Goal: Communication & Community: Answer question/provide support

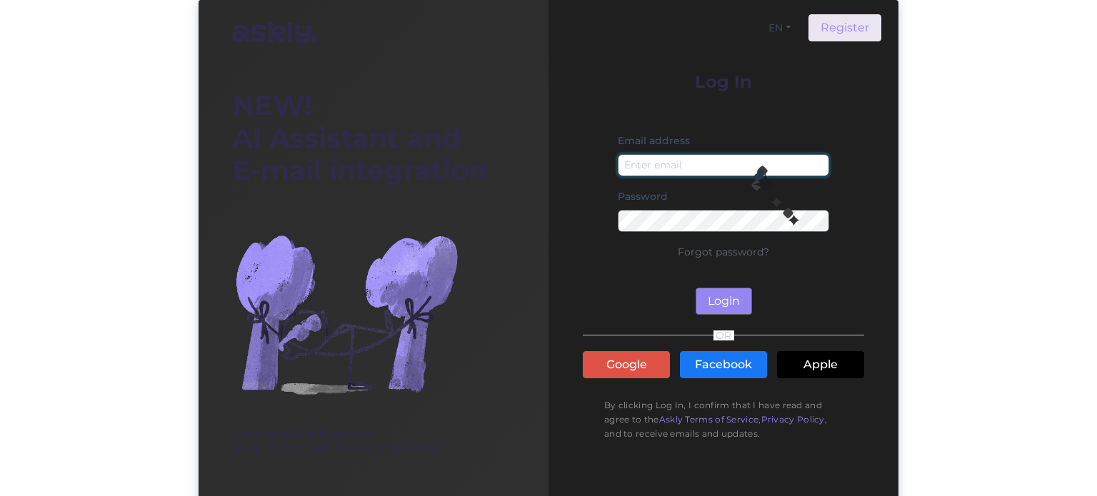
drag, startPoint x: 757, startPoint y: 162, endPoint x: 749, endPoint y: 168, distance: 10.3
click at [757, 162] on input "email" at bounding box center [723, 165] width 211 height 22
click at [682, 158] on input "email" at bounding box center [723, 165] width 211 height 22
click at [654, 164] on input "nada.punkti" at bounding box center [723, 165] width 211 height 22
click at [744, 159] on input "nada@punkti" at bounding box center [723, 165] width 211 height 22
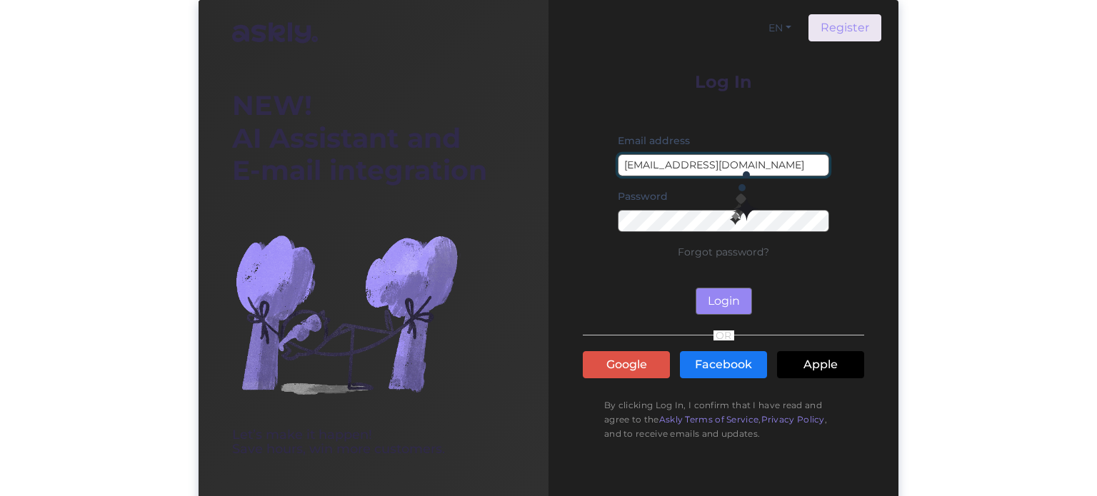
type input "nada@punktid.ee"
click at [756, 169] on input "nada@punktid.ee" at bounding box center [723, 165] width 211 height 22
type input "nada@punktid.ee"
click at [726, 309] on button "Login" at bounding box center [724, 301] width 56 height 27
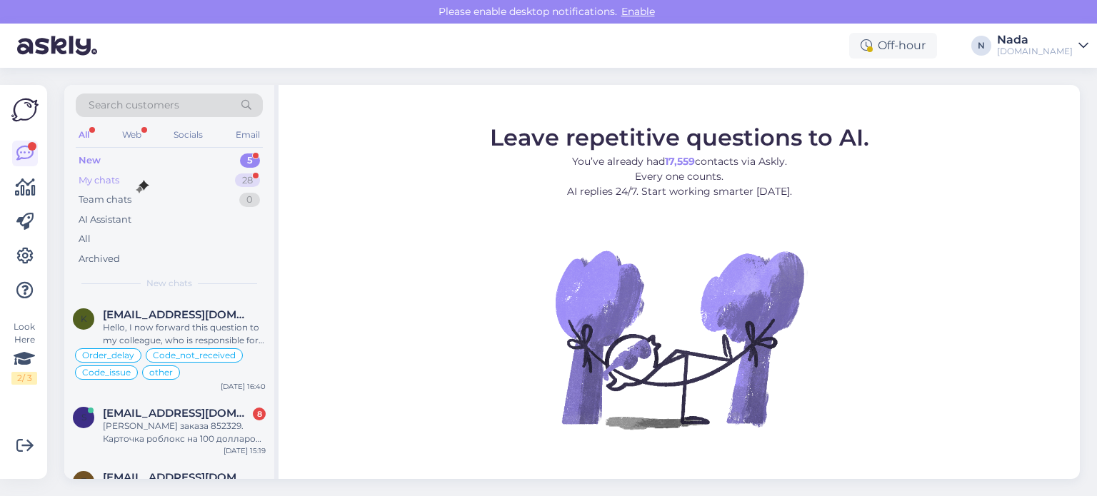
click at [139, 176] on div "My chats 28" at bounding box center [169, 181] width 187 height 20
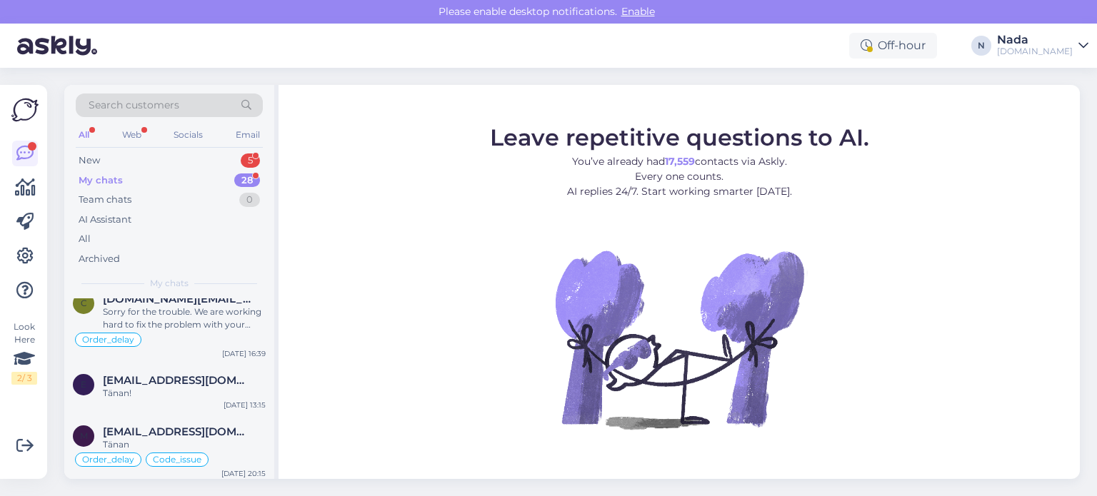
scroll to position [1599, 0]
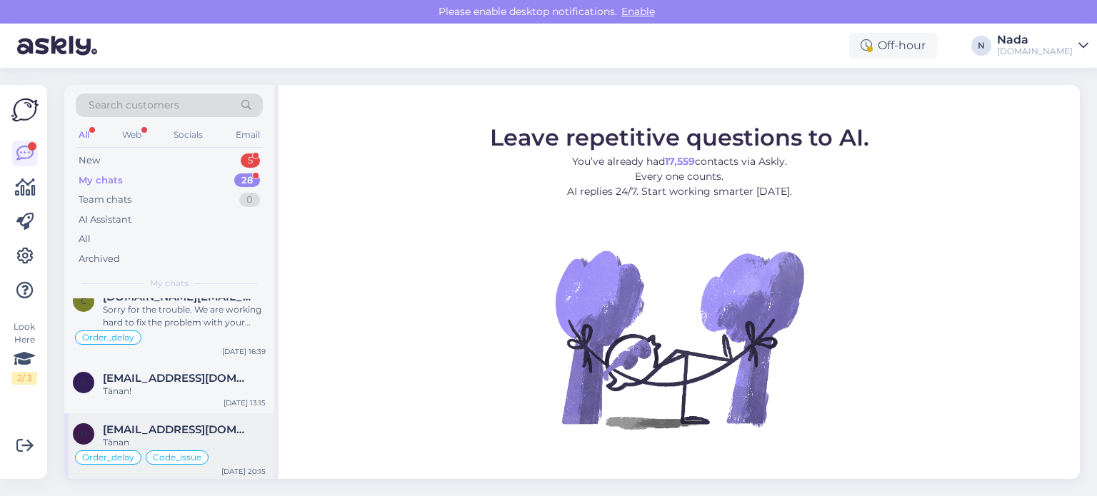
click at [182, 431] on span "meida@lepiste.pri.ee" at bounding box center [177, 430] width 149 height 13
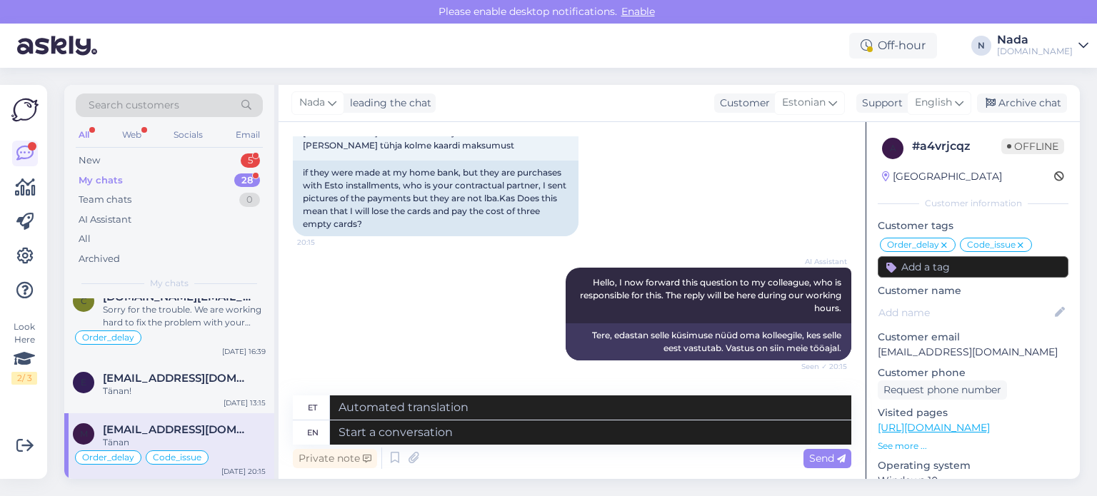
scroll to position [10656, 0]
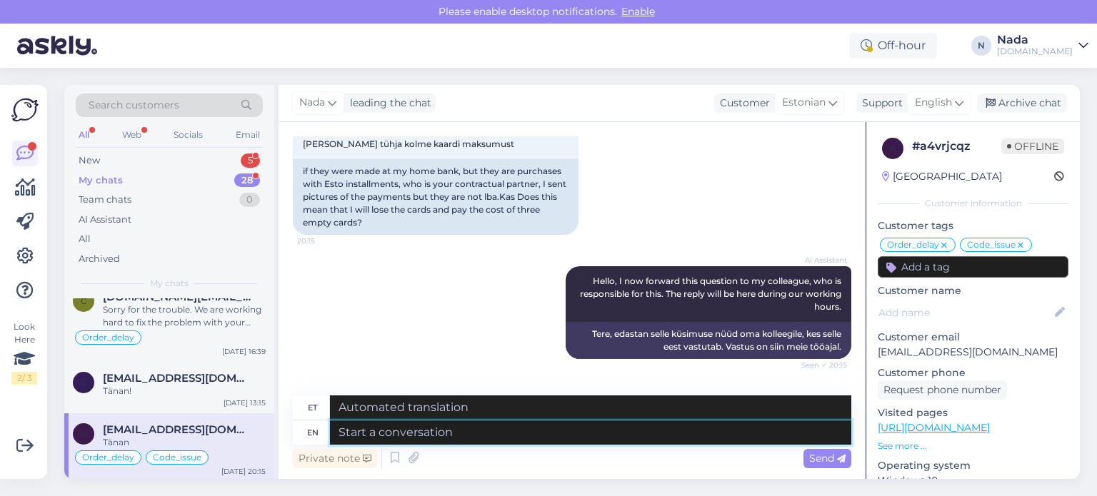
drag, startPoint x: 674, startPoint y: 436, endPoint x: 715, endPoint y: 391, distance: 61.7
click at [673, 436] on textarea at bounding box center [590, 433] width 521 height 24
type textarea "We hav"
type textarea "Meie"
type textarea "We have"
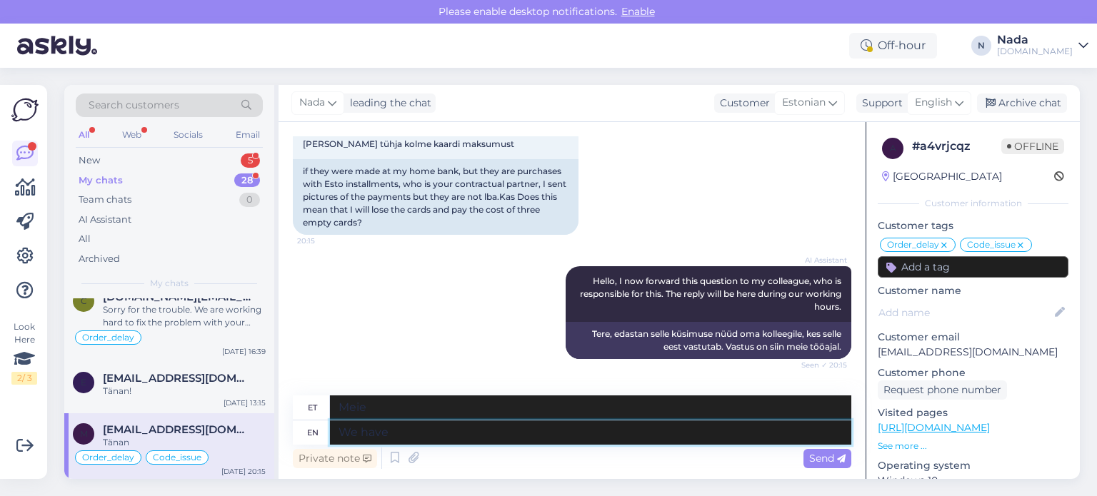
type textarea "Meil on"
type textarea "W"
type textarea "Meie"
type textarea "Thank yo"
type textarea "Tänan"
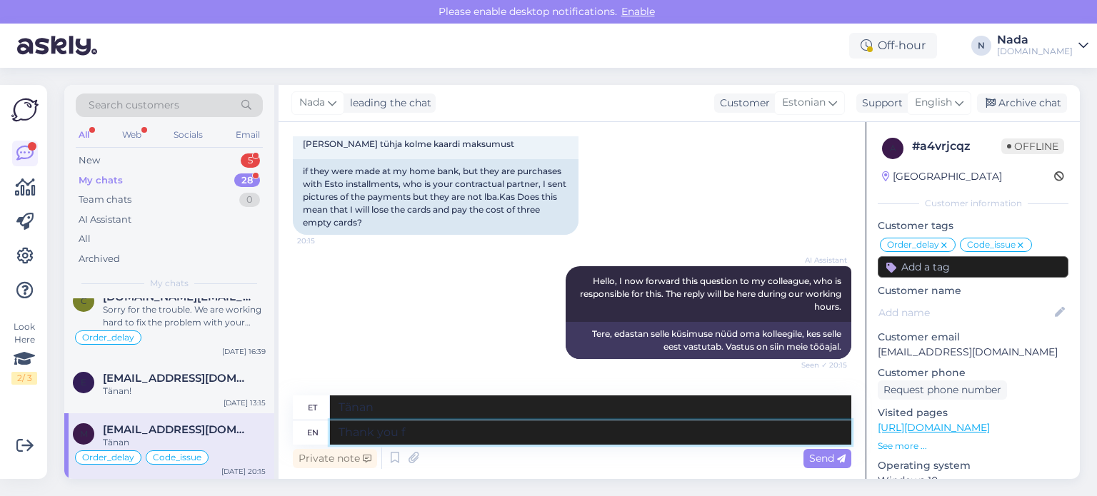
type textarea "Thank you fo"
type textarea "Aitäh"
type textarea "Thank you for"
type textarea "Tänan teid"
type textarea "Thank you for the c"
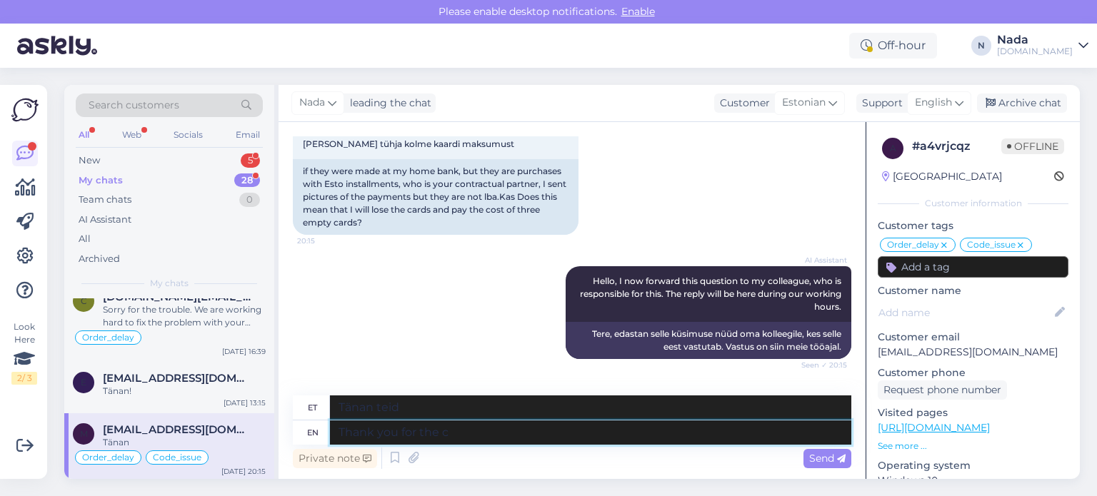
type textarea "Tänan teid selle eest"
type textarea "Thank you for the clarification. W"
type textarea "Tänan selgituse eest."
type textarea "Thank you for the clarification. We have"
type textarea "Tänan selgituse eest. Meie"
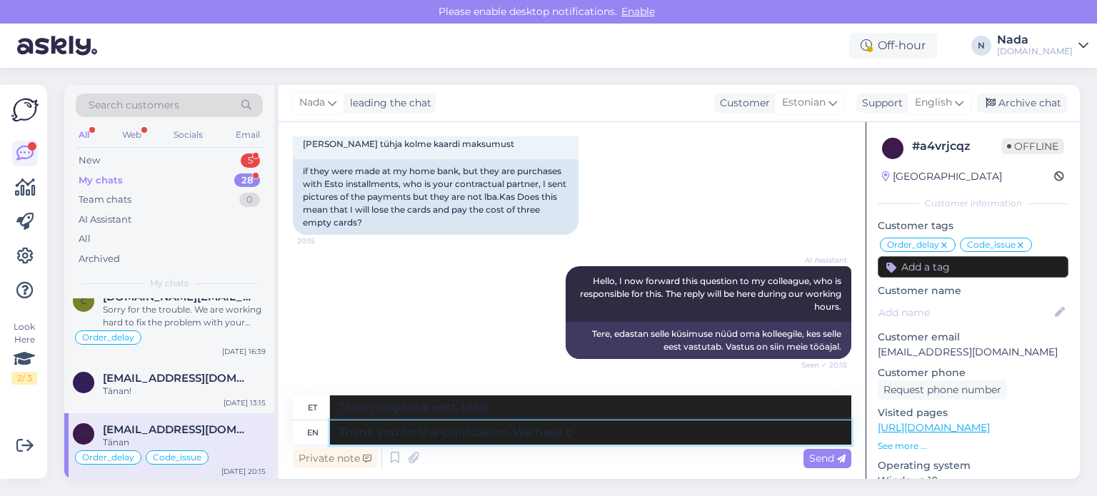
type textarea "Thank you for the clarification. We have co"
type textarea "Tänan selgituse eest. Meil ​​on"
type textarea "Thank you for the clarification. We have confirmed you"
type textarea "Täname selgituse eest. Oleme kinnitanud"
type textarea "Thank you for the clarification. We have confirmed your"
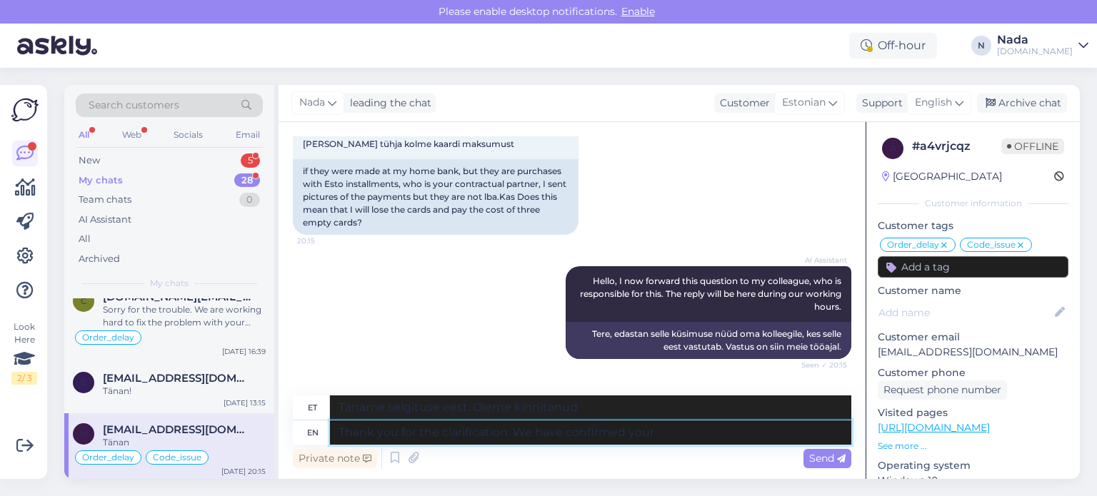
type textarea "Täname selgituse eest. Oleme teie kinnituse kinnitanud."
type textarea "Thank you for the clarification. We have confirmed your"
type textarea "Täname selgituse eest. Oleme teie vastuse kinnitanud."
type textarea "Thank you for the clarification. We have confirmed your o"
type textarea "Täname selgituse eest. Oleme teie kinnituse kinnitanud."
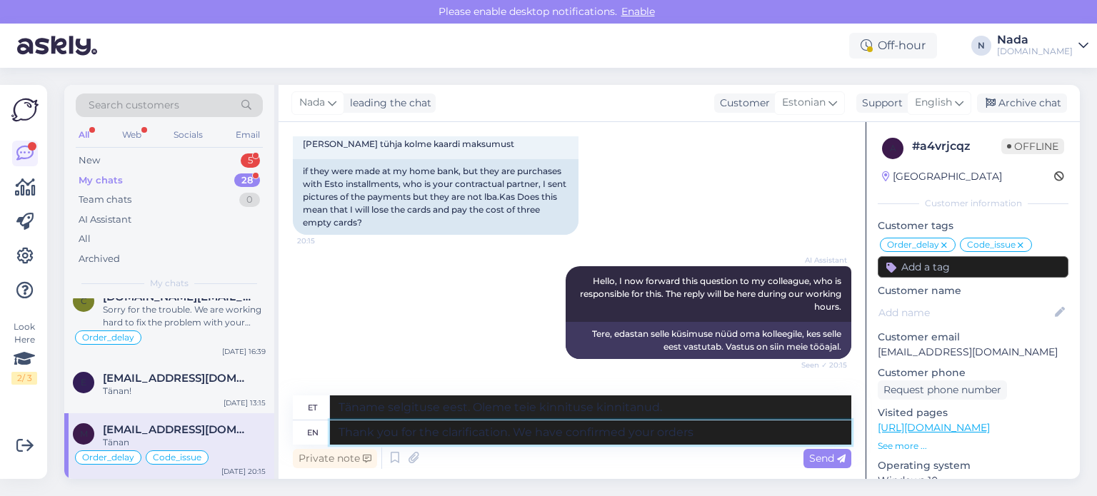
type textarea "Thank you for the clarification. We have confirmed your orders a"
type textarea "Täname selgituse eest. Oleme teie tellimused kinnitanud."
type textarea "Thank you for the clarification. We have confirmed your orders already"
type textarea "Täname selgituse eest. Oleme teie tellimused juba kinnitanud."
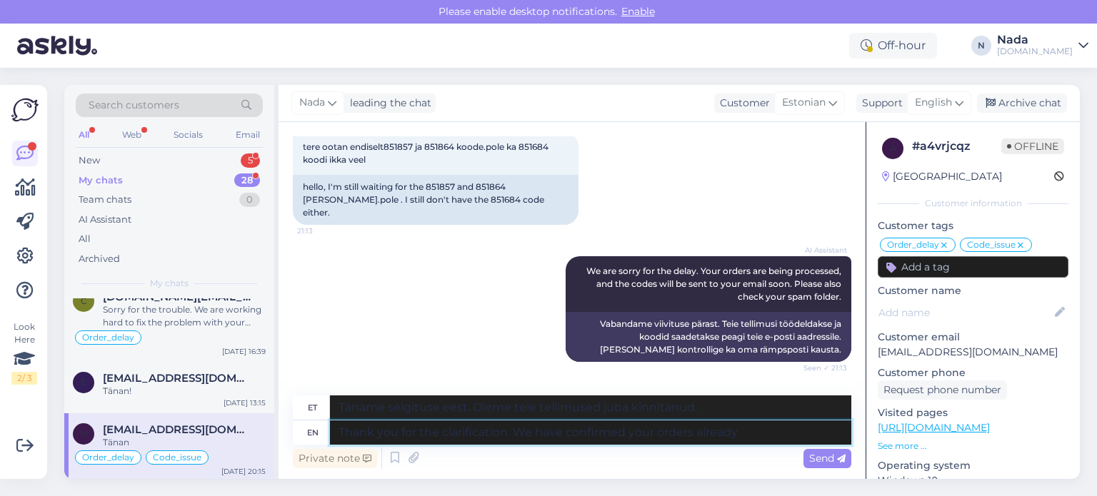
scroll to position [9799, 0]
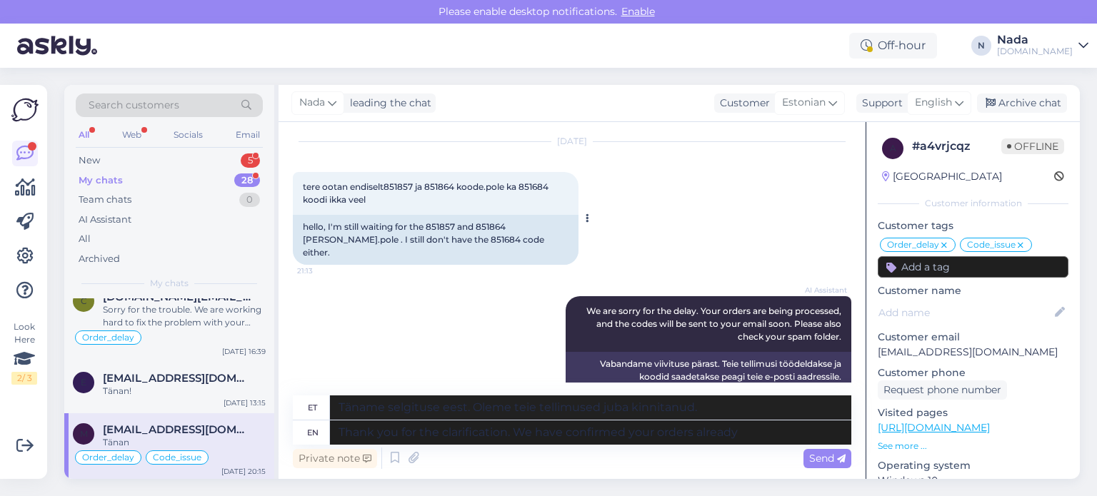
click at [399, 215] on div "hello, I'm still waiting for the 851857 and 851864 koode.pole . I still don't h…" at bounding box center [436, 240] width 286 height 50
copy div "851684"
click at [747, 442] on textarea "Thank you for the clarification. We have confirmed your orders already" at bounding box center [590, 433] width 521 height 24
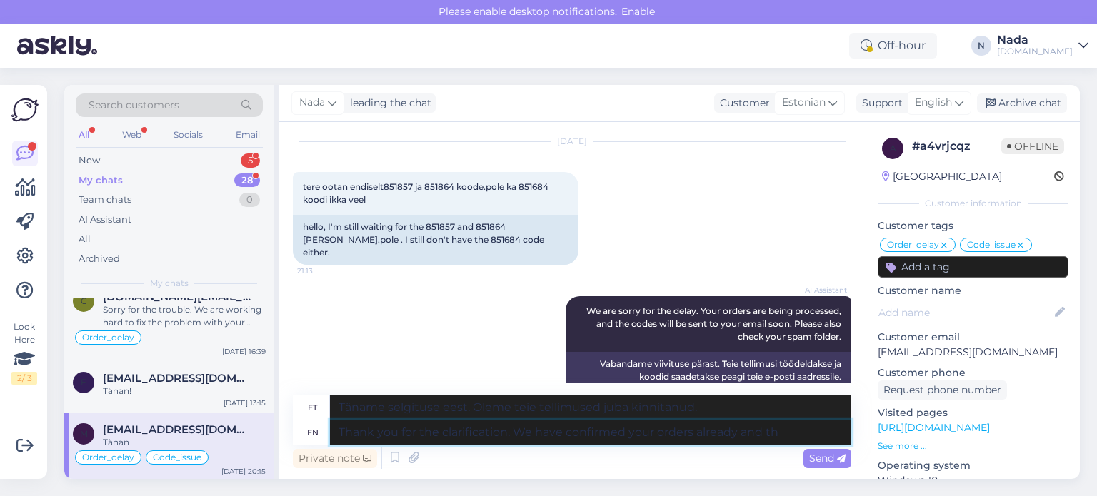
type textarea "Thank you for the clarification. We have confirmed your orders already and the"
type textarea "Täname selgituse eest. Oleme teie tellimused juba kinnitanud ja"
type textarea "Thank you for the clarification. We have confirmed your orders already and they"
type textarea "Täname selgituse eest. Oleme teie tellimused juba kinnitanud ja need on olemas."
type textarea "Thank you for the clarification. We have confirmed your orders already and they…"
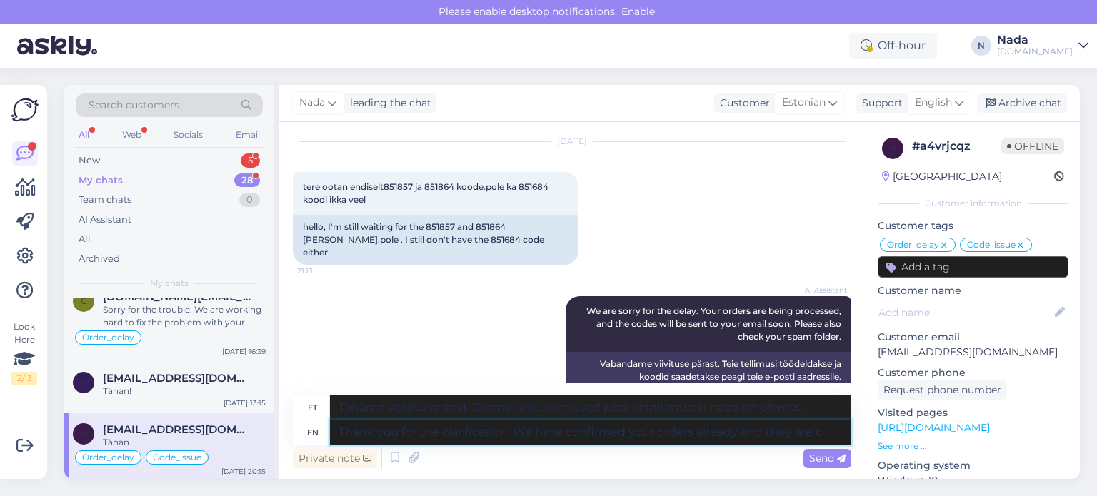
type textarea "Täname selgituse eest. Oleme teie tellimused juba kinnitanud ja need on..."
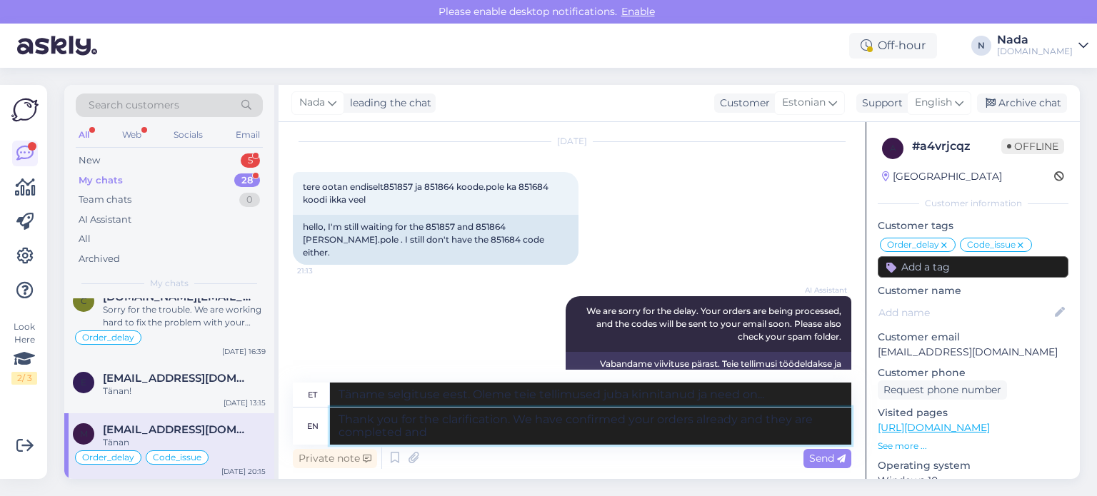
type textarea "Thank you for the clarification. We have confirmed your orders already and they…"
type textarea "Täname selgituse eest. Oleme teie tellimused juba kinnitanud ja need on täidetu…"
type textarea "Thank you for the clarification. We have confirmed your orders already and they…"
type textarea "Täname selgituse eest. Oleme teie tellimused juba kinnitanud ning need on täide…"
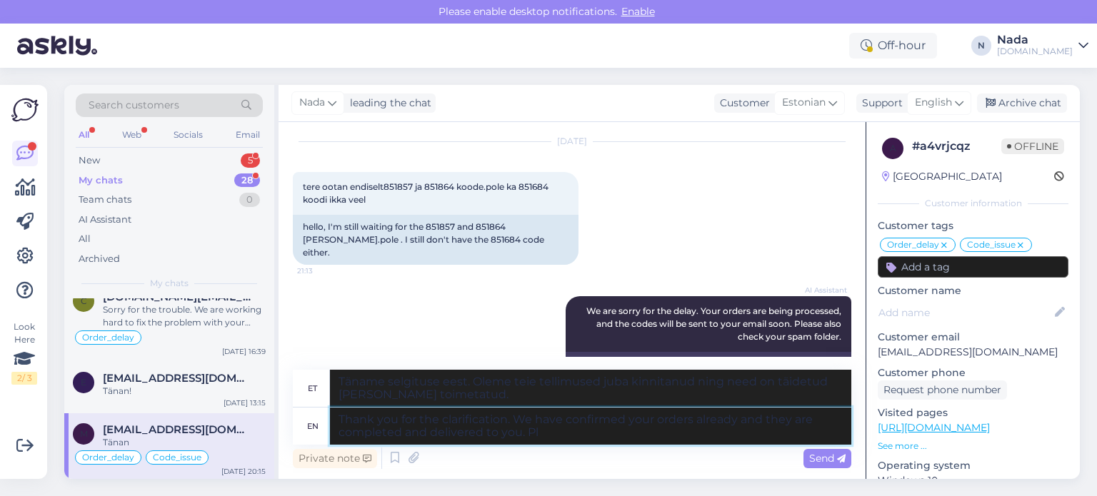
type textarea "Thank you for the clarification. We have confirmed your orders already and they…"
type textarea "Täname selgituse eest. Oleme teie tellimused juba kinnitanud ning need on täide…"
type textarea "Thank you for the clarification. We have confirmed your orders already and they…"
type textarea "Täname selgituse eest. Oleme teie tellimused juba kinnitanud ning need on täide…"
type textarea "Thank you for the clarification. We have confirmed your orders already and they…"
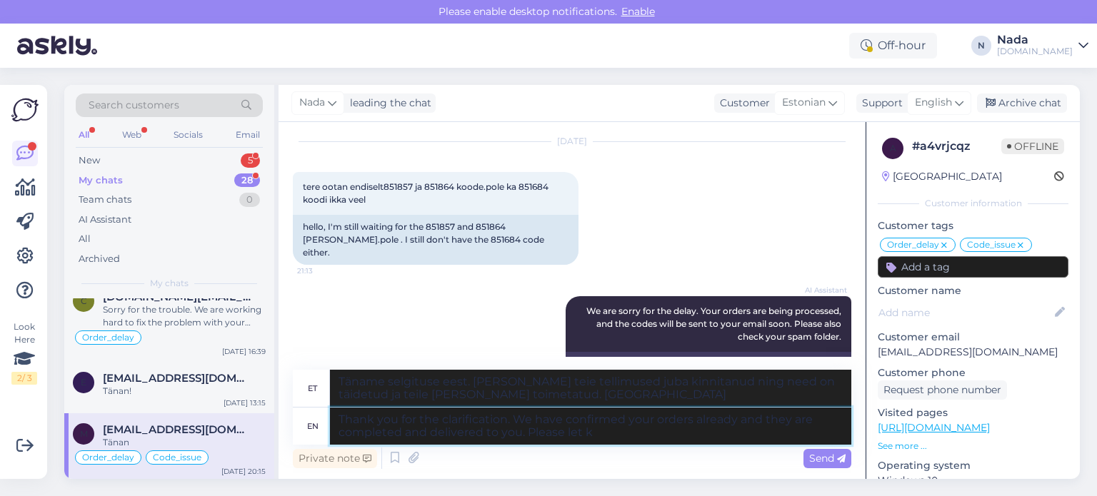
type textarea "Täname selgituse eest. Oleme teie tellimused juba kinnitanud ning need on täide…"
type textarea "Thank you for the clarification. We have confirmed your orders already and they…"
type textarea "Täname selgituse eest. Oleme teie tellimused juba kinnitanud ning need on täide…"
type textarea "Thank you for the clarification. We have confirmed your orders already and they…"
type textarea "Täname selgituse eest. Oleme teie tellimused juba kinnitanud ning need on täide…"
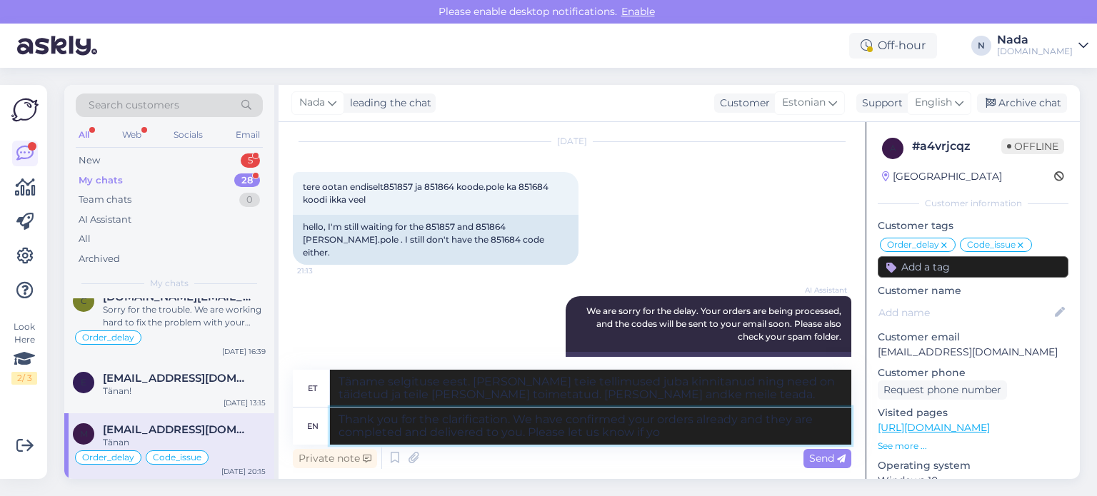
type textarea "Thank you for the clarification. We have confirmed your orders already and they…"
type textarea "Täname selgituse eest. Oleme teie tellimused juba kinnitanud ning need on täide…"
type textarea "Thank you for the clarification. We have confirmed your orders already and they…"
type textarea "Täname selgituse eest. Oleme teie tellimused juba kinnitanud ning need on täide…"
type textarea "Thank you for the clarification. We have confirmed your orders already and they…"
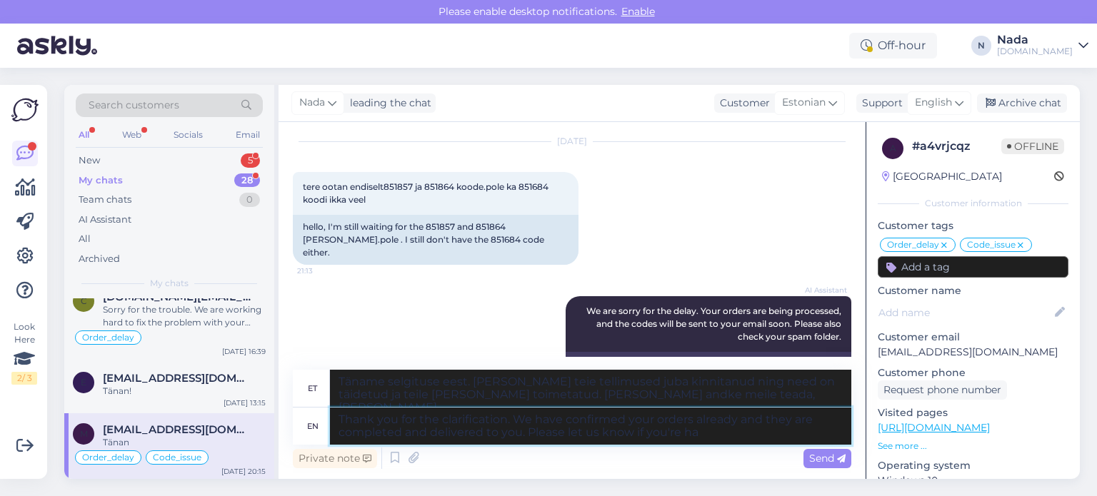
type textarea "Täname selgituse eest. Oleme teie tellimused juba kinnitanud ning need on täide…"
type textarea "Thank you for the clarification. We have confirmed your orders already and they…"
type textarea "Täname selgituse eest. Oleme teie tellimused juba kinnitanud ning need on täide…"
type textarea "Thank you for the clarification. We have confirmed your orders already and they…"
type textarea "Täname selgituse eest. Oleme teie tellimused juba kinnitanud ning need on täide…"
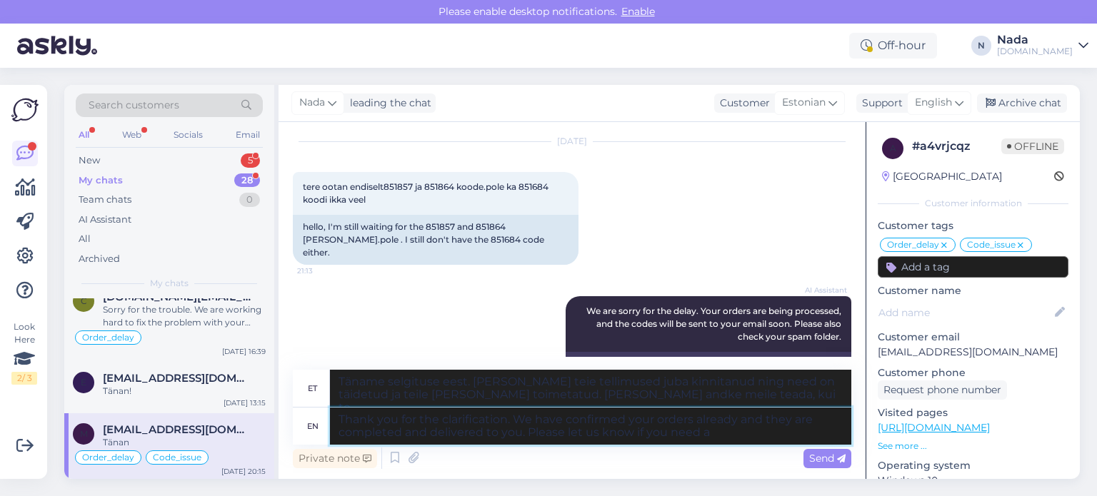
type textarea "Thank you for the clarification. We have confirmed your orders already and they…"
type textarea "Täname selgituse eest. Oleme teie tellimused juba kinnitanud ning need on täide…"
type textarea "Thank you for the clarification. We have confirmed your orders already and they…"
type textarea "Täname selgituse eest. Oleme teie tellimused juba kinnitanud ning need on täide…"
type textarea "Thank you for the clarification. We have confirmed your orders already and they…"
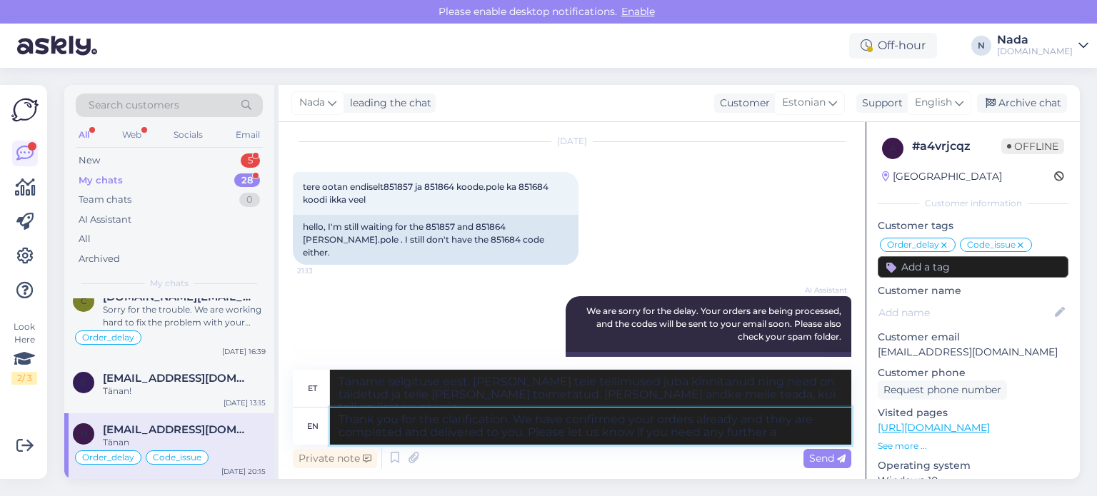
type textarea "Täname selgituse eest. Oleme teie tellimused juba kinnitanud ning need on täide…"
type textarea "Thank you for the clarification. We have confirmed your orders already and they…"
type textarea "Täname selgituse eest. Oleme teie tellimused juba kinnitanud ning need on täide…"
type textarea "Thank you for the clarification. We have confirmed your orders already and they…"
click at [826, 459] on span "Send" at bounding box center [827, 458] width 36 height 13
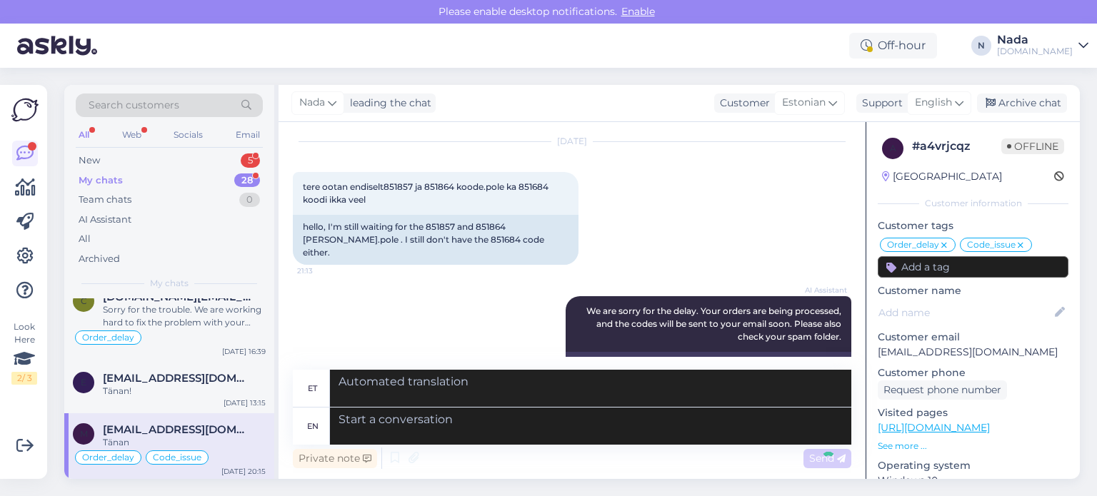
scroll to position [10823, 0]
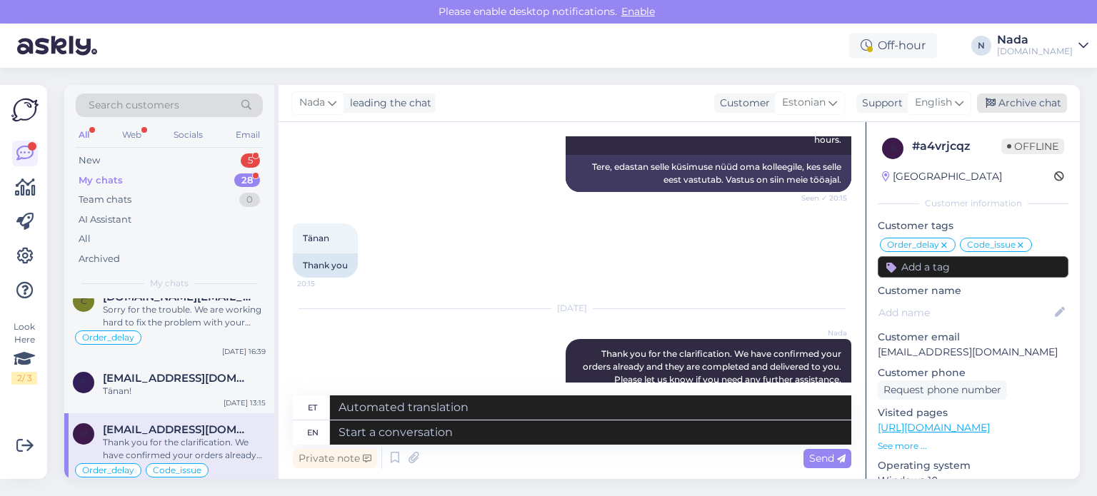
click at [1020, 100] on div "Archive chat" at bounding box center [1022, 103] width 90 height 19
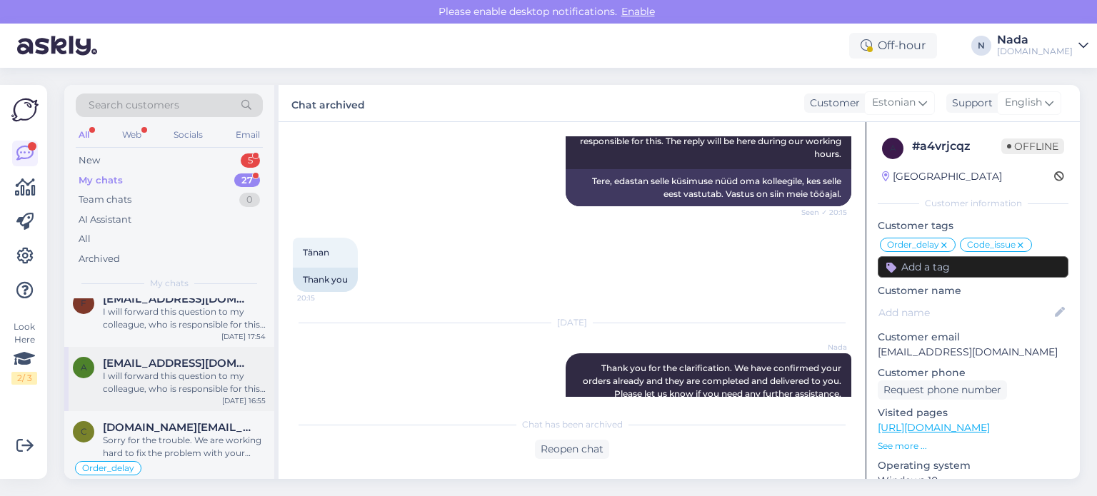
scroll to position [1531, 0]
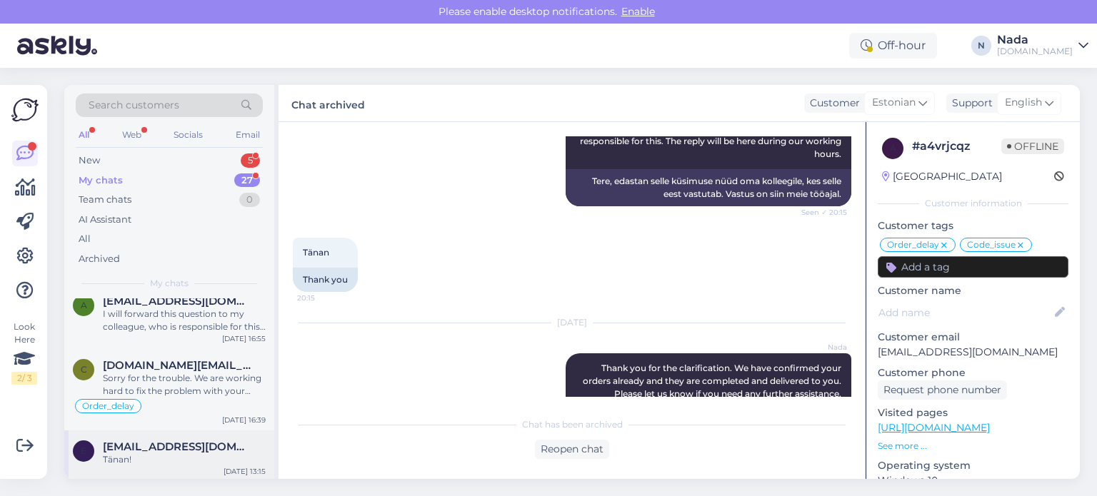
click at [206, 441] on span "[EMAIL_ADDRESS][DOMAIN_NAME]" at bounding box center [177, 447] width 149 height 13
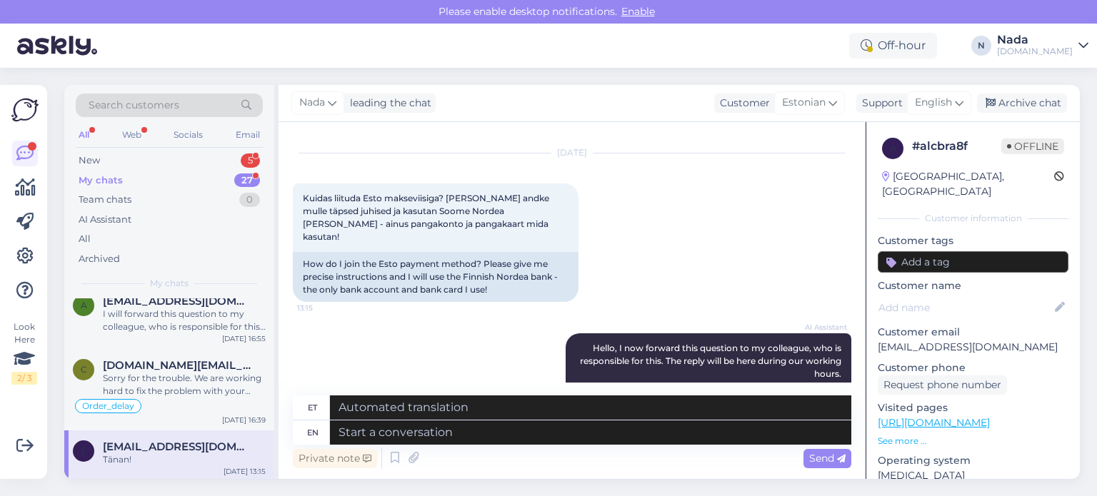
scroll to position [17, 0]
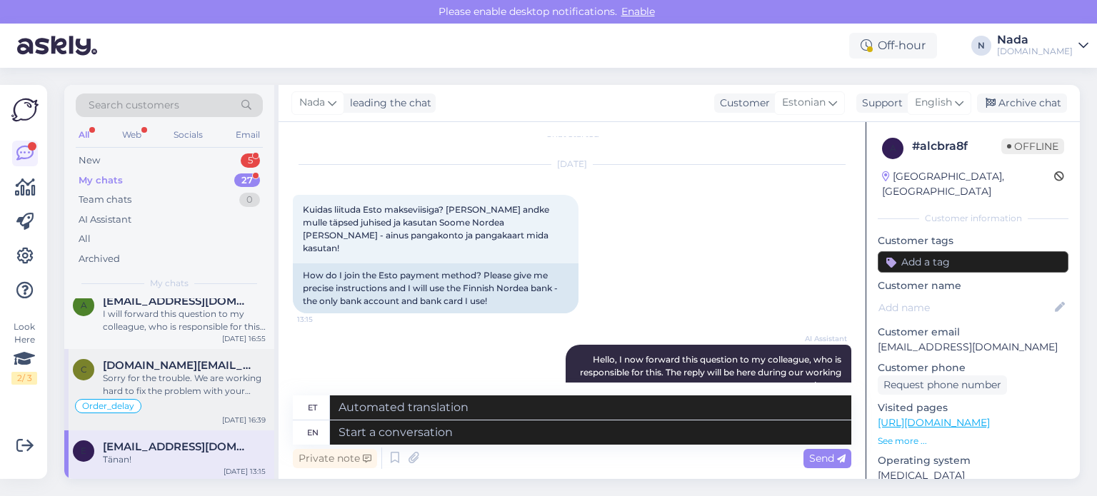
click at [240, 366] on span "crime4life.org@gmail.com" at bounding box center [177, 365] width 149 height 13
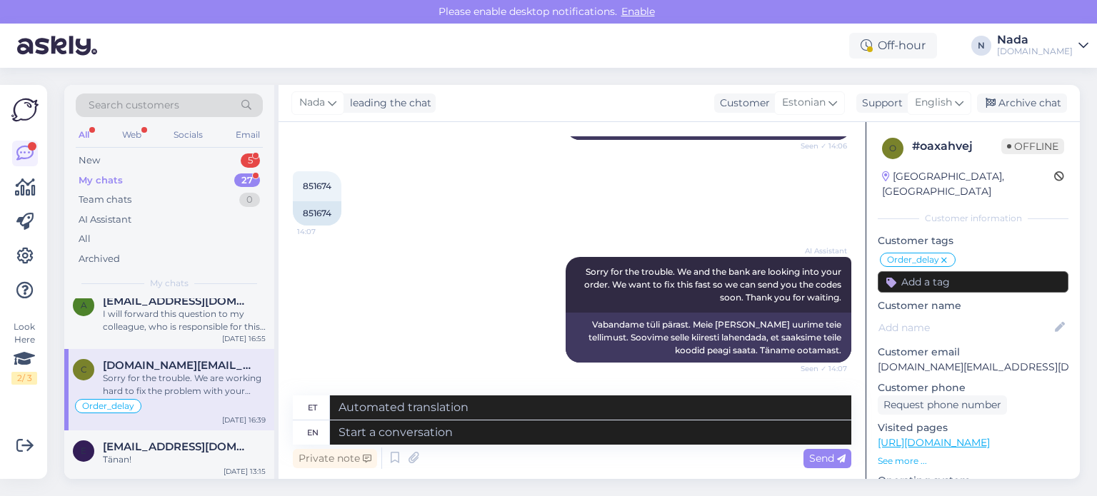
scroll to position [9649, 0]
click at [320, 202] on div "851674" at bounding box center [317, 214] width 49 height 24
copy div "851674"
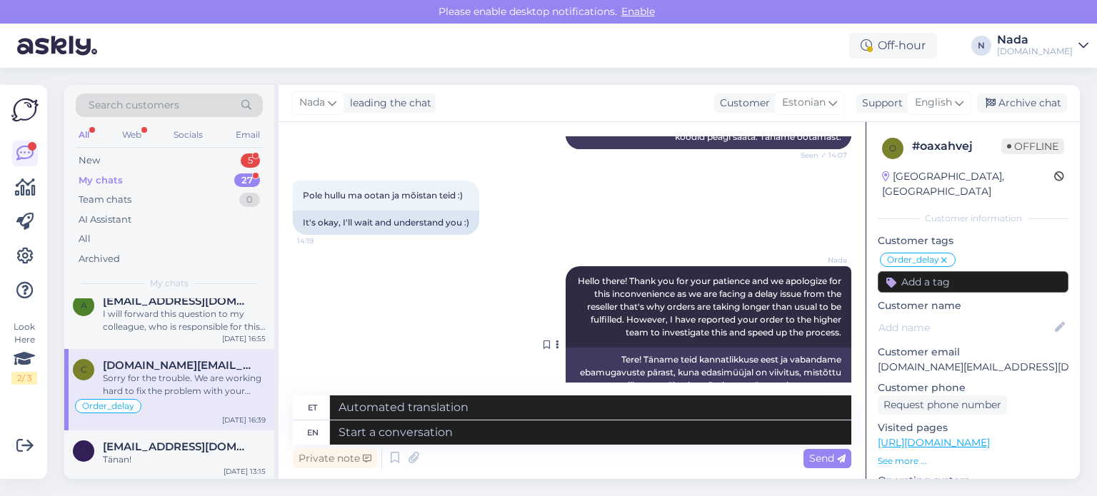
scroll to position [10078, 0]
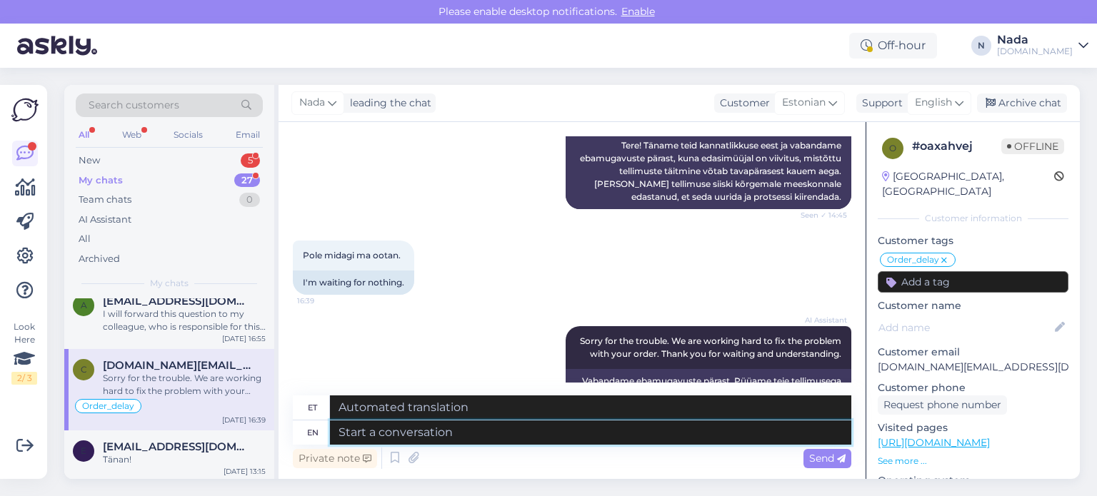
click at [674, 442] on textarea at bounding box center [590, 433] width 521 height 24
paste textarea "Thank you for your patience. It looks like your order is completed and emailed …"
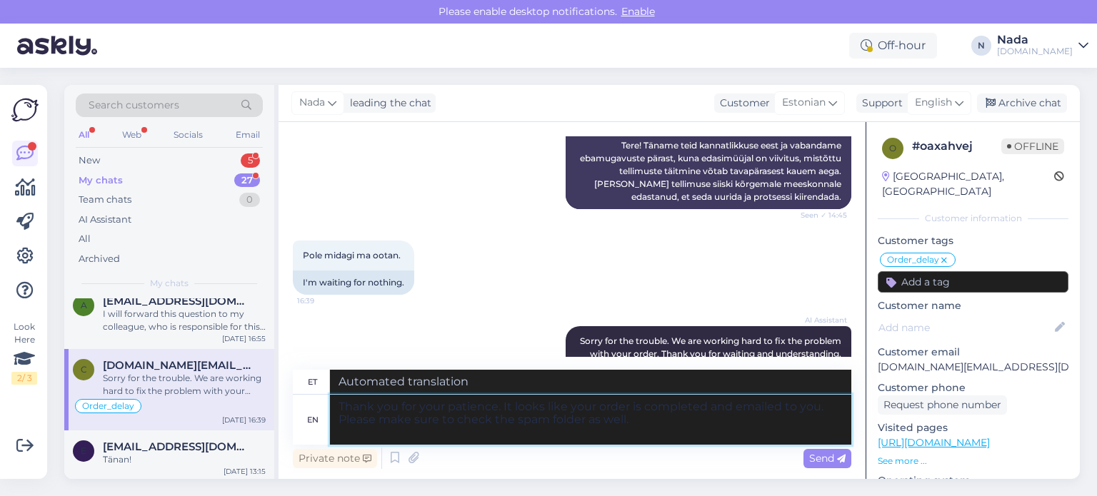
type textarea "Thank you for your patience. It looks like your order is completed and emailed …"
type textarea "Täname kannatlikkuse eest. Paistab, et teie tellimus on esitatud ja teile e-pos…"
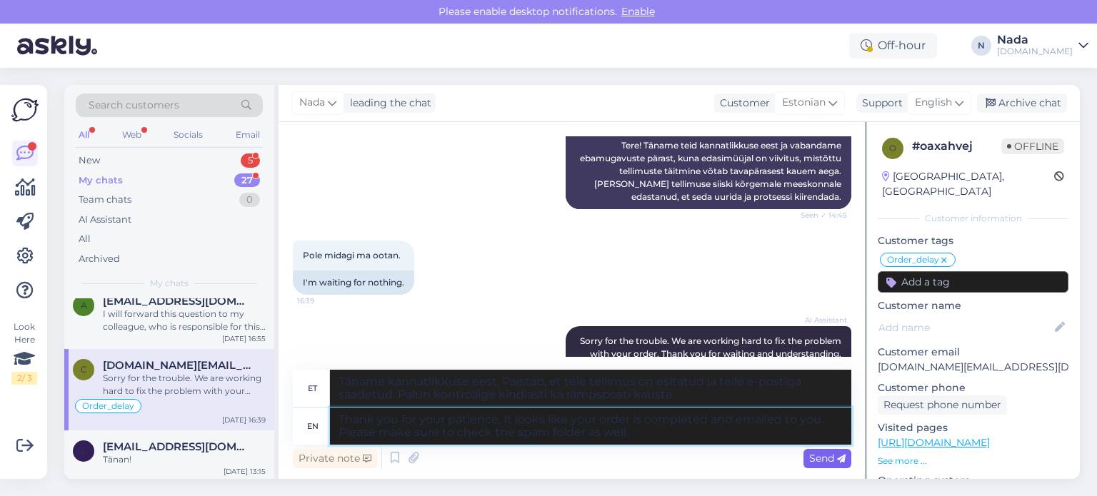
type textarea "Thank you for your patience. It looks like your order is completed and emailed …"
click at [845, 453] on span "Send" at bounding box center [827, 458] width 36 height 13
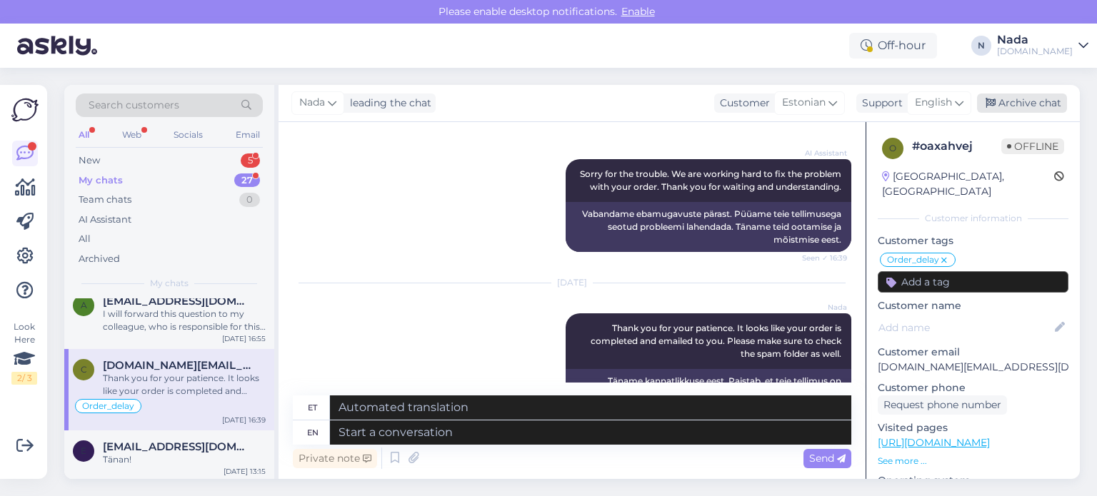
click at [1023, 102] on div "Archive chat" at bounding box center [1022, 103] width 90 height 19
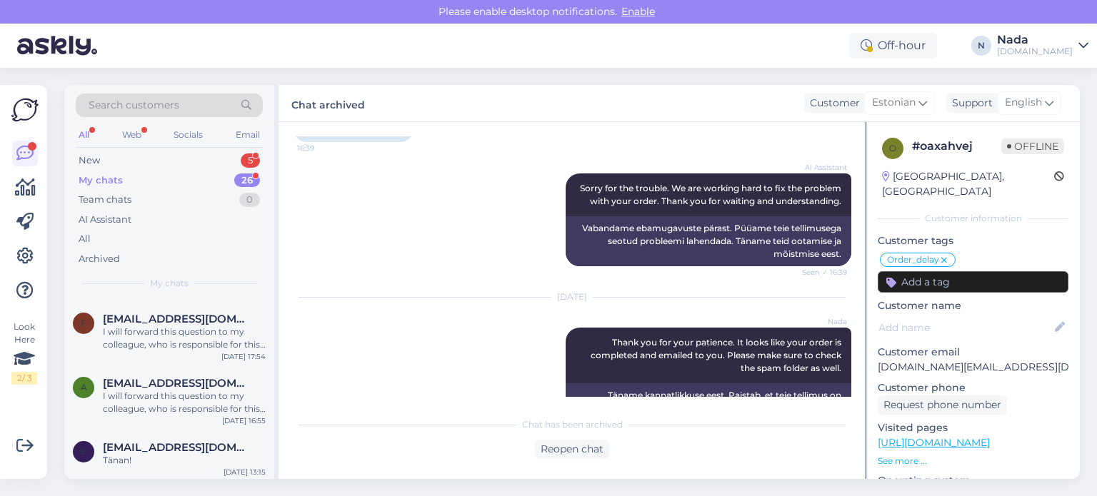
scroll to position [1449, 0]
click at [223, 448] on span "eveveerva@gmail.com" at bounding box center [177, 447] width 149 height 13
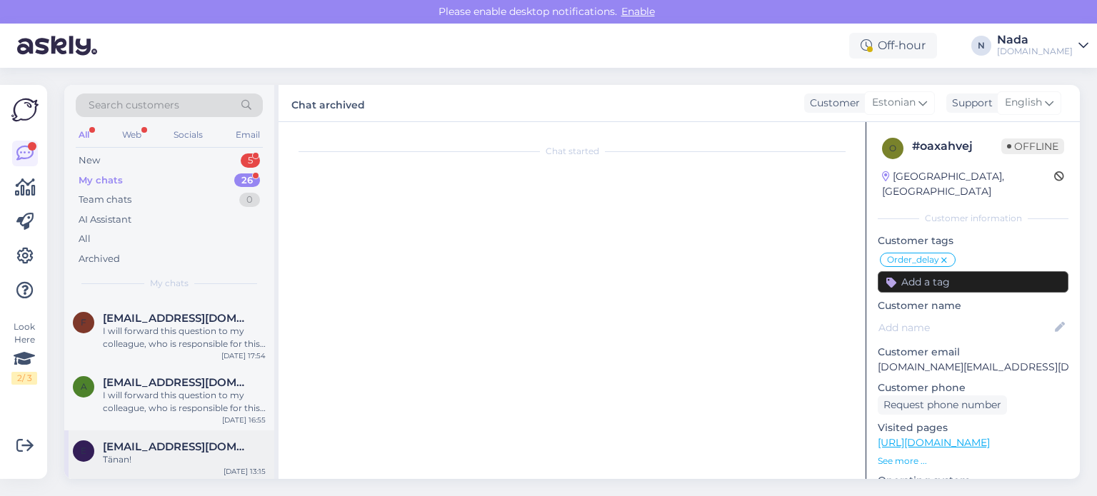
scroll to position [160, 0]
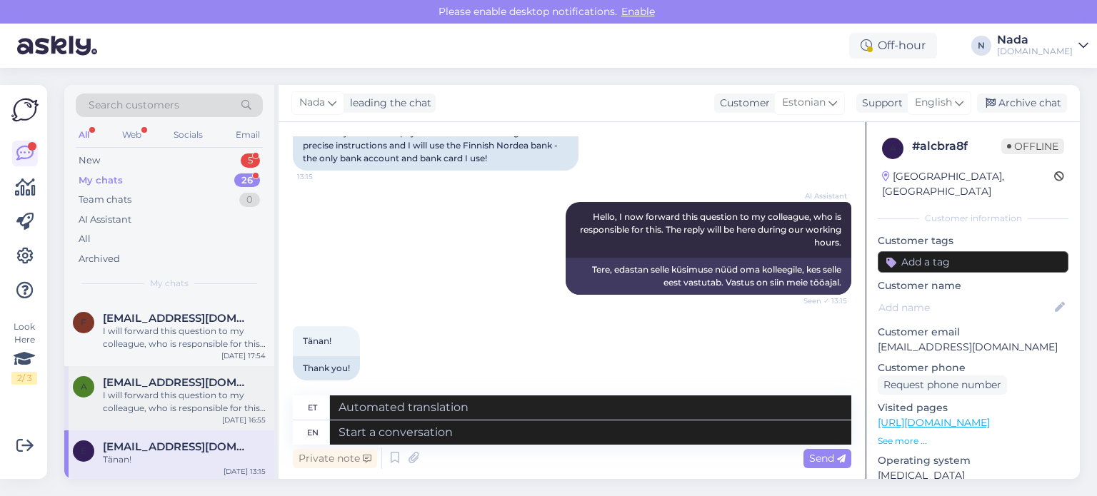
click at [234, 398] on div "I will forward this question to my colleague, who is responsible for this. The …" at bounding box center [184, 402] width 163 height 26
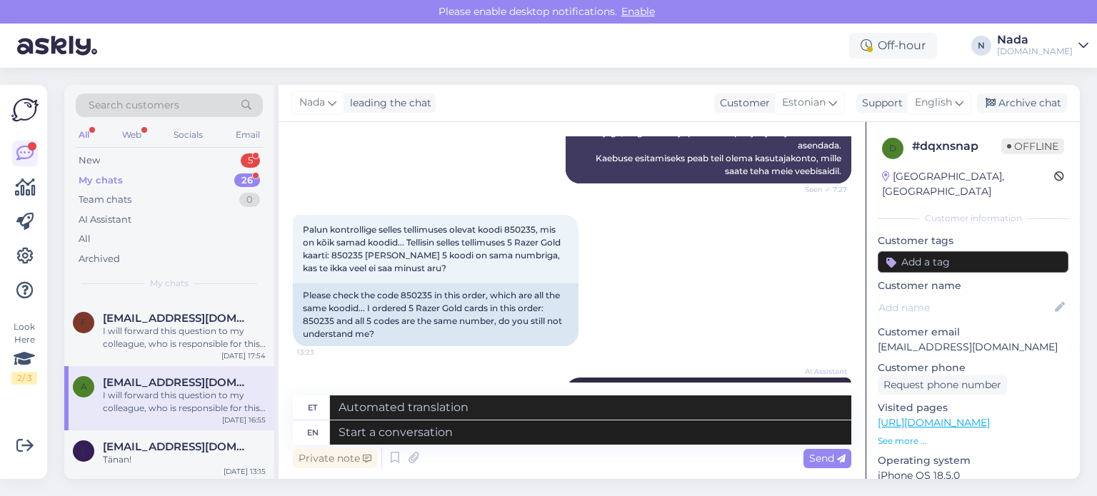
scroll to position [4940, 0]
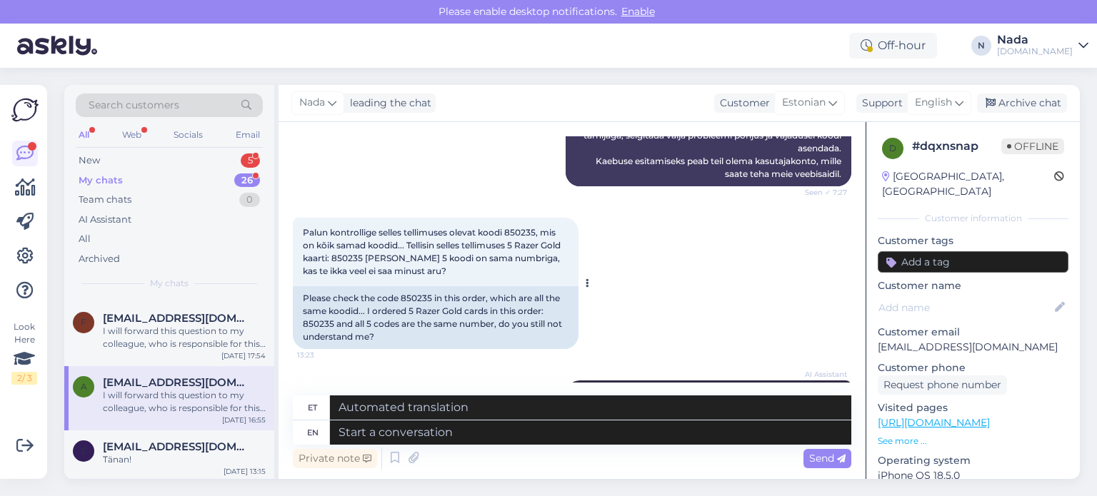
click at [417, 286] on div "Please check the code 850235 in this order, which are all the same koodid... I …" at bounding box center [436, 317] width 286 height 63
copy div "850235"
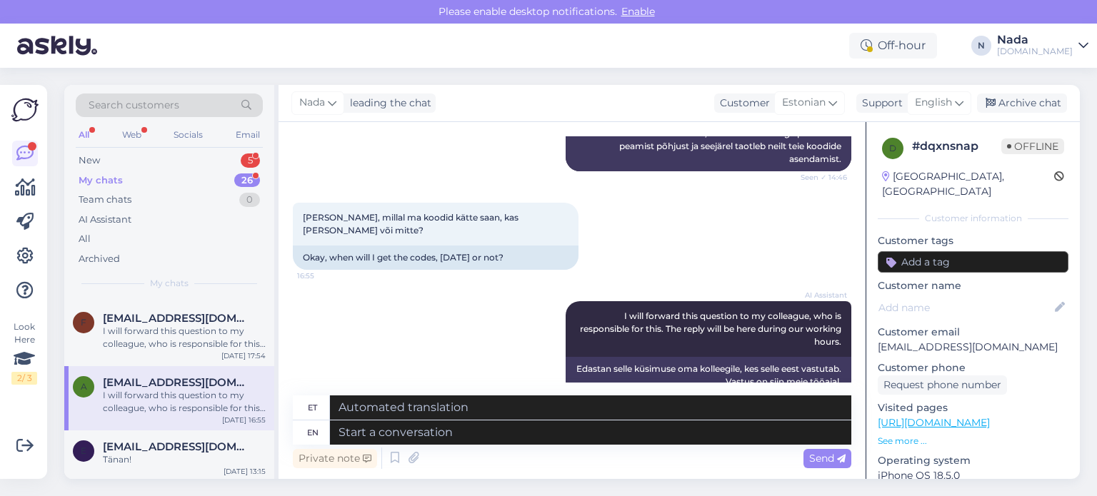
scroll to position [6083, 0]
click at [1034, 100] on div "Archive chat" at bounding box center [1022, 103] width 90 height 19
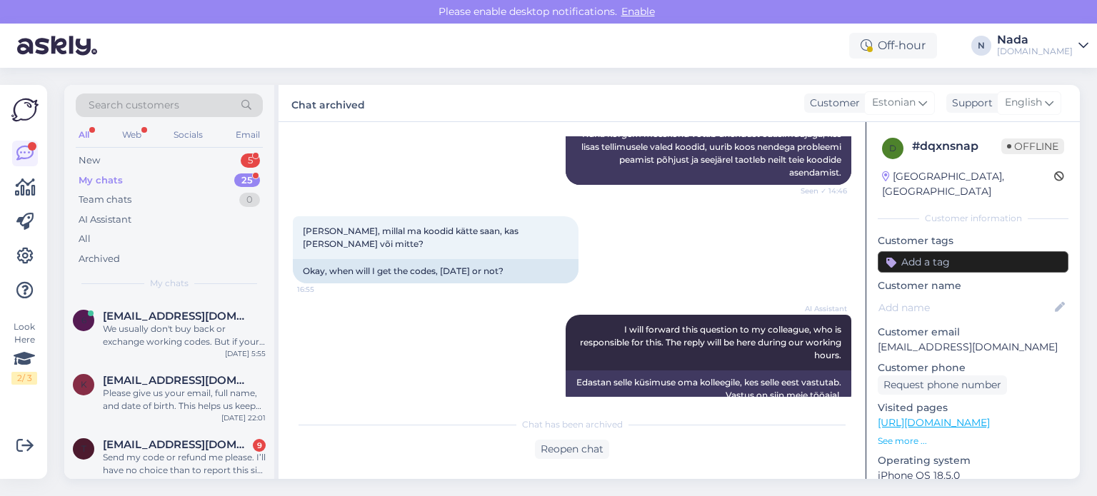
scroll to position [1386, 0]
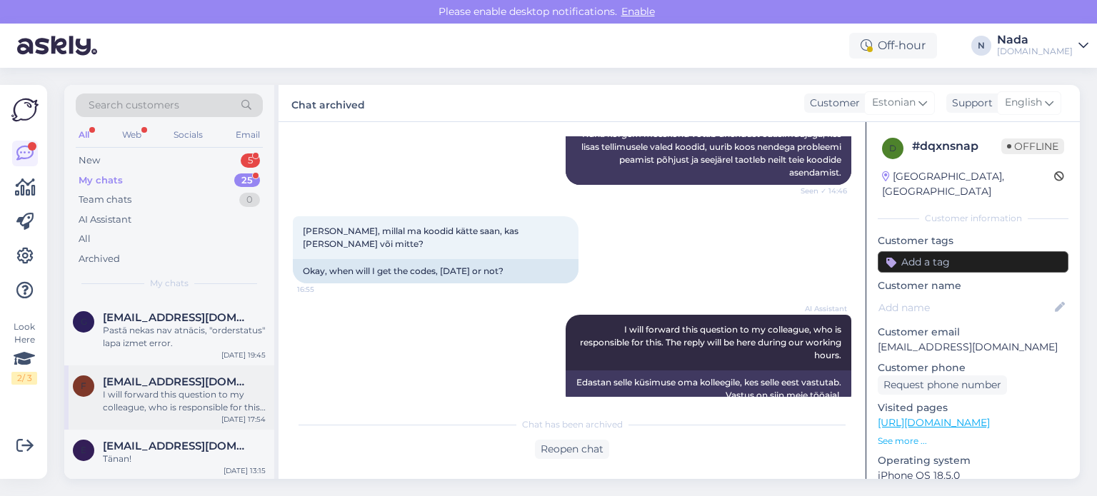
click at [189, 382] on span "finnymoller@gmail.com" at bounding box center [177, 382] width 149 height 13
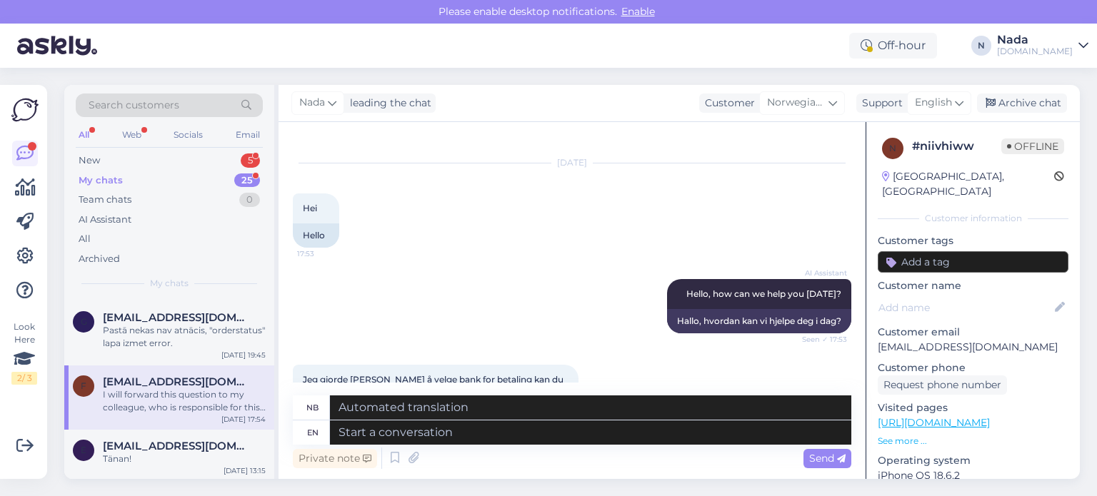
scroll to position [233, 0]
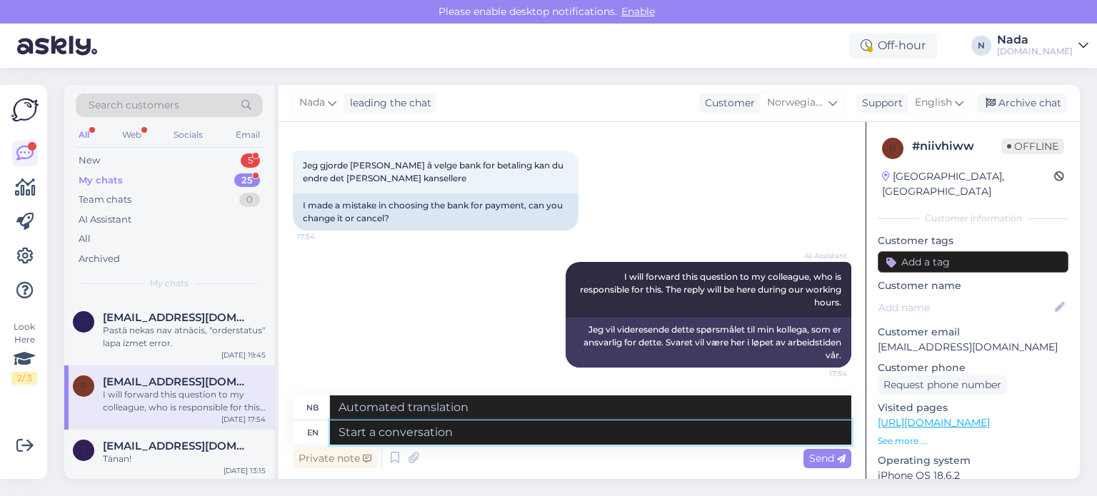
click at [561, 421] on textarea at bounding box center [590, 433] width 521 height 24
click at [305, 256] on div "AI Assistant I will forward this question to my colleague, who is responsible f…" at bounding box center [572, 314] width 559 height 137
click at [446, 436] on textarea at bounding box center [590, 433] width 521 height 24
type textarea "Can y"
type textarea "Kan"
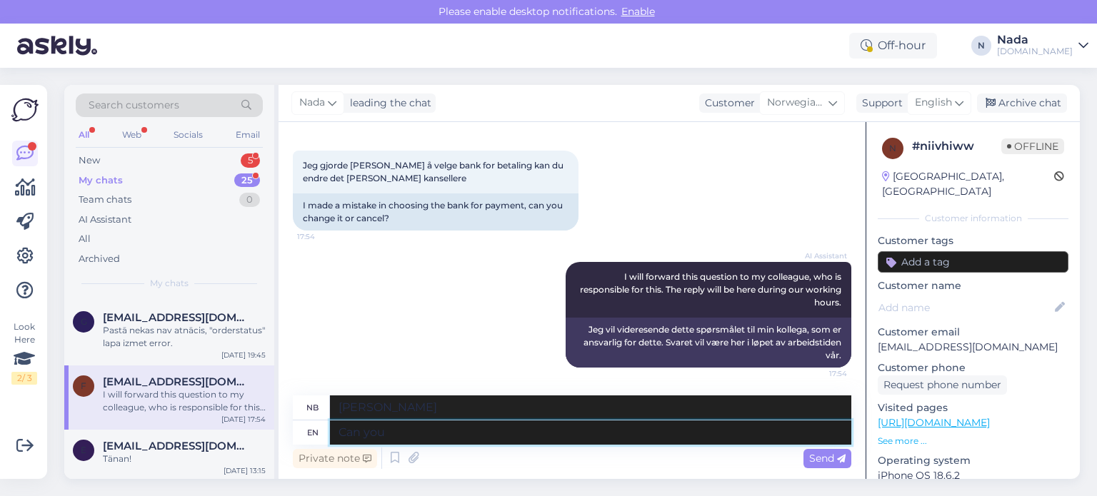
type textarea "Can you p"
type textarea "Kan du"
type textarea "Can you provide u"
type textarea "Kan du tilby"
type textarea "Can you provide us t"
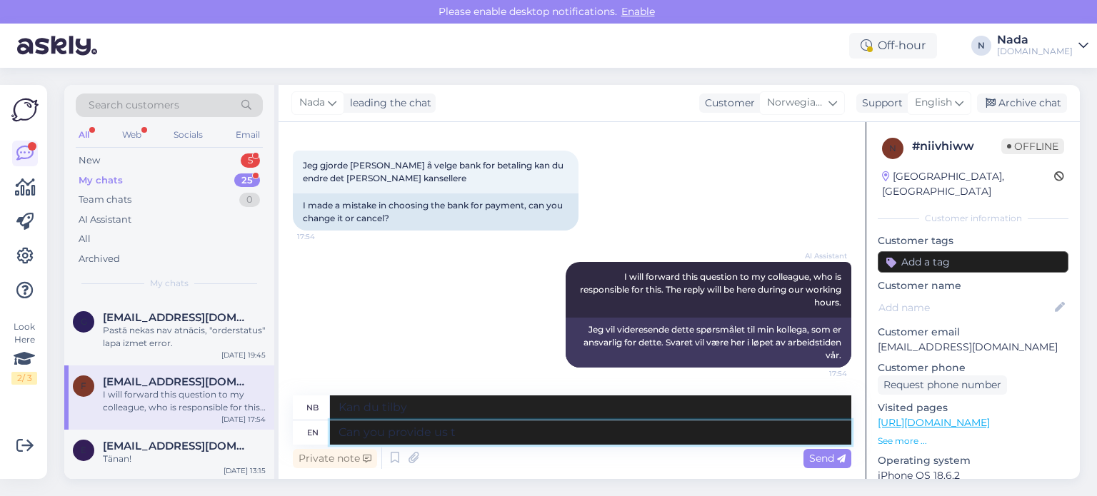
type textarea "Kan du gi oss"
type textarea "Can you provide us with the orer n"
type textarea "Kan du gi oss bestillingen"
type textarea "Can you provide us with the order number?"
type textarea "Kan du gi oss ordrenummeret?"
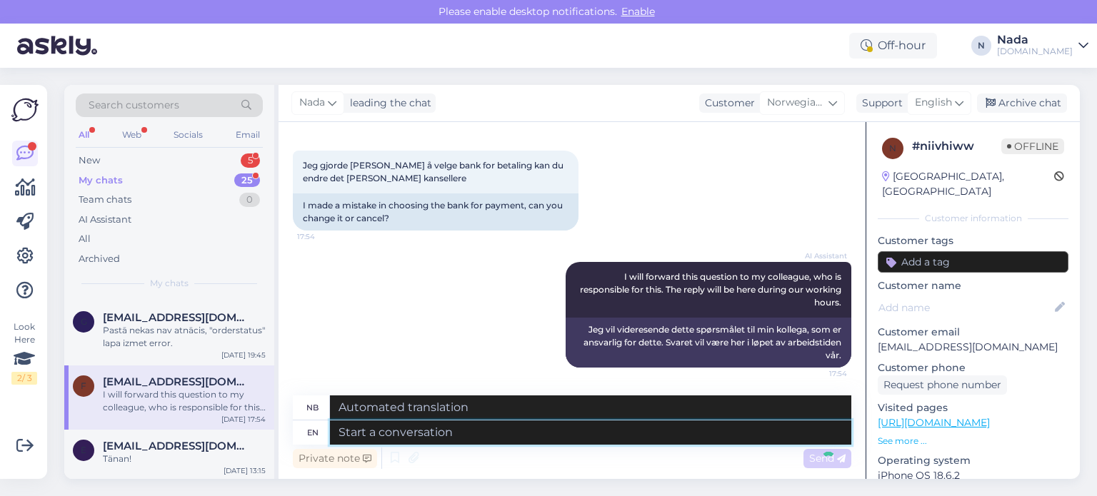
scroll to position [349, 0]
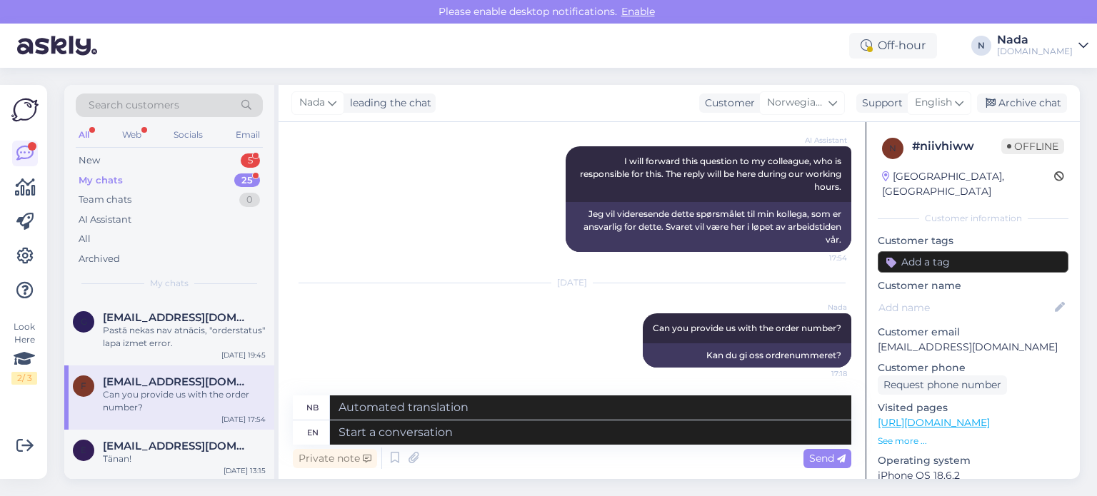
click at [1061, 91] on div "Nada leading the chat Customer Norwegian Bokmål Support English Archive chat" at bounding box center [679, 103] width 801 height 37
click at [1049, 101] on div "Archive chat" at bounding box center [1022, 103] width 90 height 19
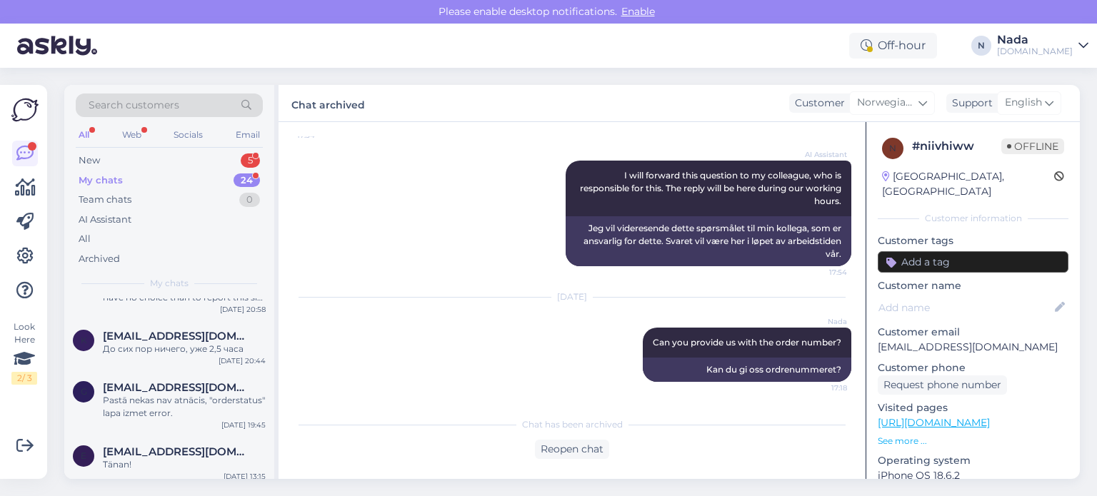
scroll to position [1321, 0]
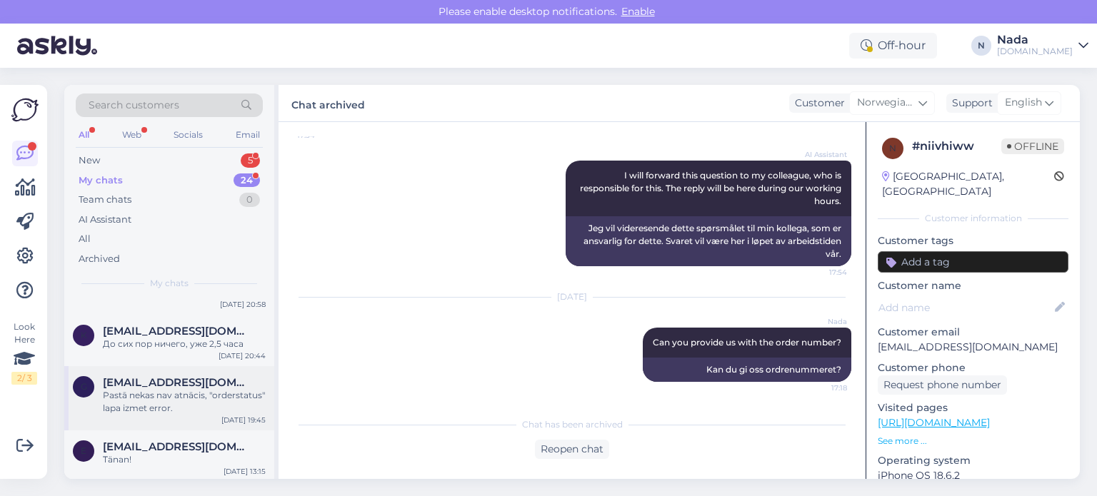
click at [168, 396] on div "Pastā nekas nav atnācis, "orderstatus" lapa izmet error." at bounding box center [184, 402] width 163 height 26
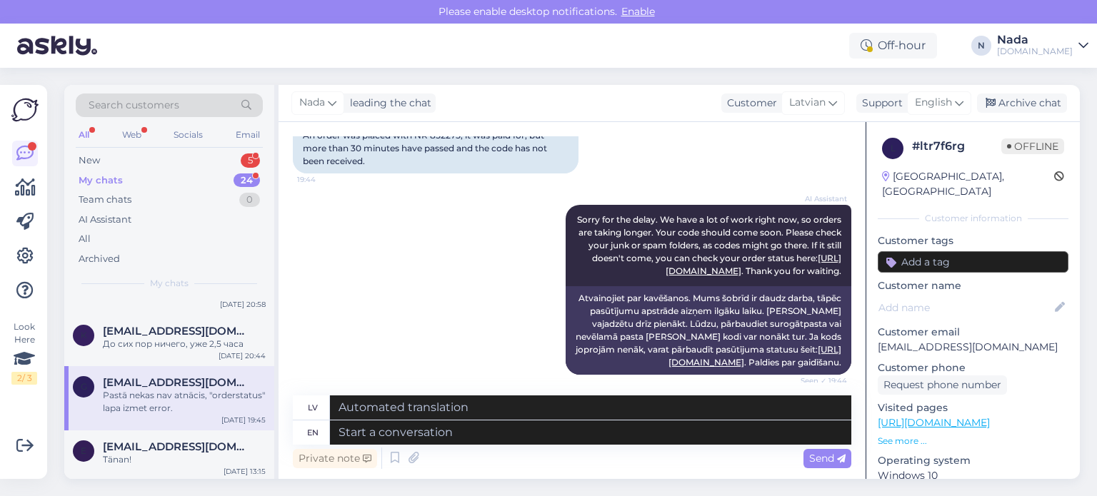
scroll to position [146, 0]
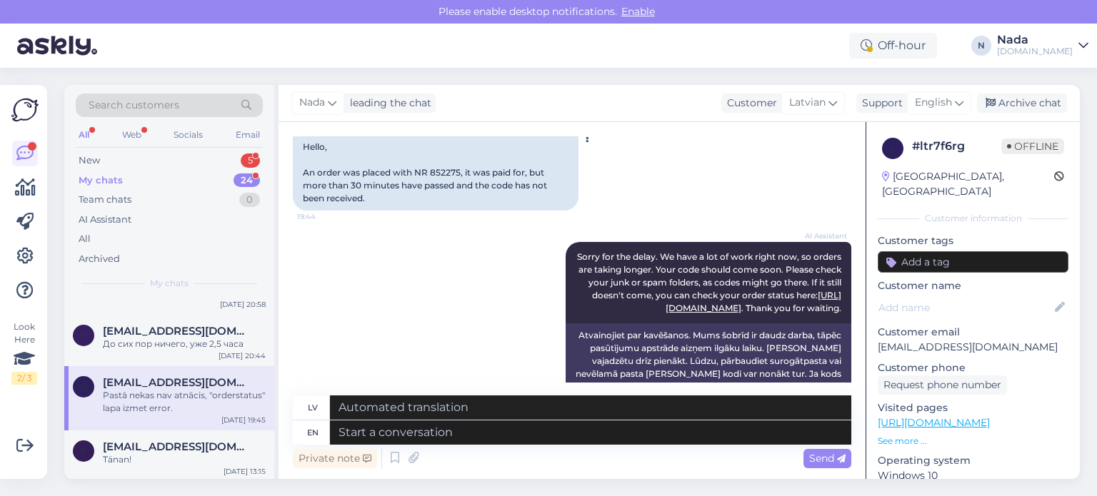
click at [446, 168] on div "Hello, An order was placed with NR 852275, it was paid for, but more than 30 mi…" at bounding box center [436, 173] width 286 height 76
click at [445, 168] on div "Hello, An order was placed with NR 852275, it was paid for, but more than 30 mi…" at bounding box center [436, 173] width 286 height 76
copy div "852275"
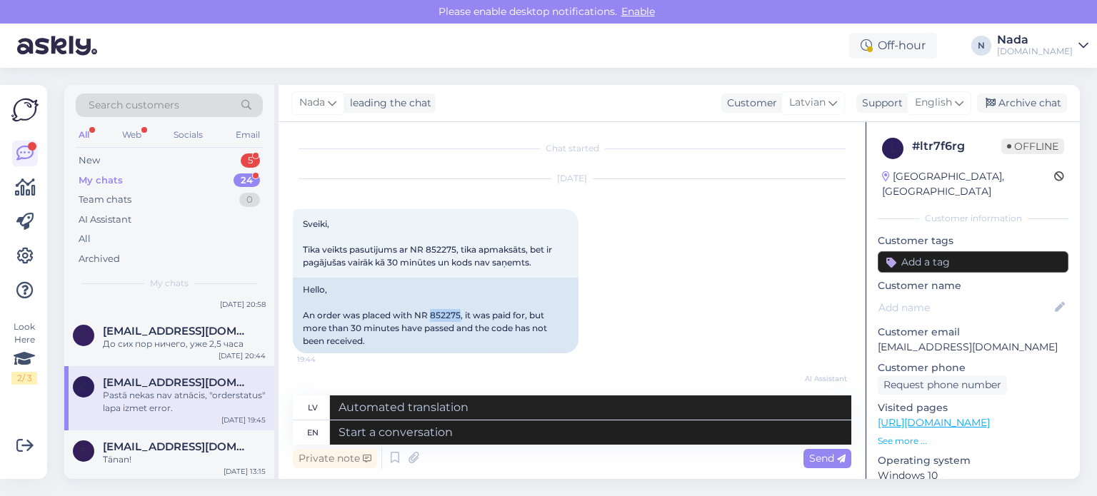
scroll to position [289, 0]
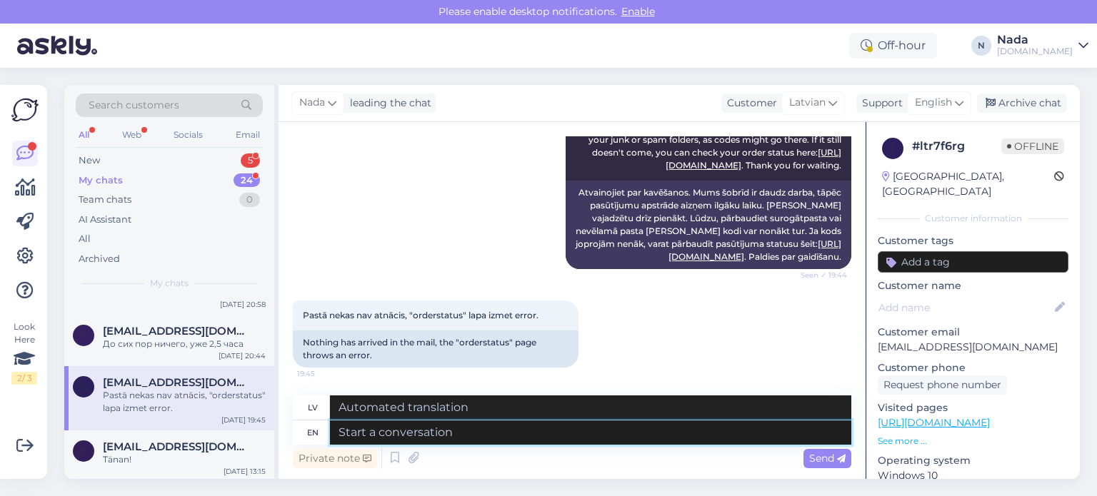
click at [424, 436] on textarea at bounding box center [590, 433] width 521 height 24
paste textarea "Thank you for your patience. It looks like your order is completed and emailed …"
type textarea "Thank you for your patience. It looks like your order is completed and emailed …"
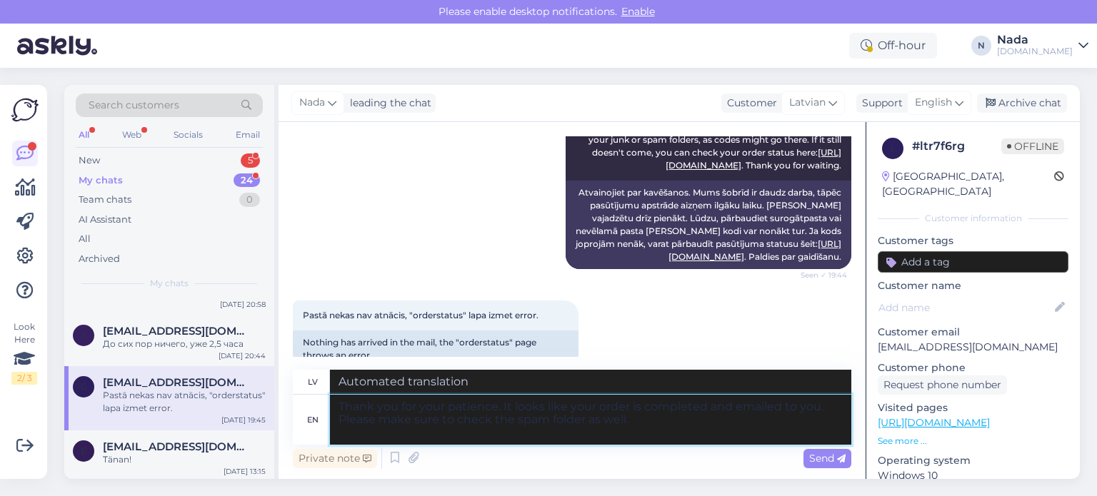
type textarea "Paldies par jūsu pacietību. Izskatās, ka jūsu pasūtījums ir pabeigts un nosūtīt…"
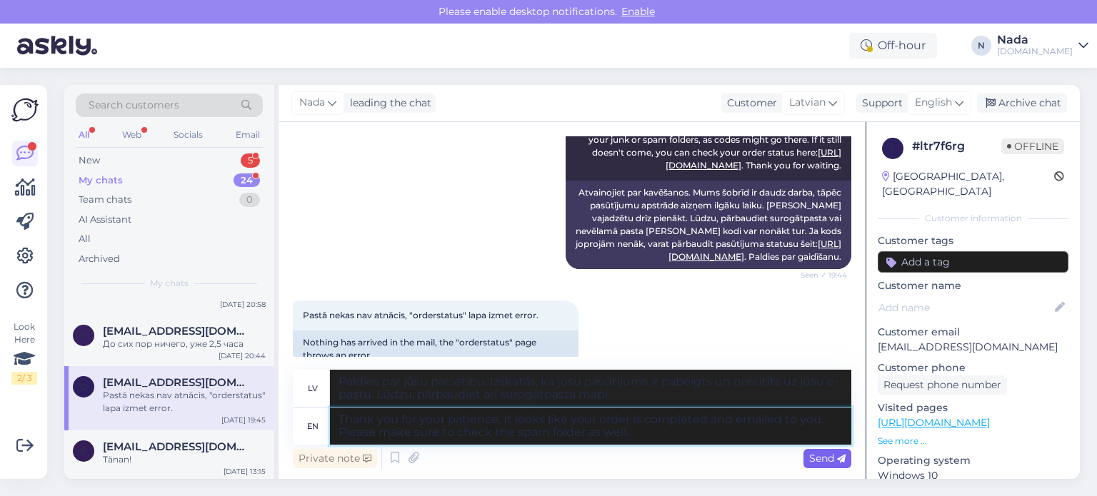
type textarea "Thank you for your patience. It looks like your order is completed and emailed …"
click at [811, 454] on span "Send" at bounding box center [827, 458] width 36 height 13
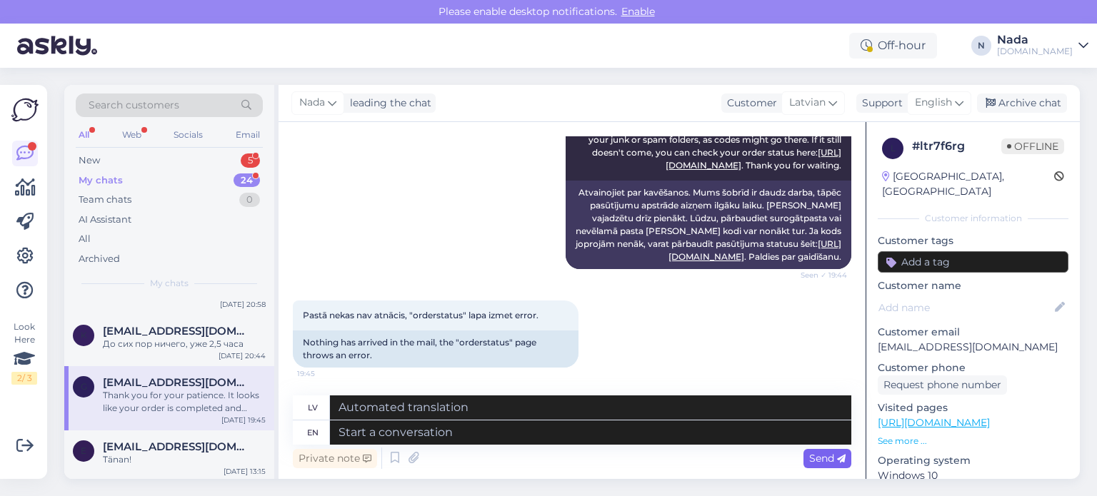
scroll to position [456, 0]
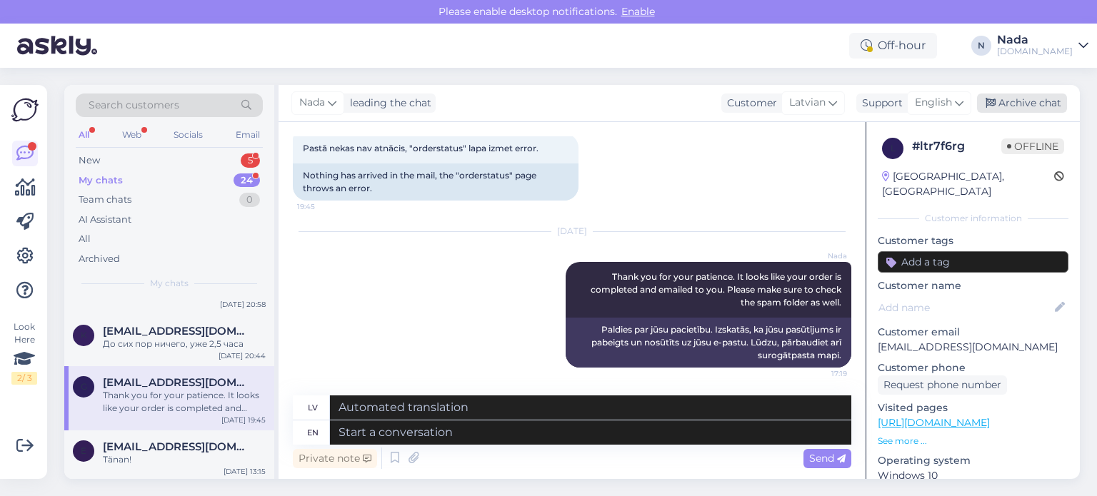
click at [1037, 111] on div "Archive chat" at bounding box center [1022, 103] width 90 height 19
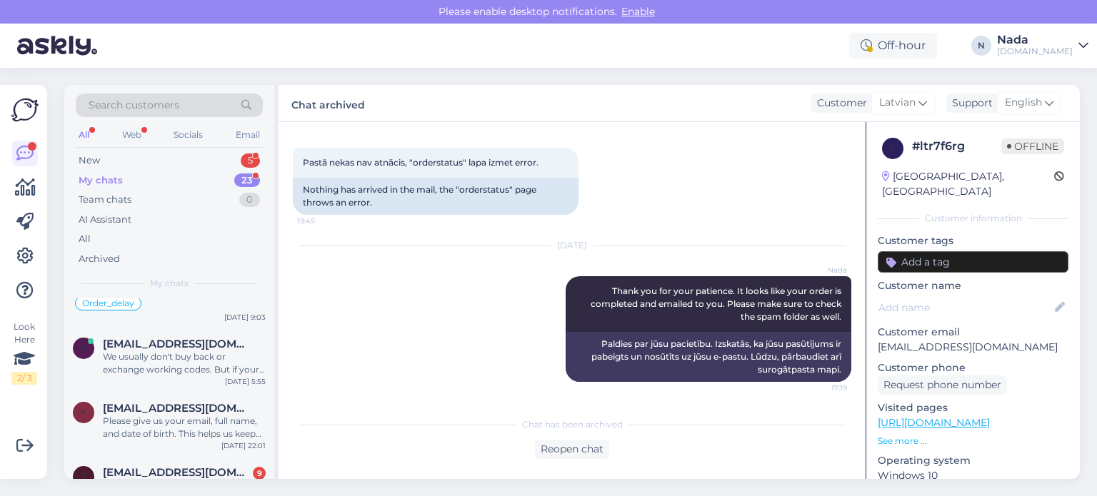
scroll to position [1257, 0]
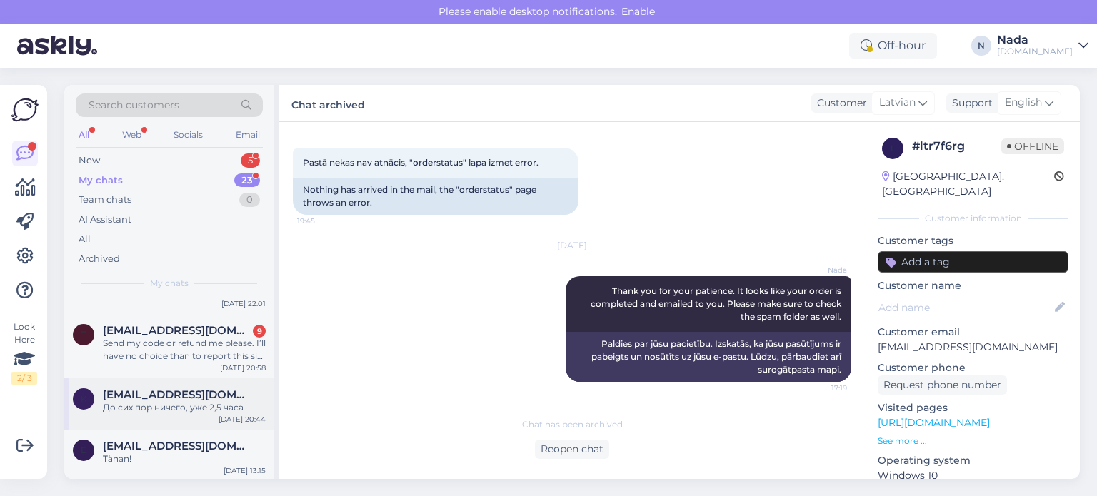
click at [243, 393] on span "kovalyov.victor08@gmail.com" at bounding box center [177, 395] width 149 height 13
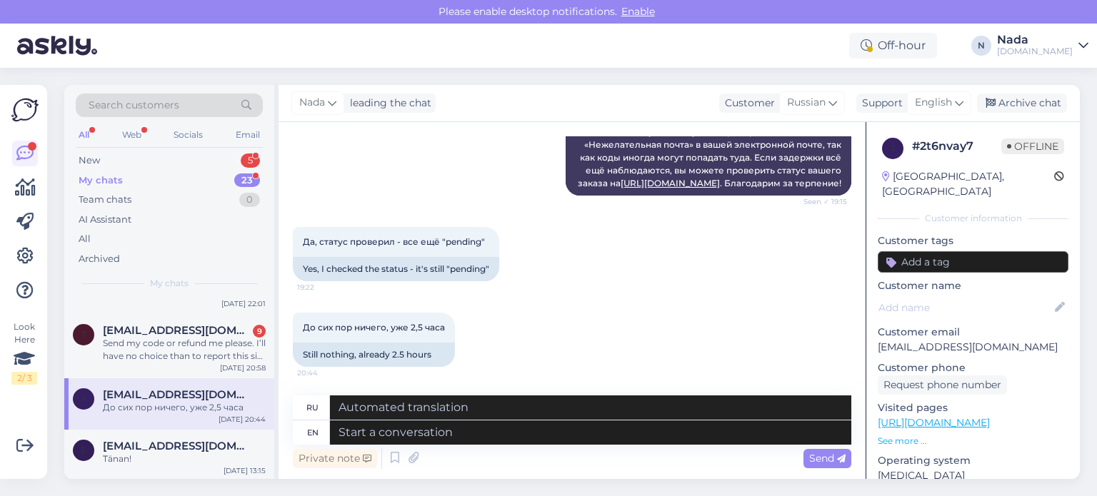
scroll to position [336, 0]
click at [605, 437] on textarea at bounding box center [590, 433] width 521 height 24
paste textarea "Please share with us your order number if you still haven't received it."
type textarea "Please share with us your order number if you still haven't received it."
type textarea "Если вы все еще не получили свой заказ, сообщите нам его номер."
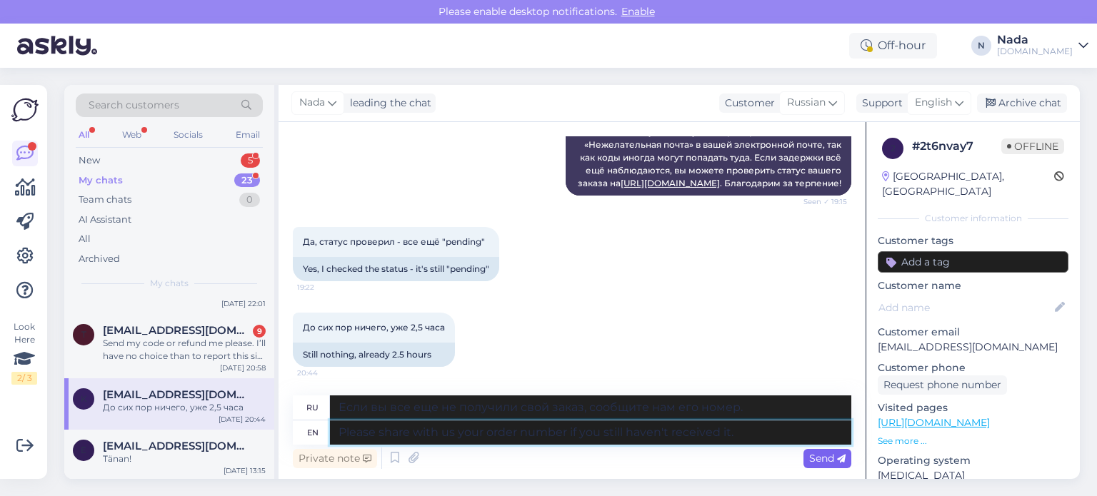
type textarea "Please share with us your order number if you still haven't received it."
click at [829, 458] on span "Send" at bounding box center [827, 458] width 36 height 13
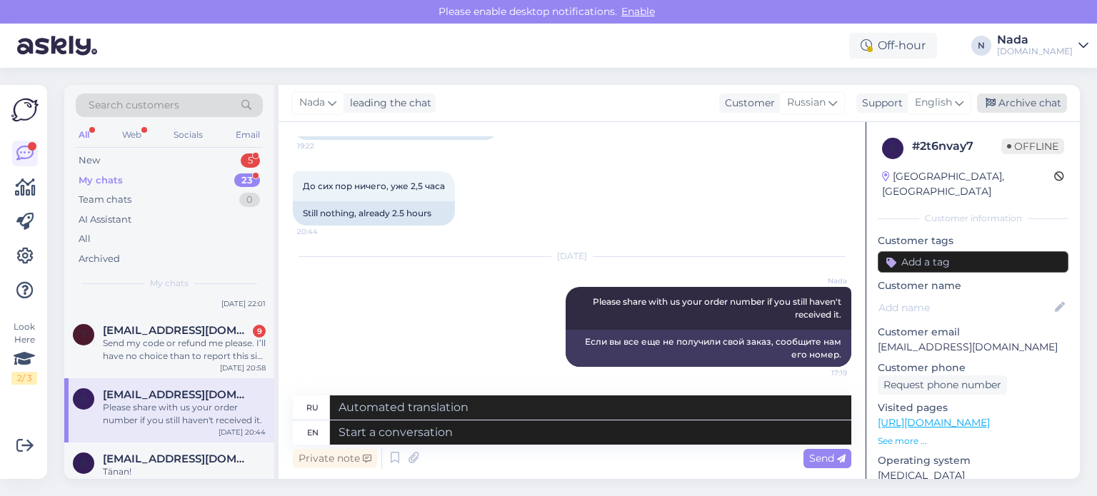
click at [1033, 103] on div "Archive chat" at bounding box center [1022, 103] width 90 height 19
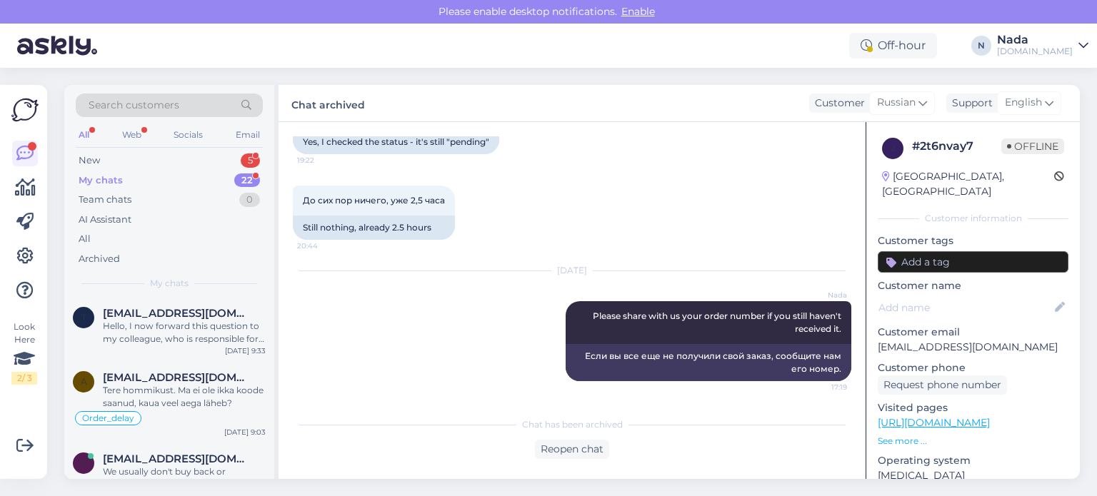
scroll to position [1206, 0]
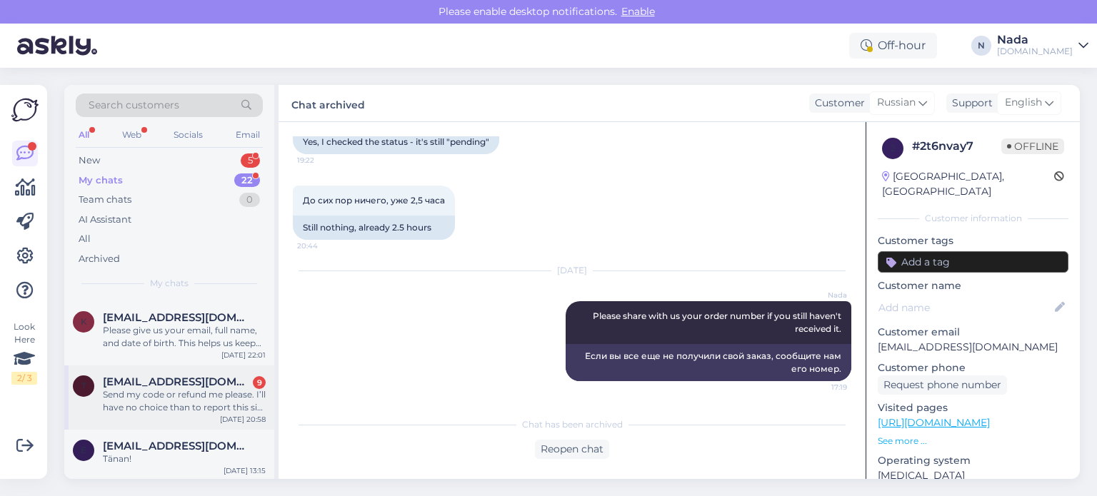
click at [247, 385] on span "Thomaseverson22@gmail.com" at bounding box center [177, 382] width 149 height 13
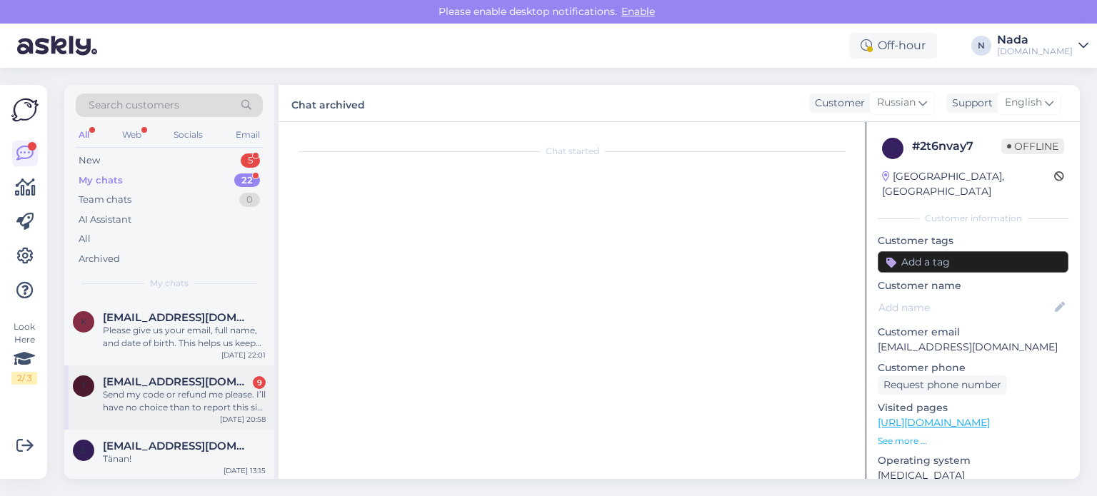
scroll to position [761, 0]
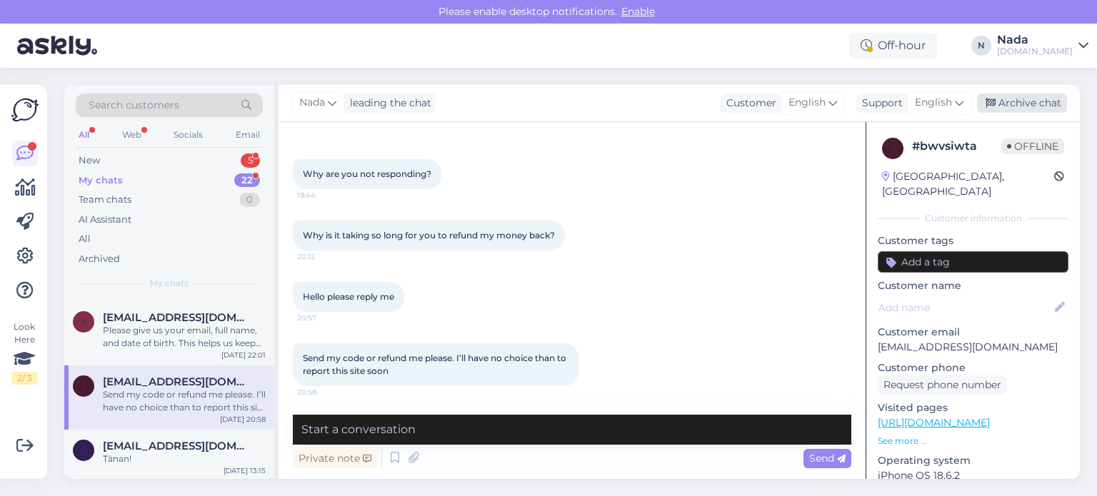
click at [1037, 99] on div "Archive chat" at bounding box center [1022, 103] width 90 height 19
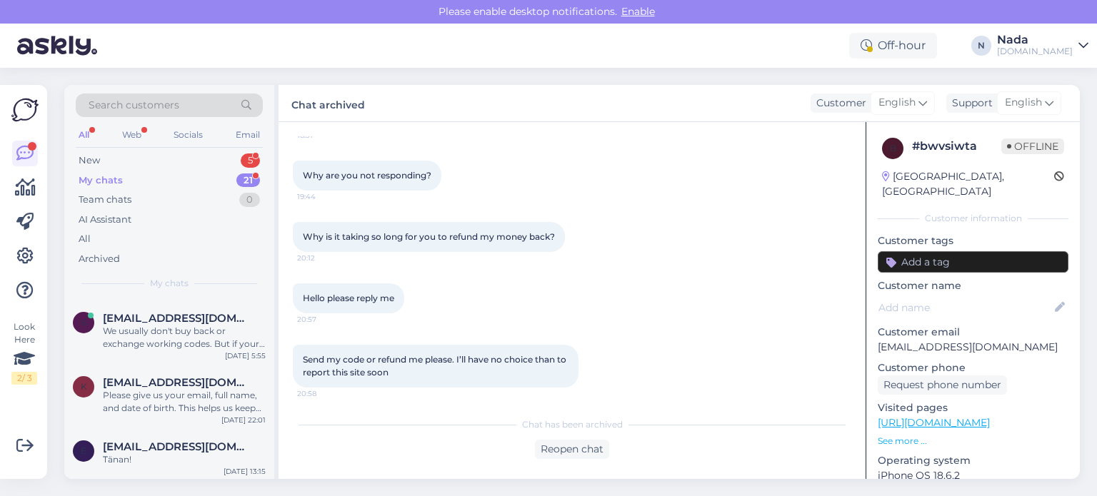
scroll to position [766, 0]
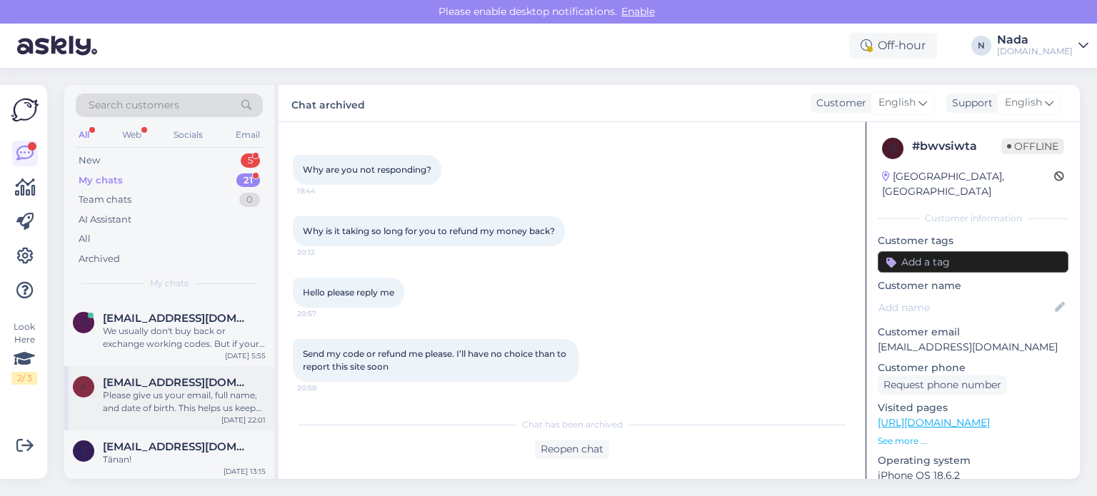
click at [177, 390] on div "Please give us your email, full name, and date of birth. This helps us keep you…" at bounding box center [184, 402] width 163 height 26
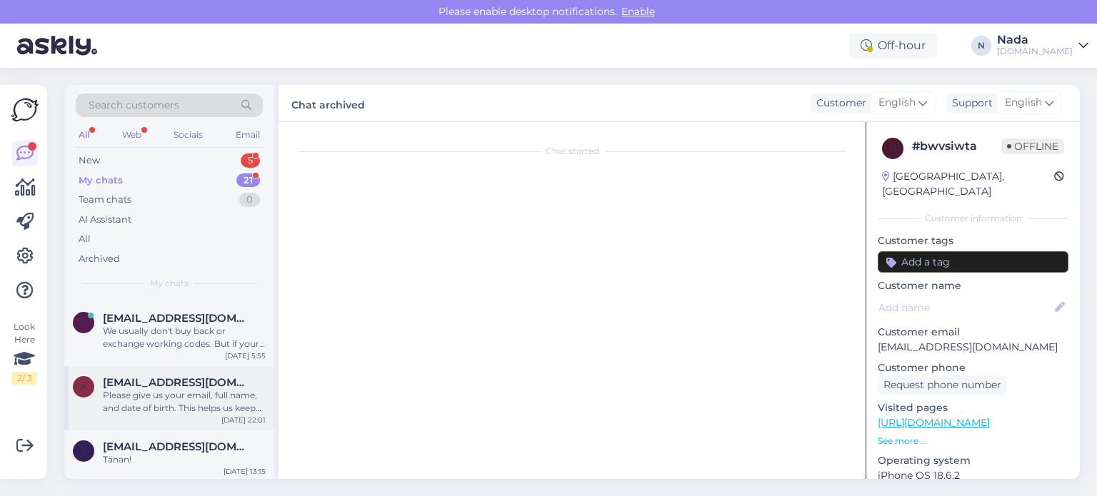
scroll to position [0, 0]
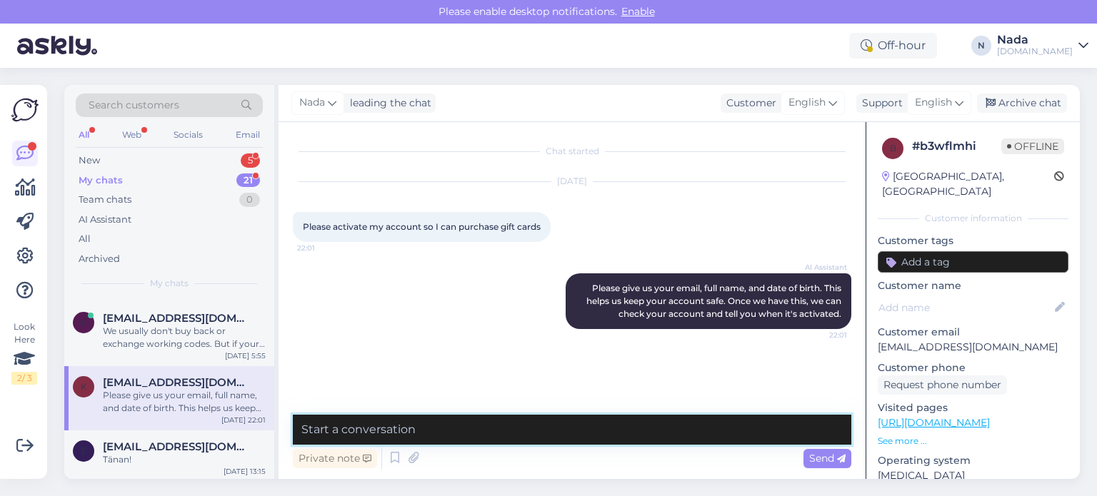
click at [565, 432] on textarea at bounding box center [572, 430] width 559 height 30
paste textarea "Hello there! Please share with us your account email, full name and full date o…"
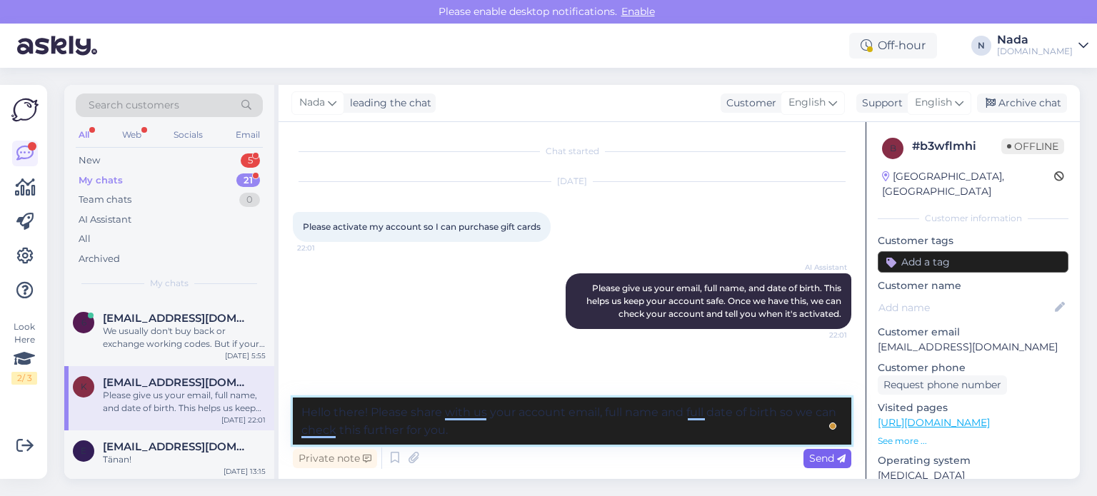
type textarea "Hello there! Please share with us your account email, full name and full date o…"
click at [831, 462] on span "Send" at bounding box center [827, 458] width 36 height 13
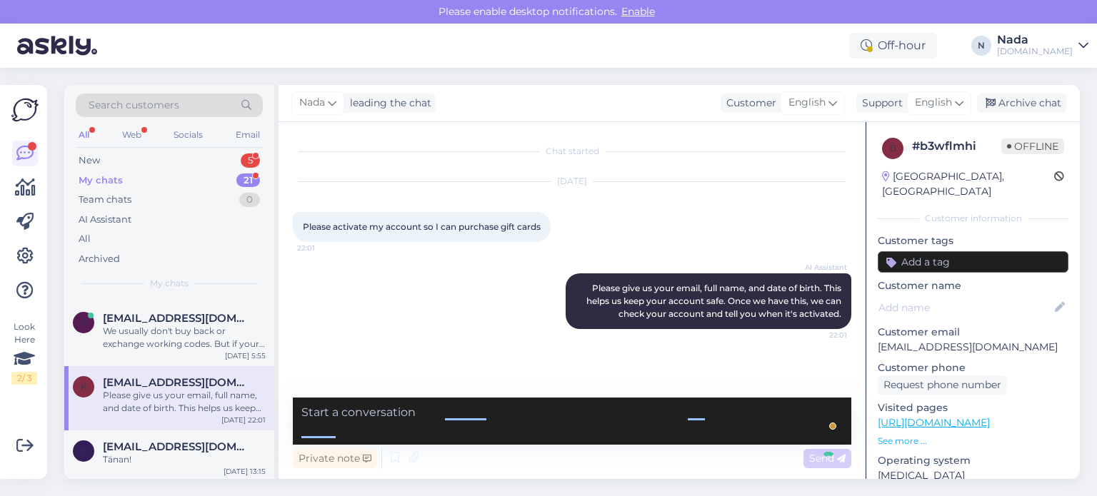
scroll to position [60, 0]
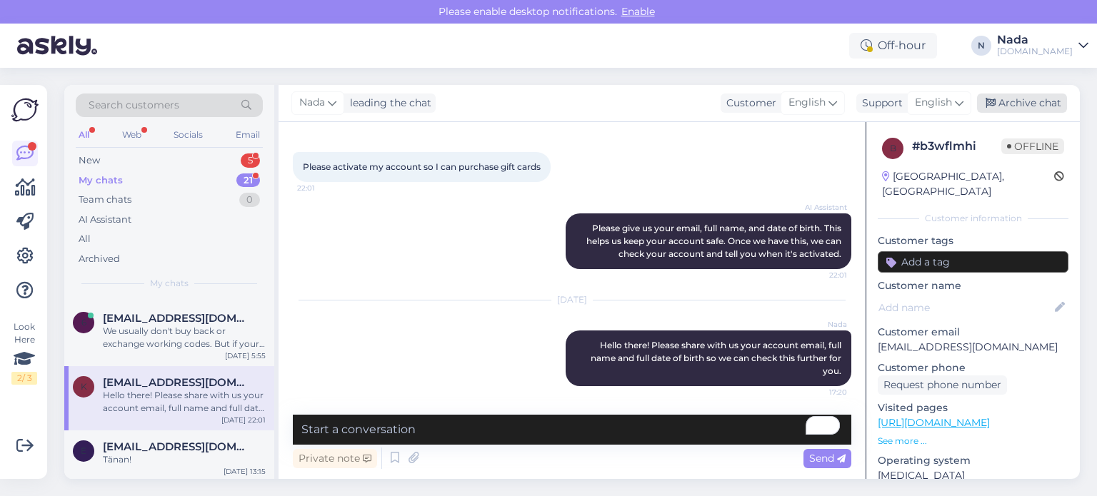
click at [1044, 105] on div "Archive chat" at bounding box center [1022, 103] width 90 height 19
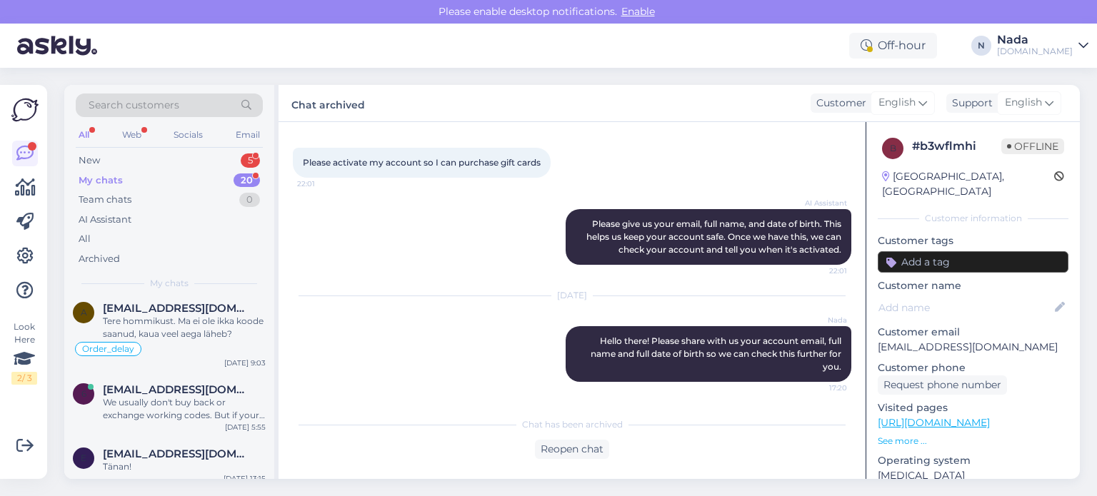
scroll to position [1077, 0]
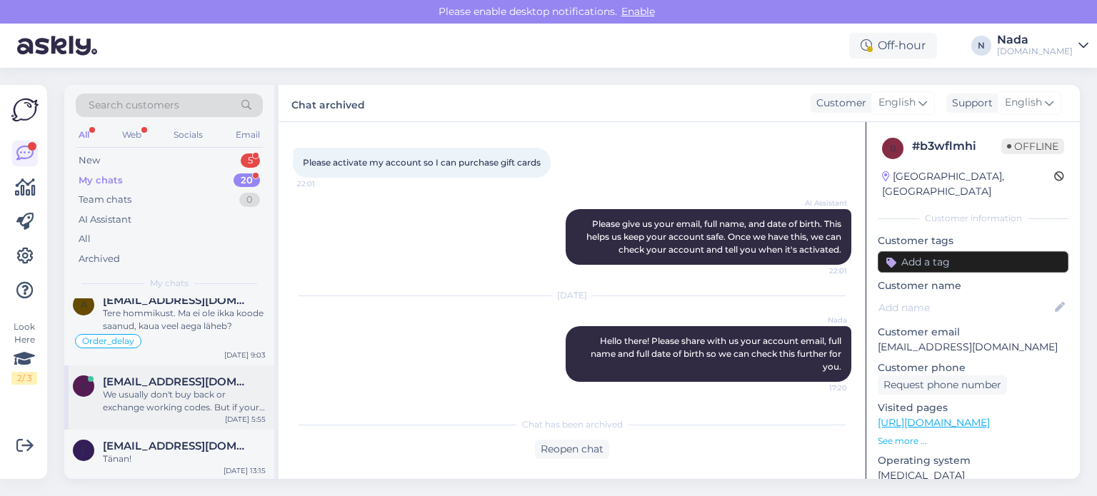
drag, startPoint x: 193, startPoint y: 390, endPoint x: 194, endPoint y: 402, distance: 12.2
click at [193, 394] on div "We usually don't buy back or exchange working codes. But if your code hasn't be…" at bounding box center [184, 402] width 163 height 26
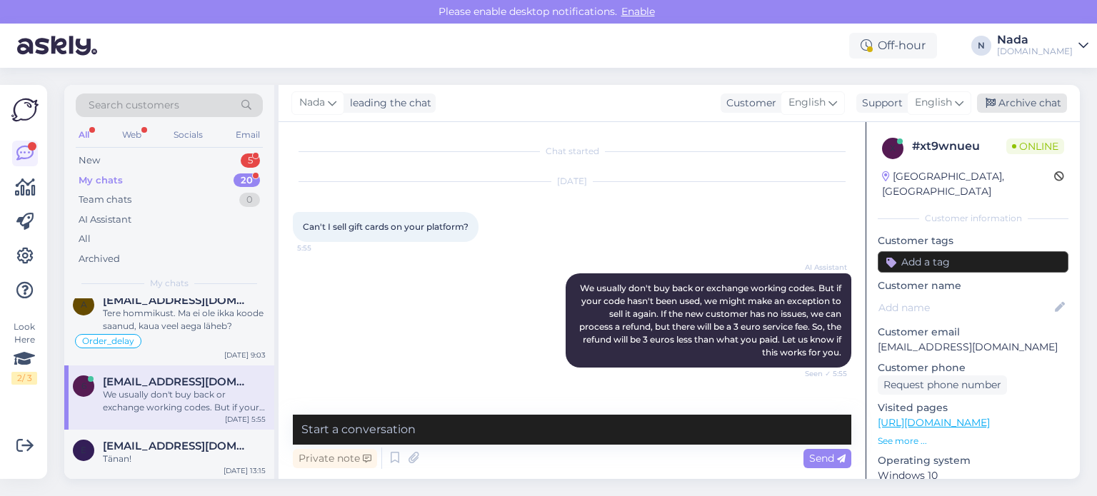
click at [1031, 110] on div "Archive chat" at bounding box center [1022, 103] width 90 height 19
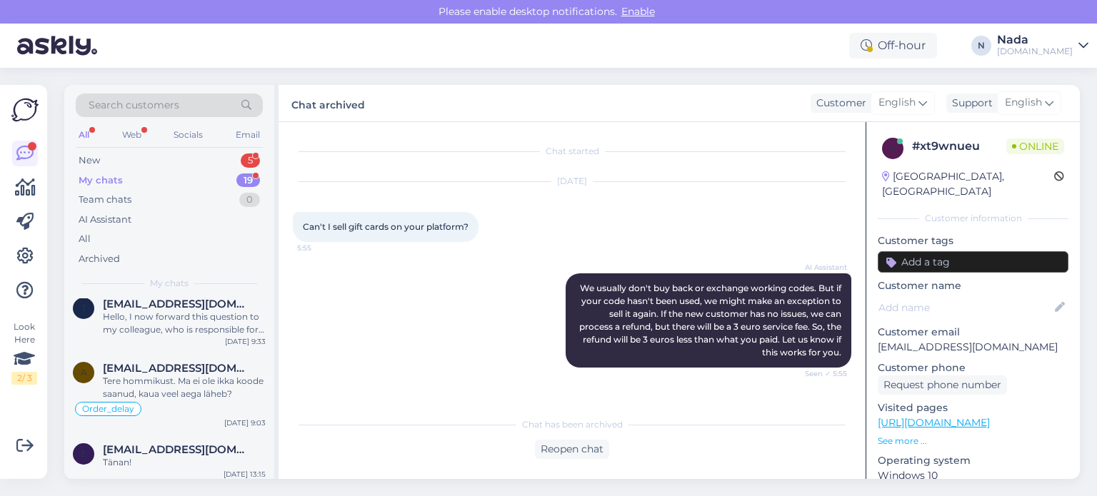
scroll to position [1012, 0]
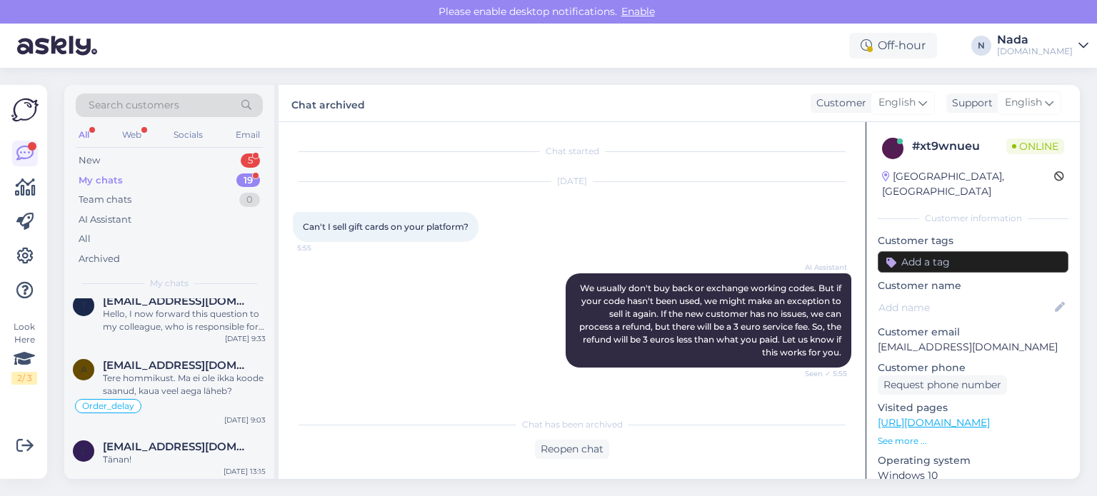
click at [175, 375] on div "Tere hommikust. Ma ei ole ikka koode saanud, kaua veel aega läheb?" at bounding box center [184, 385] width 163 height 26
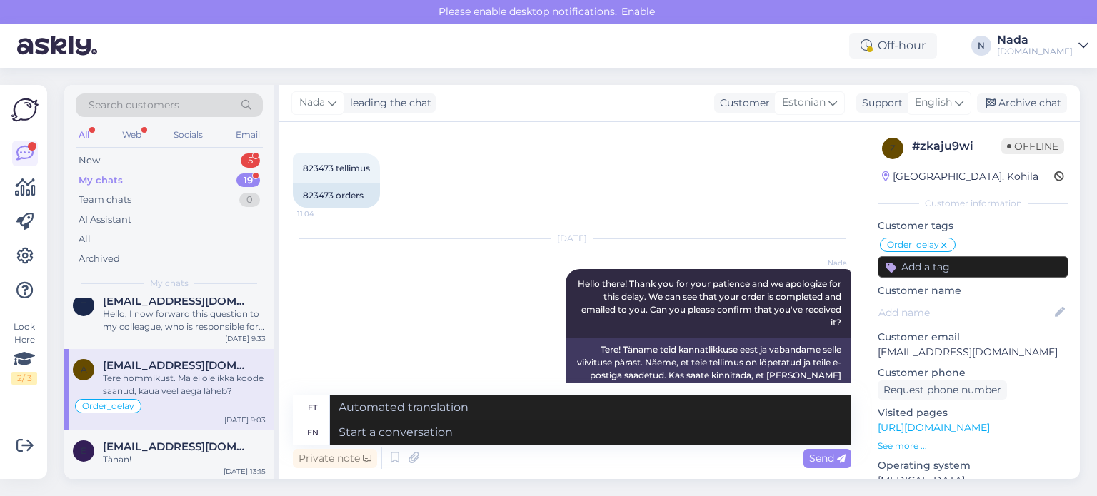
scroll to position [2292, 0]
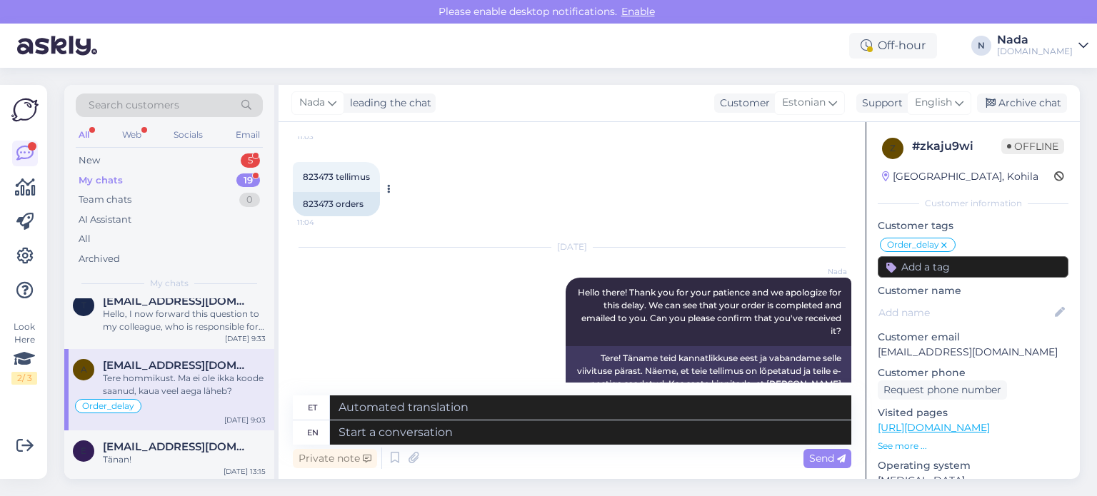
click at [306, 192] on div "823473 orders" at bounding box center [336, 204] width 87 height 24
copy div "823473"
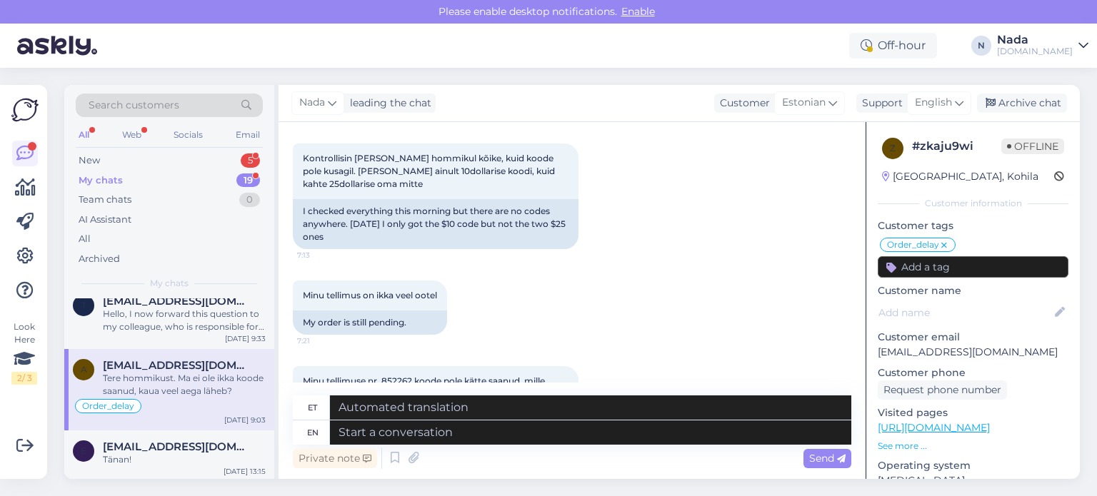
scroll to position [3006, 0]
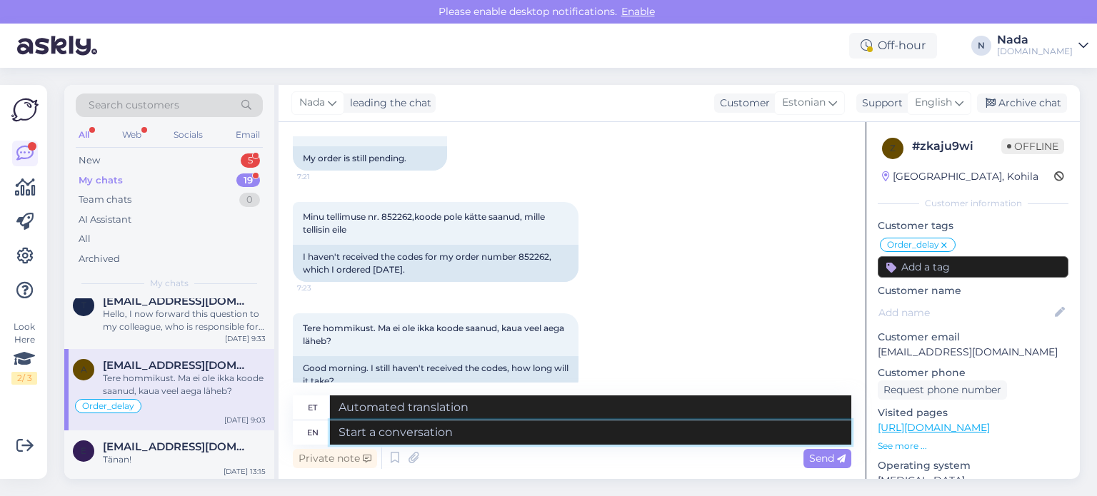
click at [492, 436] on textarea at bounding box center [590, 433] width 521 height 24
paste textarea "Thank you for your patience. It looks like your order is completed and emailed …"
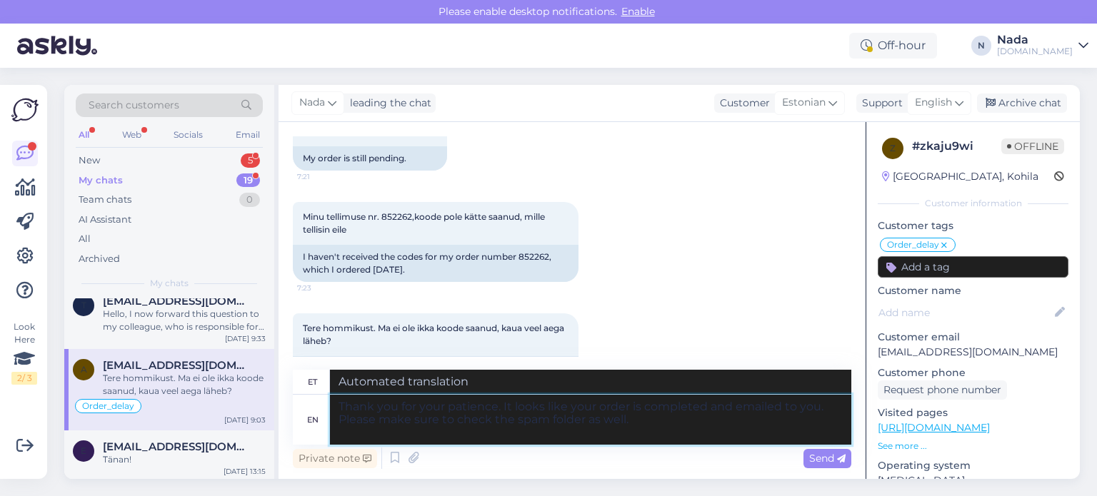
type textarea "Thank you for your patience. It looks like your order is completed and emailed …"
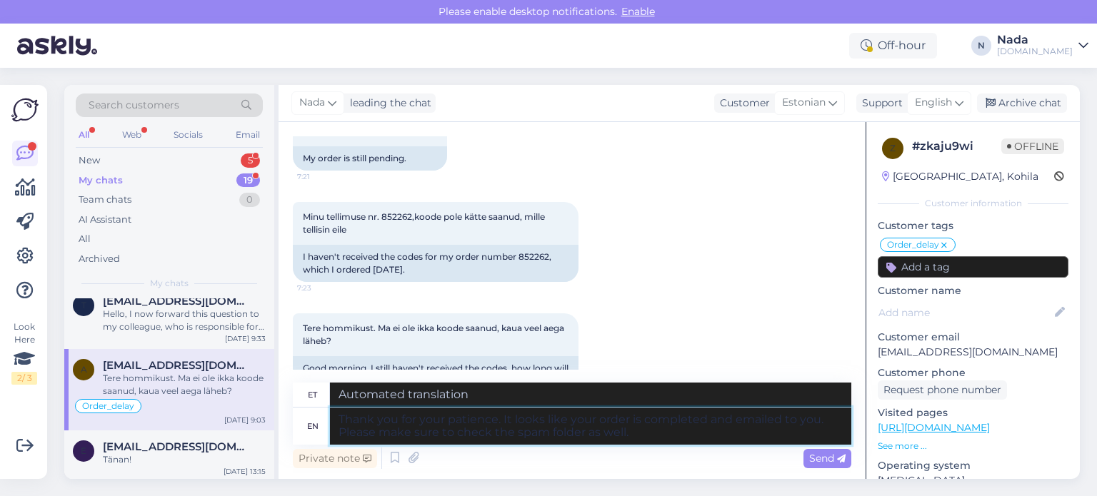
type textarea "Täname kannatlikkuse eest. Paistab, et teie tellimus on esitatud ja teile e-pos…"
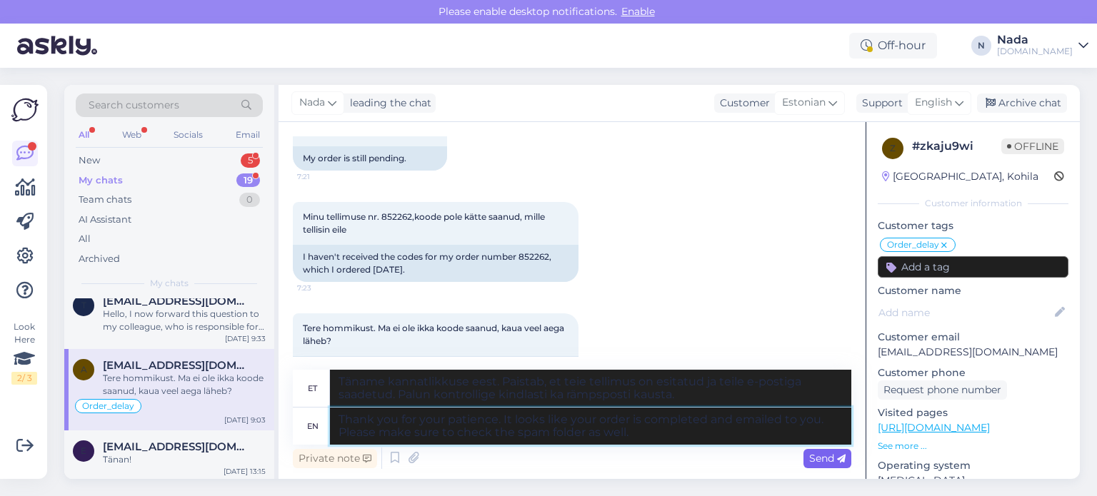
type textarea "Thank you for your patience. It looks like your order is completed and emailed …"
click at [830, 457] on span "Send" at bounding box center [827, 458] width 36 height 13
click at [759, 316] on div "Tere hommikust. Ma ei ole ikka koode saanud, kaua veel aega läheb? 9:03 Good mo…" at bounding box center [572, 353] width 559 height 111
click at [841, 462] on icon at bounding box center [841, 459] width 9 height 9
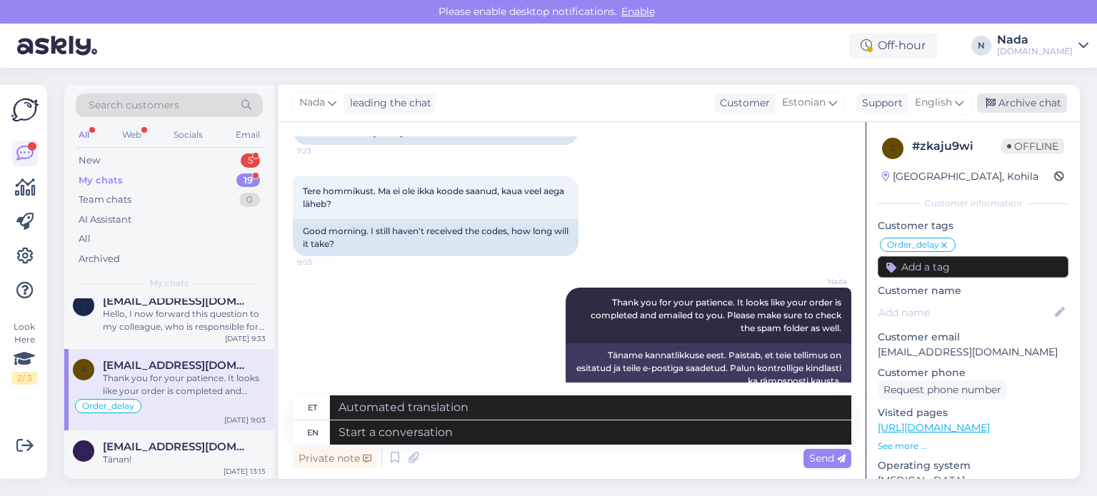
click at [1054, 102] on div "Archive chat" at bounding box center [1022, 103] width 90 height 19
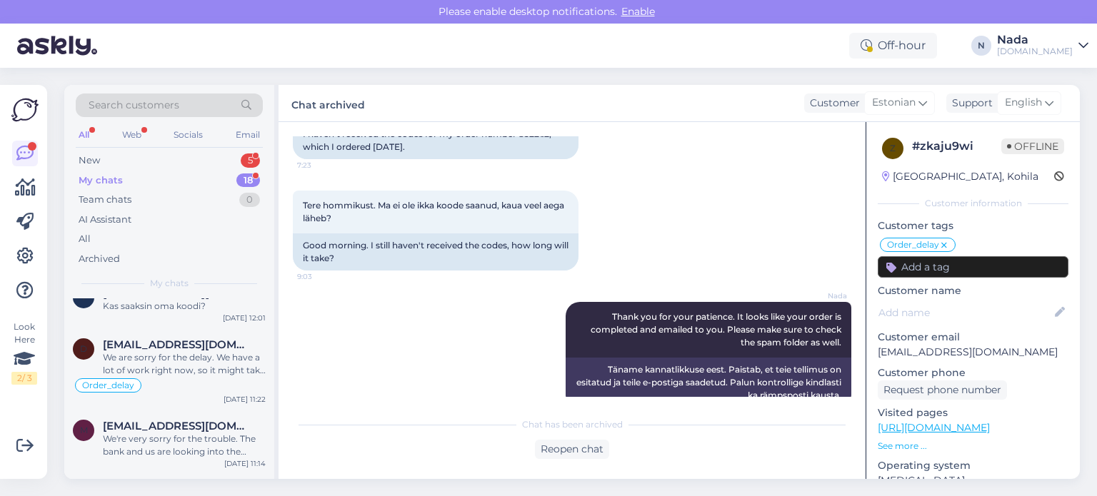
scroll to position [931, 0]
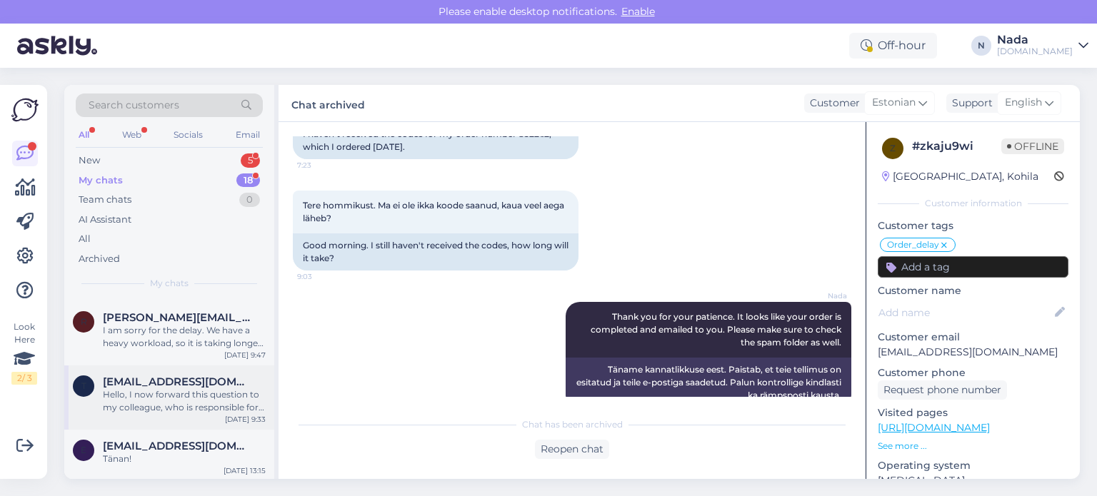
click at [214, 389] on div "Hello, I now forward this question to my colleague, who is responsible for this…" at bounding box center [184, 402] width 163 height 26
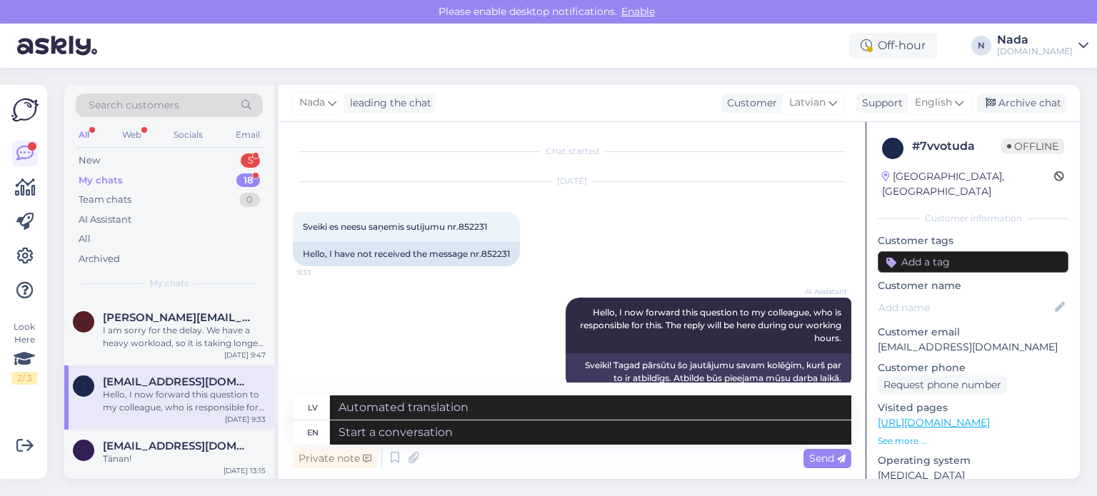
scroll to position [23, 0]
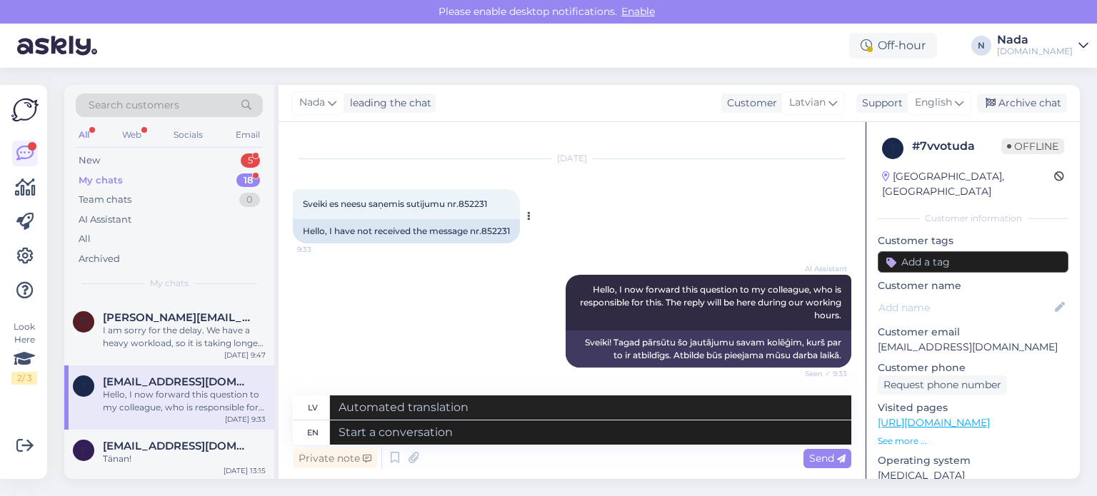
click at [491, 225] on div "Hello, I have not received the message nr.852231" at bounding box center [406, 231] width 227 height 24
copy div "852231"
click at [569, 429] on textarea at bounding box center [590, 433] width 521 height 24
paste textarea "Thank you for your patience. It looks like your order is completed and emailed …"
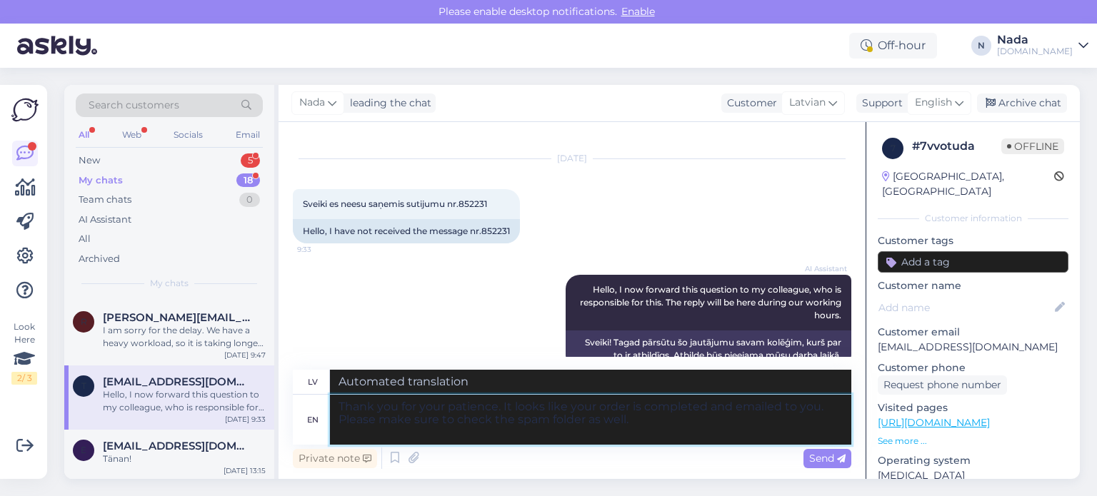
type textarea "Thank you for your patience. It looks like your order is completed and emailed …"
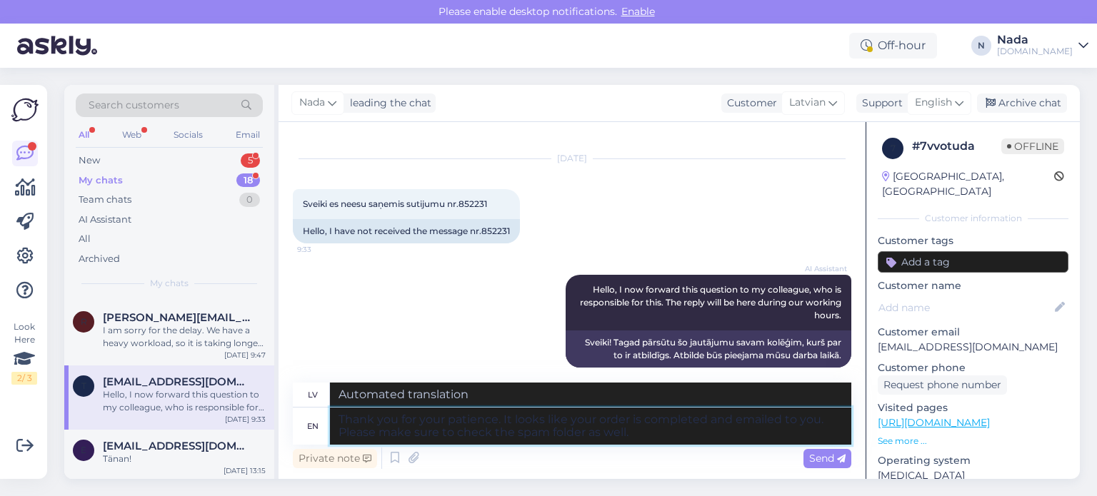
type textarea "Paldies par jūsu pacietību. Izskatās, ka jūsu pasūtījums ir pabeigts un nosūtīt…"
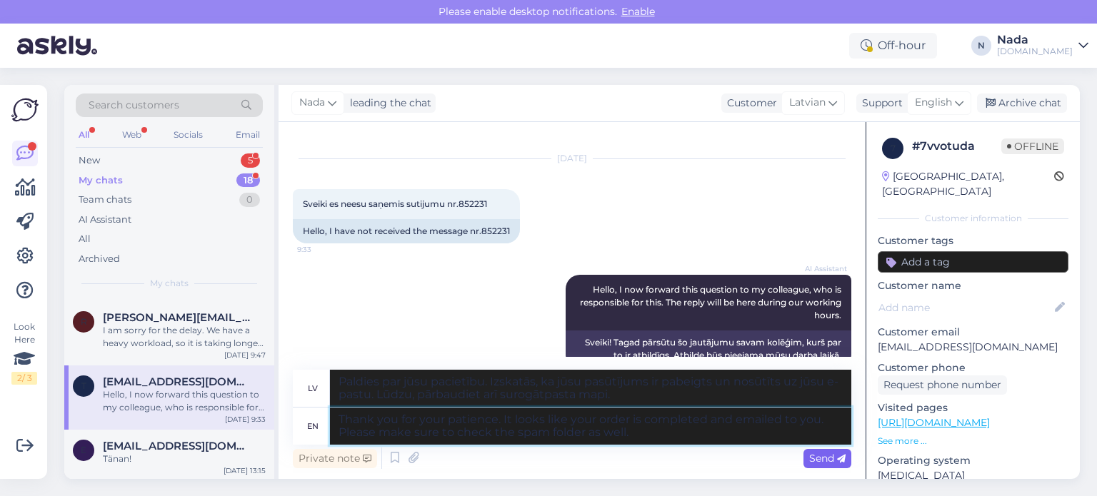
type textarea "Thank you for your patience. It looks like your order is completed and emailed …"
click at [823, 457] on span "Send" at bounding box center [827, 458] width 36 height 13
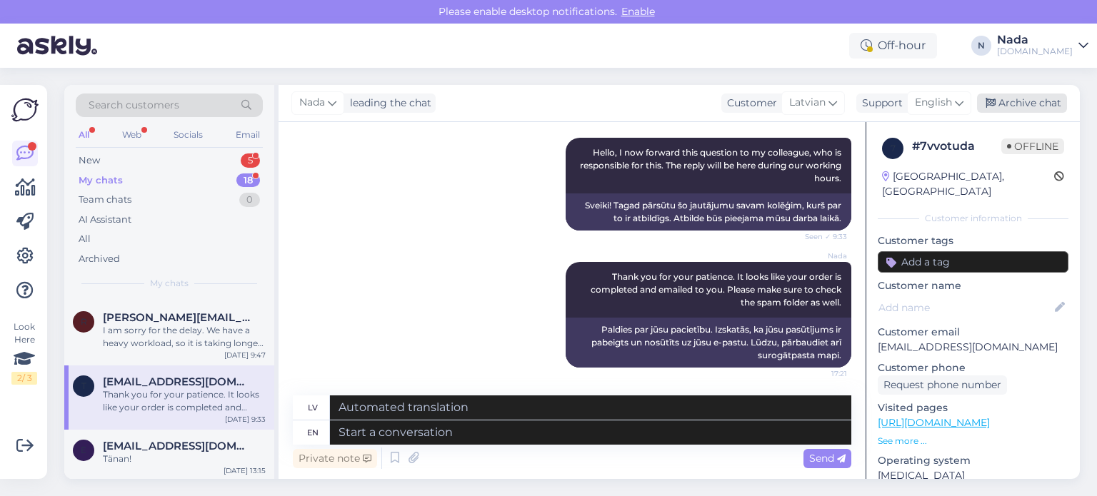
click at [1014, 94] on div "Archive chat" at bounding box center [1022, 103] width 90 height 19
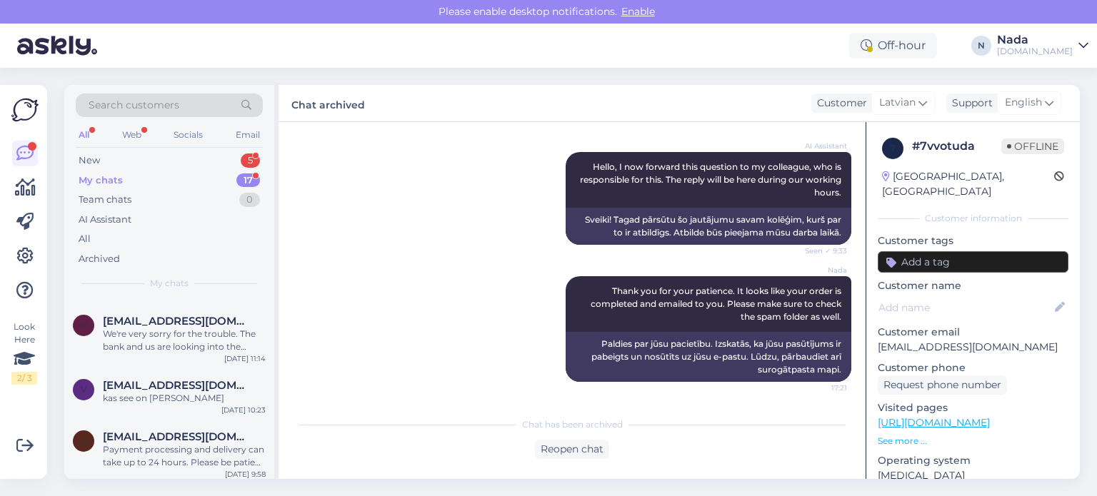
scroll to position [867, 0]
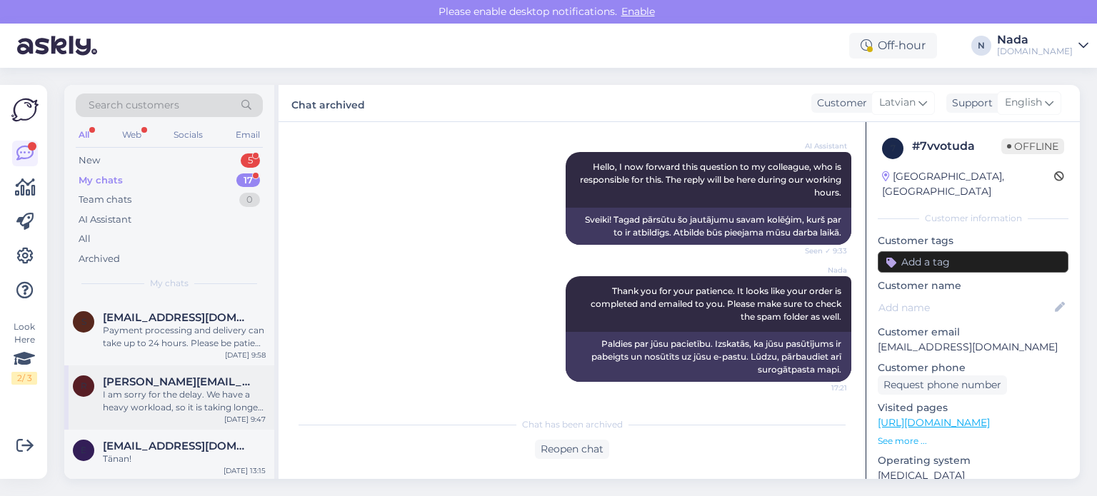
click at [160, 366] on div "r raul@metsma.ee I am sorry for the delay. We have a heavy workload, so it is t…" at bounding box center [169, 398] width 210 height 64
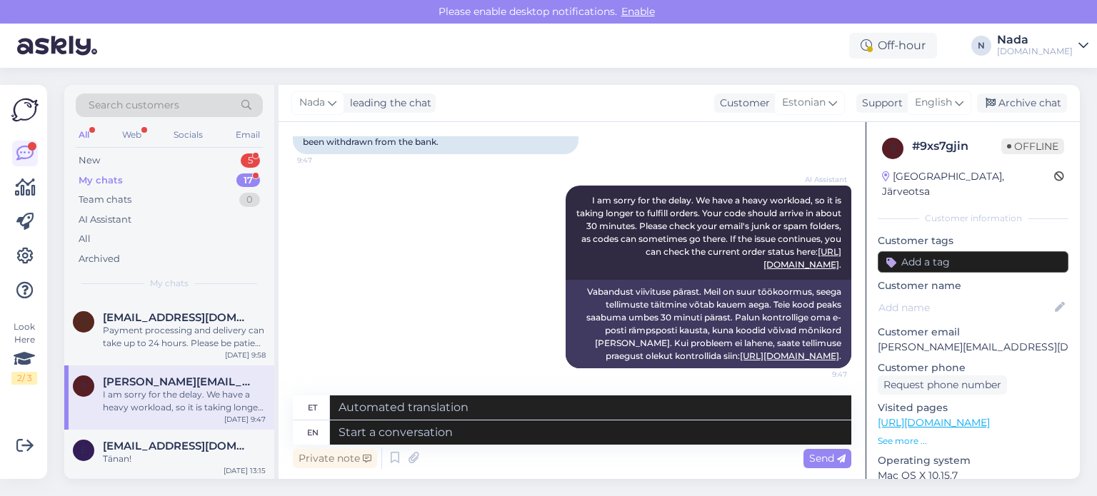
scroll to position [139, 0]
click at [481, 424] on textarea at bounding box center [590, 433] width 521 height 24
paste textarea "Please share with us your order number if you still haven't received it."
type textarea "Please share with us your order number if you still haven't received it."
type textarea "Palun jagage meiega oma tellimuse numbrit, kui te pole seda ikka veel kätte saa…"
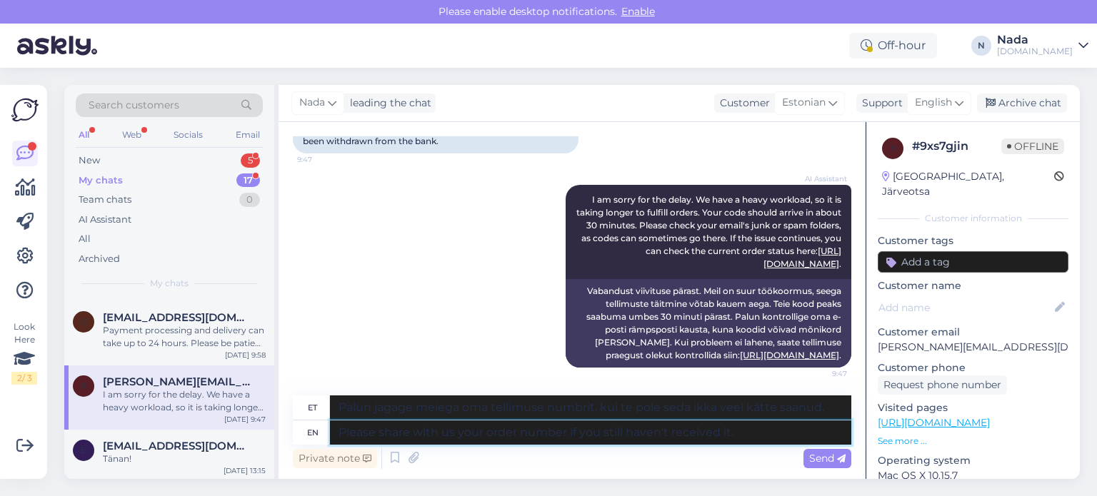
type textarea "Please share with us your order number if you still haven't received it."
click at [831, 461] on span "Send" at bounding box center [827, 458] width 36 height 13
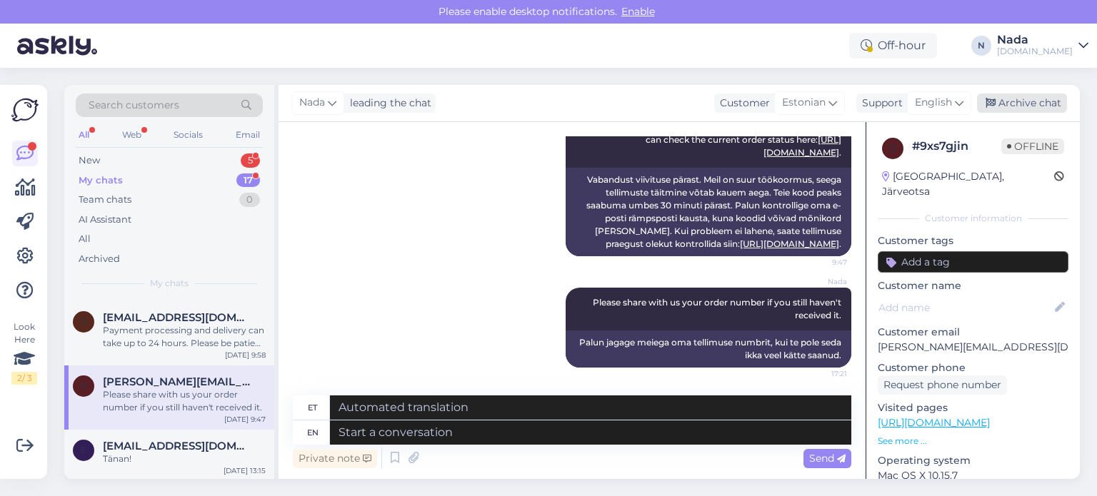
click at [1037, 110] on div "Archive chat" at bounding box center [1022, 103] width 90 height 19
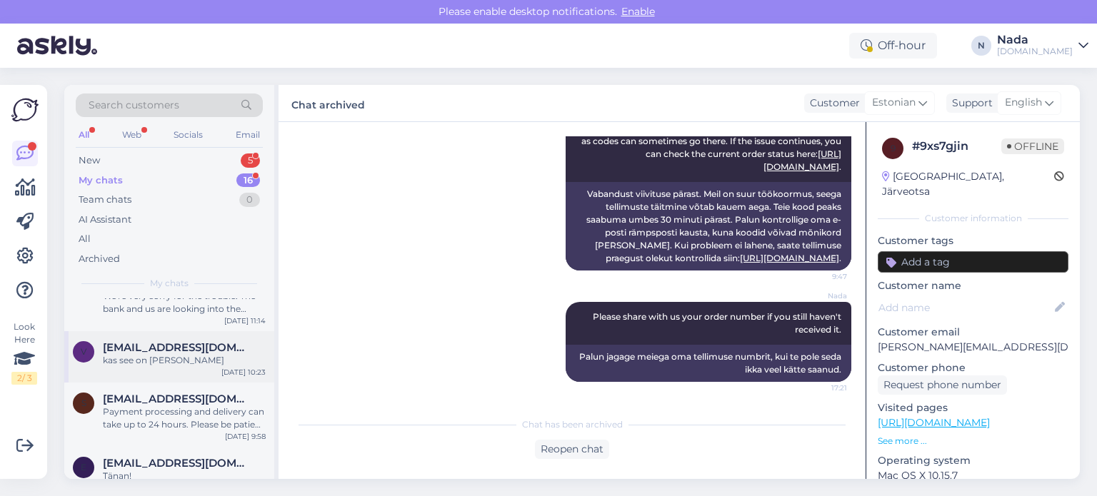
scroll to position [803, 0]
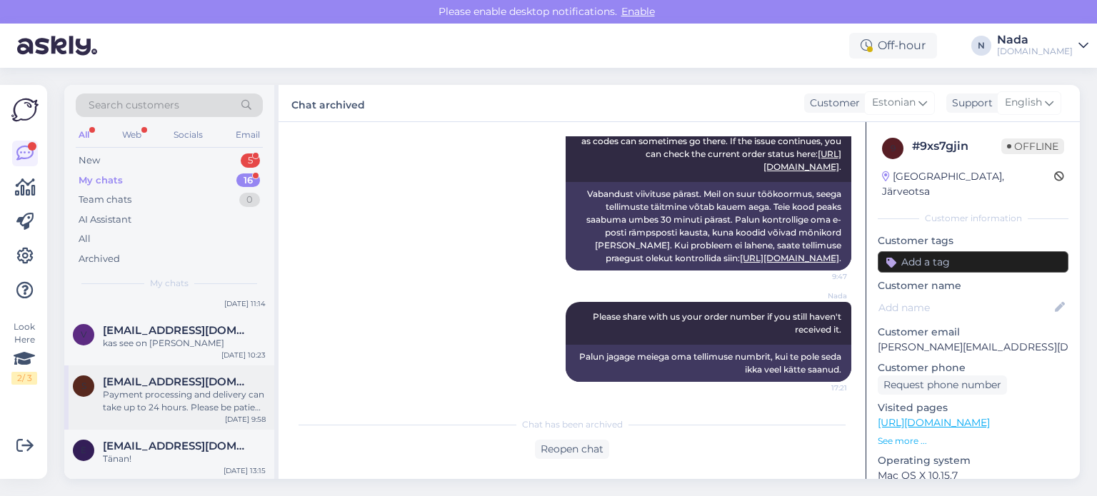
click at [192, 376] on span "[EMAIL_ADDRESS][DOMAIN_NAME]" at bounding box center [177, 382] width 149 height 13
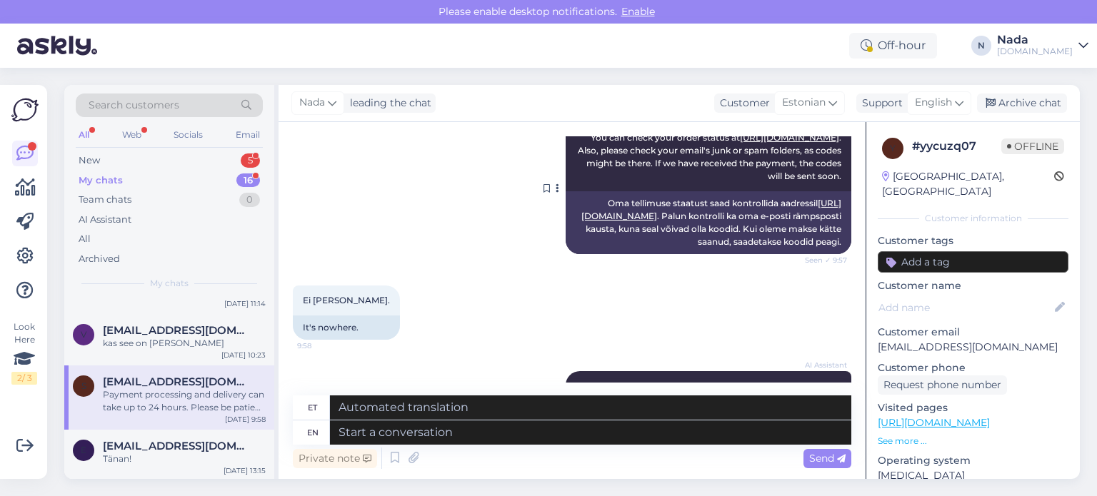
scroll to position [4, 0]
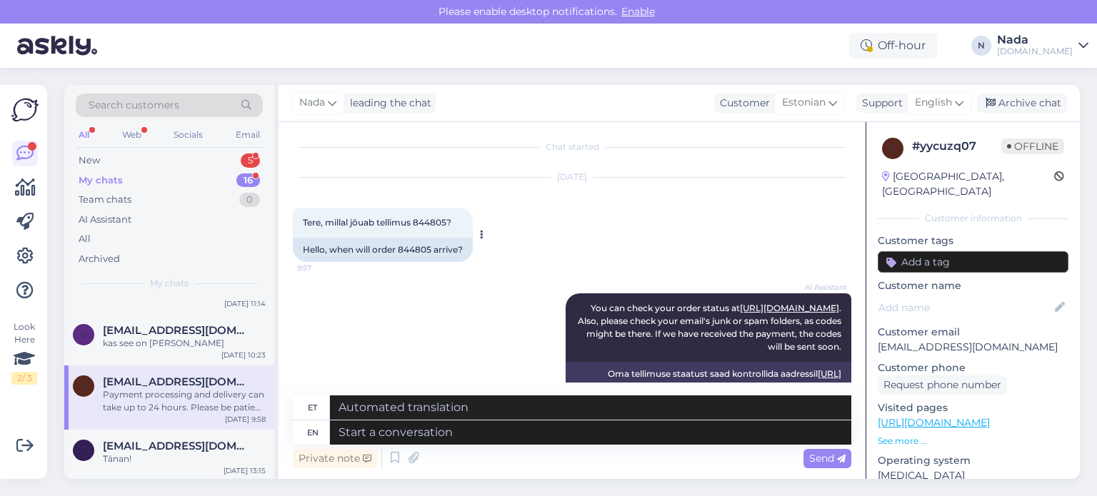
click at [420, 246] on div "Hello, when will order 844805 arrive?" at bounding box center [383, 250] width 180 height 24
copy div "844805"
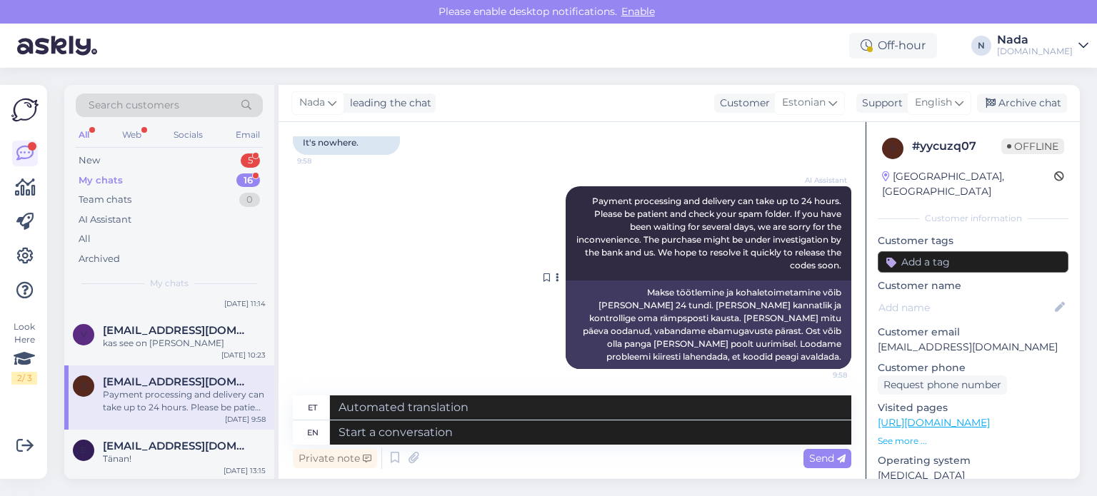
scroll to position [361, 0]
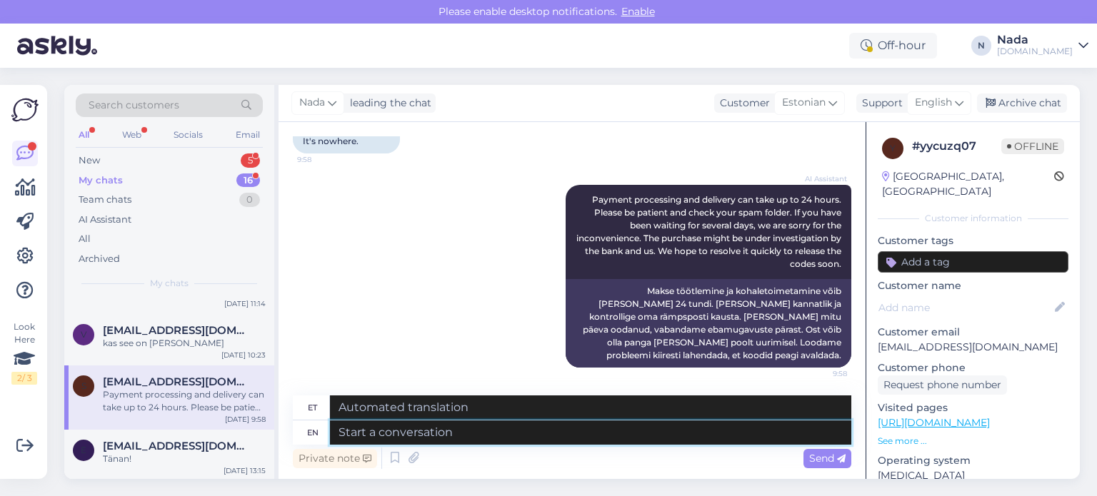
click at [567, 423] on textarea at bounding box center [590, 433] width 521 height 24
paste textarea "Thank you for your patience. It looks like your order is completed and emailed …"
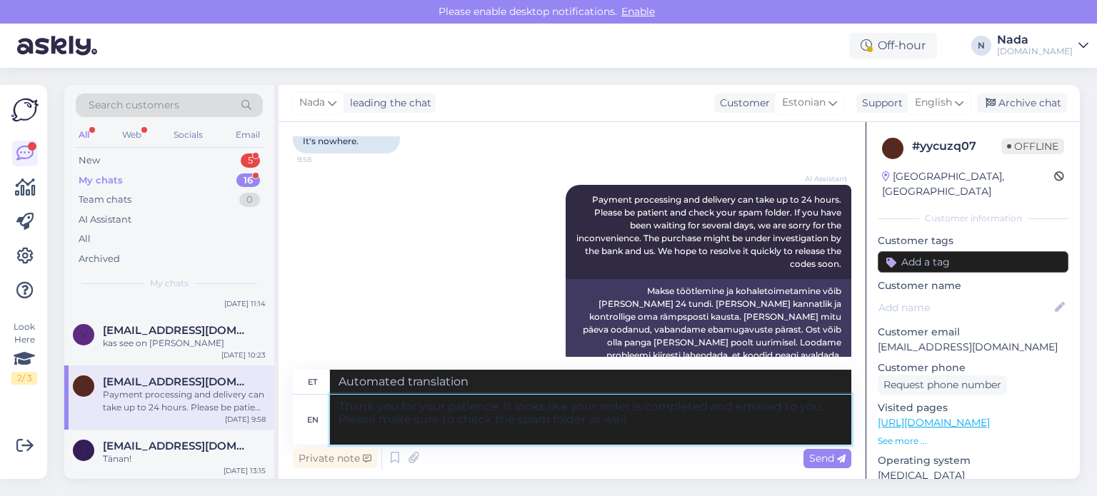
type textarea "Thank you for your patience. It looks like your order is completed and emailed …"
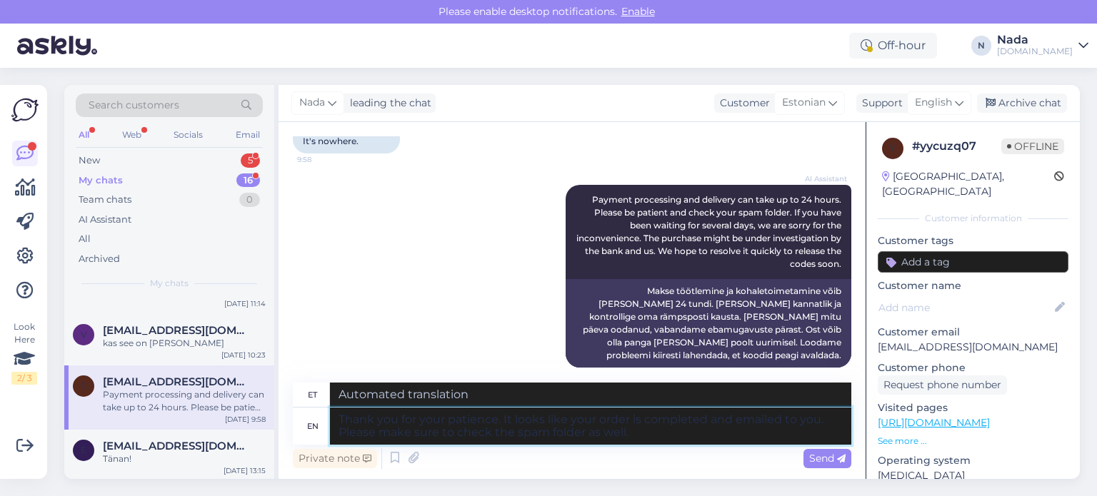
type textarea "Täname kannatlikkuse eest. Paistab, et teie tellimus on esitatud ja teile e-pos…"
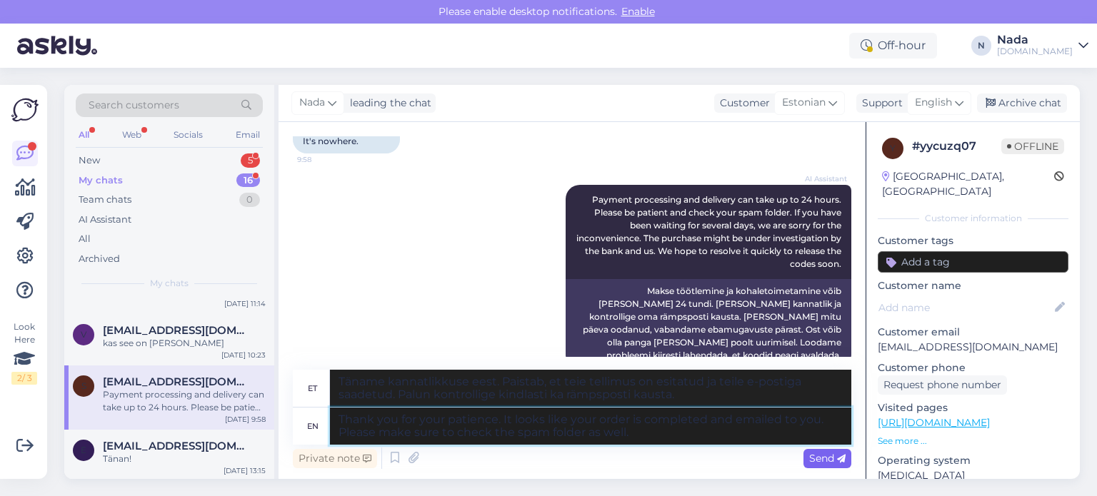
type textarea "Thank you for your patience. It looks like your order is completed and emailed …"
click at [829, 464] on span "Send" at bounding box center [827, 458] width 36 height 13
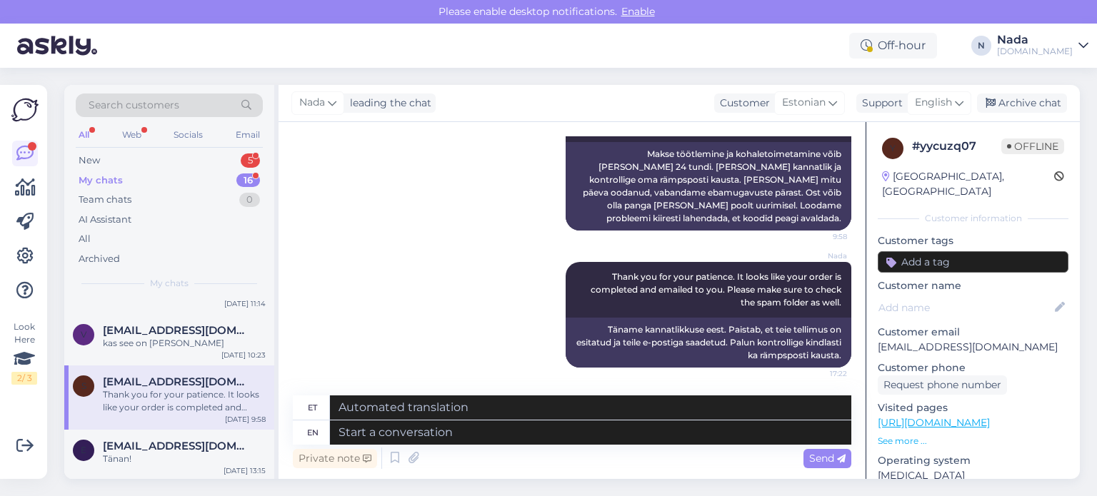
drag, startPoint x: 1039, startPoint y: 103, endPoint x: 964, endPoint y: 126, distance: 78.6
click at [1039, 103] on div "Archive chat" at bounding box center [1022, 103] width 90 height 19
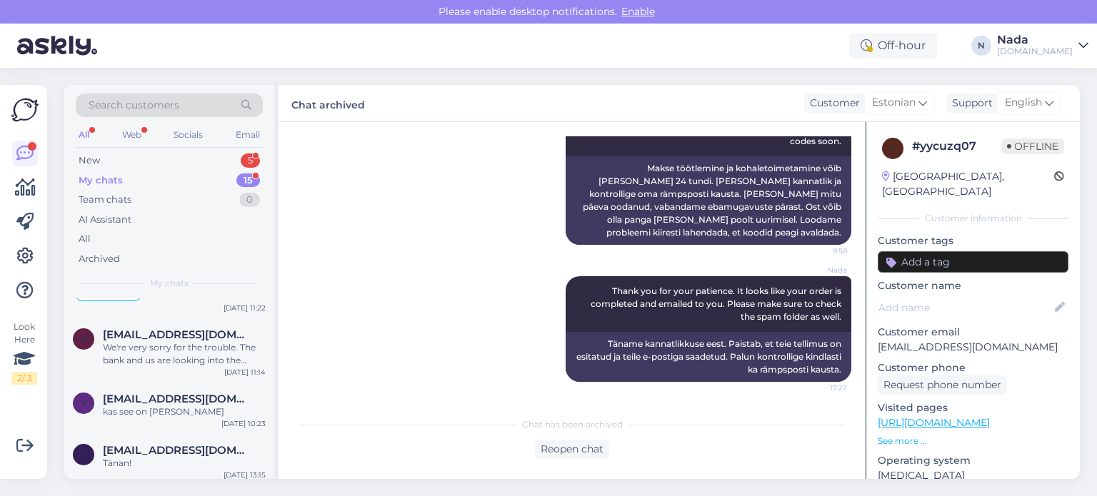
scroll to position [739, 0]
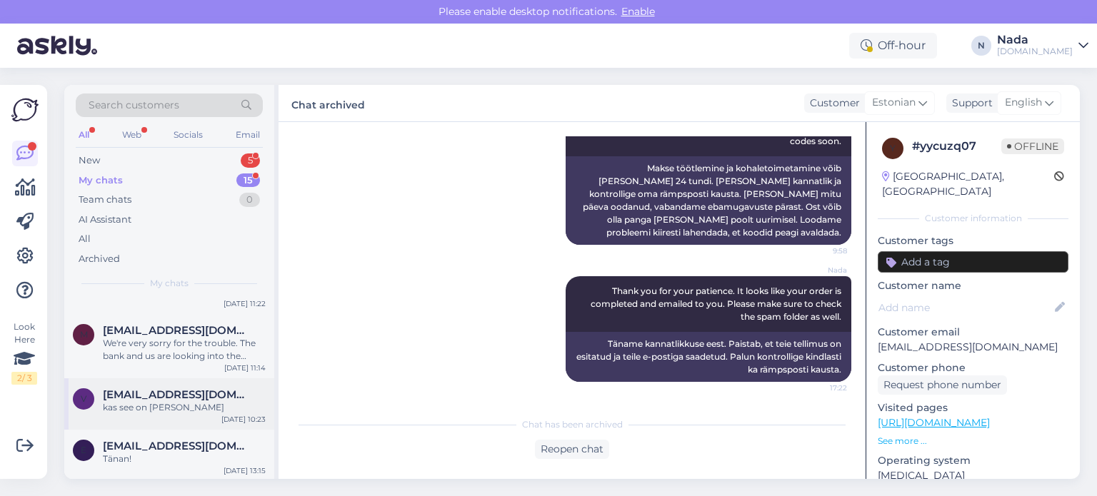
click at [211, 394] on span "[EMAIL_ADDRESS][DOMAIN_NAME]" at bounding box center [177, 395] width 149 height 13
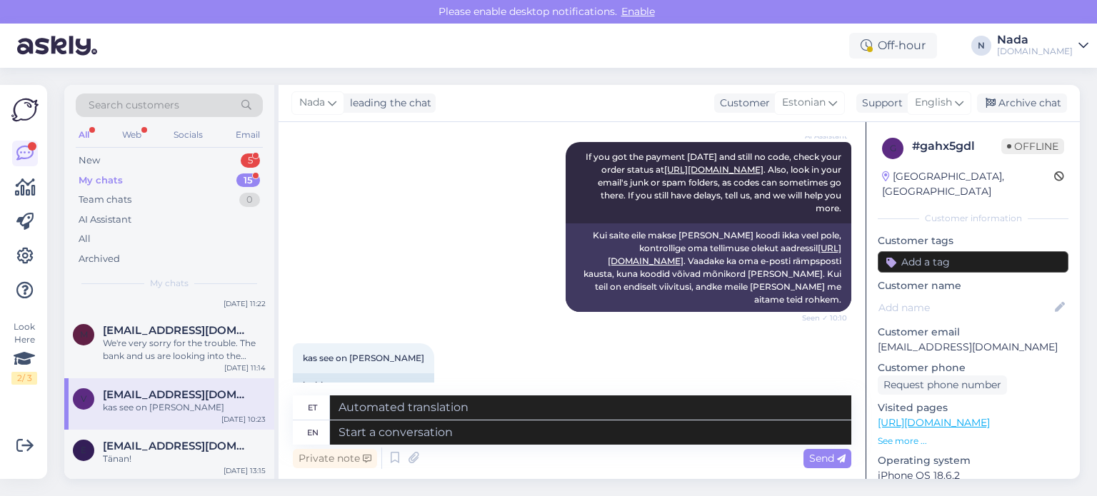
scroll to position [1626, 0]
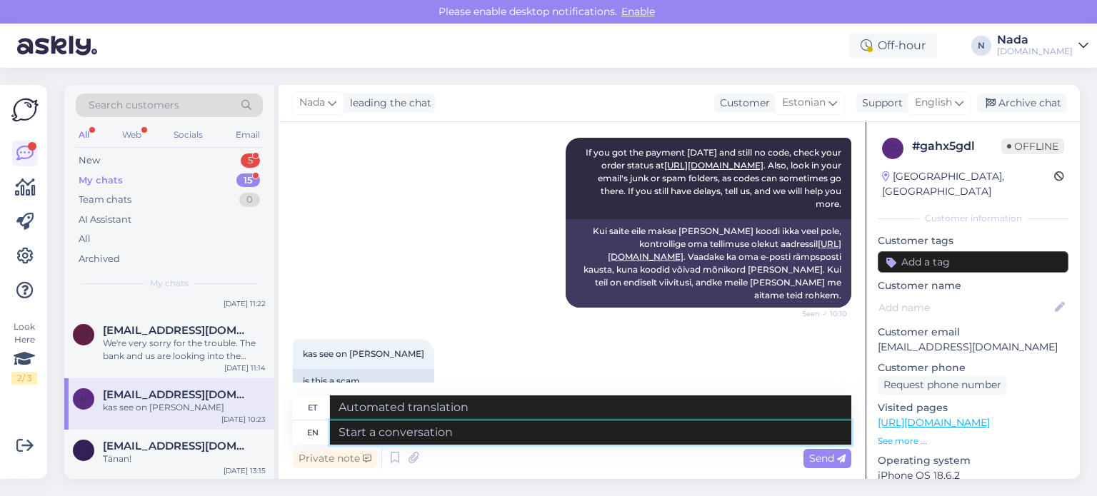
click at [549, 439] on textarea at bounding box center [590, 433] width 521 height 24
paste textarea "Please share with us your order number if you still haven't received it."
type textarea "Please share with us your order number if you still haven't received it."
type textarea "Palun jagage meiega oma tellimuse numbrit, kui te pole seda ikka veel kätte saa…"
type textarea "Please share with us your order number if you still haven't received it."
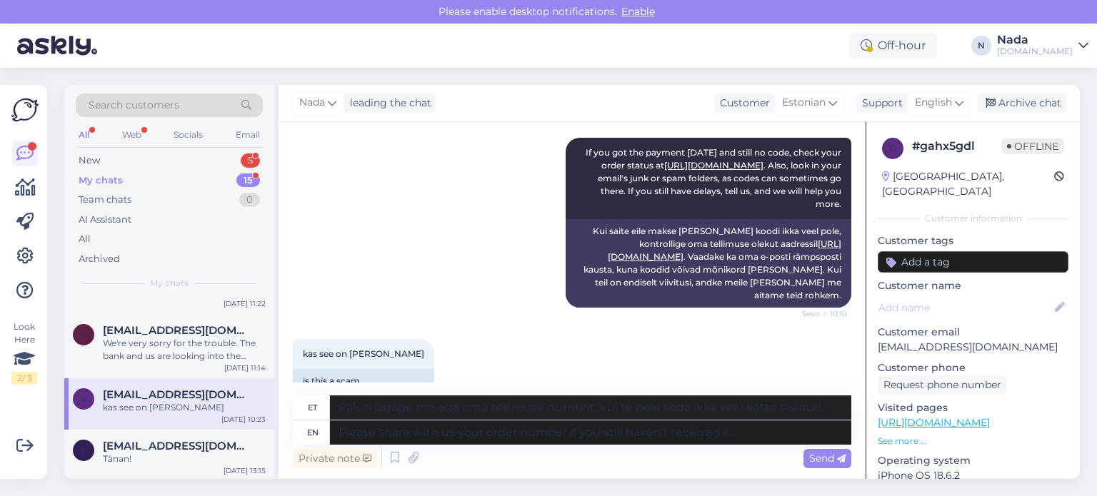
click at [840, 461] on icon at bounding box center [841, 459] width 9 height 9
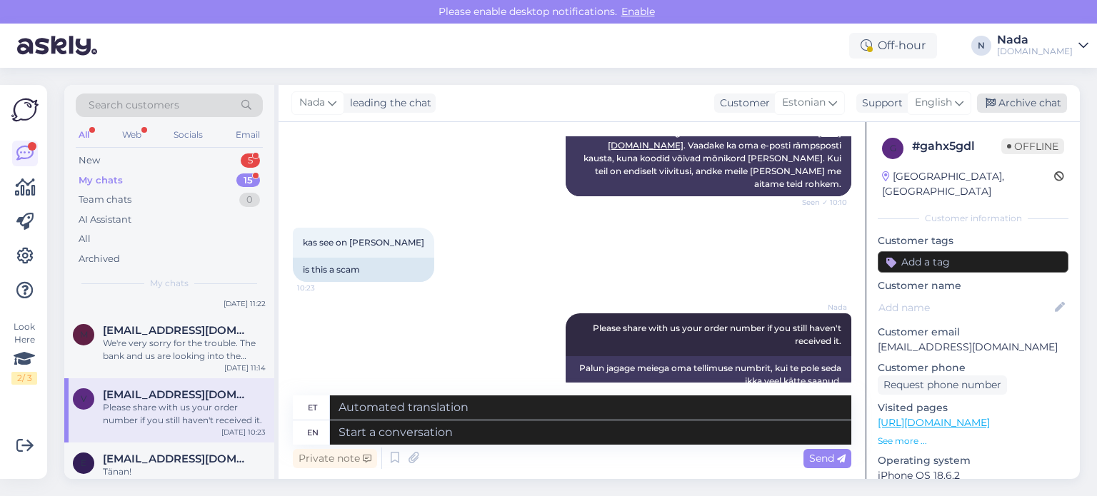
click at [1039, 111] on div "Archive chat" at bounding box center [1022, 103] width 90 height 19
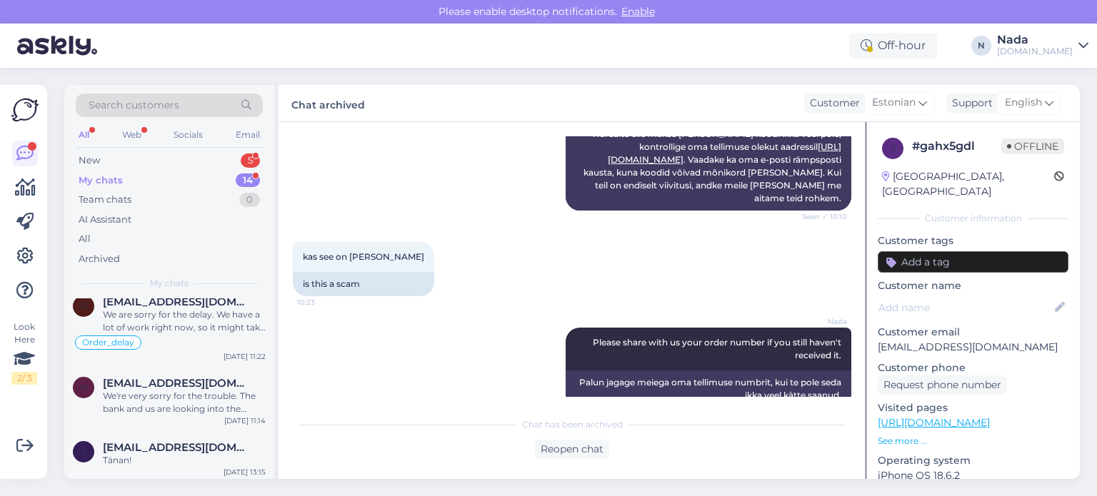
scroll to position [687, 0]
click at [192, 406] on div "We're very sorry for the trouble. The bank and us are looking into the purchase…" at bounding box center [184, 402] width 163 height 26
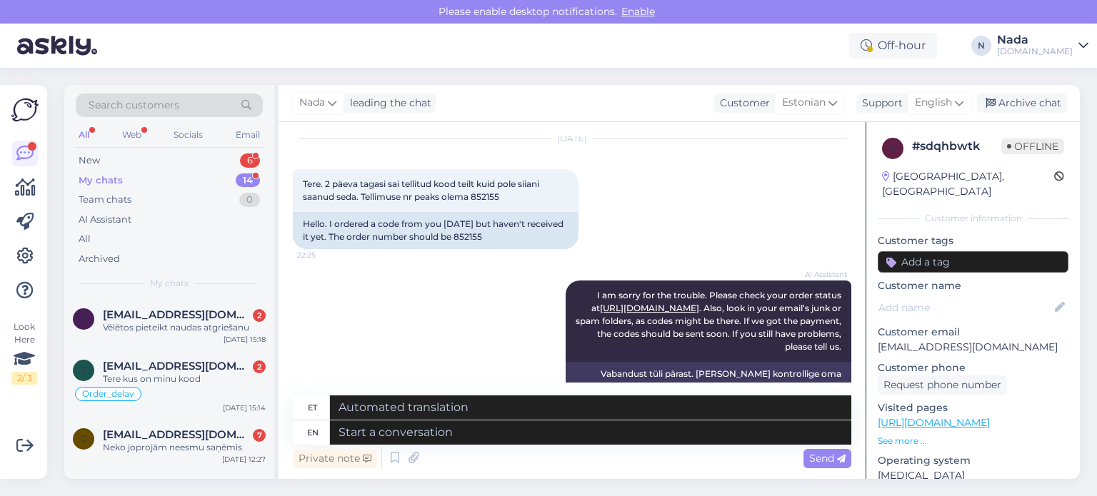
scroll to position [0, 0]
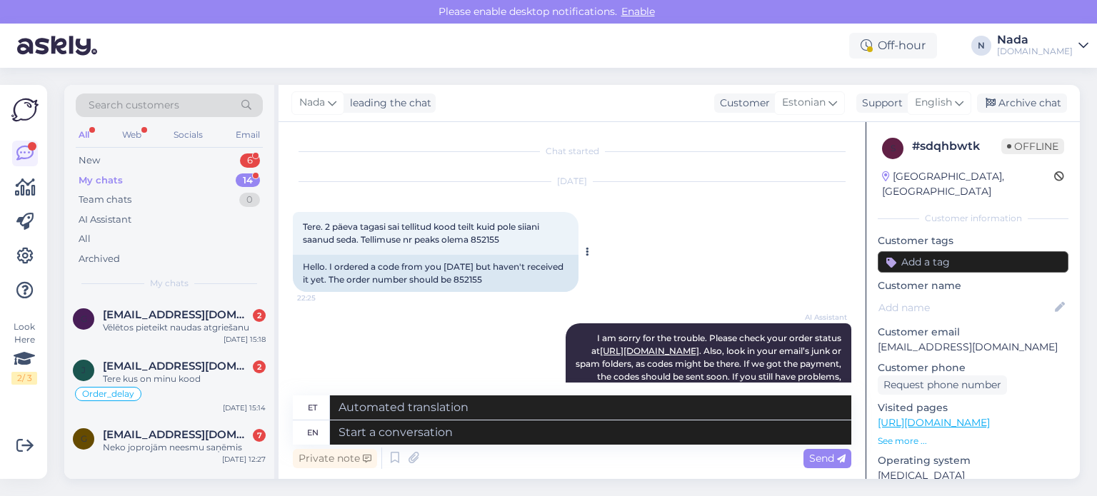
click at [502, 281] on div "Hello. I ordered a code from you 2 days ago but haven't received it yet. The or…" at bounding box center [436, 273] width 286 height 37
click at [502, 280] on div "Hello. I ordered a code from you 2 days ago but haven't received it yet. The or…" at bounding box center [436, 273] width 286 height 37
copy div "852155"
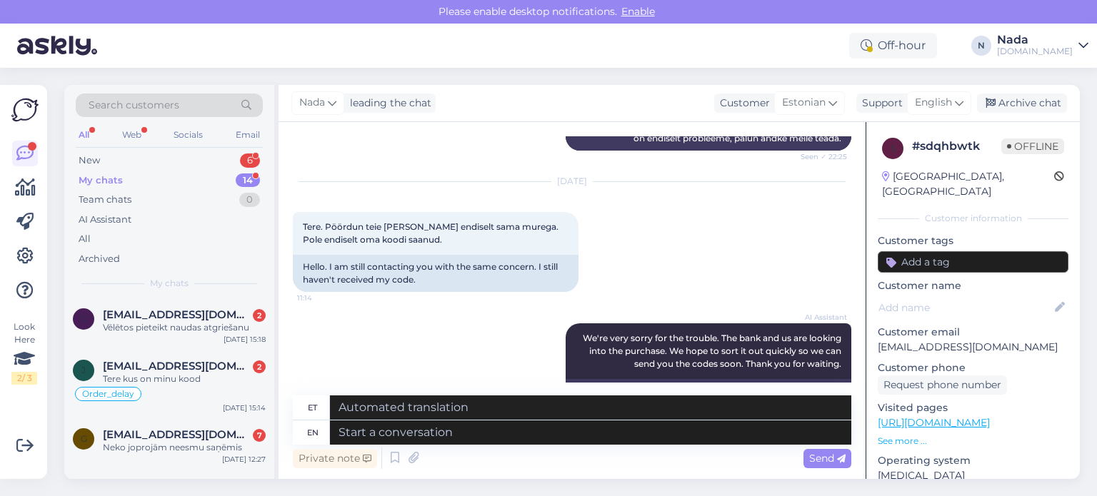
scroll to position [391, 0]
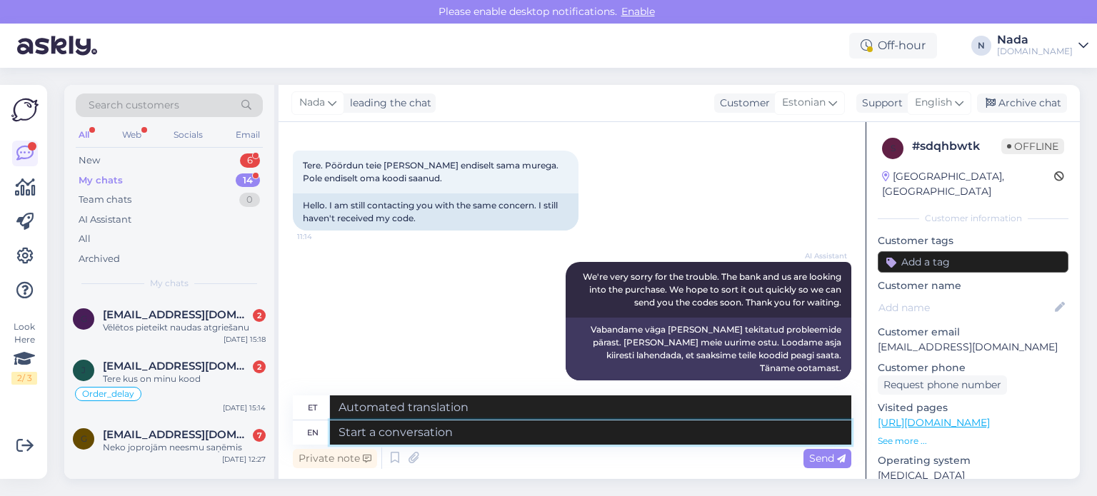
click at [541, 439] on textarea at bounding box center [590, 433] width 521 height 24
paste textarea "Thank you for your patience. It looks like your order is completed and emailed …"
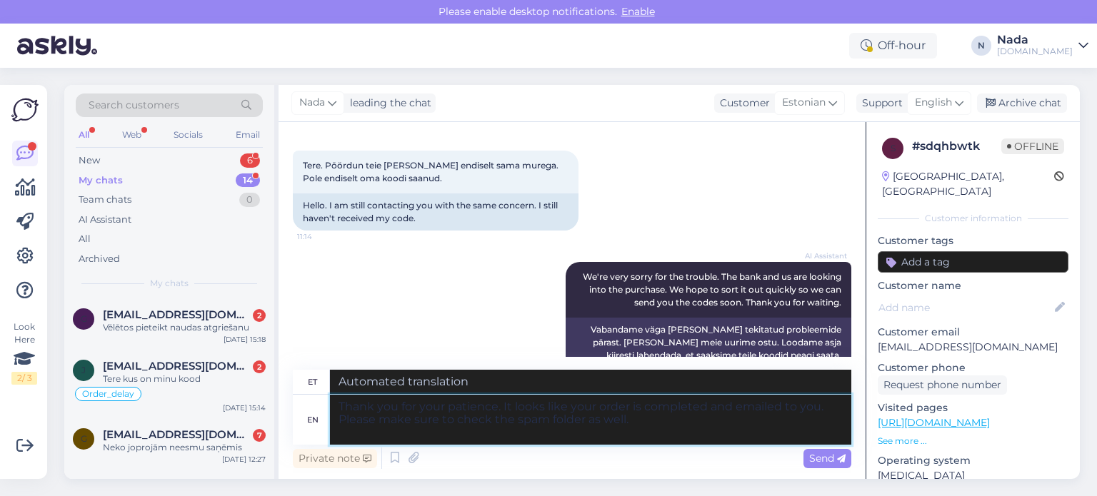
type textarea "Thank you for your patience. It looks like your order is completed and emailed …"
type textarea "Täname kannatlikkuse eest. Paistab, et teie tellimus on esitatud ja teile e-pos…"
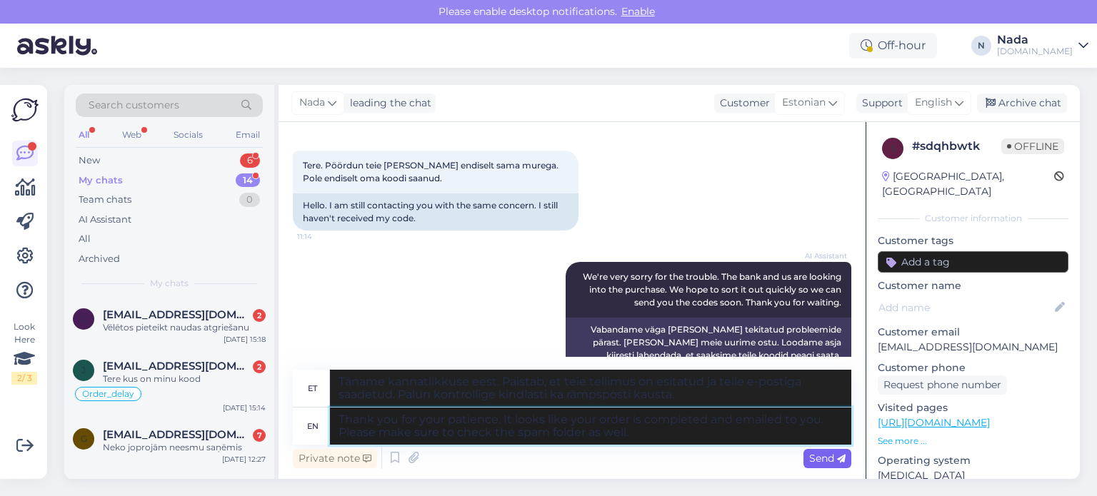
type textarea "Thank you for your patience. It looks like your order is completed and emailed …"
click at [806, 456] on div "Send" at bounding box center [828, 458] width 48 height 19
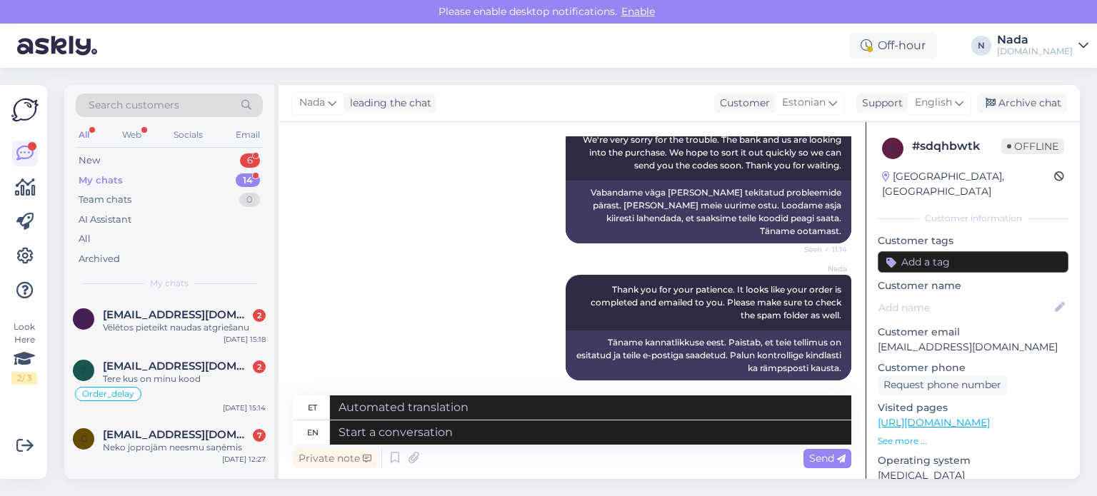
click at [1001, 92] on div "Nada leading the chat Customer Estonian Support English Archive chat" at bounding box center [679, 103] width 801 height 37
click at [1046, 105] on div "Archive chat" at bounding box center [1022, 103] width 90 height 19
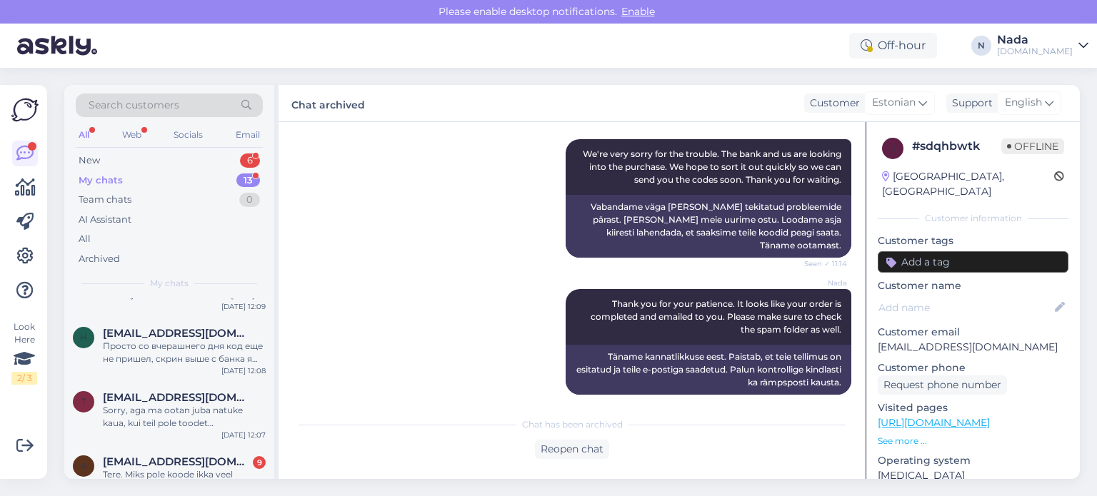
scroll to position [623, 0]
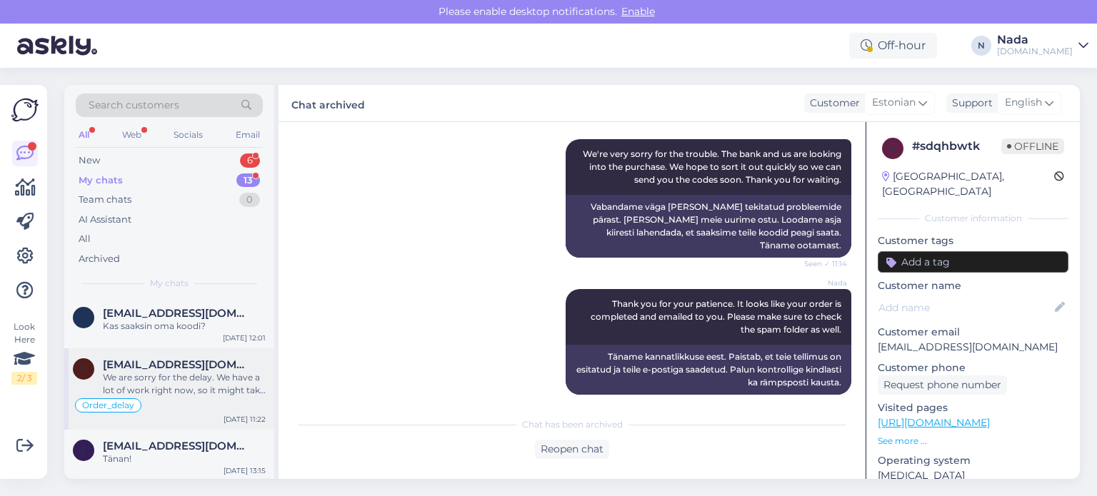
click at [221, 371] on div "We are sorry for the delay. We have a lot of work right now, so it might take l…" at bounding box center [184, 384] width 163 height 26
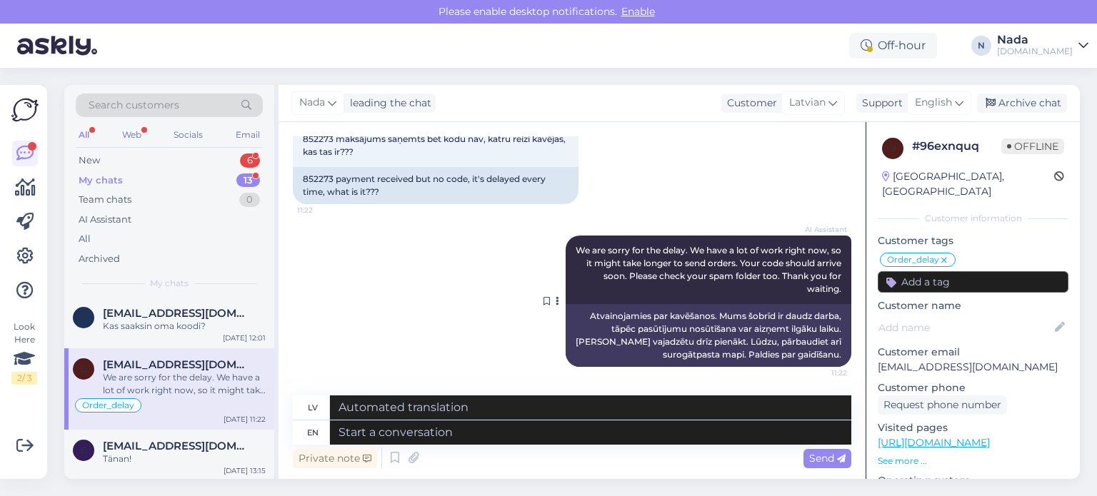
scroll to position [12269, 0]
click at [312, 204] on div "852273 payment received but no code, it's delayed every time, what is it???" at bounding box center [436, 185] width 286 height 37
copy div "852273"
click at [528, 427] on textarea at bounding box center [590, 433] width 521 height 24
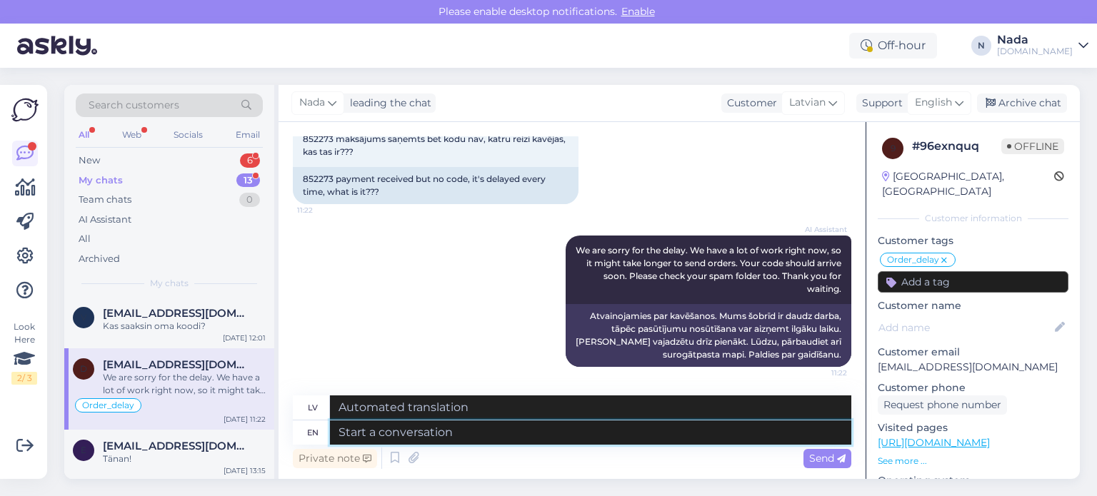
paste textarea "Thank you for your patience. It looks like your order is completed and emailed …"
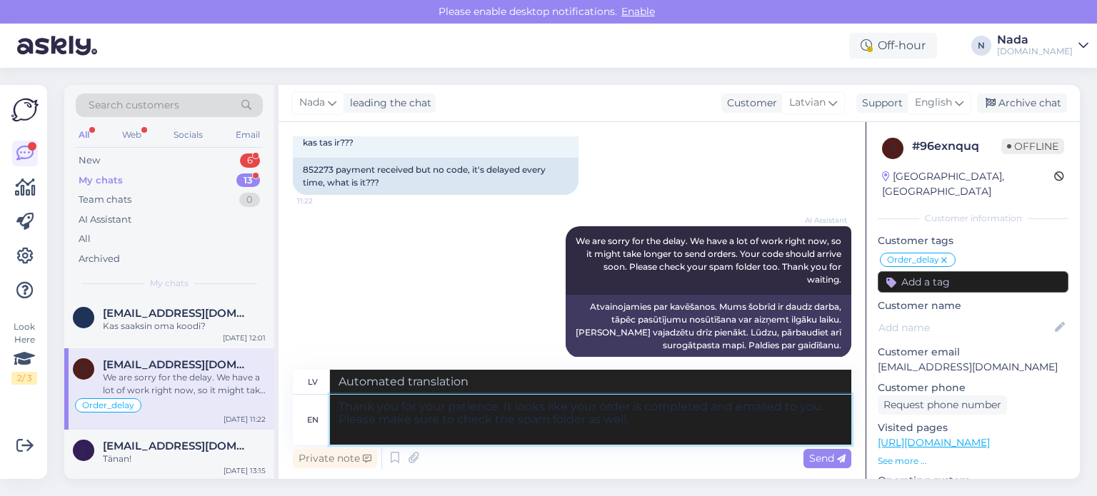
type textarea "Thank you for your patience. It looks like your order is completed and emailed …"
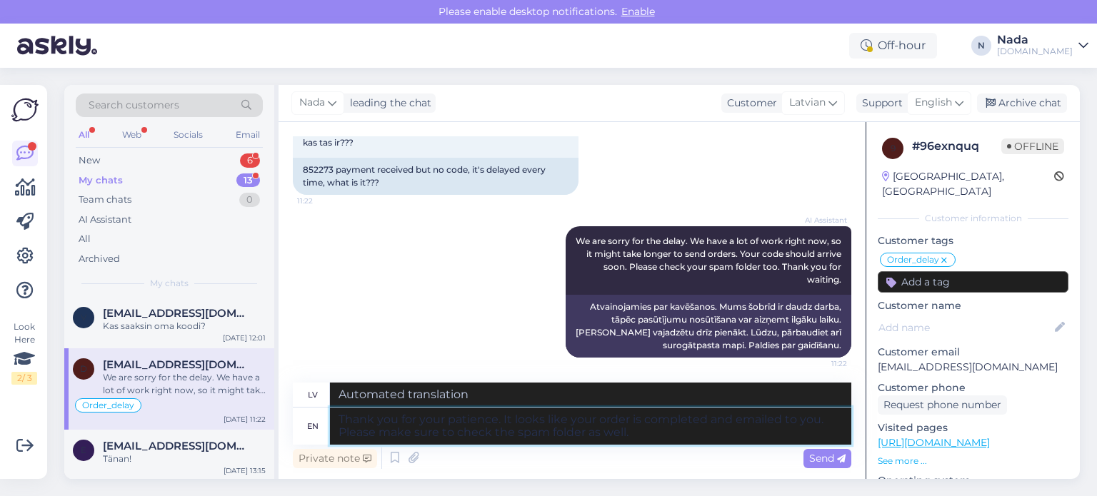
type textarea "Paldies par jūsu pacietību. Izskatās, ka jūsu pasūtījums ir pabeigts un nosūtīt…"
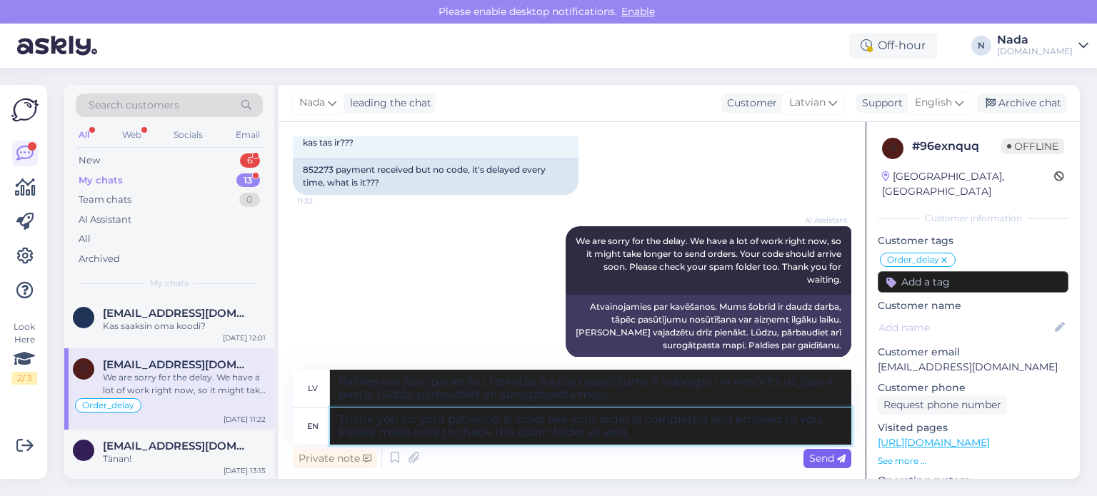
type textarea "Thank you for your patience. It looks like your order is completed and emailed …"
click at [837, 451] on div "Send" at bounding box center [828, 458] width 48 height 19
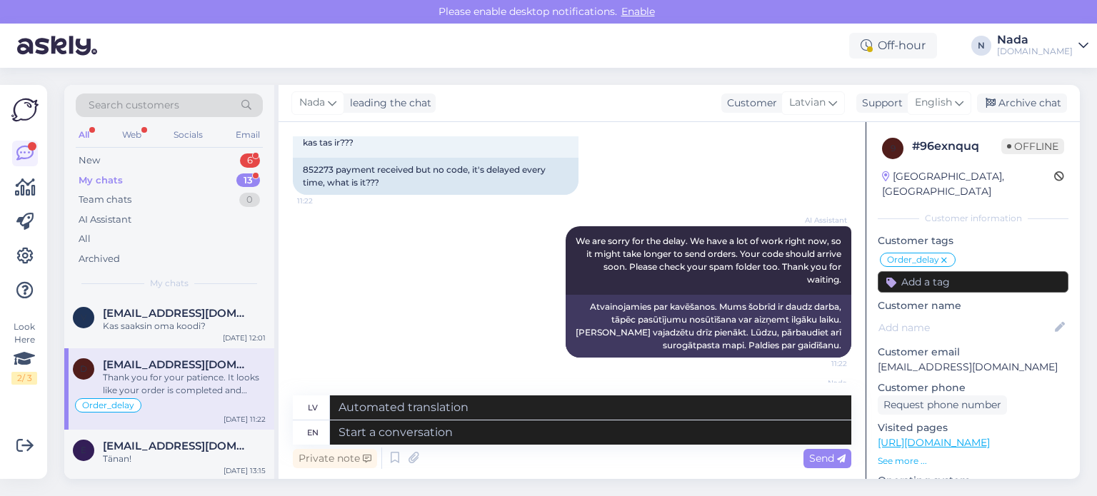
scroll to position [12549, 0]
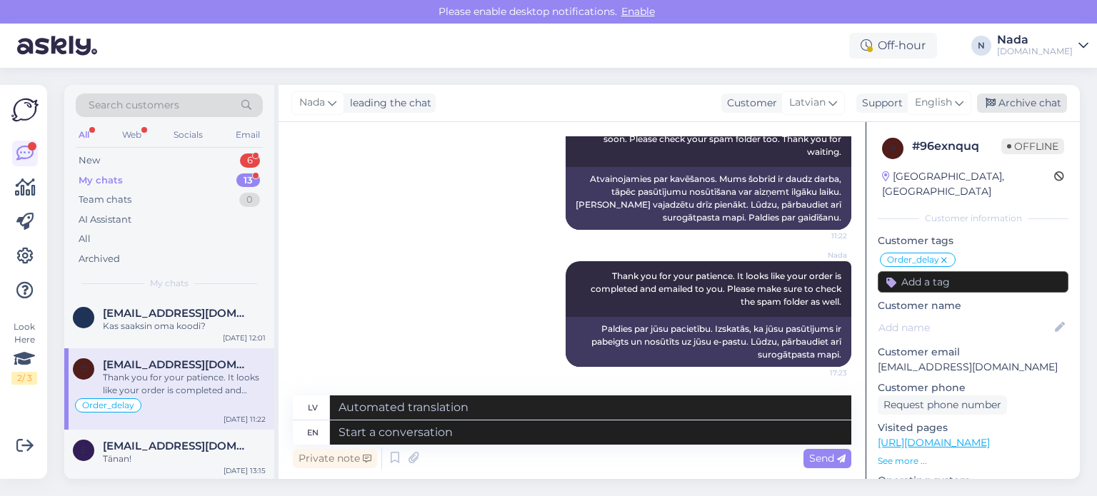
click at [1046, 106] on div "Archive chat" at bounding box center [1022, 103] width 90 height 19
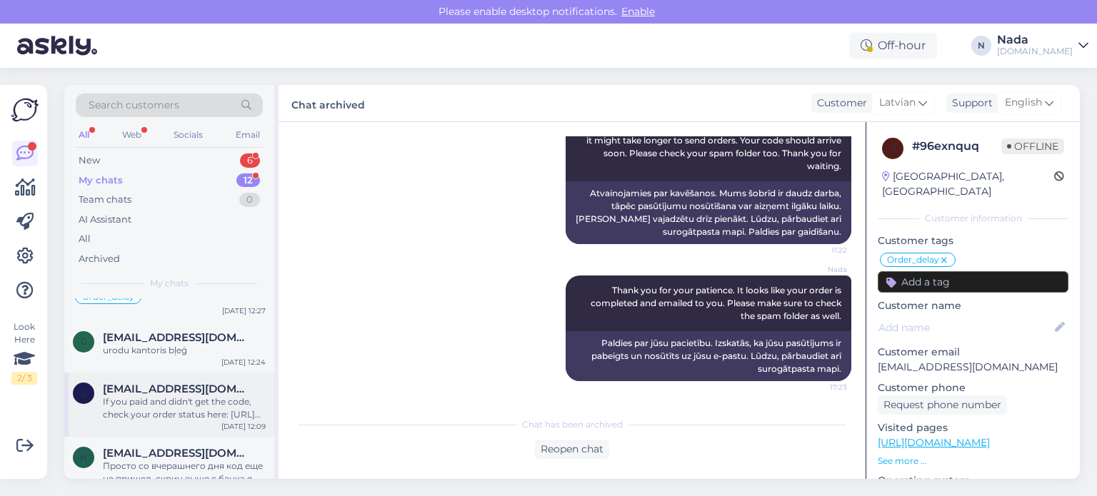
scroll to position [541, 0]
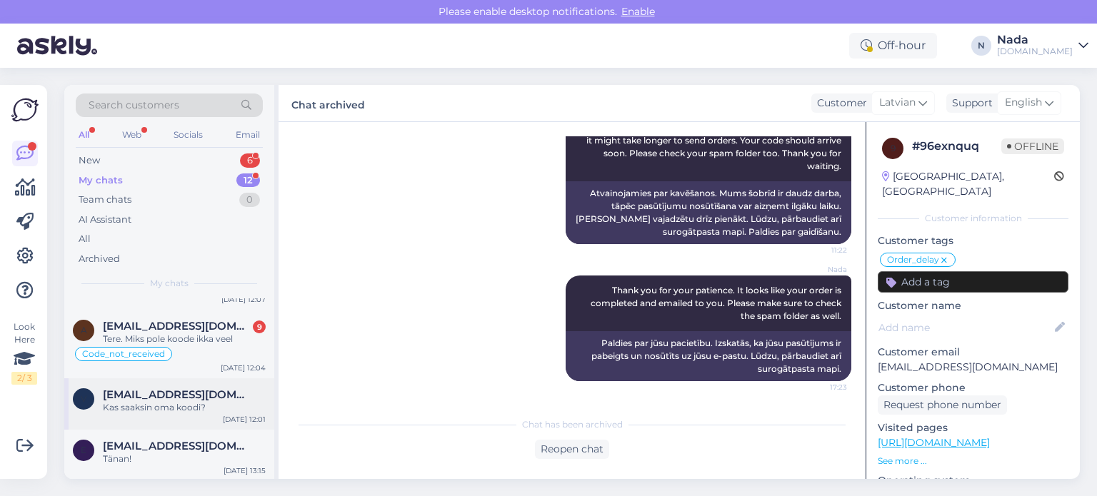
click at [206, 406] on div "Kas saaksin oma koodi?" at bounding box center [184, 407] width 163 height 13
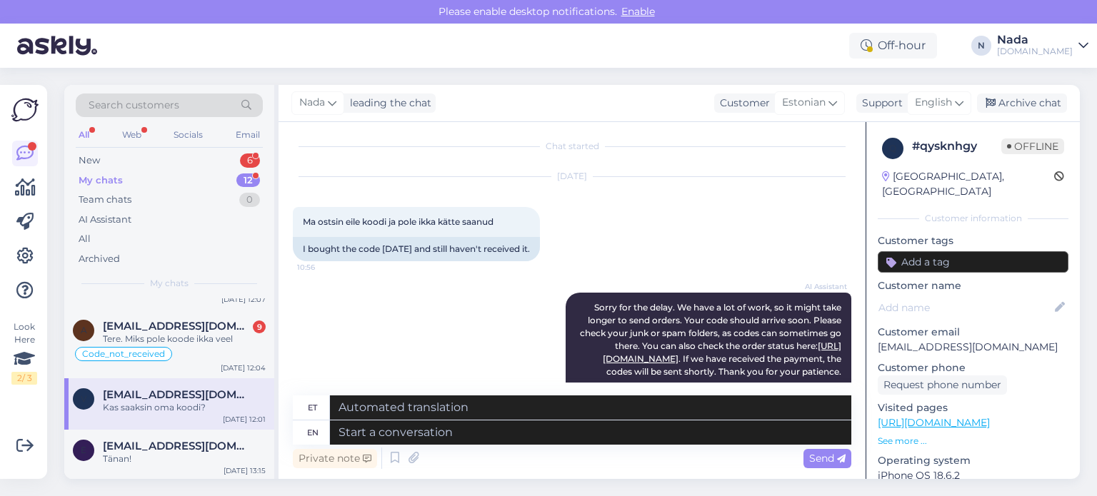
scroll to position [0, 0]
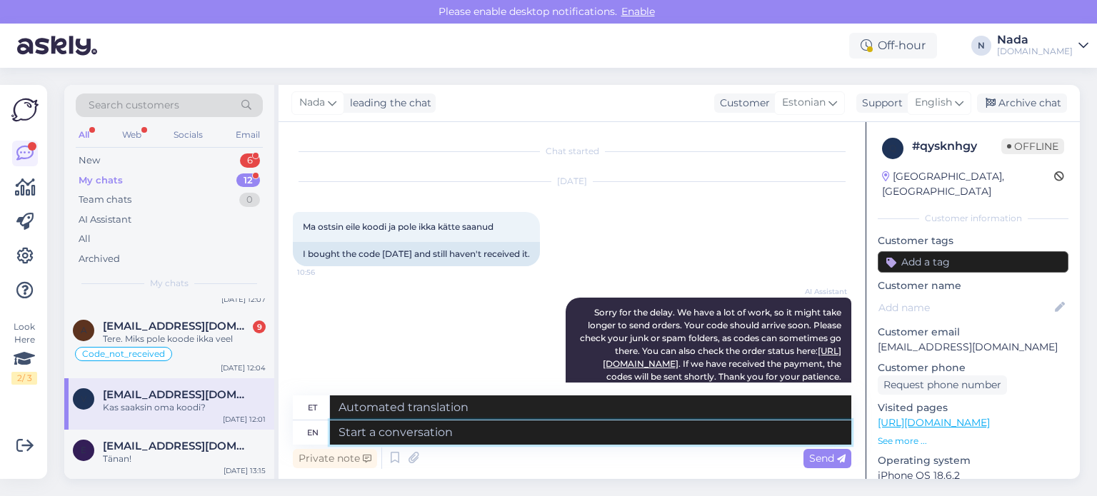
click at [519, 439] on textarea at bounding box center [590, 433] width 521 height 24
paste textarea "Please share with us your order number if you still haven't received it."
type textarea "Please share with us your order number if you still haven't received it."
type textarea "Palun jagage meiega oma tellimuse numbrit, kui te pole seda ikka veel kätte saa…"
type textarea "Please share with us your order number if you still haven't received it."
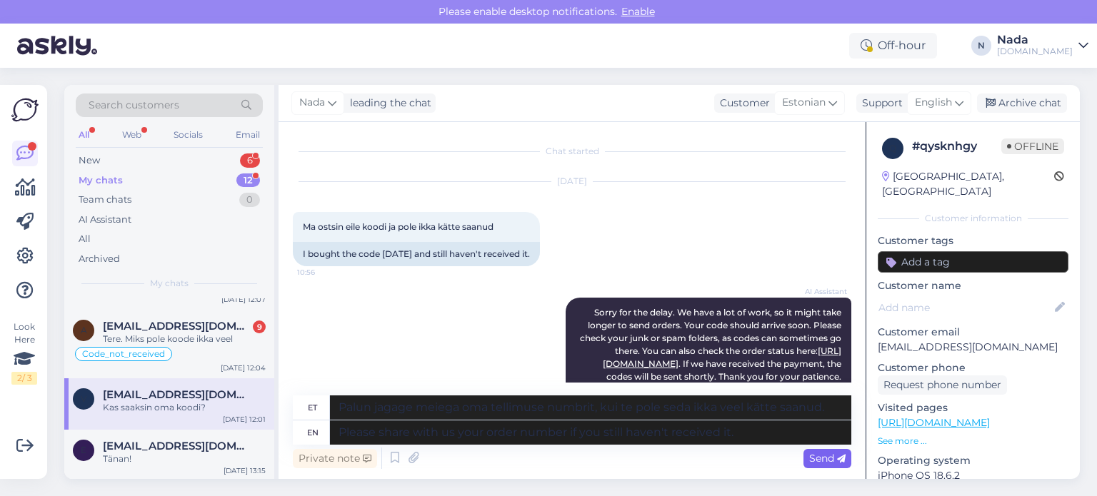
click at [839, 456] on icon at bounding box center [841, 459] width 9 height 9
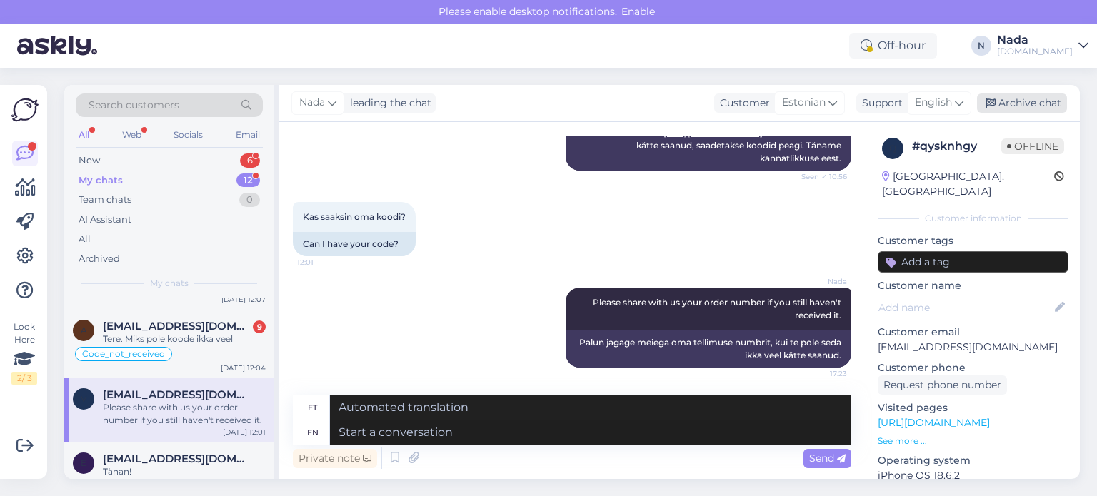
click at [1023, 99] on div "Archive chat" at bounding box center [1022, 103] width 90 height 19
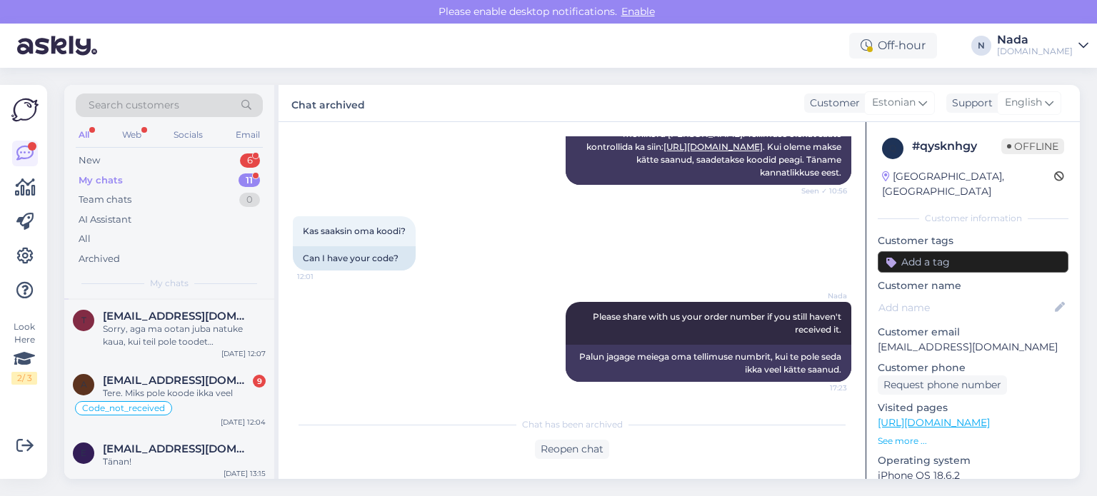
scroll to position [490, 0]
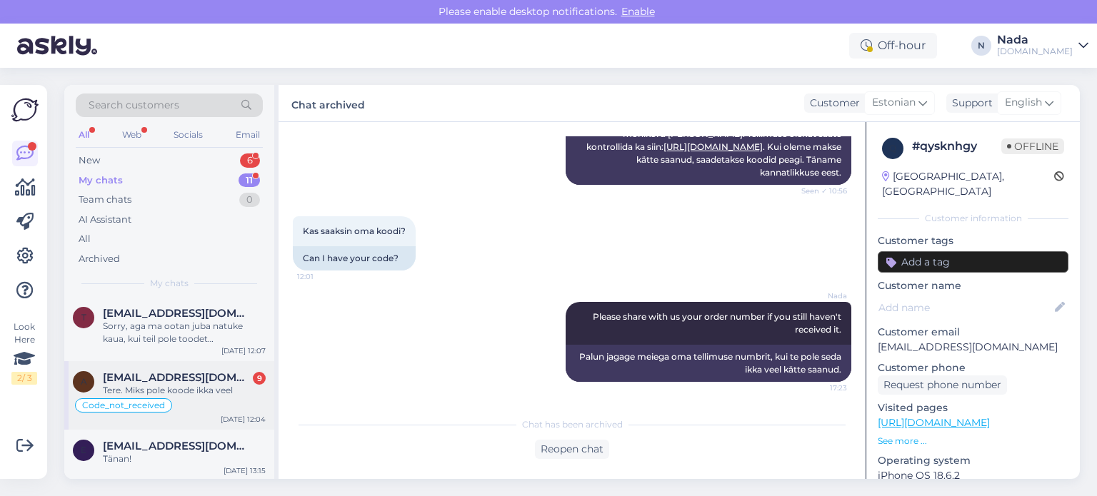
click at [197, 378] on span "[EMAIL_ADDRESS][DOMAIN_NAME]" at bounding box center [177, 377] width 149 height 13
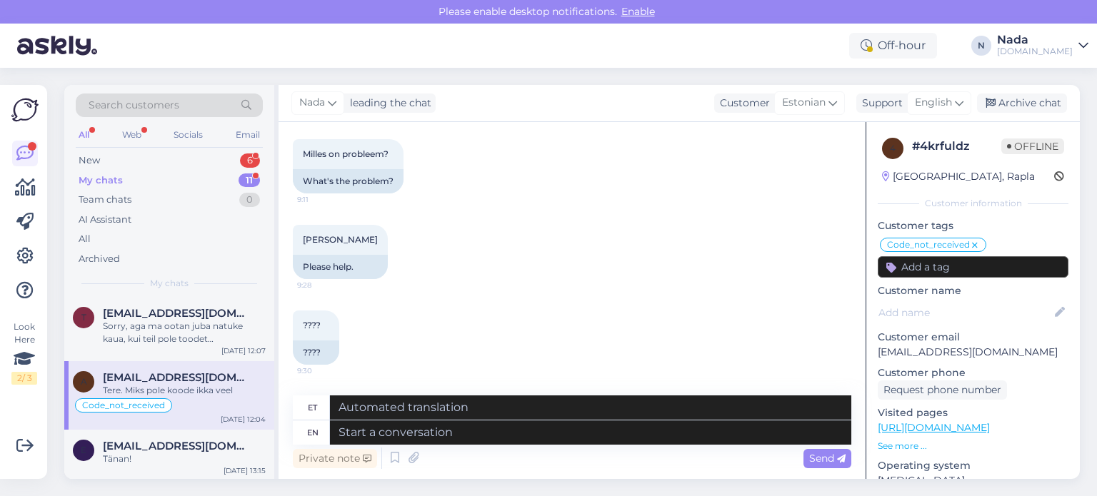
scroll to position [8610, 0]
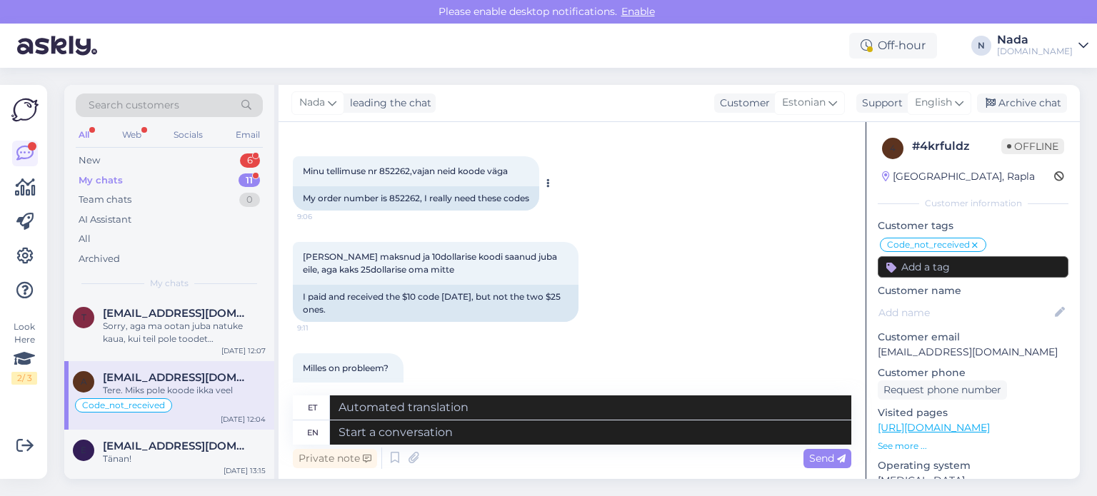
click at [409, 186] on div "My order number is 852262, I really need these codes" at bounding box center [416, 198] width 246 height 24
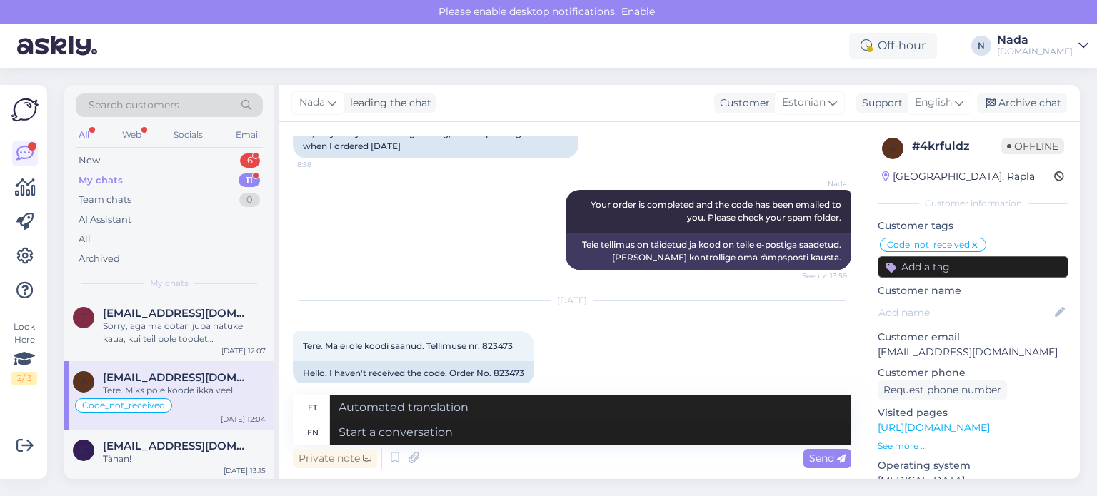
scroll to position [5753, 0]
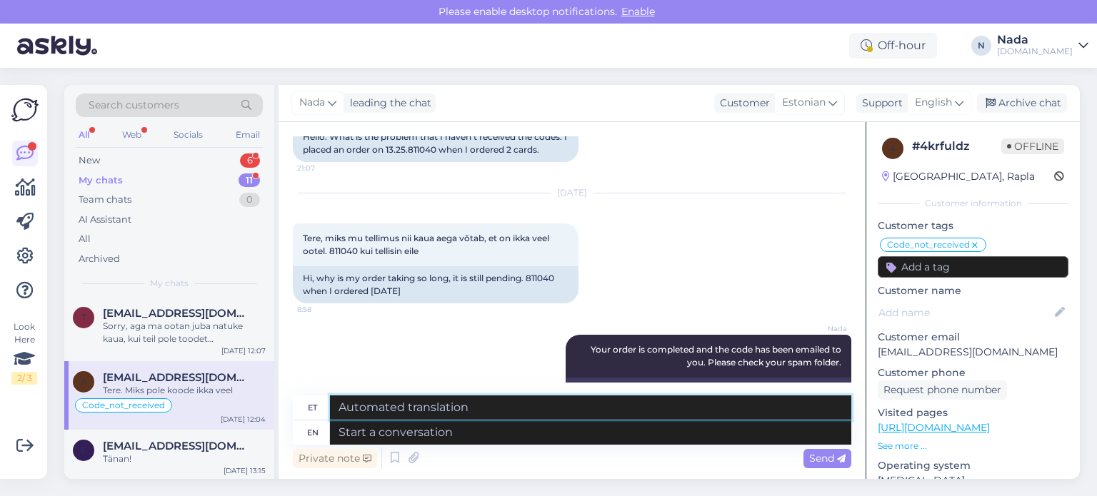
click at [639, 413] on textarea at bounding box center [590, 408] width 521 height 24
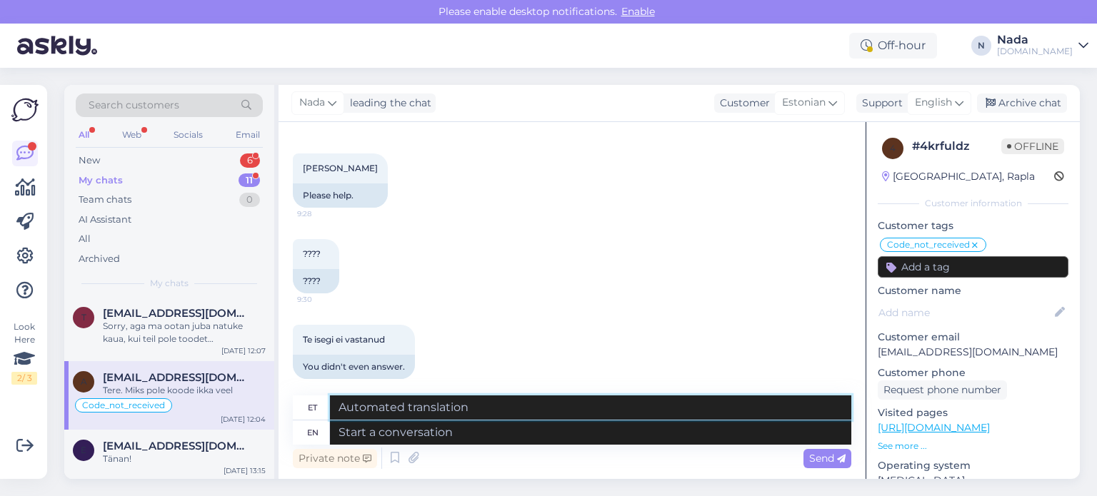
scroll to position [8968, 0]
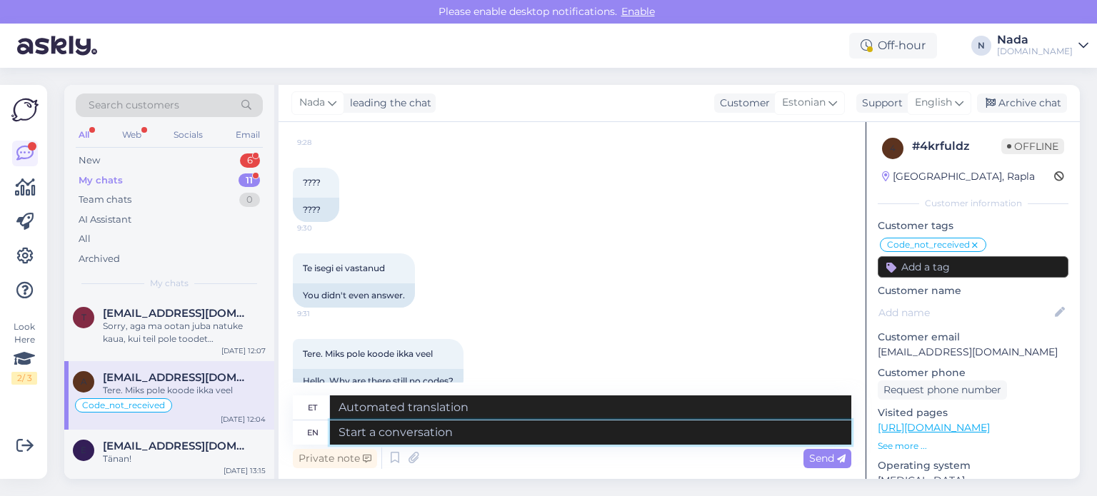
click at [581, 434] on textarea at bounding box center [590, 433] width 521 height 24
paste textarea "Thank you for your patience. It looks like your order is completed and emailed …"
type textarea "Thank you for your patience. It looks like your order is completed and emailed …"
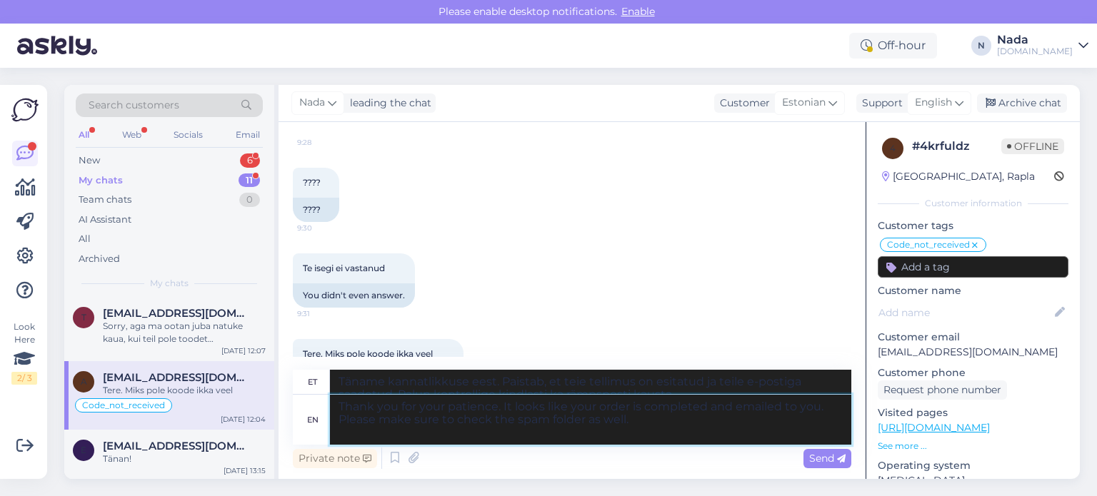
type textarea "Täname kannatlikkuse eest. Paistab, et teie tellimus on esitatud ja teile e-pos…"
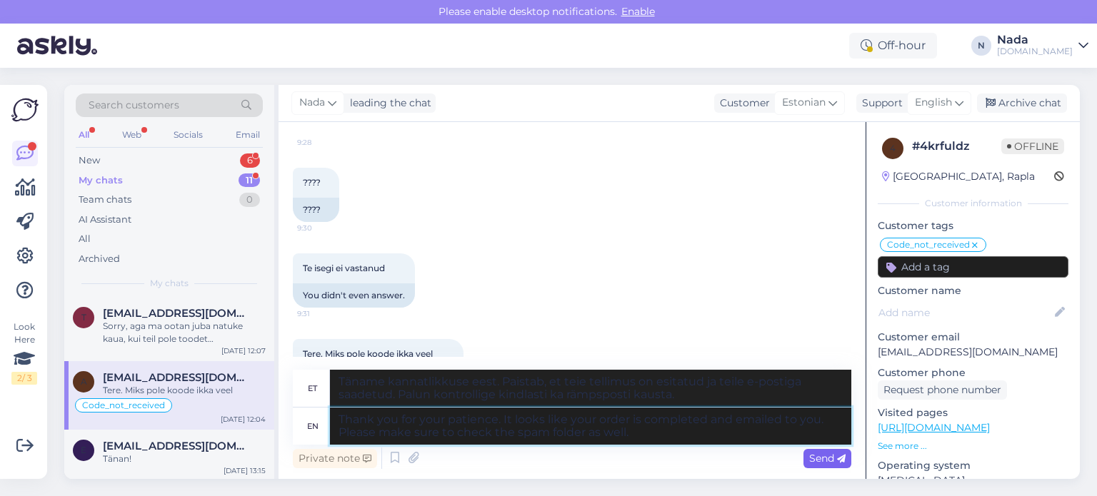
type textarea "Thank you for your patience. It looks like your order is completed and emailed …"
click at [844, 451] on div "Send" at bounding box center [828, 458] width 48 height 19
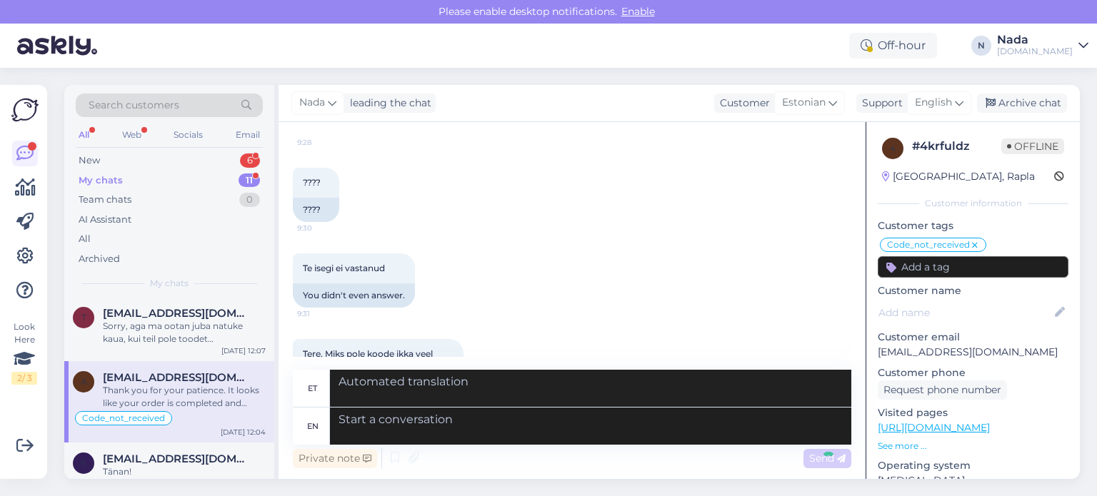
scroll to position [9105, 0]
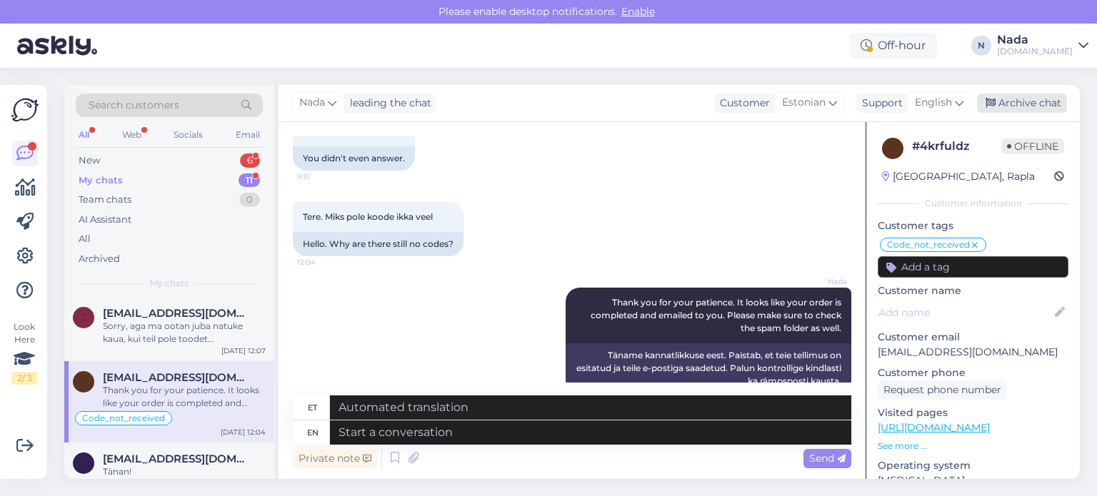
click at [1025, 99] on div "Archive chat" at bounding box center [1022, 103] width 90 height 19
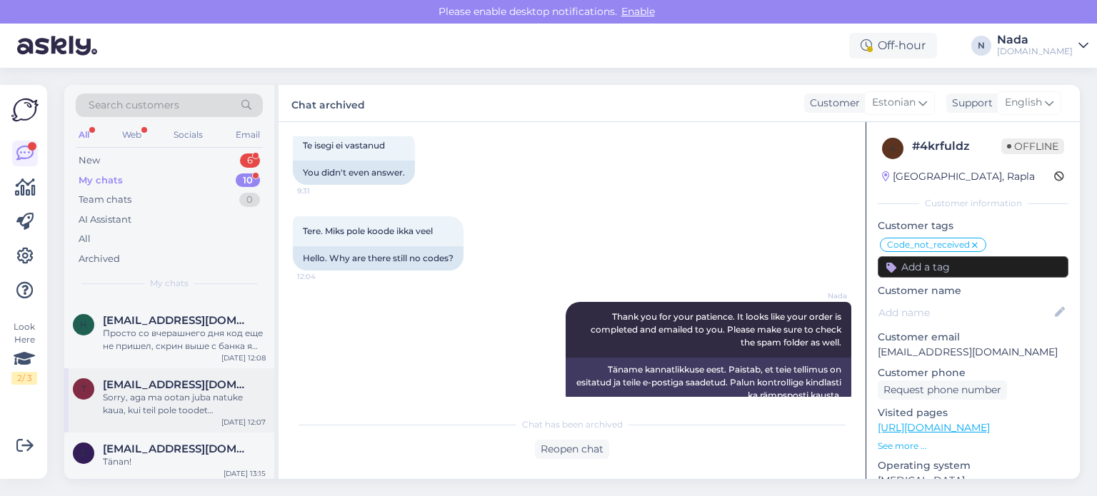
scroll to position [422, 0]
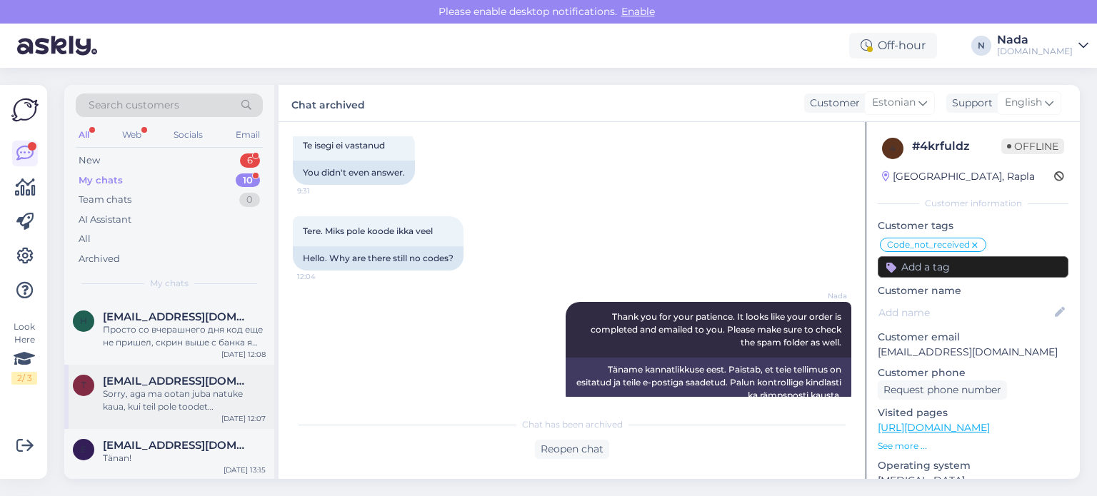
click at [166, 391] on div "Sorry, aga ma ootan juba natuke kaua, kui teil pole toodet mida mulle anda, sii…" at bounding box center [184, 401] width 163 height 26
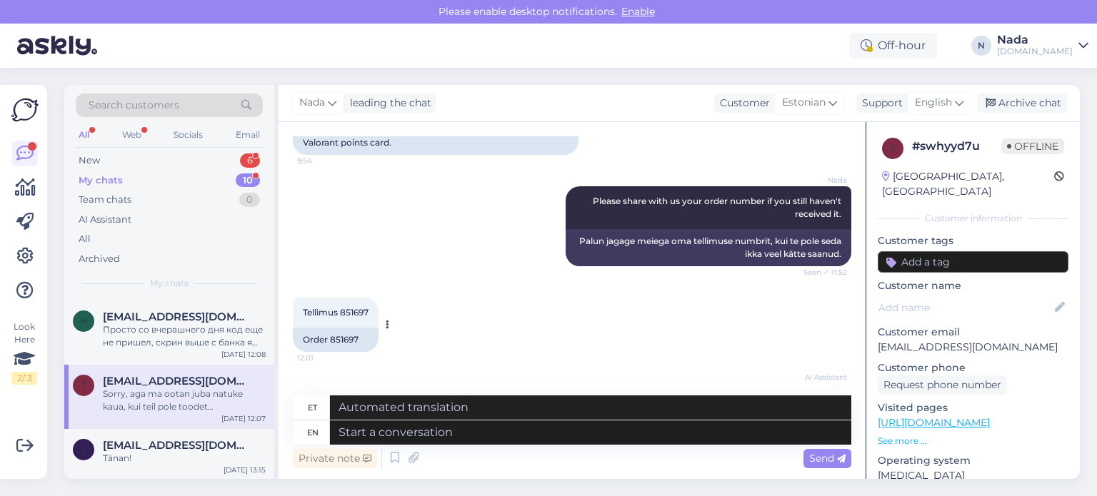
scroll to position [957, 0]
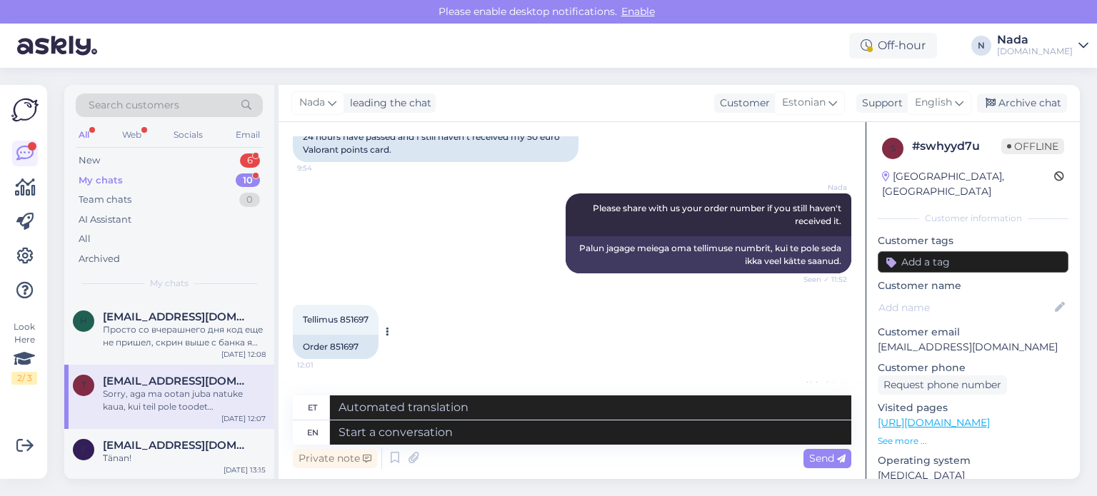
click at [344, 356] on div "Order 851697" at bounding box center [336, 347] width 86 height 24
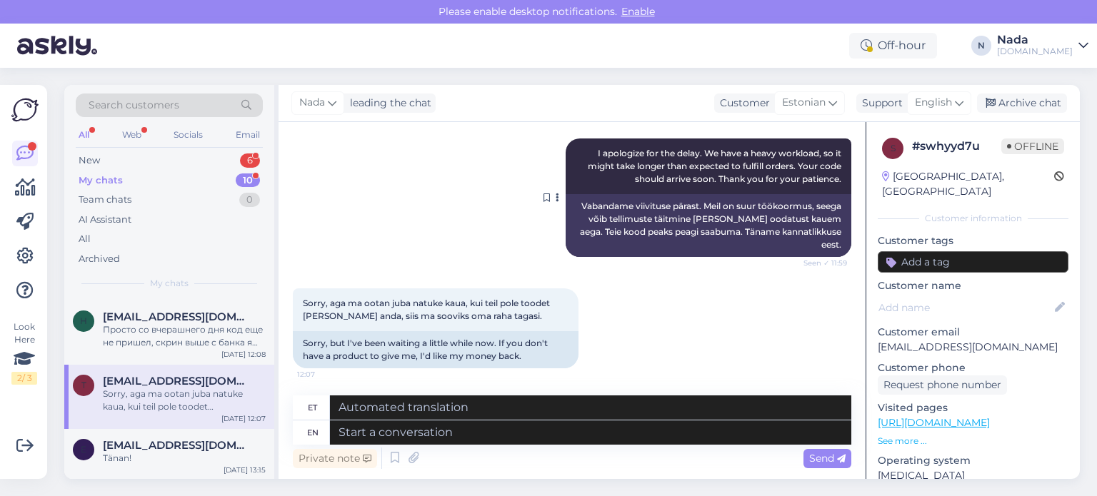
scroll to position [1600, 0]
click at [589, 435] on textarea at bounding box center [590, 433] width 521 height 24
paste textarea "Thank you for your patience. It looks like your order is completed and emailed …"
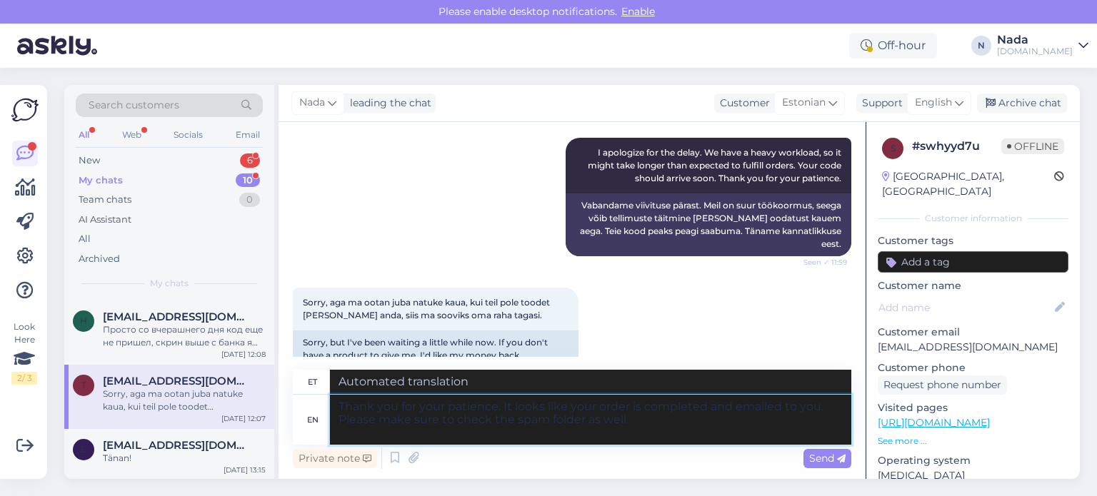
type textarea "Thank you for your patience. It looks like your order is completed and emailed …"
type textarea "Täname kannatlikkuse eest. Paistab, et teie tellimus on esitatud ja teile e-pos…"
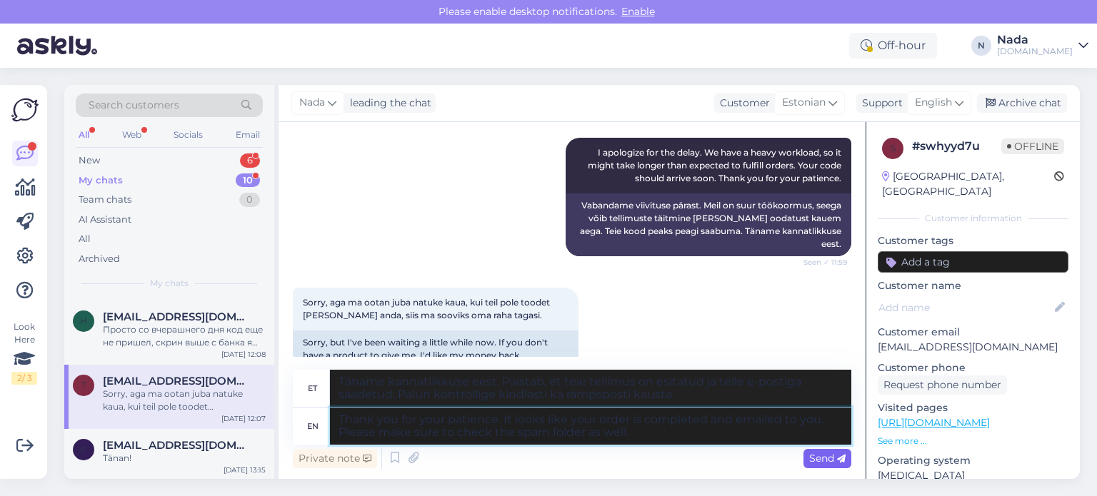
type textarea "Thank you for your patience. It looks like your order is completed and emailed …"
click at [819, 457] on span "Send" at bounding box center [827, 458] width 36 height 13
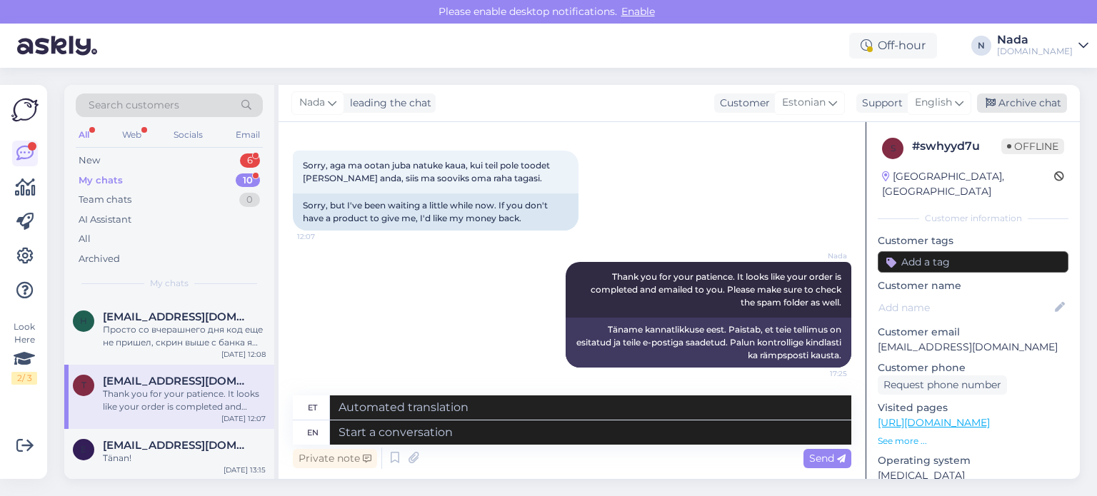
click at [1046, 106] on div "Archive chat" at bounding box center [1022, 103] width 90 height 19
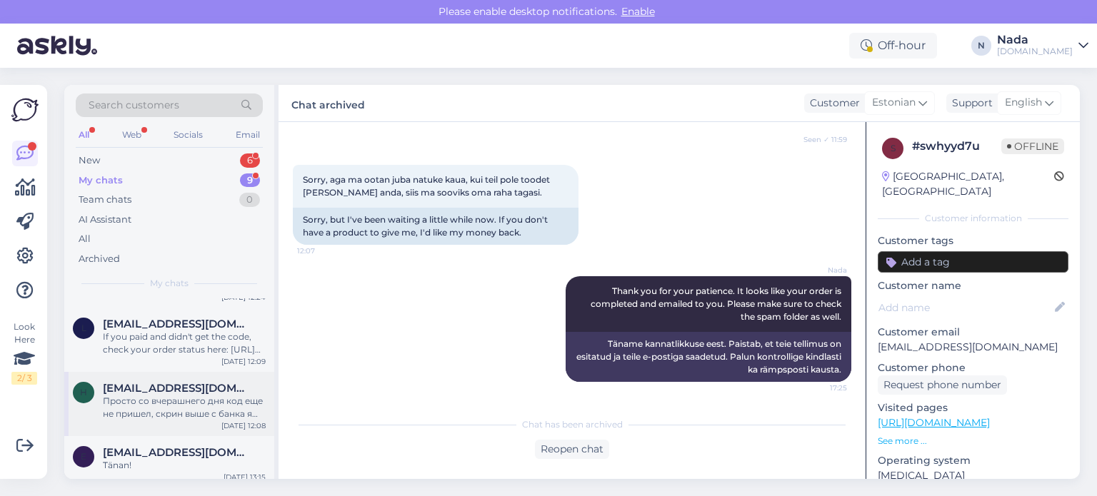
scroll to position [357, 0]
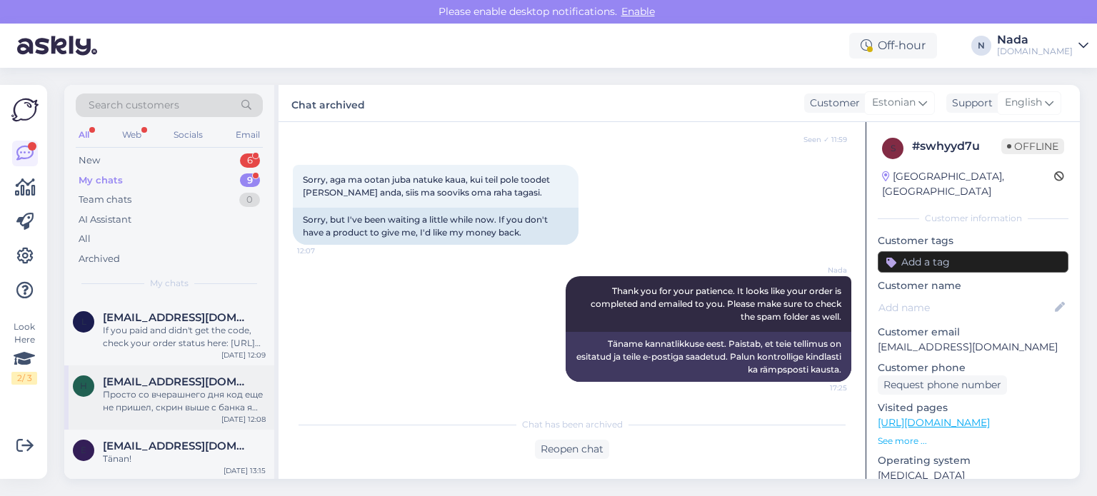
click at [184, 393] on div "Просто со вчерашнего дня код еще не пришел, скрин выше с банка я выслал. Обычно…" at bounding box center [184, 402] width 163 height 26
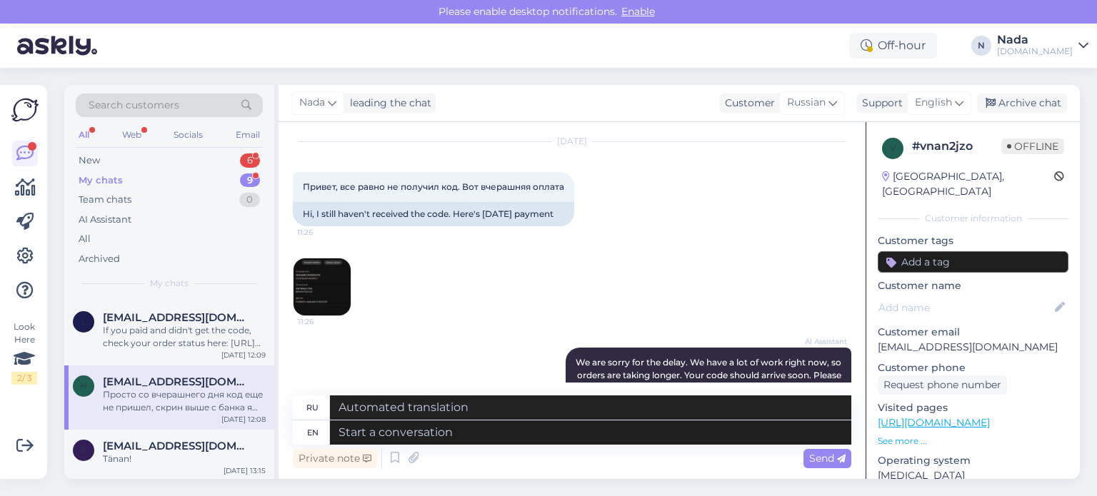
scroll to position [850, 0]
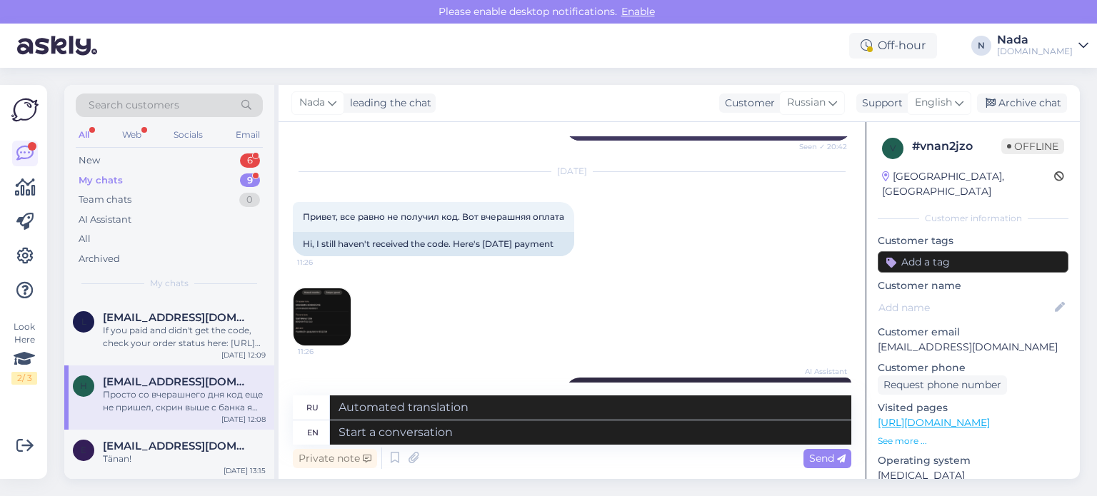
click at [348, 346] on img at bounding box center [322, 317] width 57 height 57
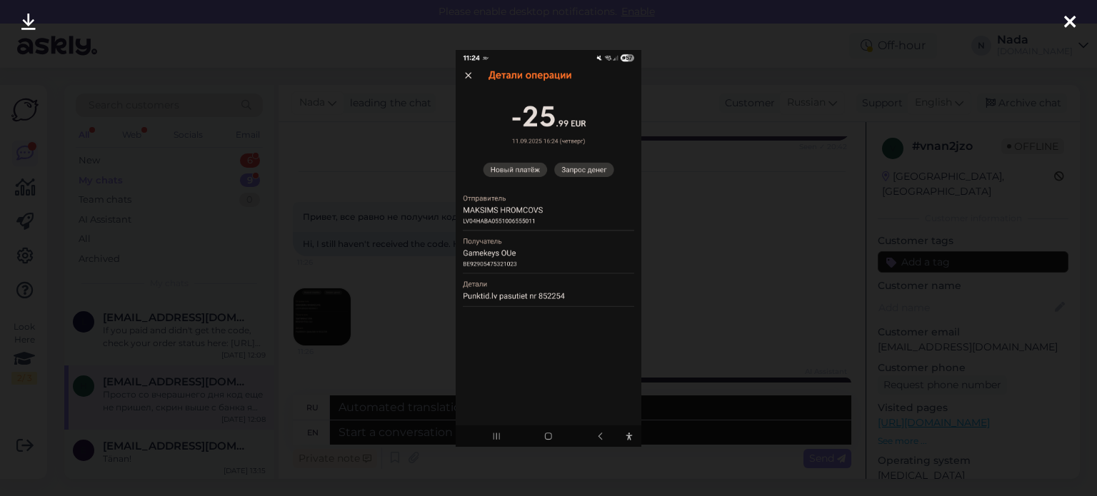
click at [391, 311] on div at bounding box center [548, 248] width 1097 height 496
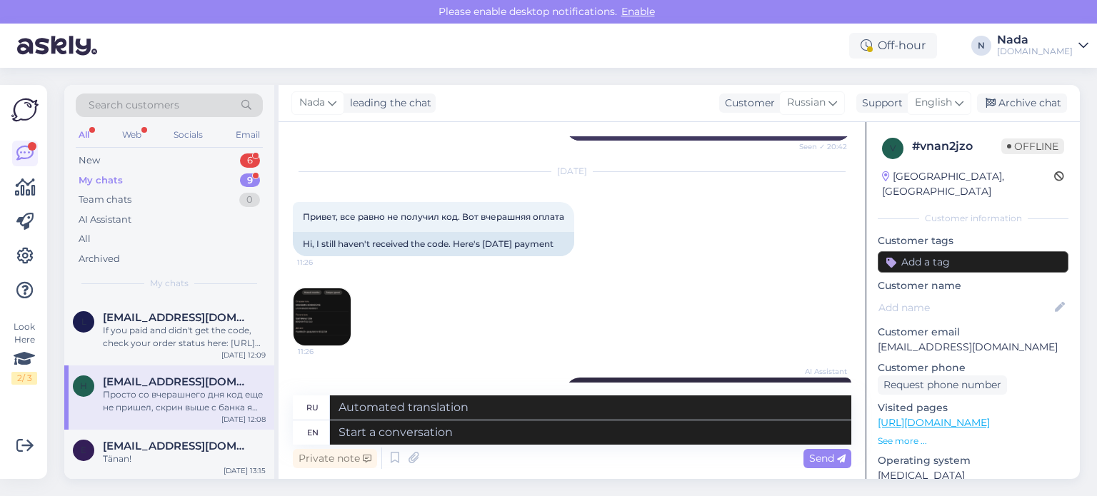
click at [322, 346] on img at bounding box center [322, 317] width 57 height 57
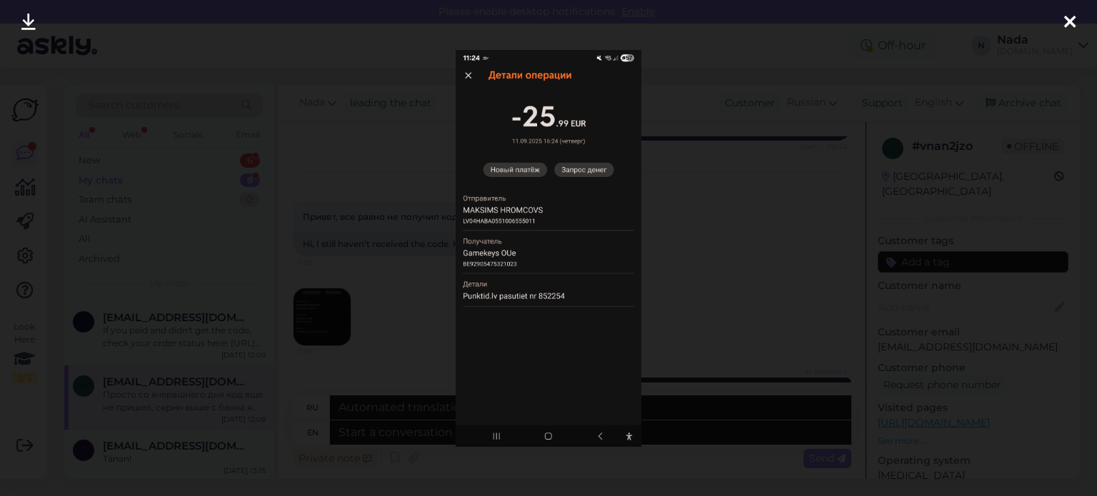
click at [388, 280] on div at bounding box center [548, 248] width 1097 height 496
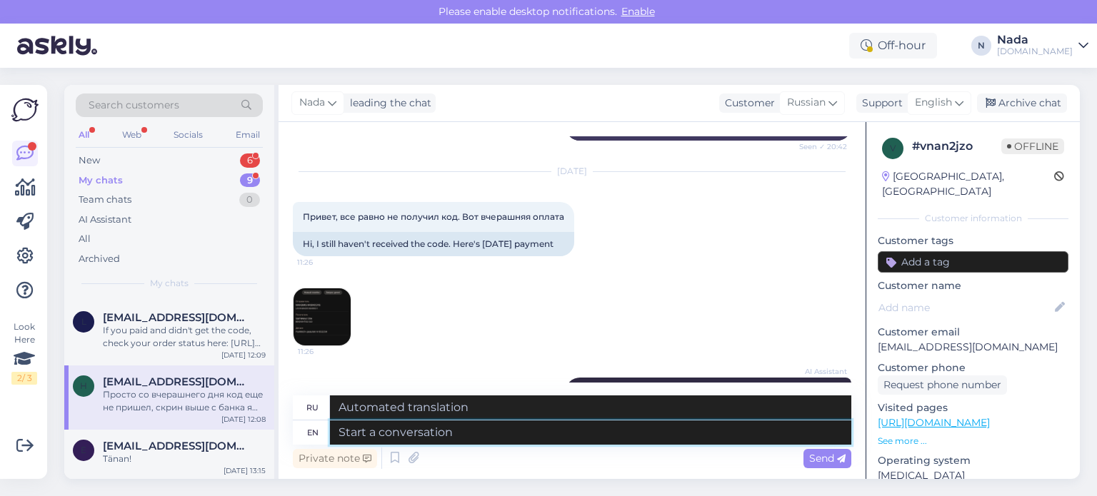
click at [703, 422] on textarea at bounding box center [590, 433] width 521 height 24
paste textarea "Thank you for your patience. It looks like your order is completed and emailed …"
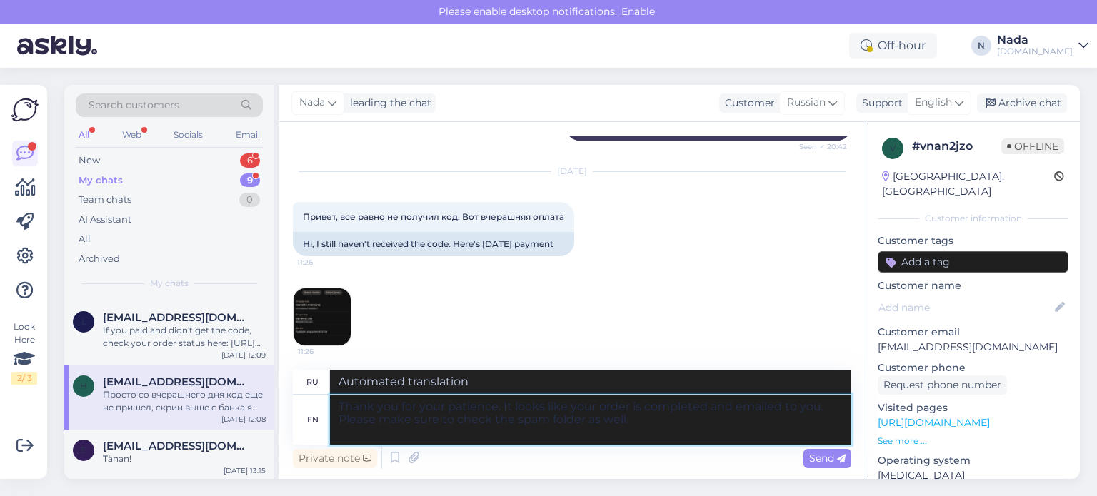
type textarea "Thank you for your patience. It looks like your order is completed and emailed …"
type textarea "Благодарим вас за терпение. Похоже, ваш заказ выполнен и отправлен вам по элект…"
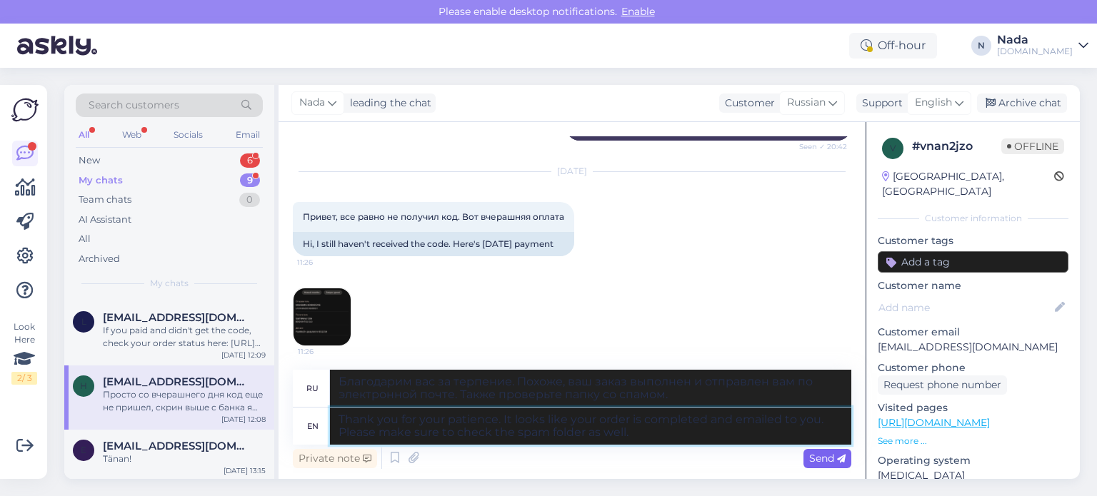
type textarea "Thank you for your patience. It looks like your order is completed and emailed …"
click at [836, 451] on div "Send" at bounding box center [828, 458] width 48 height 19
click at [831, 464] on span "Send" at bounding box center [827, 458] width 36 height 13
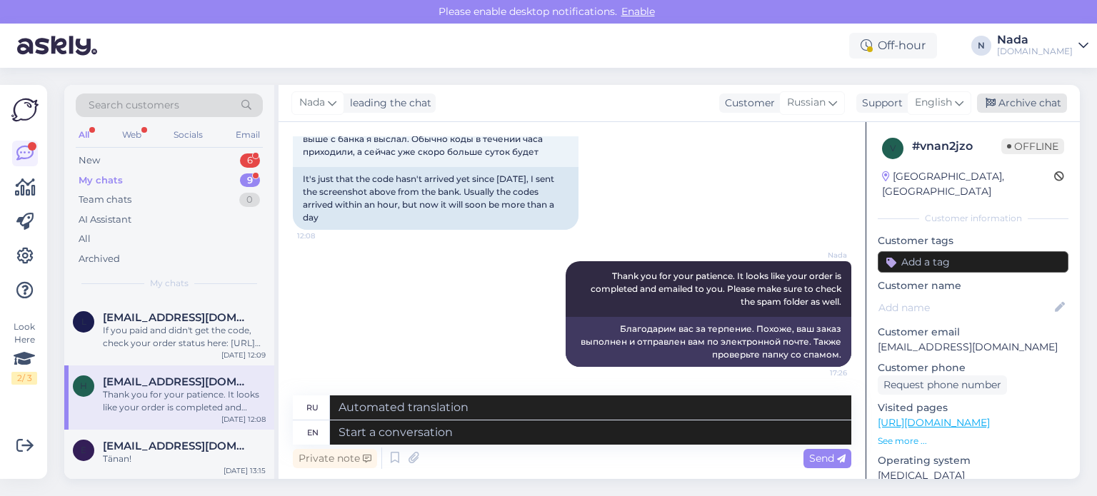
click at [1039, 103] on div "Archive chat" at bounding box center [1022, 103] width 90 height 19
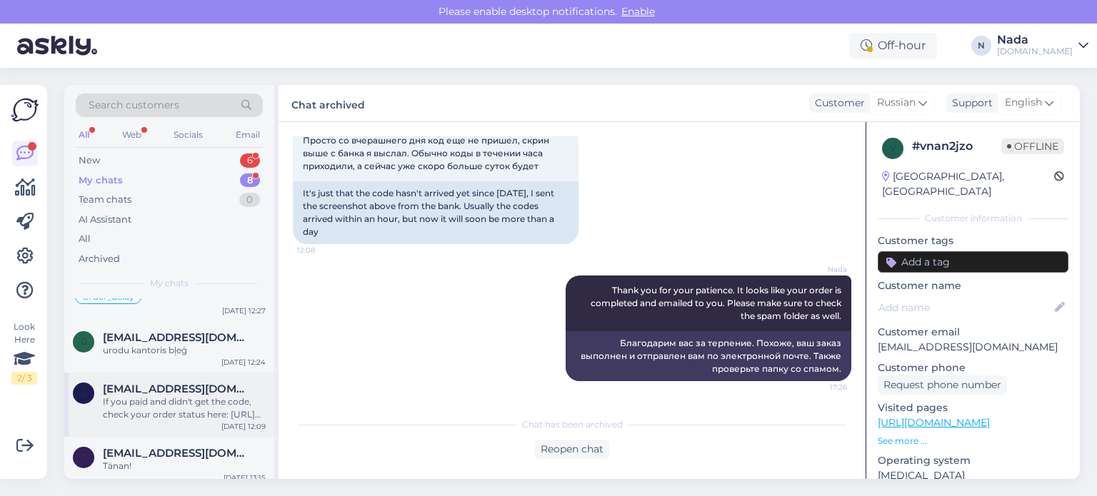
scroll to position [294, 0]
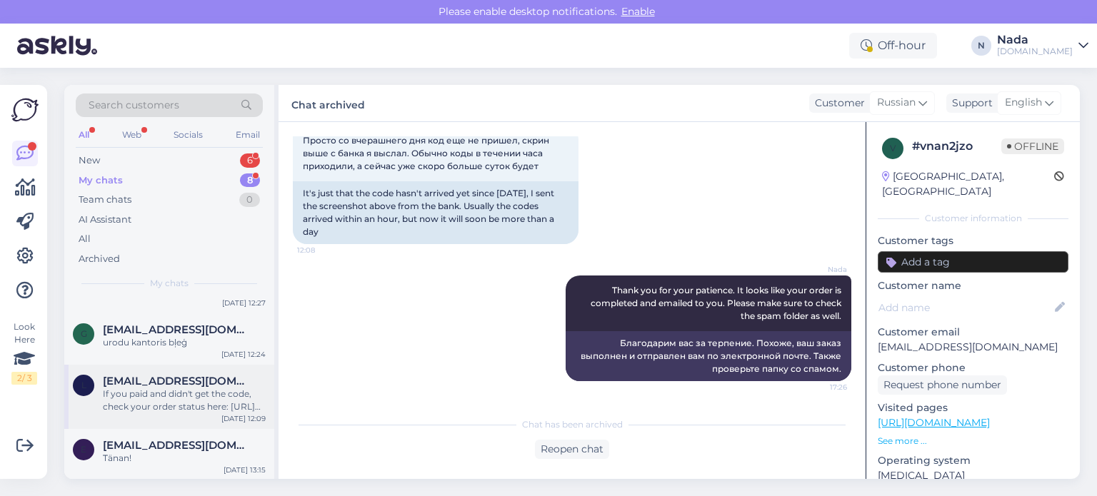
click at [221, 379] on span "[EMAIL_ADDRESS][DOMAIN_NAME]" at bounding box center [177, 381] width 149 height 13
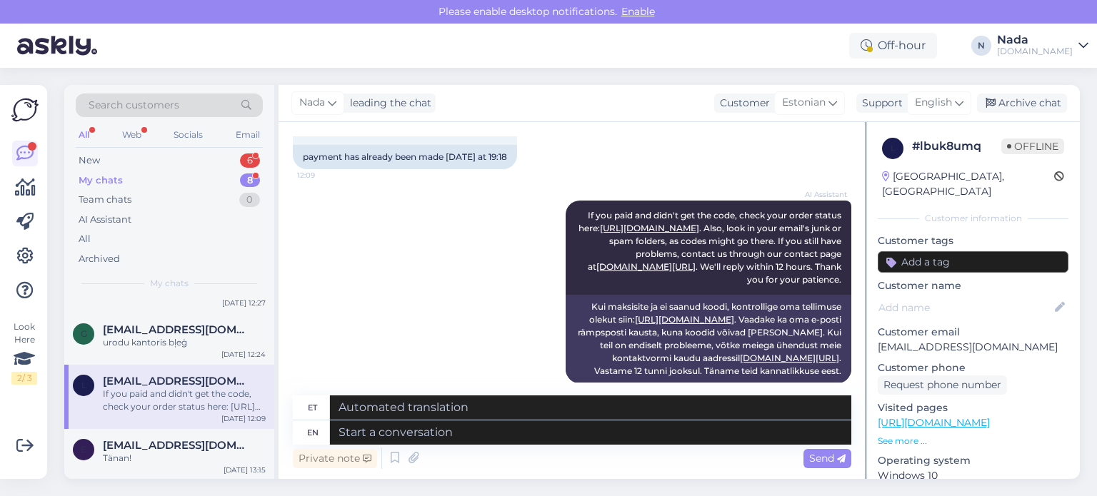
scroll to position [674, 0]
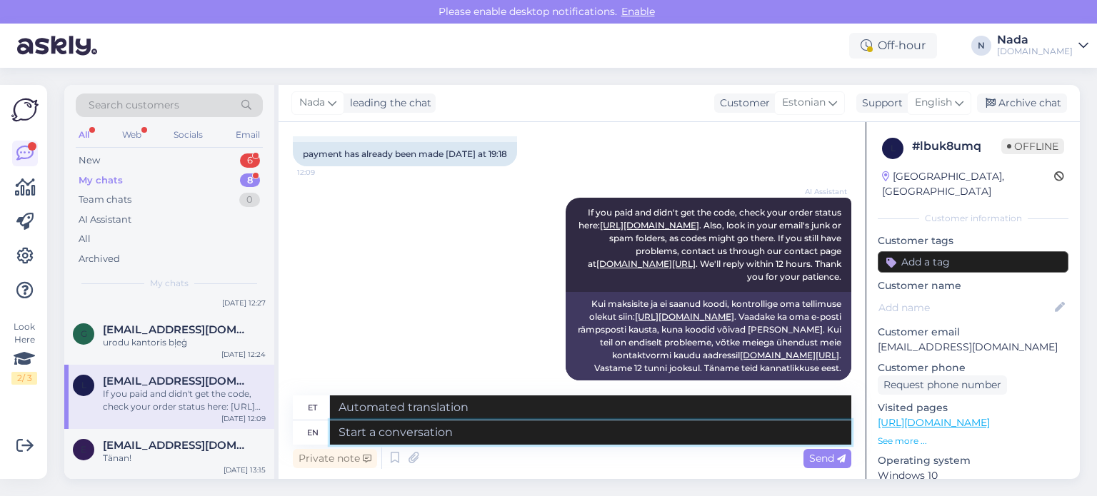
click at [477, 433] on textarea at bounding box center [590, 433] width 521 height 24
paste textarea "Please share with us your order number if you still haven't received it."
type textarea "Please share with us your order number if you still haven't received it."
type textarea "Palun jagage meiega oma tellimuse numbrit, kui te pole seda ikka veel kätte saa…"
type textarea "Please share with us your order number if you still haven't received it."
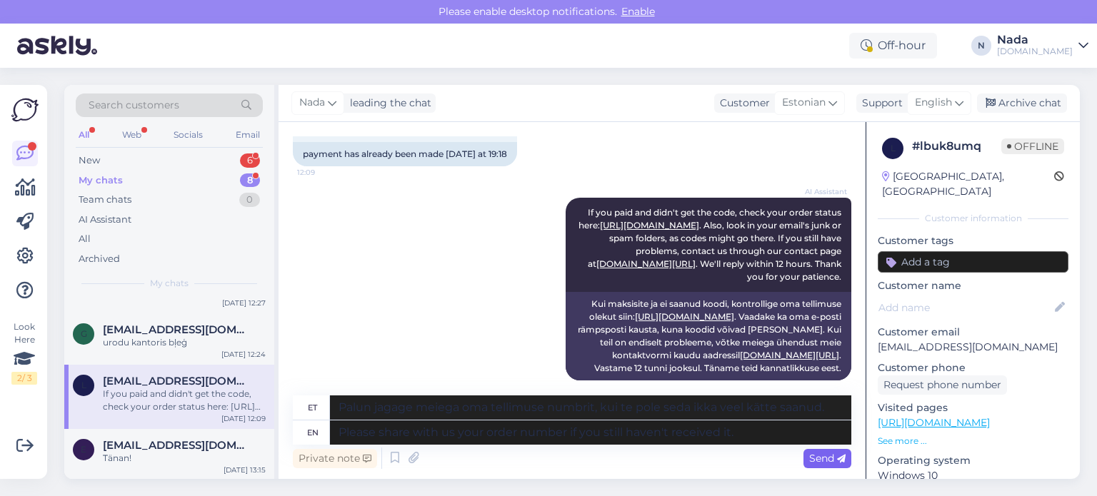
click at [831, 459] on span "Send" at bounding box center [827, 458] width 36 height 13
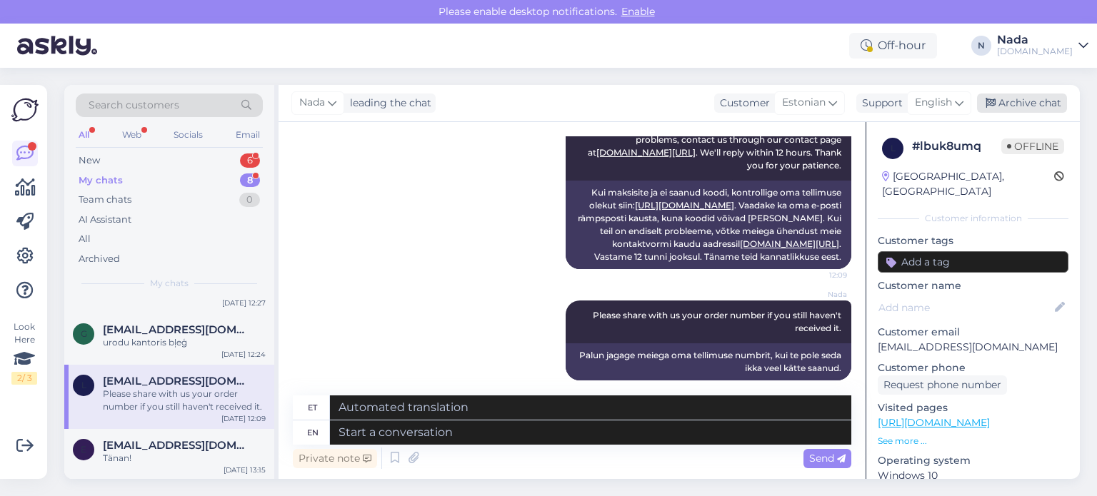
click at [1039, 99] on div "Archive chat" at bounding box center [1022, 103] width 90 height 19
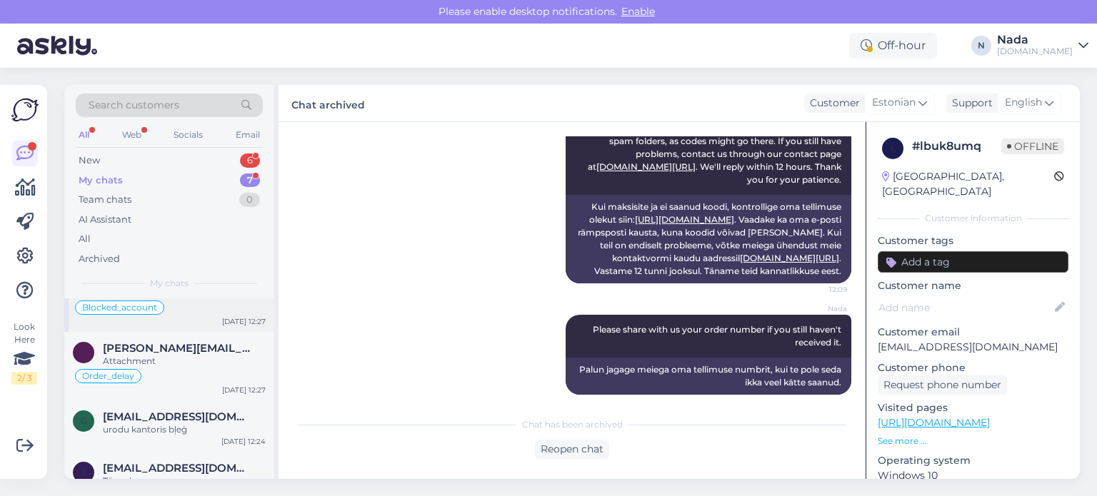
scroll to position [229, 0]
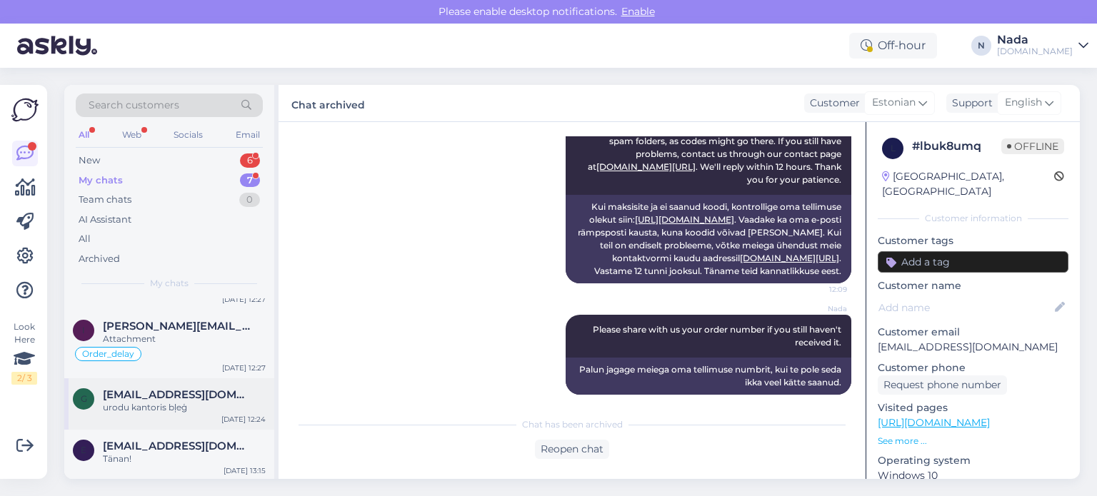
click at [205, 407] on div "urodu kantoris bļeģ" at bounding box center [184, 407] width 163 height 13
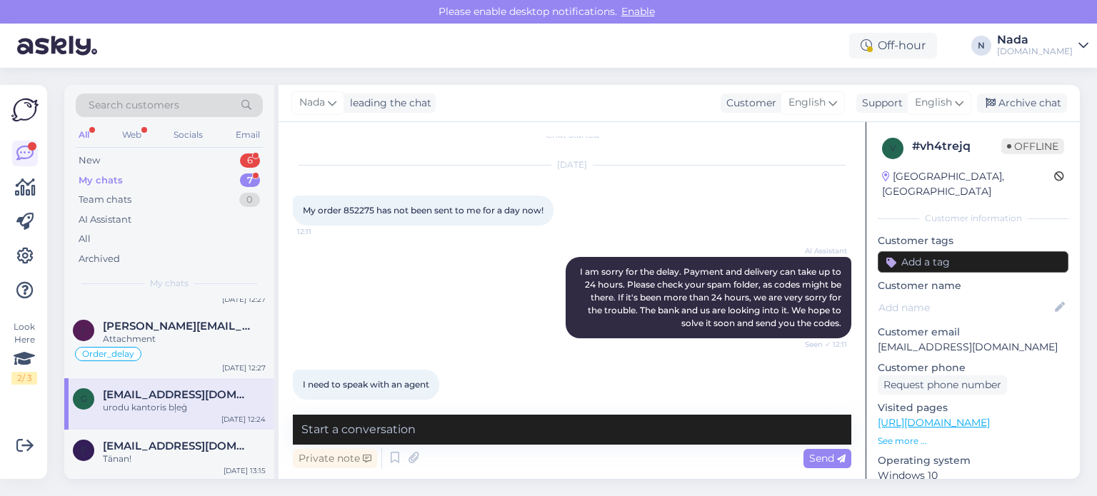
scroll to position [0, 0]
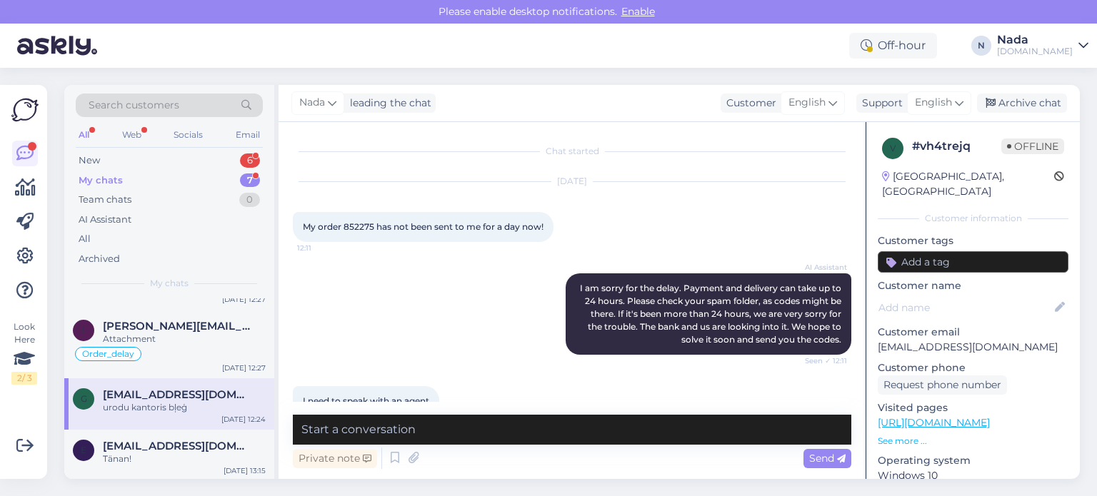
click at [351, 224] on span "My order 852275 has not been sent to me for a day now!" at bounding box center [423, 226] width 241 height 11
click at [476, 427] on textarea at bounding box center [572, 430] width 559 height 30
paste textarea "Thank you for your patience. It looks like your order is completed and emailed …"
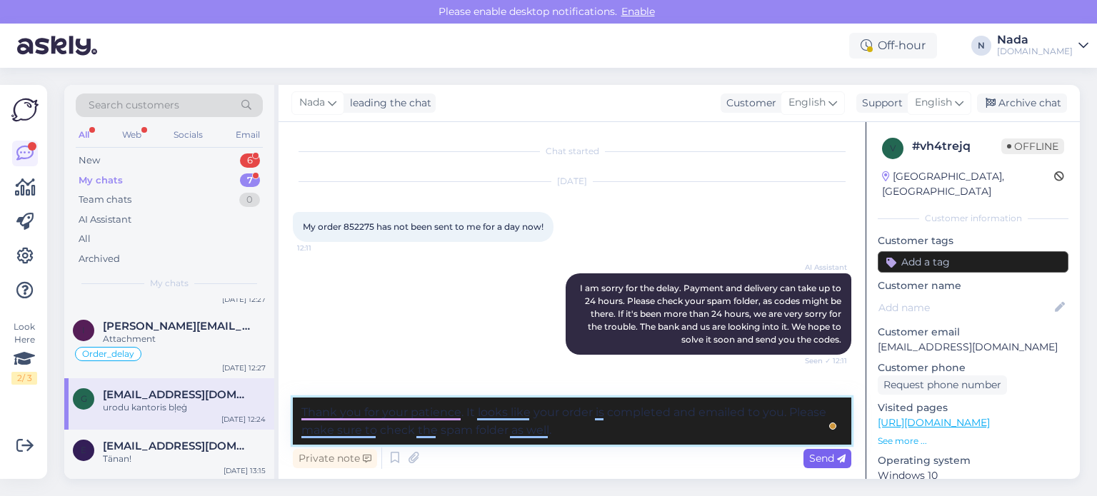
type textarea "Thank you for your patience. It looks like your order is completed and emailed …"
click at [841, 460] on icon at bounding box center [841, 459] width 9 height 9
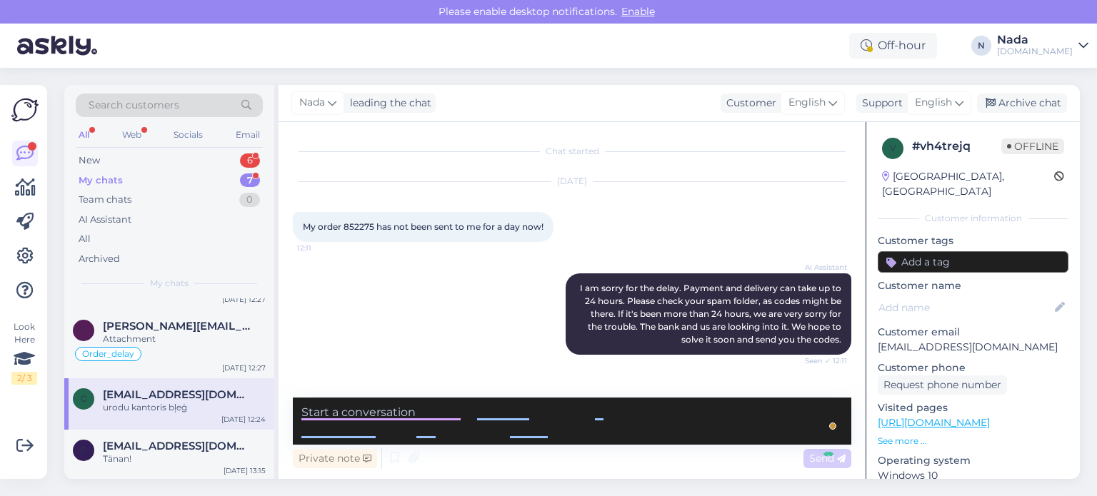
scroll to position [179, 0]
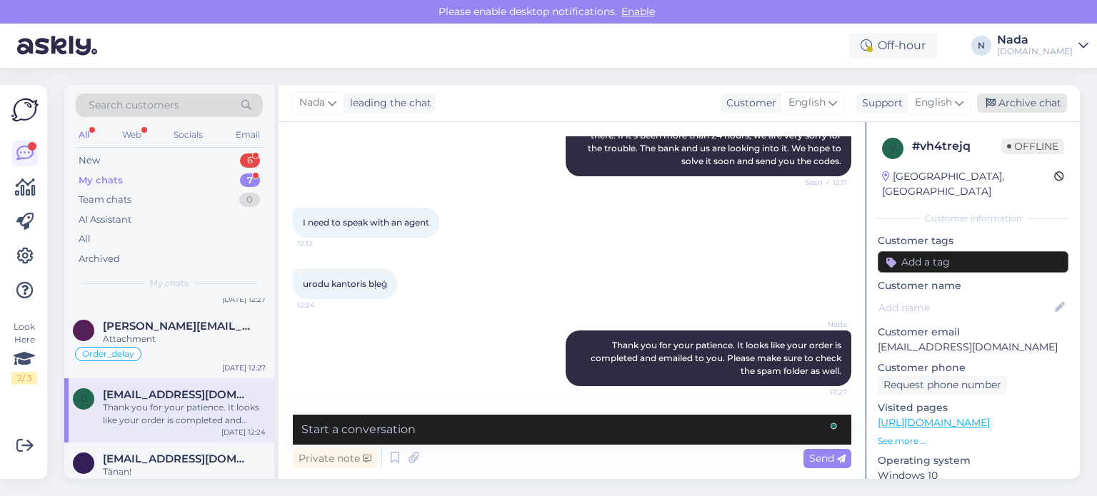
click at [1054, 99] on div "Archive chat" at bounding box center [1022, 103] width 90 height 19
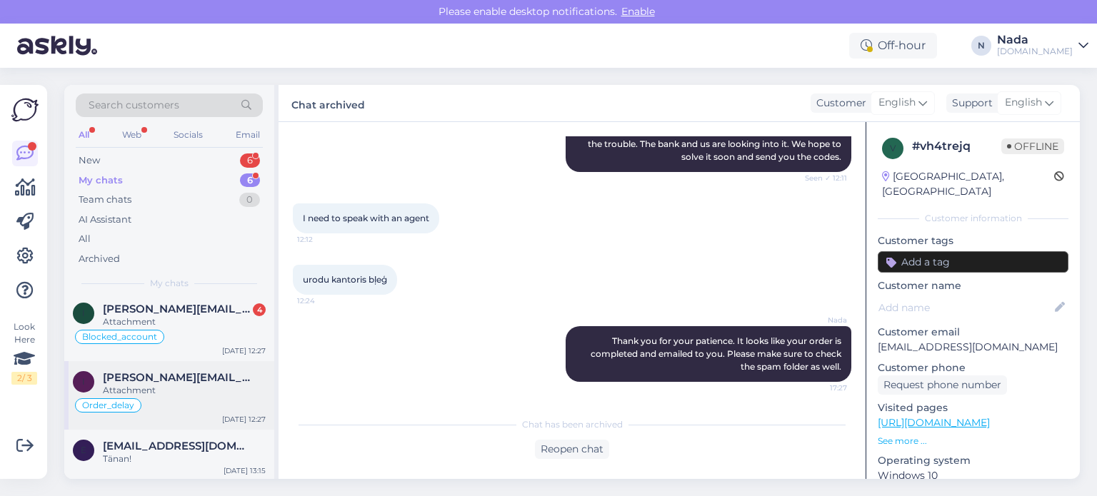
scroll to position [177, 0]
click at [209, 397] on div "Order_delay" at bounding box center [169, 405] width 193 height 17
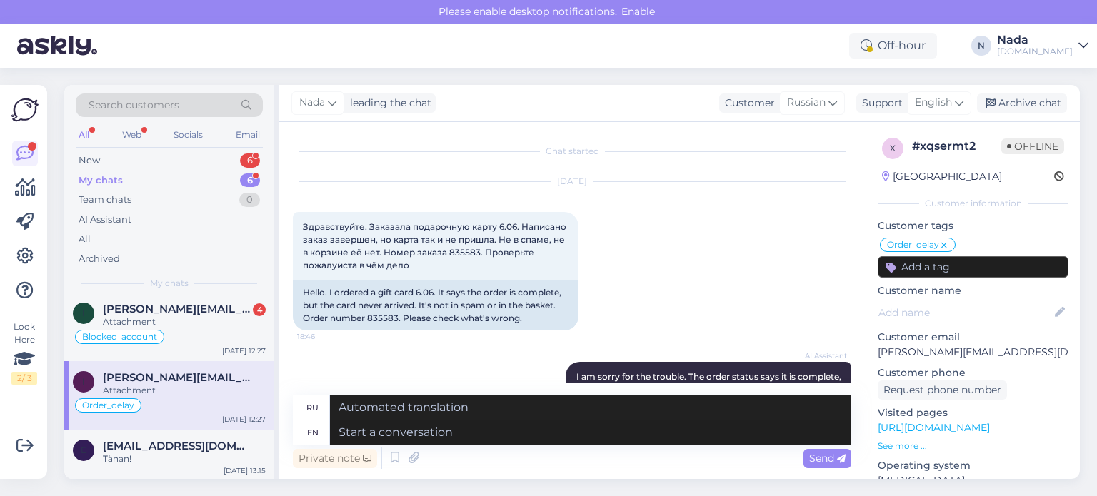
scroll to position [1574, 0]
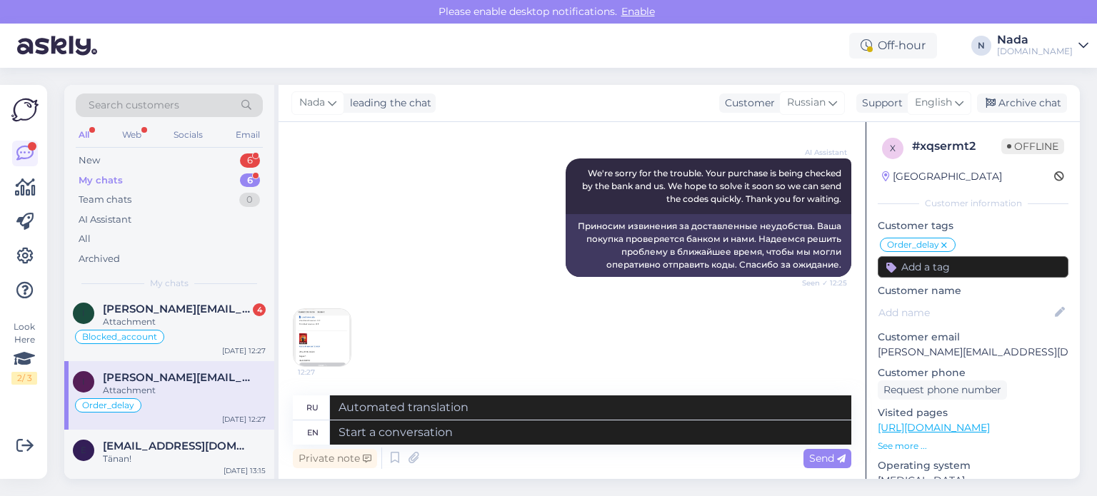
click at [329, 328] on img at bounding box center [322, 337] width 57 height 57
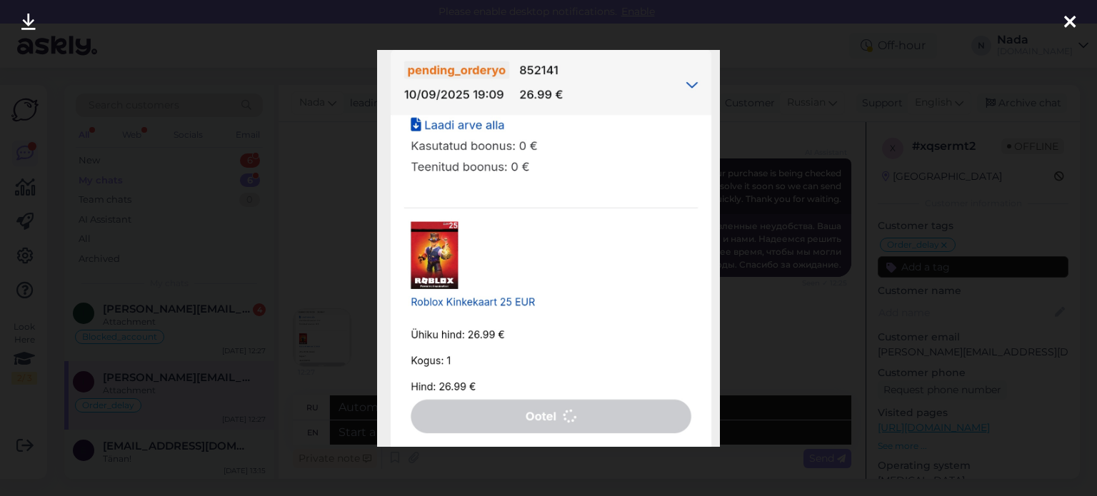
click at [337, 226] on div at bounding box center [548, 248] width 1097 height 496
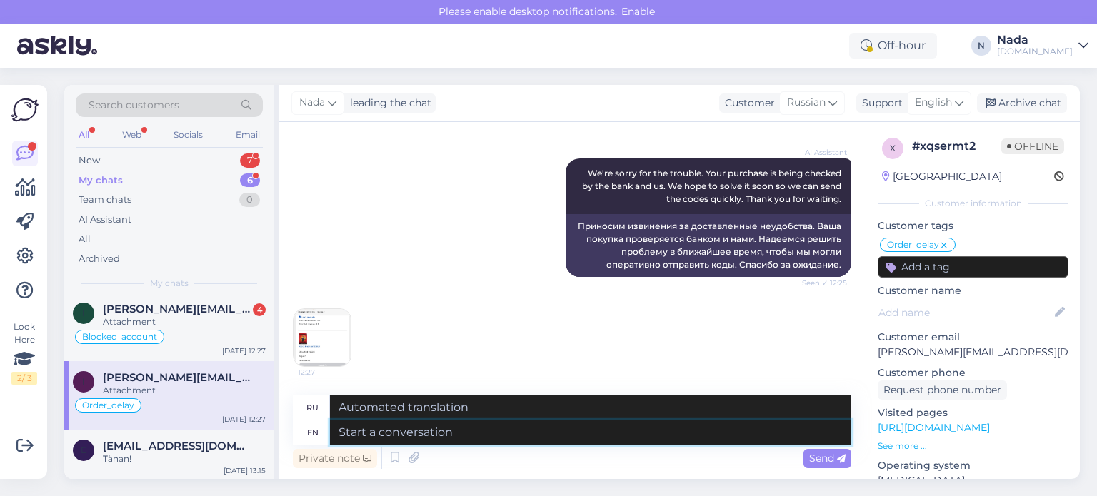
click at [589, 439] on textarea at bounding box center [590, 433] width 521 height 24
paste textarea "Hello there! Thank you for your patience. Your order is currently being fulfill…"
type textarea "Hello there! Thank you for your patience. Your order is currently being fulfill…"
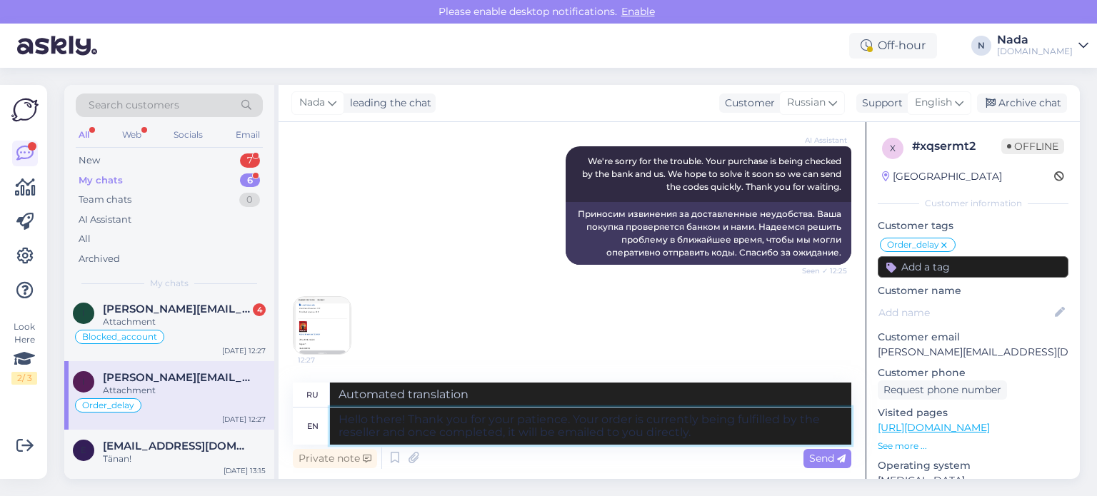
type textarea "Здравствуйте! Благодарим за терпение. Ваш заказ в настоящее время обрабатываетс…"
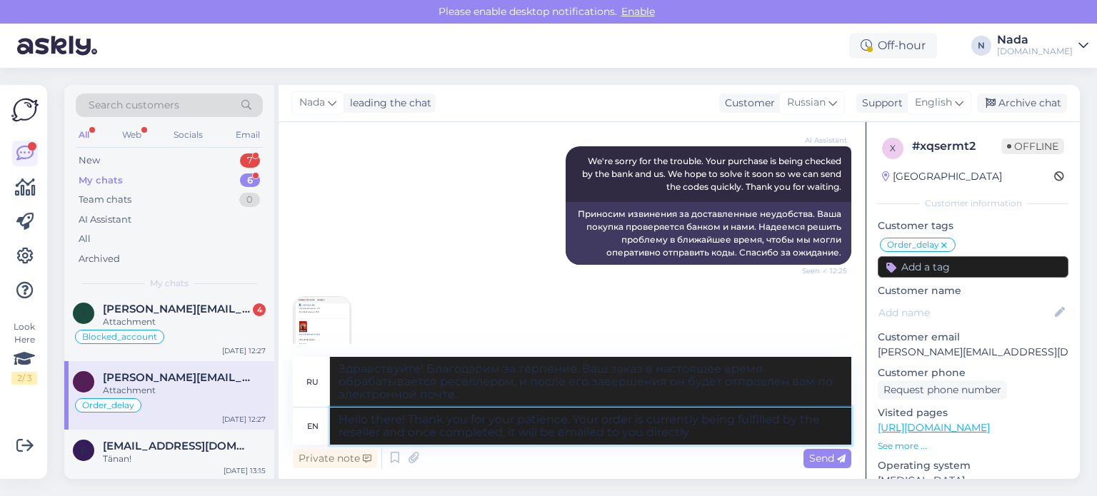
drag, startPoint x: 544, startPoint y: 437, endPoint x: 174, endPoint y: 388, distance: 372.6
click at [174, 388] on div "Search customers All Web Socials Email New 7 My chats 6 Team chats 0 AI Assista…" at bounding box center [572, 282] width 1016 height 394
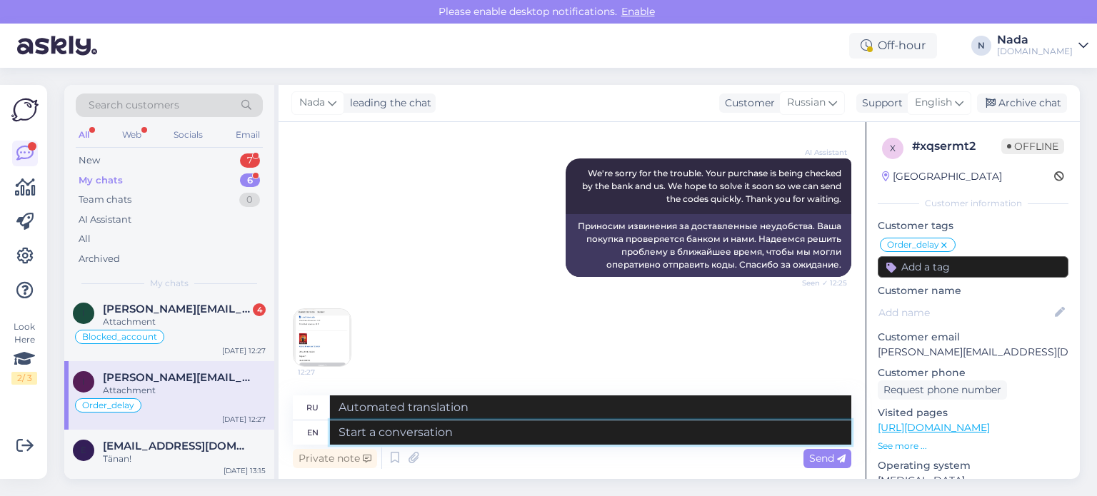
paste textarea "Hello there! Thank you for your patience and we apologize for this inconvenienc…"
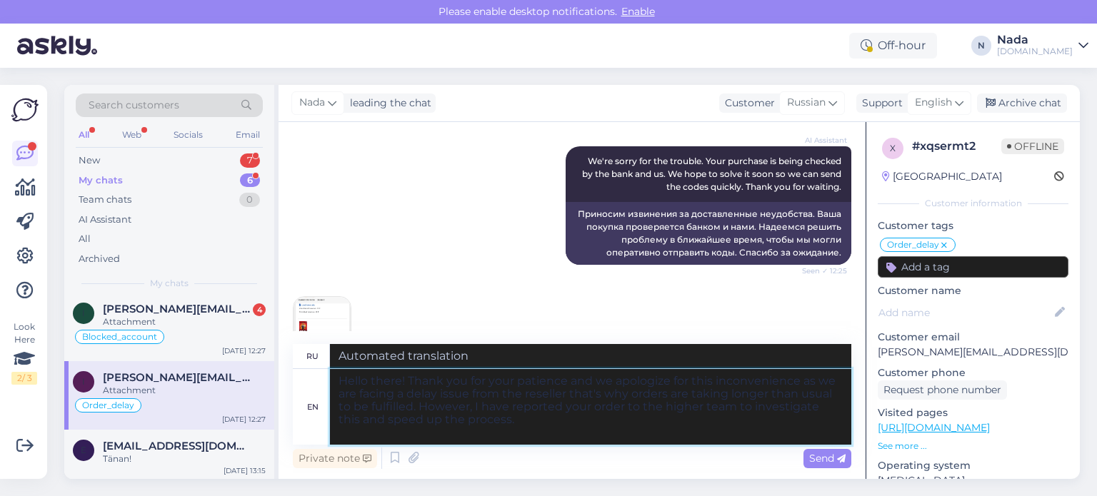
type textarea "Hello there! Thank you for your patience and we apologize for this inconvenienc…"
type textarea "Здравствуйте! Благодарим вас за терпение и приносим извинения за доставленные н…"
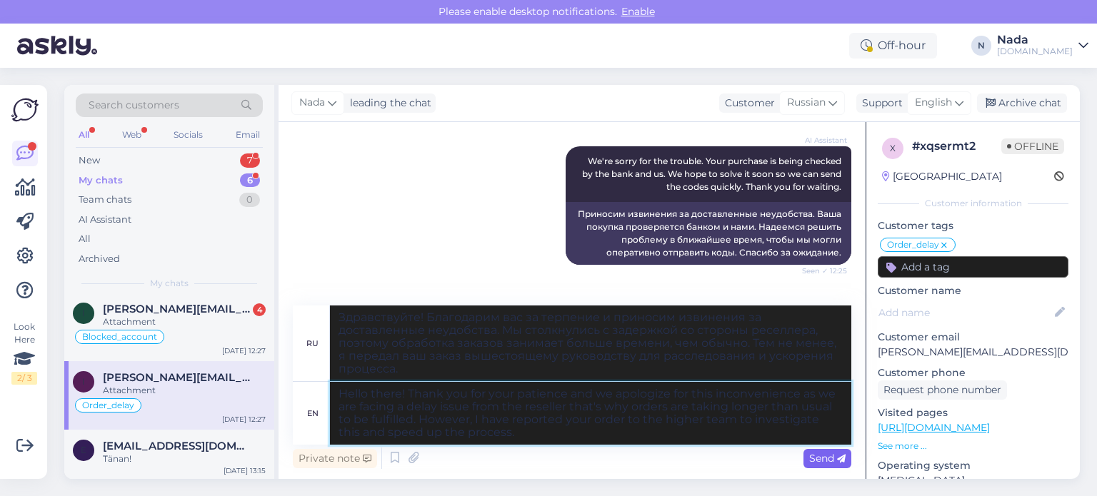
type textarea "Hello there! Thank you for your patience and we apologize for this inconvenienc…"
click at [828, 461] on span "Send" at bounding box center [827, 458] width 36 height 13
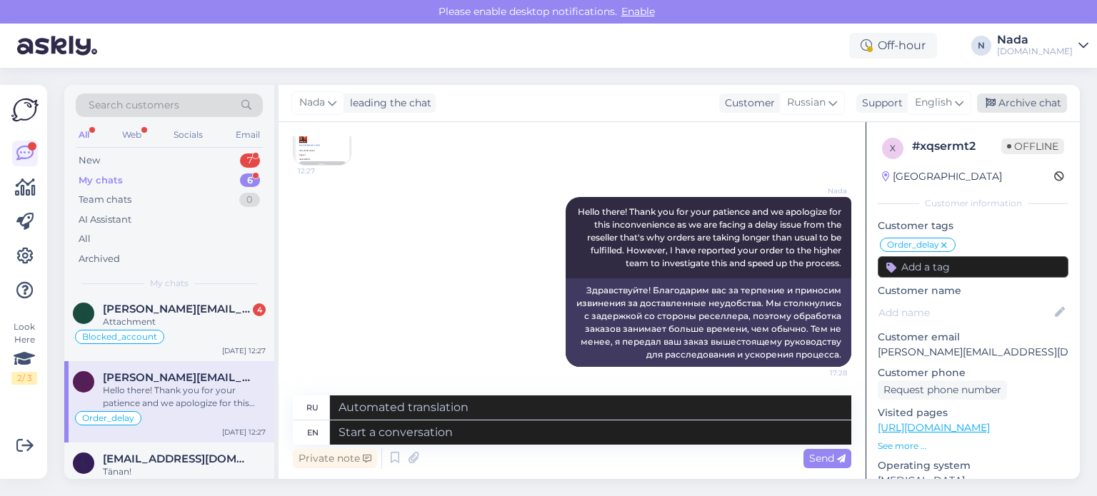
click at [1041, 99] on div "Archive chat" at bounding box center [1022, 103] width 90 height 19
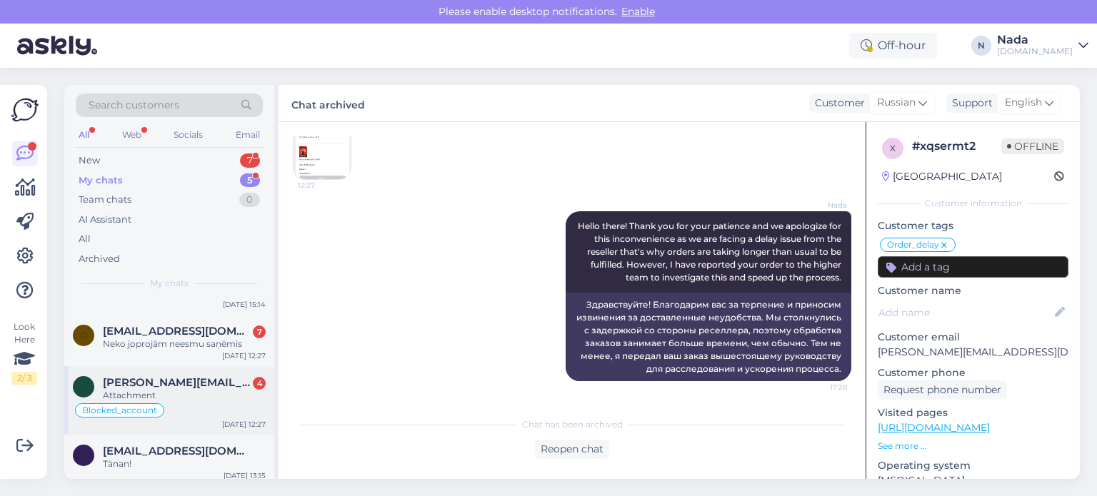
scroll to position [109, 0]
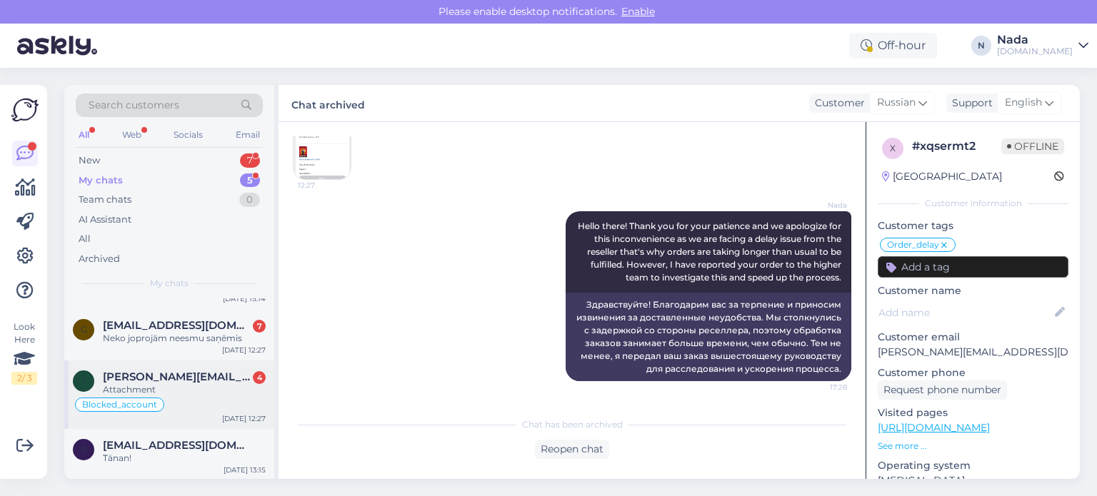
click at [214, 375] on span "[PERSON_NAME][EMAIL_ADDRESS][DOMAIN_NAME]" at bounding box center [177, 377] width 149 height 13
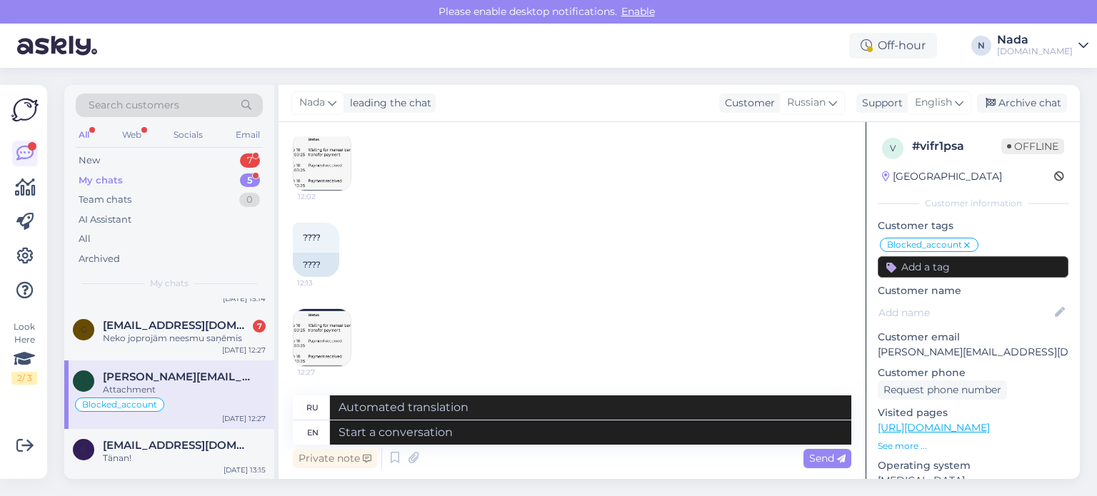
scroll to position [4272, 0]
click at [466, 436] on textarea at bounding box center [590, 433] width 521 height 24
paste textarea "Hello there! Thank you for your patience and we apologize for this inconvenienc…"
type textarea "Hello there! Thank you for your patience and we apologize for this inconvenienc…"
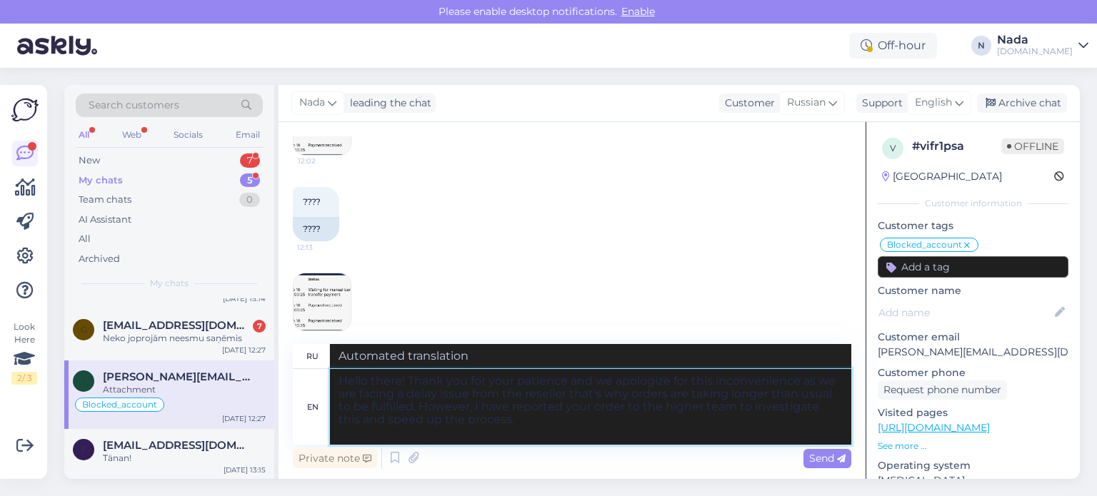
type textarea "Здравствуйте! Благодарим вас за терпение и приносим извинения за доставленные н…"
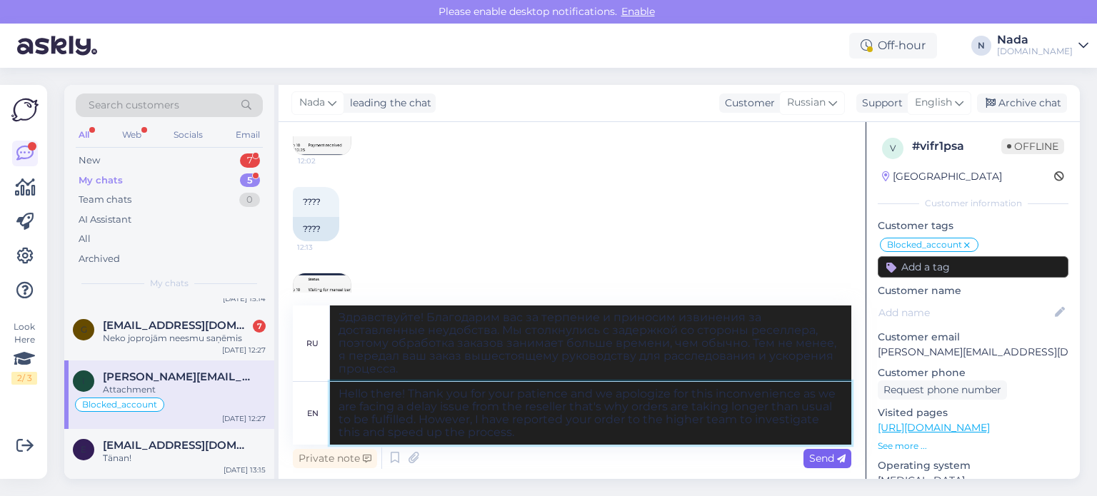
type textarea "Hello there! Thank you for your patience and we apologize for this inconvenienc…"
click at [811, 456] on span "Send" at bounding box center [827, 458] width 36 height 13
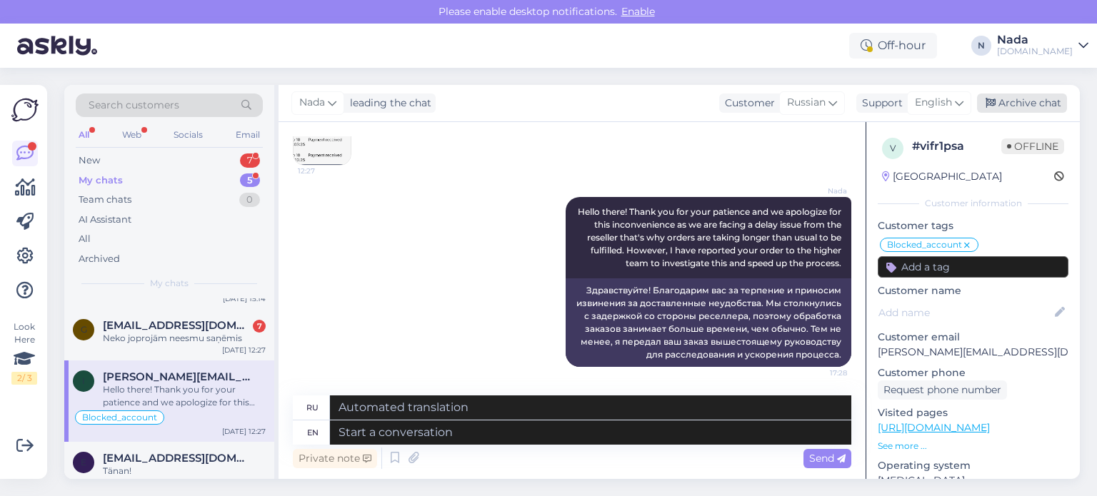
click at [1044, 99] on div "Archive chat" at bounding box center [1022, 103] width 90 height 19
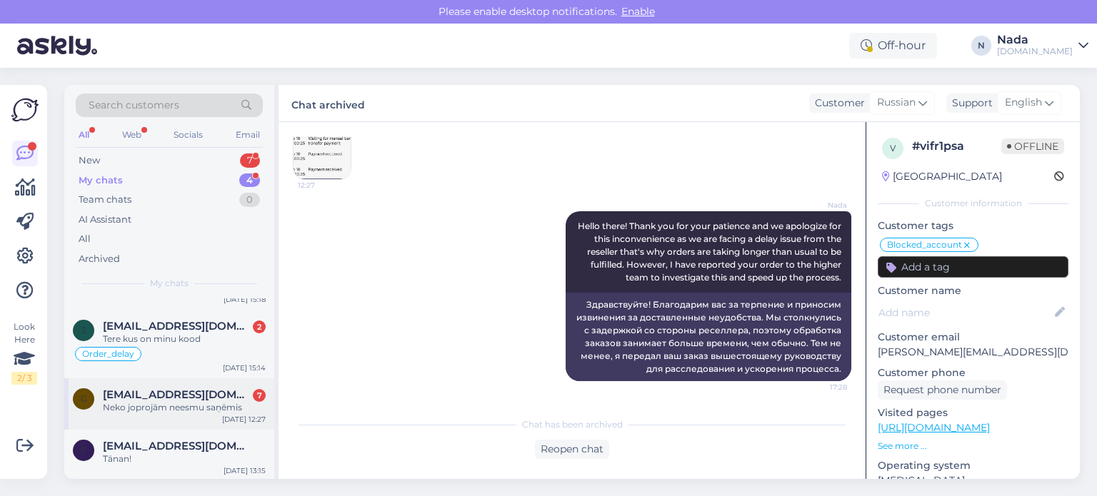
scroll to position [41, 0]
click at [204, 401] on div "Neko joprojām neesmu saņēmis" at bounding box center [184, 407] width 163 height 13
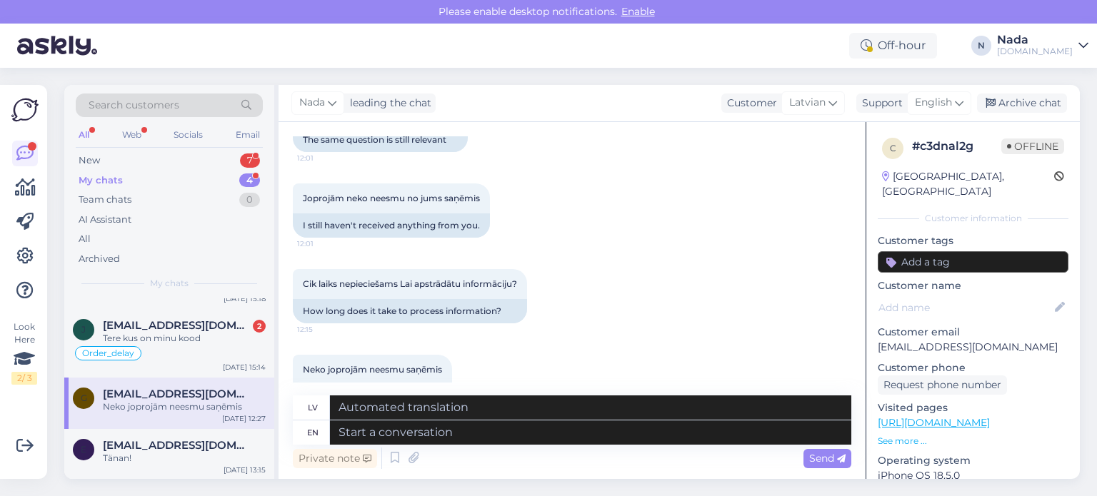
scroll to position [1159, 0]
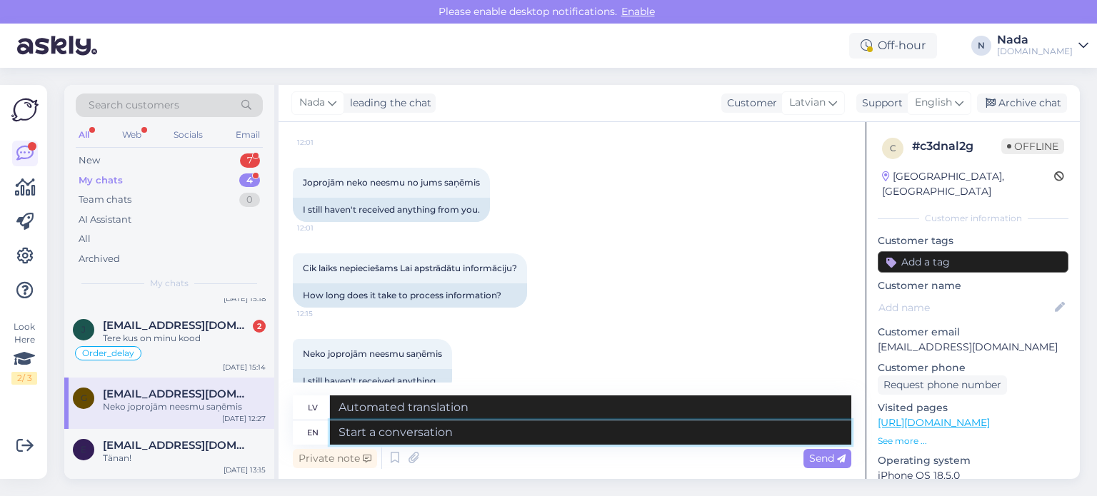
click at [523, 434] on textarea at bounding box center [590, 433] width 521 height 24
paste textarea "Please share with us your order number if you still haven't received it."
type textarea "Please share with us your order number if you still haven't received it."
type textarea "Lūdzu, kopīgojiet ar mums savu pasūtījuma numuru, ja vēl neesat to saņēmis."
type textarea "Please share with us your order number if you still haven't received it."
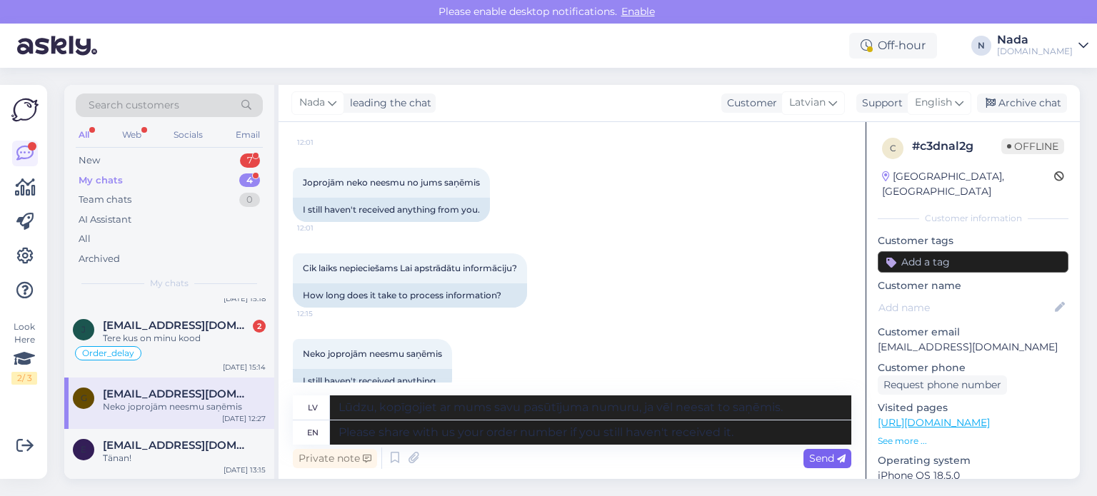
click at [834, 454] on span "Send" at bounding box center [827, 458] width 36 height 13
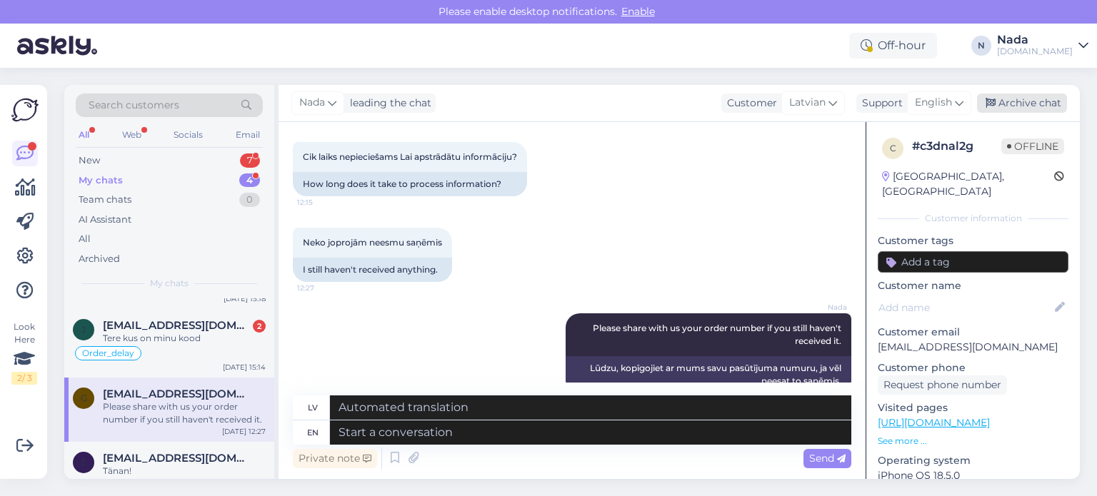
click at [1024, 101] on div "Archive chat" at bounding box center [1022, 103] width 90 height 19
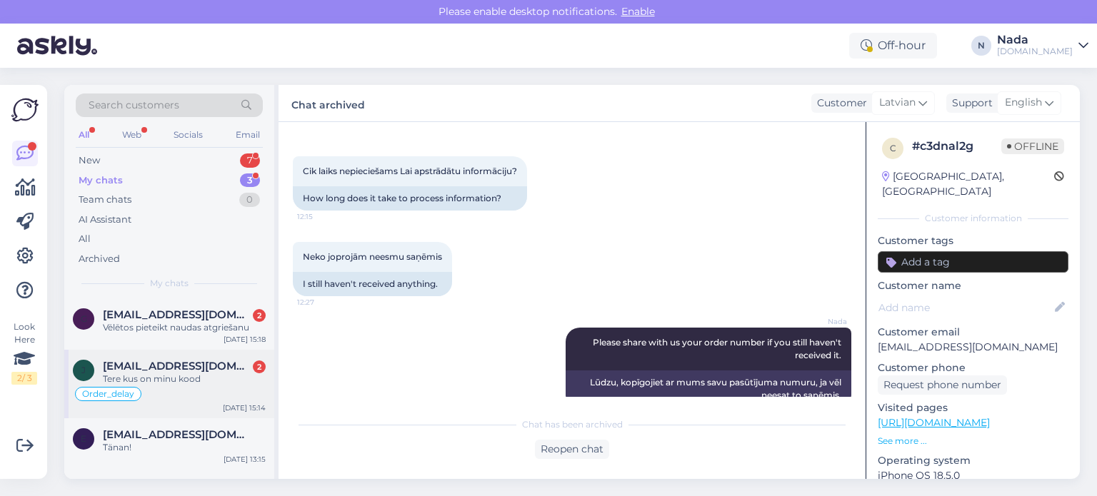
click at [230, 365] on div "jegor.solo@gmail.com 2" at bounding box center [184, 366] width 163 height 13
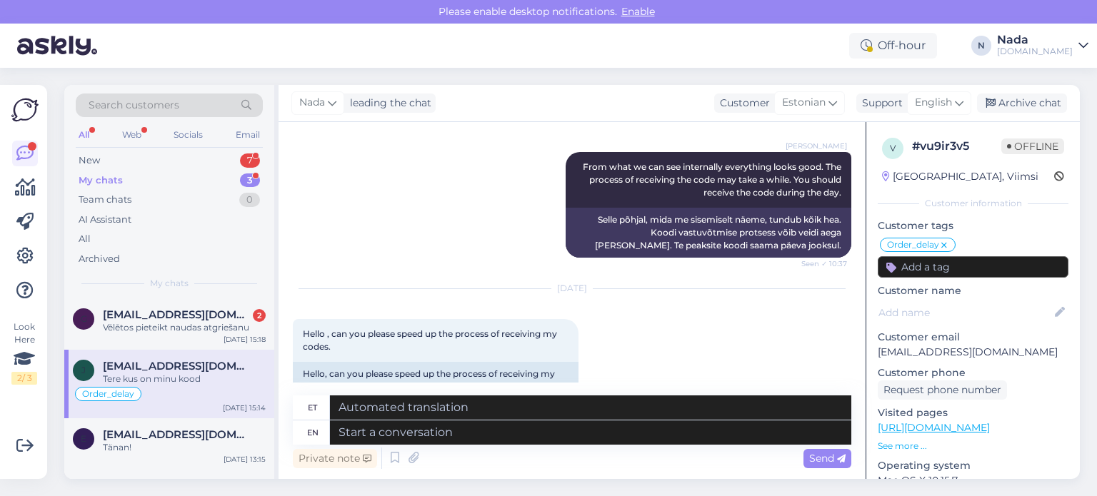
scroll to position [1990, 0]
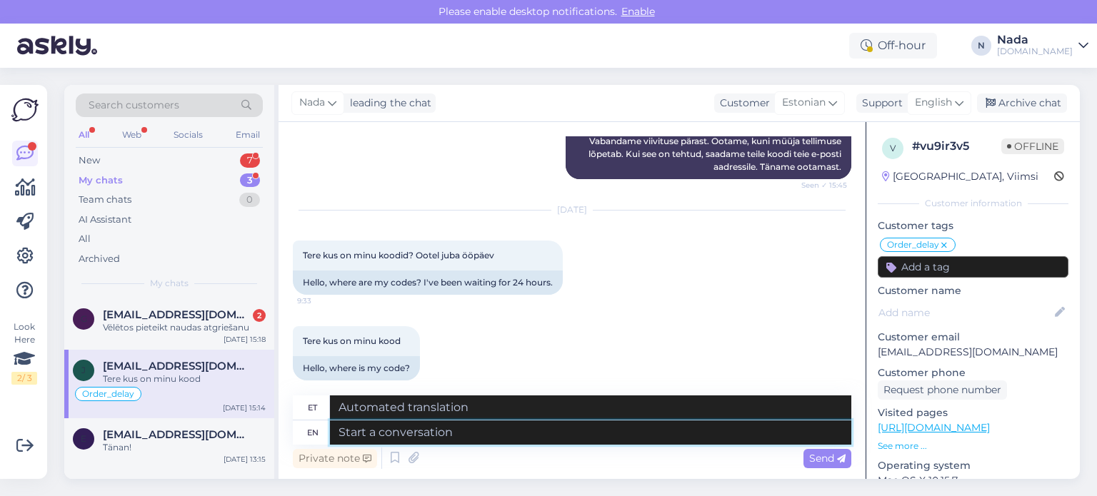
click at [574, 431] on textarea at bounding box center [590, 433] width 521 height 24
paste textarea "Please share with us your order number if you still haven't received it."
type textarea "Please share with us your order number if you still haven't received it."
type textarea "Palun jagage meiega oma tellimuse numbrit, kui te pole seda ikka veel kätte saa…"
type textarea "Please share with us your order number if you still haven't received it."
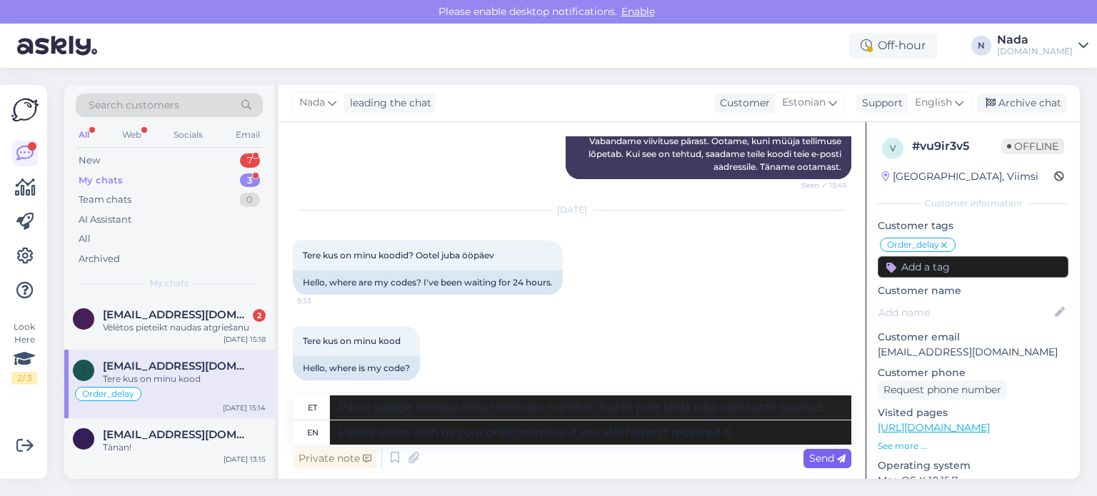
click at [815, 461] on span "Send" at bounding box center [827, 458] width 36 height 13
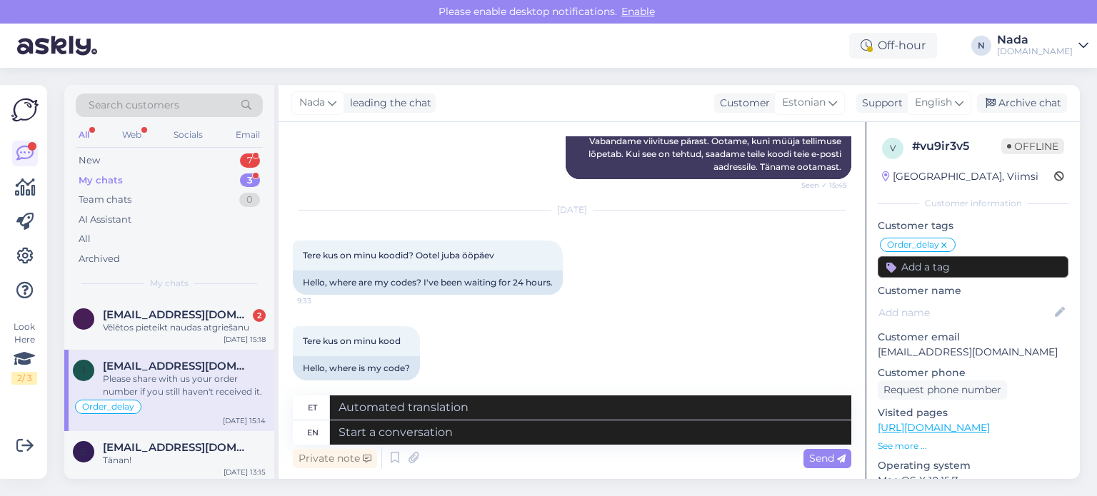
scroll to position [2102, 0]
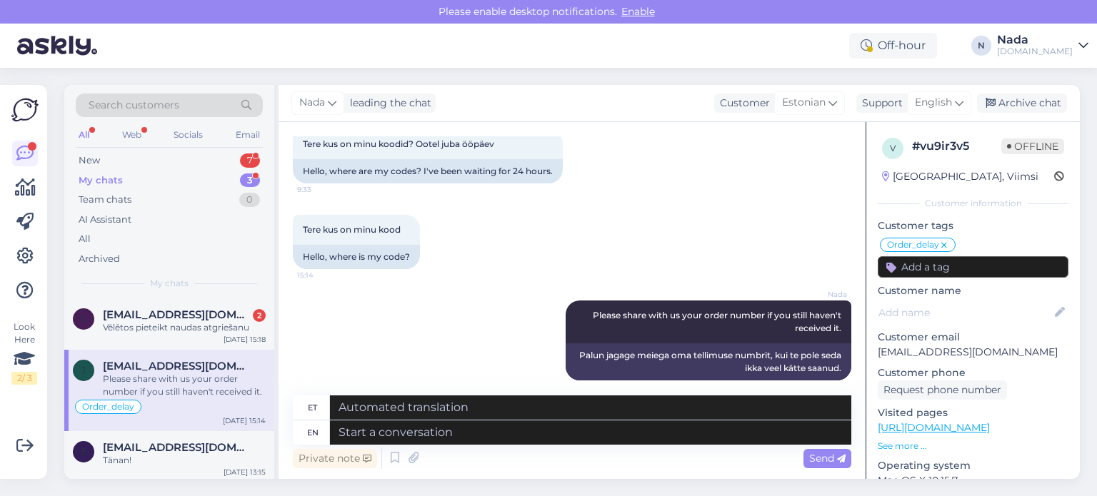
click at [1034, 85] on div "Nada leading the chat Customer Estonian Support English Archive chat" at bounding box center [679, 103] width 801 height 37
click at [1031, 105] on div "Archive chat" at bounding box center [1022, 103] width 90 height 19
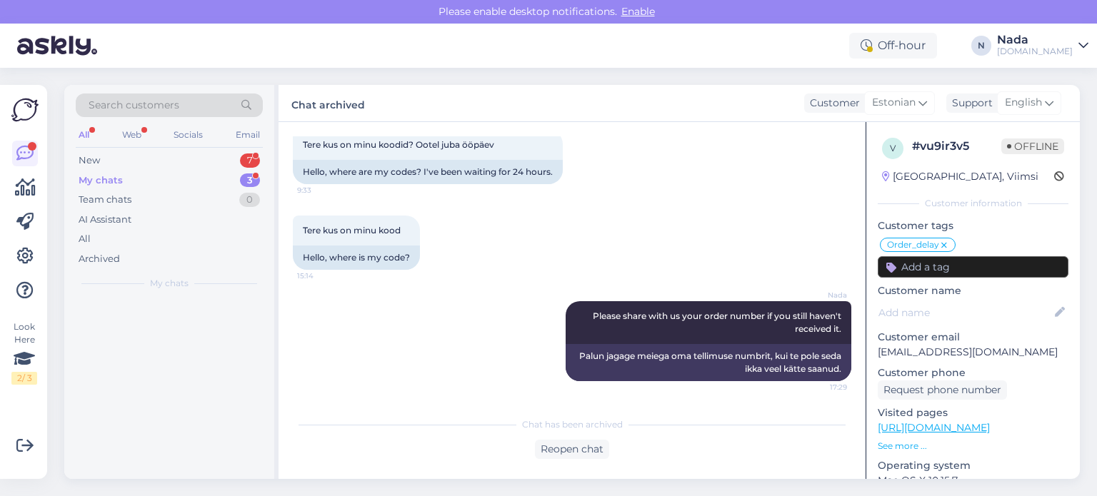
scroll to position [2087, 0]
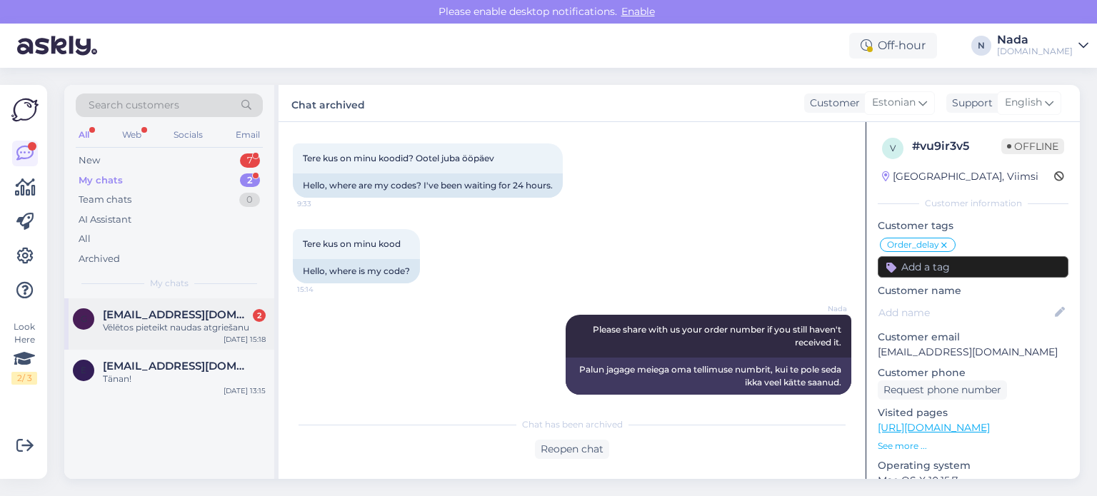
click at [191, 336] on div "g gints@rabuve.lv 2 Vēlētos pieteikt naudas atgriešanu Sep 12 15:18" at bounding box center [169, 324] width 210 height 51
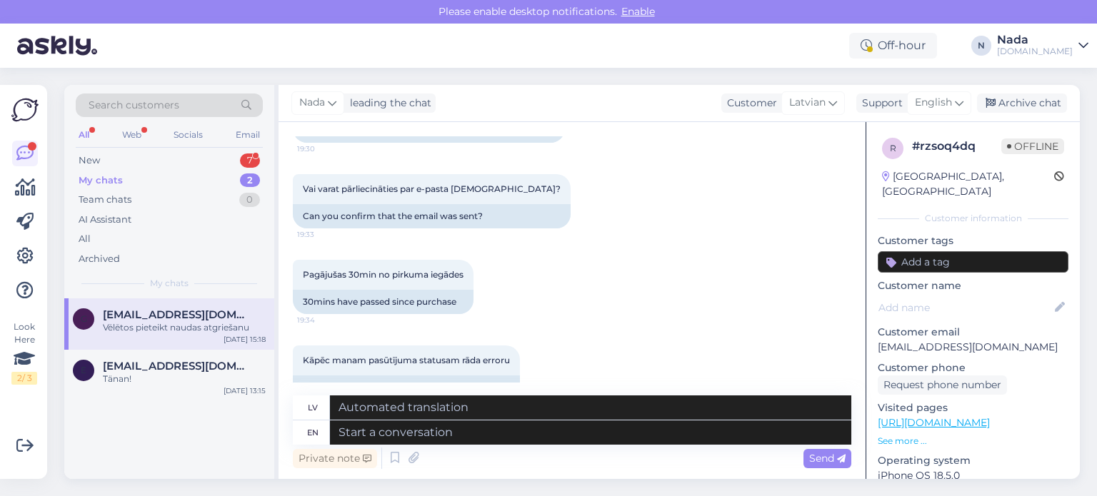
scroll to position [643, 0]
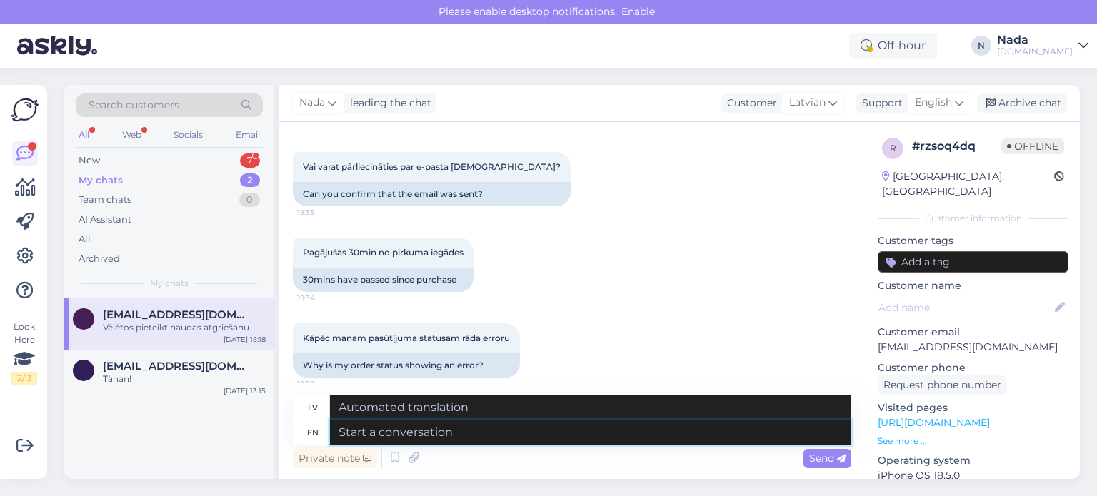
click at [638, 439] on textarea at bounding box center [590, 433] width 521 height 24
paste textarea "Please share with us your order number if you still haven't received it."
type textarea "Please share with us your order number if you still haven't received it."
type textarea "Lūdzu, kopīgojiet ar mums savu pasūtījuma numuru, ja vēl neesat to saņēmis."
type textarea "Please share with us your order number if you still haven't received it."
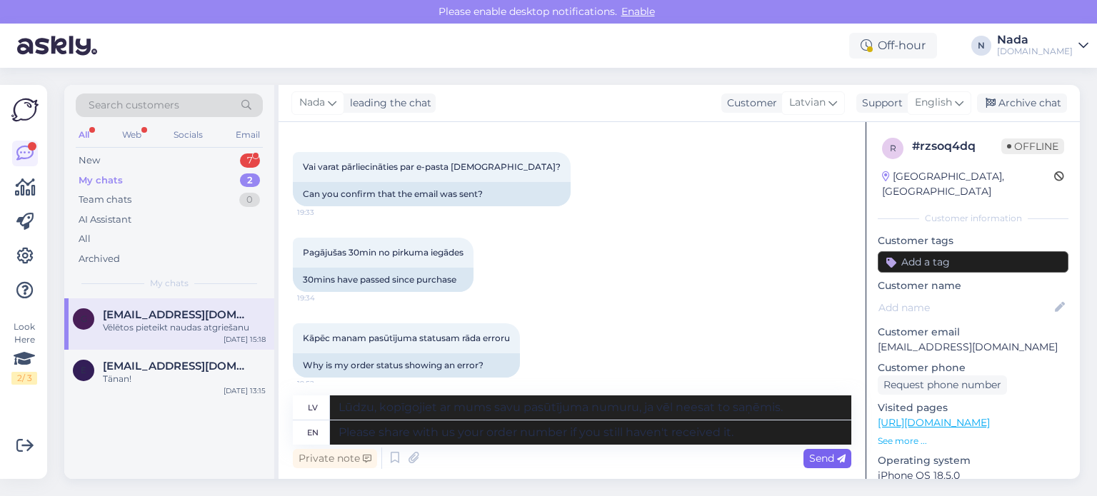
click at [835, 464] on span "Send" at bounding box center [827, 458] width 36 height 13
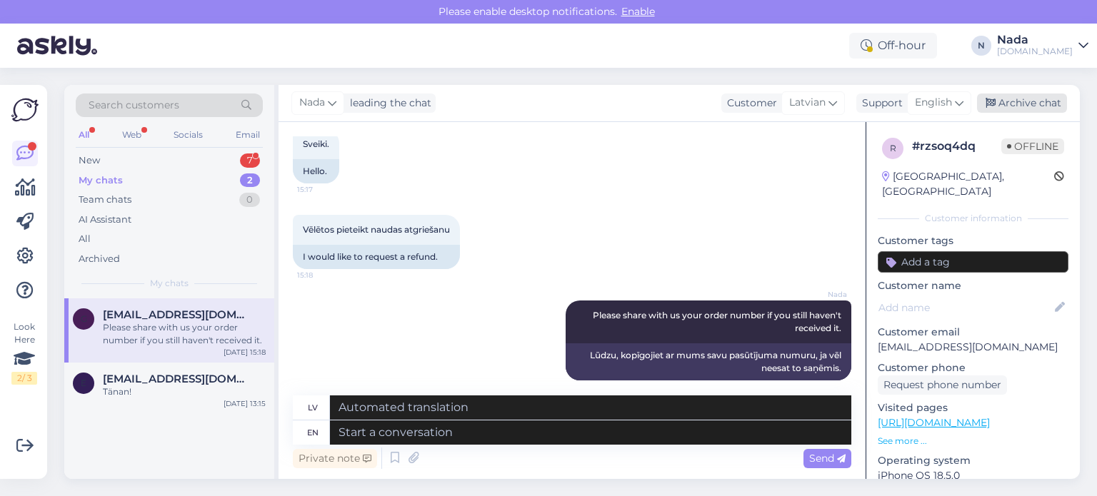
click at [1043, 93] on div "Nada leading the chat Customer Latvian Support English Archive chat" at bounding box center [679, 103] width 801 height 37
click at [1034, 101] on div "Archive chat" at bounding box center [1022, 103] width 90 height 19
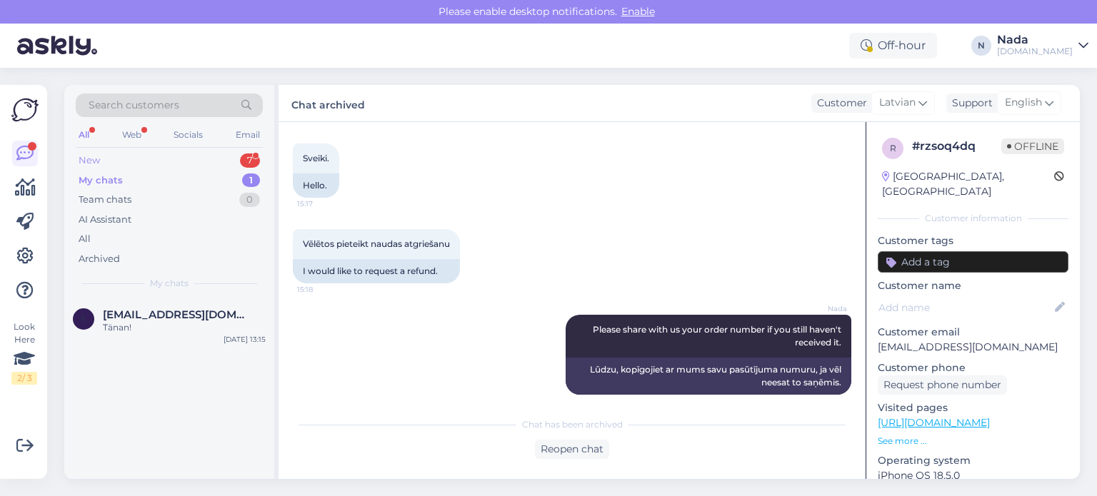
click at [109, 163] on div "New 7" at bounding box center [169, 161] width 187 height 20
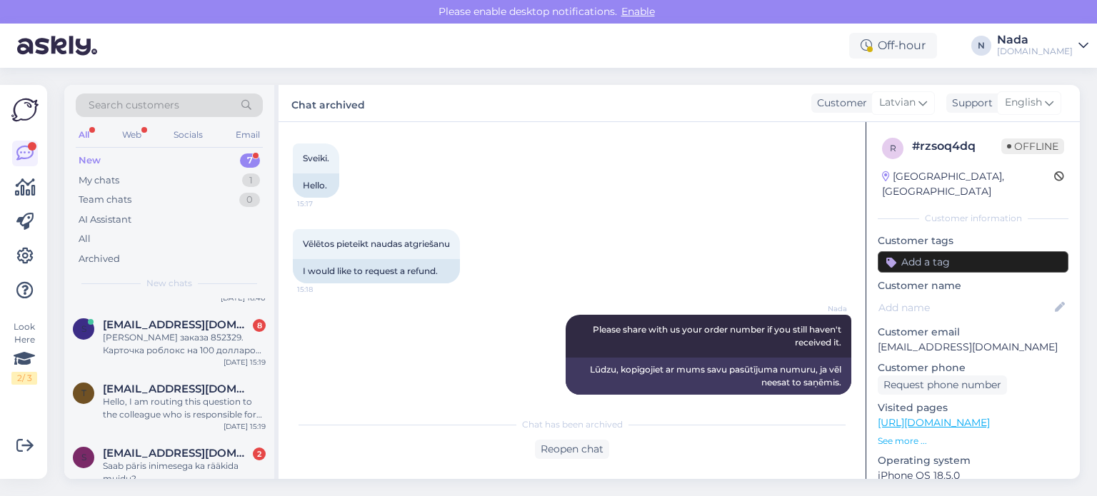
scroll to position [276, 0]
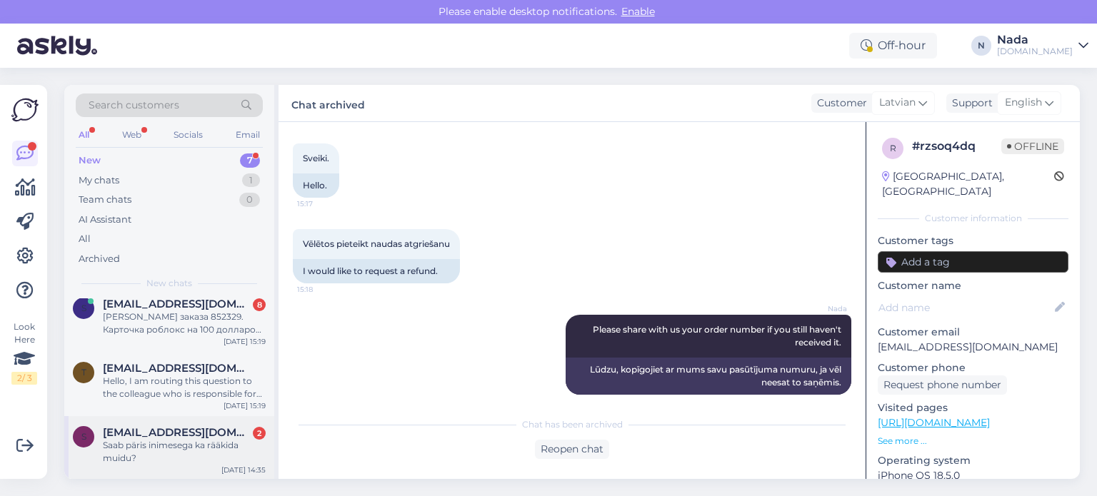
click at [151, 441] on div "Saab päris inimesega ka rääkida muidu?" at bounding box center [184, 452] width 163 height 26
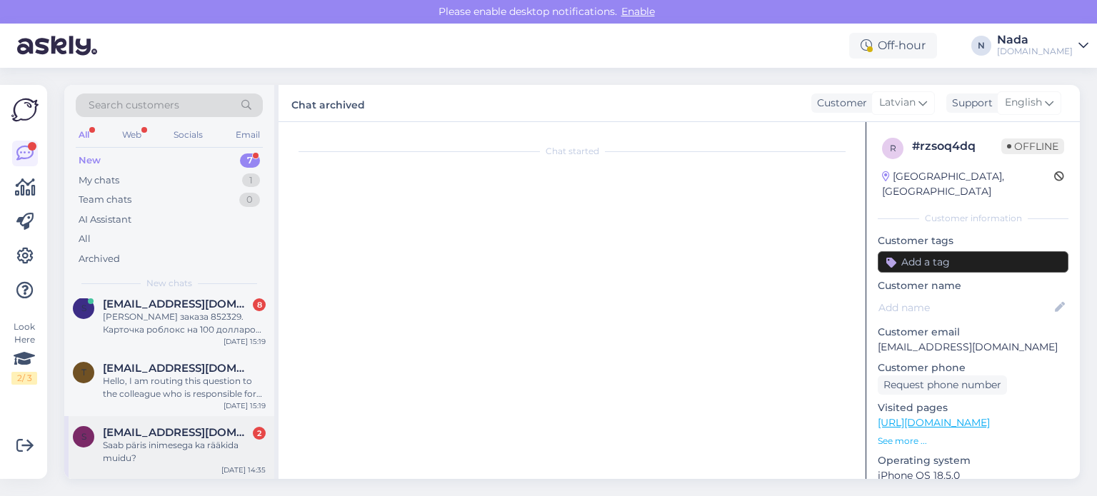
scroll to position [486, 0]
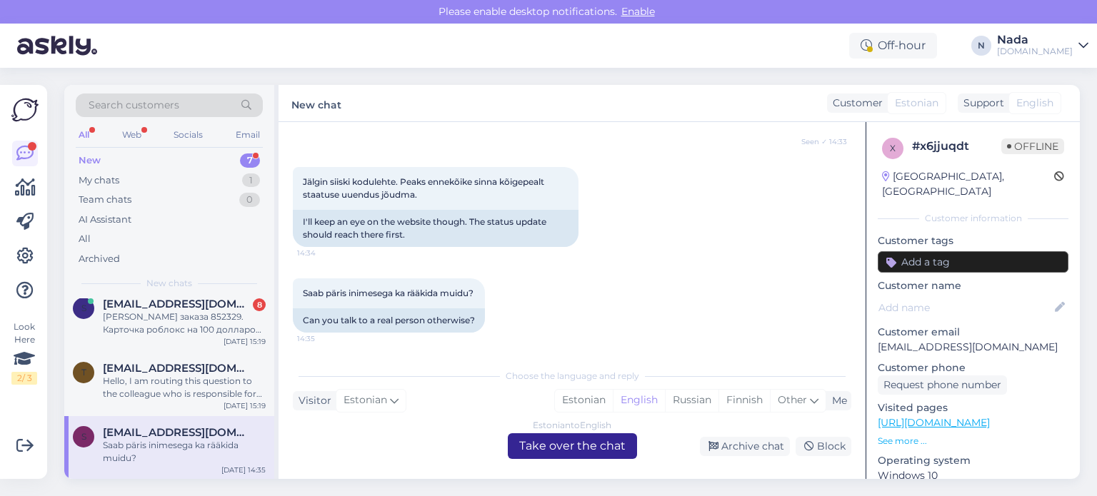
click at [574, 446] on div "Estonian to English Take over the chat" at bounding box center [572, 447] width 129 height 26
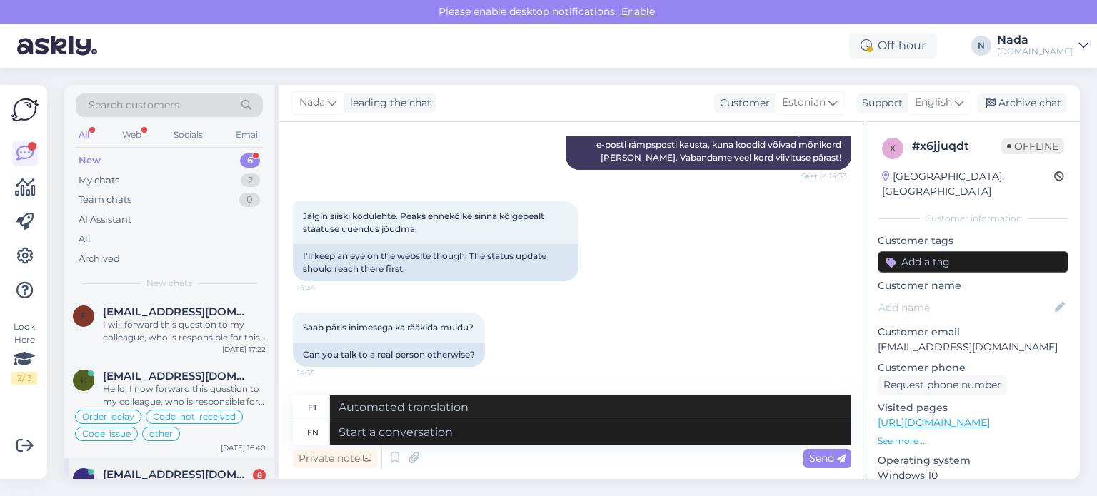
scroll to position [212, 0]
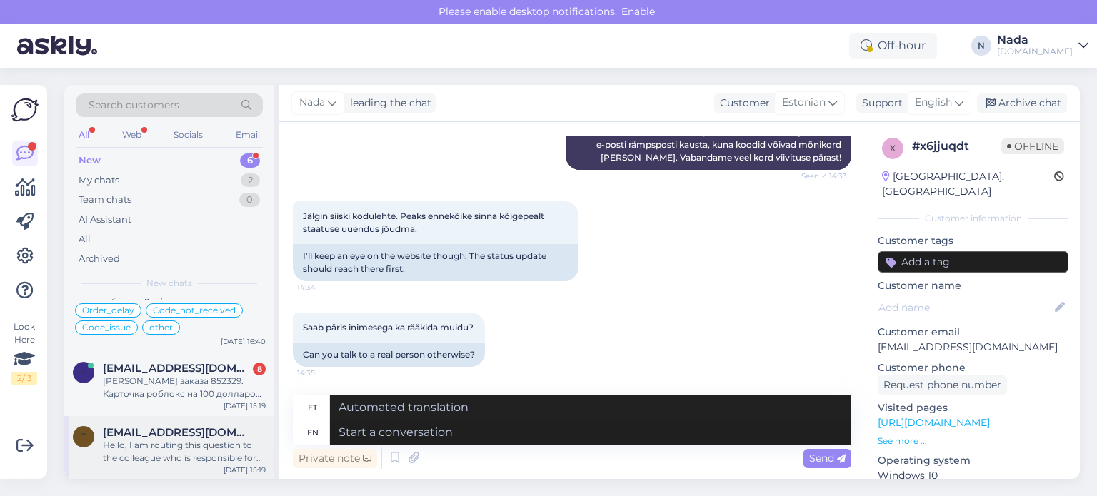
click at [156, 445] on div "Hello, I am routing this question to the colleague who is responsible for this …" at bounding box center [184, 452] width 163 height 26
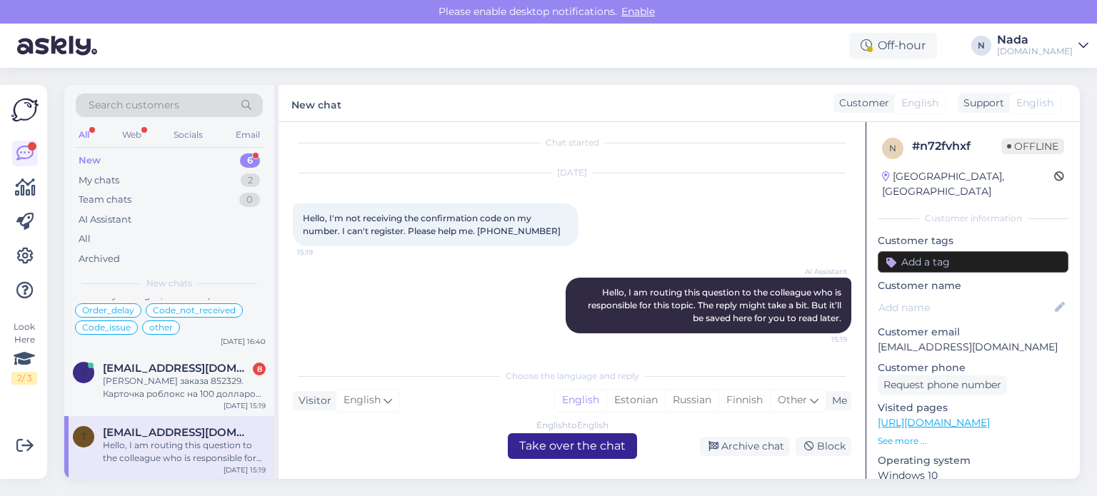
click at [603, 447] on div "English to English Take over the chat" at bounding box center [572, 447] width 129 height 26
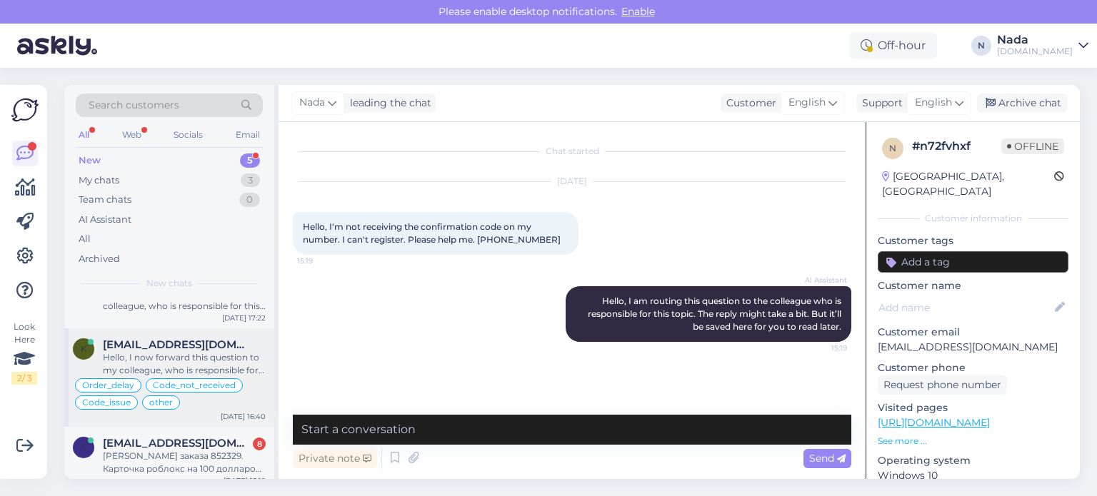
scroll to position [0, 0]
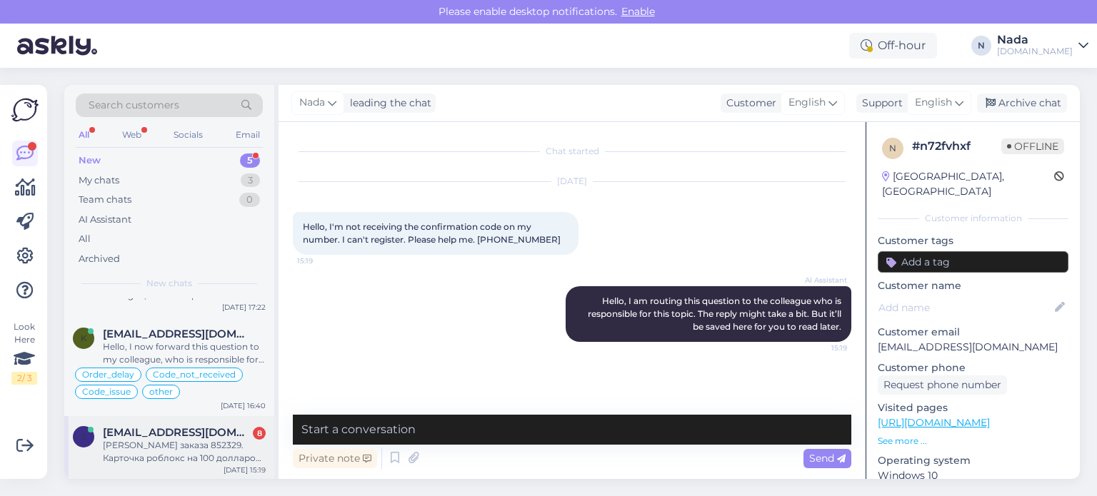
click at [194, 439] on div "Номер заказа 852329. Карточка роблокс на 100 долларов. Платёж получен в 10.07. …" at bounding box center [184, 452] width 163 height 26
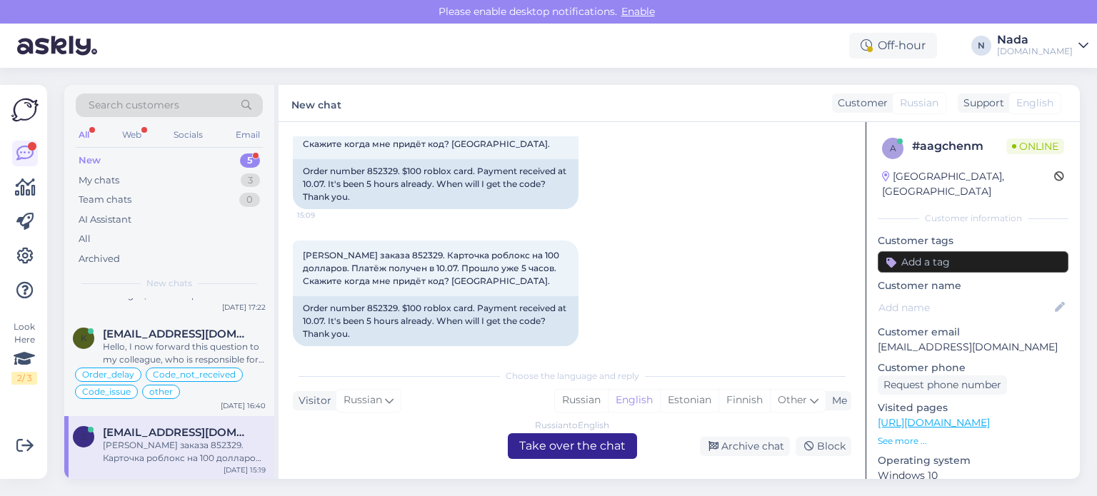
click at [564, 449] on div "Russian to English Take over the chat" at bounding box center [572, 447] width 129 height 26
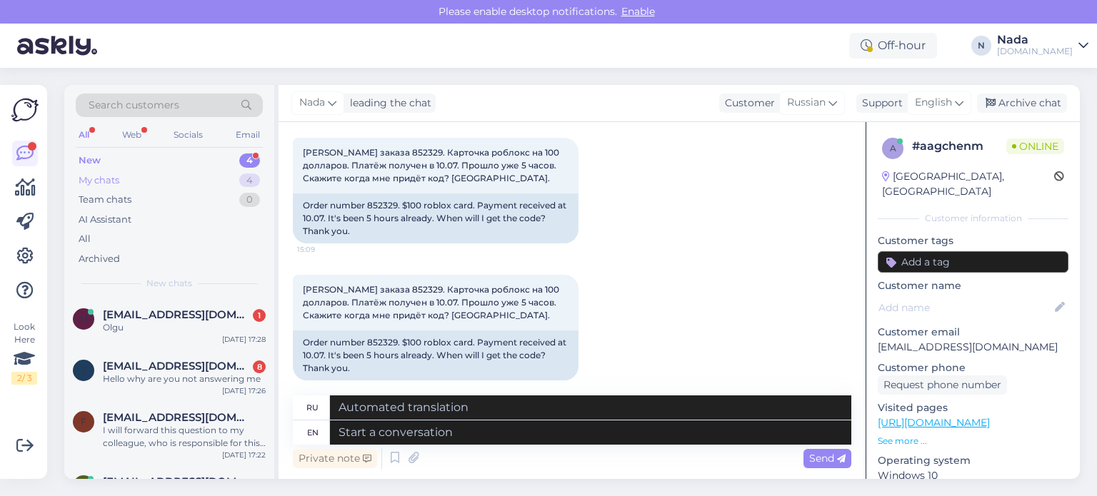
click at [109, 181] on div "My chats" at bounding box center [99, 181] width 41 height 14
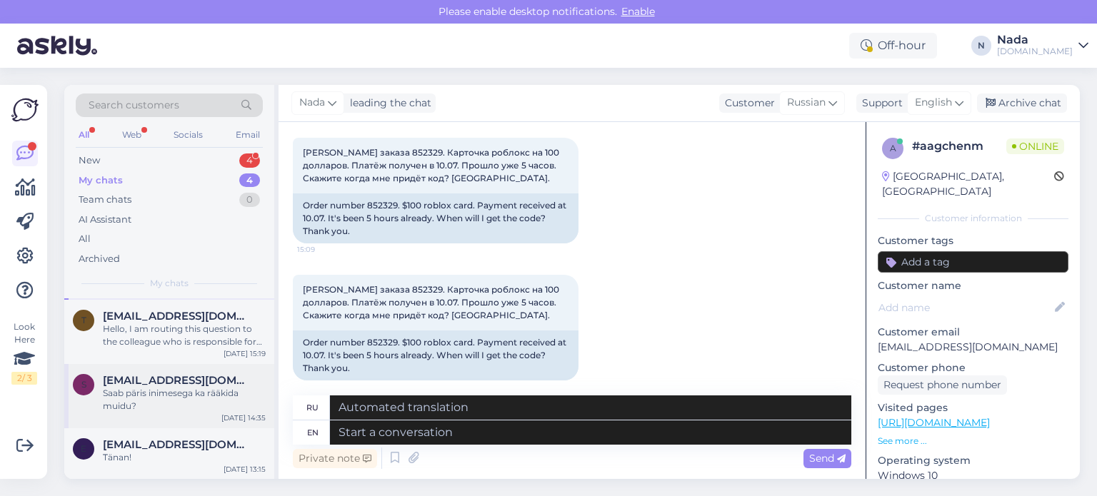
click at [162, 379] on span "[EMAIL_ADDRESS][DOMAIN_NAME]" at bounding box center [177, 380] width 149 height 13
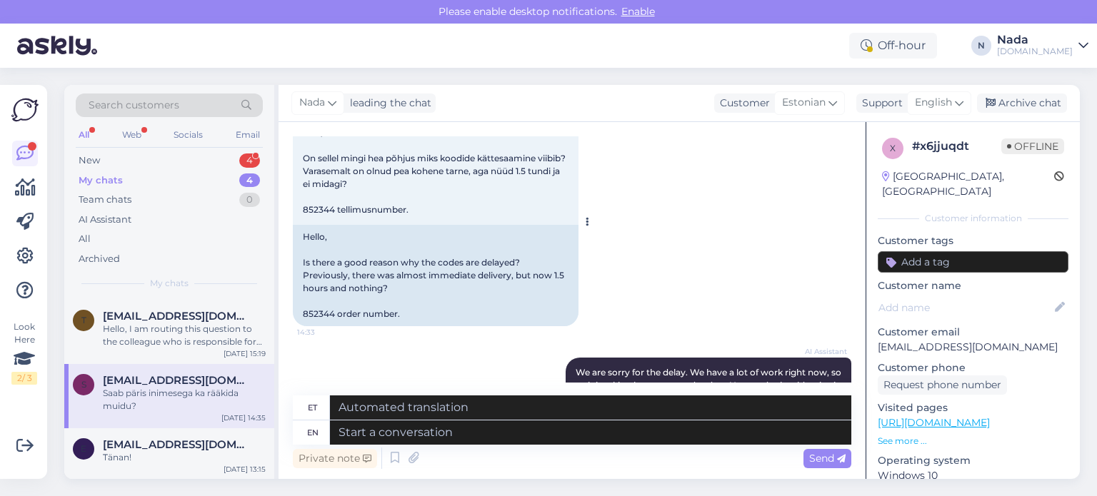
click at [316, 311] on div "Hello, Is there a good reason why the codes are delayed? Previously, there was …" at bounding box center [436, 275] width 286 height 101
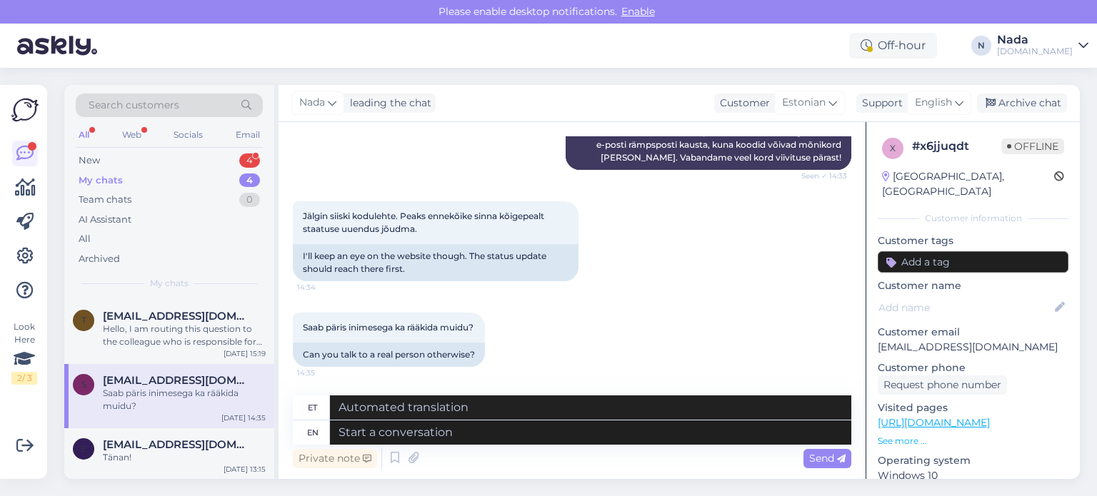
scroll to position [451, 0]
click at [611, 431] on textarea at bounding box center [590, 433] width 521 height 24
paste textarea "Thank you for your patience. It looks like your order is completed and emailed …"
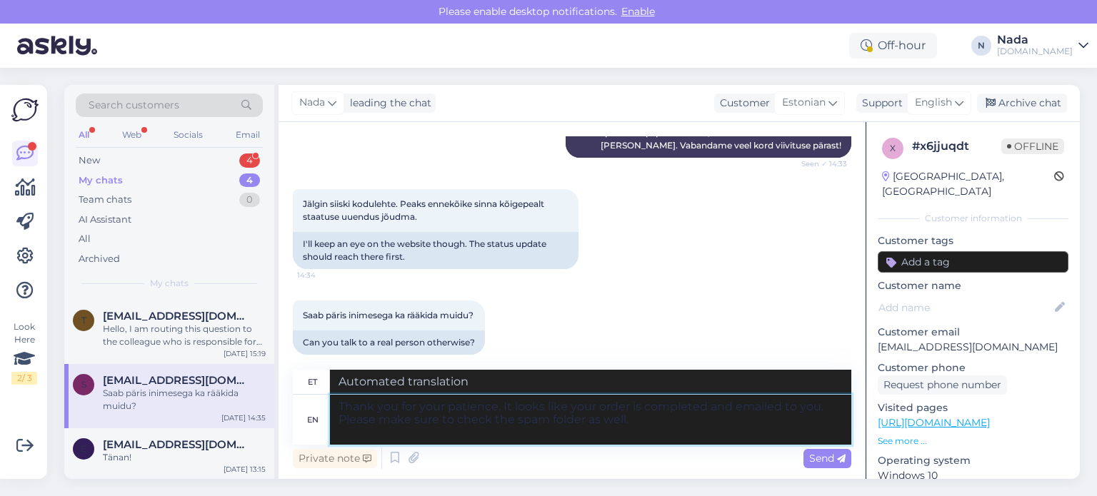
type textarea "Thank you for your patience. It looks like your order is completed and emailed …"
type textarea "Täname kannatlikkuse eest. Paistab, et teie tellimus on esitatud ja teile e-pos…"
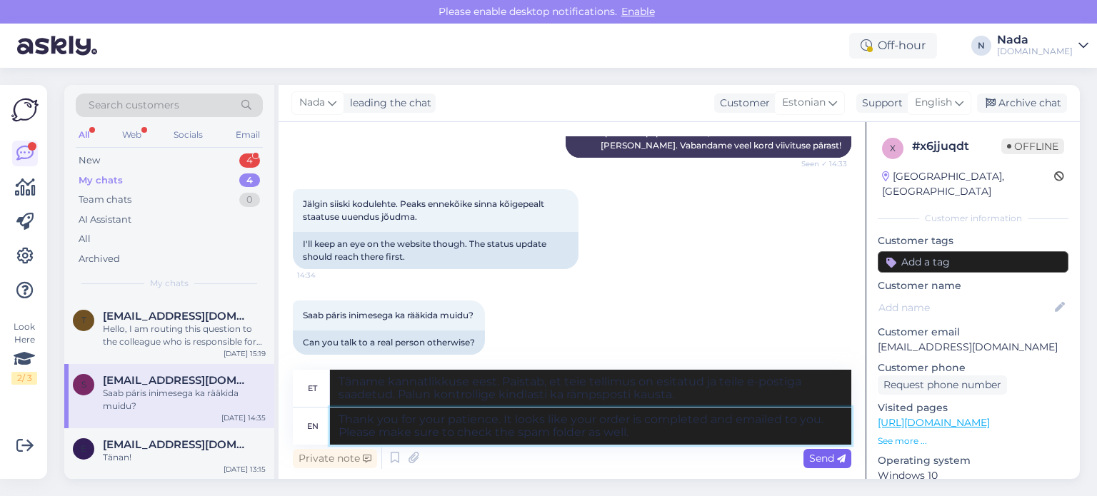
type textarea "Thank you for your patience. It looks like your order is completed and emailed …"
click at [832, 451] on div "Send" at bounding box center [828, 458] width 48 height 19
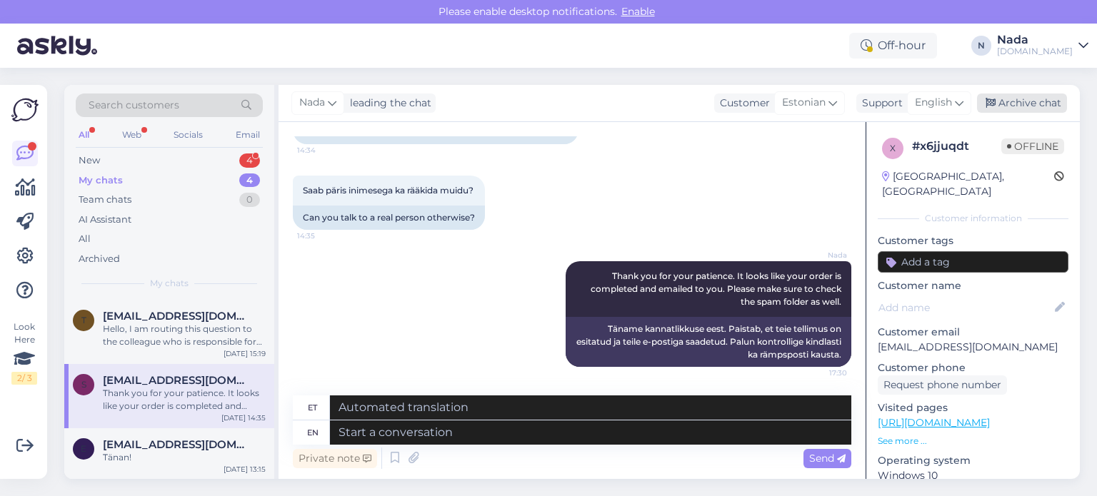
click at [1048, 94] on div "Archive chat" at bounding box center [1022, 103] width 90 height 19
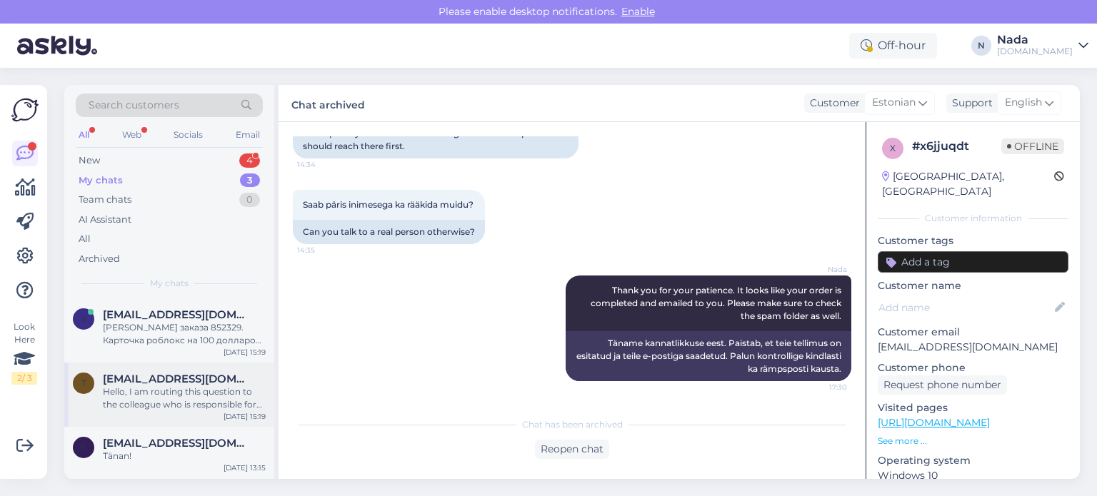
click at [164, 372] on div "t testazbak@gmail.com Hello, I am routing this question to the colleague who is…" at bounding box center [169, 395] width 210 height 64
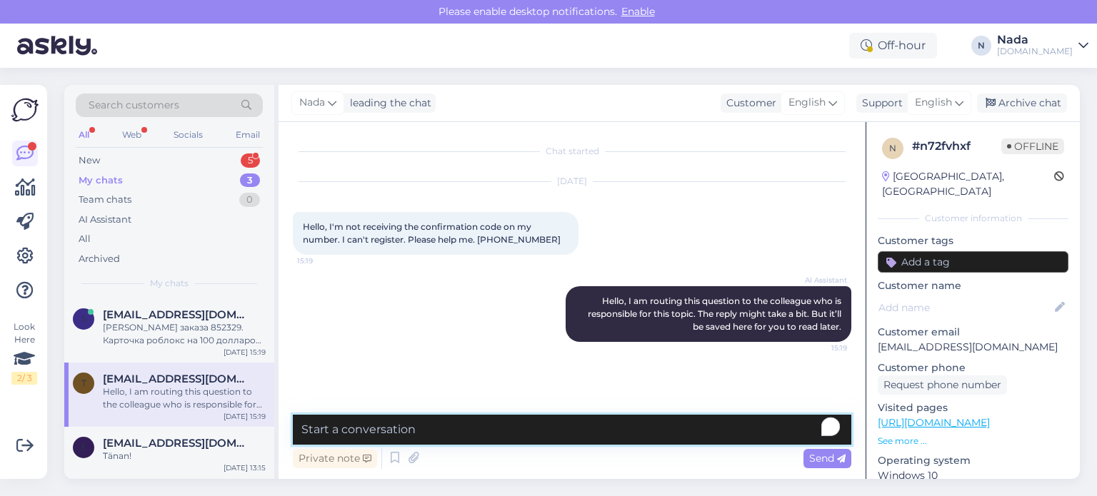
click at [597, 435] on textarea "To enrich screen reader interactions, please activate Accessibility in Grammarl…" at bounding box center [572, 430] width 559 height 30
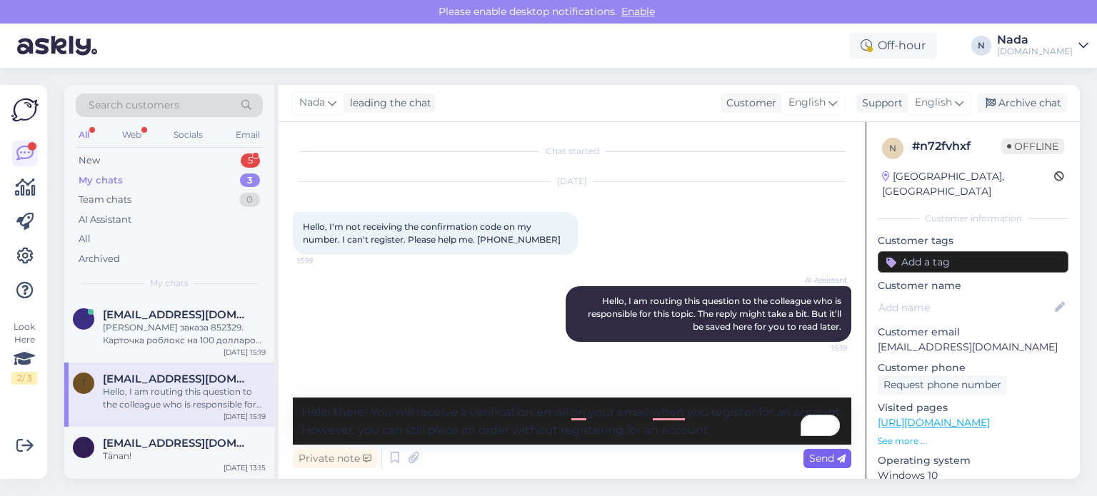
click at [826, 455] on span "Send" at bounding box center [827, 458] width 36 height 13
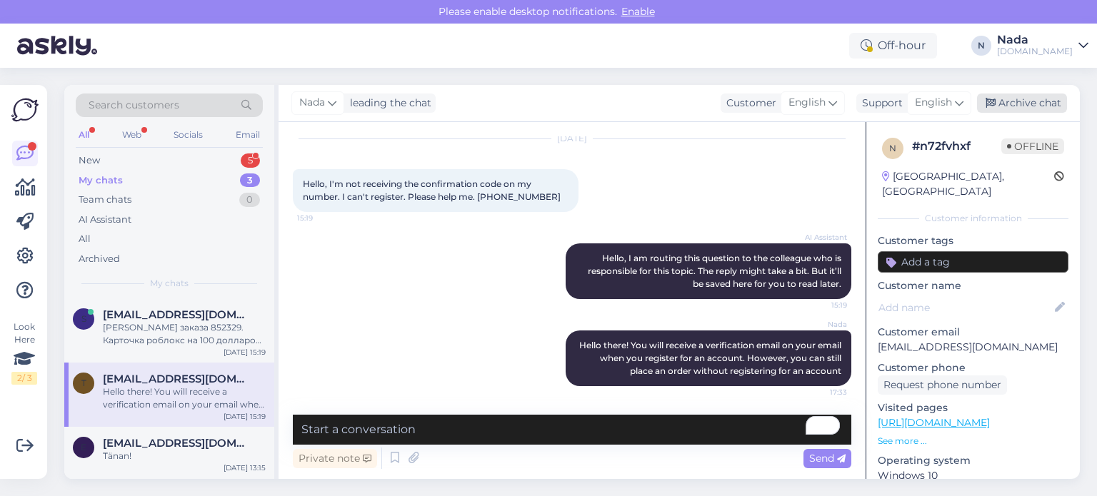
click at [1053, 96] on div "Archive chat" at bounding box center [1022, 103] width 90 height 19
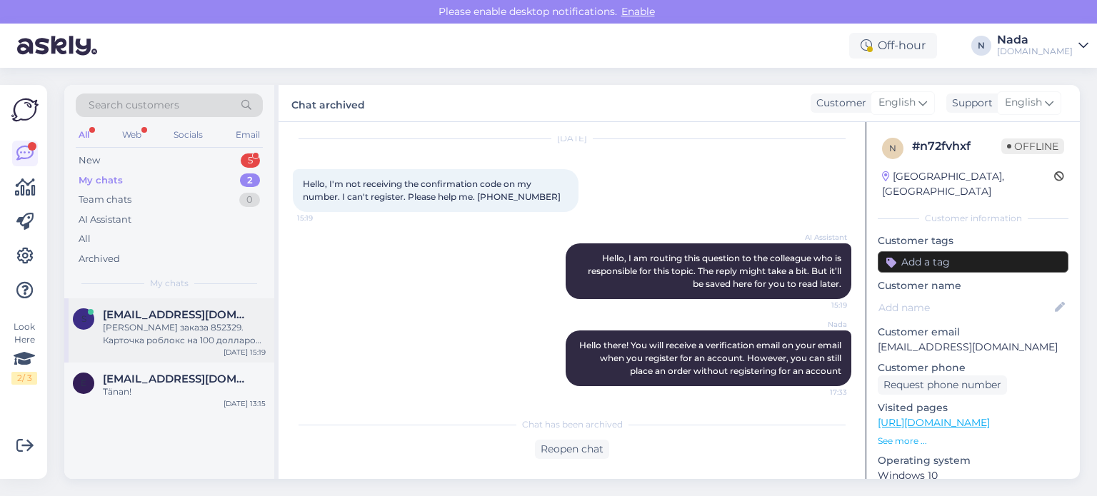
click at [175, 331] on div "Номер заказа 852329. Карточка роблокс на 100 долларов. Платёж получен в 10.07. …" at bounding box center [184, 334] width 163 height 26
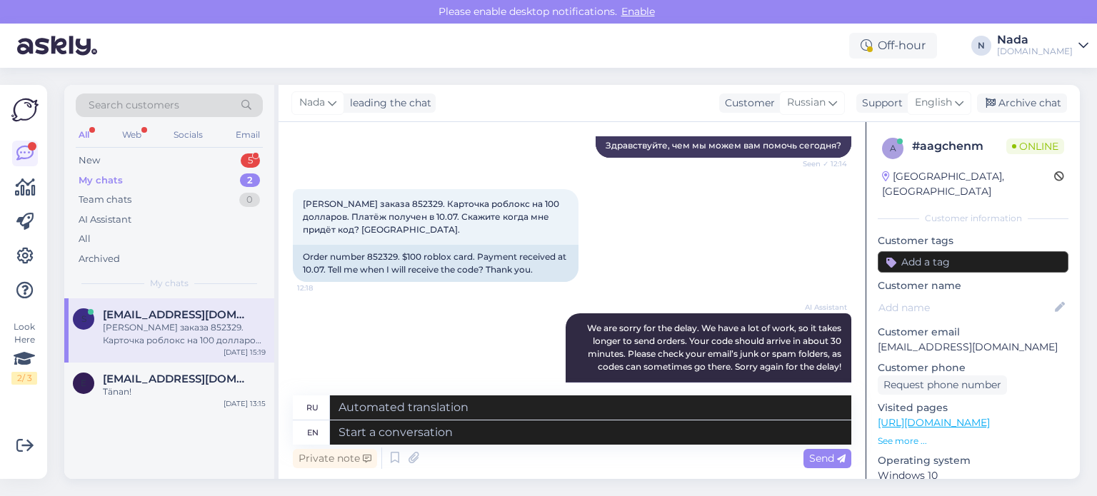
scroll to position [207, 0]
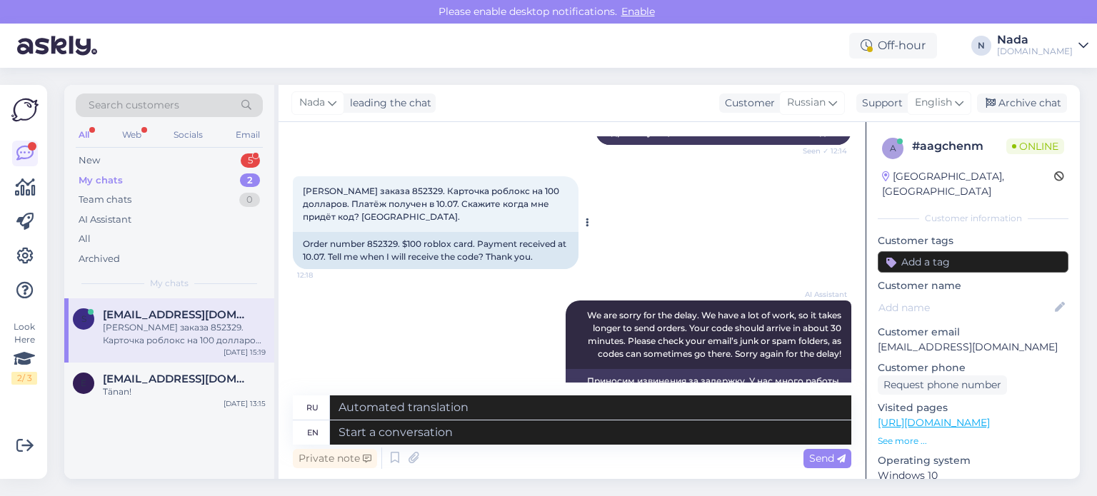
click at [394, 236] on div "Order number 852329. $100 roblox card. Payment received at 10.07. Tell me when …" at bounding box center [436, 250] width 286 height 37
click at [390, 238] on div "Order number 852329. $100 roblox card. Payment received at 10.07. Tell me when …" at bounding box center [436, 250] width 286 height 37
click at [390, 236] on div "Order number 852329. $100 roblox card. Payment received at 10.07. Tell me when …" at bounding box center [436, 250] width 286 height 37
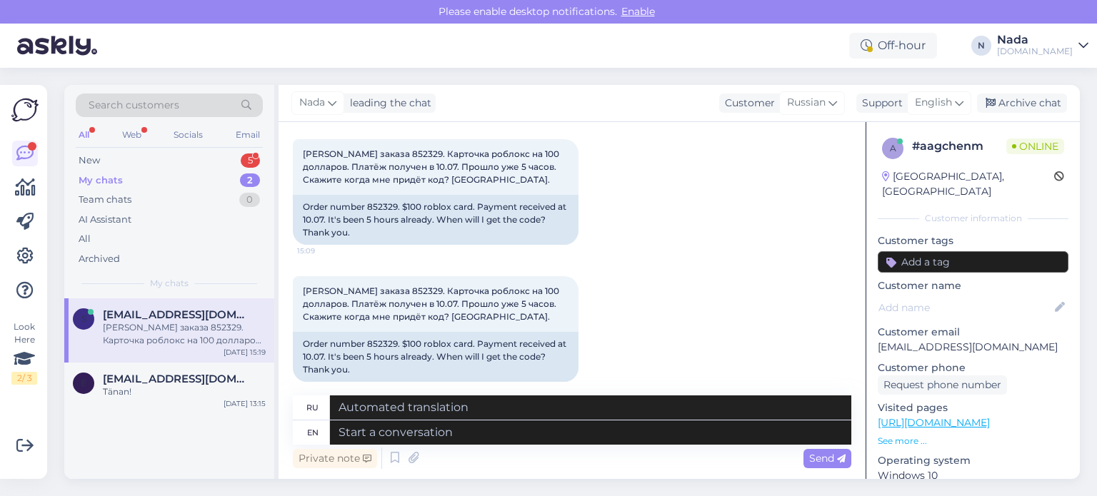
scroll to position [1279, 0]
click at [591, 429] on textarea at bounding box center [590, 433] width 521 height 24
paste textarea "Hello there! Your order is currently being reviewed by the higher team and the …"
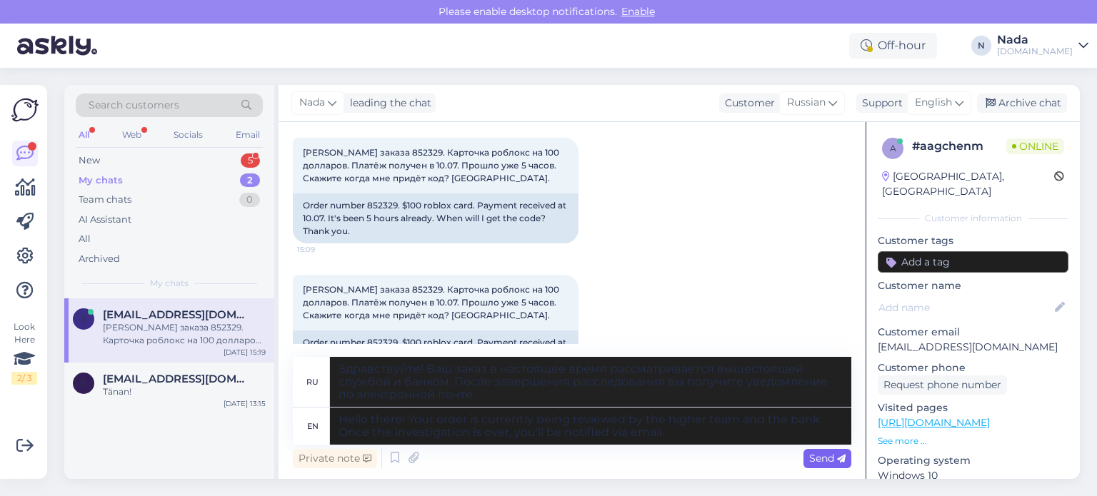
click at [833, 465] on div "Send" at bounding box center [828, 458] width 48 height 19
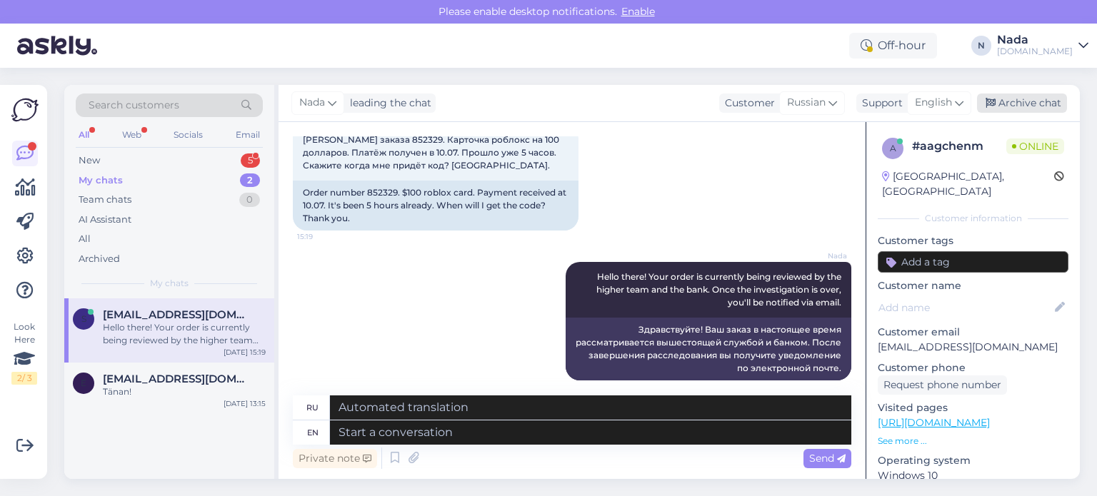
click at [1030, 94] on div "Archive chat" at bounding box center [1022, 103] width 90 height 19
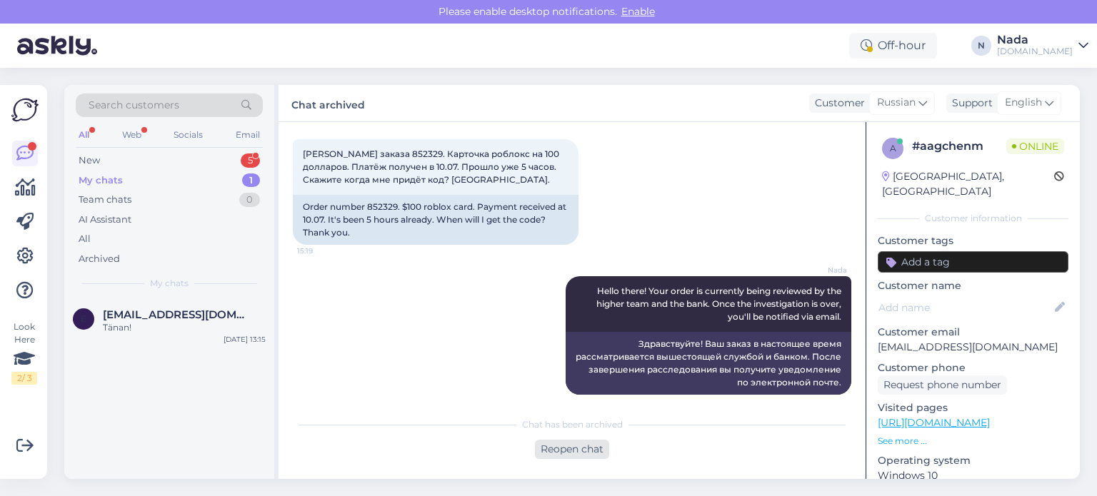
click at [545, 446] on div "Reopen chat" at bounding box center [572, 449] width 74 height 19
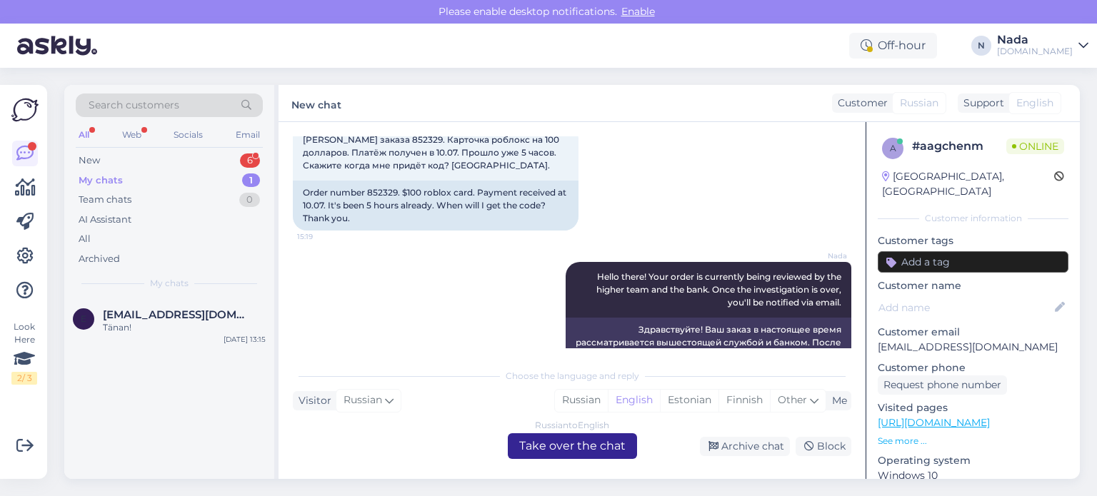
click at [545, 446] on div "Russian to English Take over the chat" at bounding box center [572, 447] width 129 height 26
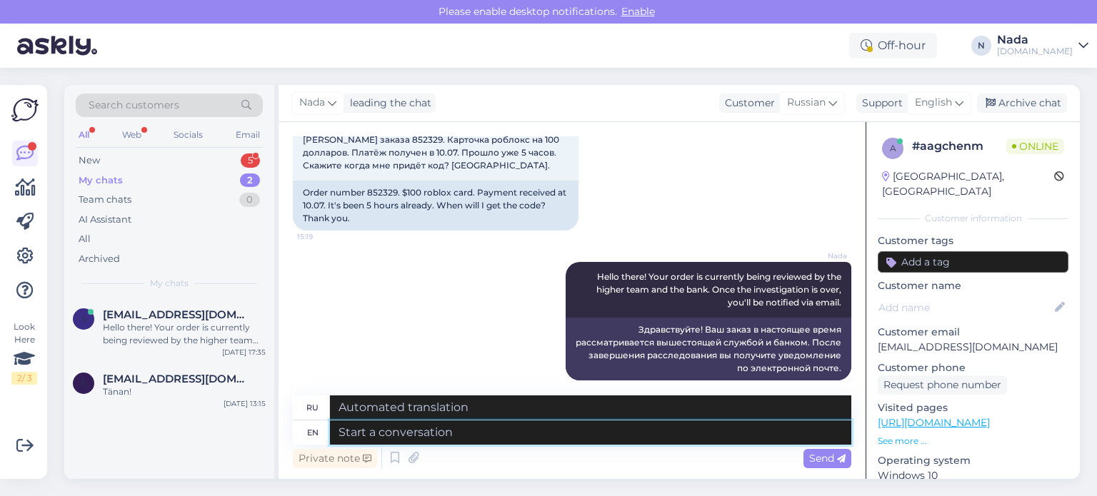
click at [561, 435] on textarea at bounding box center [590, 433] width 521 height 24
paste textarea "Hello there! Thank you for your patience. Your order is currently being fulfill…"
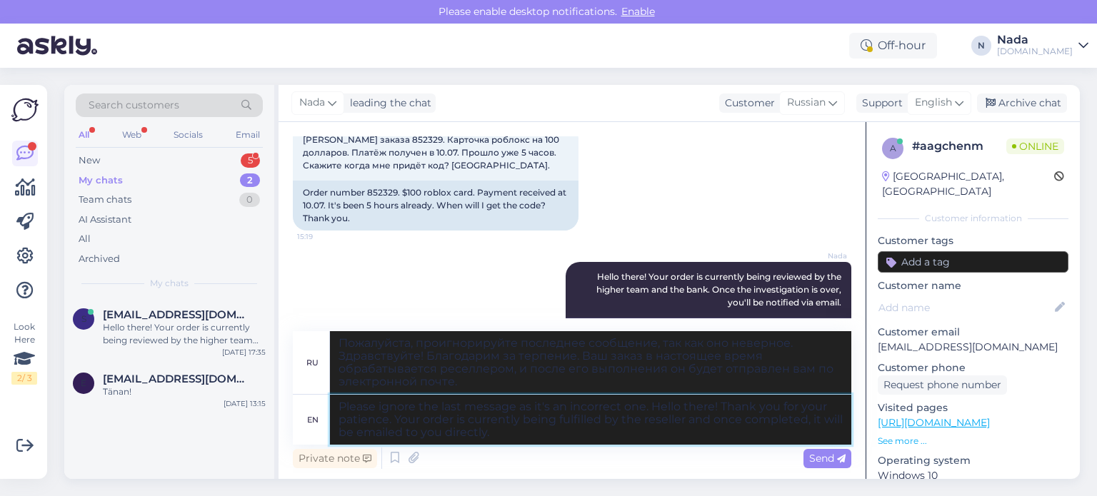
drag, startPoint x: 720, startPoint y: 405, endPoint x: 654, endPoint y: 411, distance: 66.0
click at [654, 411] on textarea "Please ignore the last message as it's an incorrect one. Hello there! Thank you…" at bounding box center [590, 420] width 521 height 50
click at [821, 457] on span "Send" at bounding box center [827, 458] width 36 height 13
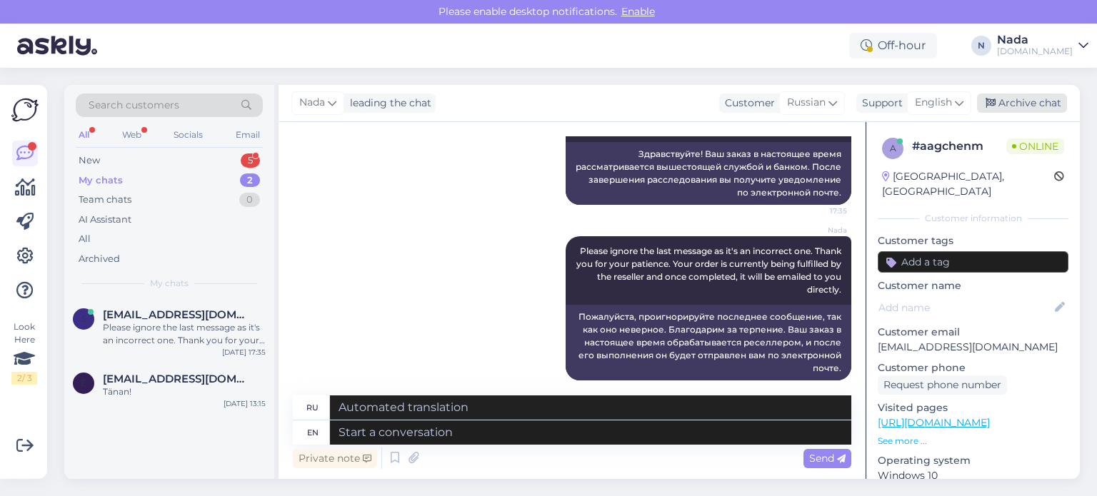
click at [1028, 99] on div "Archive chat" at bounding box center [1022, 103] width 90 height 19
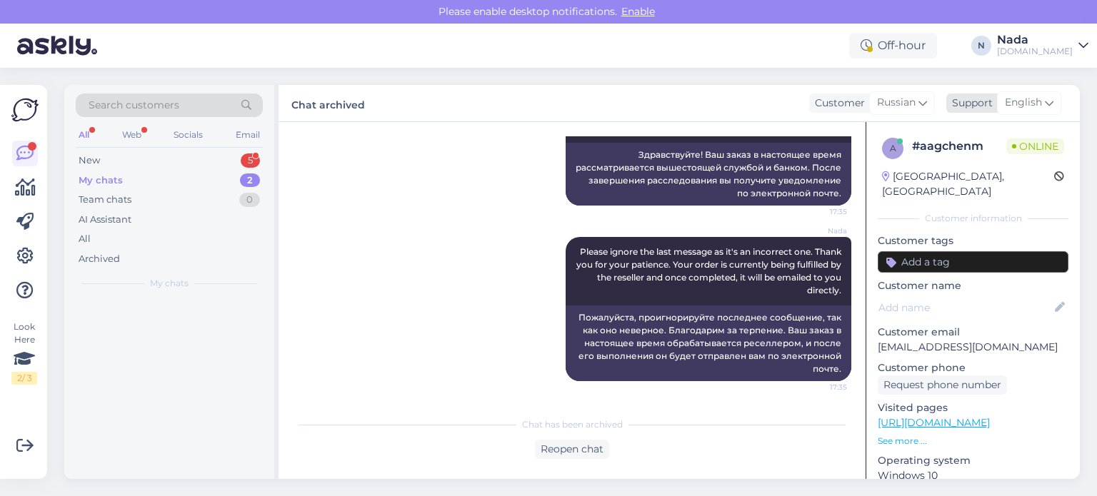
scroll to position [1590, 0]
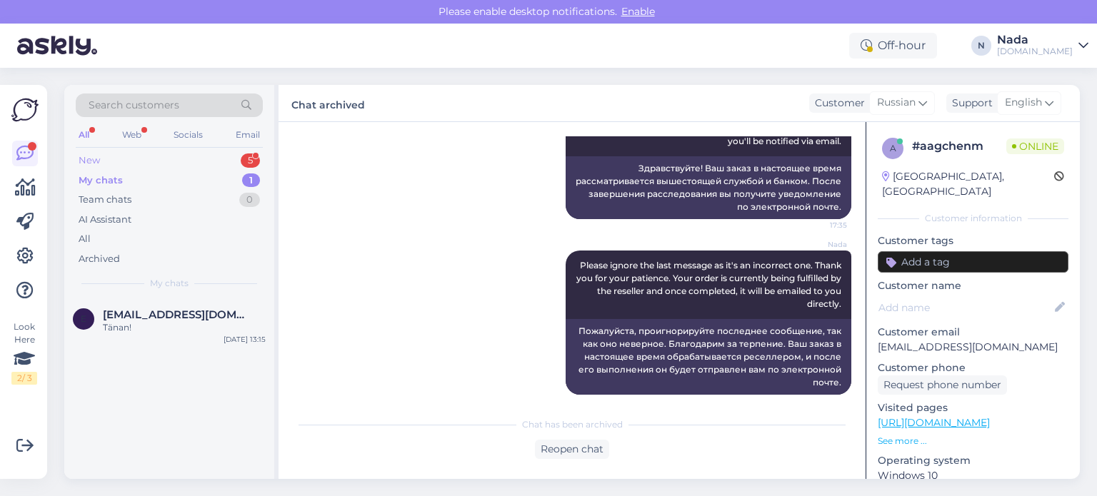
click at [118, 155] on div "New 5" at bounding box center [169, 161] width 187 height 20
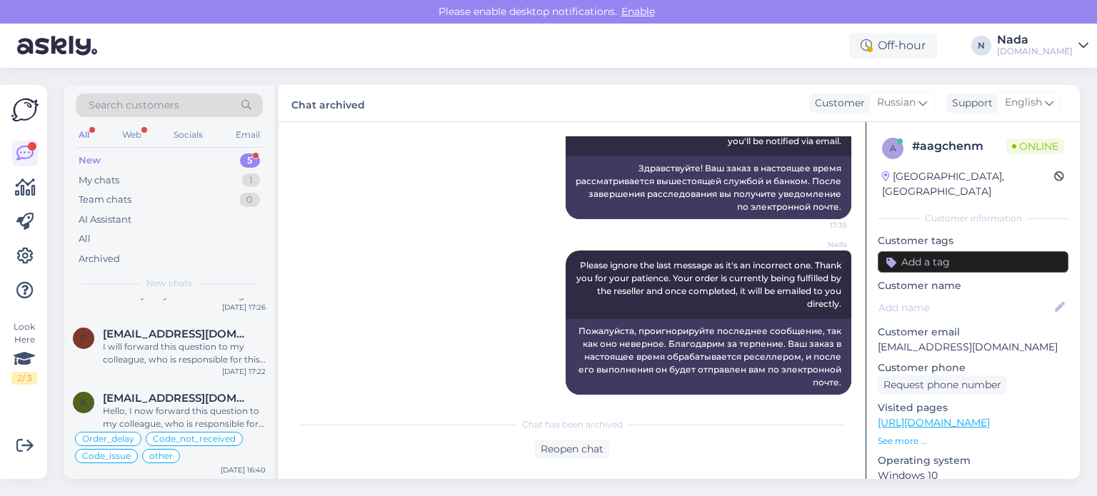
scroll to position [0, 0]
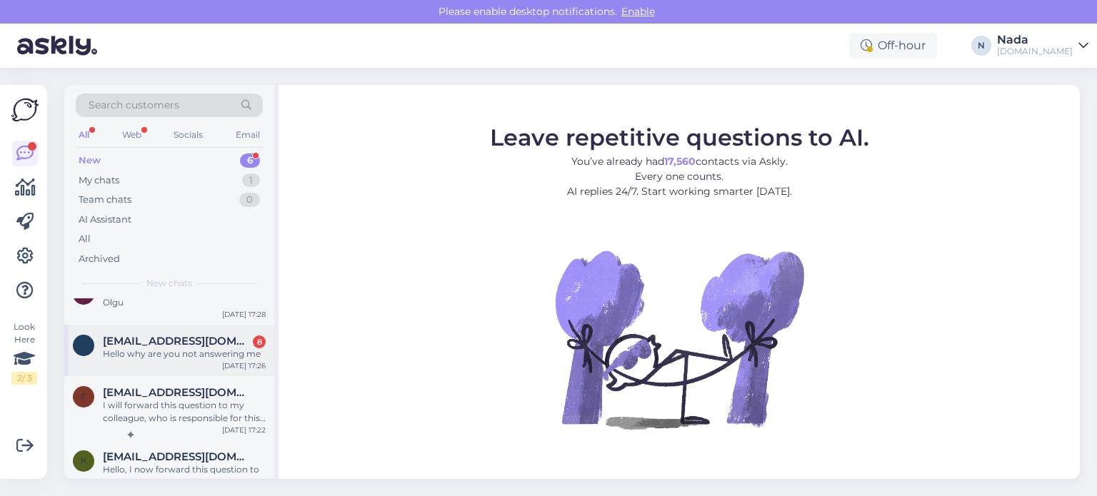
scroll to position [143, 0]
click at [166, 346] on div "Hello why are you not answering me" at bounding box center [184, 352] width 163 height 13
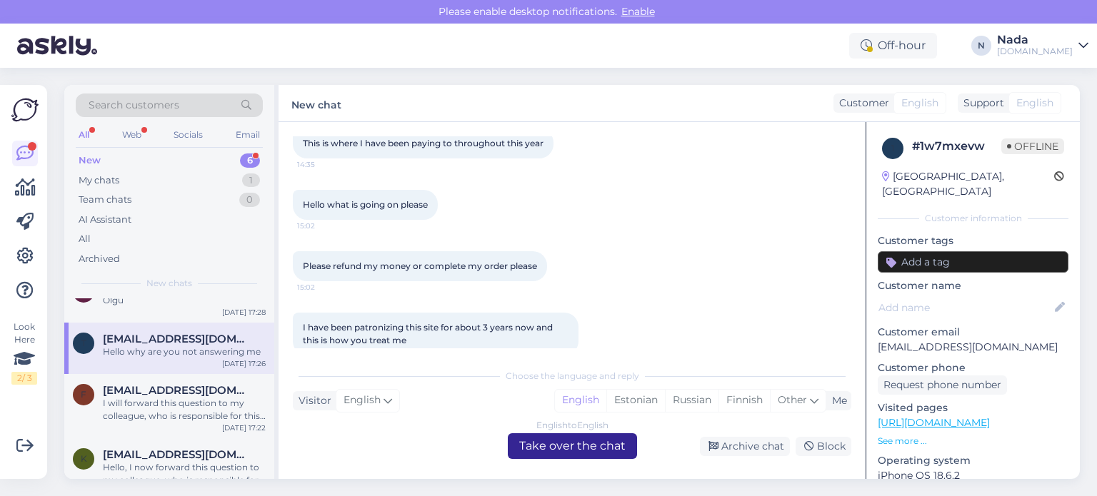
scroll to position [645, 0]
click at [571, 445] on div "English to English Take over the chat" at bounding box center [572, 447] width 129 height 26
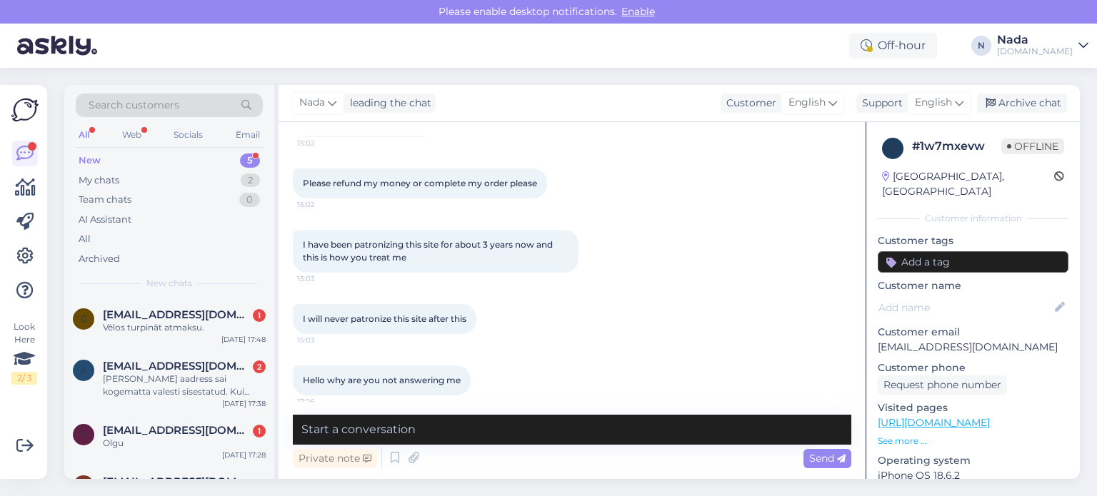
scroll to position [734, 0]
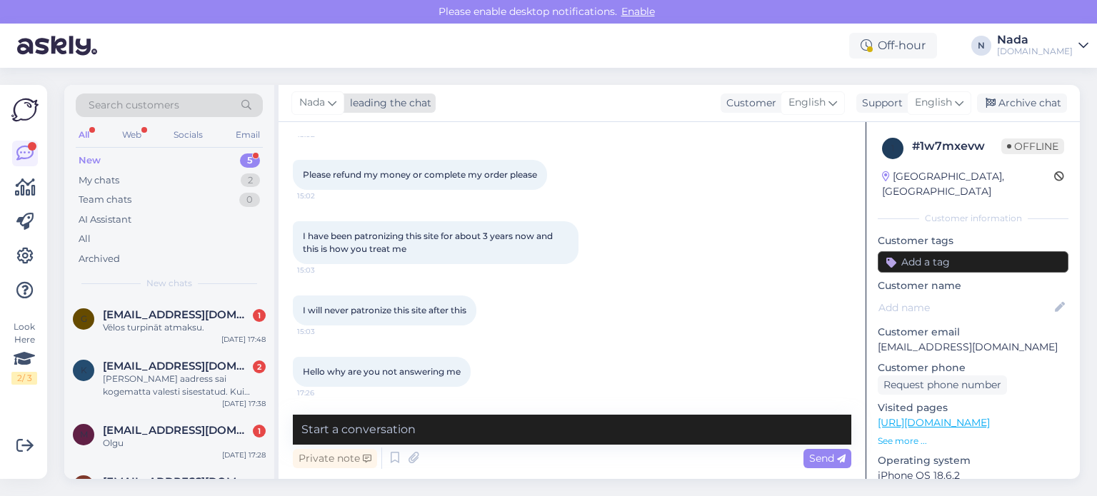
click at [336, 99] on icon at bounding box center [332, 103] width 9 height 16
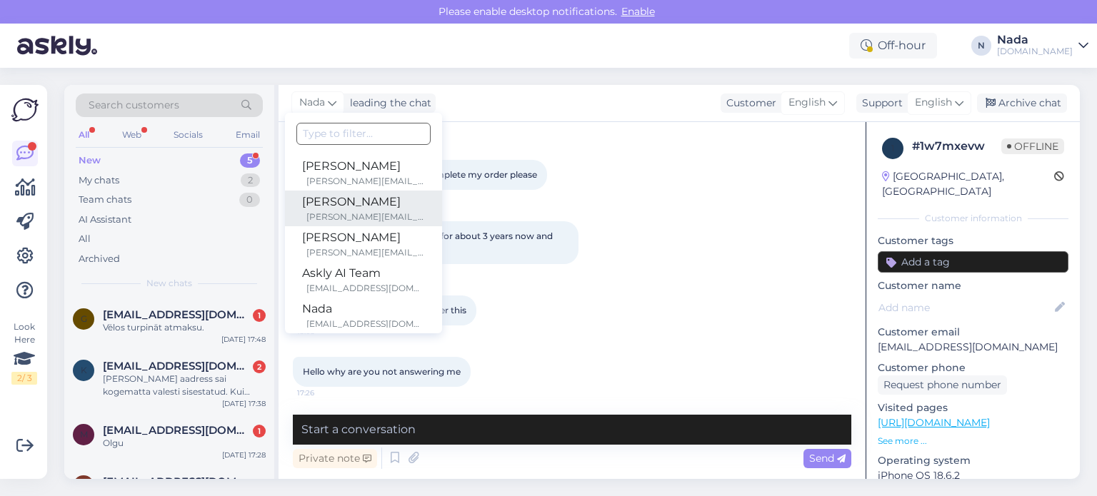
click at [316, 201] on div "Laura" at bounding box center [363, 202] width 123 height 17
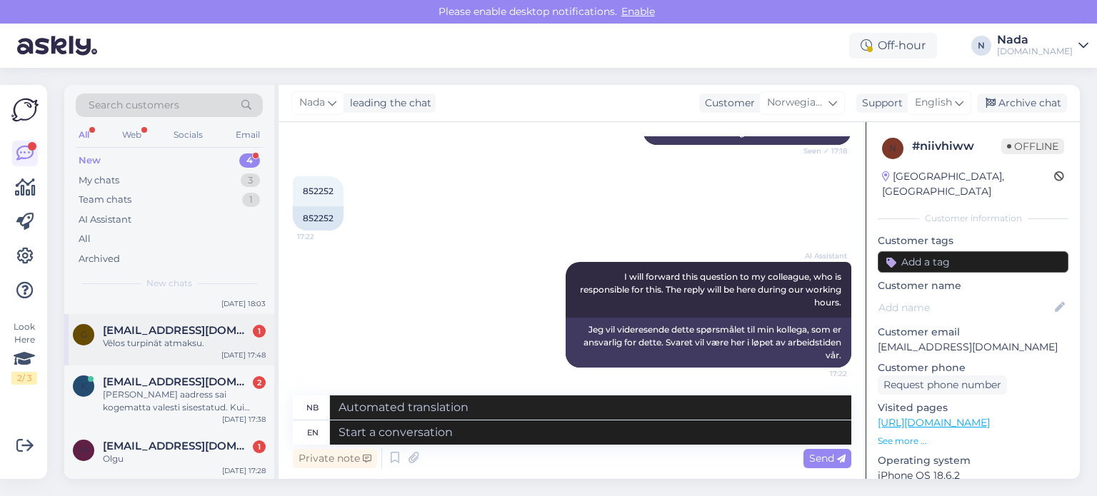
scroll to position [50, 0]
click at [189, 457] on div "Olgu" at bounding box center [184, 457] width 163 height 13
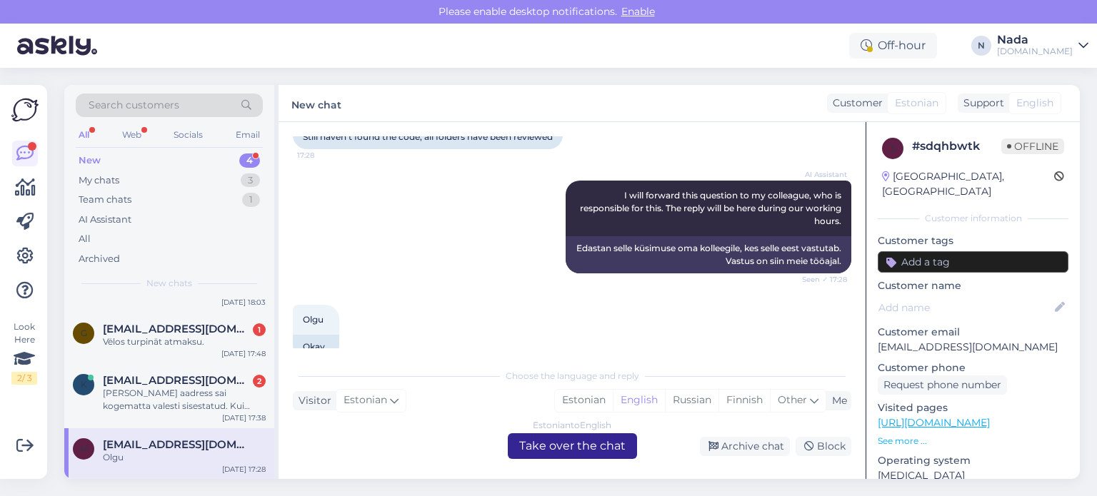
click at [563, 448] on div "Estonian to English Take over the chat" at bounding box center [572, 447] width 129 height 26
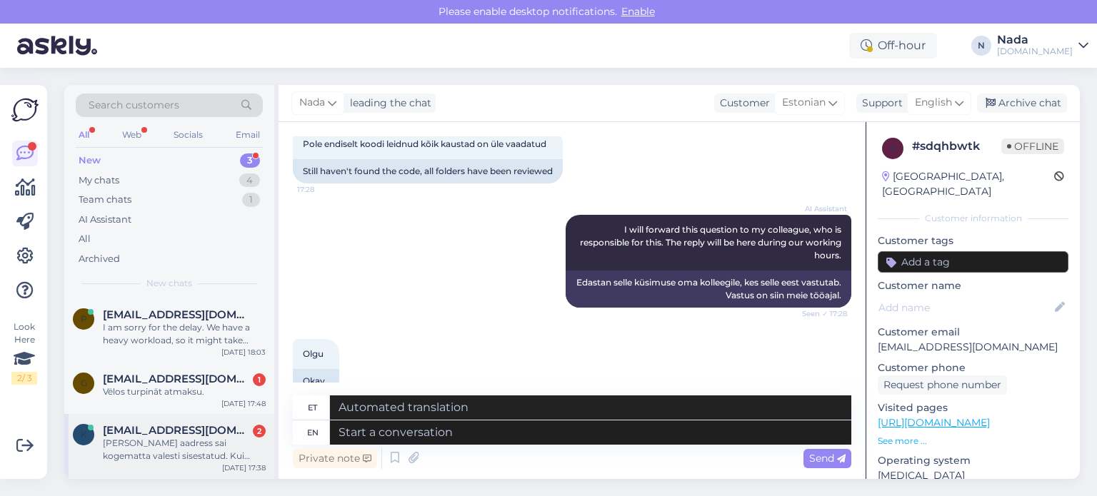
click at [174, 454] on div "[PERSON_NAME] aadress sai kogematta valesti sisestatud. Kui oleks võimalik siis…" at bounding box center [184, 450] width 163 height 26
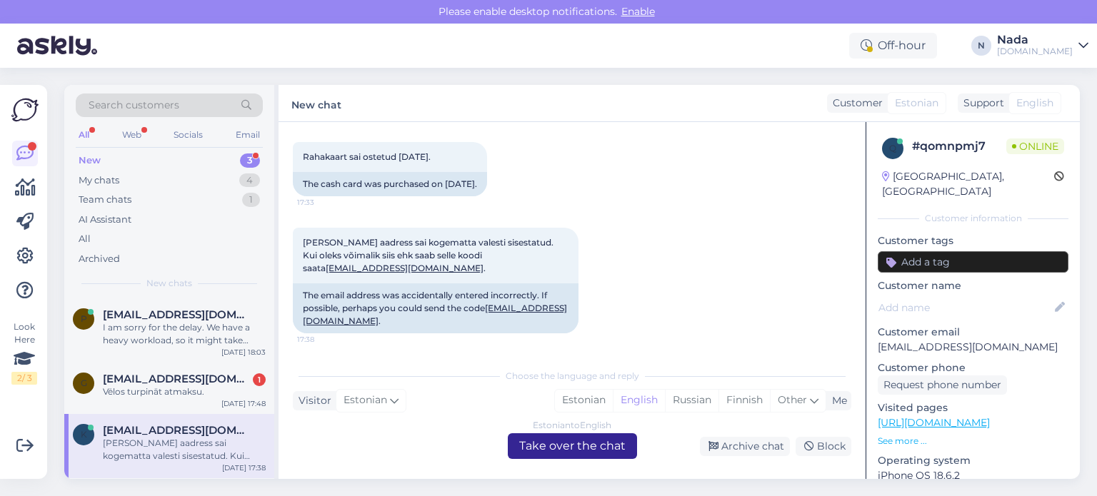
drag, startPoint x: 571, startPoint y: 449, endPoint x: 382, endPoint y: 461, distance: 189.7
click at [571, 450] on div "Estonian to English Take over the chat" at bounding box center [572, 447] width 129 height 26
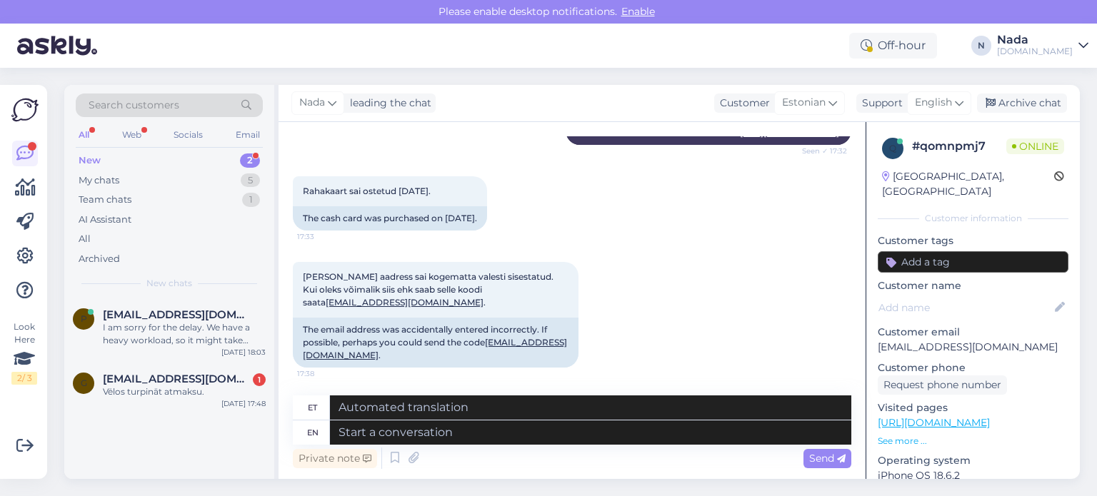
drag, startPoint x: 217, startPoint y: 396, endPoint x: 343, endPoint y: 433, distance: 130.9
click at [220, 399] on div "g gints@rabuve.lv 1 Vēlos turpināt atmaksu. Sep 12 17:48" at bounding box center [169, 388] width 210 height 51
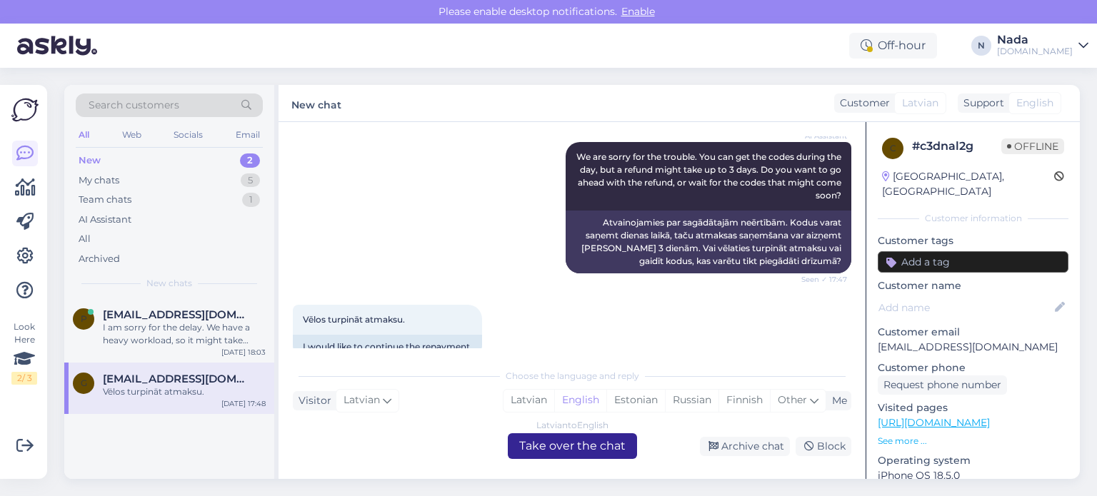
drag, startPoint x: 560, startPoint y: 451, endPoint x: 456, endPoint y: 454, distance: 104.3
click at [551, 454] on div "Latvian to English Take over the chat" at bounding box center [572, 447] width 129 height 26
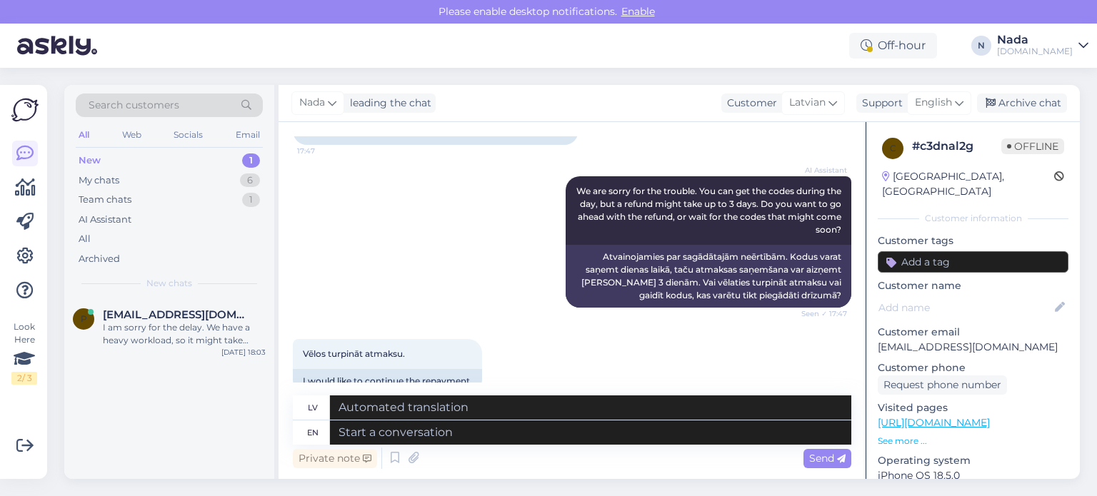
drag, startPoint x: 264, startPoint y: 362, endPoint x: 274, endPoint y: 380, distance: 20.8
click at [191, 355] on div "p porgandimees17ps4@gmail.com I am sorry for the delay. We have a heavy workloa…" at bounding box center [169, 331] width 210 height 64
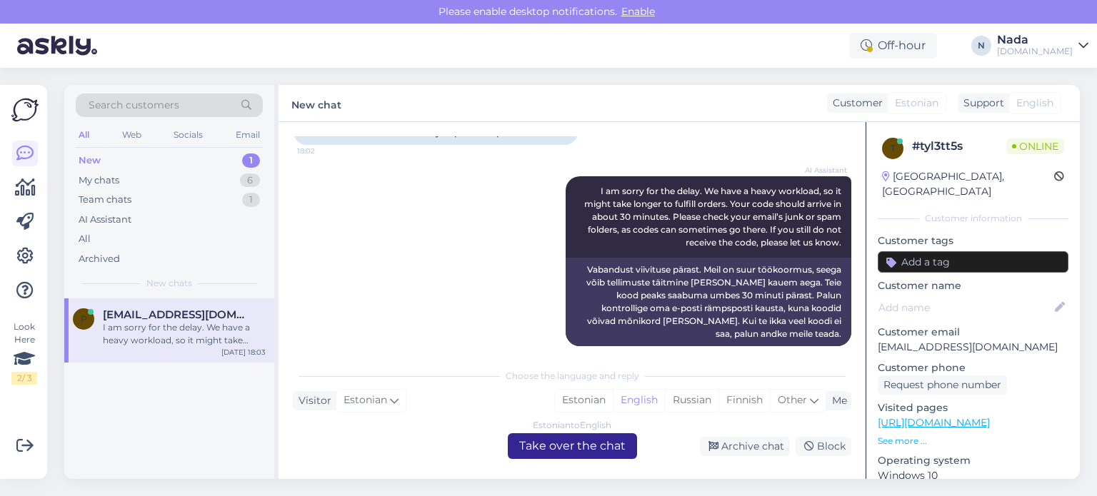
click at [597, 450] on div "Estonian to English Take over the chat" at bounding box center [572, 447] width 129 height 26
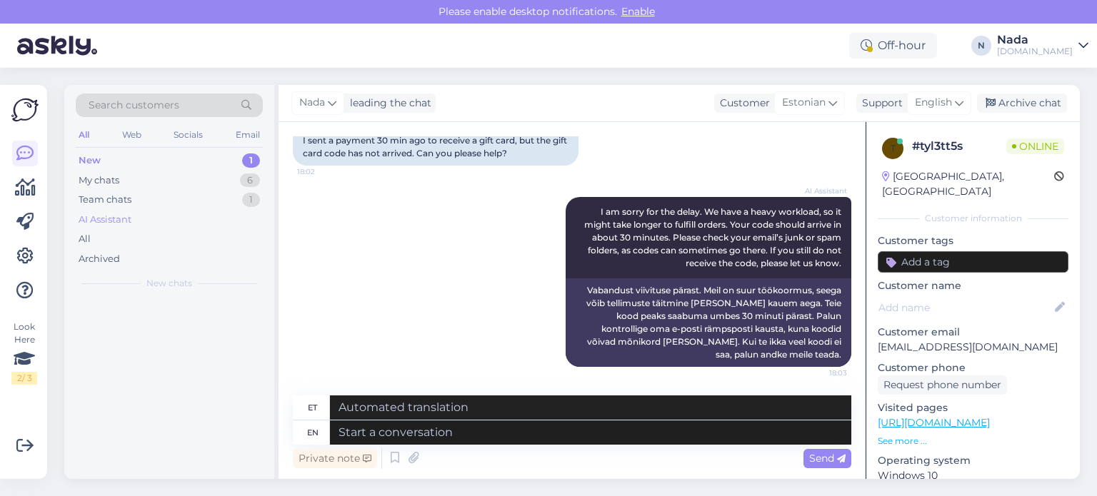
scroll to position [151, 0]
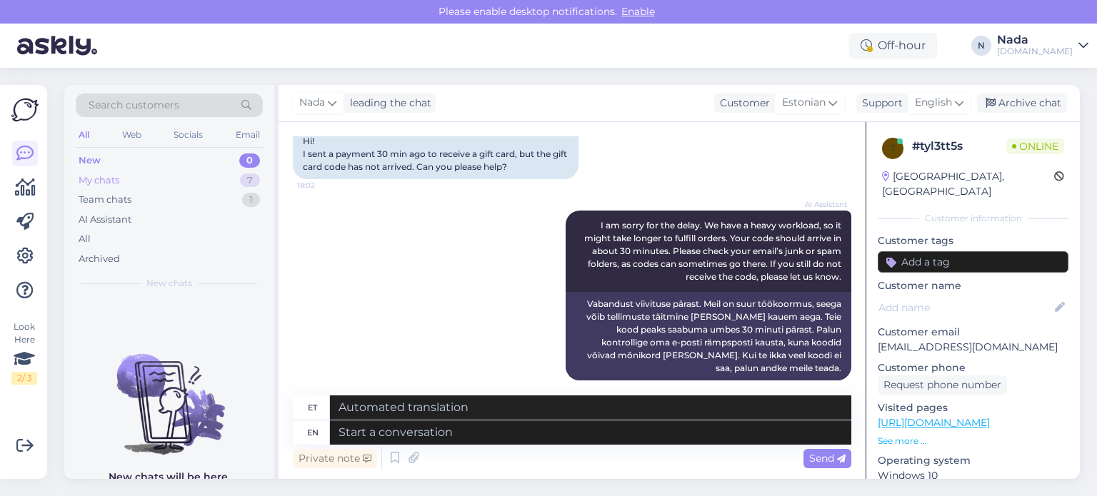
click at [156, 185] on div "My chats 7" at bounding box center [169, 181] width 187 height 20
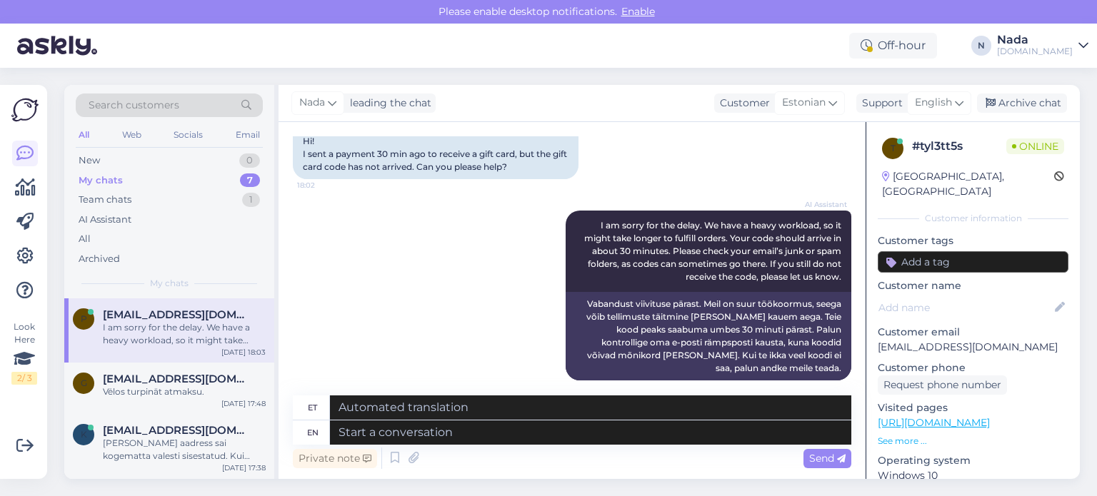
scroll to position [264, 0]
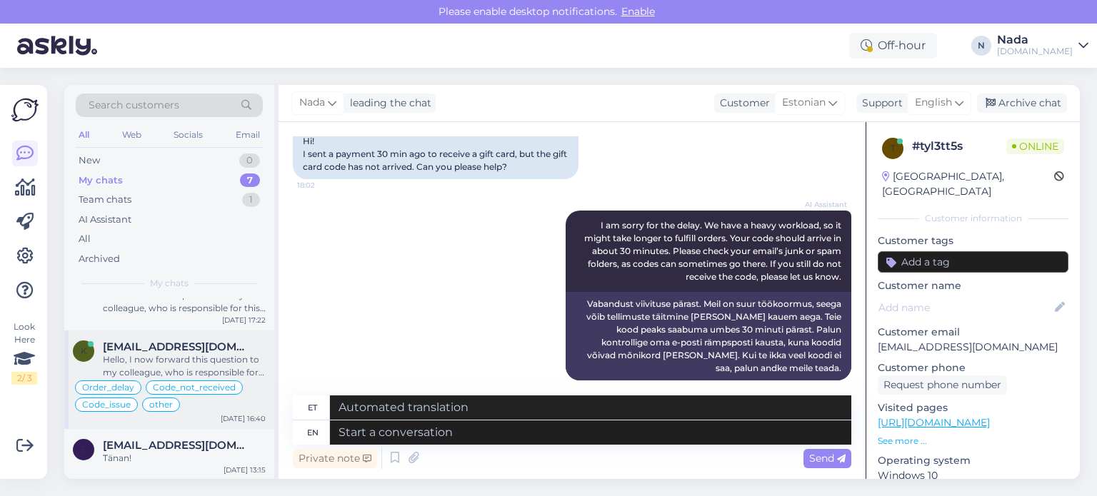
click at [185, 354] on div "Hello, I now forward this question to my colleague, who is responsible for this…" at bounding box center [184, 367] width 163 height 26
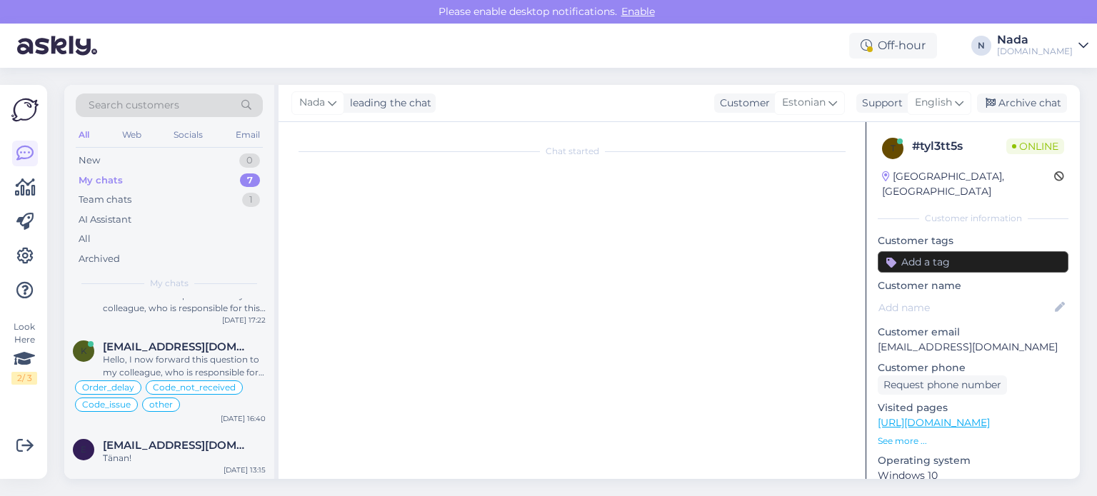
scroll to position [11123, 0]
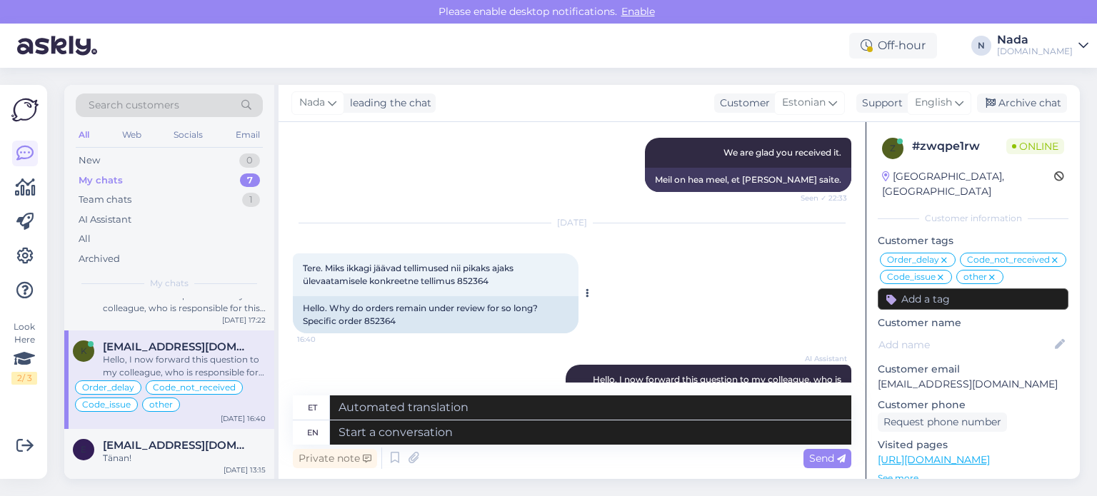
click at [381, 296] on div "Hello. Why do orders remain under review for so long? Specific order 852364" at bounding box center [436, 314] width 286 height 37
copy div "852364"
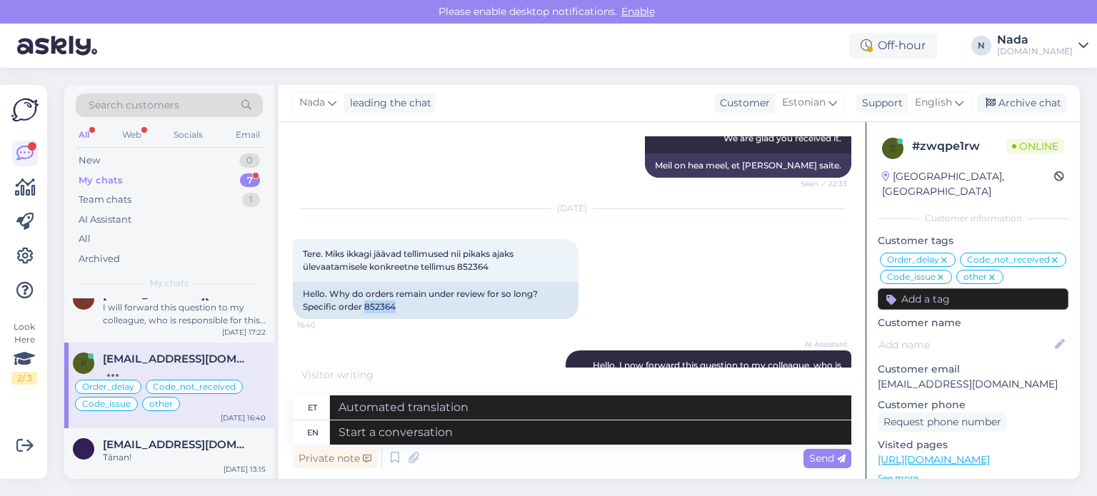
scroll to position [11138, 0]
click at [579, 430] on textarea at bounding box center [590, 433] width 521 height 24
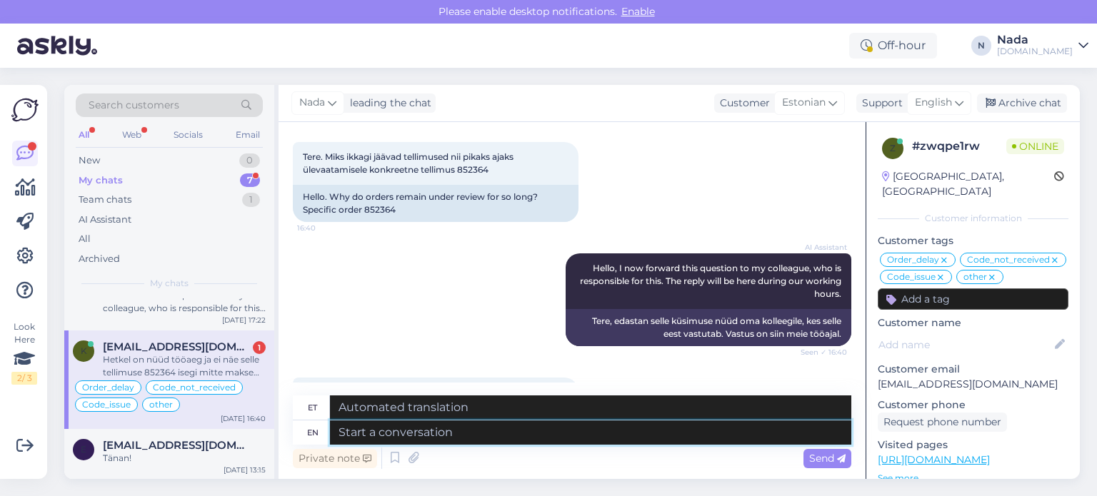
click at [546, 432] on textarea at bounding box center [590, 433] width 521 height 24
paste textarea "Hello there! Your order is currently being reviewed by the higher team and the …"
type textarea "Hello there! Your order is currently being reviewed by the higher team and the …"
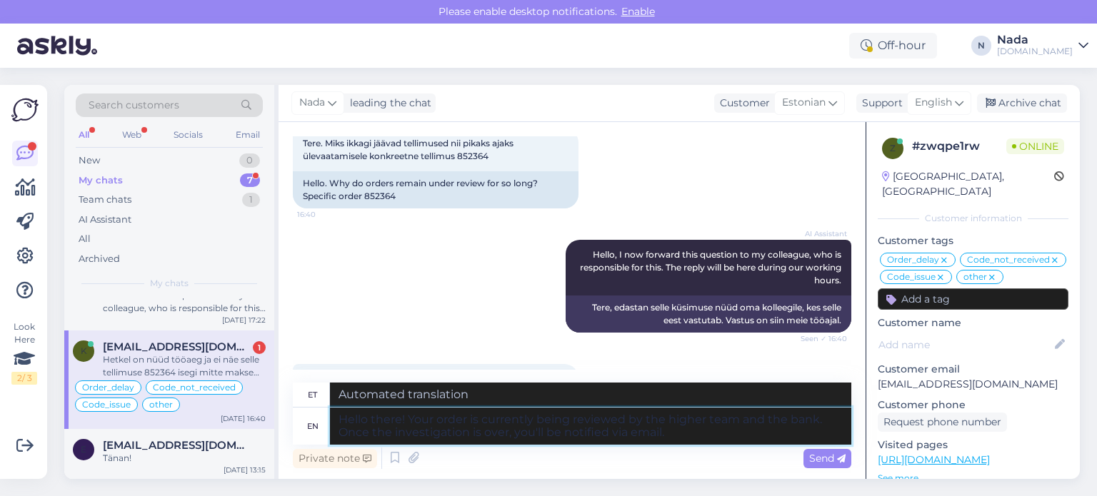
type textarea "Tere! Teie tellimust vaatavad praegu üle kõrgem meeskond [PERSON_NAME]. Kui uur…"
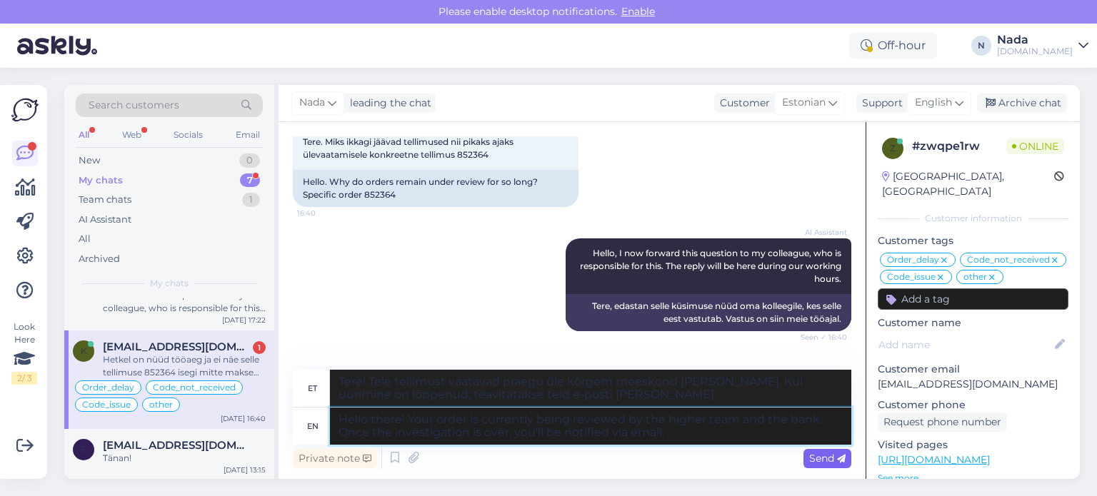
type textarea "Hello there! Your order is currently being reviewed by the higher team and the …"
click at [812, 452] on span "Send" at bounding box center [827, 458] width 36 height 13
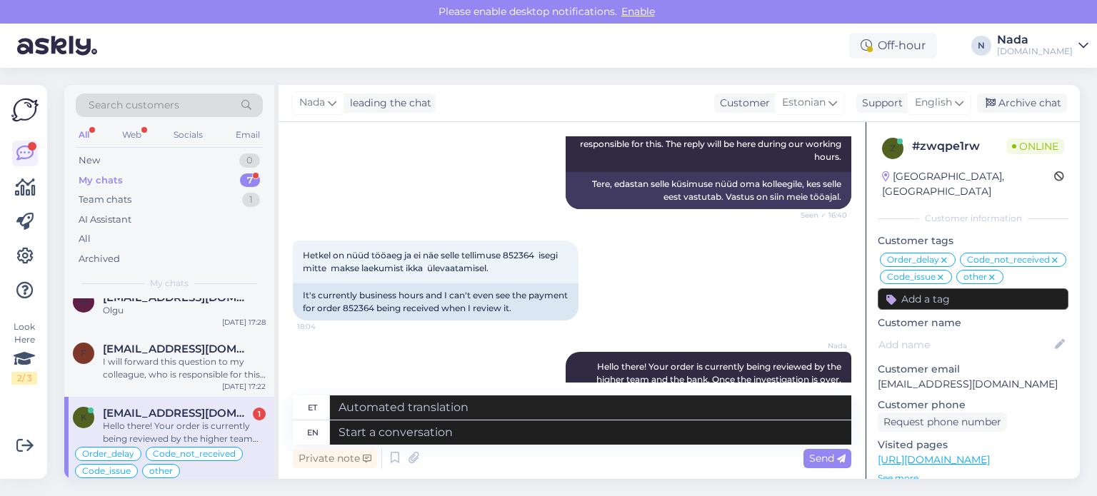
scroll to position [192, 0]
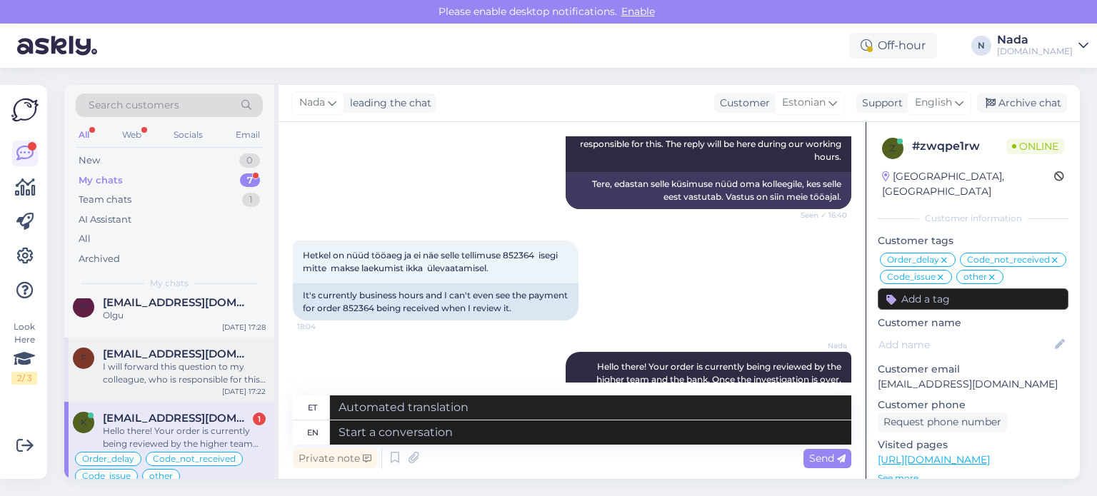
click at [189, 367] on div "I will forward this question to my colleague, who is responsible for this. The …" at bounding box center [184, 374] width 163 height 26
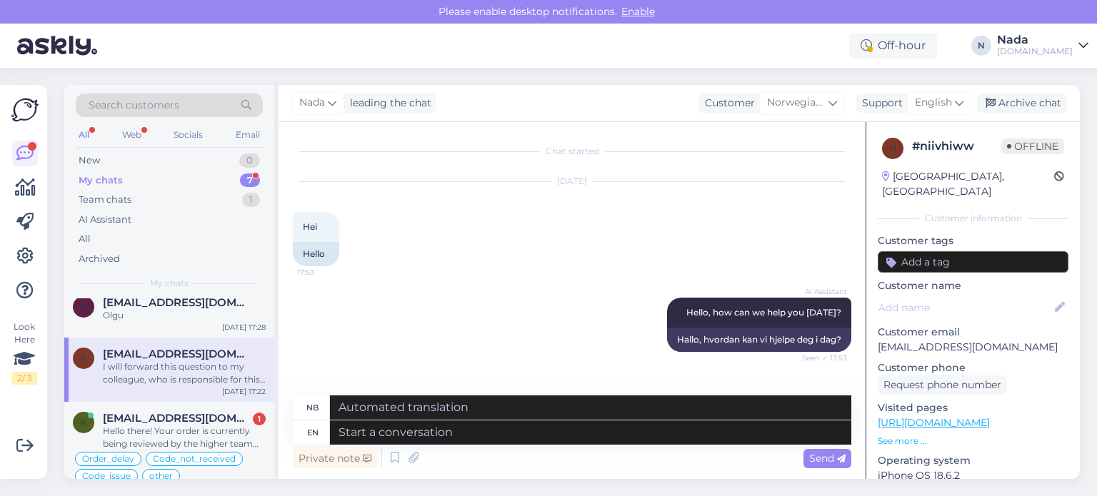
scroll to position [571, 0]
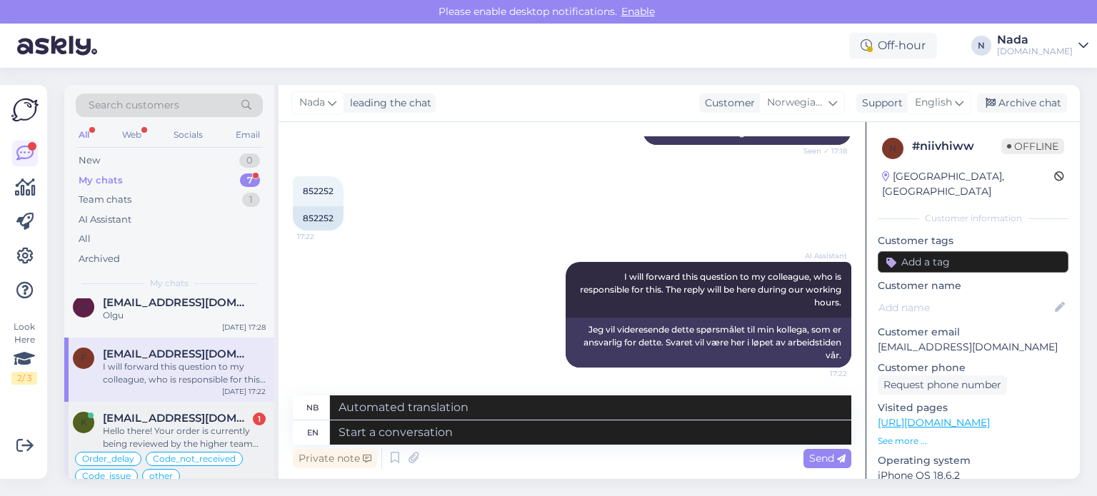
click at [191, 411] on div "k korbisenni1955@gmail.com 1 Hello there! Your order is currently being reviewe…" at bounding box center [169, 451] width 210 height 99
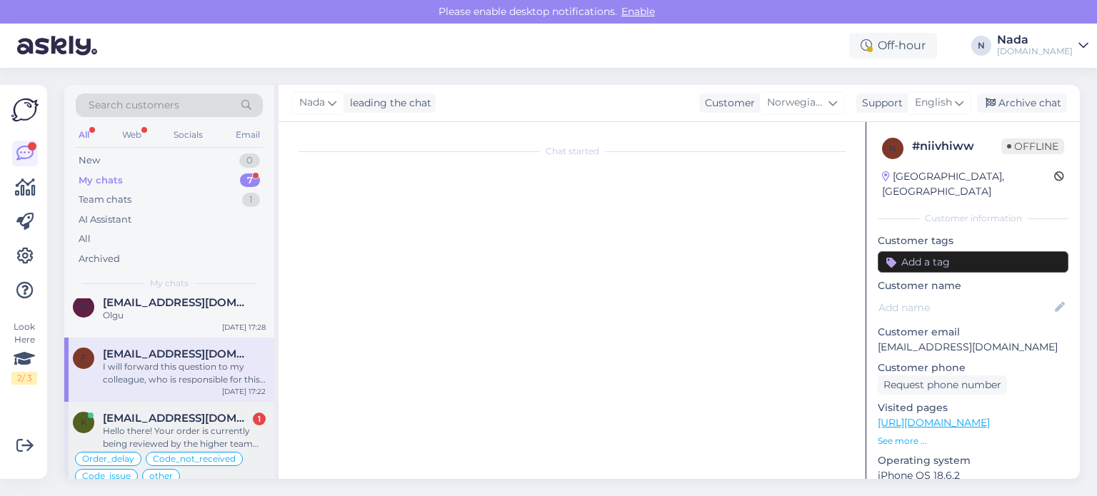
scroll to position [0, 0]
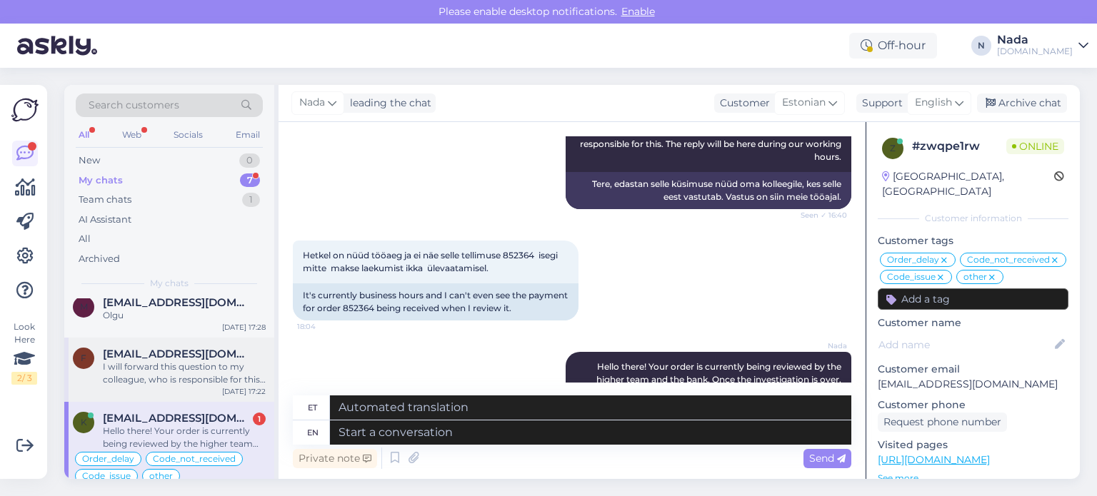
click at [236, 381] on div "I will forward this question to my colleague, who is responsible for this. The …" at bounding box center [184, 374] width 163 height 26
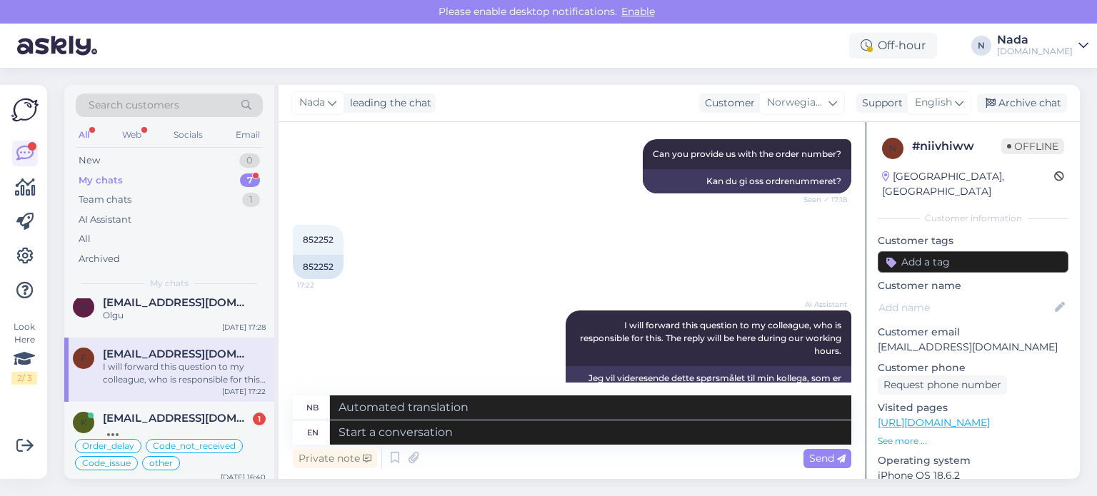
scroll to position [571, 0]
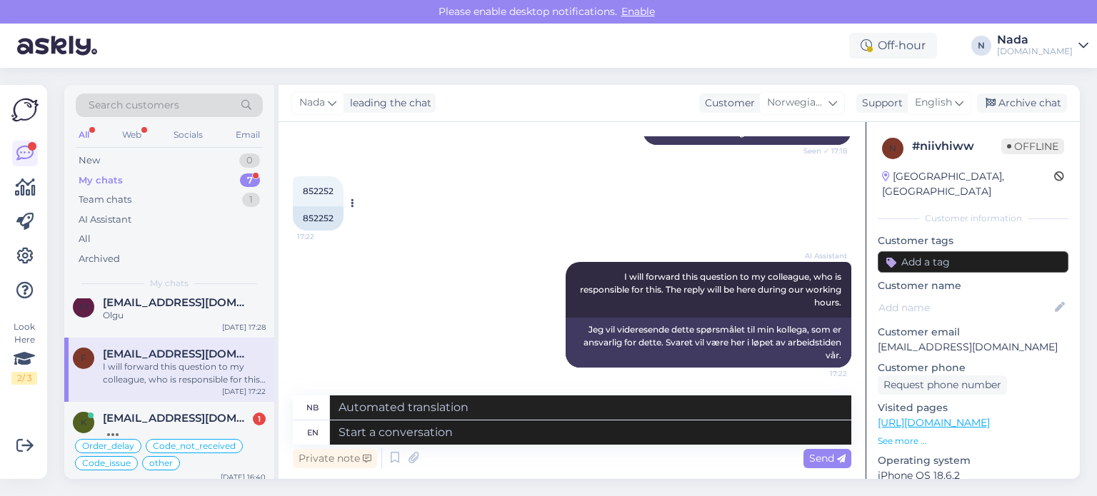
click at [314, 211] on div "852252" at bounding box center [318, 218] width 51 height 24
copy div "852252"
click at [446, 431] on textarea at bounding box center [590, 433] width 521 height 24
type textarea "Thank you"
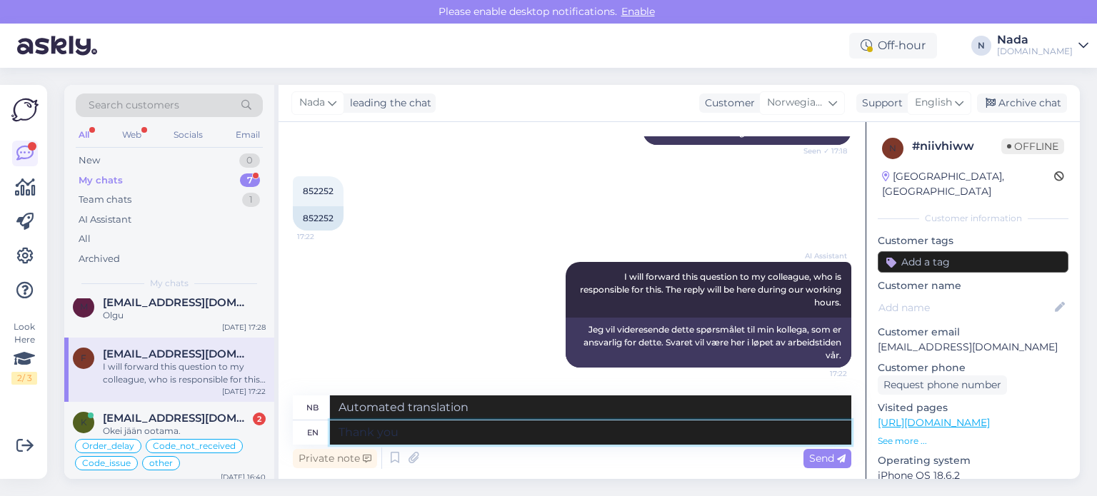
type textarea "Takke"
type textarea "Thank you"
type textarea "Takk deg"
type textarea "Thank you for co"
type textarea "Takk for"
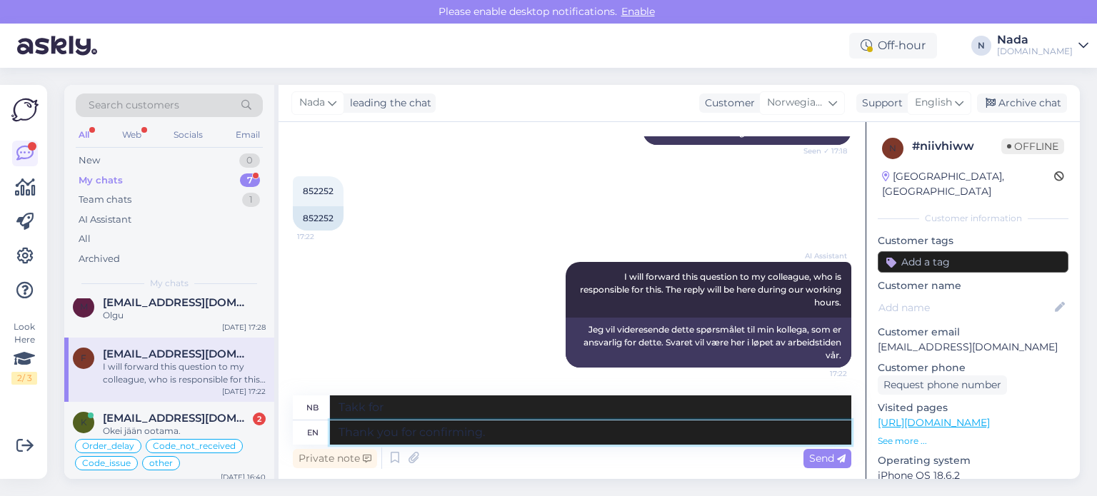
type textarea "Thank you for confirming. W"
type textarea "Takk for bekreftelsen."
type textarea "Thank you for confirming. We hav"
type textarea "Takk for bekreftelsen. Vi"
type textarea "Thank you for confirming. We have c"
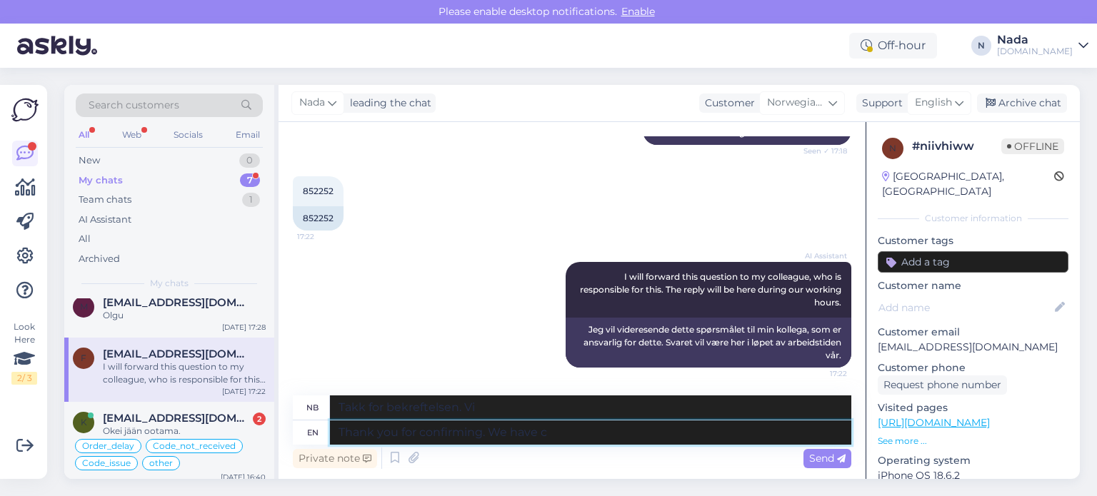
type textarea "Takk for bekreftelsen. Vi har"
type textarea "Thank you for confirming. We have cancelled thi"
type textarea "Takk for bekreftelsen. Vi har kansellert."
type textarea "Thank you for confirming. We have cancelled this or"
type textarea "Takk for bekreftelsen. Vi har kansellert dette."
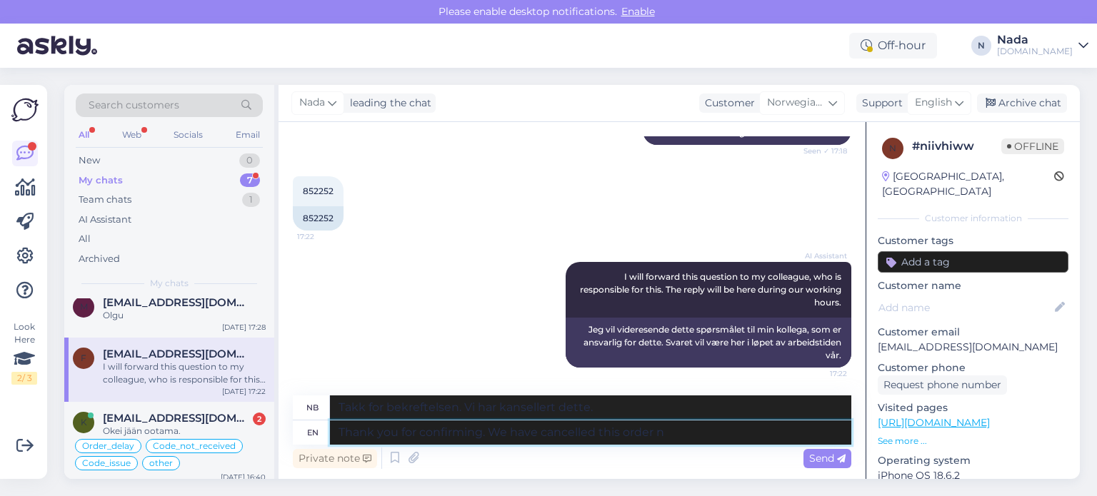
type textarea "Thank you for confirming. We have cancelled this order no"
type textarea "Takk for bekreftelsen. Vi har kansellert denne bestillingen."
type textarea "Thank you for confirming. We have cancelled this order now fo"
type textarea "Takk for bekreftelsen. Vi har kansellert denne bestillingen nå."
type textarea "Thank you for confirming. We have cancelled this order now for you."
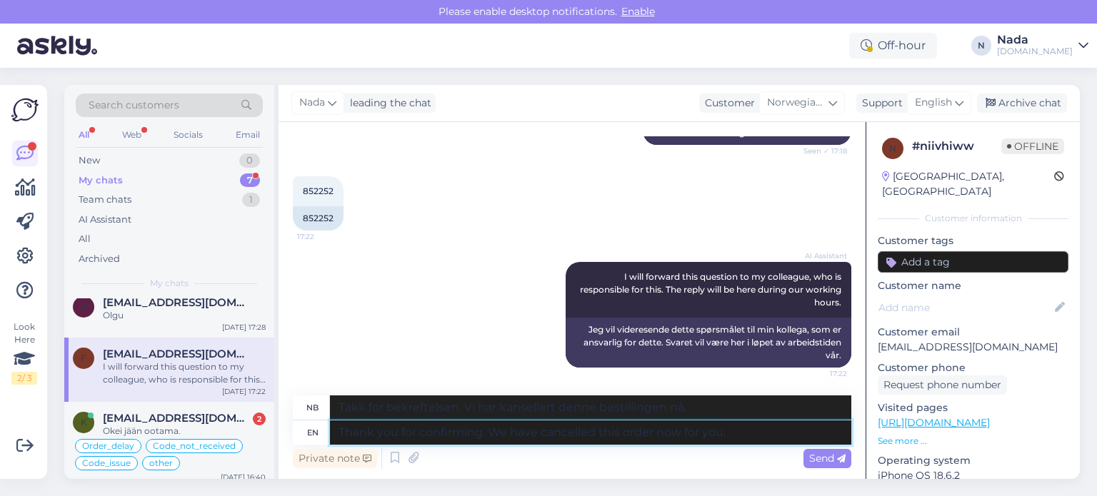
type textarea "Takk for bekreftelsen. Vi har kansellert denne bestillingen for deg nå."
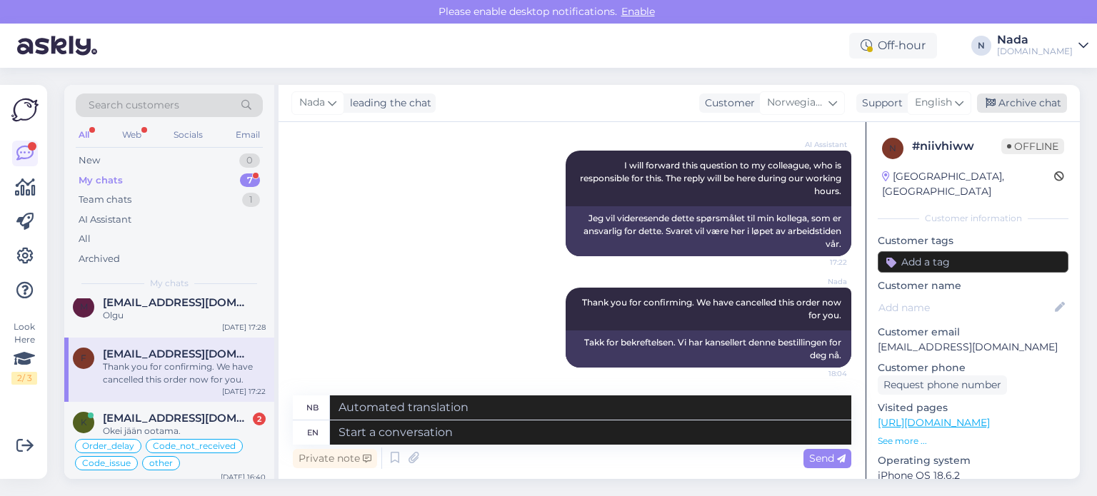
click at [1043, 106] on div "Archive chat" at bounding box center [1022, 103] width 90 height 19
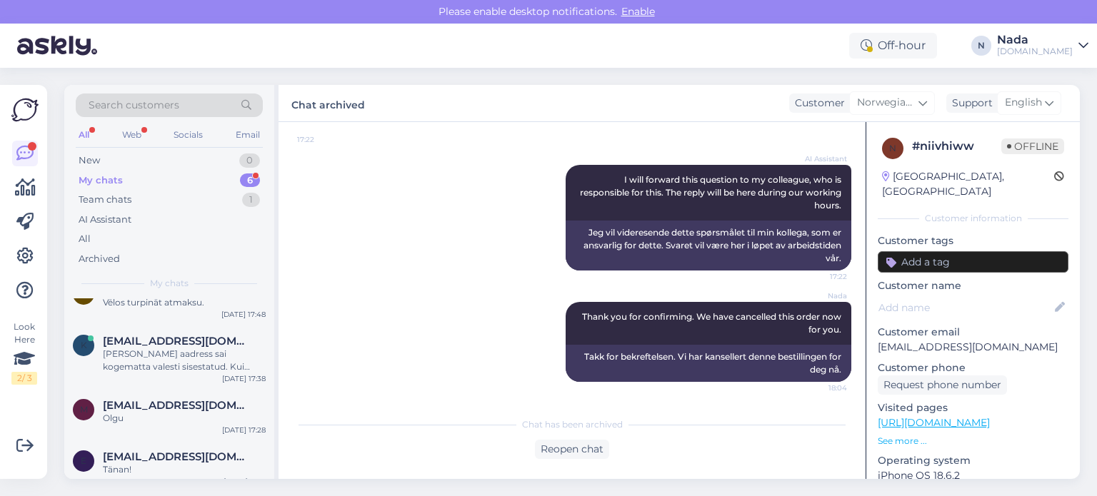
scroll to position [186, 0]
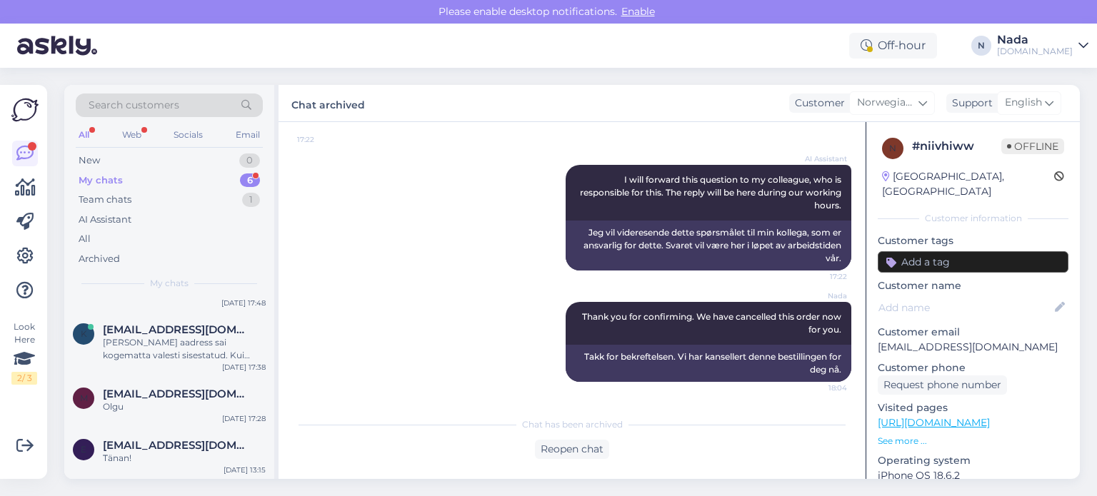
click at [209, 396] on span "Marger.paarson@gmail.com" at bounding box center [177, 394] width 149 height 13
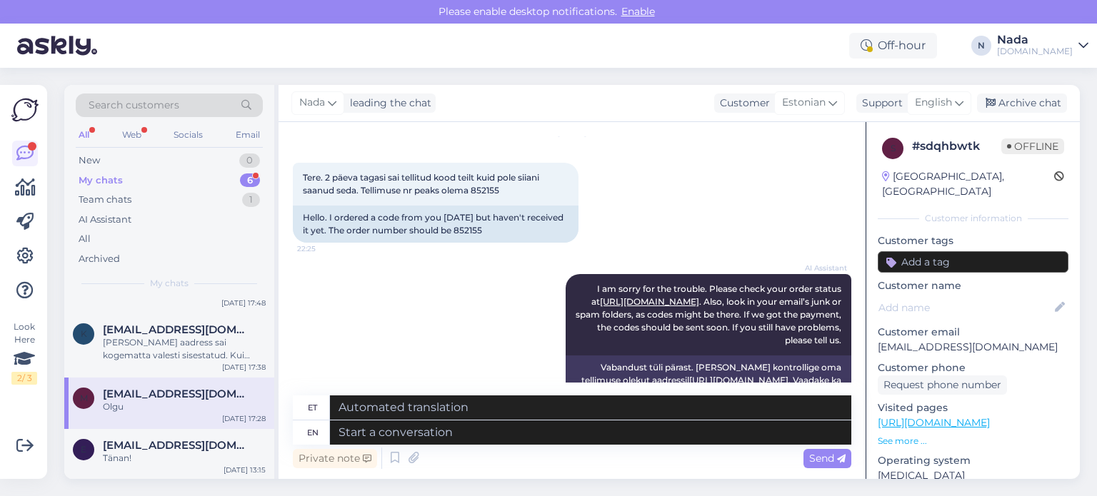
scroll to position [34, 0]
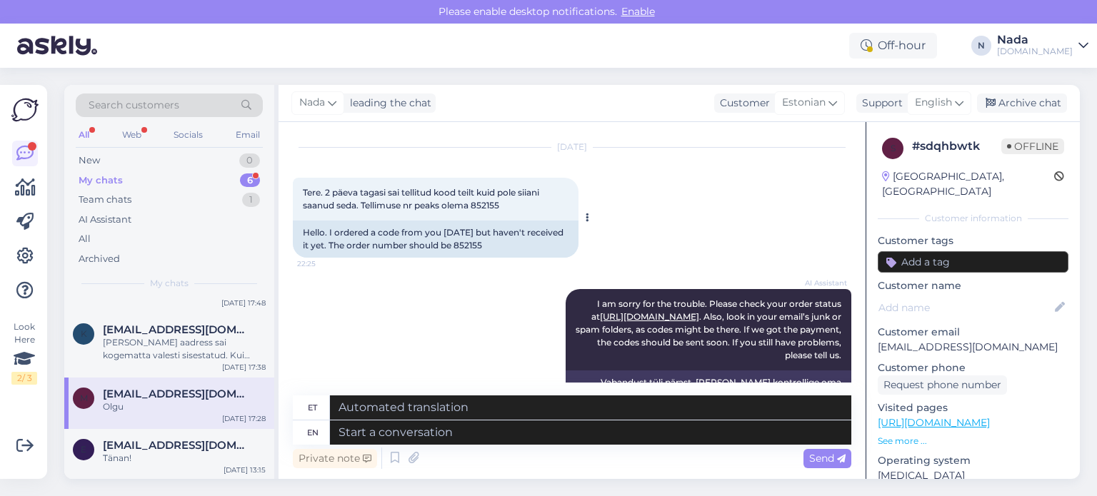
click at [503, 242] on div "Hello. I ordered a code from you 2 days ago but haven't received it yet. The or…" at bounding box center [436, 239] width 286 height 37
copy div "852155"
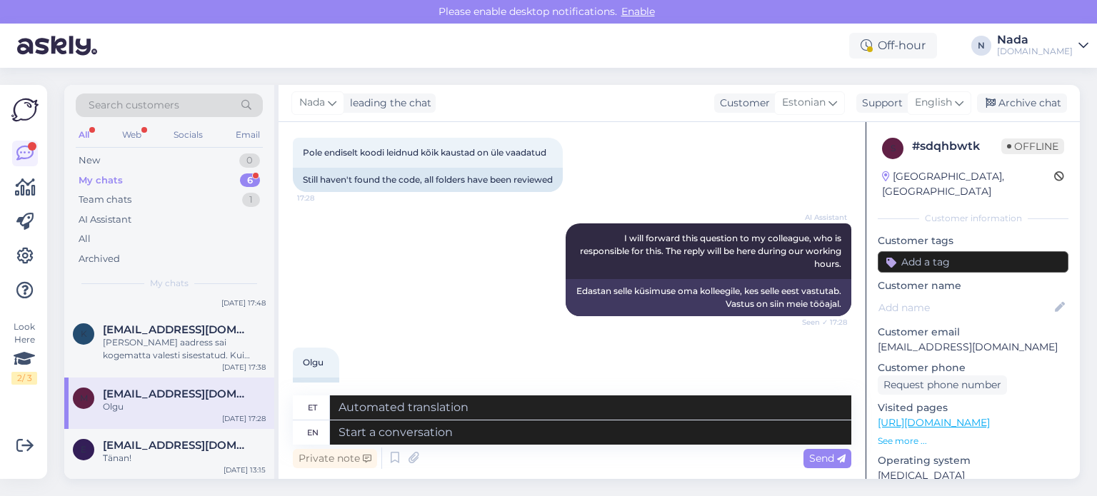
scroll to position [1034, 0]
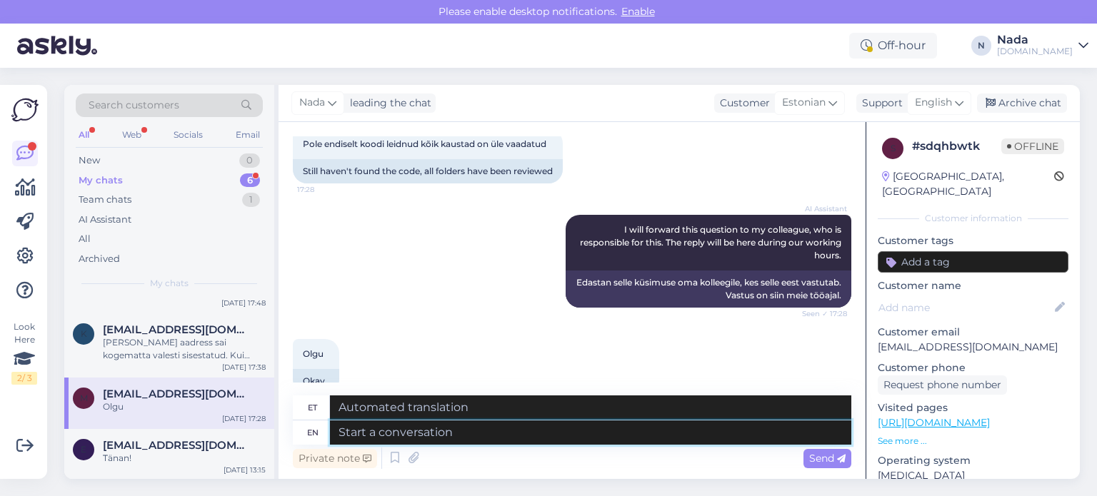
click at [610, 423] on textarea at bounding box center [590, 433] width 521 height 24
type textarea "The u"
type textarea "See"
type textarea "The email us"
type textarea "E-kiri"
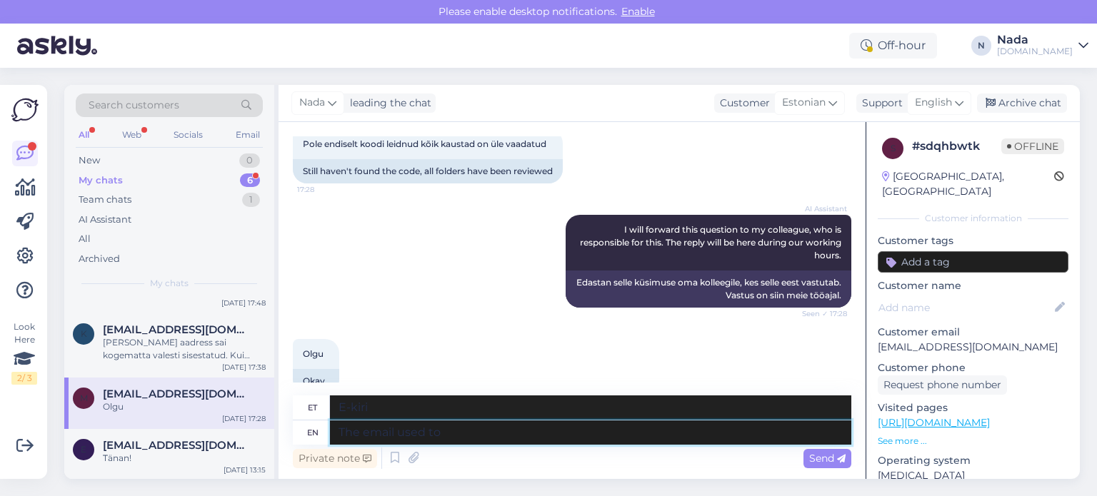
type textarea "The email used to"
type textarea "Kasutatud e-posti aadress"
type textarea "The email used to p"
type textarea "Varem e-posti aadress"
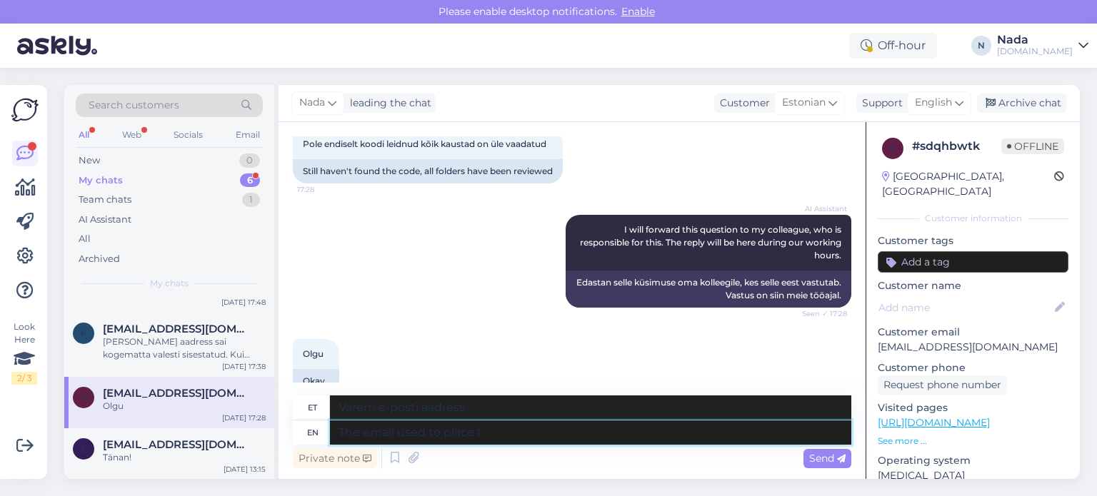
type textarea "The email used to place th"
type textarea "E-posti aadress, mida kasutati paigutamiseks"
type textarea "The email used to place this o"
type textarea "Selle paigutamiseks kasutatud e-kiri"
type textarea "The email used to place this order wa"
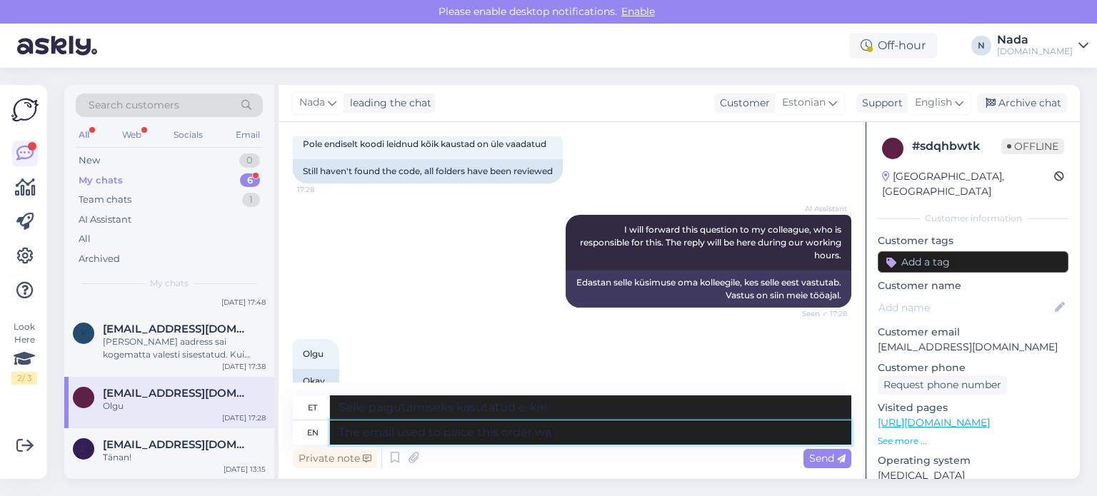
type textarea "Selle tellimuse esitamiseks kasutatud e-posti aadress"
type textarea "The email used to place this order was"
type textarea "Selle tellimuse esitamiseks kasutatud e-posti aadress oli"
paste textarea "kattre.jaagor@mail.com"
type textarea "The email used to place this order was kattre.jaagor@mail.com"
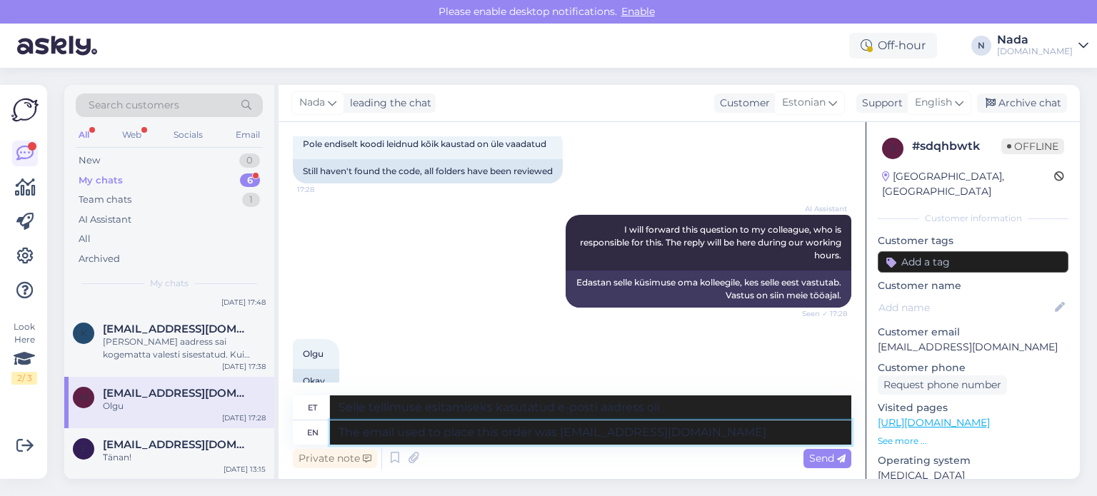
type textarea "Selle tellimuse esitamiseks kasutatud e-posti aadress oli kattre.jaagor@mail.com"
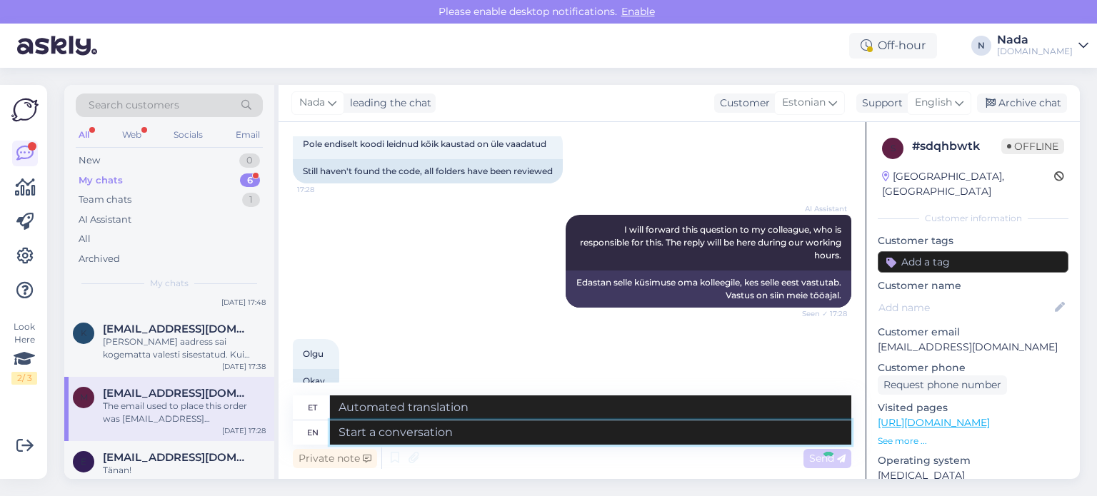
scroll to position [1146, 0]
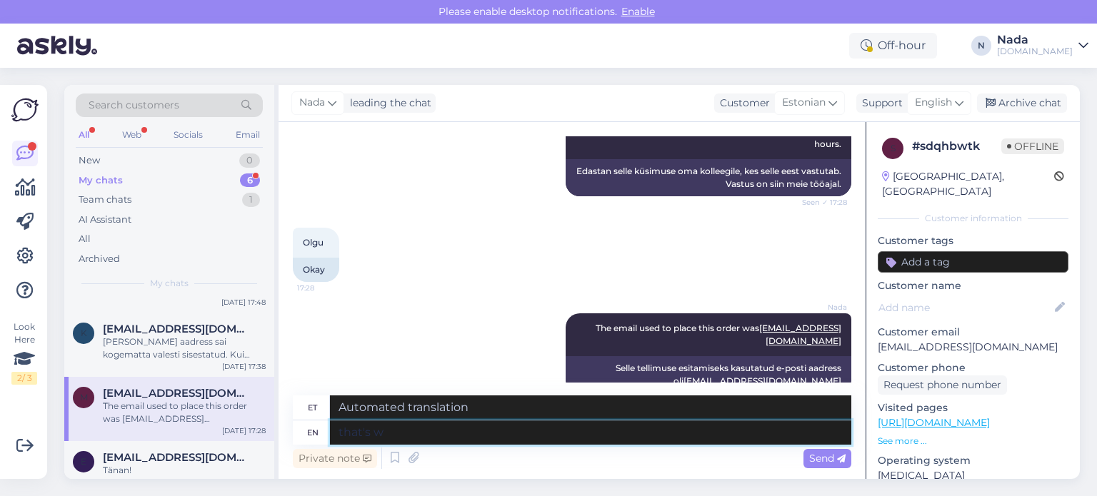
type textarea "that's wh"
type textarea "see on"
type textarea "that's why y"
type textarea "sellepärast"
type textarea "that's why you"
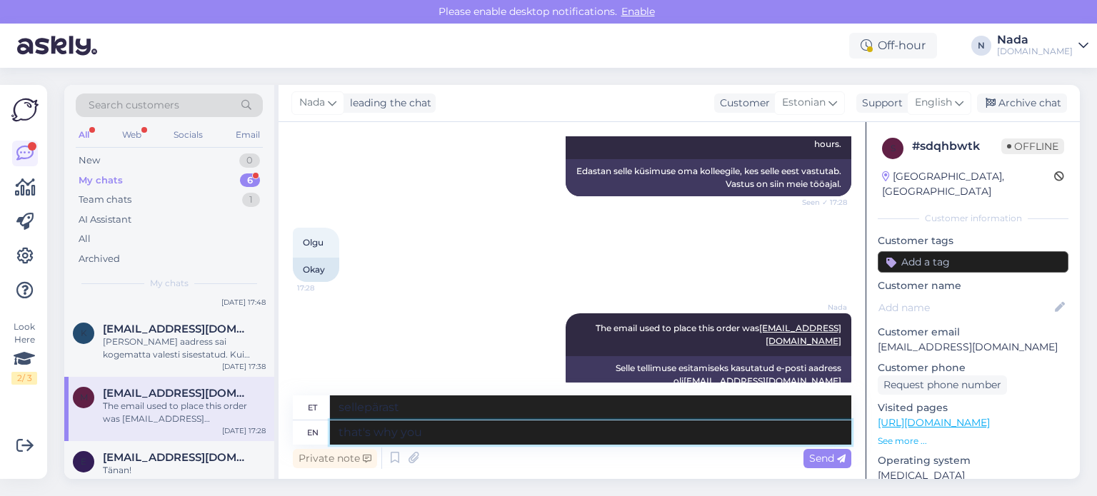
type textarea "sellepärast sina"
type textarea "that's why you havne't r"
type textarea "sellepärast sul polegi"
type textarea "that's why you havne't received it"
type textarea "sellepärast sa polegi saanud"
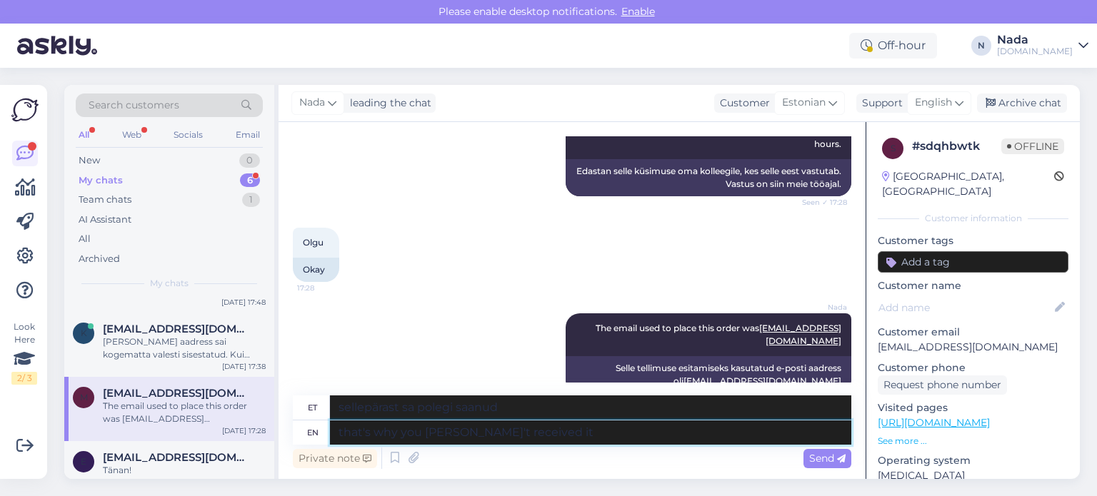
type textarea "that's why you havne't received it b"
type textarea "sellepärast sa seda kätte ei saanudki"
type textarea "that's why you havne't received it becasue the"
type textarea "sellepärast sa seda ei saanudki,"
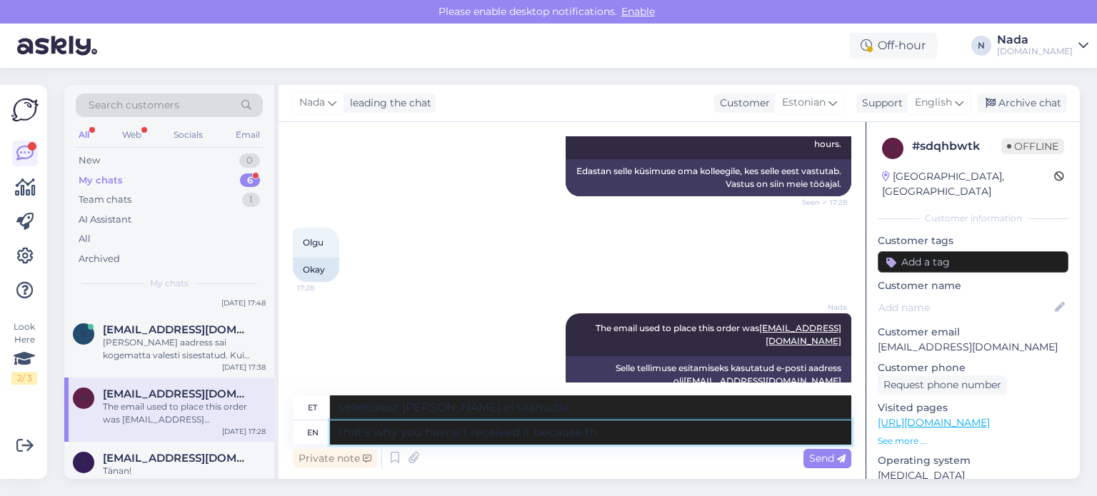
type textarea "that's why you havne't received it because the"
type textarea "sellepärast sa seda ei saanudki, sest"
type textarea "that's why you havne't received it because the em"
type textarea "sellepärast sa seda kätte ei saanudki, sest"
type textarea "that's why you havne't received it because the email is"
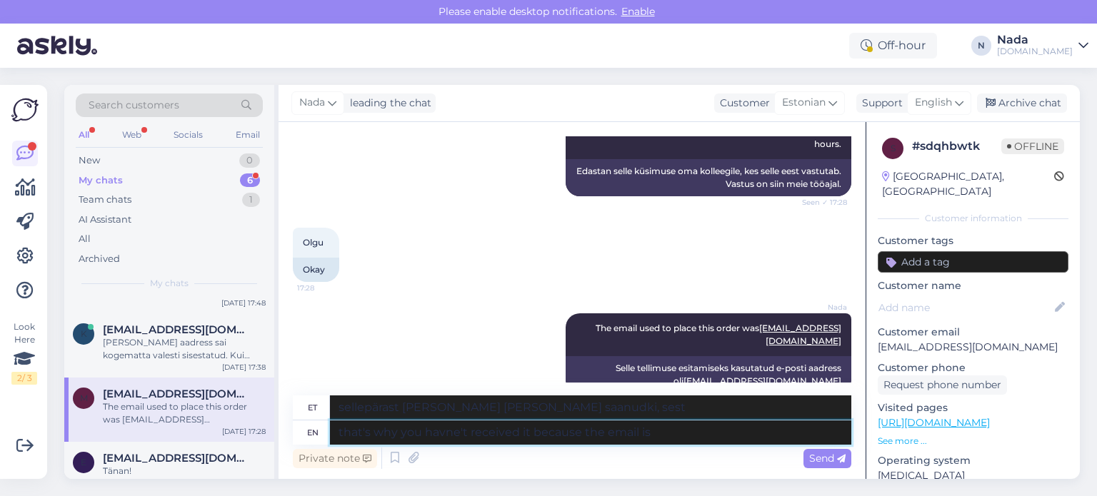
type textarea "sellepärast sa seda e-kirja kätte ei saanudki"
type textarea "that's why you havne't received it because the email is i"
type textarea "sellepärast sa pole seda saanud, sest e-kiri on"
type textarea "that's why you havne't received it because the email is incorrect. I"
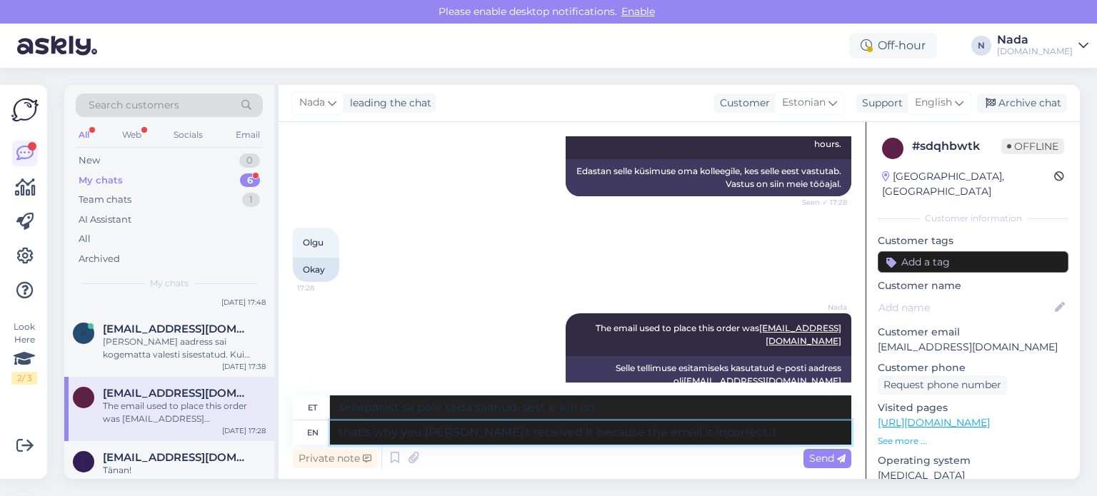
type textarea "Sellepärast sa seda ei saanudki, sest e-kiri on vale."
type textarea "that's why you havne't received it because the email is incorrect. I'll s"
type textarea "Sellepärast sa seda ei saanudki, kuna e-posti aadress on vale. Ma teen seda."
type textarea "that's why you havne't received it because the email is incorrect. I'll share w…"
type textarea "Sellepärast sa seda ei saanudki, kuna e-kiri on vale. Ma jagan seda."
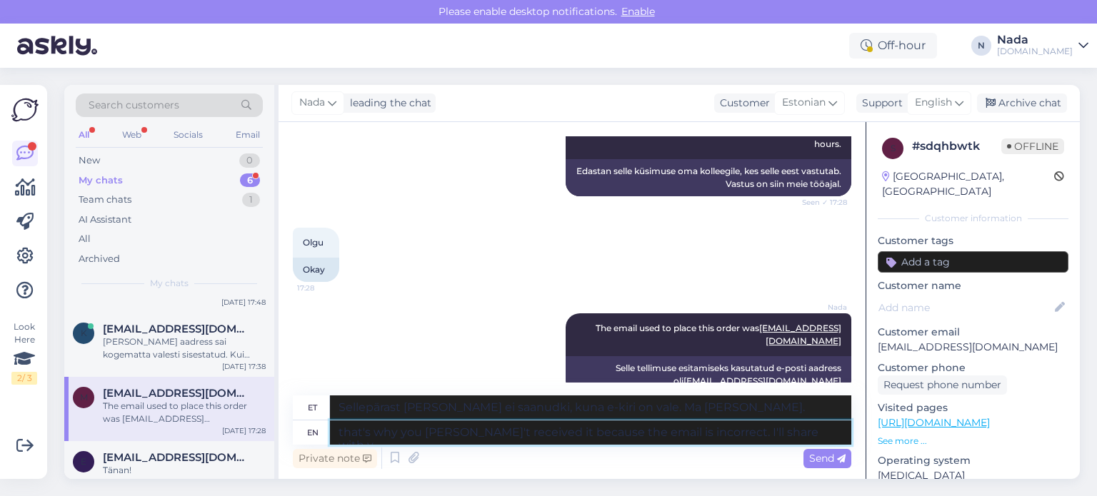
type textarea "that's why you havne't received it because the email is incorrect. I'll share w…"
type textarea "sellepärast sa pole seda saanud, kuna e-kiri on vale. Ma jagan seda sinuga"
type textarea "that's why you havne't received it because the email is incorrect. I'll share w…"
type textarea "Sellepärast sa seda ei saanudki, kuna e-kiri on vale. Ma jagan seda sinuga."
type textarea "that's why you havne't received it because the email is incorrect. I'll share w…"
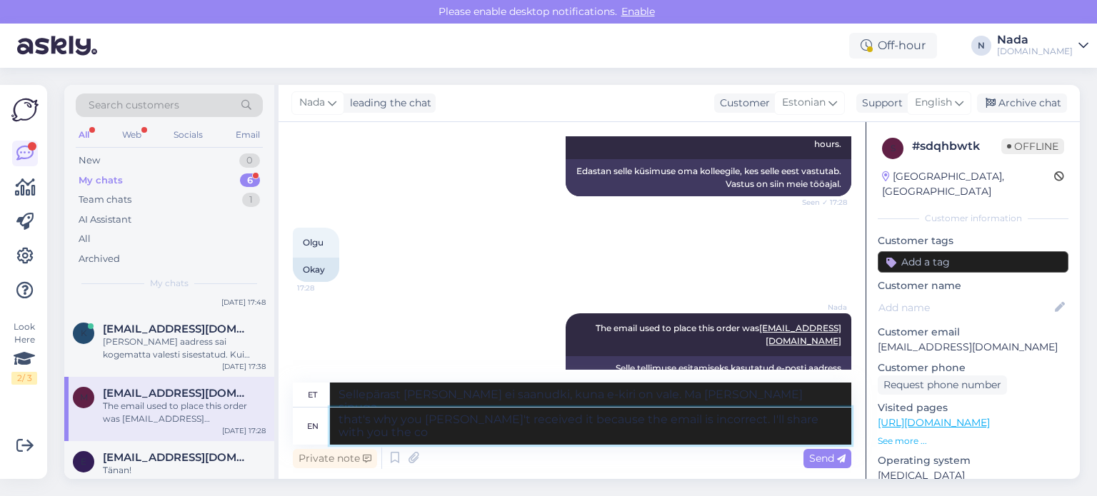
type textarea "sellepärast sa pole seda saanud, kuna e-kiri on vale. Ma jagan sinuga"
type textarea "that's why you havne't received it because the email is incorrect. I'll share w…"
type textarea "Sellepärast sa seda ei saanudki, kuna e-posti aadress on vale. Ma jagan sinuga …"
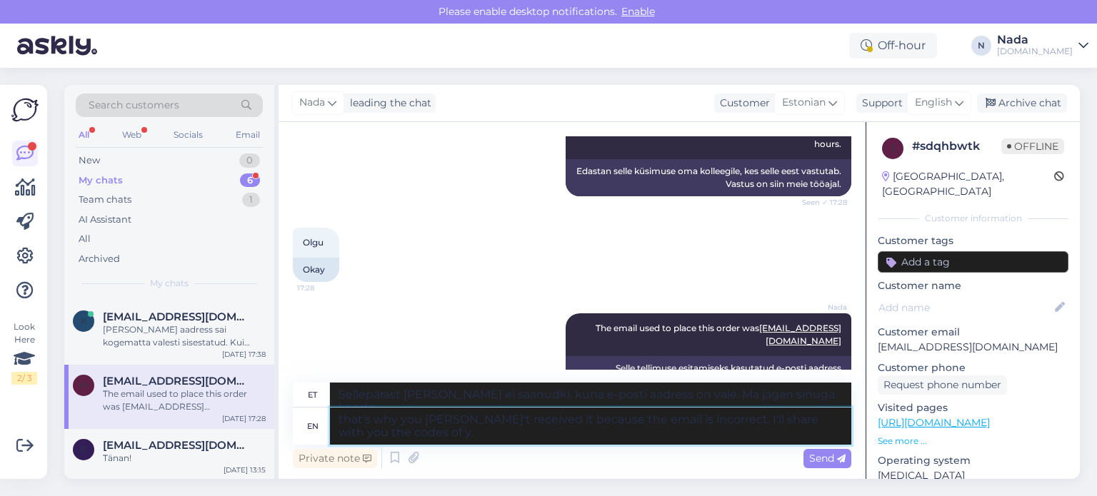
type textarea "that's why you havne't received it because the email is incorrect. I'll share w…"
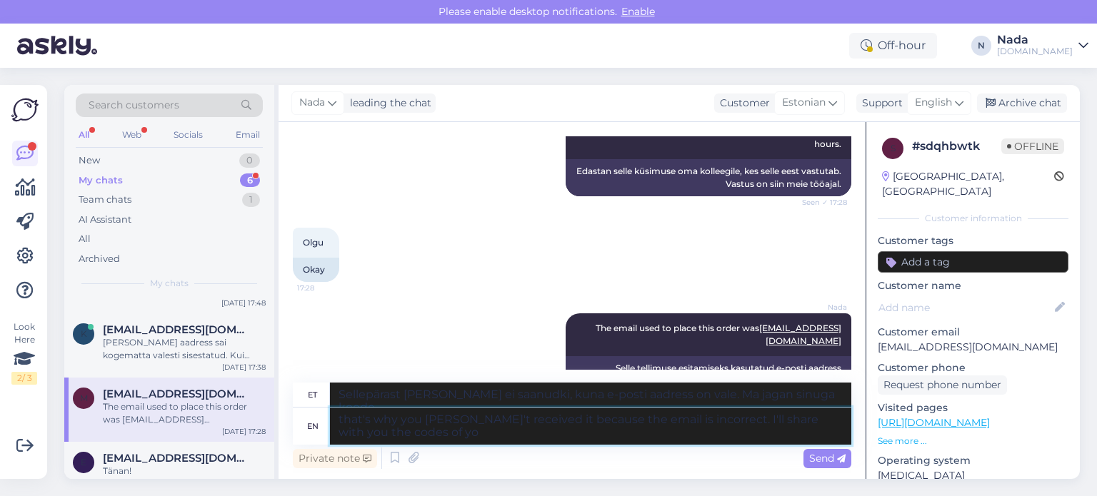
type textarea "sellepärast sa pole seda saanud, kuna e-kiri on vale. Ma jagan sinuga koode"
type textarea "that's why you havne't received it because the email is incorrect. I'll share w…"
type textarea "Seepärast sa seda ei saanudki, kuna e-kiri on vale. Jagan sinuga sinu koode."
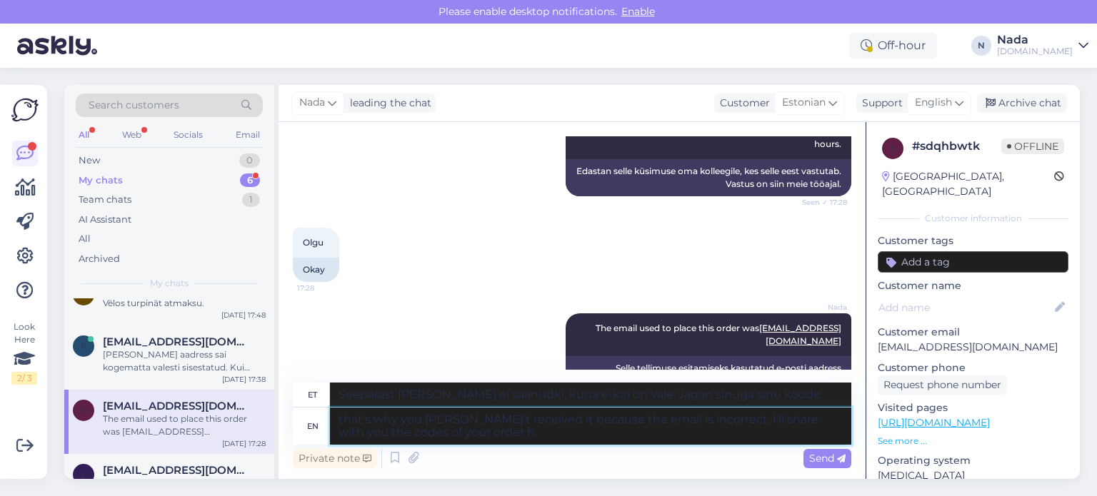
type textarea "that's why you havne't received it because the email is incorrect. I'll share w…"
type textarea "Sellepärast sa seda ei saanudki, kuna e-posti aadress on vale. Jagan sinuga sin…"
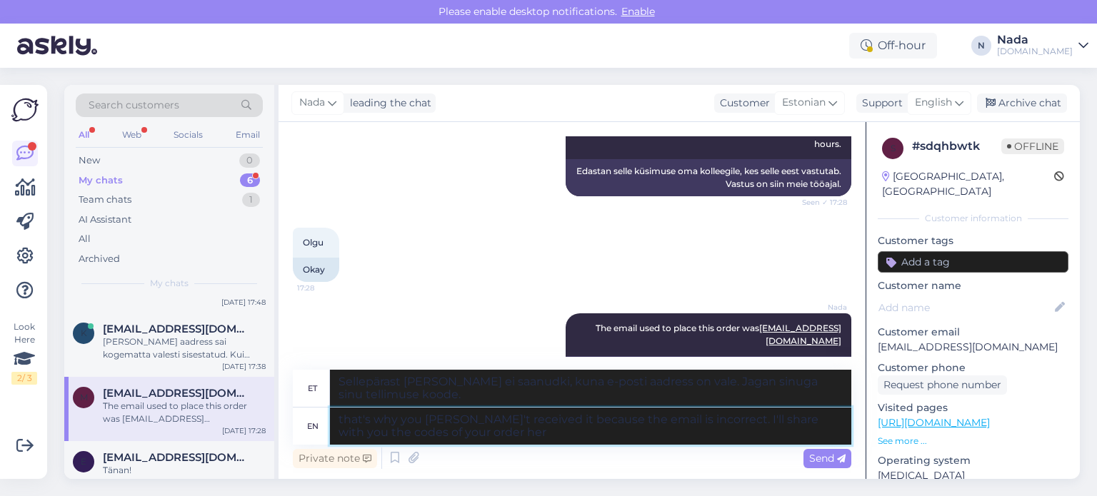
type textarea "that's why you havne't received it because the email is incorrect. I'll share w…"
type textarea "Sellepärast sa seda ei saanudki, kuna e-posti aadress on vale. Jagan sinuga sii…"
type textarea "that's why you haven't received it because the email is incorrect. I'll share w…"
click at [591, 428] on textarea "that's why you haven't received it because the email is incorrect. I'll share w…" at bounding box center [590, 426] width 521 height 37
type textarea "Seepärast te pole seda saanud, kuna e-posti aadress on vale. Jagan teiega siin …"
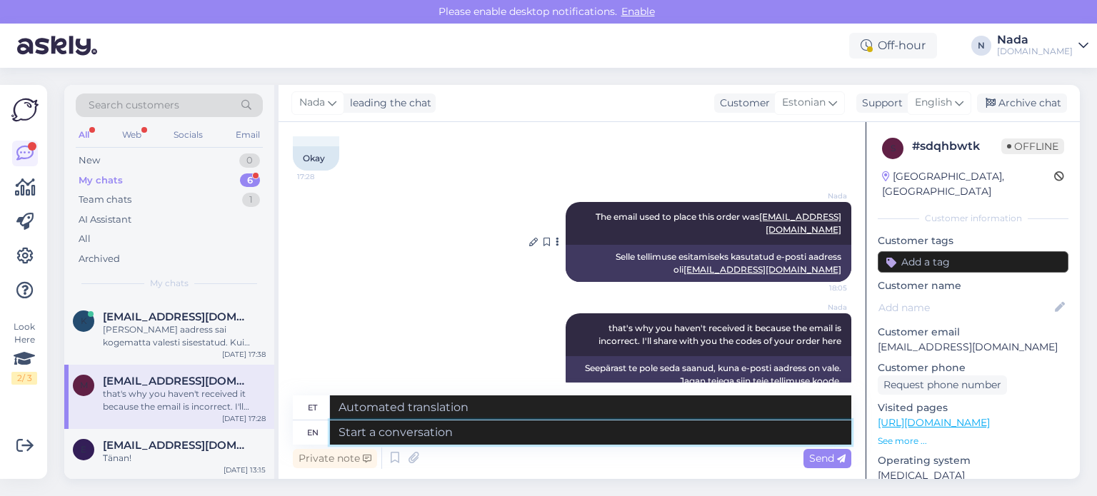
scroll to position [1257, 0]
click at [514, 425] on textarea at bounding box center [590, 433] width 521 height 24
type textarea "Please fi"
type textarea "Palun"
type textarea "Please find yo"
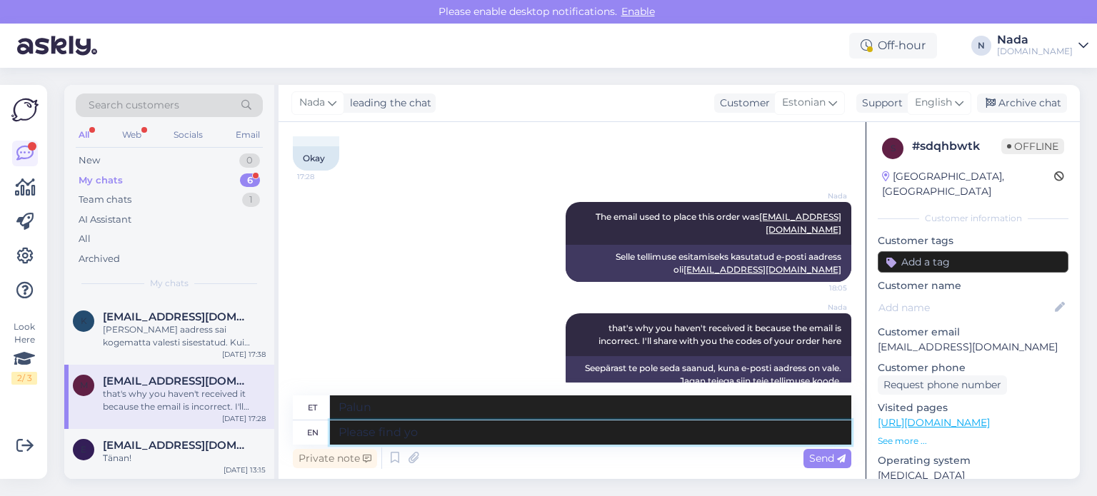
type textarea "Palun leidke"
type textarea "Please find your c"
type textarea "Palun leia oma"
type textarea "Please find your code in"
type textarea "Palun leia oma kood"
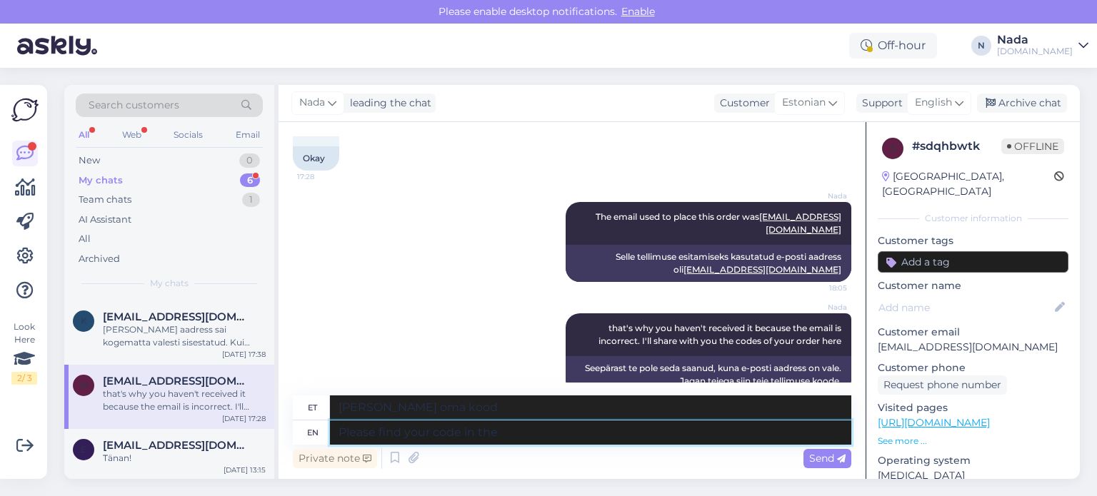
type textarea "Please find your code in the l"
type textarea "Palun leia oma kood alt"
type textarea "Please find your code in the link be"
type textarea "Palun leia oma kood lingilt"
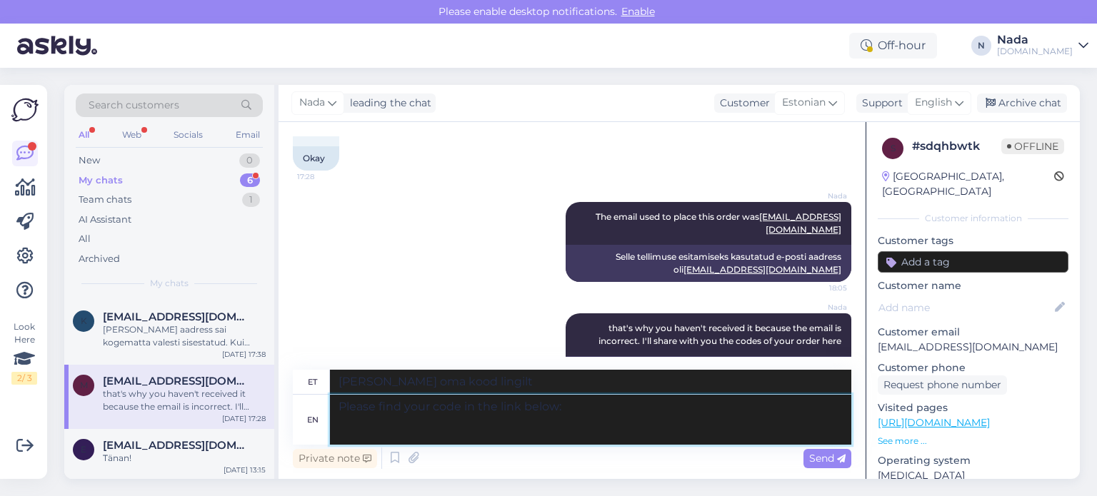
paste textarea "https://punktid.ee/file/852155/465070?t=033320b8"
type textarea "Please find your code in the link below: https://punktid.ee/file/852155/465070?…"
type textarea "Palun leiad oma koodi allolevalt lingilt: https://punktid.ee/file/852155/465070…"
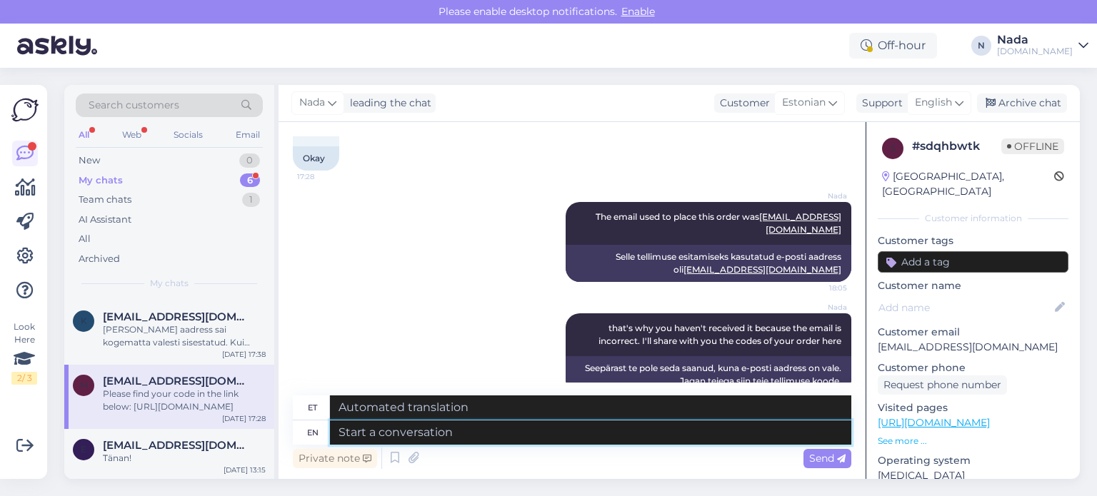
scroll to position [1394, 0]
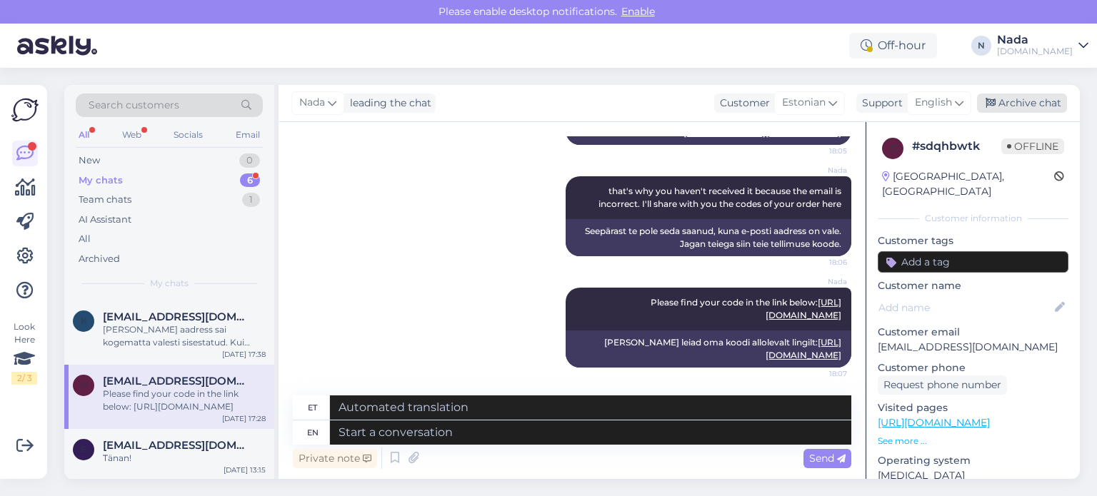
click at [1047, 104] on div "Archive chat" at bounding box center [1022, 103] width 90 height 19
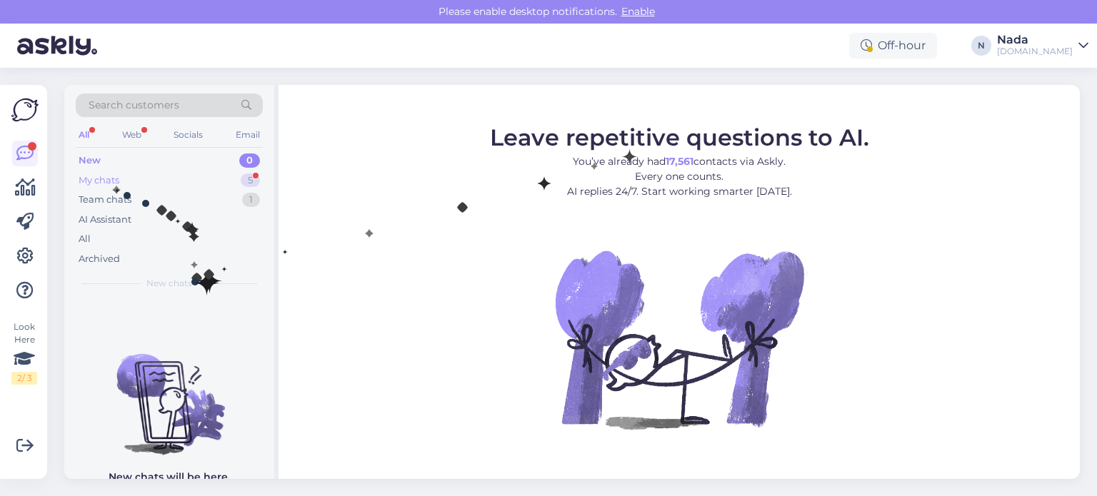
click at [112, 181] on div "My chats" at bounding box center [99, 181] width 41 height 14
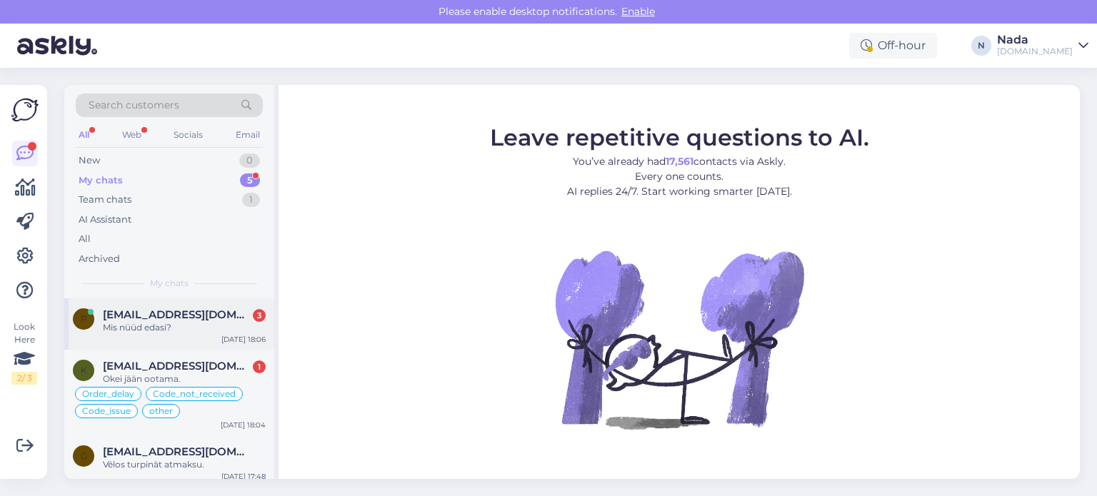
scroll to position [122, 0]
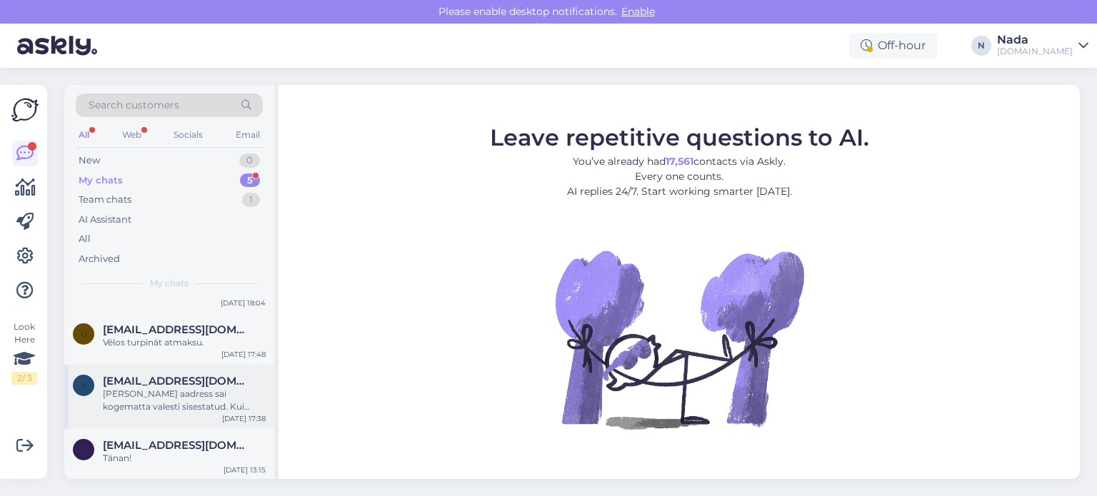
click at [204, 398] on div "[PERSON_NAME] aadress sai kogematta valesti sisestatud. Kui oleks võimalik siis…" at bounding box center [184, 401] width 163 height 26
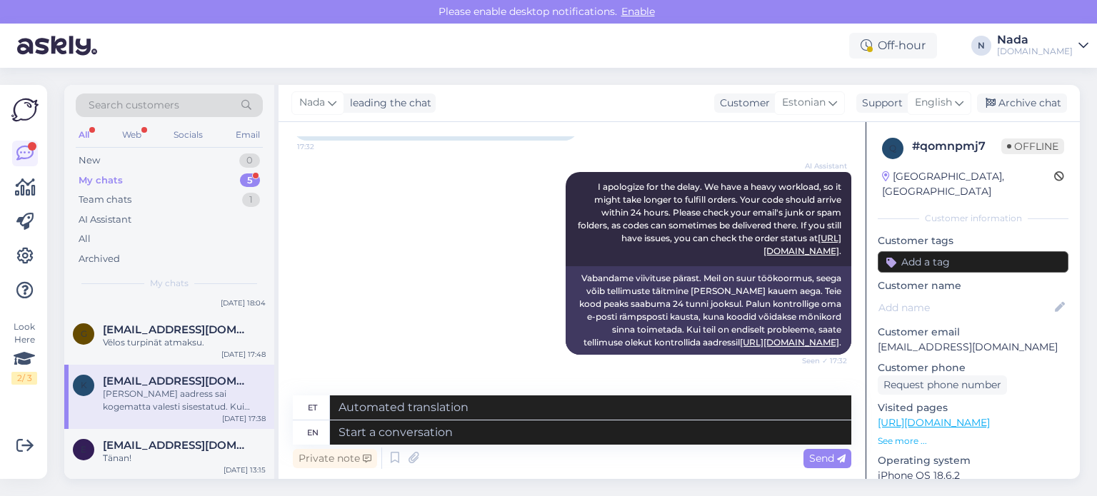
scroll to position [143, 0]
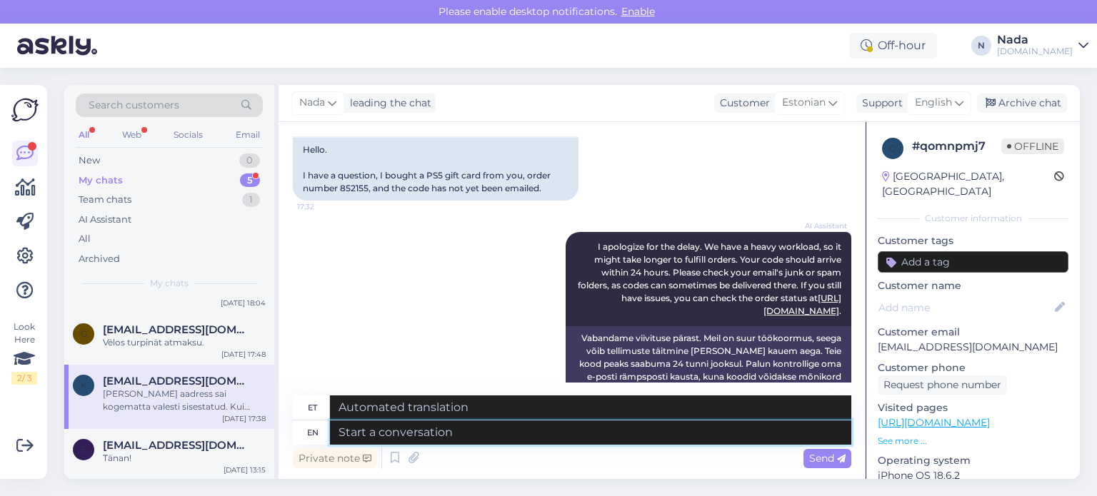
click at [577, 439] on textarea at bounding box center [590, 433] width 521 height 24
paste textarea "[URL][DOMAIN_NAME]"
type textarea "[URL][DOMAIN_NAME]"
drag, startPoint x: 339, startPoint y: 433, endPoint x: 406, endPoint y: 430, distance: 67.9
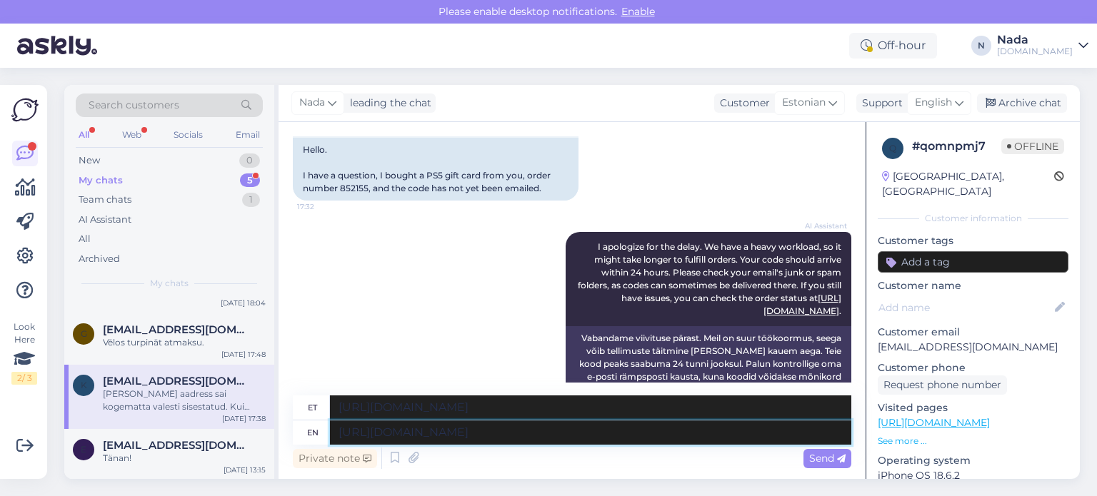
click at [341, 434] on textarea "[URL][DOMAIN_NAME]" at bounding box center [590, 433] width 521 height 24
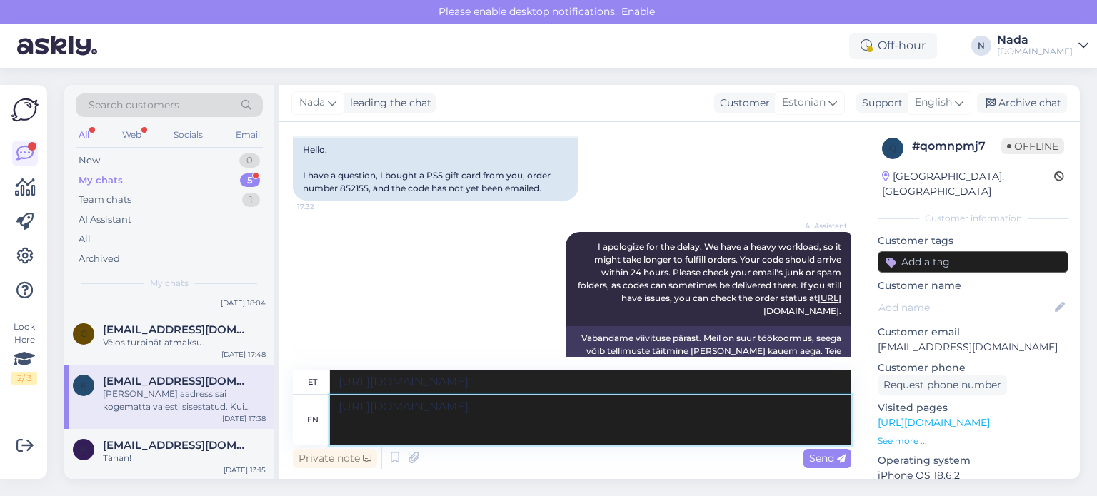
click at [384, 406] on textarea "[URL][DOMAIN_NAME]" at bounding box center [590, 420] width 521 height 50
type textarea "Please find your code in the link below: [URL][DOMAIN_NAME]"
type textarea "[PERSON_NAME] leiad oma koodi allolevalt lingilt: [URL][DOMAIN_NAME]"
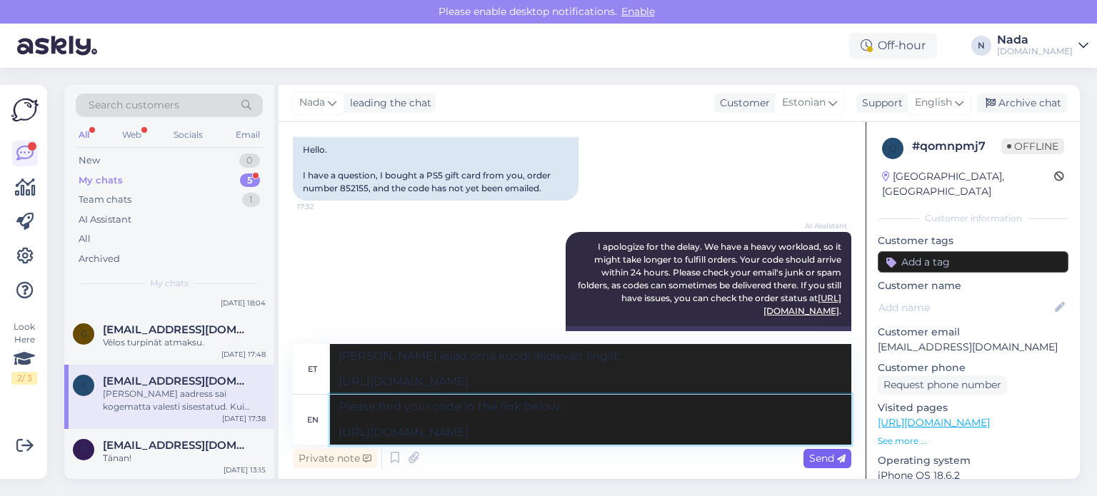
type textarea "Please find your code in the link below: [URL][DOMAIN_NAME]"
click at [819, 461] on span "Send" at bounding box center [827, 458] width 36 height 13
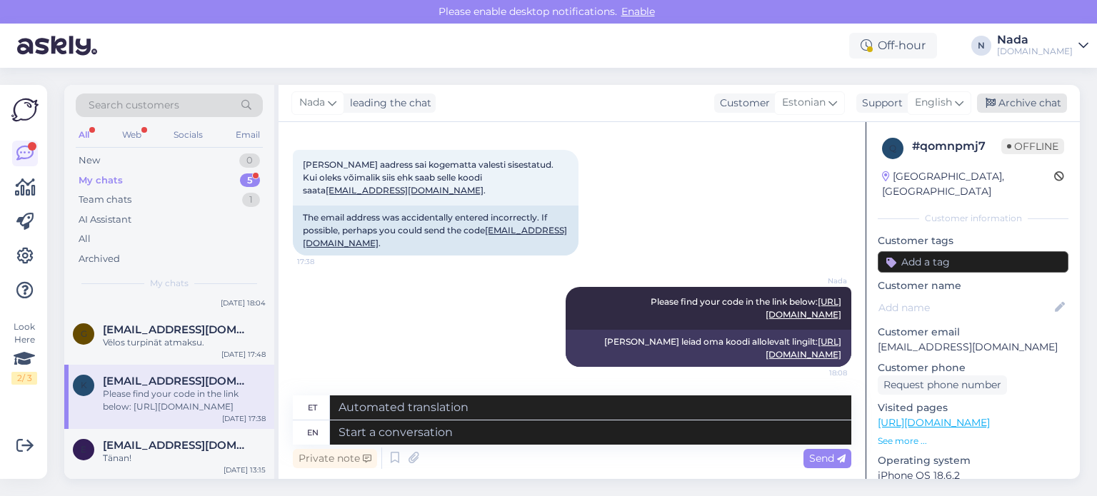
click at [1024, 112] on div "Archive chat" at bounding box center [1022, 103] width 90 height 19
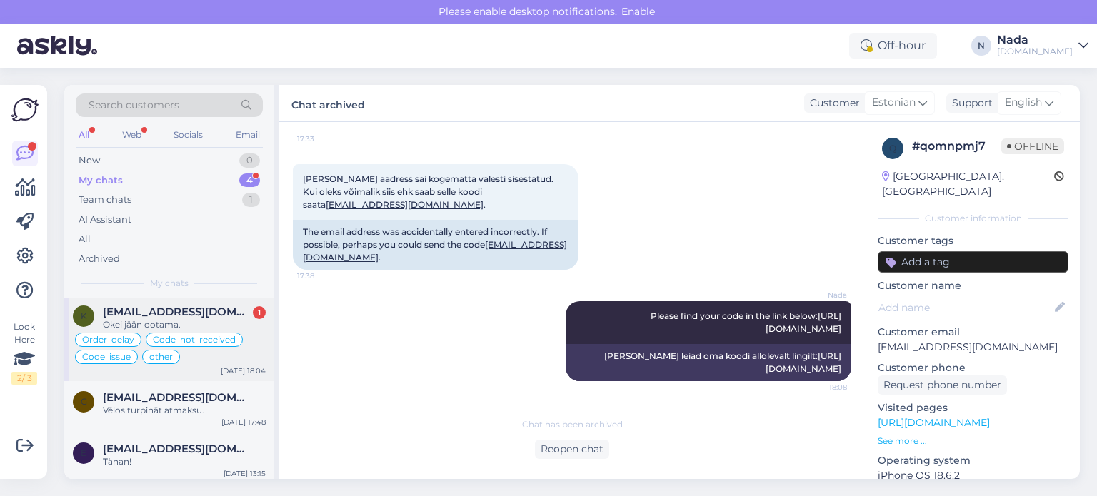
scroll to position [58, 0]
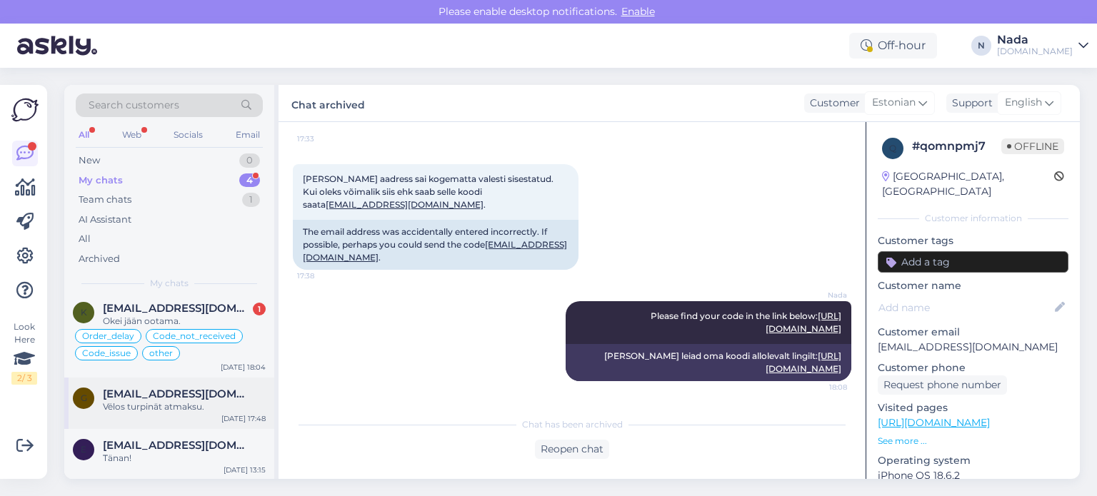
click at [204, 401] on div "Vēlos turpināt atmaksu." at bounding box center [184, 407] width 163 height 13
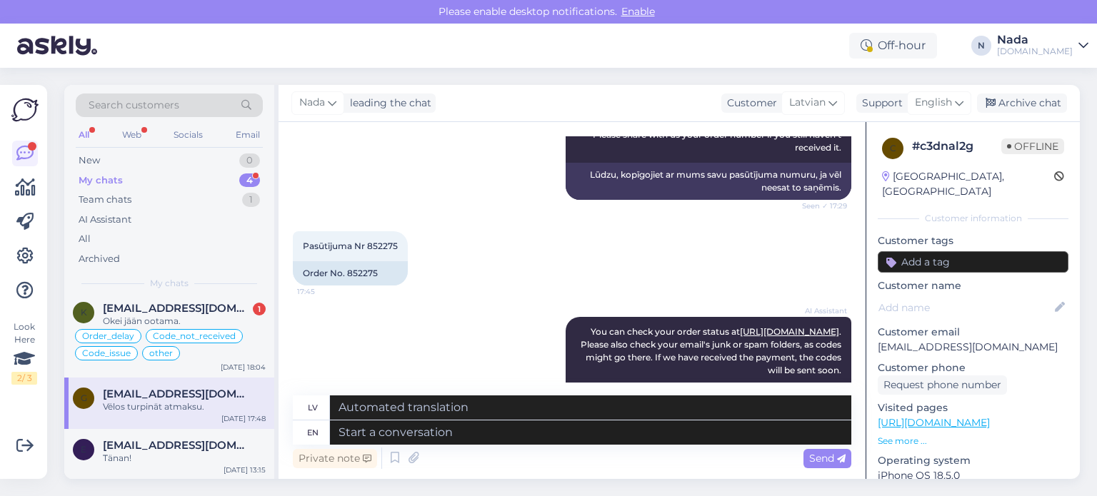
scroll to position [1463, 0]
click at [360, 262] on div "Order No. 852275" at bounding box center [350, 274] width 115 height 24
copy div "852275"
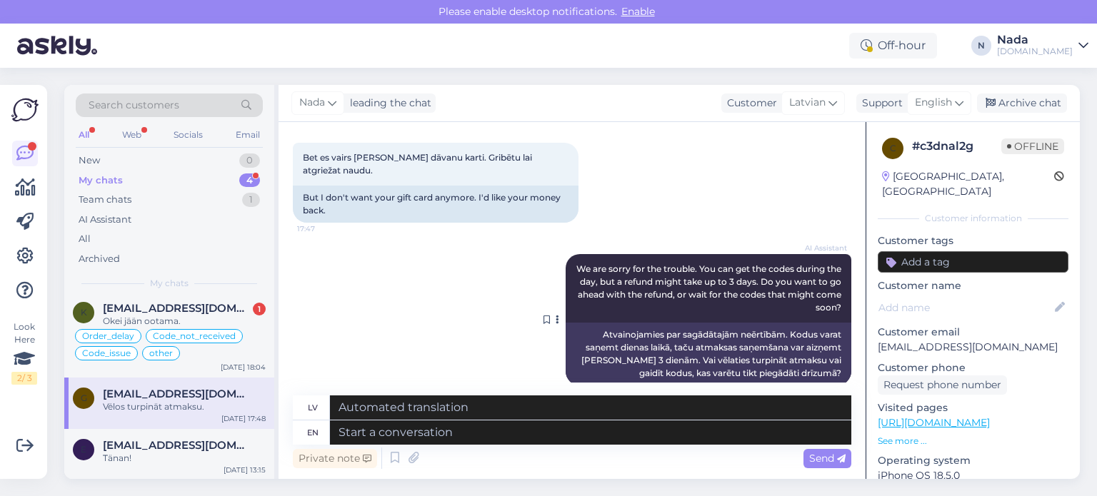
scroll to position [1892, 0]
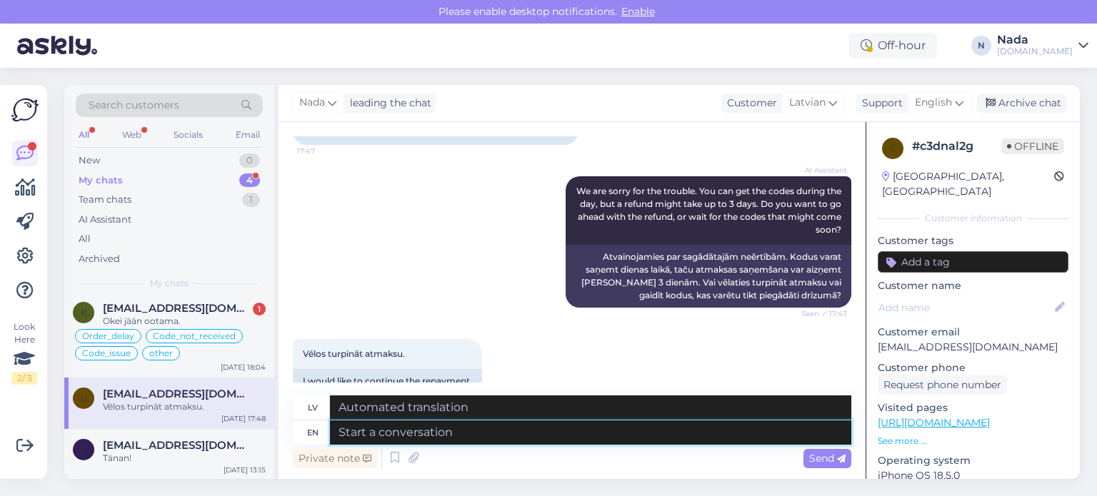
click at [563, 432] on textarea at bounding box center [590, 433] width 521 height 24
paste textarea "Thank you for your patience. It looks like your order is completed and emailed …"
type textarea "Thank you for your patience. It looks like your order is completed and emailed …"
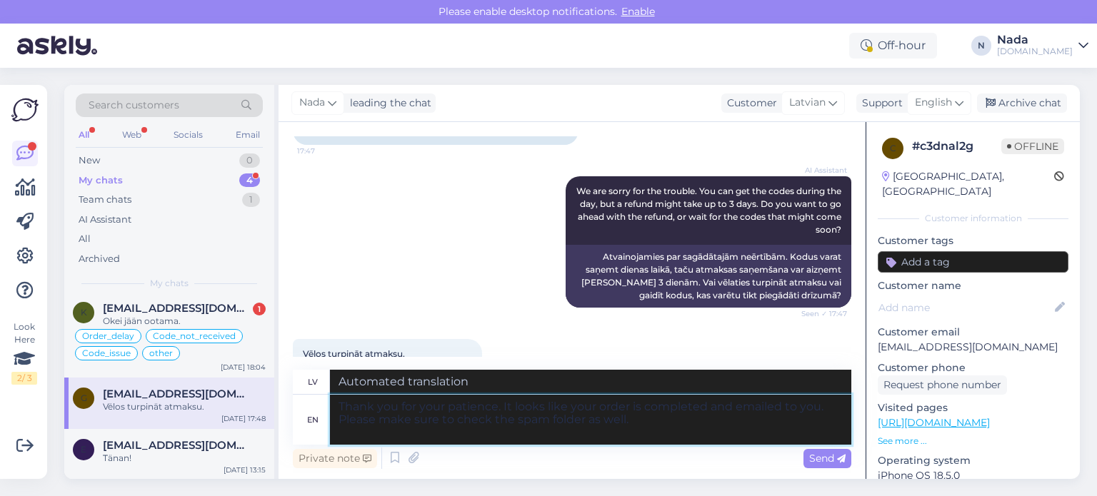
type textarea "Paldies par jūsu pacietību. Izskatās, ka jūsu pasūtījums ir pabeigts un nosūtīt…"
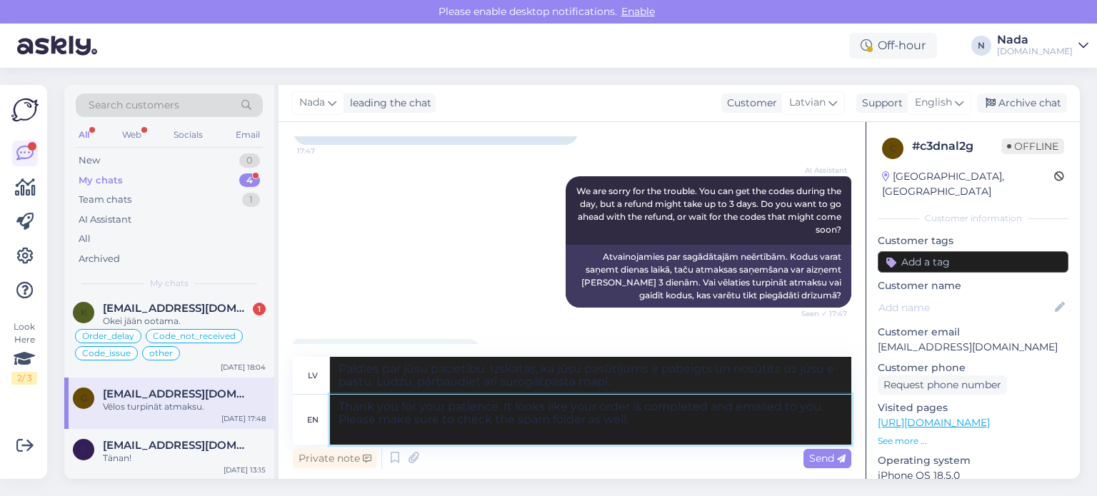
drag, startPoint x: 646, startPoint y: 421, endPoint x: 341, endPoint y: 422, distance: 305.0
click at [341, 422] on textarea "Thank you for your patience. It looks like your order is completed and emailed …" at bounding box center [590, 420] width 521 height 50
type textarea "Thank you for your patience. It looks like your order is completed and emailed …"
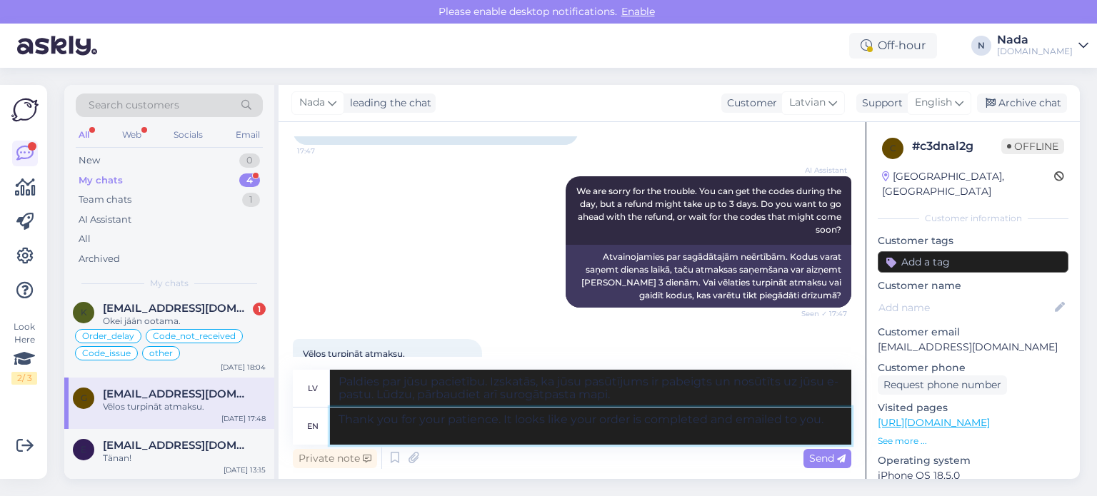
type textarea "Paldies par jūsu pacietību. Šķiet, ka jūsu pasūtījums ir pabeigts un nosūtīts u…"
click at [551, 434] on textarea "Thank you for your patience. It looks like your order is completed and emailed …" at bounding box center [590, 426] width 521 height 37
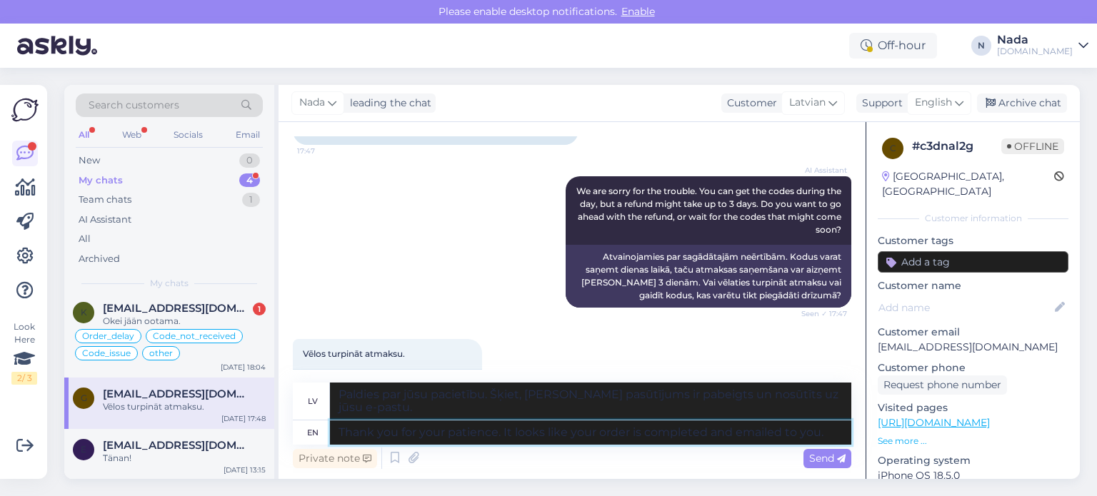
click at [820, 436] on textarea "Thank you for your patience. It looks like your order is completed and emailed …" at bounding box center [590, 433] width 521 height 24
type textarea "Thank you for your patience. It looks like your order is completed and emailed …"
type textarea "Paldies par jūsu pacietību. Šķiet, ka jūsu pasūtījums ir pabeigts un nosūtīts j…"
type textarea "Thank you for your patience. It looks like your order is completed and emailed …"
type textarea "Paldies par jūsu pacietību. Izskatās, ka jūsu pasūtījums ir pabeigts un nosūtīt…"
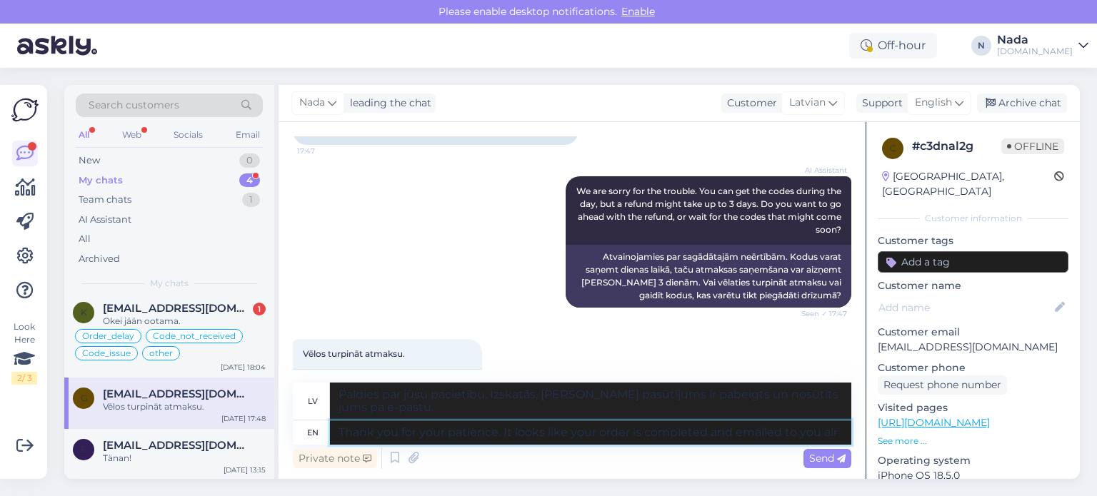
type textarea "Thank you for your patience. It looks like your order is completed and emailed …"
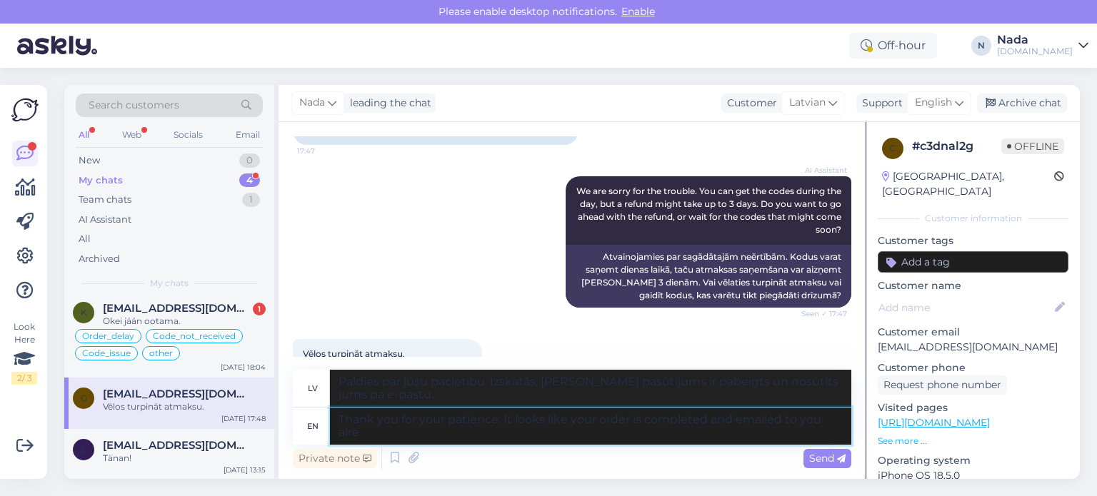
type textarea "Paldies par jūsu pacietību. Izskatās, ka jūsu pasūtījums ir pabeigts un nosūtīt…"
type textarea "Thank you for your patience. It looks like your order is completed and emailed …"
type textarea "Paldies par jūsu pacietību. Izskatās, ka jūsu pasūtījums ir pabeigts un jau nos…"
type textarea "Thank you for your patience. It looks like your order is completed and emailed …"
type textarea "Paldies par jūsu pacietību. Izskatās, ka jūsu pasūtījums ir pabeigts un jau nos…"
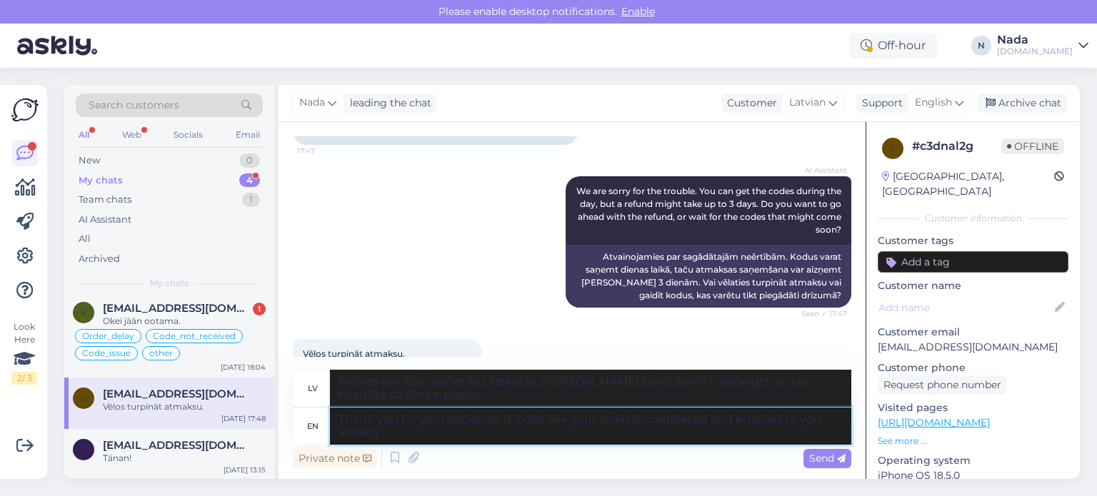
type textarea "Thank you for your patience. It looks like your order is completed and emailed …"
type textarea "Paldies par jūsu pacietību. Izskatās, ka jūsu pasūtījums ir pabeigts un jau nos…"
type textarea "Thank you for your patience. It looks like your order is completed and emailed …"
type textarea "Paldies par jūsu pacietību. Izskatās, ka jūsu pasūtījums ir pabeigts un jau nos…"
type textarea "Thank you for your patience. It looks like your order is completed and emailed …"
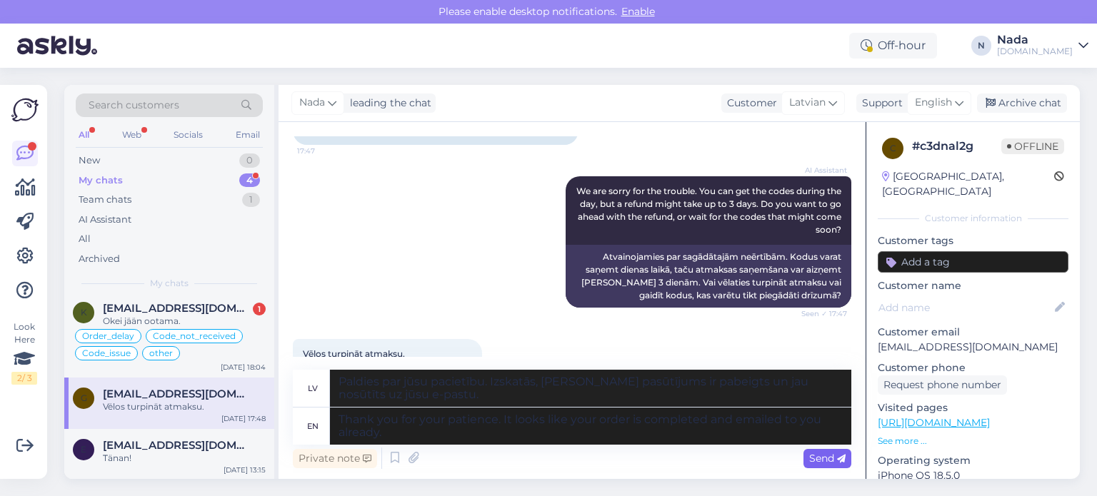
click at [828, 462] on span "Send" at bounding box center [827, 458] width 36 height 13
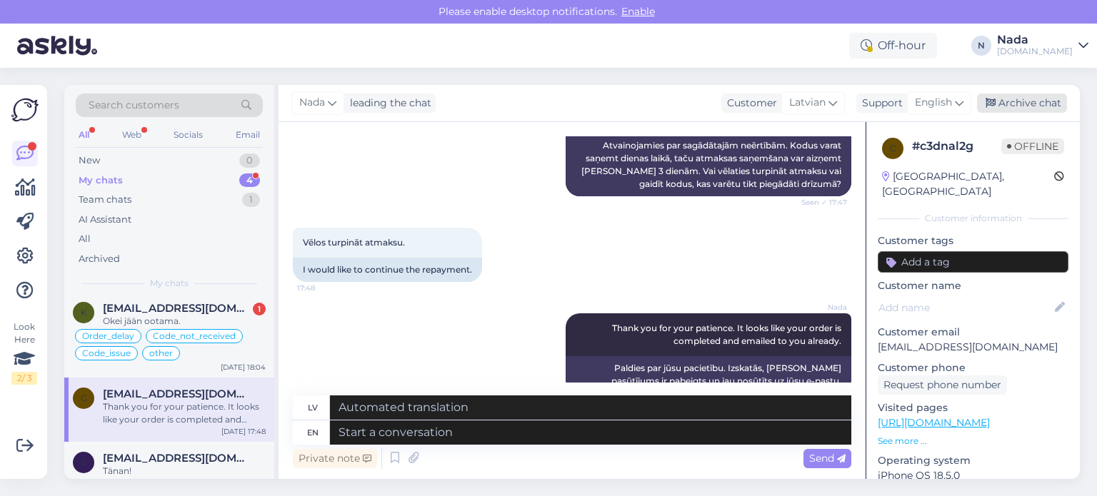
click at [1021, 100] on div "Archive chat" at bounding box center [1022, 103] width 90 height 19
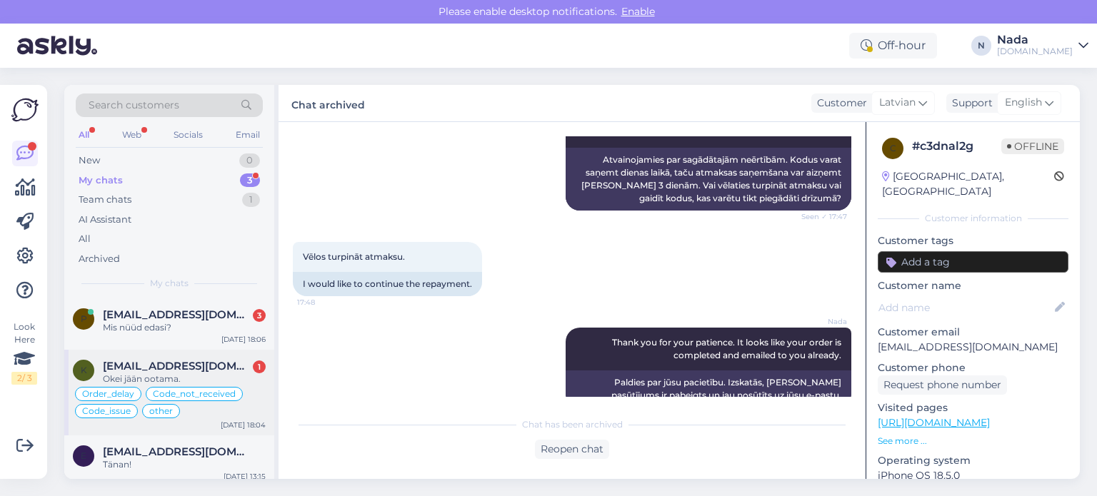
scroll to position [6, 0]
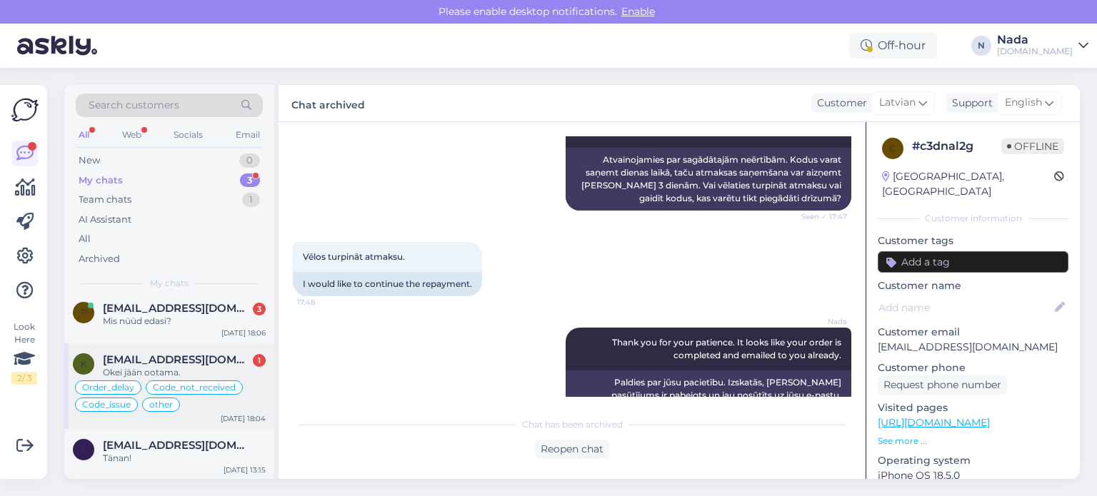
click at [249, 359] on span "[EMAIL_ADDRESS][DOMAIN_NAME]" at bounding box center [177, 360] width 149 height 13
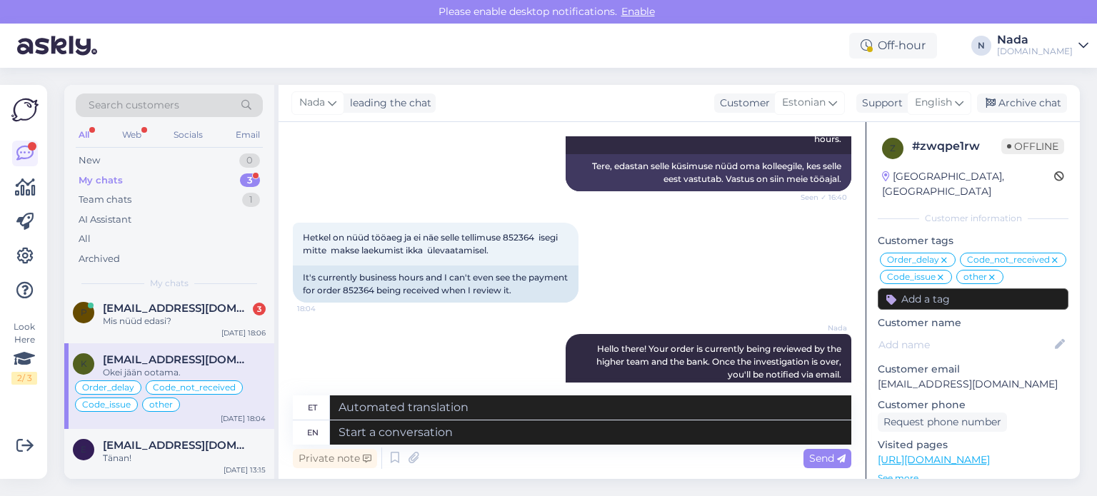
scroll to position [11103, 0]
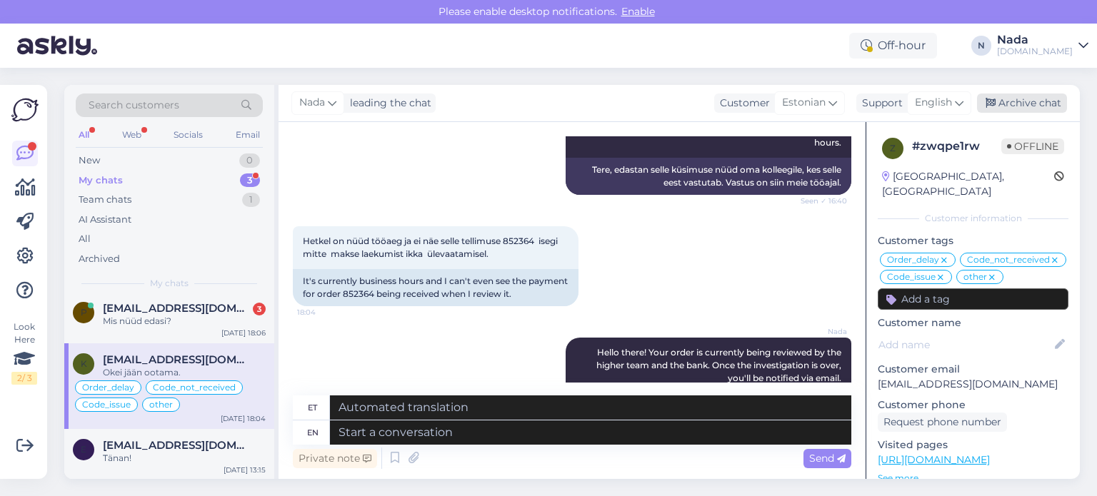
click at [1004, 109] on div "Archive chat" at bounding box center [1022, 103] width 90 height 19
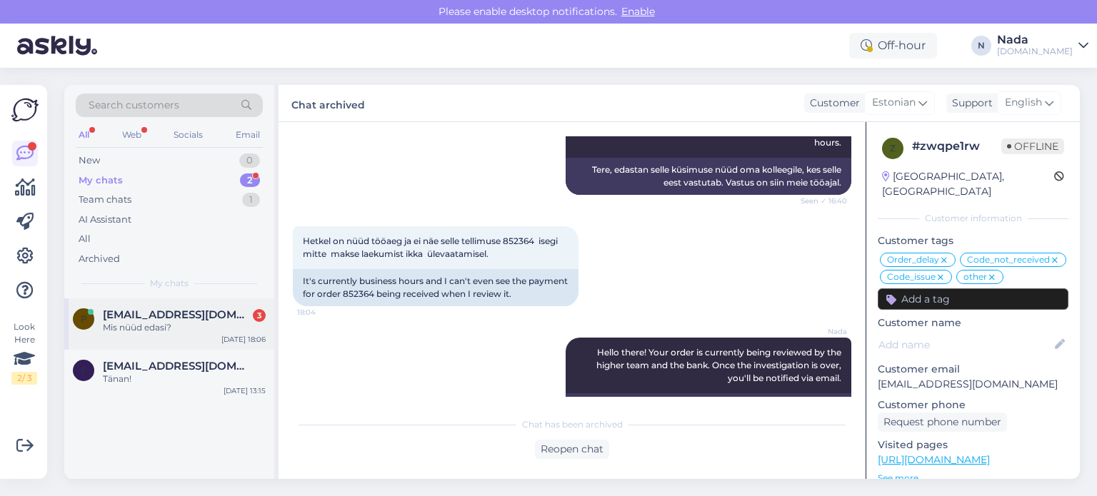
click at [231, 338] on div "Sep 12 18:06" at bounding box center [243, 339] width 44 height 11
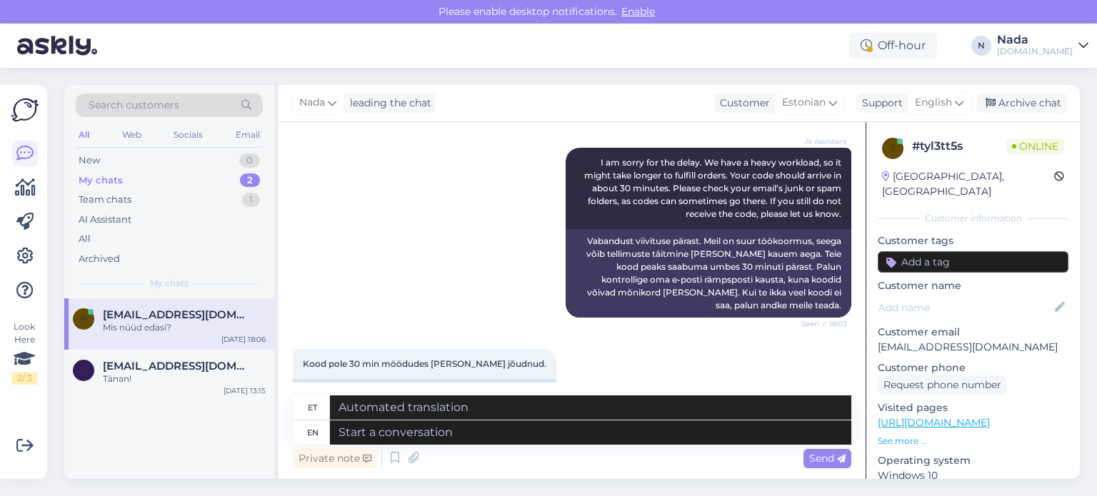
scroll to position [409, 0]
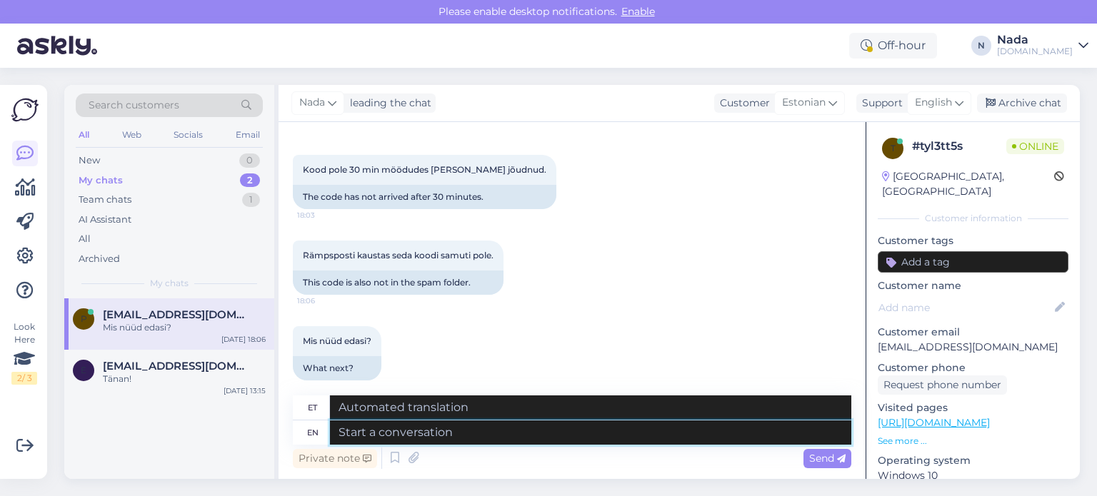
click at [526, 444] on textarea at bounding box center [590, 433] width 521 height 24
paste textarea "Please share with us your order number if you still haven't received it."
type textarea "Please share with us your order number if you still haven't received it."
type textarea "Palun jagage meiega oma tellimuse numbrit, kui te pole seda ikka veel kätte saa…"
type textarea "Please share with us your order number if you still haven't received it."
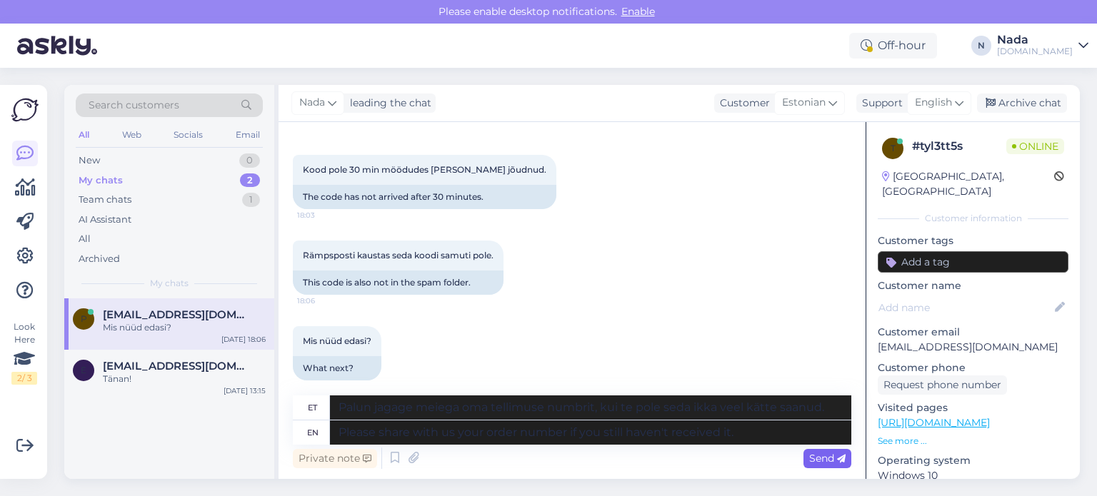
click at [833, 458] on span "Send" at bounding box center [827, 458] width 36 height 13
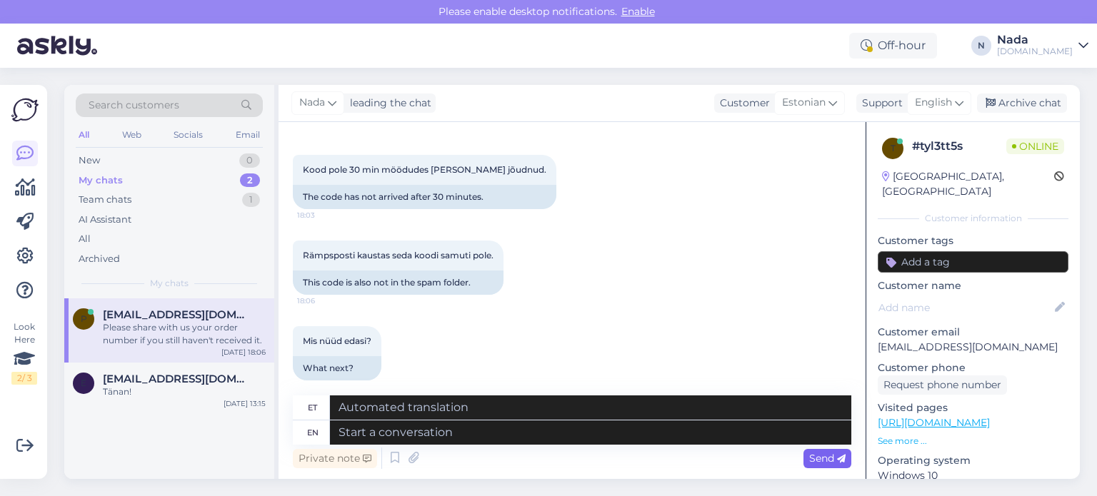
scroll to position [520, 0]
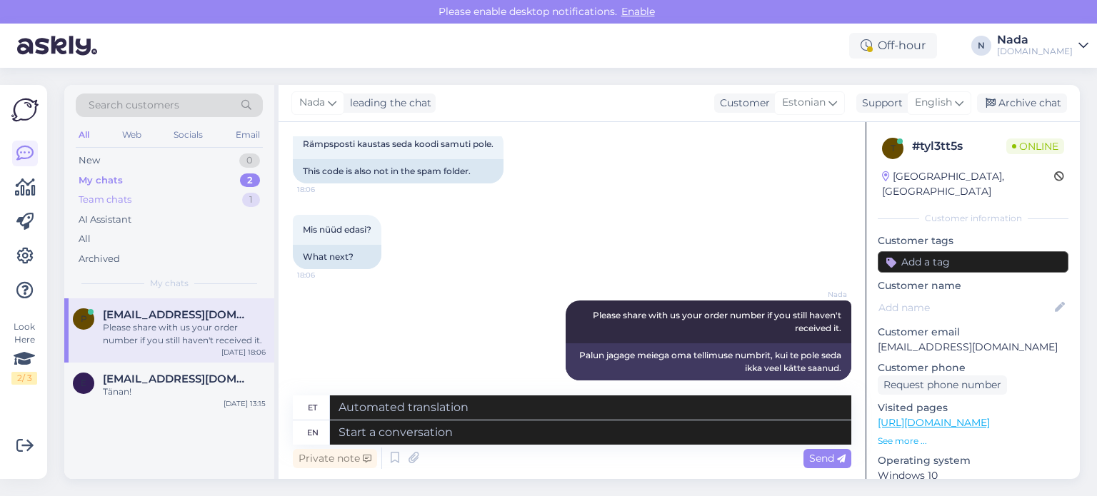
click at [111, 205] on div "Team chats" at bounding box center [105, 200] width 53 height 14
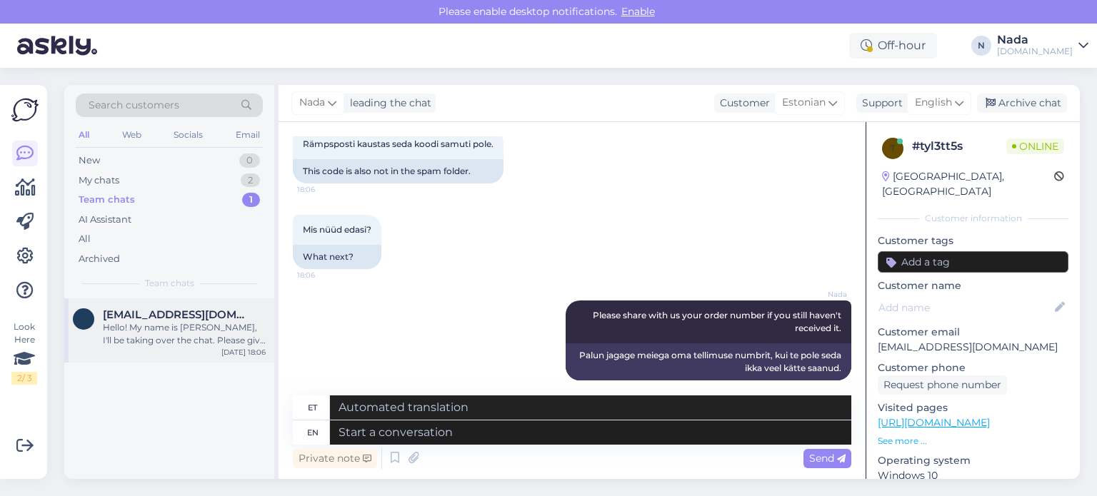
click at [173, 317] on span "[EMAIL_ADDRESS][DOMAIN_NAME]" at bounding box center [177, 315] width 149 height 13
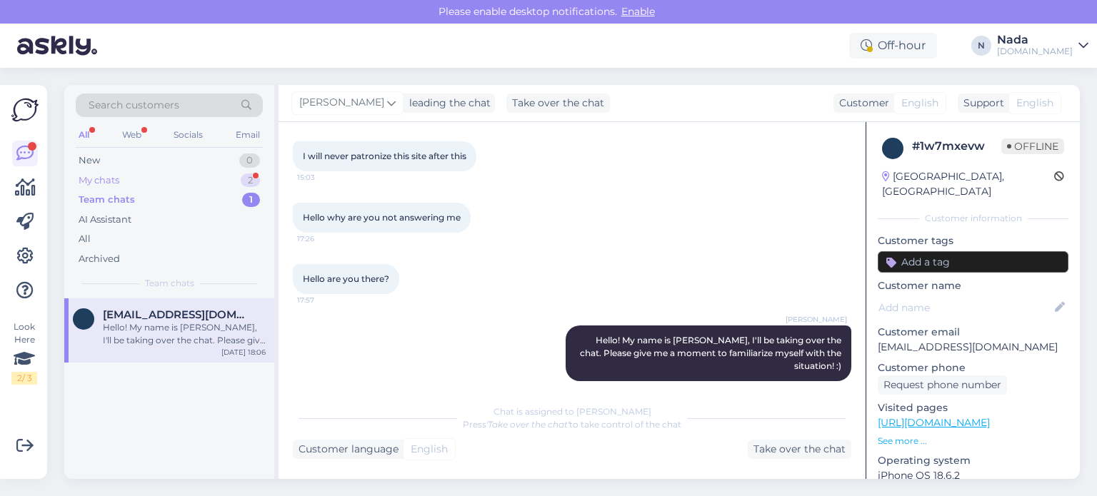
click at [94, 186] on div "My chats 2" at bounding box center [169, 181] width 187 height 20
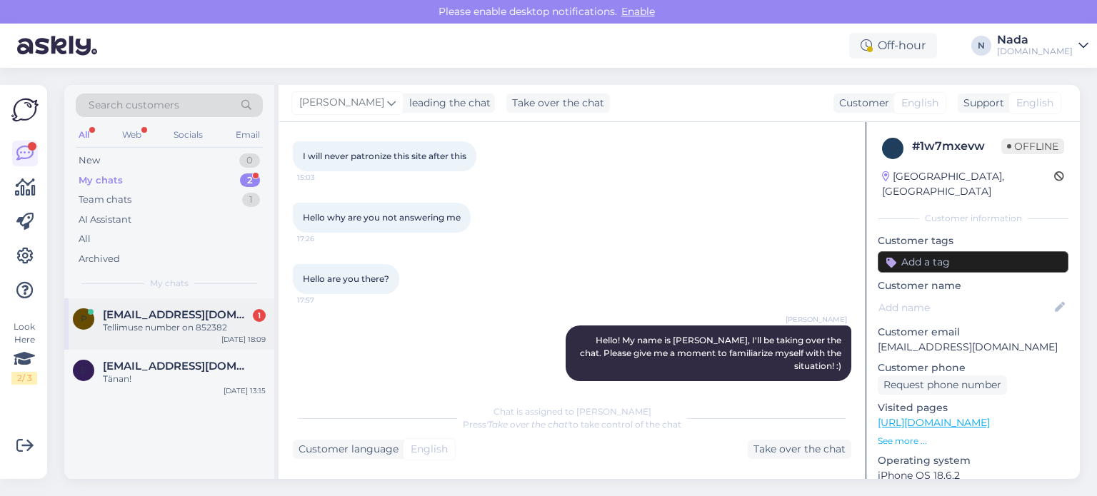
click at [176, 334] on div "p porgandimees17ps4@gmail.com 1 Tellimuse number on 852382 Sep 12 18:09" at bounding box center [169, 324] width 210 height 51
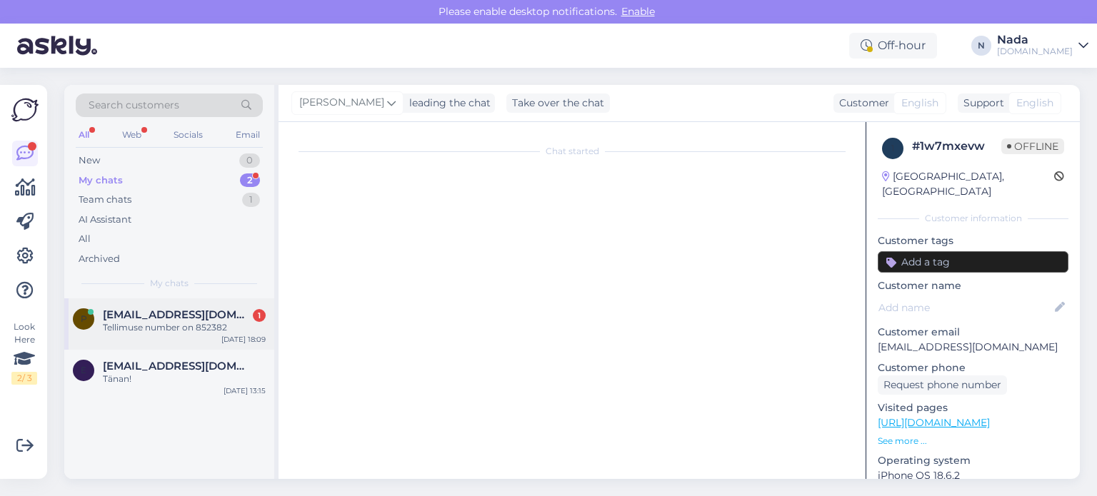
scroll to position [606, 0]
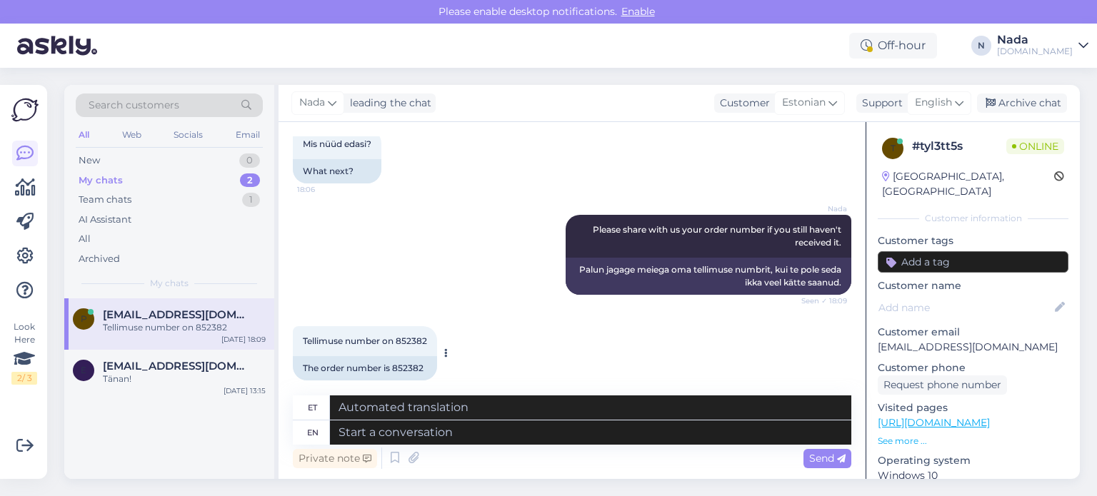
click at [414, 356] on div "The order number is 852382" at bounding box center [365, 368] width 144 height 24
copy div "852382"
click at [594, 434] on textarea at bounding box center [590, 433] width 521 height 24
paste textarea "Hello there! Thank you for your patience. Your order is currently being fulfill…"
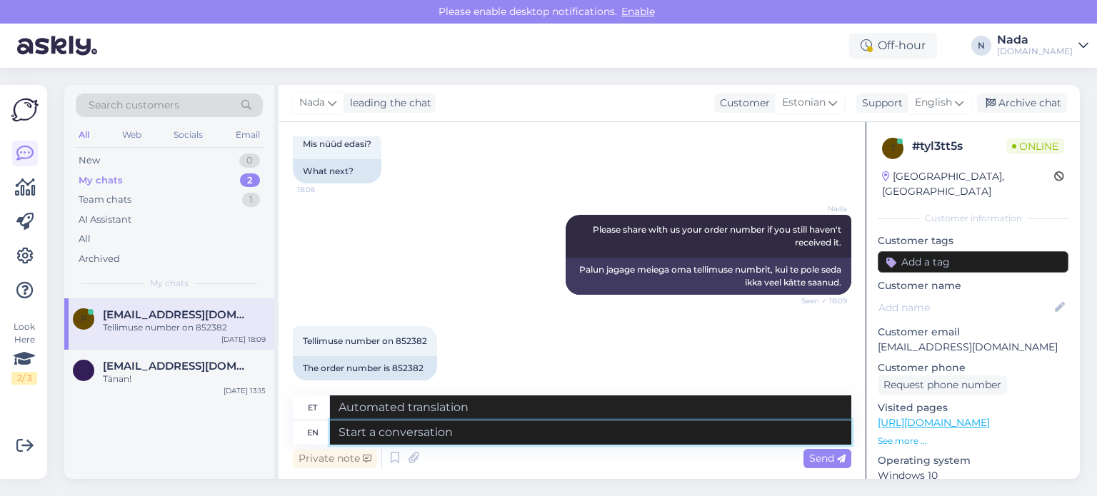
type textarea "Hello there! Thank you for your patience. Your order is currently being fulfill…"
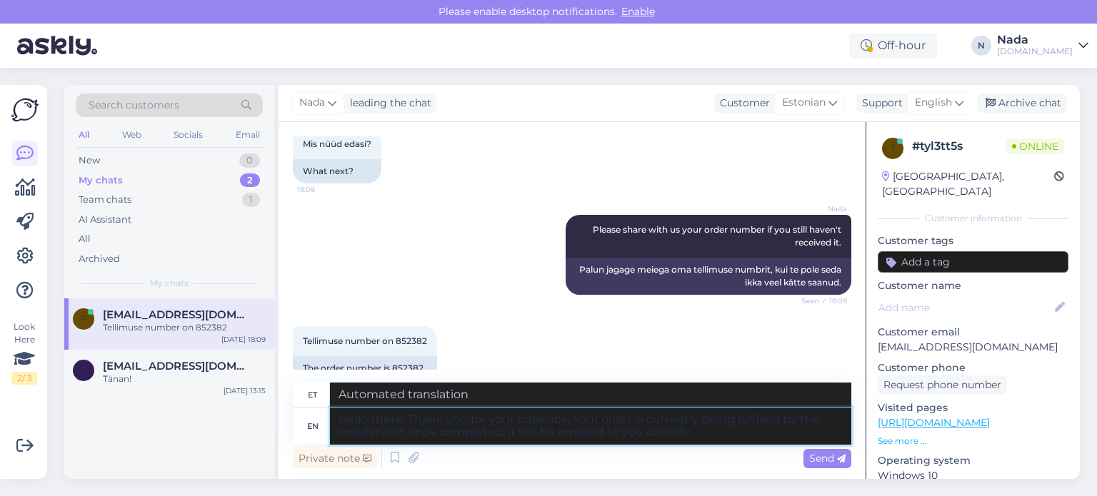
type textarea "Tere! Täname teid kannatlikkuse eest. Edasimüüja täidab teie tellimust ja kui s…"
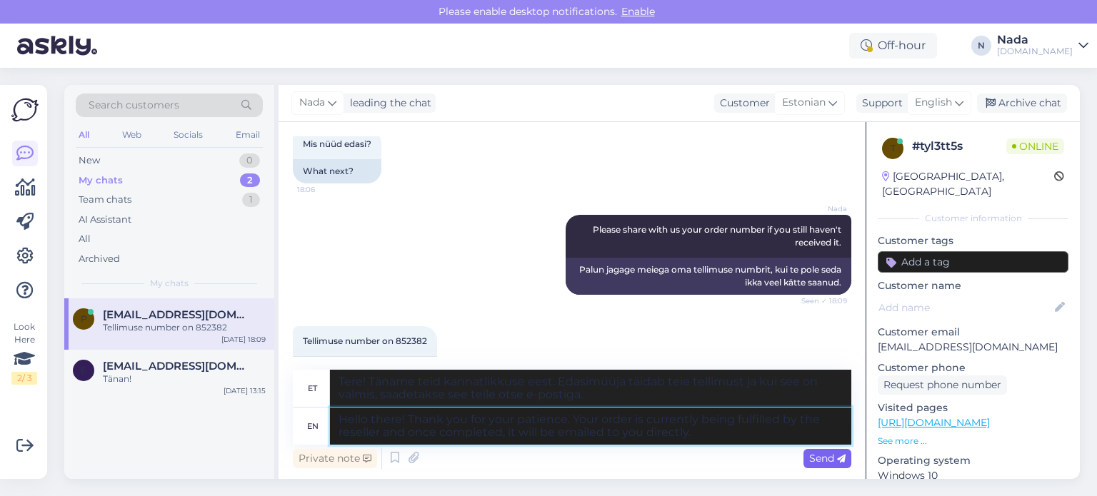
type textarea "Hello there! Thank you for your patience. Your order is currently being fulfill…"
click at [811, 456] on span "Send" at bounding box center [827, 458] width 36 height 13
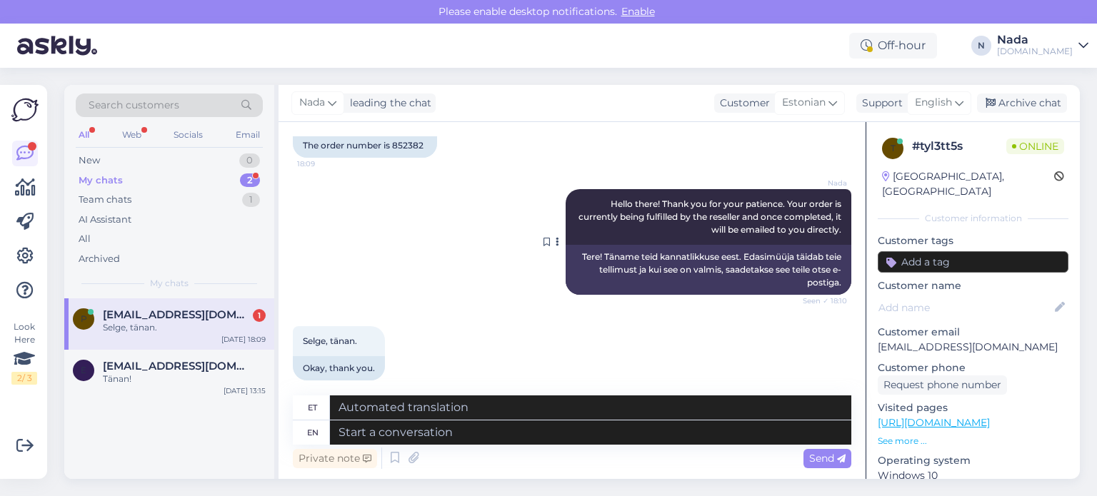
scroll to position [829, 0]
click at [659, 439] on textarea at bounding box center [590, 433] width 521 height 24
type textarea "You're m"
type textarea "Sa oled"
type textarea "You're most wle"
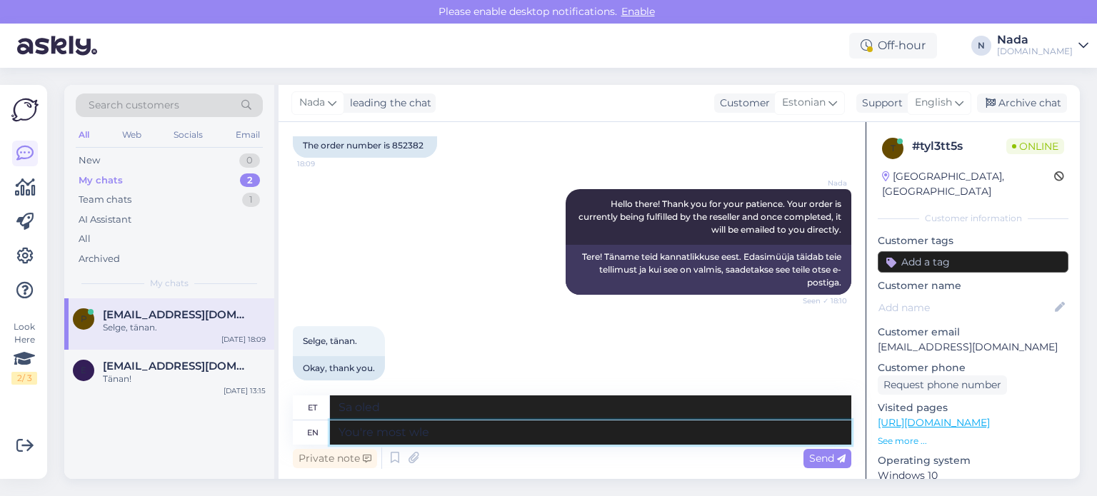
type textarea "Sa oled kõige rohkem"
type textarea "You're most welcome."
type textarea "Oled väga teretulnud."
type textarea "You're most welcome."
click at [811, 451] on div "Send" at bounding box center [828, 458] width 48 height 19
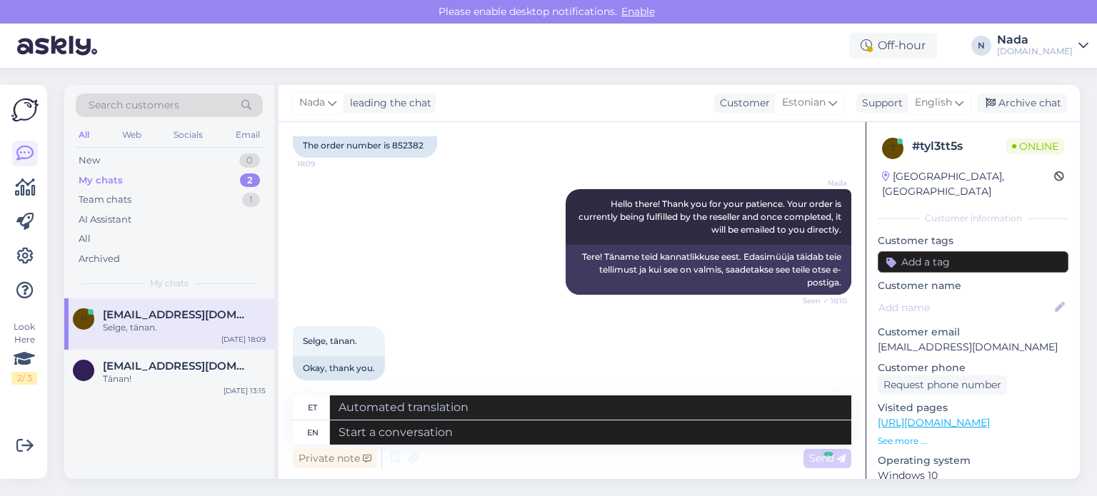
scroll to position [914, 0]
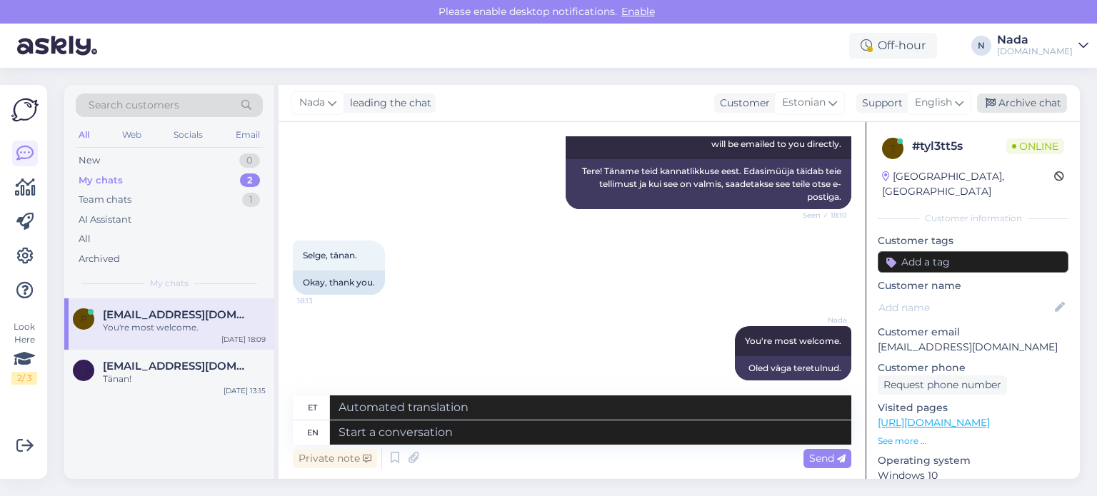
click at [1043, 106] on div "Archive chat" at bounding box center [1022, 103] width 90 height 19
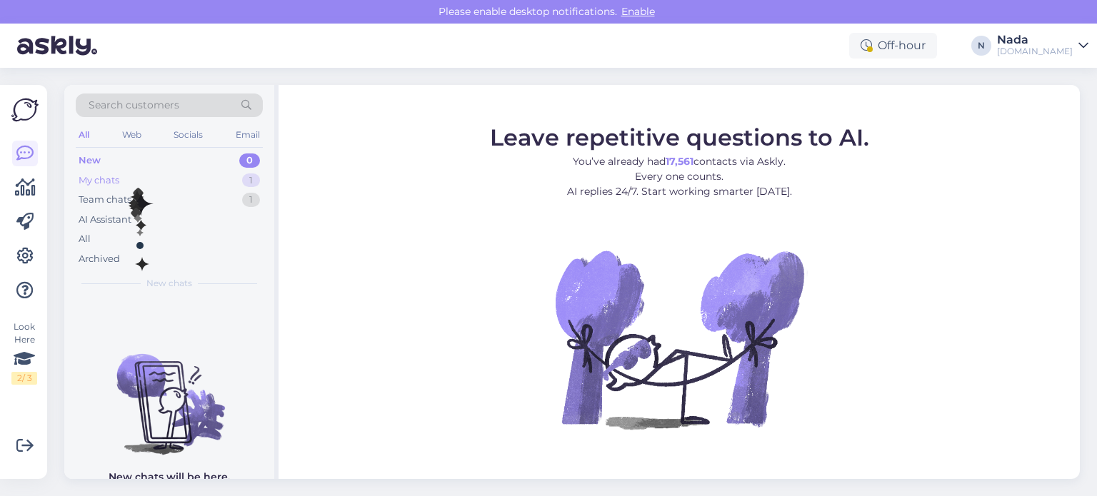
click at [137, 180] on div "My chats 1" at bounding box center [169, 181] width 187 height 20
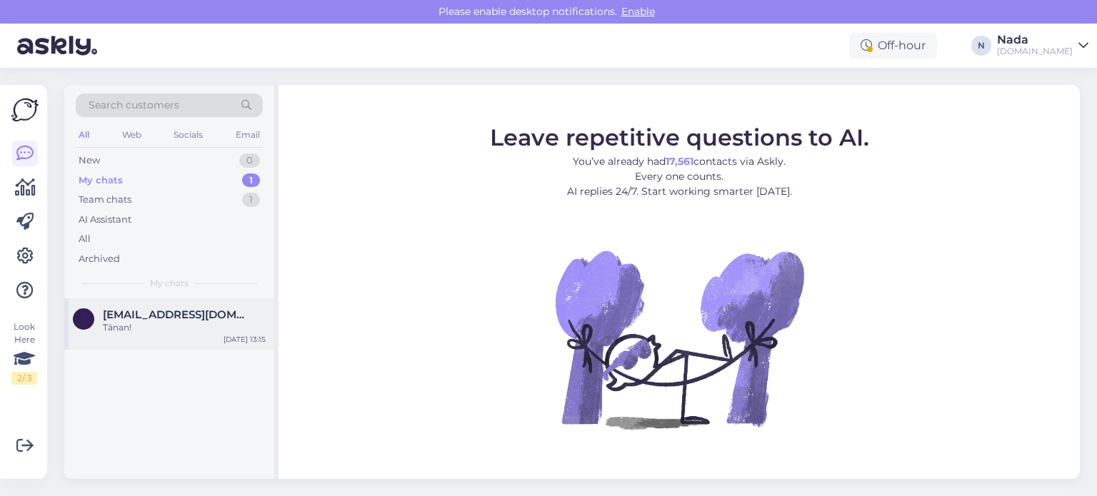
click at [149, 324] on div "Tänan!" at bounding box center [184, 327] width 163 height 13
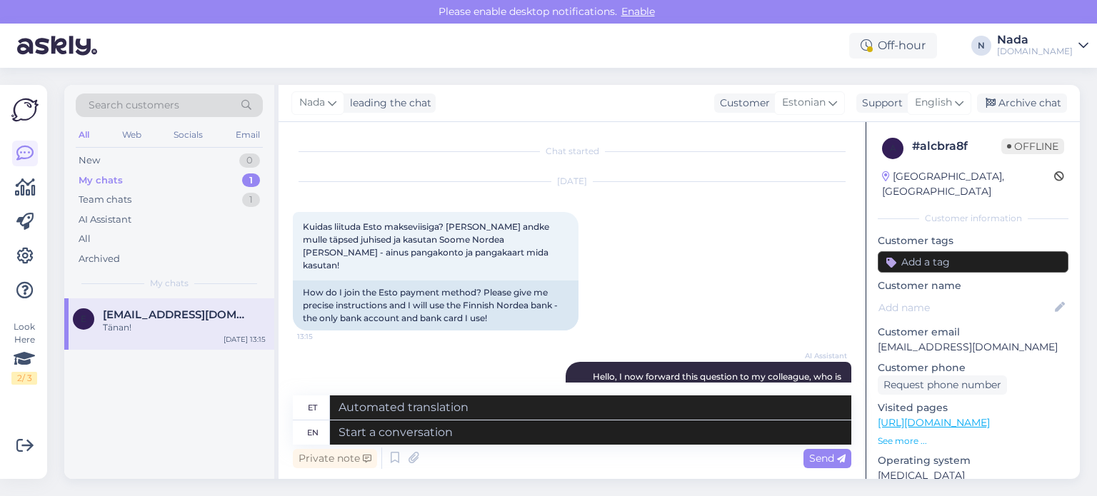
scroll to position [160, 0]
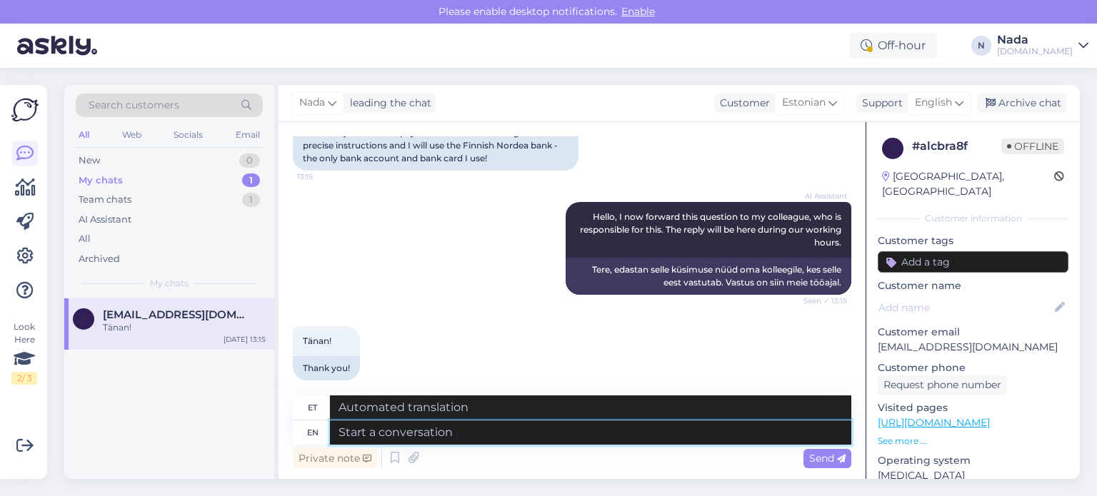
drag, startPoint x: 454, startPoint y: 435, endPoint x: 471, endPoint y: 436, distance: 17.2
click at [454, 436] on textarea at bounding box center [590, 433] width 521 height 24
type textarea "Thank you"
type textarea "Tänan"
type textarea "Thank you"
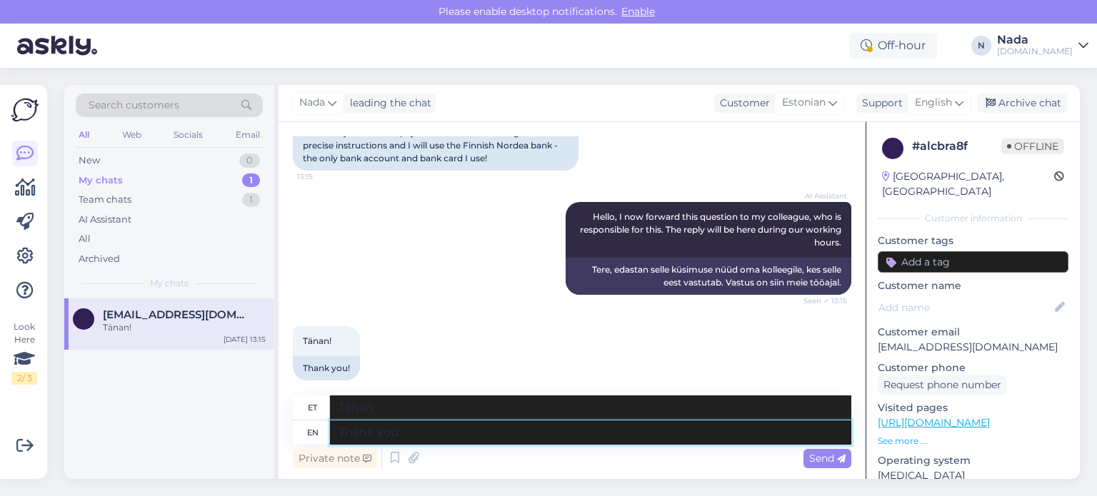
type textarea "Aitäh"
type textarea "T"
type textarea "Tänan"
type textarea "Hello the"
type textarea "Tere"
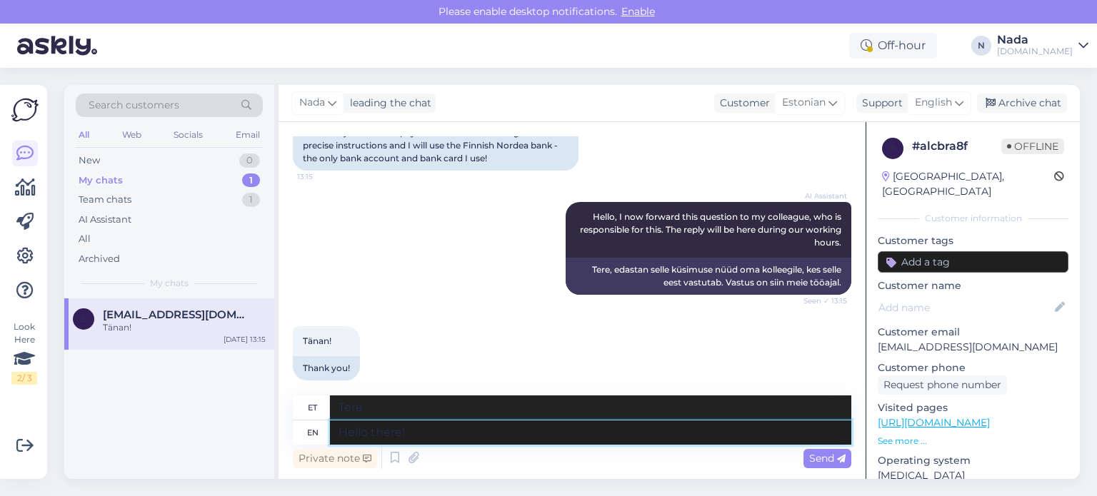
type textarea "Hello there!"
type textarea "Tere!"
type textarea "Hello there! Thank you"
type textarea "Tere! [GEOGRAPHIC_DATA]"
type textarea "Hello there! Thank you fo"
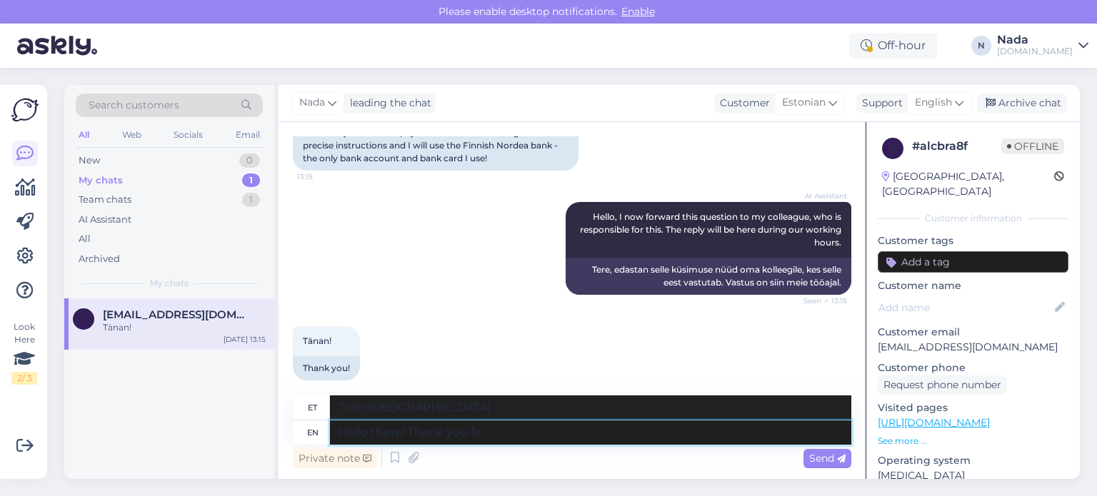
type textarea "Tere! Aitäh!"
type textarea "Hello there! Thank you for your p"
type textarea "Tere! Tänan teid!"
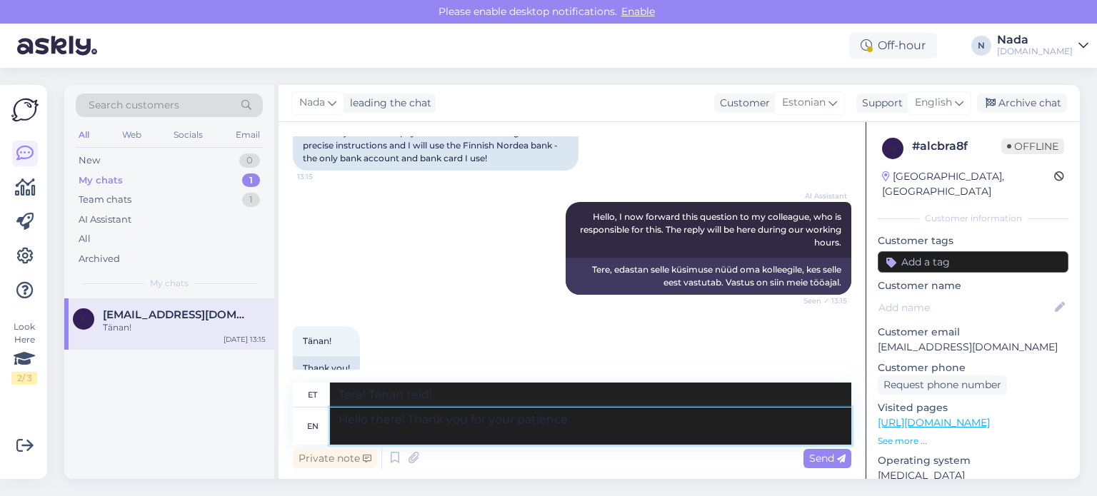
paste textarea "Regarding Esto: 1. Choose Esto from the payment methods (example made with Esto…"
type textarea "Hello there! Thank you for your patience. Regarding Esto: 1. Choose Esto from t…"
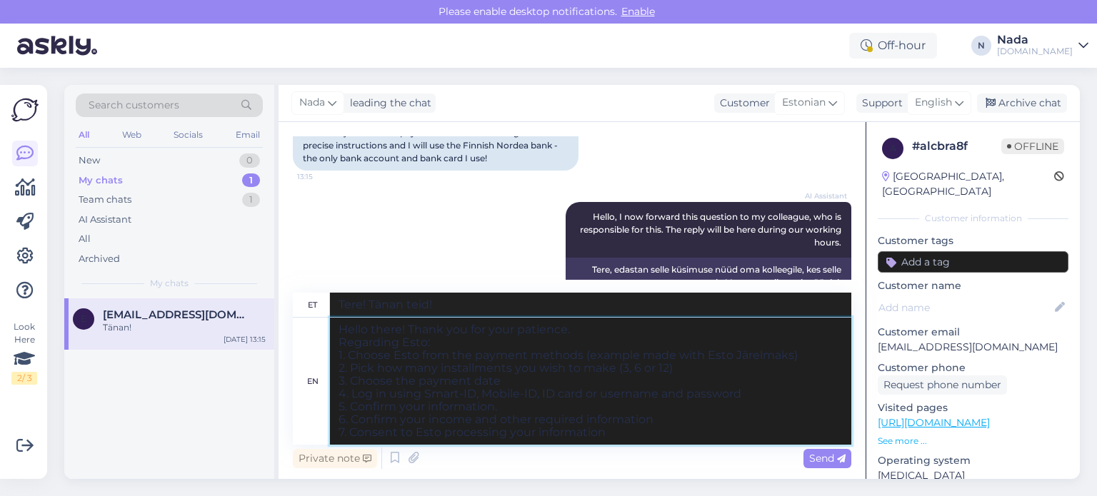
type textarea "Tere! Täname teid kannatlikkuse eest. Esto kohta: 1. Valige makseviiside hulgas…"
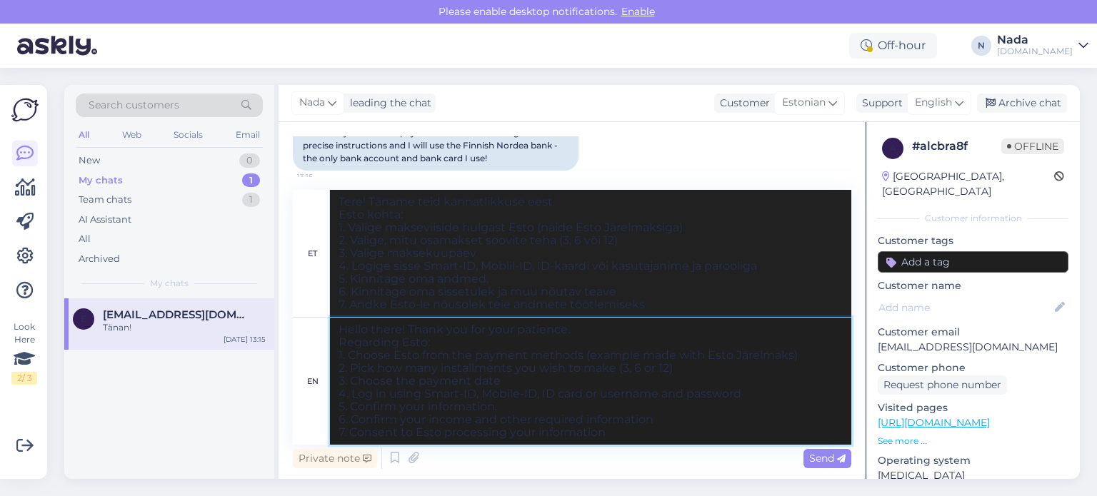
click at [580, 329] on textarea "Hello there! Thank you for your patience. Regarding Esto: 1. Choose Esto from t…" at bounding box center [590, 381] width 521 height 127
type textarea "Hello there! Thank you for your patience. Regarding Esto: 1. Choose Esto from t…"
type textarea "Tere! Täname teid kannatlikkuse eest. Esto kohta: 1. Valige makseviiside hulgas…"
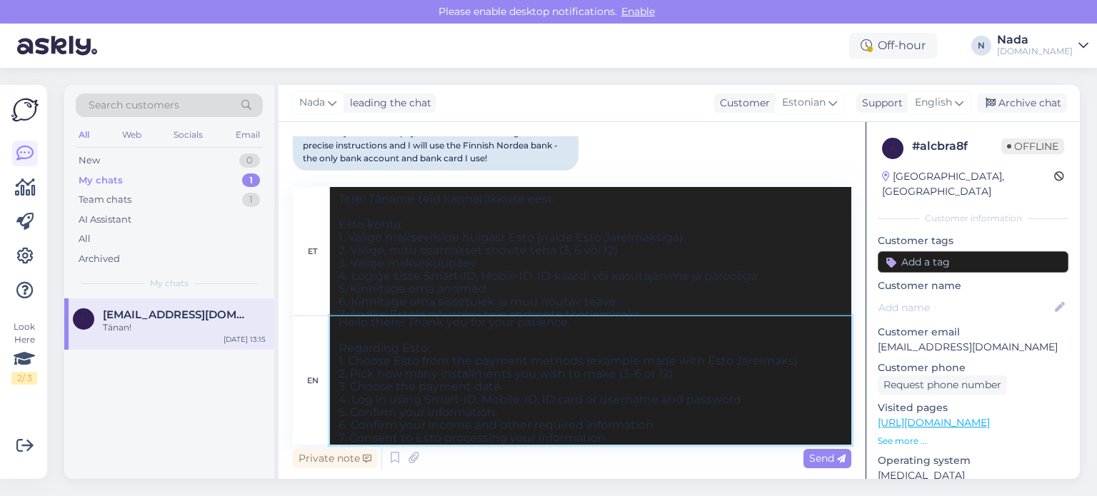
scroll to position [11, 0]
type textarea "Hello there! Thank you for your patience. Regarding Esto: 1. Choose Esto from t…"
click at [820, 462] on span "Send" at bounding box center [827, 458] width 36 height 13
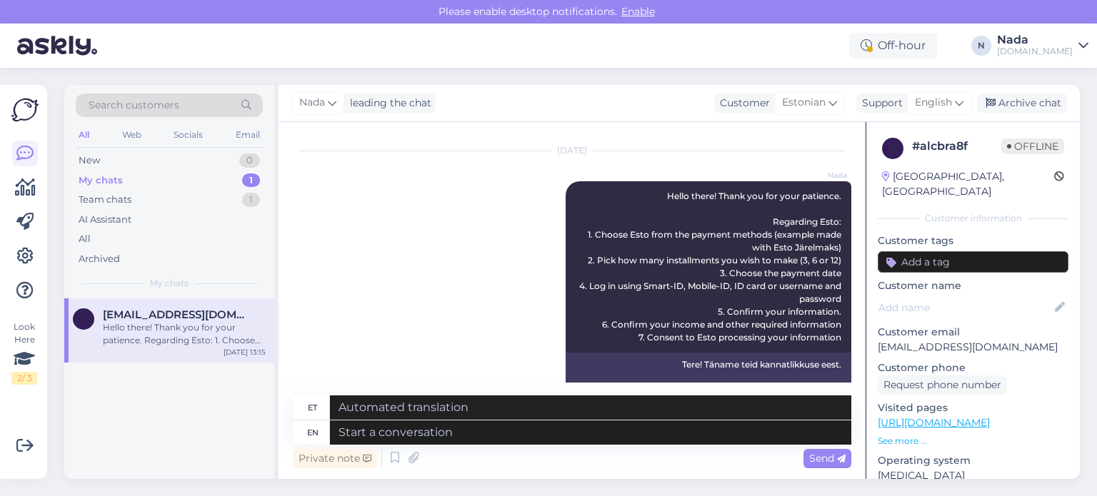
scroll to position [403, 0]
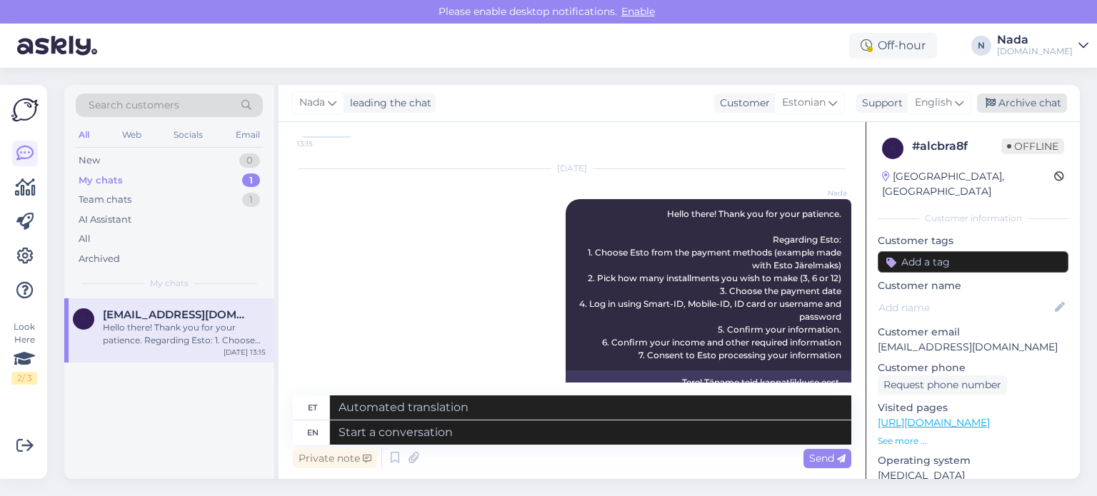
click at [1031, 100] on div "Archive chat" at bounding box center [1022, 103] width 90 height 19
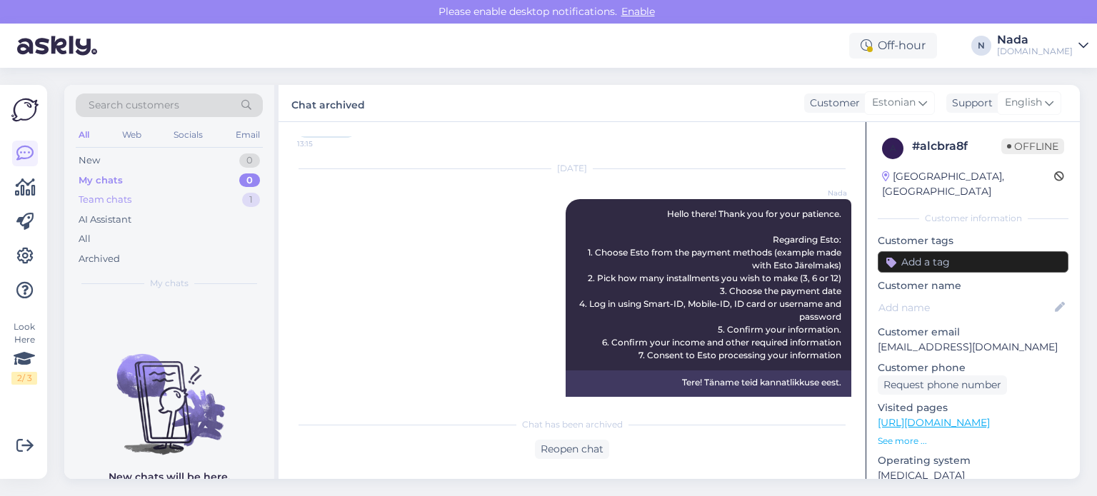
click at [174, 201] on div "Team chats 1" at bounding box center [169, 200] width 187 height 20
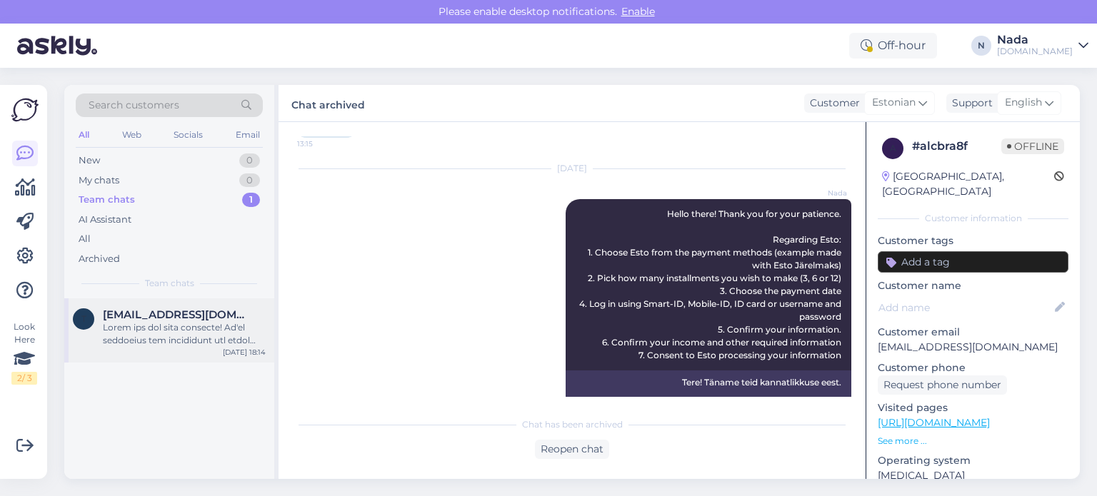
click at [222, 309] on span "[EMAIL_ADDRESS][DOMAIN_NAME]" at bounding box center [177, 315] width 149 height 13
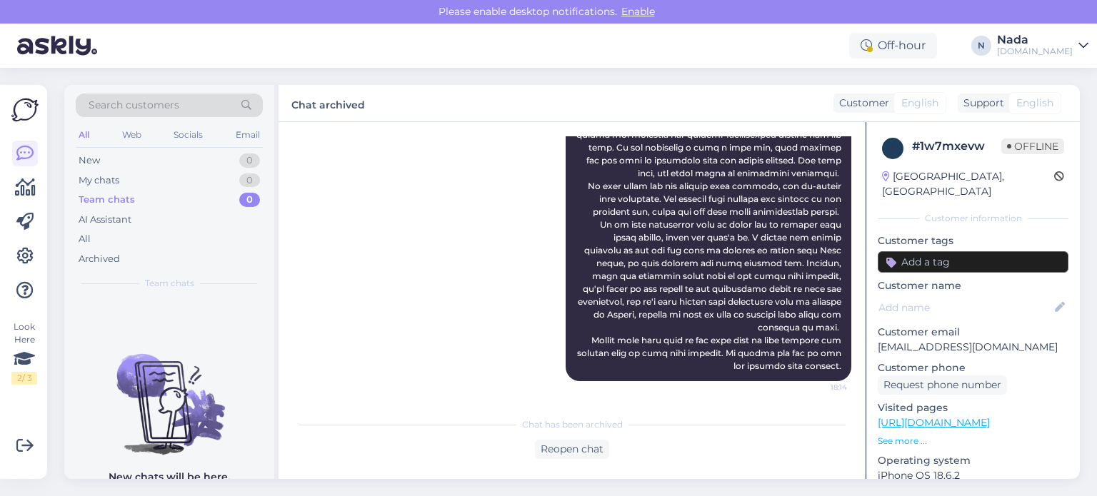
scroll to position [1422, 0]
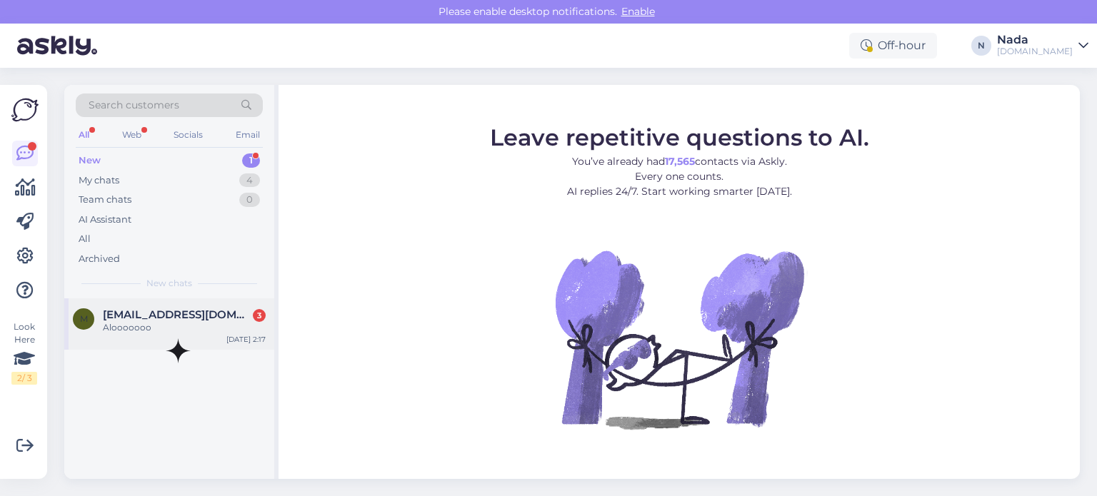
click at [166, 339] on div "m [EMAIL_ADDRESS][DOMAIN_NAME] 3 Alooooooo [DATE] 2:17" at bounding box center [169, 324] width 210 height 51
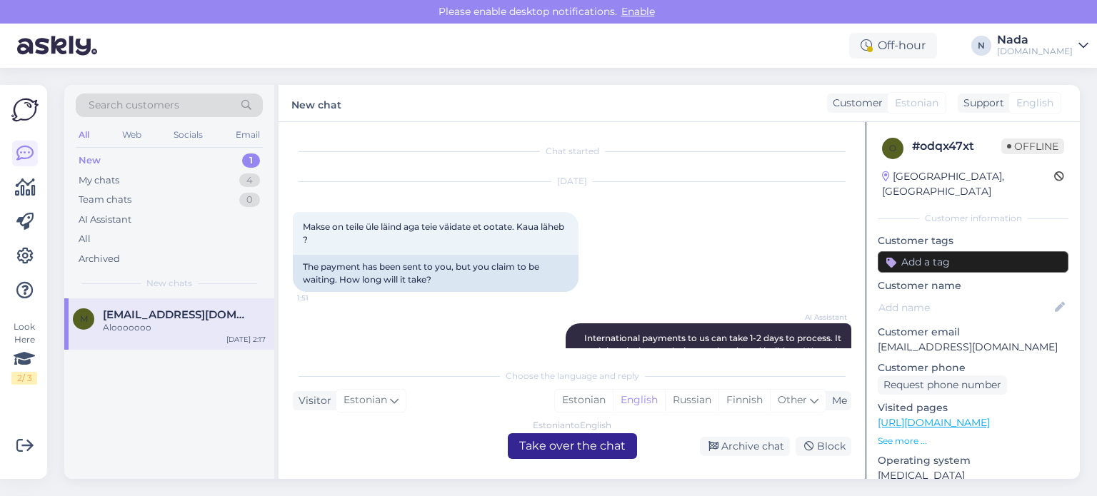
scroll to position [730, 0]
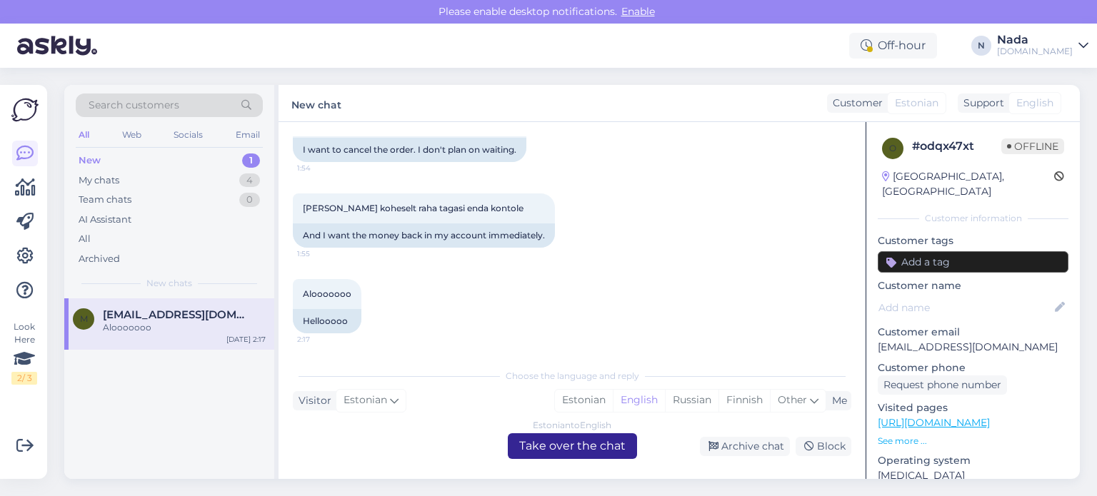
drag, startPoint x: 615, startPoint y: 451, endPoint x: 606, endPoint y: 455, distance: 10.2
click at [611, 453] on div "Estonian to English Take over the chat" at bounding box center [572, 447] width 129 height 26
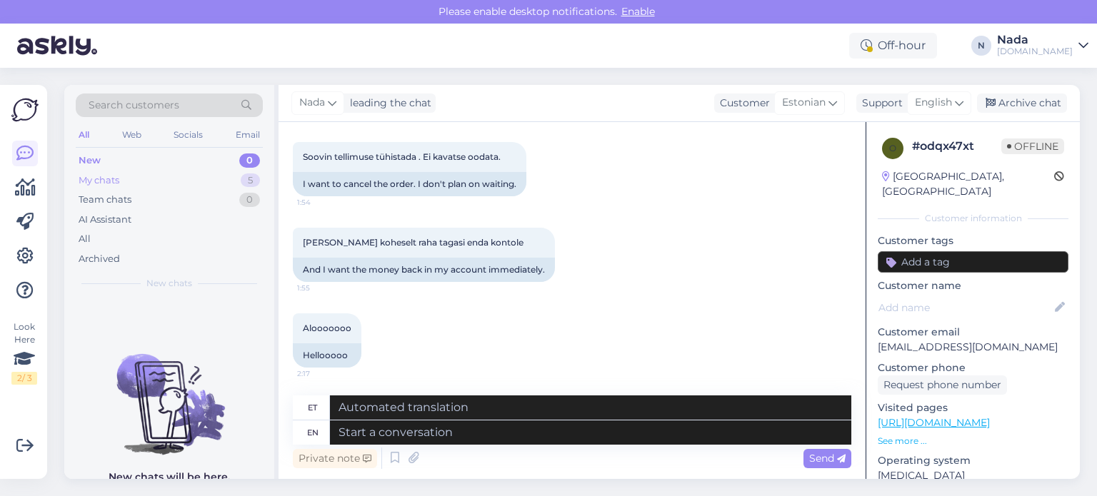
click at [120, 180] on div "My chats 5" at bounding box center [169, 181] width 187 height 20
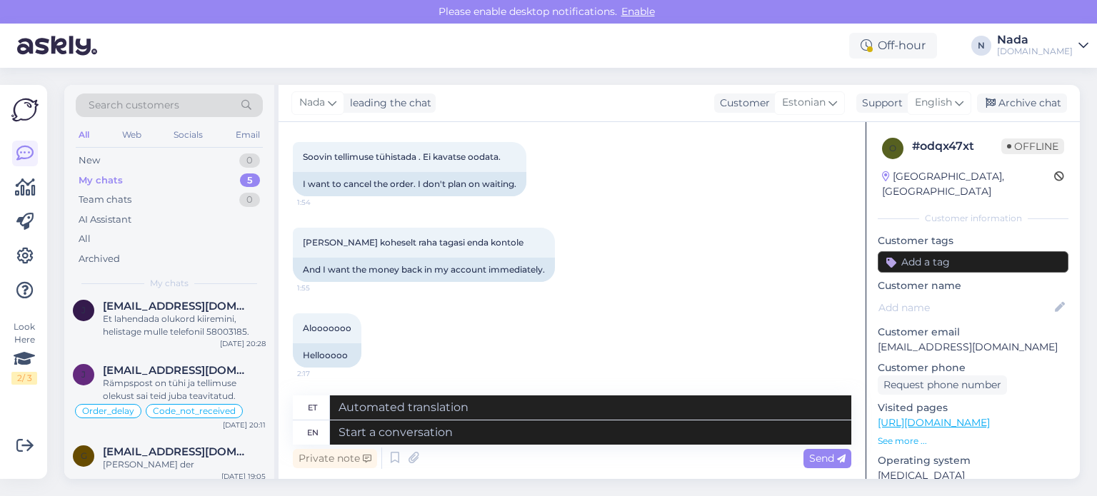
scroll to position [118, 0]
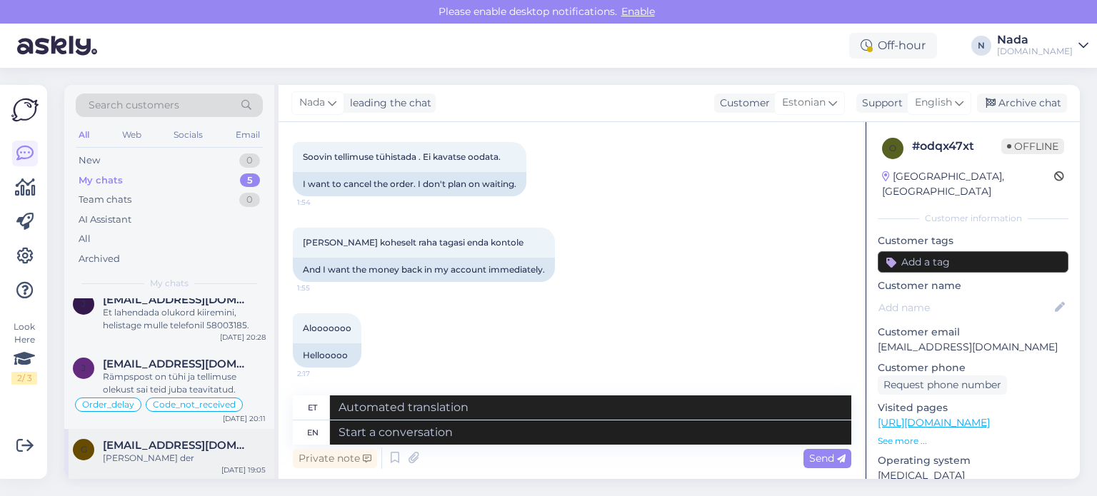
click at [217, 458] on div "[PERSON_NAME] der" at bounding box center [184, 458] width 163 height 13
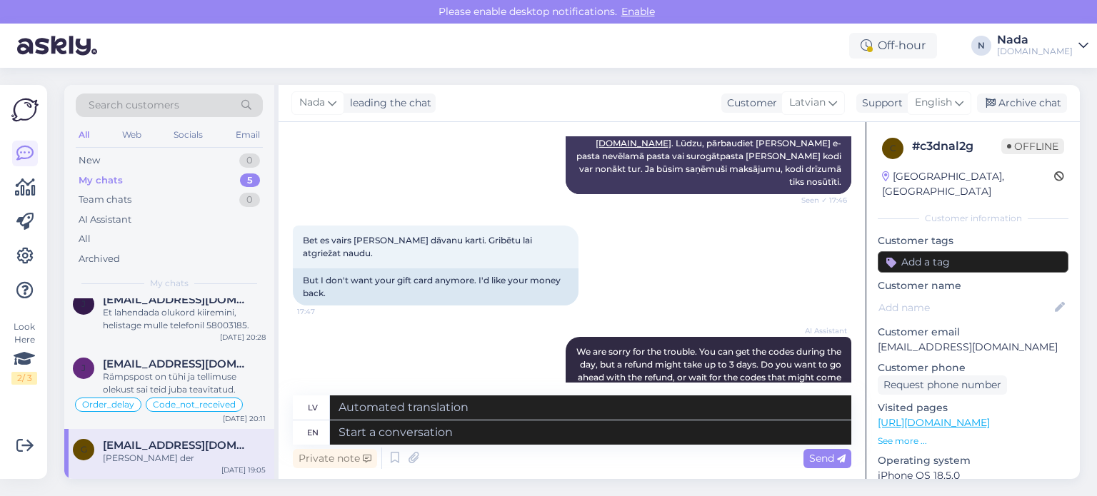
scroll to position [1642, 0]
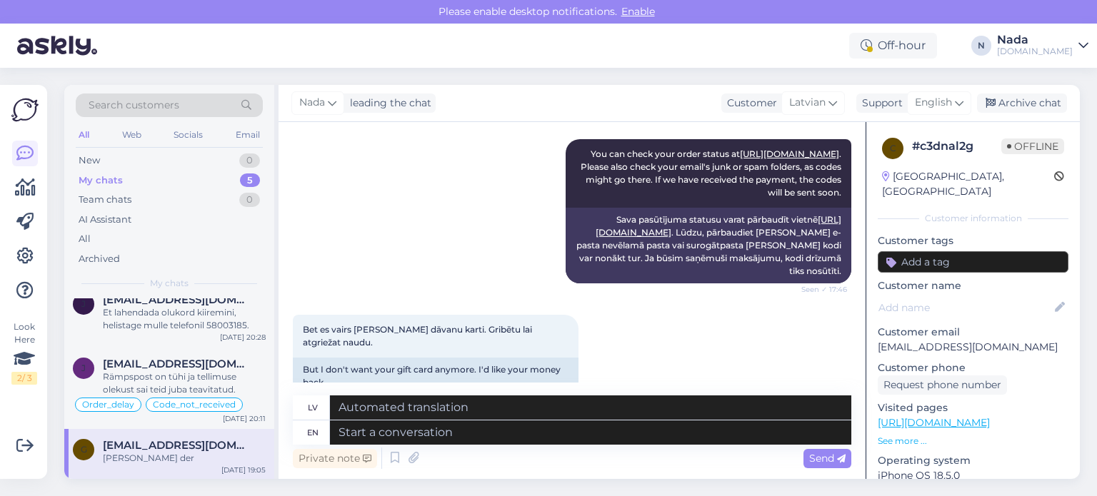
click at [909, 251] on input at bounding box center [973, 261] width 191 height 21
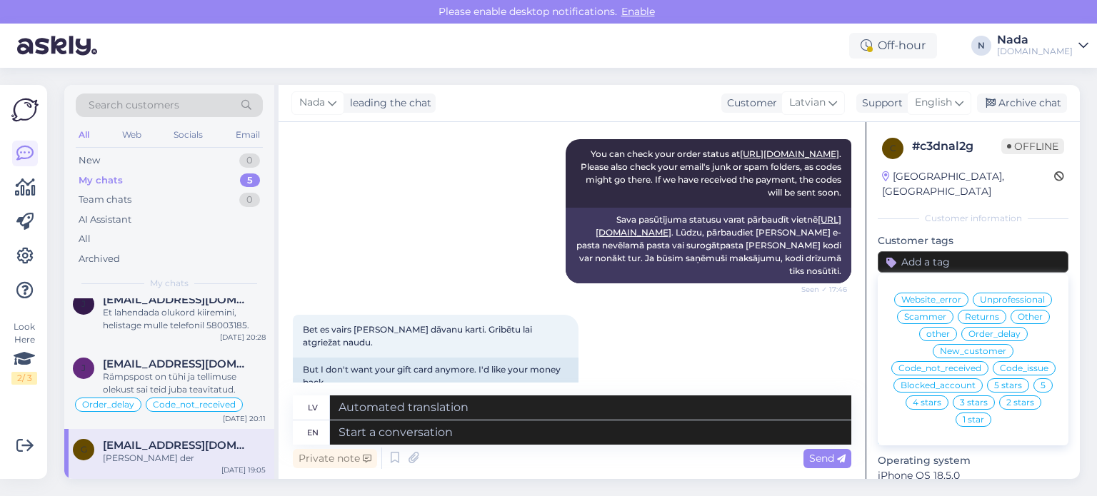
click at [971, 313] on span "Returns" at bounding box center [982, 317] width 34 height 9
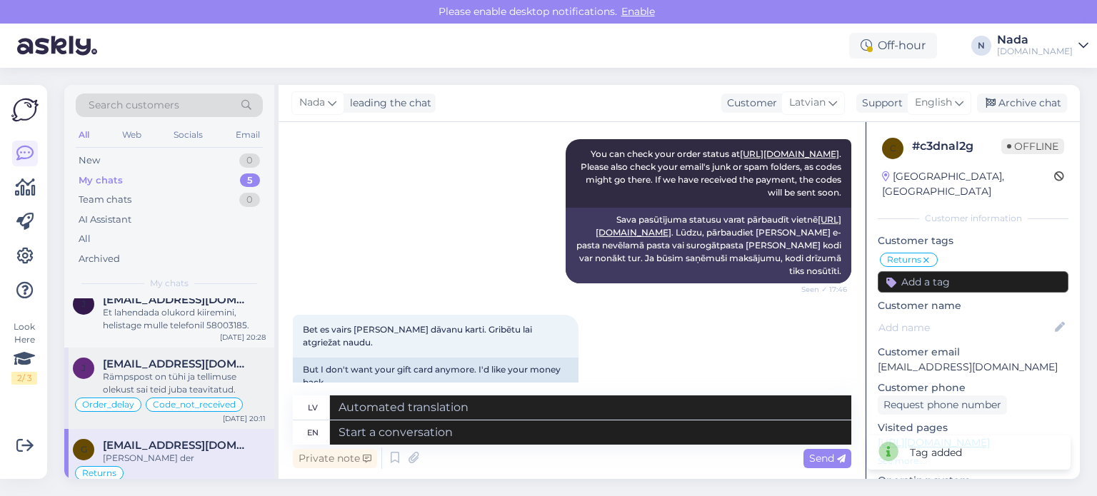
scroll to position [135, 0]
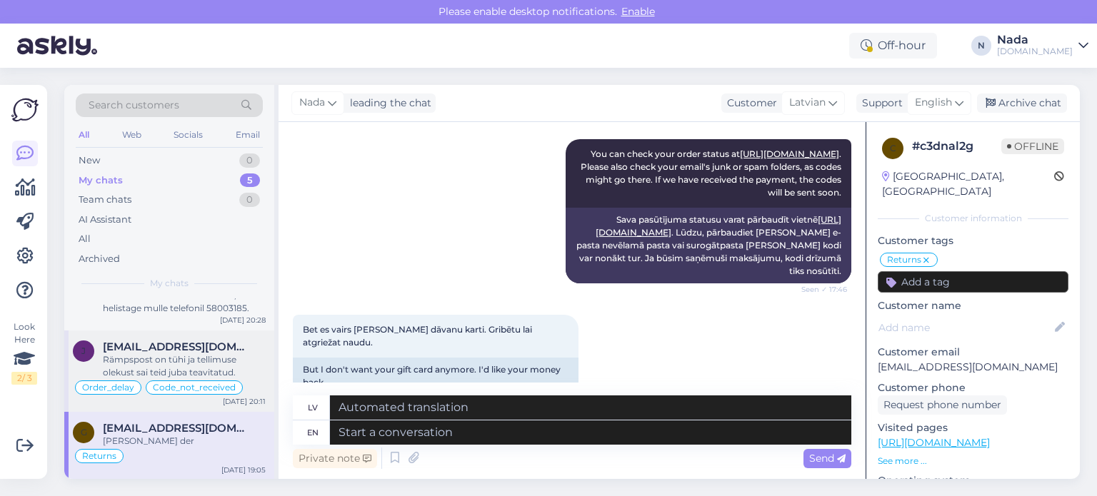
click at [208, 361] on div "Rämpspost on tühi ja tellimuse olekust sai teid juba teavitatud." at bounding box center [184, 367] width 163 height 26
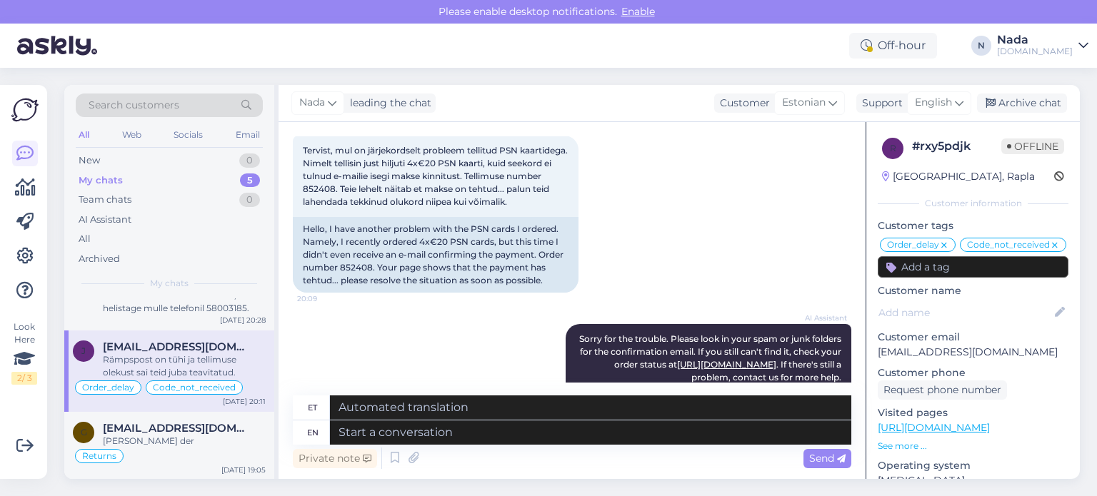
scroll to position [2669, 0]
click at [355, 268] on div "Hello, I have another problem with the PSN cards I ordered. Namely, I recently …" at bounding box center [436, 257] width 286 height 76
copy div "852408"
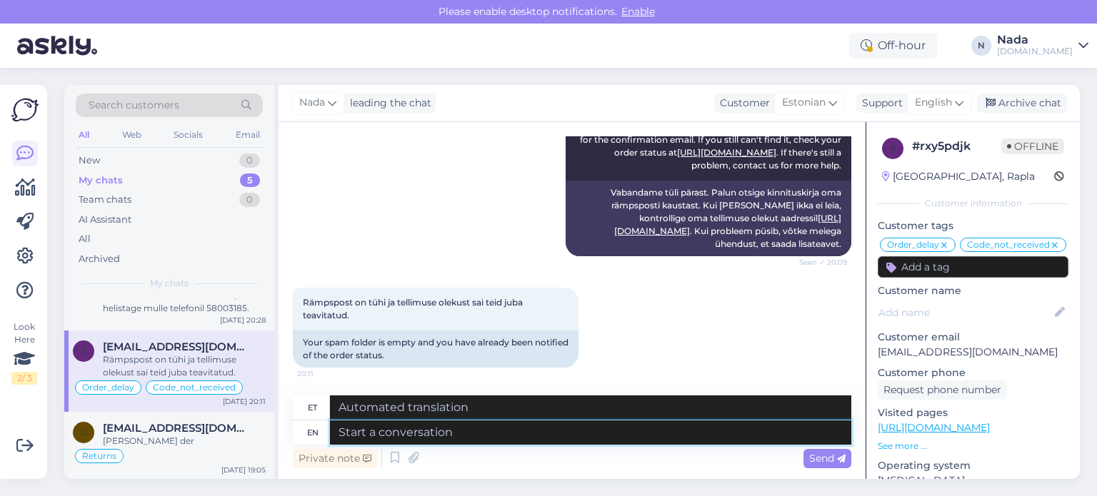
click at [545, 431] on textarea at bounding box center [590, 433] width 521 height 24
paste textarea "Thank you for your patience. It looks like your order is completed and emailed …"
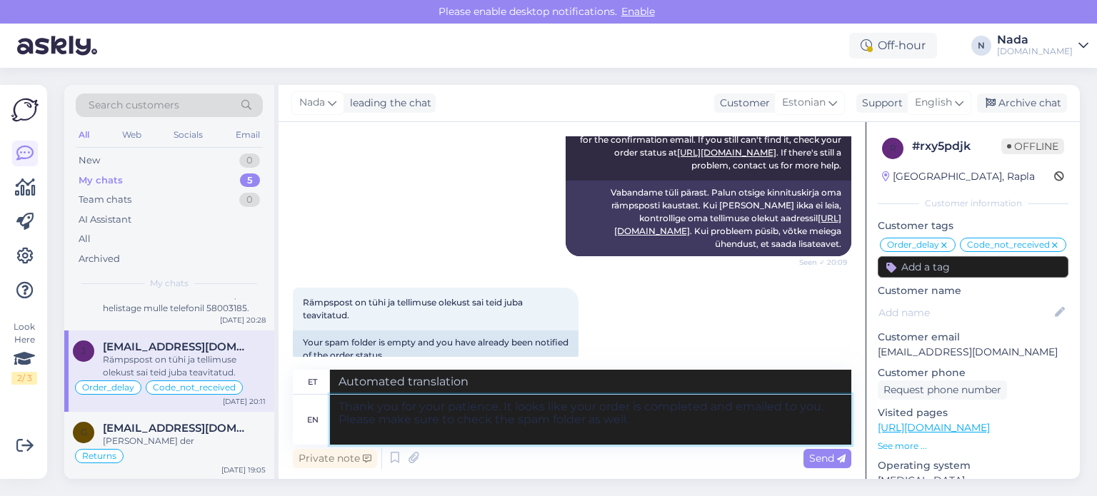
type textarea "Thank you for your patience. It looks like your order is completed and emailed …"
type textarea "Täname kannatlikkuse eest. Paistab, et teie tellimus on esitatud ja teile e-pos…"
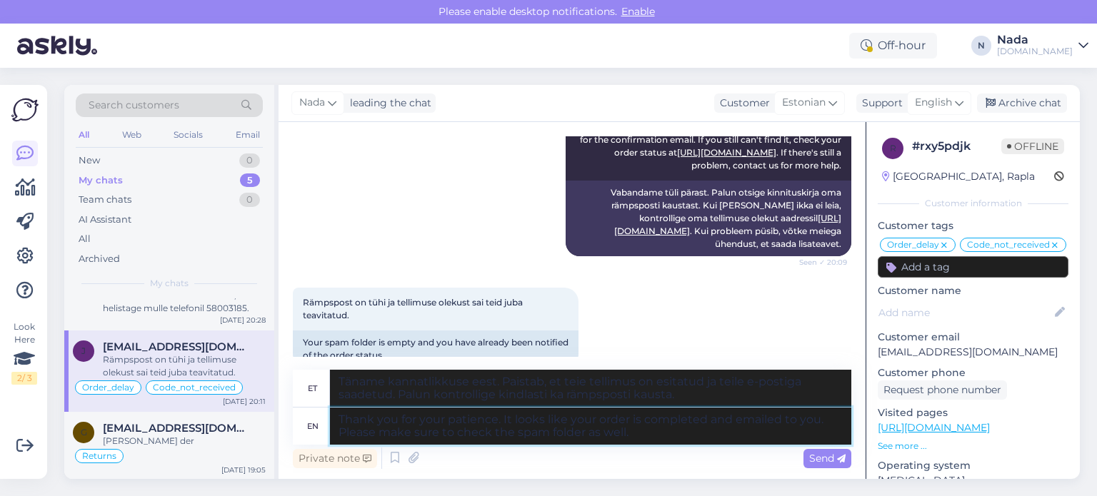
click at [819, 421] on textarea "Thank you for your patience. It looks like your order is completed and emailed …" at bounding box center [590, 426] width 521 height 37
type textarea "Thank you for your patience. It looks like your order is completed and emailed …"
type textarea "Täname kannatlikkuse eest. Paistab, et teie tellimus on esitatud ja saadetud te…"
paste textarea "[EMAIL_ADDRESS][DOMAIN_NAME]"
type textarea "Thank you for your patience. It looks like your order is completed and emailed …"
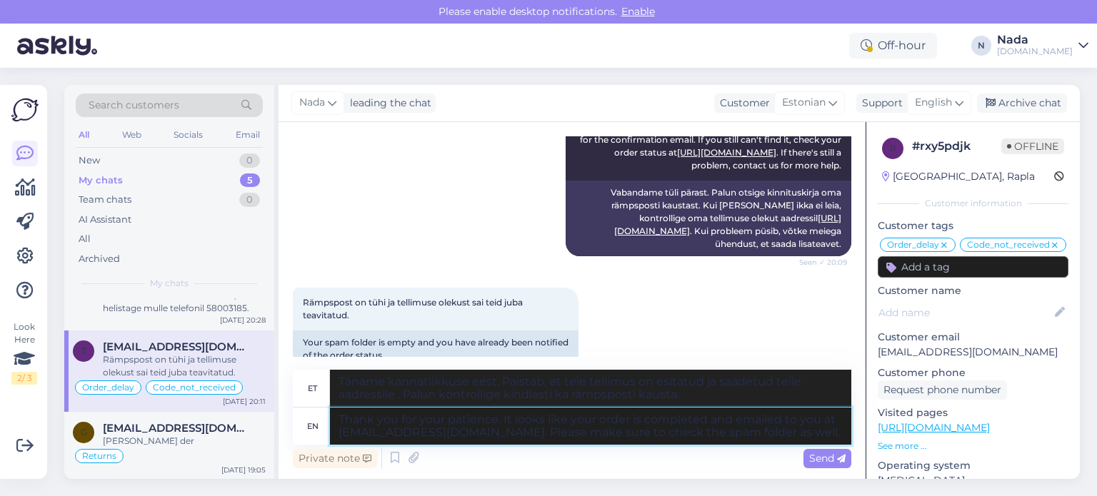
type textarea "Täname kannatlikkuse eest. Paistab, et teie tellimus on esitatud ja saadetud te…"
drag, startPoint x: 484, startPoint y: 433, endPoint x: 773, endPoint y: 431, distance: 288.6
click at [773, 431] on textarea "Thank you for your patience. It looks like your order is completed and emailed …" at bounding box center [590, 426] width 521 height 37
type textarea "Thank you for your patience. It looks like your order is completed and emailed …"
type textarea "Täname teid kannatlikkuse eest. Paistab, et teie tellimus on esitatud ja saadet…"
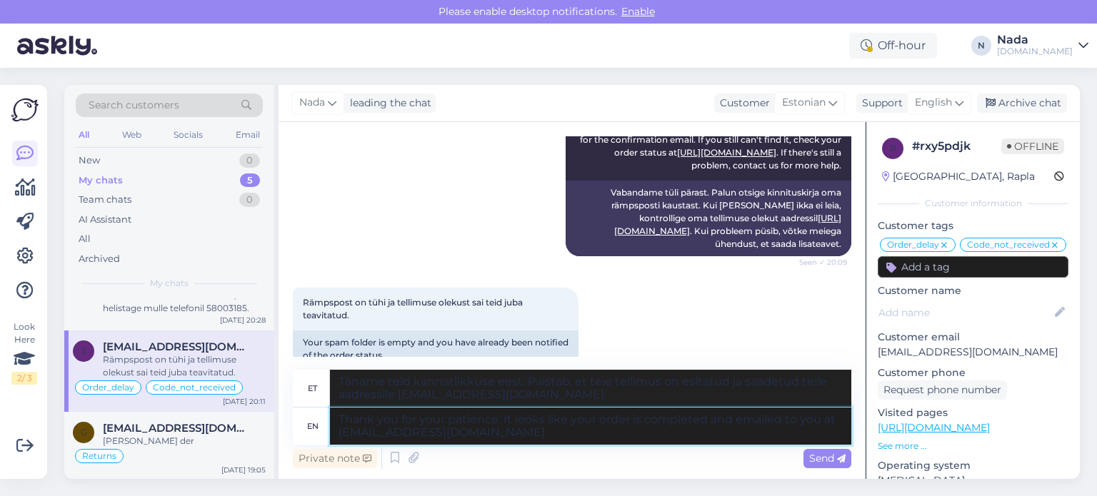
type textarea "Thank you for your patience. It looks like your order is completed and emailed …"
type textarea "Täname kannatlikkuse eest. Paistab, et teie tellimus on esitatud ja saadetud te…"
type textarea "Thank you for your patience. It looks like your order is completed and emailed …"
type textarea "Täname teid kannatlikkuse eest. Paistab, et teie tellimus on esitatud ja saadet…"
type textarea "Thank you for your patience. It looks like your order is completed and emailed …"
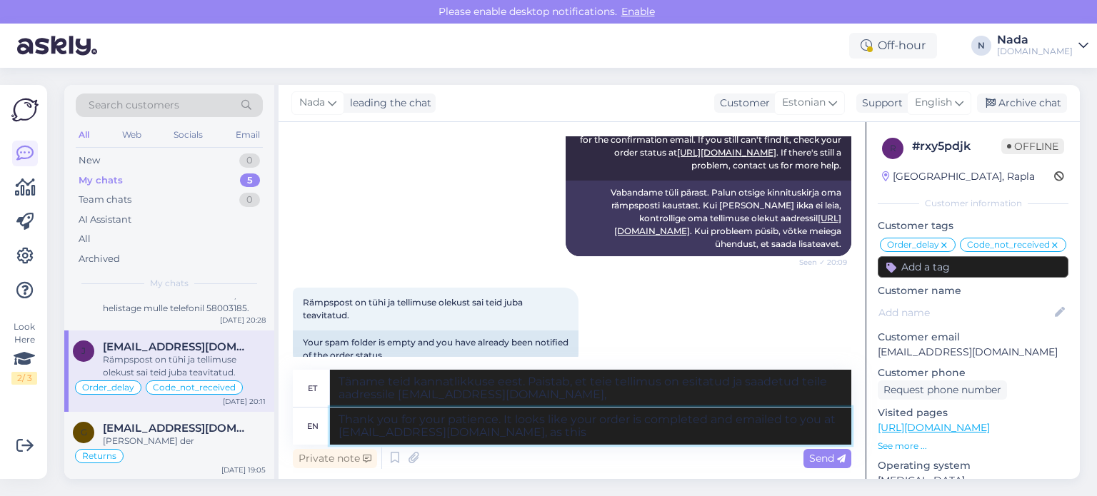
type textarea "Täname teid kannatlikkuse eest. Paistab, et teie tellimus on esitatud ja saadet…"
type textarea "Thank you for your patience. It looks like your order is completed and emailed …"
type textarea "Täname teid kannatlikkuse eest. Paistab, et teie tellimus on esitatud ja saadet…"
type textarea "Thank you for your patience. It looks like your order is completed and emailed …"
type textarea "Täname teid kannatlikkuse eest. Paistab, et teie tellimus on esitatud ja saadet…"
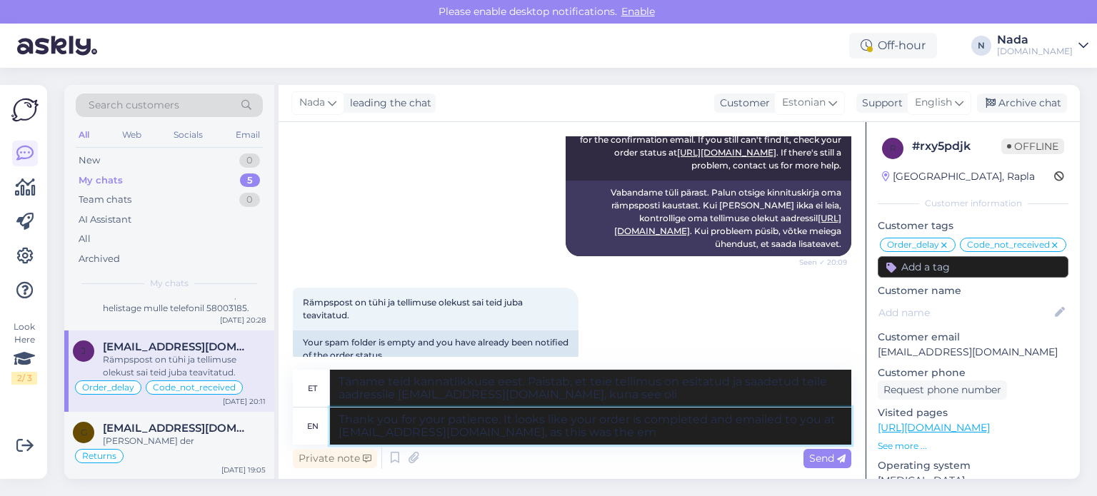
type textarea "Thank you for your patience. It looks like your order is completed and emailed …"
type textarea "Täname teid kannatlikkuse eest. Paistab, et teie tellimus on esitatud ja saadet…"
type textarea "Thank you for your patience. It looks like your order is completed and emailed …"
type textarea "Täname kannatlikkuse eest. Paistab, et teie tellimus on esitatud ja saadetud te…"
type textarea "Thank you for your patience. It looks like your order is completed and emailed …"
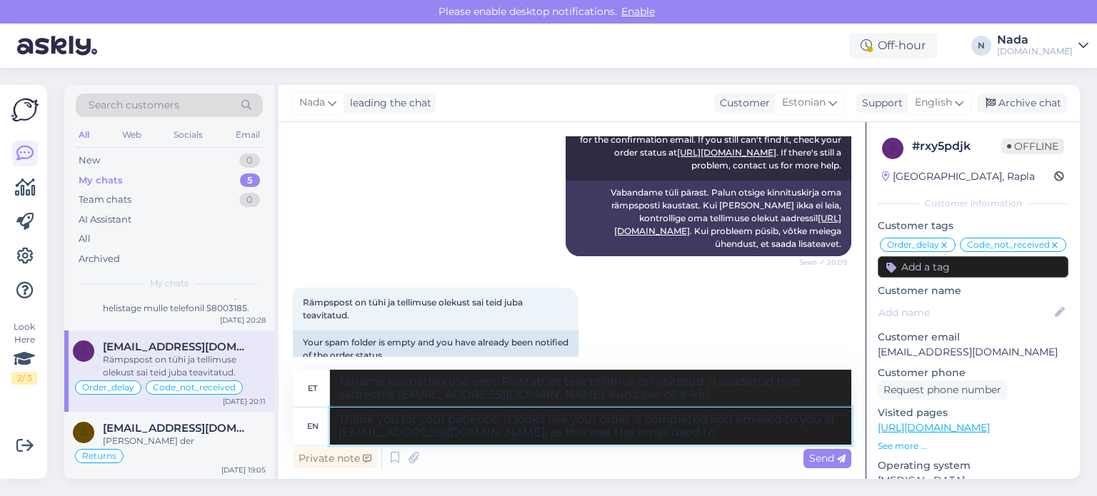
type textarea "Täname kannatlikkuse eest. Paistab, et teie tellimus on esitatud ja saadetud te…"
type textarea "Thank you for your patience. It looks like your order is completed and emailed …"
type textarea "Täname kannatlikkuse eest. Paistab, et teie tellimus on esitatud ja saadetud te…"
type textarea "Thank you for your patience. It looks like your order is completed and emailed …"
type textarea "Täname teid kannatlikkuse eest. Paistab, et teie tellimus on esitatud ja saadet…"
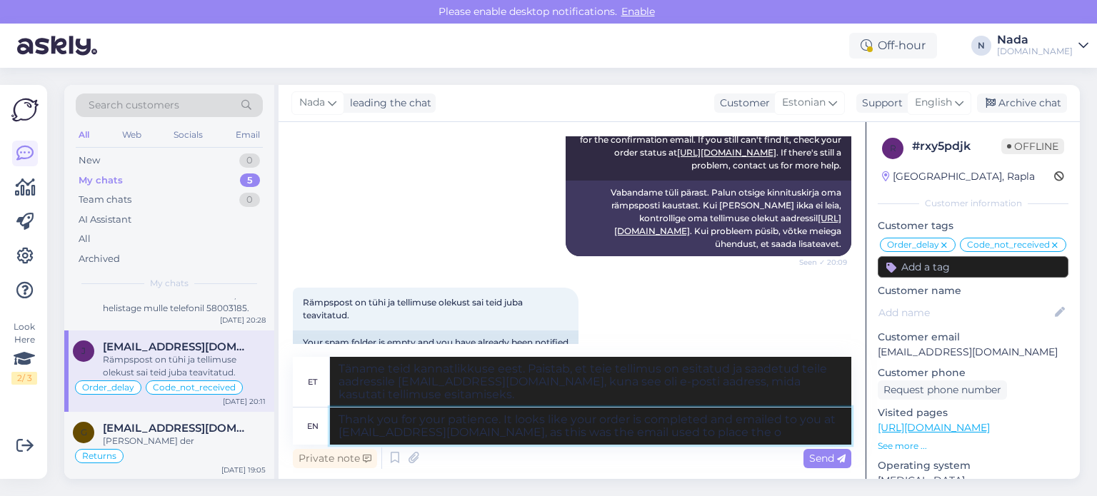
type textarea "Thank you for your patience. It looks like your order is completed and emailed …"
type textarea "Täname teid kannatlikkuse eest. Paistab, et teie tellimus on esitatud ja saadet…"
type textarea "Thank you for your patience. It looks like your order is completed and emailed …"
type textarea "Täname teid kannatlikkuse eest. Paistab, et teie tellimus on esitatud ja saadet…"
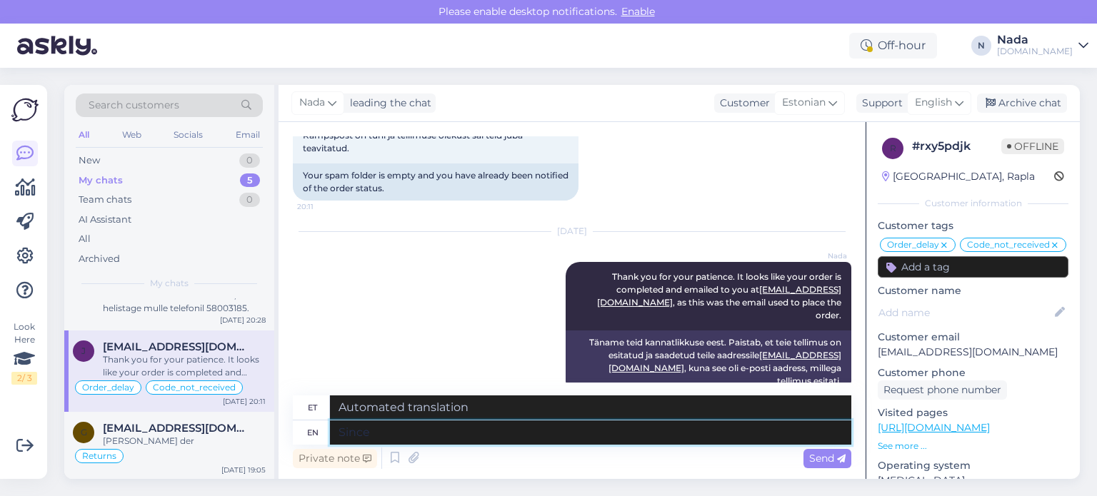
type textarea "Since"
type textarea "Alates"
type textarea "Since the email us"
type textarea "Pärast e-kirja"
type textarea "Since the email used was"
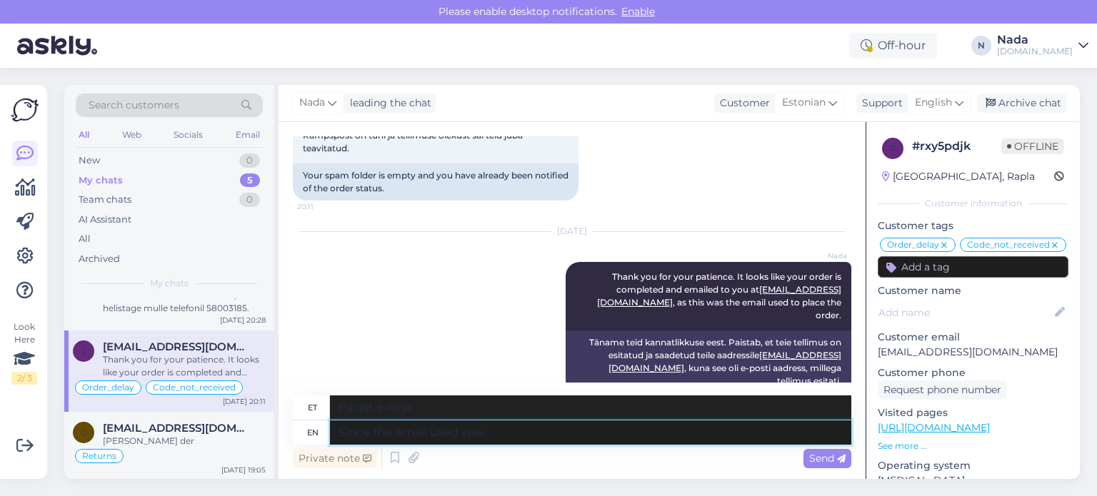
type textarea "Kuna kasutatud e-post"
type textarea "Since the email used was the"
type textarea "Kuna kasutatud e-posti aadress oli"
type textarea "Since the email used was the incorrect o"
type textarea "Kuna kasutatud e-posti aadress oli vale"
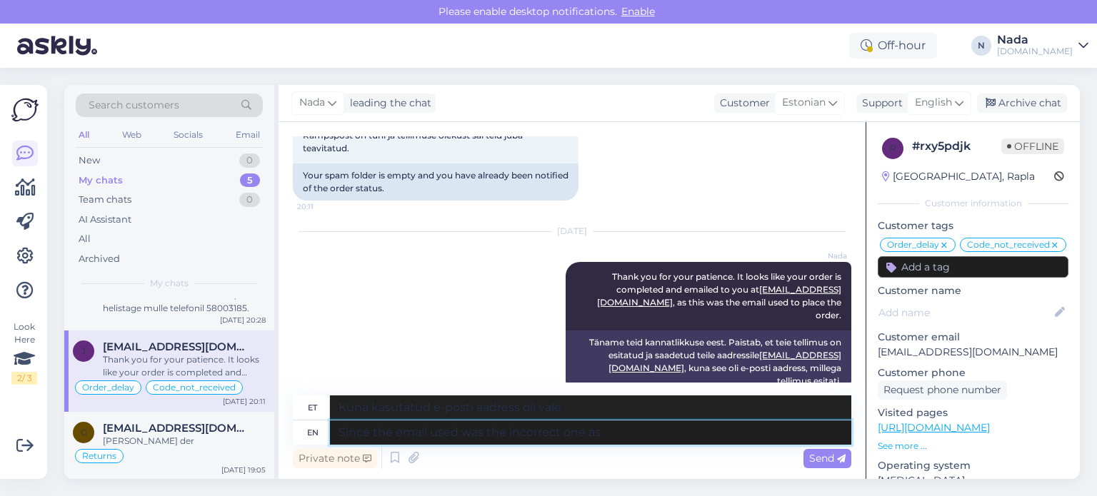
type textarea "Since the email used was the incorrect one as"
type textarea "Kuna kasutatud e-posti aadress oli vale,"
type textarea "Since the email used was the incorrect one as it ha"
type textarea "Kuna kasutatud e-posti aadress oli vale, siis"
type textarea "Since the email used was the incorrect one as it has a"
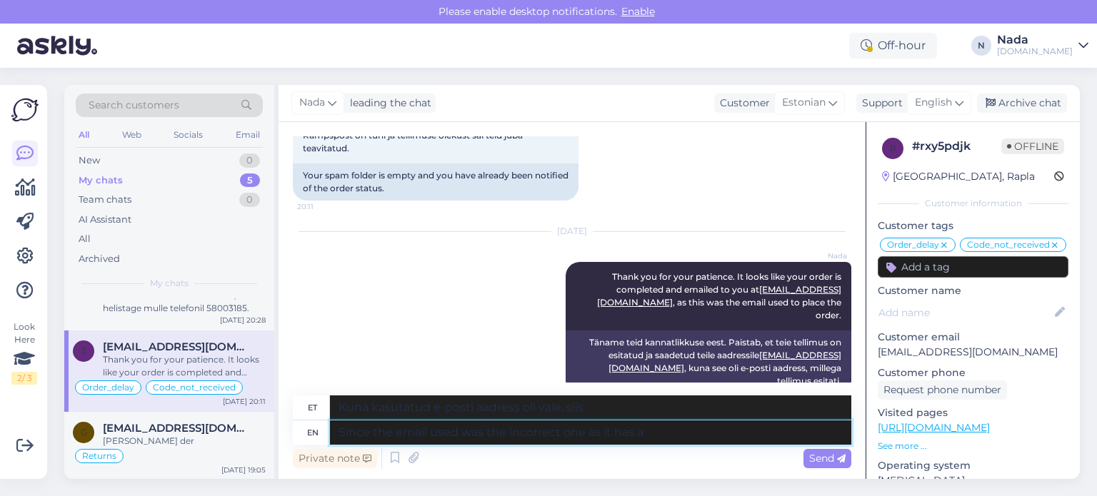
type textarea "Kuna kasutatud e-posti aadress oli vale, nagu see on olnud"
type textarea "Since the email used was the incorrect one as it has a ty"
type textarea "Kuna kasutatud e-posti aadress oli vale, kuna sellel on"
type textarea "Since the email used was the incorrect one as it has a typo, i"
type textarea "Kuna kasutatud e-posti aadress oli trükivea tõttu vale,"
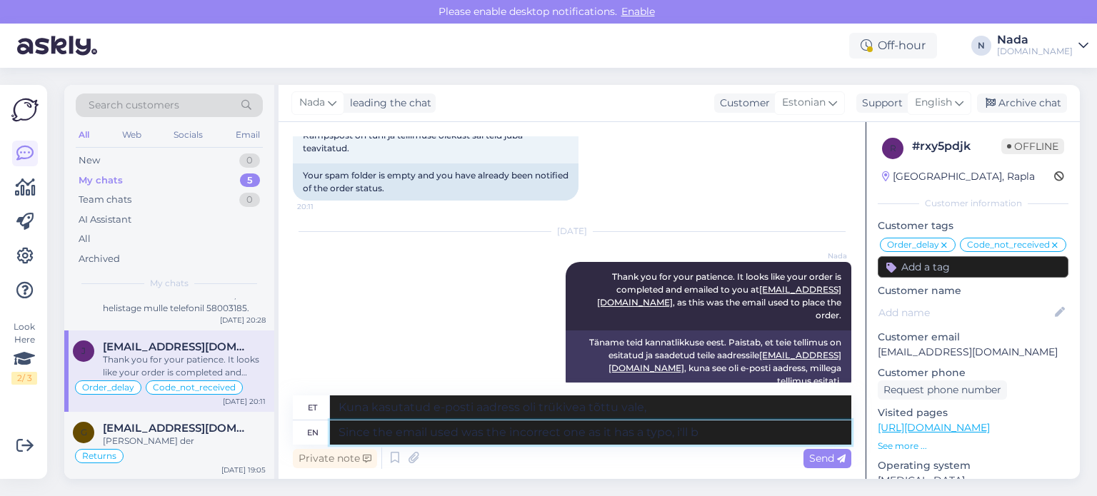
type textarea "Since the email used was the incorrect one as it has a typo, i'll be"
type textarea "Kuna kasutatud e-posti aadress oli trükivea tõttu vale, siis ma"
type textarea "Since the email used was the incorrect one as it has a typo, i'll be sha"
type textarea "Kuna kasutatud e-posti aadress oli trükivea tõttu vale, siis ma..."
type textarea "Since the email used was the incorrect one as it has a typo, i'll be sharing wi"
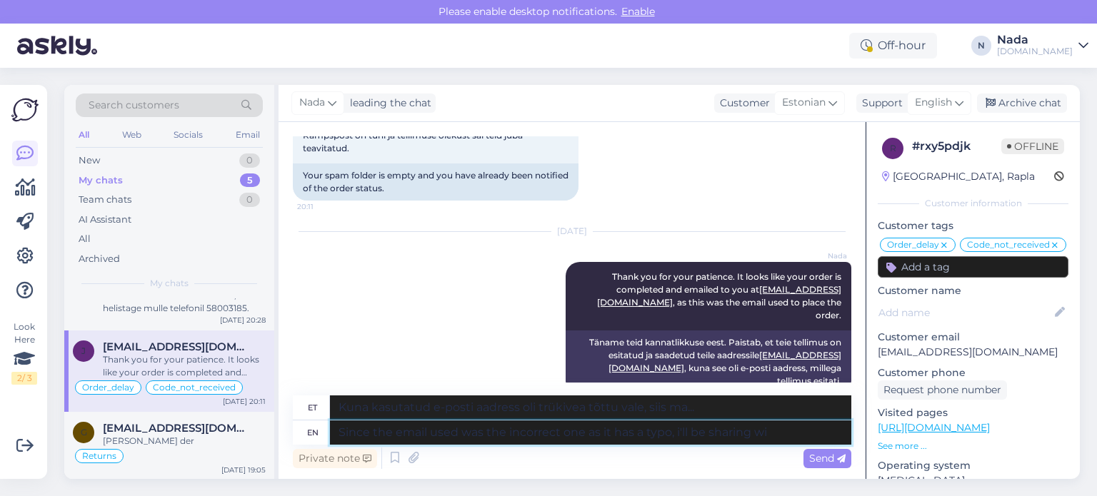
type textarea "Kuna kasutatud e-posti aadress oli trükivea tõttu vale, jagan seda."
type textarea "Since the email used was the incorrect one as it has a typo, i'll be sharing wi…"
type textarea "Kuna kasutatud e-posti aadress oli trükivea tõttu vale, jagan seda teiega"
type textarea "Since the email used was the incorrect one as it has a typo, i'll be sharing wi…"
type textarea "Kuna kasutatud e-posti aadress oli trükivea tõttu vale, jagan seda teiega."
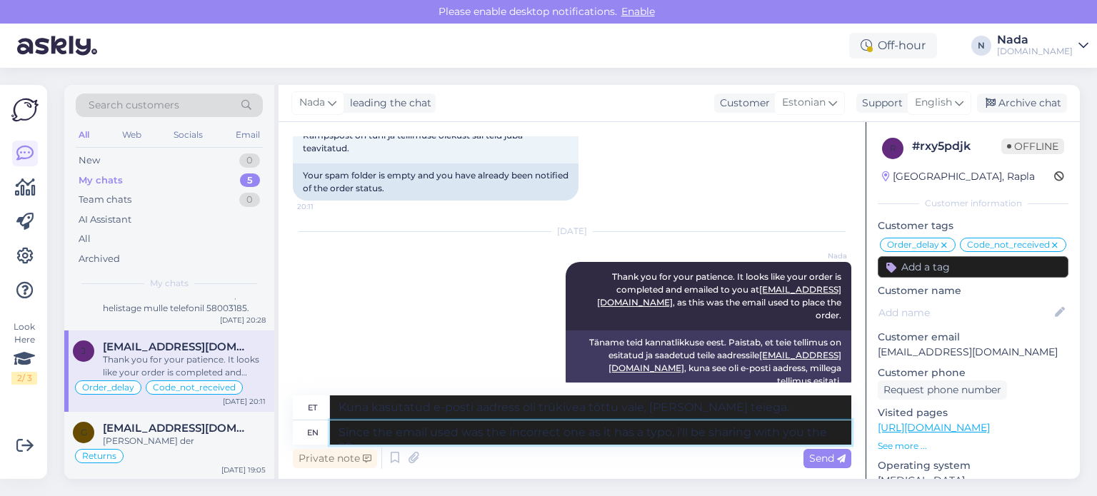
type textarea "Since the email used was the incorrect one as it has a typo, i'll be sharing wi…"
type textarea "Kuna kasutatud e-posti aadress oli trükivea tõttu vale, jagan teiega"
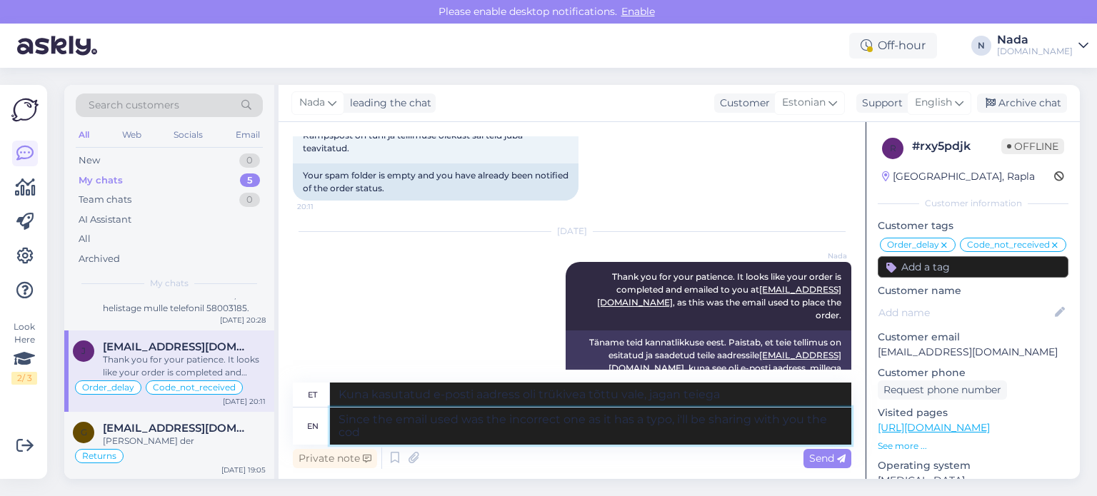
scroll to position [3064, 0]
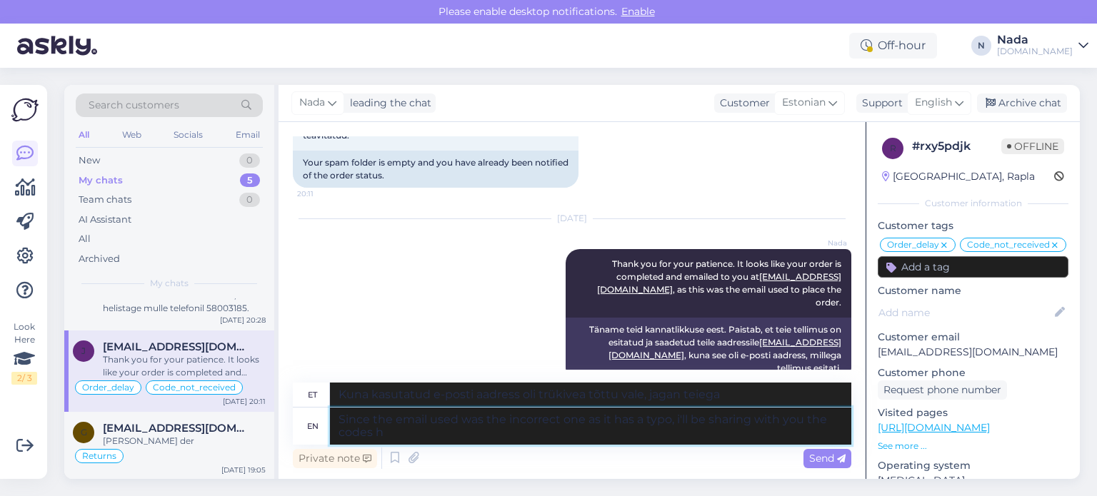
type textarea "Since the email used was the incorrect one as it has a typo, i'll be sharing wi…"
type textarea "Kuna kasutatud e-posti aadress oli trükivea tõttu vale, jagan teiega koode."
type textarea "Since the email used was the incorrect one as it has a typo, i'll be sharing wi…"
type textarea "Kuna kasutatud e-posti aadress oli trükivea tõttu vale, jagan teiega siin koode."
type textarea "Since the email used was the incorrect one as it has a typo, i'll be sharing wi…"
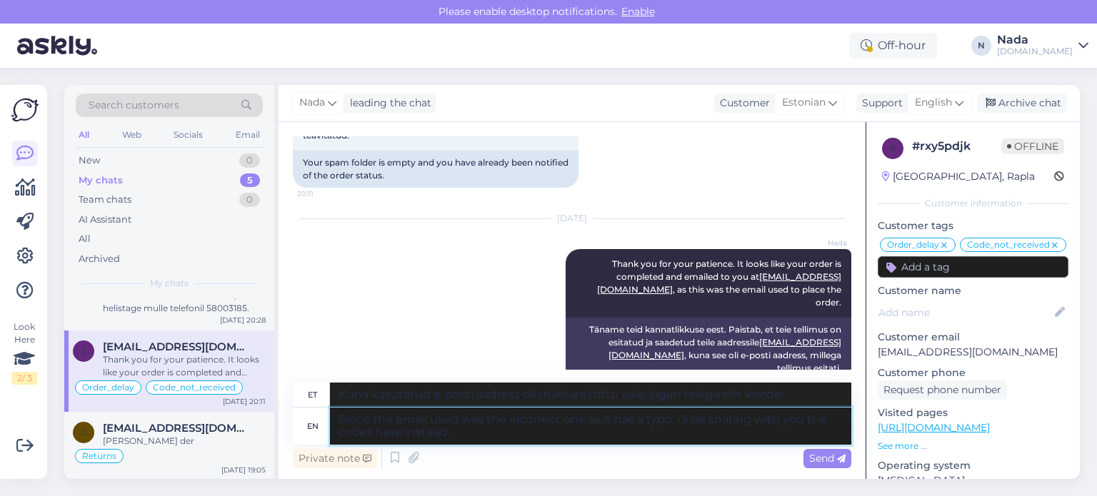
type textarea "Kuna kasutatud e-posti aadress oli trükivea tõttu vale, jagan teiega siin hoopi…"
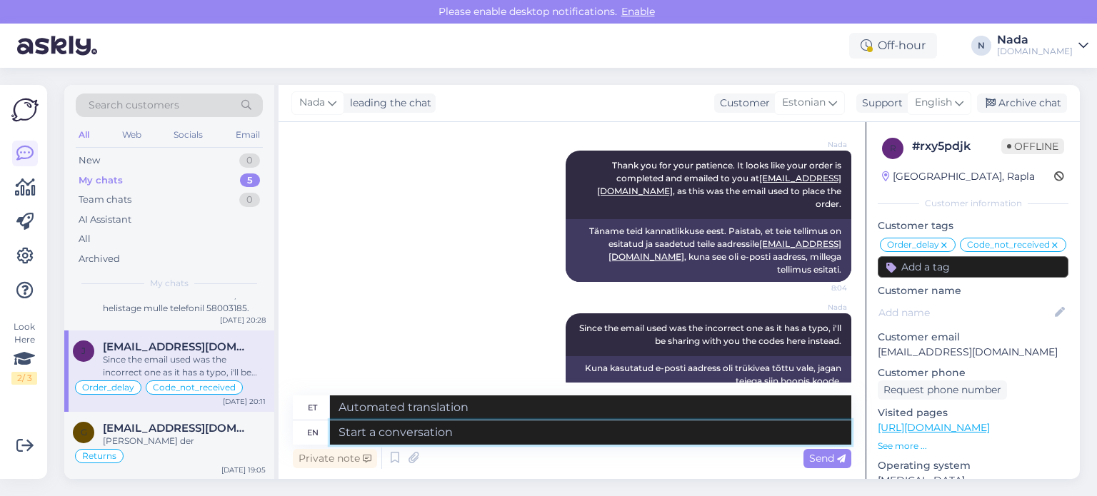
click at [577, 436] on textarea at bounding box center [590, 433] width 521 height 24
type textarea "Please fi"
type textarea "Palun"
type textarea "Please find y"
type textarea "Palun leidke"
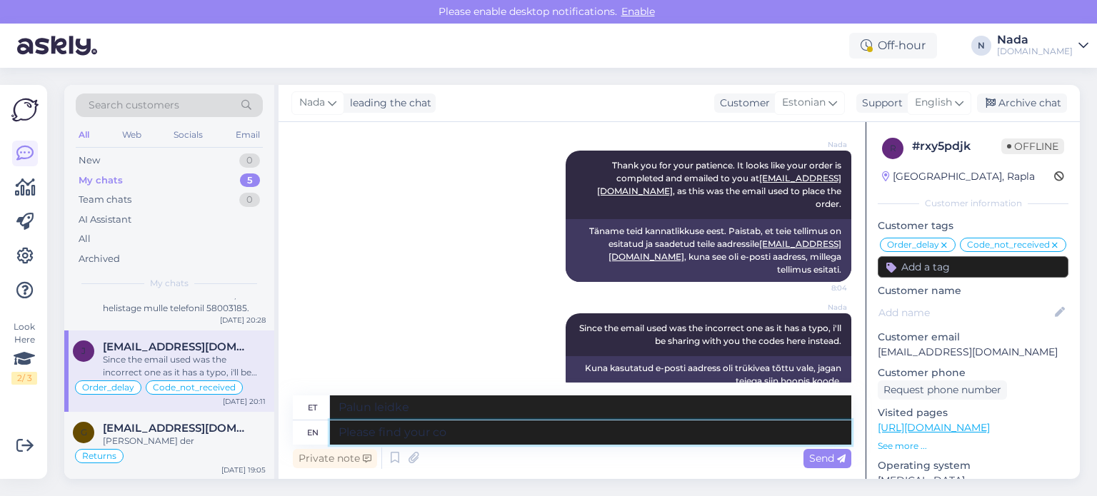
type textarea "Please find your cod"
type textarea "Palun leia oma"
type textarea "Please find your codes in"
type textarea "Palun leidke oma koodid"
type textarea "Please find your codes in the li"
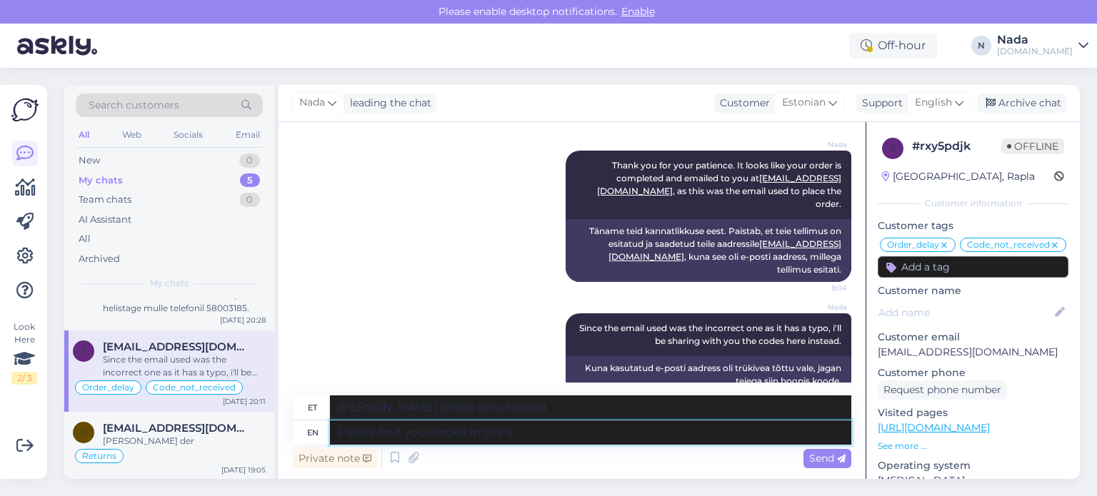
type textarea "Palun leidke oma koodid alt"
type textarea "Please find your codes in the links"
type textarea "Palun leia oma koodid linkidelt"
type textarea "Please find your codes in the links below:"
type textarea "Palun leiad oma koodid allolevatelt linkidelt:"
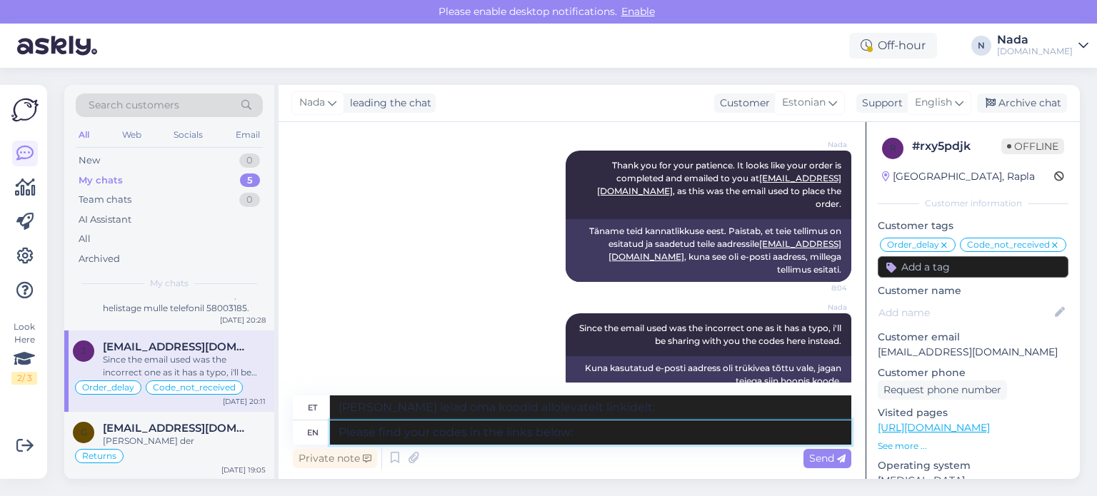
scroll to position [3175, 0]
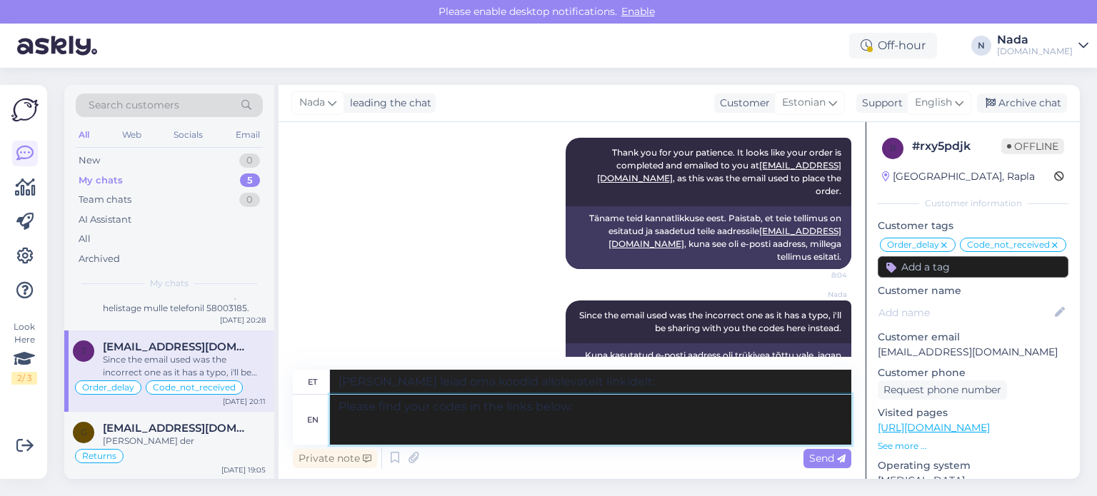
paste textarea "https://punktid.ee/file/852408/465224?t=03e720ba"
type textarea "Please find your codes in the links below: https://punktid.ee/file/852408/46522…"
type textarea "Palun leiad oma koodid allolevatelt linkidelt: https://punktid.ee/file/852408/4…"
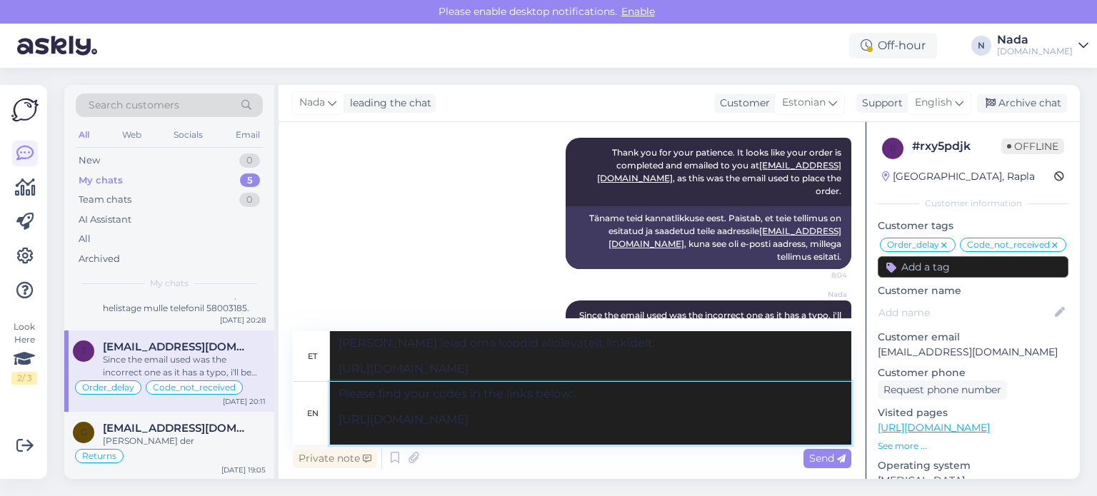
paste textarea "https://punktid.ee/file/852408/465223?t=038a20b9"
type textarea "Please find your codes in the links below: https://punktid.ee/file/852408/46522…"
type textarea "Palun leiad oma koodid allolevatelt linkidelt: https://punktid.ee/file/852408/4…"
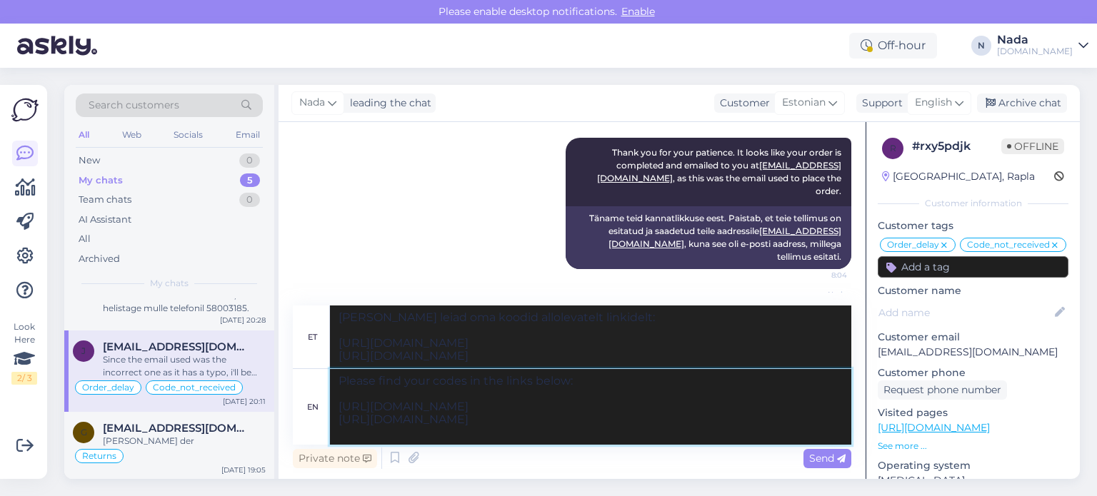
paste textarea "https://punktid.ee/file/852408/465222?t=032d20b8"
type textarea "Please find your codes in the links below: https://punktid.ee/file/852408/46522…"
type textarea "Palun leiad oma koodid allolevatelt linkidelt: https://punktid.ee/file/852408/4…"
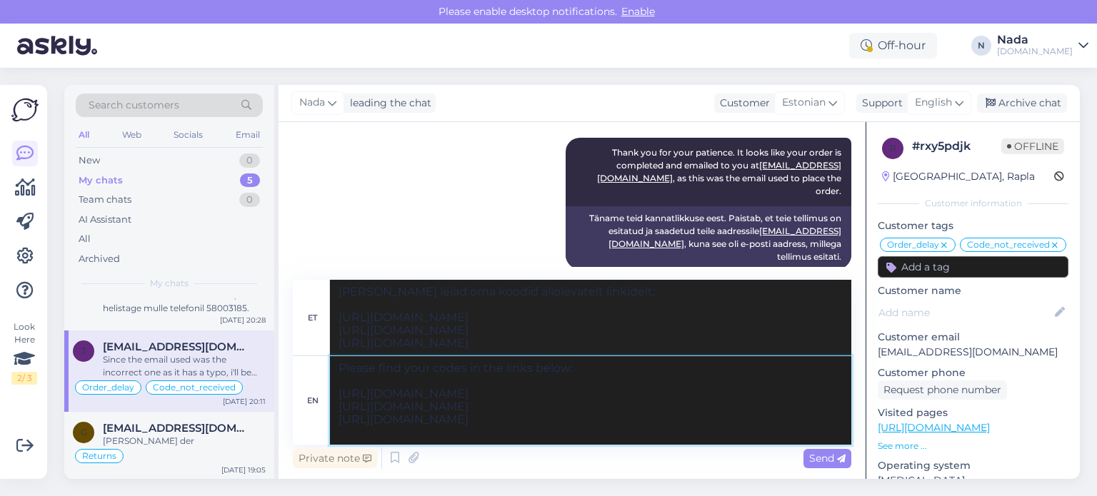
paste textarea "https://punktid.ee/file/852408/465221?t=02d020b7"
type textarea "Please find your codes in the links below: https://punktid.ee/file/852408/46522…"
type textarea "Palun leiad oma koodid allolevatelt linkidelt: https://punktid.ee/file/852408/4…"
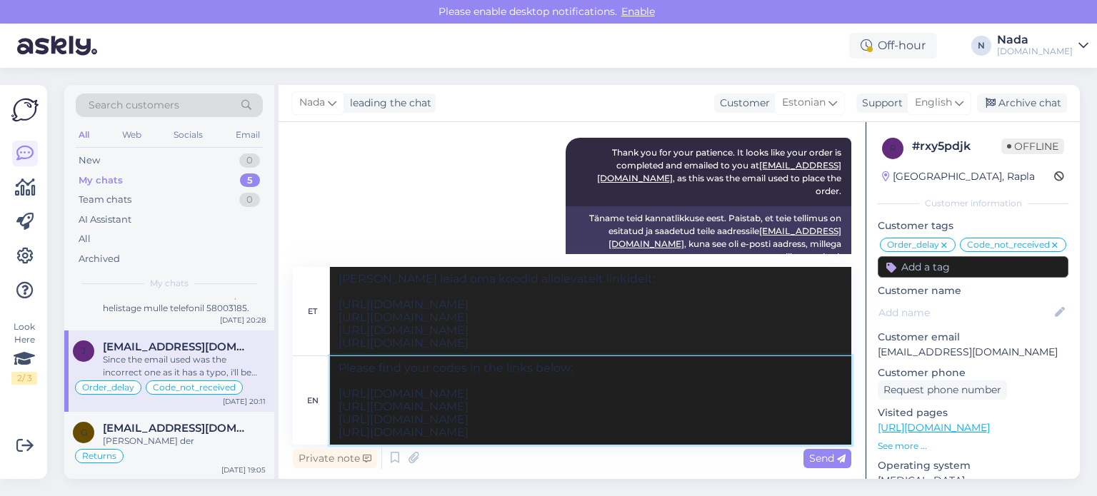
type textarea "Please find your codes in the links below: https://punktid.ee/file/852408/46522…"
click at [809, 458] on span "Send" at bounding box center [827, 458] width 36 height 13
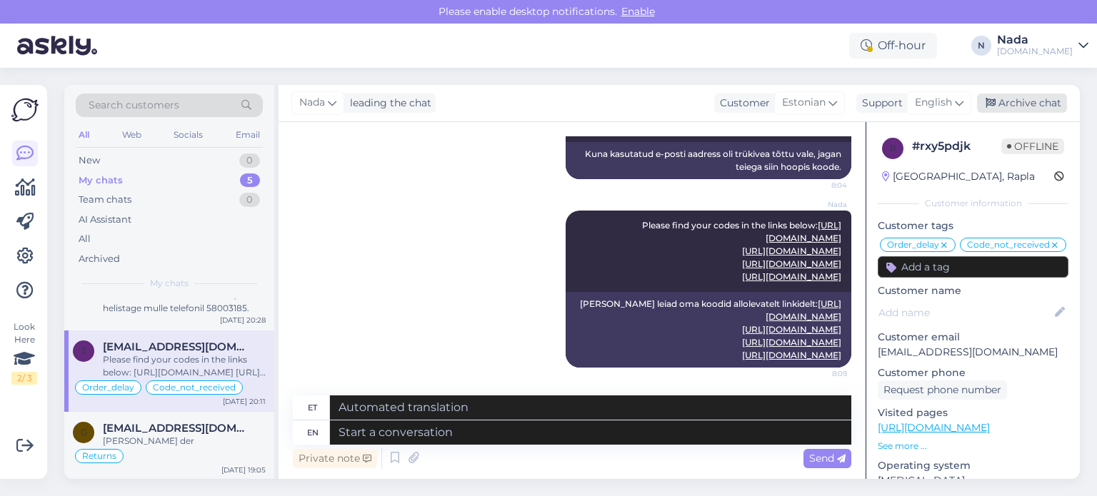
click at [1042, 108] on div "Archive chat" at bounding box center [1022, 103] width 90 height 19
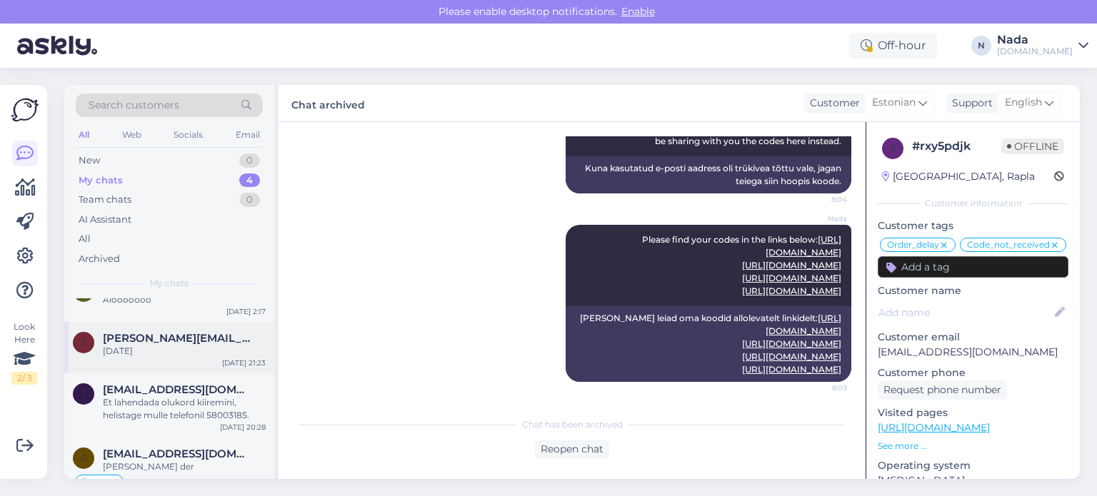
scroll to position [54, 0]
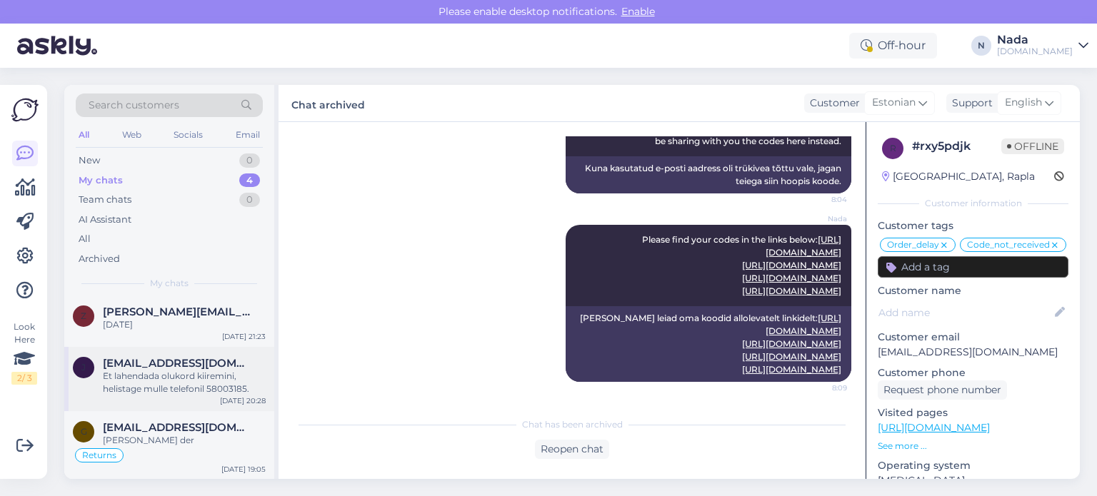
click at [177, 394] on div "Et lahendada olukord kiiremini, helistage mulle telefonil 58003185." at bounding box center [184, 383] width 163 height 26
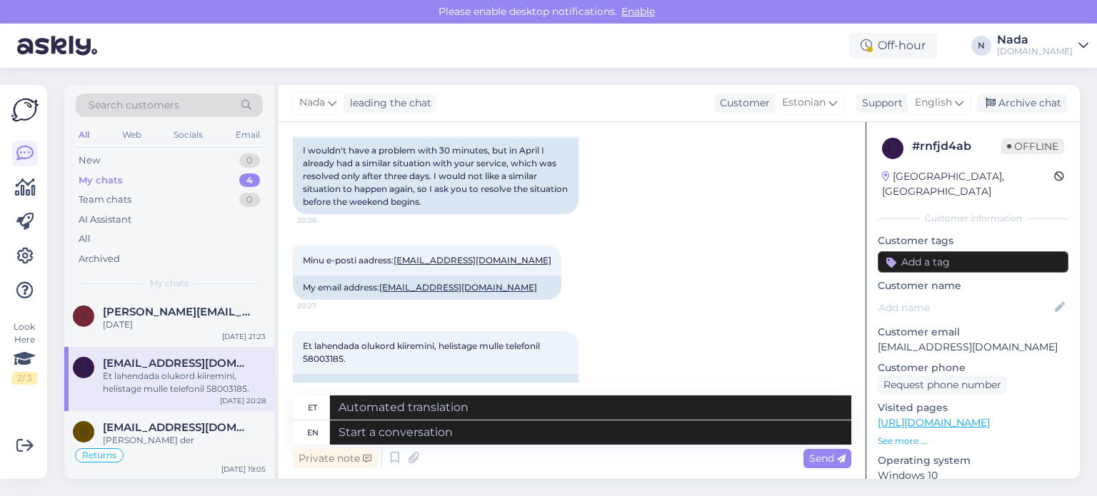
scroll to position [576, 0]
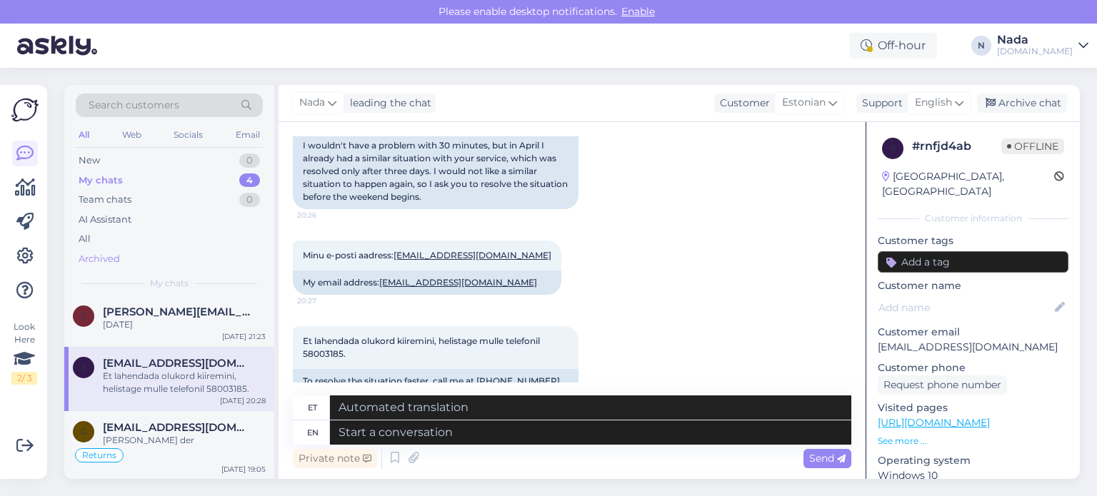
click at [110, 254] on div "Archived" at bounding box center [99, 259] width 41 height 14
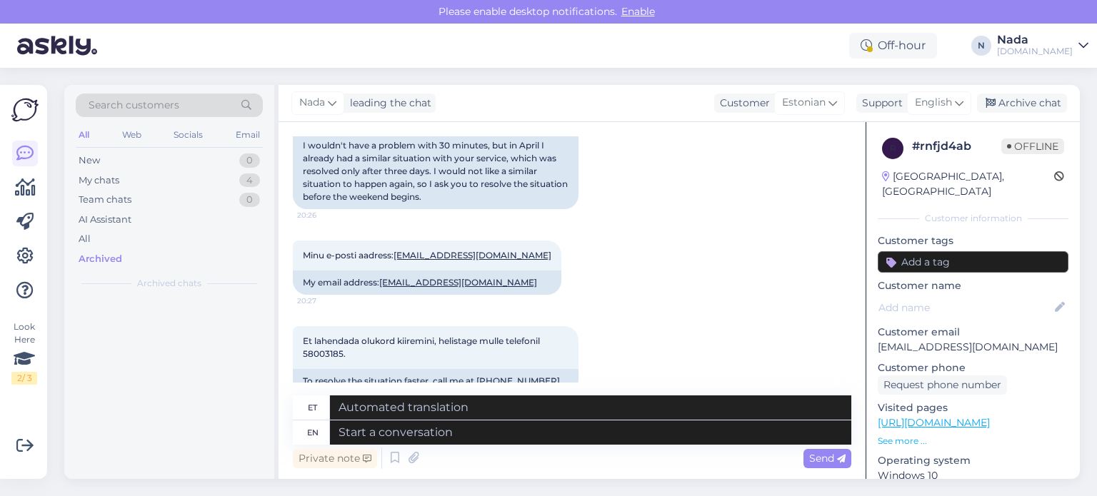
scroll to position [0, 0]
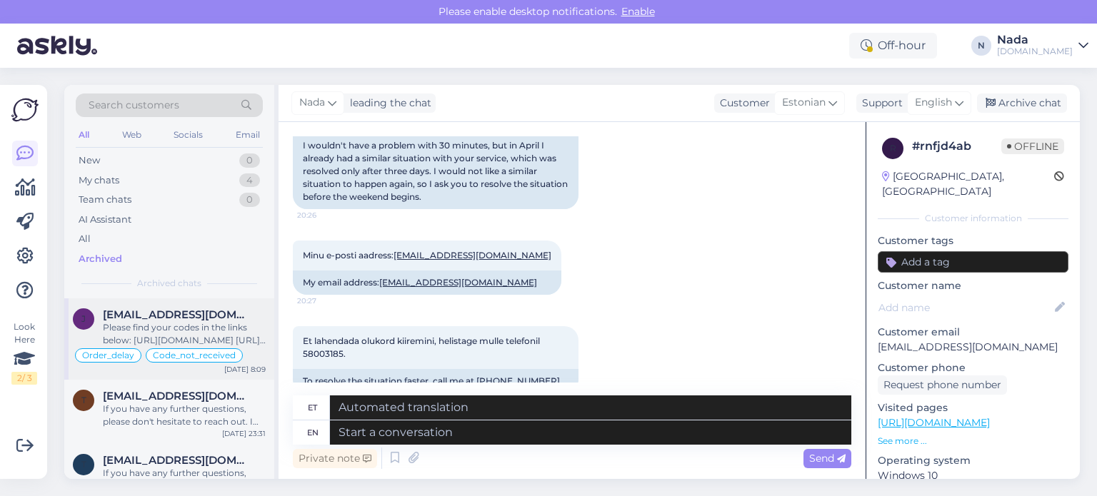
click at [163, 316] on span "jaagerroland@gmail.com" at bounding box center [177, 315] width 149 height 13
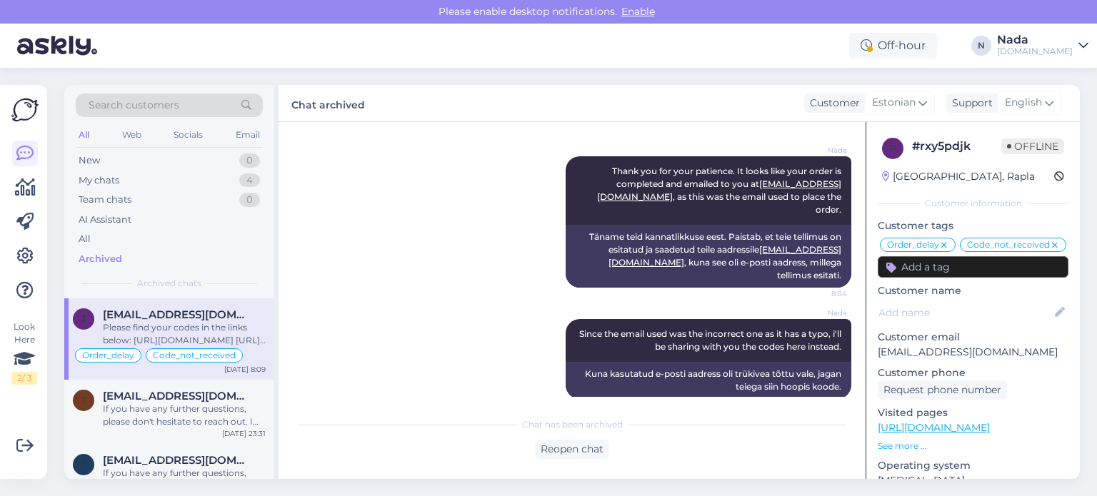
scroll to position [3148, 0]
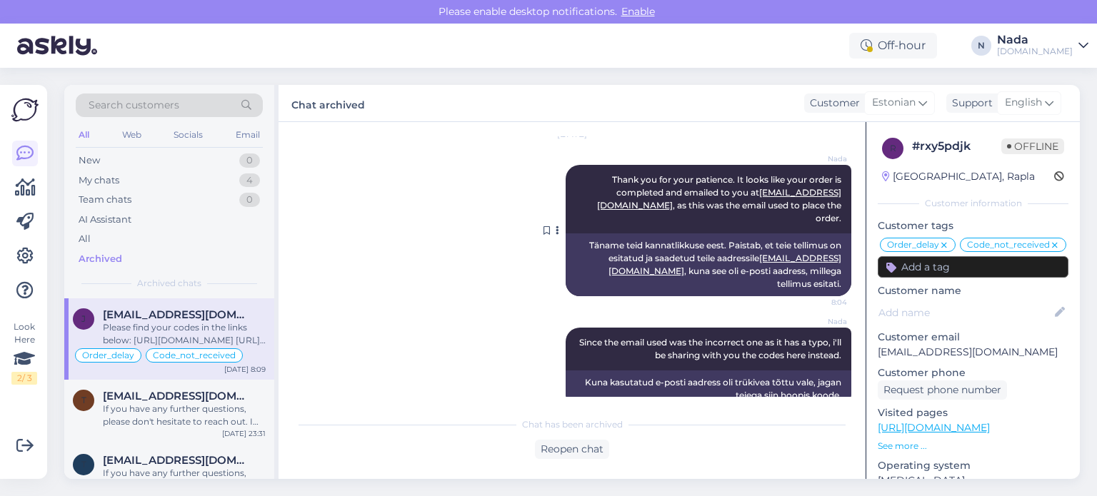
drag, startPoint x: 601, startPoint y: 180, endPoint x: 831, endPoint y: 204, distance: 231.9
click at [831, 204] on div "Nada Thank you for your patience. It looks like your order is completed and ema…" at bounding box center [709, 199] width 286 height 69
copy span "Thank you for your patience. It looks like your order is completed and emailed …"
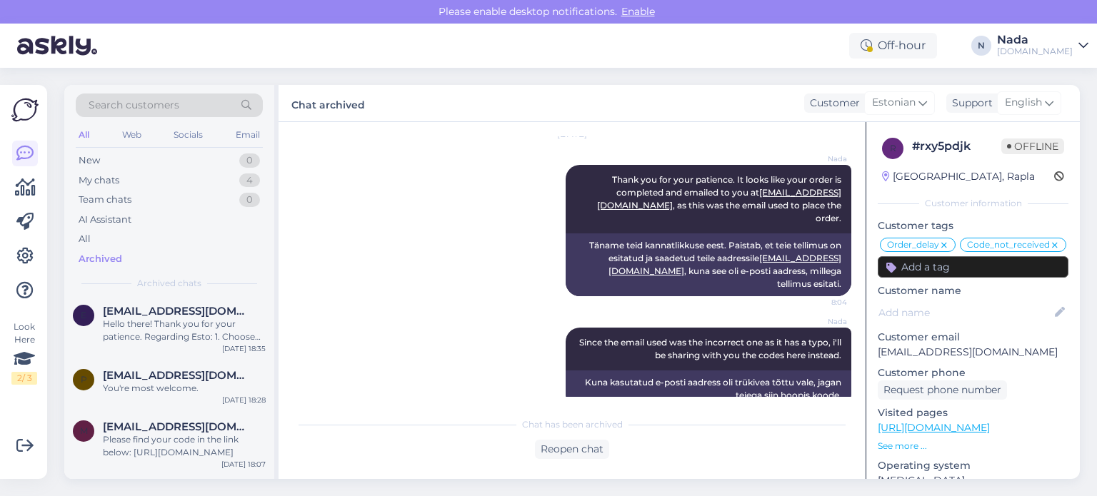
scroll to position [214, 0]
click at [131, 174] on div "My chats 4" at bounding box center [169, 181] width 187 height 20
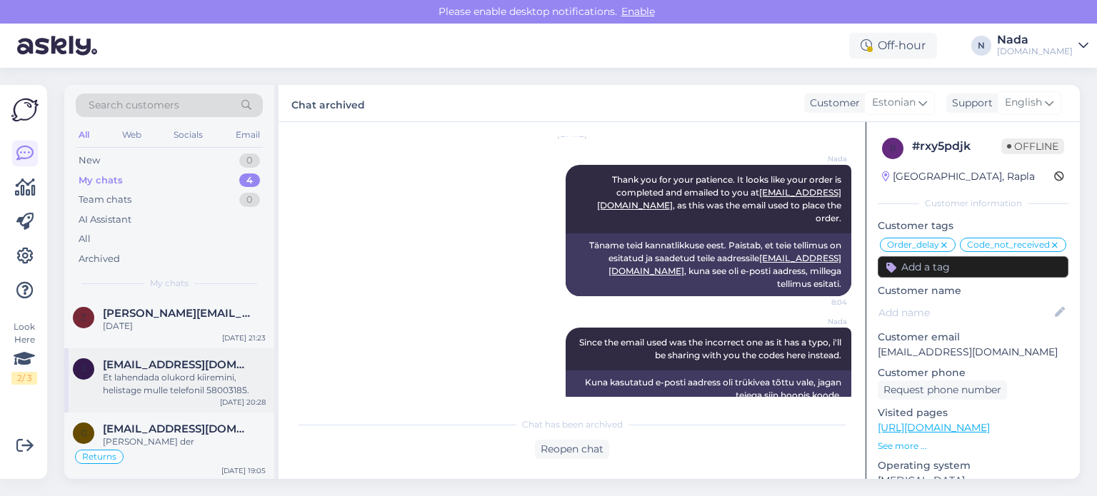
scroll to position [54, 0]
click at [178, 383] on div "Et lahendada olukord kiiremini, helistage mulle telefonil 58003185." at bounding box center [184, 383] width 163 height 26
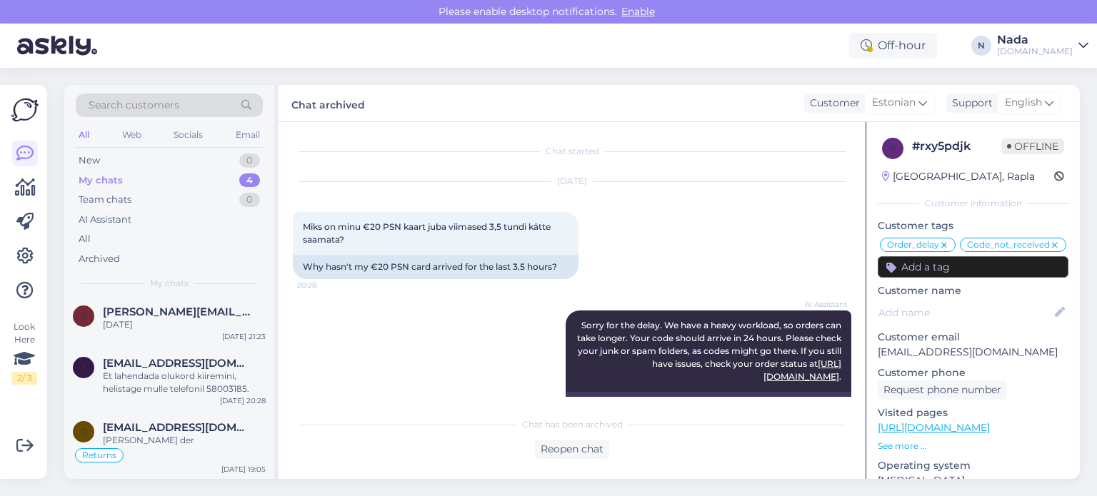
scroll to position [576, 0]
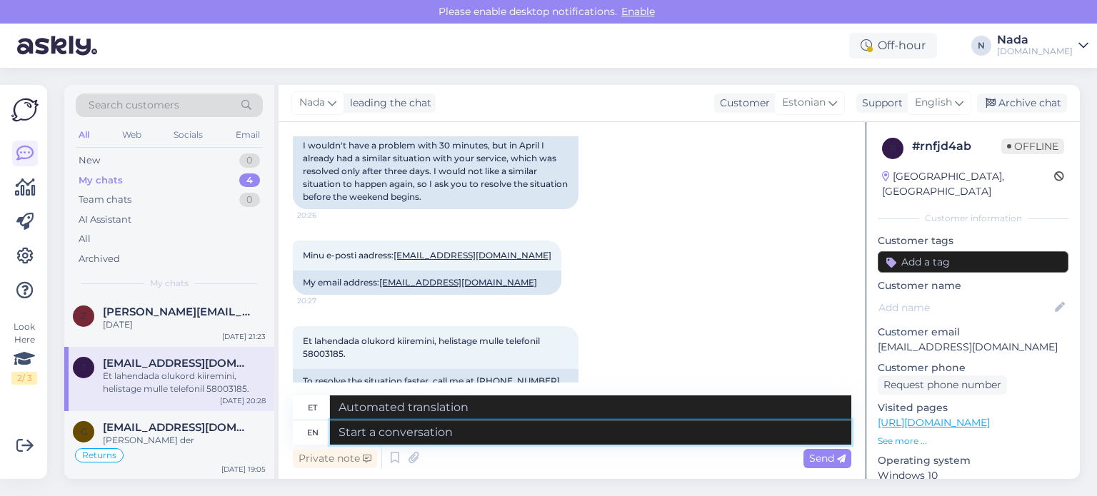
click at [469, 432] on textarea at bounding box center [590, 433] width 521 height 24
paste textarea "Thank you for your patience. It looks like your order is completed and emailed …"
type textarea "Thank you for your patience. It looks like your order is completed and emailed …"
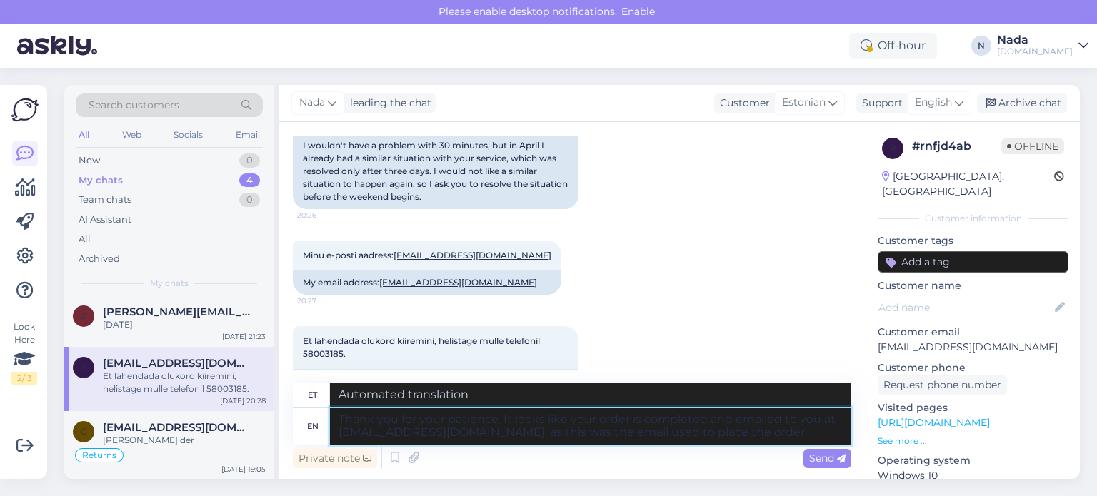
type textarea "Täname teid kannatlikkuse eest. Paistab, et teie tellimus on esitatud ja saadet…"
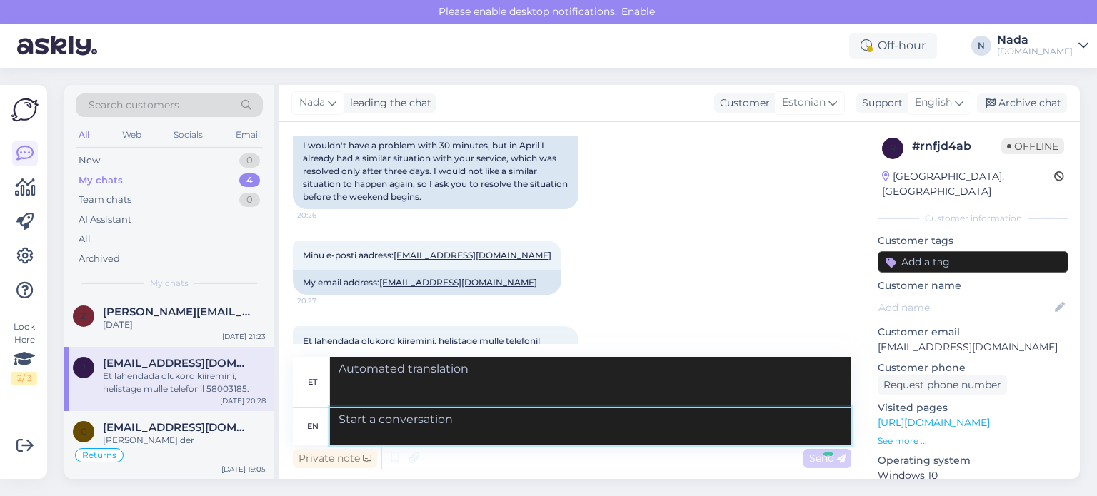
scroll to position [743, 0]
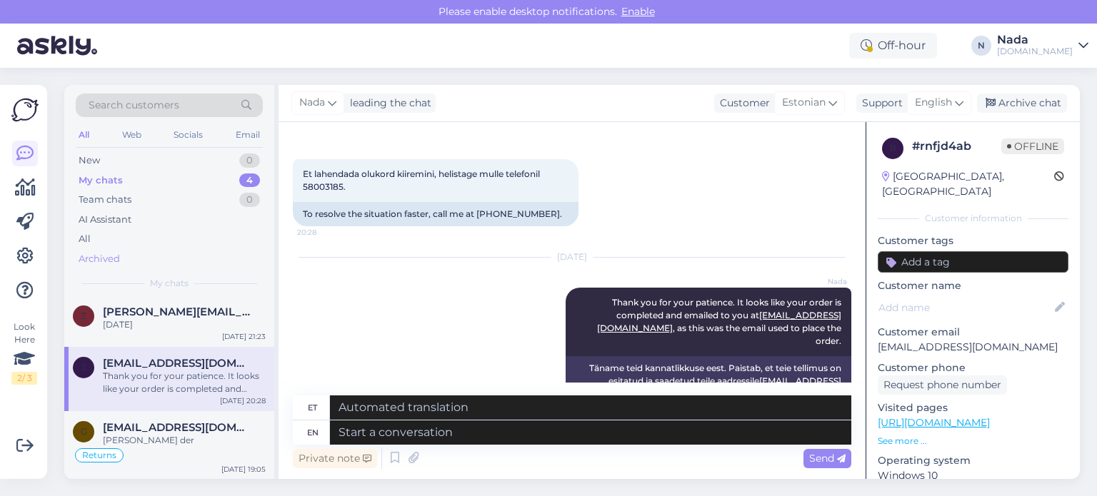
click at [93, 259] on div "Archived" at bounding box center [99, 259] width 41 height 14
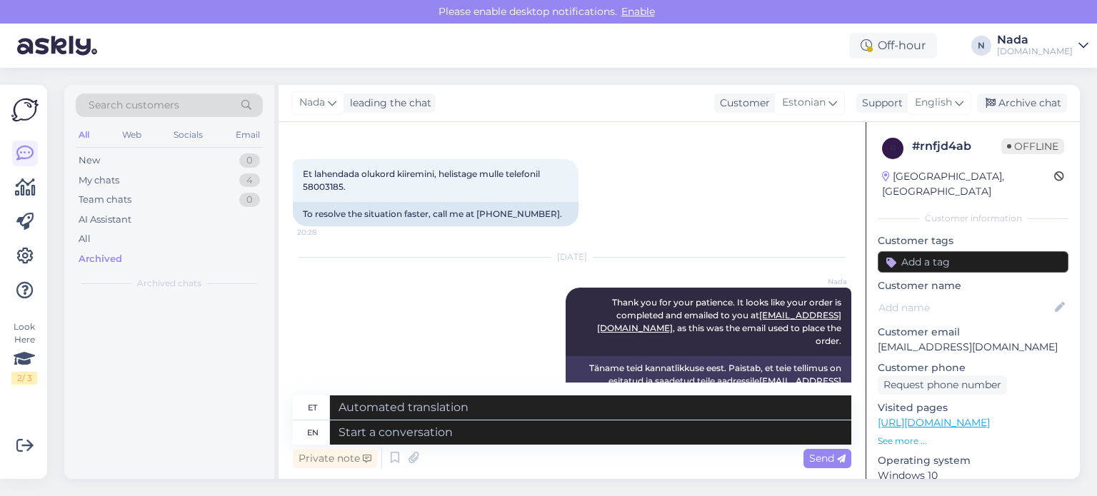
scroll to position [0, 0]
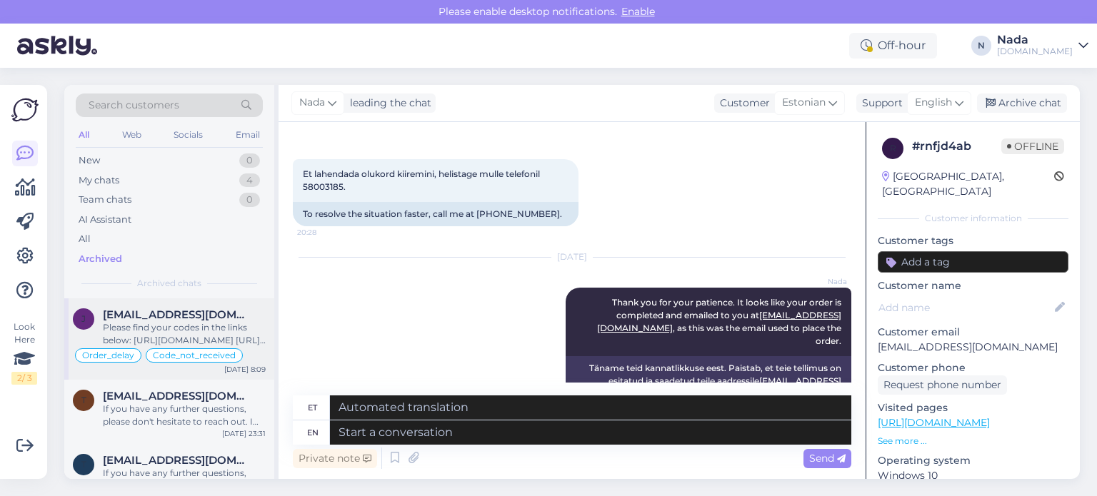
click at [211, 318] on span "jaagerroland@gmail.com" at bounding box center [177, 315] width 149 height 13
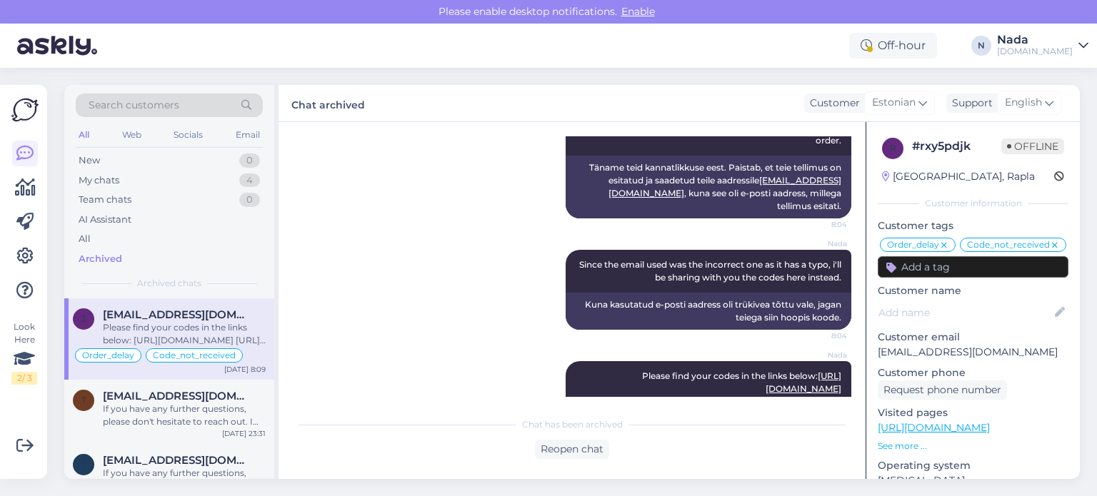
scroll to position [3219, 0]
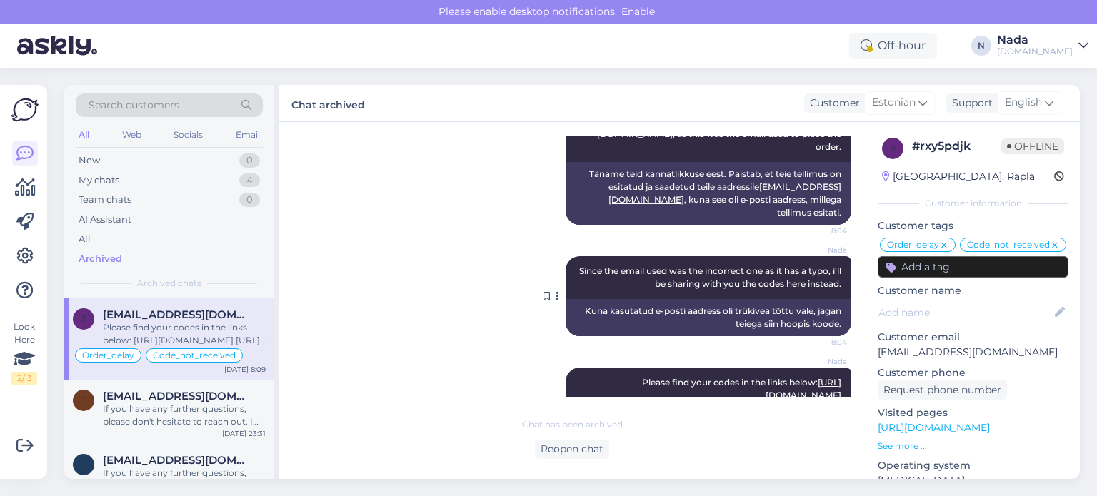
drag, startPoint x: 576, startPoint y: 244, endPoint x: 834, endPoint y: 266, distance: 258.8
click at [834, 266] on div "Nada Since the email used was the incorrect one as it has a typo, i'll be shari…" at bounding box center [709, 277] width 286 height 43
copy span "Since the email used was the incorrect one as it has a typo, i'll be sharing wi…"
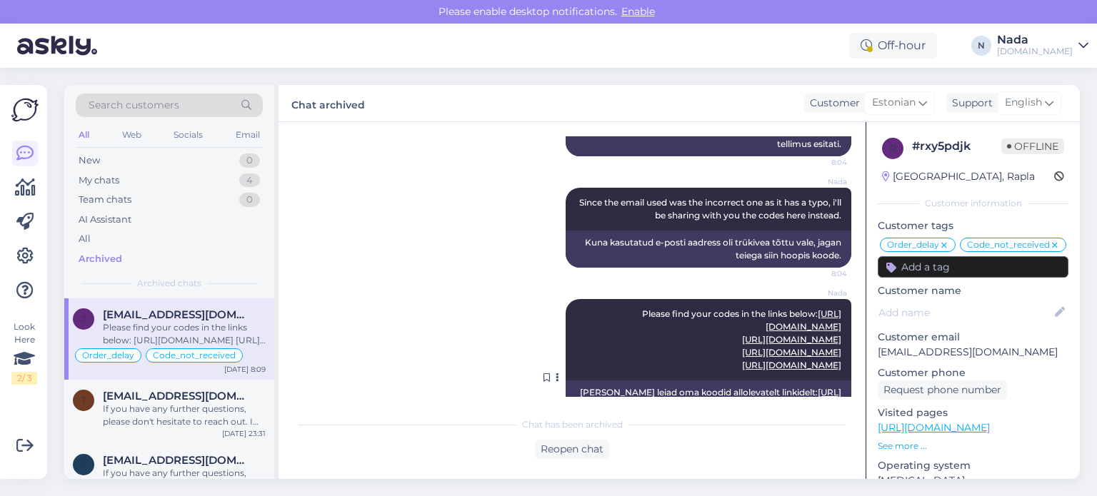
scroll to position [3291, 0]
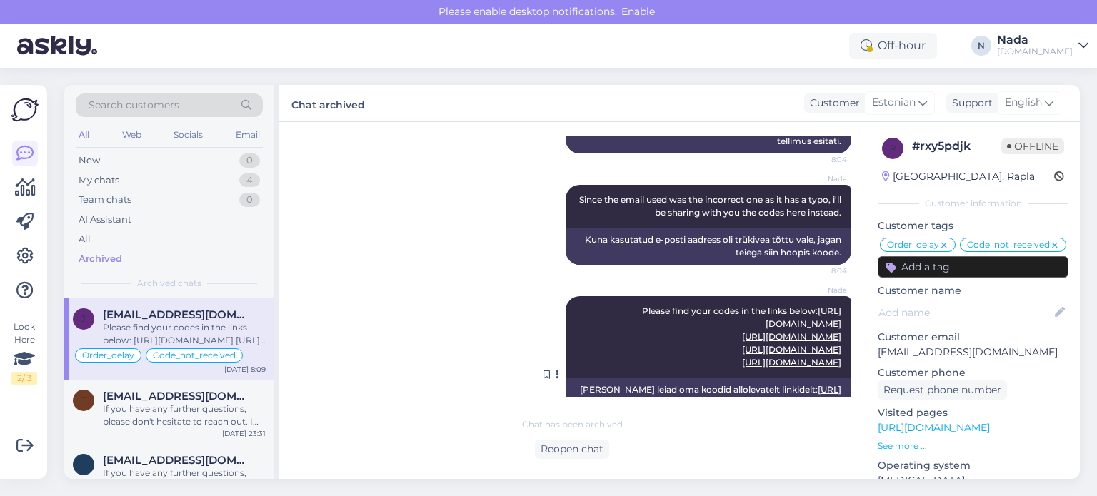
drag, startPoint x: 656, startPoint y: 354, endPoint x: 841, endPoint y: 347, distance: 185.1
click at [841, 347] on div "Nada Please find your codes in the links below: https://punktid.ee/file/852408/…" at bounding box center [709, 336] width 286 height 81
copy span "Please find your codes in the links below: https://punktid.ee/file/852408/46522…"
click at [121, 181] on div "My chats 4" at bounding box center [169, 181] width 187 height 20
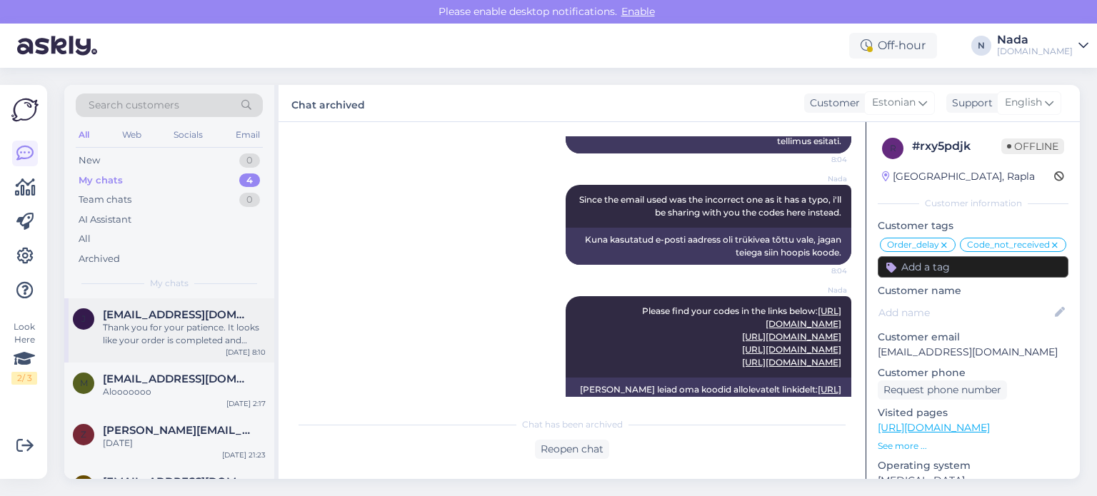
click at [167, 328] on div "Thank you for your patience. It looks like your order is completed and emailed …" at bounding box center [184, 334] width 163 height 26
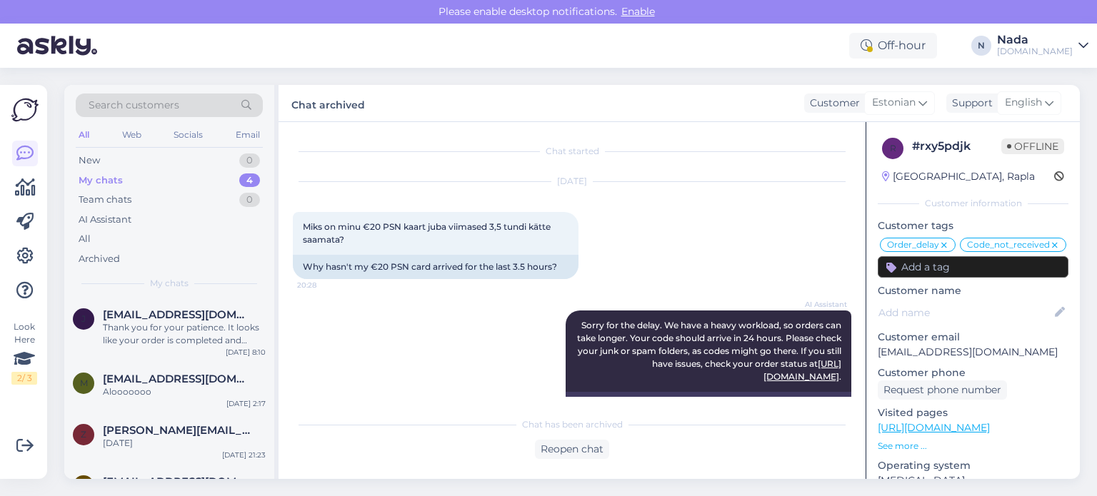
scroll to position [743, 0]
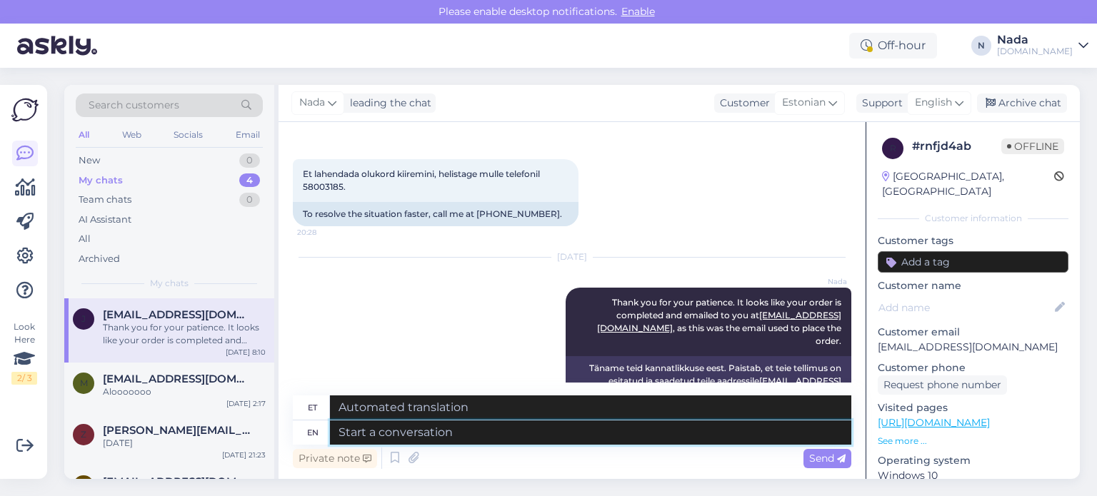
click at [440, 434] on textarea at bounding box center [590, 433] width 521 height 24
paste textarea "Since the email used was the incorrect one as it has a typo, i'll be sharing wi…"
type textarea "Since the email used was the incorrect one as it has a typo, i'll be sharing wi…"
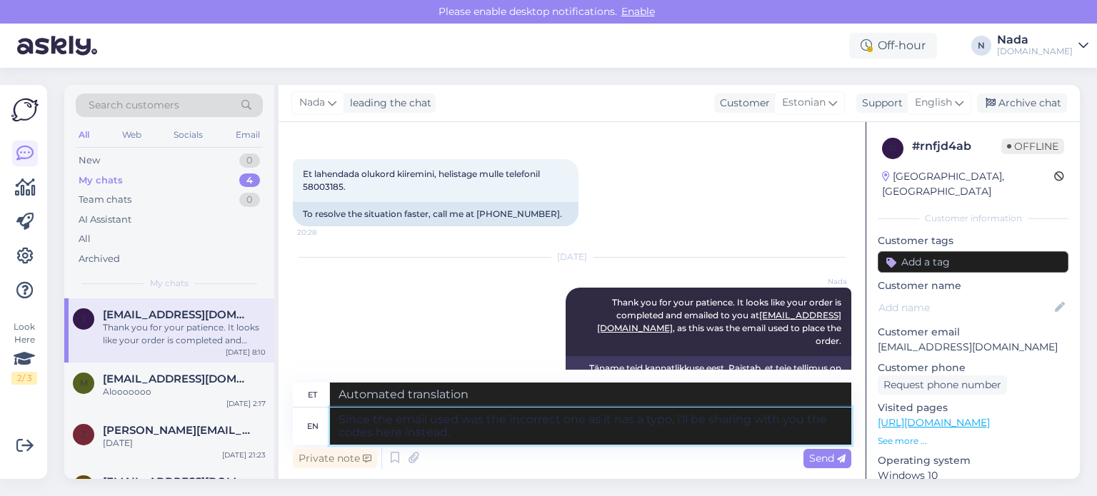
type textarea "Kuna kasutatud e-posti aadress oli trükivea tõttu vale, jagan teiega siin hoopi…"
type textarea "Since the email used was the incorrect one as it has a typo, I'll be sharing wi…"
click at [531, 427] on textarea "Since the email used was the incorrect one as it has a typo, I'll be sharing wi…" at bounding box center [590, 426] width 521 height 37
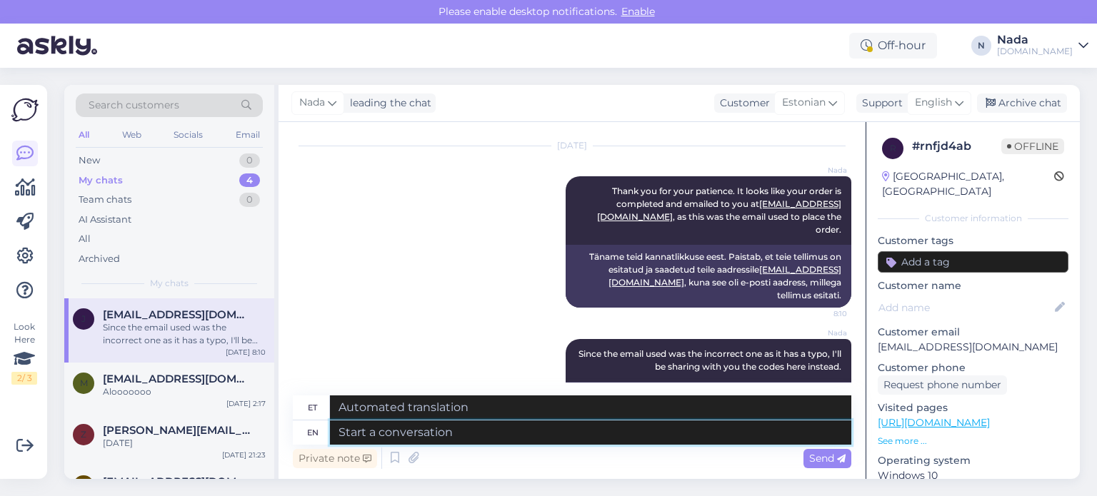
click at [536, 425] on textarea at bounding box center [590, 433] width 521 height 24
paste textarea "Please find your codes in the links below: https://punktid.ee/file/852408/46522…"
type textarea "Please find your codes in the links below: https://punktid.ee/file/852408/46522…"
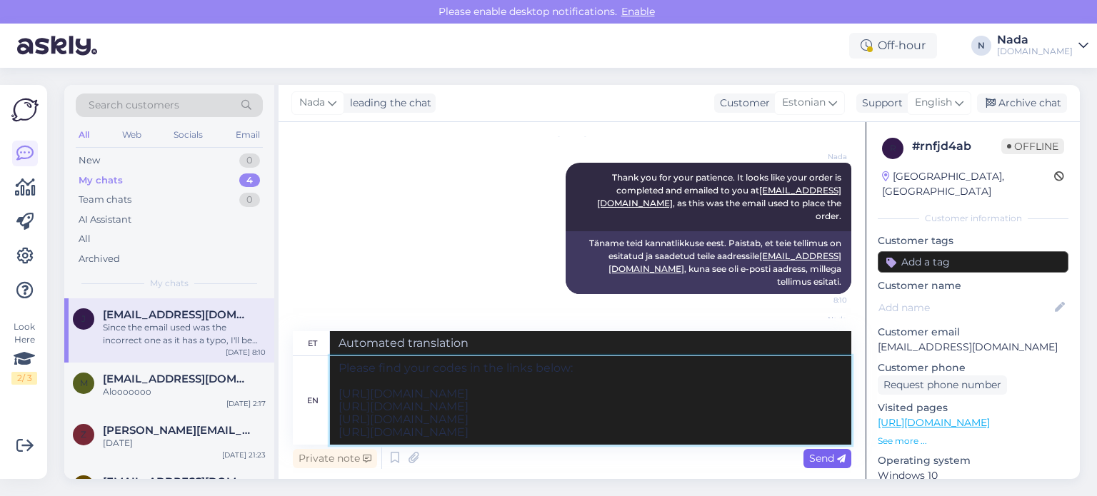
type textarea "Palun leiad oma koodid allolevatelt linkidelt: https://punktid.ee/file/852408/4…"
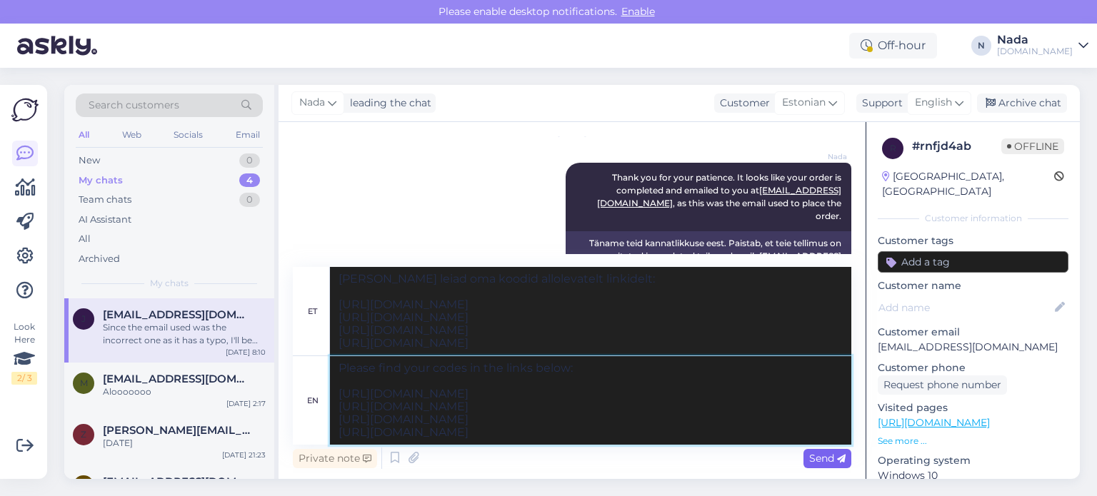
type textarea "Please find your codes in the links below: https://punktid.ee/file/852408/46522…"
click at [826, 456] on span "Send" at bounding box center [827, 458] width 36 height 13
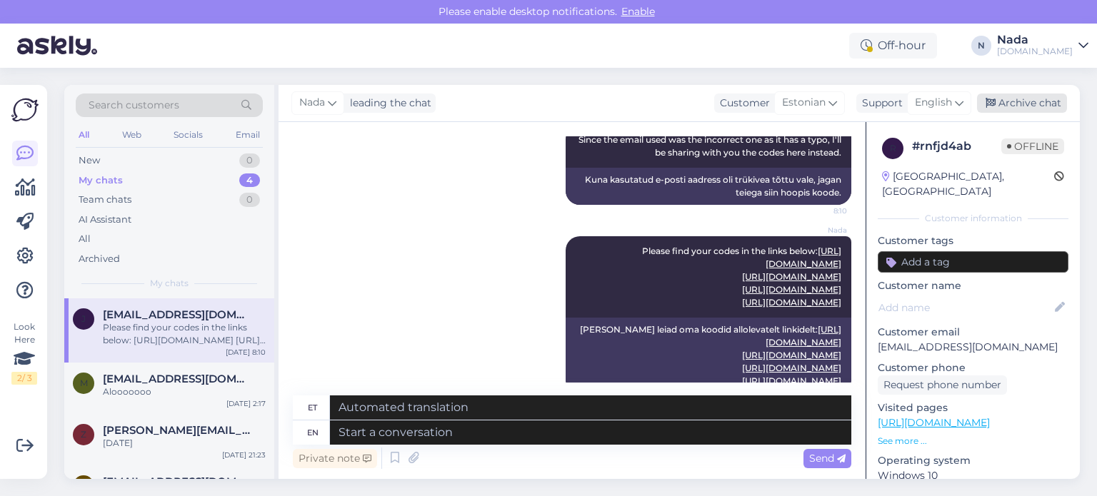
click at [1023, 107] on div "Archive chat" at bounding box center [1022, 103] width 90 height 19
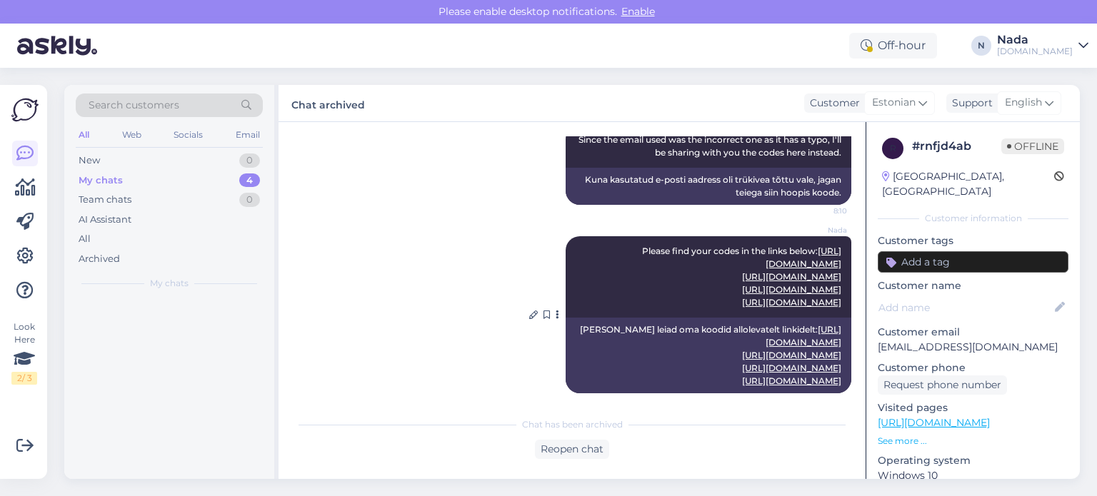
scroll to position [1054, 0]
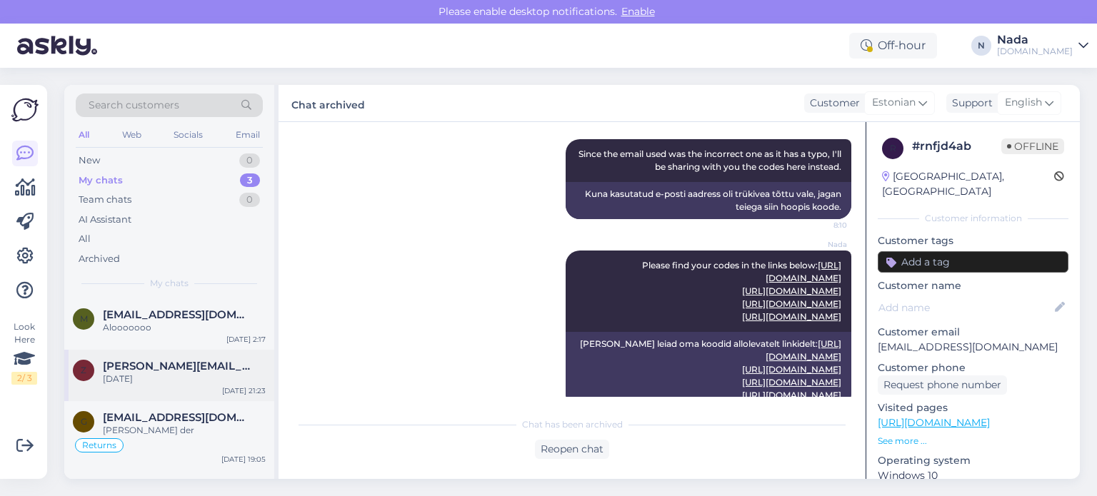
click at [167, 385] on div "z zane.pucite@gmail.com 05.05.1997 Sep 12 21:23" at bounding box center [169, 375] width 210 height 51
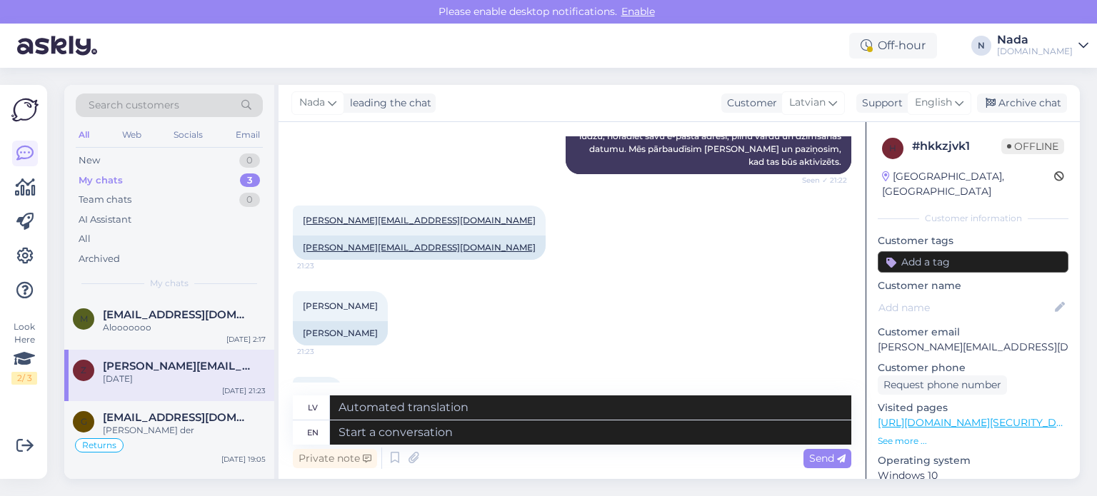
scroll to position [680, 0]
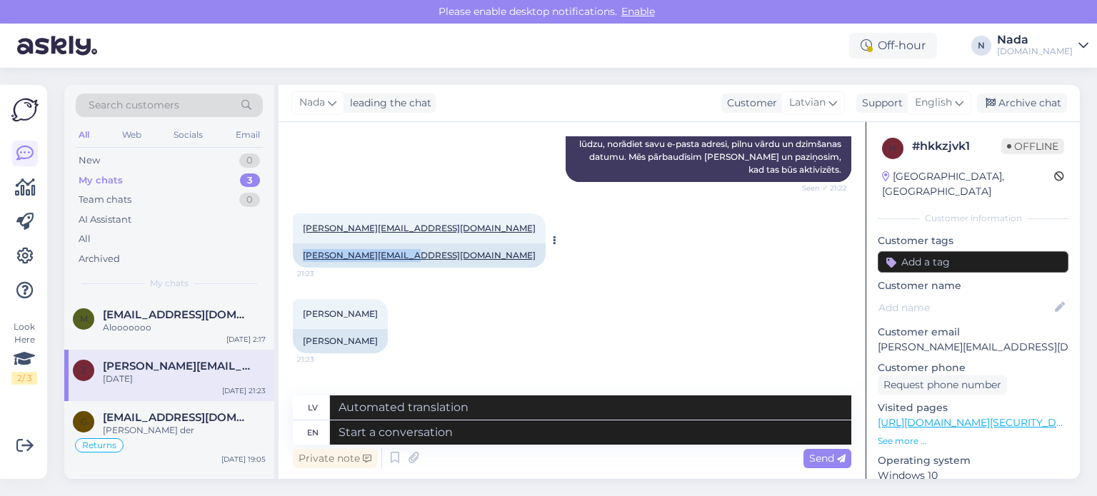
drag, startPoint x: 297, startPoint y: 254, endPoint x: 406, endPoint y: 256, distance: 109.3
click at [406, 256] on div "zane.pucite@gmail.com" at bounding box center [419, 256] width 253 height 24
copy link "zane.pucite@gmail.com"
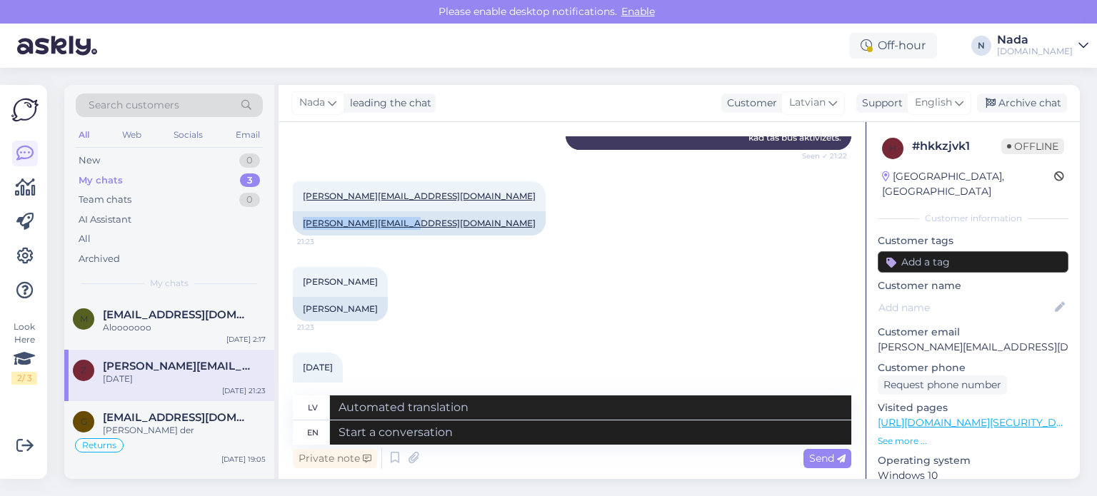
scroll to position [751, 0]
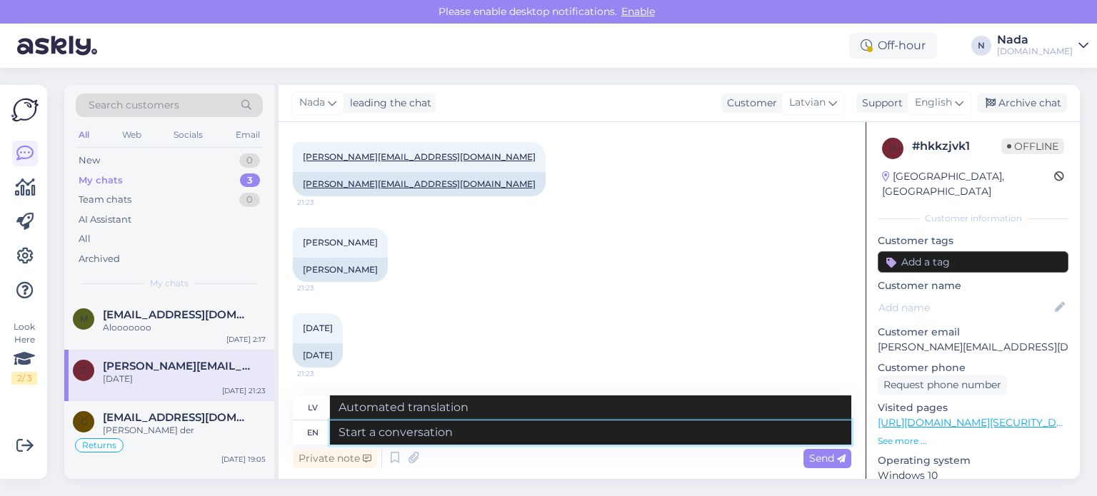
click at [531, 435] on textarea at bounding box center [590, 433] width 521 height 24
paste textarea "Thank you for waiting. We've received feedback from the higher team that all de…"
type textarea "Thank you for waiting. We've received feedback from the higher team that all de…"
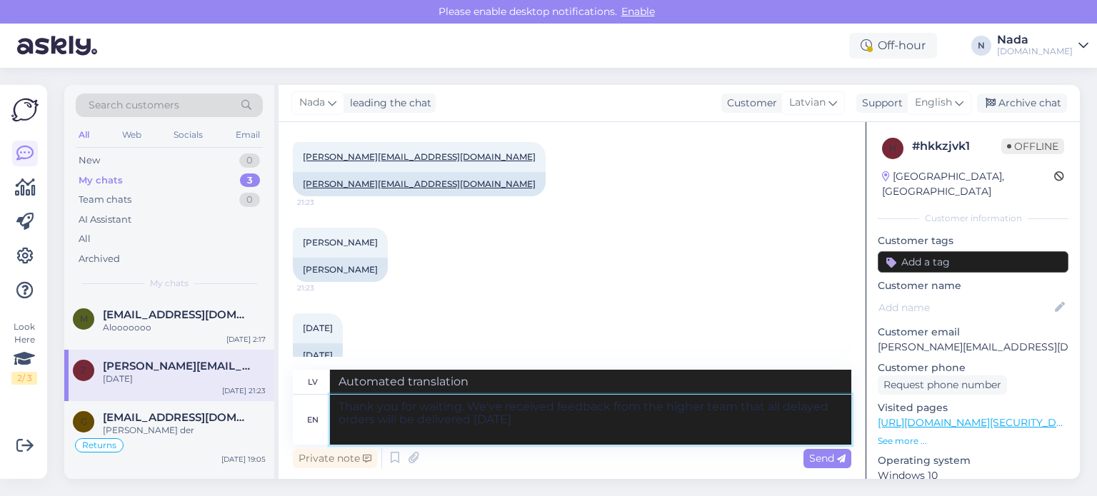
type textarea "Paldies par gaidīšanu. Esam saņēmuši atsauksmes no augstākās komandas, ka visi …"
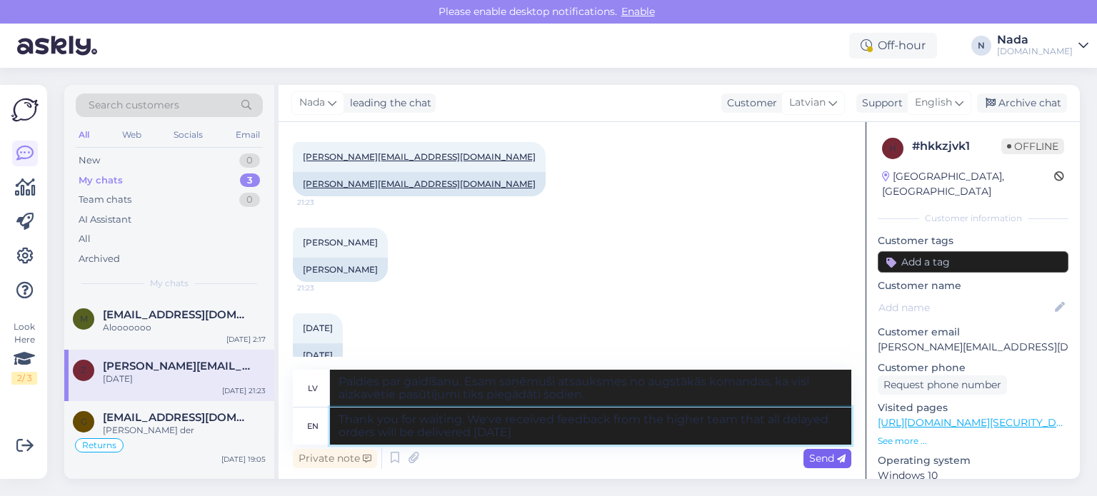
type textarea "Thank you for waiting. We've received feedback from the higher team that all de…"
click at [815, 454] on span "Send" at bounding box center [827, 458] width 36 height 13
click at [819, 466] on div "Send" at bounding box center [828, 458] width 48 height 19
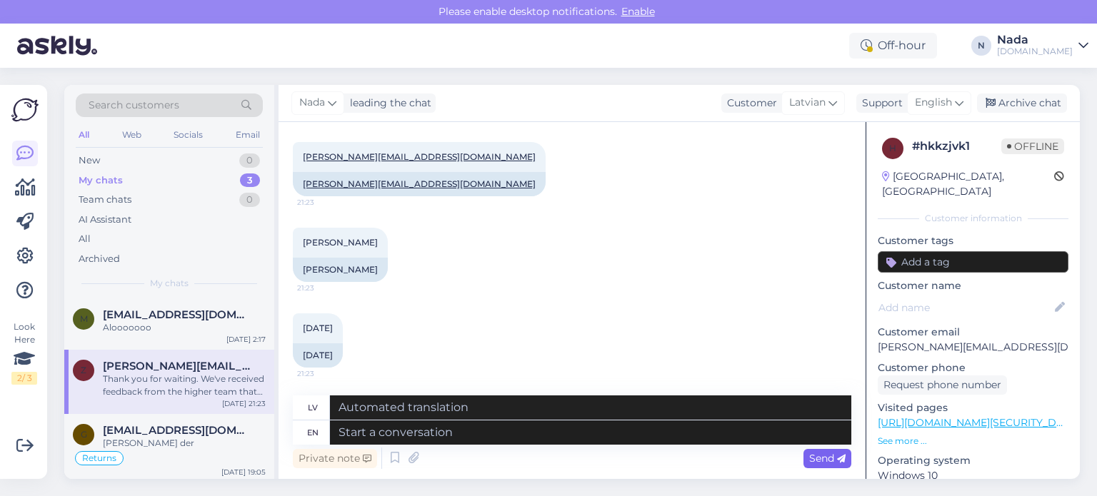
scroll to position [906, 0]
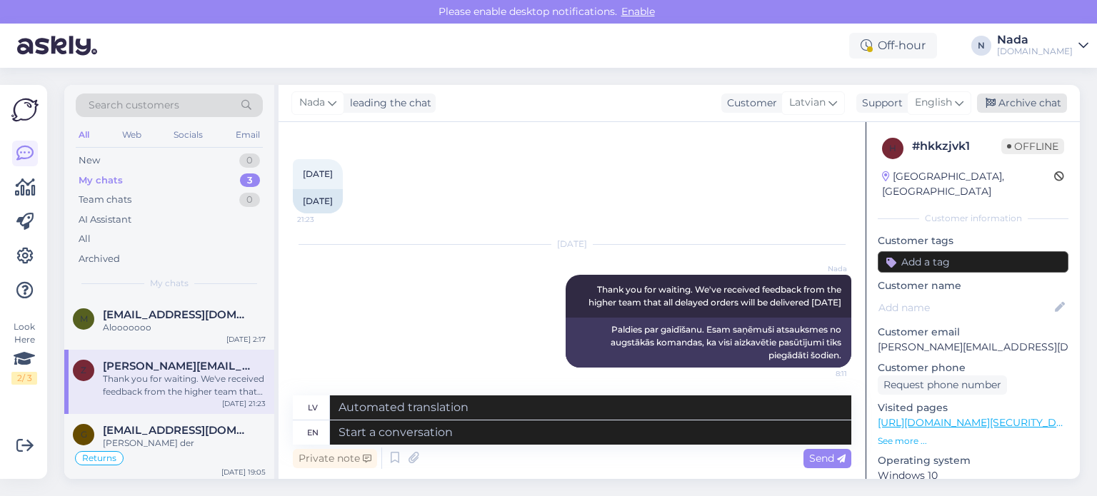
click at [1025, 106] on div "Archive chat" at bounding box center [1022, 103] width 90 height 19
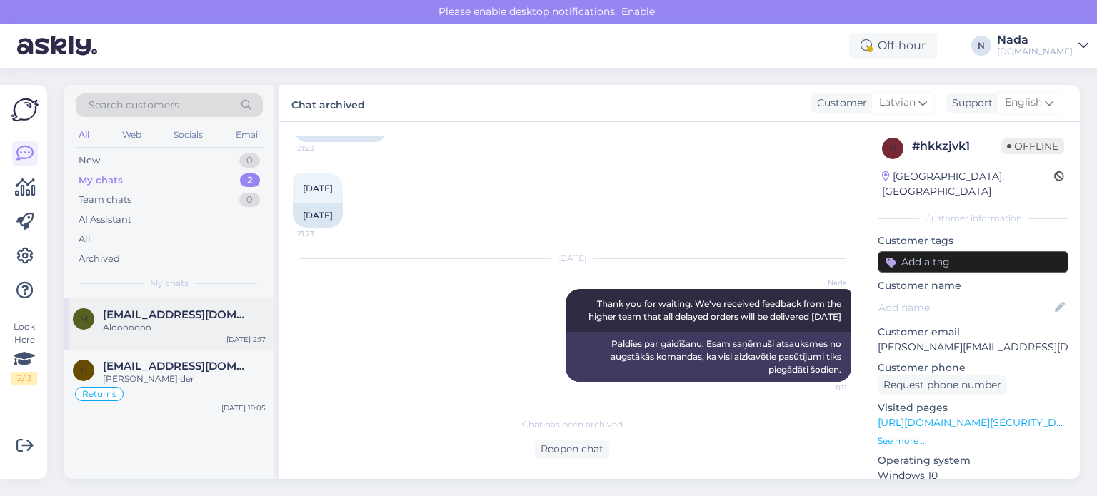
click at [214, 332] on div "Alooooooo" at bounding box center [184, 327] width 163 height 13
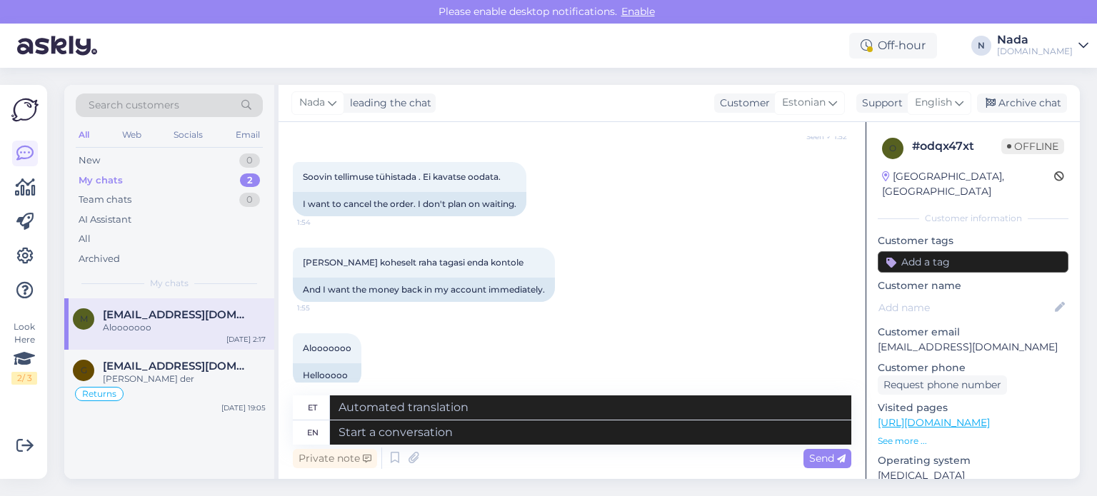
scroll to position [696, 0]
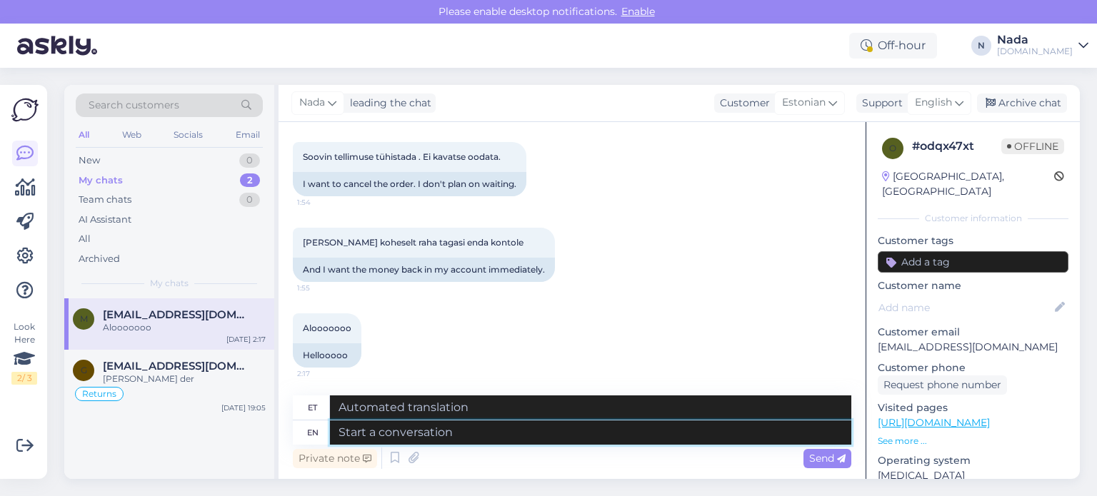
drag, startPoint x: 609, startPoint y: 429, endPoint x: 809, endPoint y: 376, distance: 207.1
click at [610, 429] on textarea at bounding box center [590, 433] width 521 height 24
type textarea "Hello th"
type textarea "Tere"
type textarea "Hello there!"
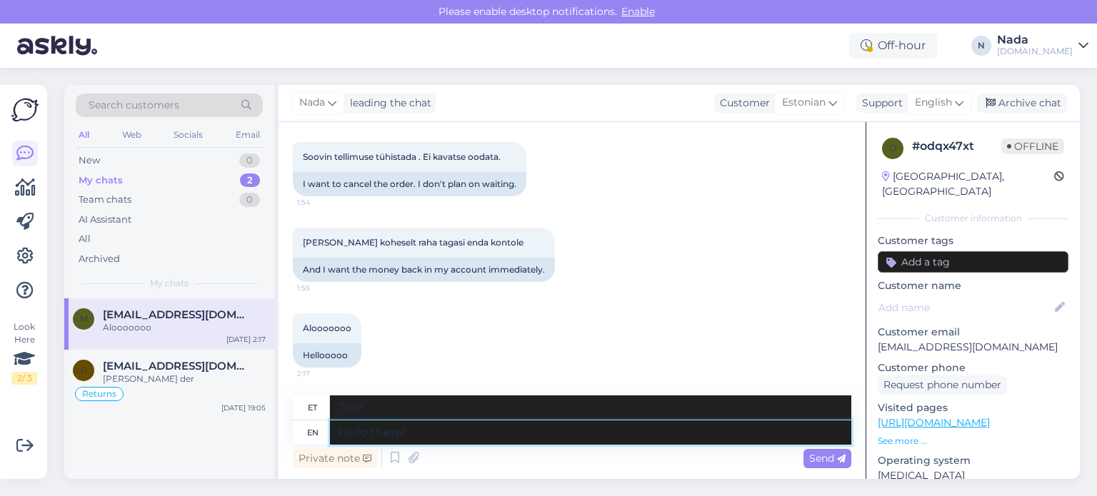
type textarea "Tere!"
type textarea "Hello there! Please sh"
type textarea "Tere! Palun"
type textarea "Hello there! Please share with"
type textarea "Tere! Palun jaga"
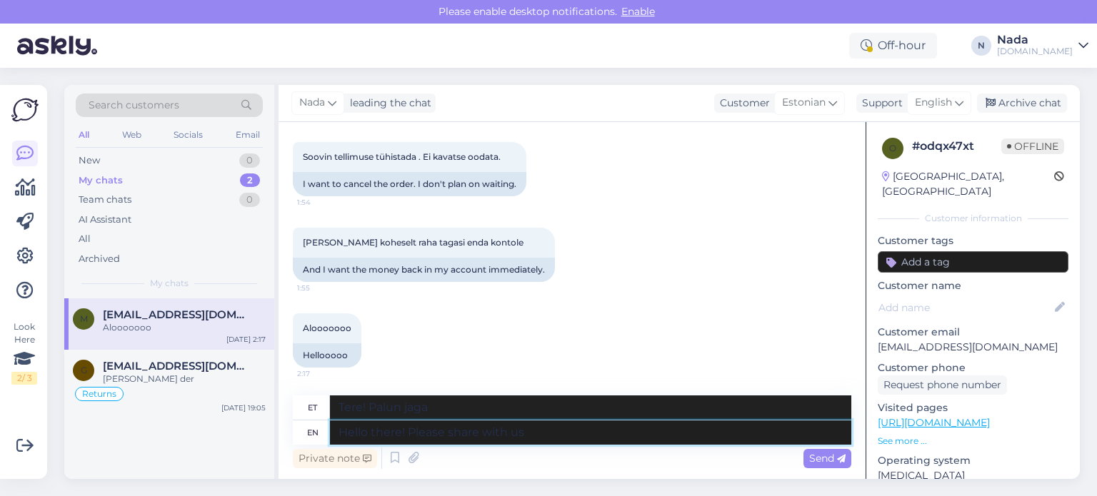
type textarea "Hello there! Please share with us"
type textarea "Tere! Palun jagage"
type textarea "Hello there! Please share with us th"
type textarea "Tere! Palun jaga meiega"
type textarea "Hello there! Please share with us the order nu"
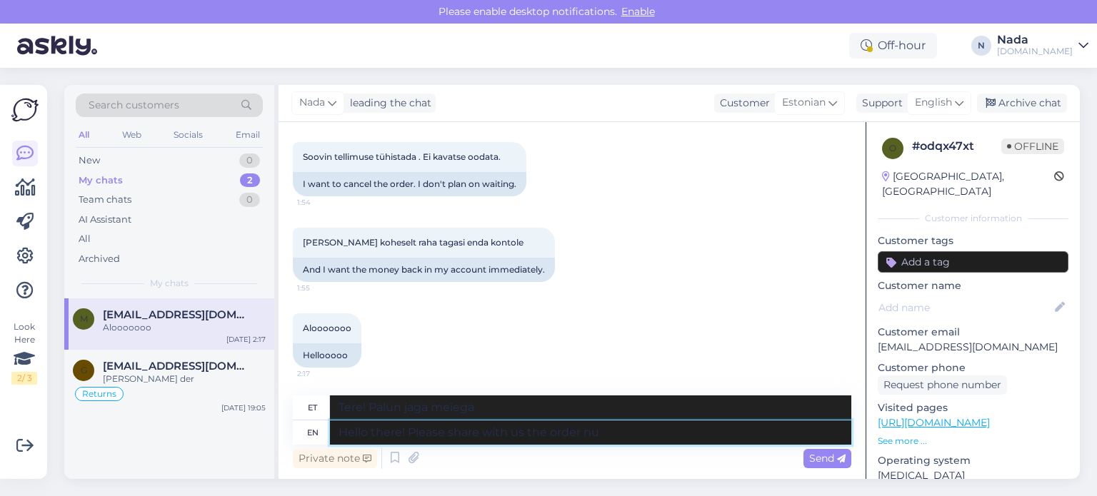
type textarea "Tere! Palun jaga meiega oma tellimust"
type textarea "Hello there! Please share with us the order number"
type textarea "Tere! Palun jagage meiega tellimuse numbrit"
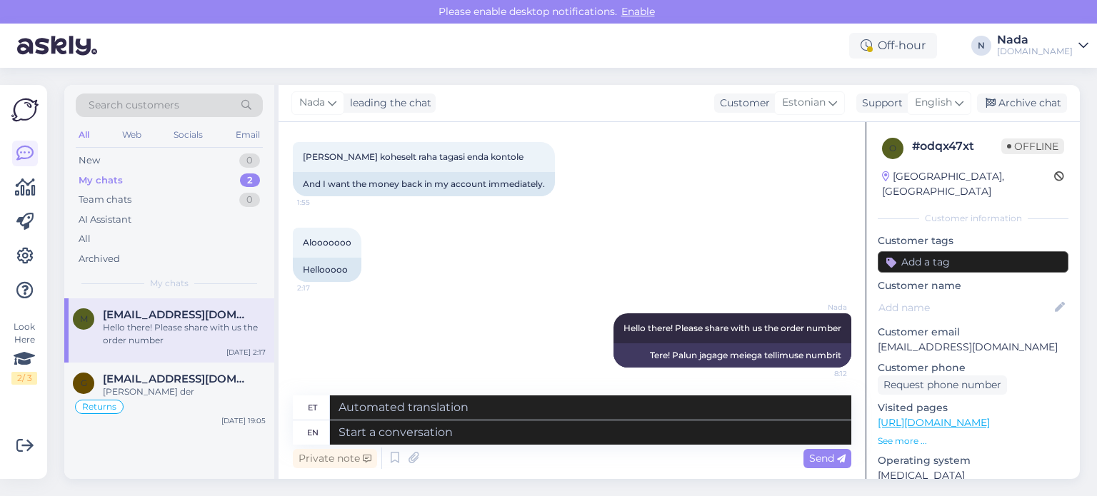
drag, startPoint x: 1024, startPoint y: 105, endPoint x: 986, endPoint y: 121, distance: 41.7
click at [1020, 107] on div "Archive chat" at bounding box center [1022, 103] width 90 height 19
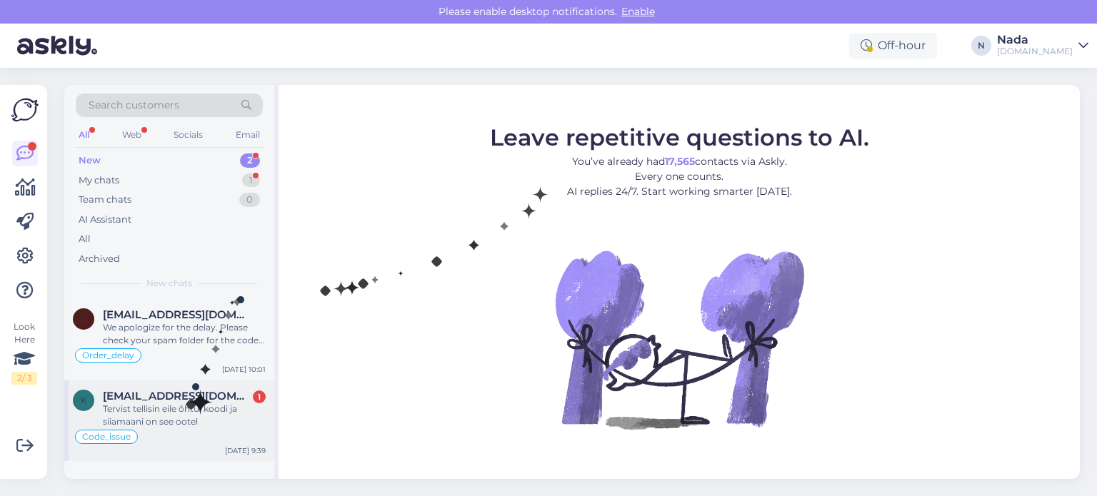
click at [186, 398] on span "[EMAIL_ADDRESS][DOMAIN_NAME]" at bounding box center [177, 396] width 149 height 13
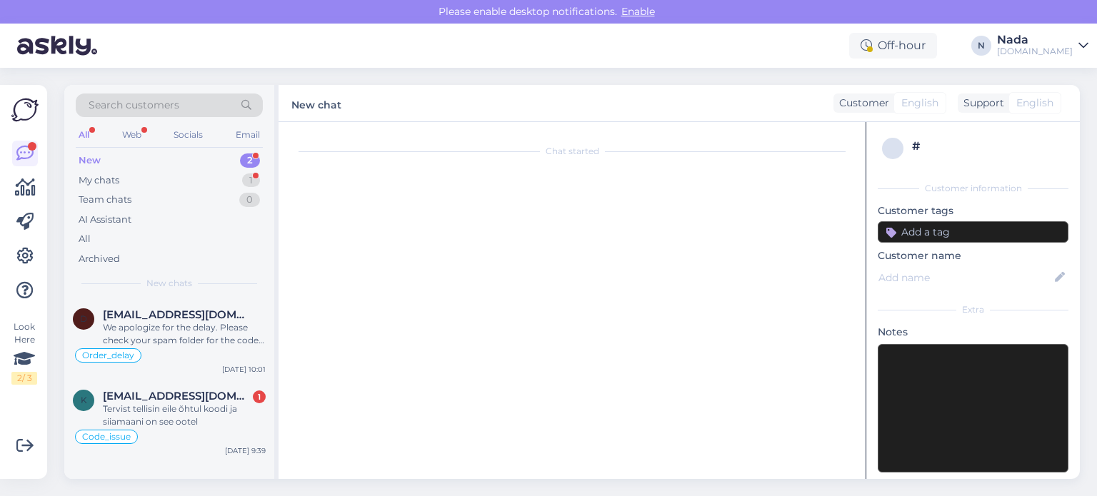
scroll to position [721, 0]
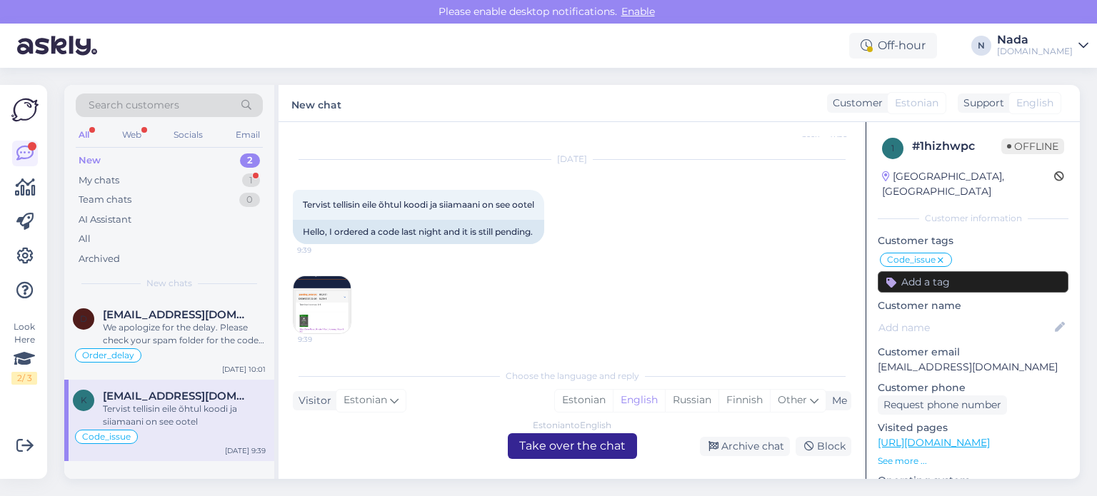
click at [566, 448] on div "Estonian to English Take over the chat" at bounding box center [572, 447] width 129 height 26
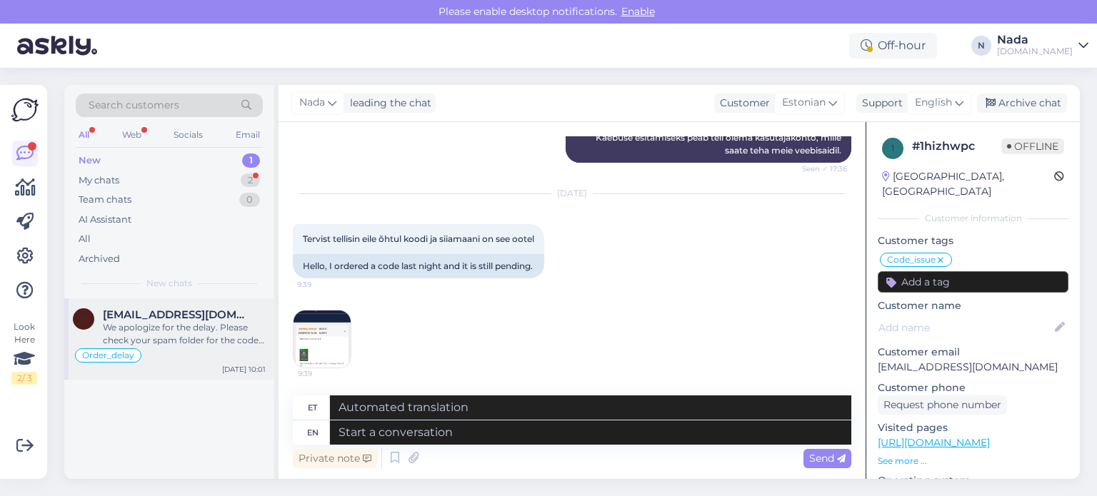
drag, startPoint x: 201, startPoint y: 340, endPoint x: 213, endPoint y: 340, distance: 11.4
click at [202, 340] on div "We apologize for the delay. Please check your spam folder for the codes. If you…" at bounding box center [184, 334] width 163 height 26
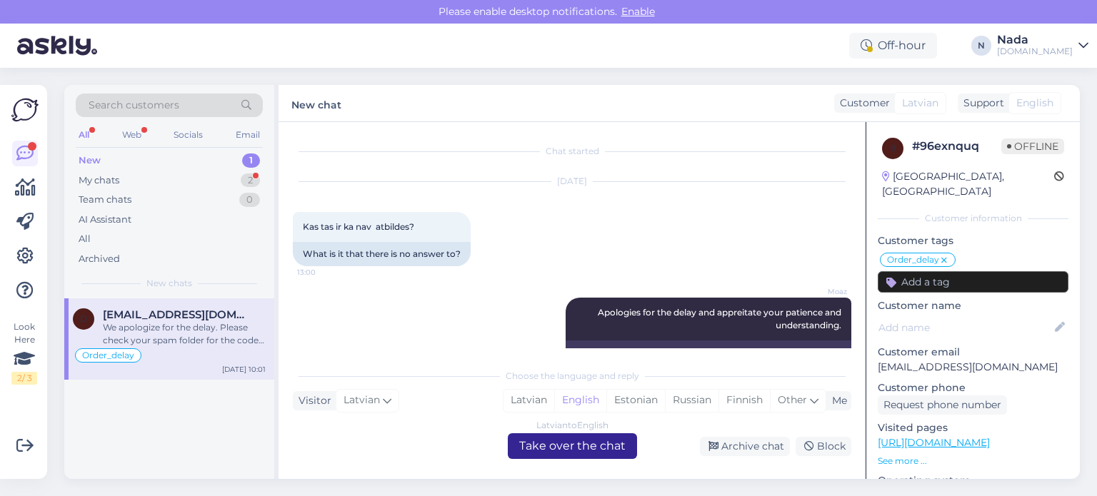
scroll to position [12580, 0]
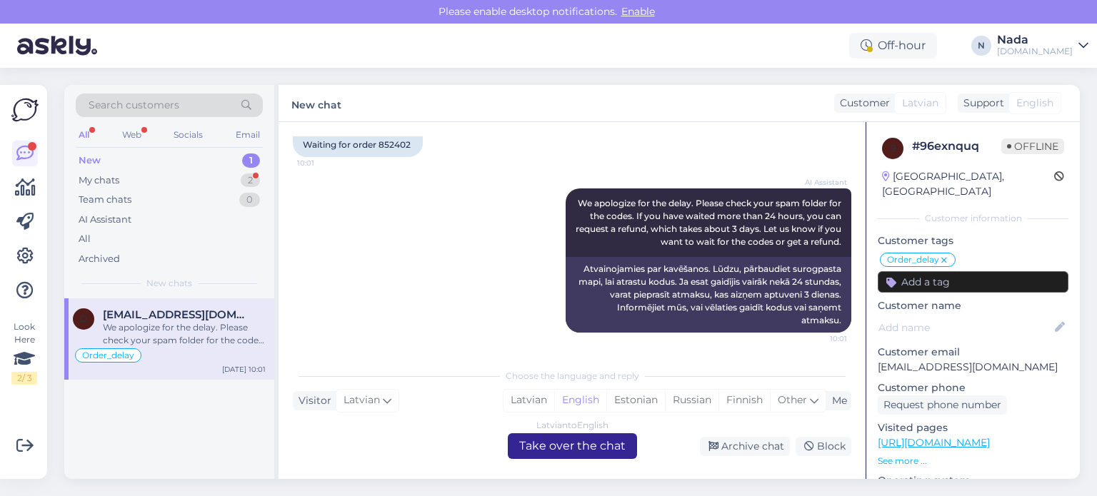
click at [604, 450] on div "Latvian to English Take over the chat" at bounding box center [572, 447] width 129 height 26
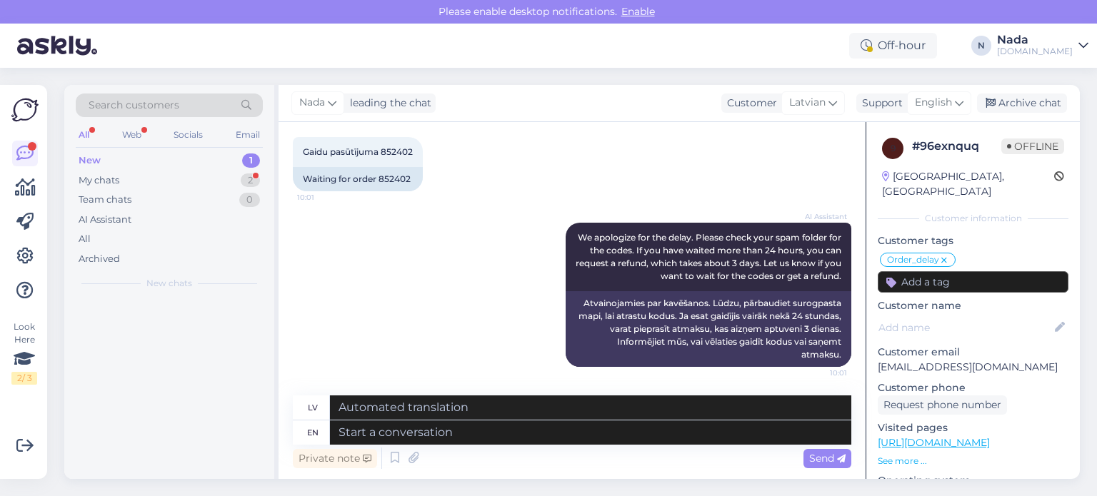
scroll to position [12546, 0]
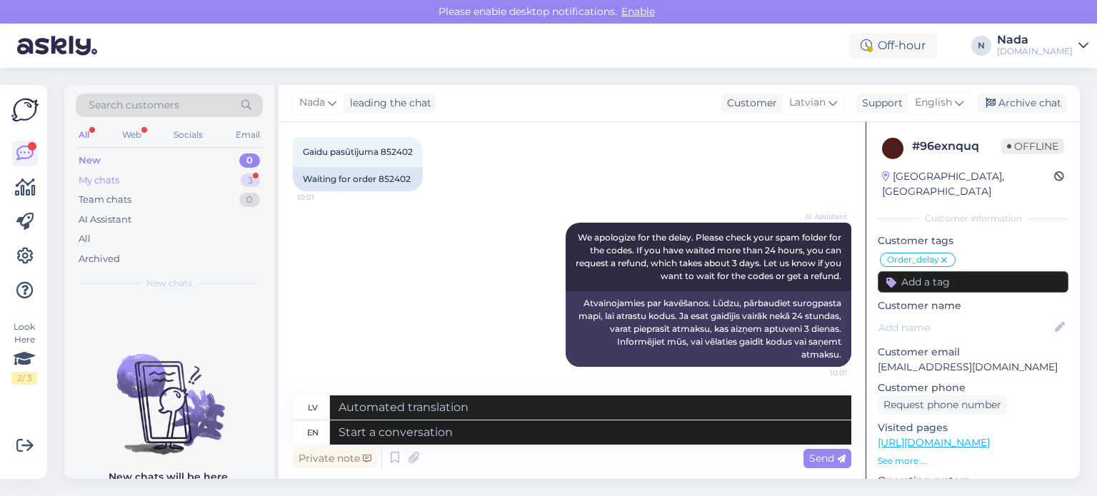
click at [154, 182] on div "My chats 3" at bounding box center [169, 181] width 187 height 20
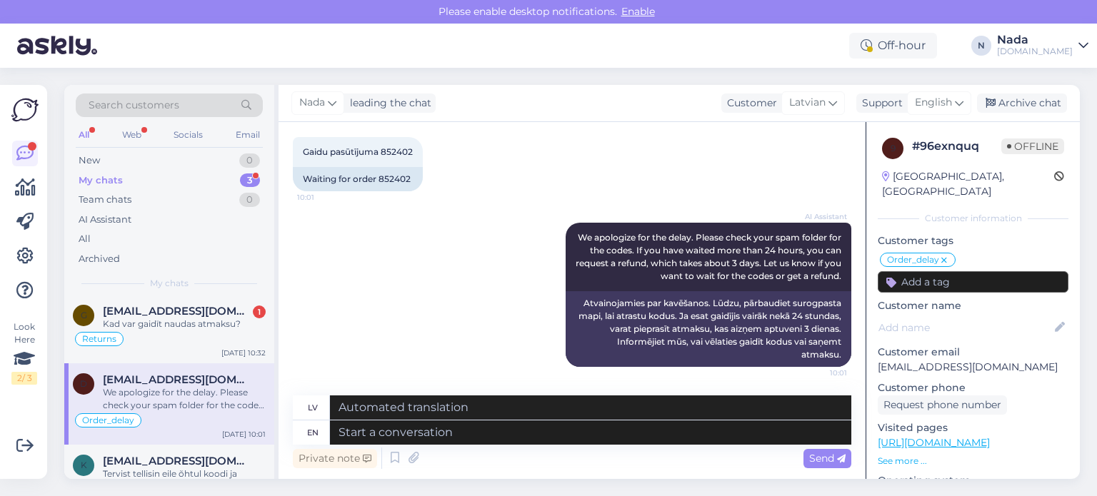
scroll to position [0, 0]
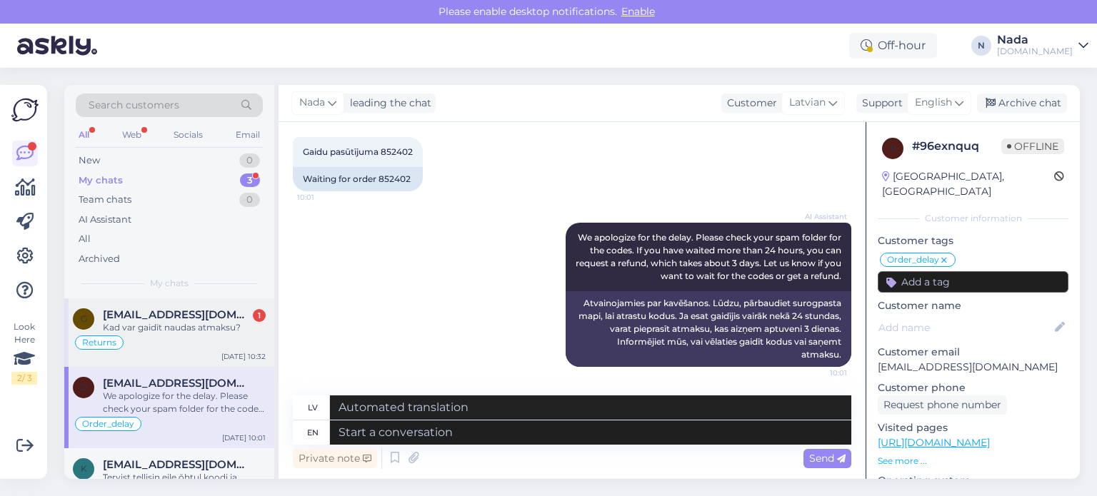
click at [201, 332] on div "Kad var gaidīt naudas atmaksu?" at bounding box center [184, 327] width 163 height 13
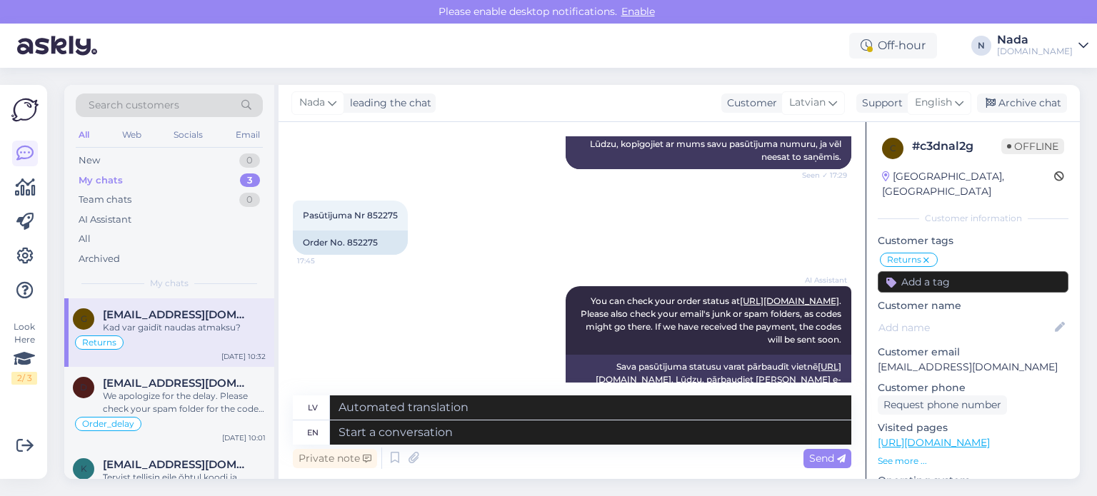
scroll to position [1472, 0]
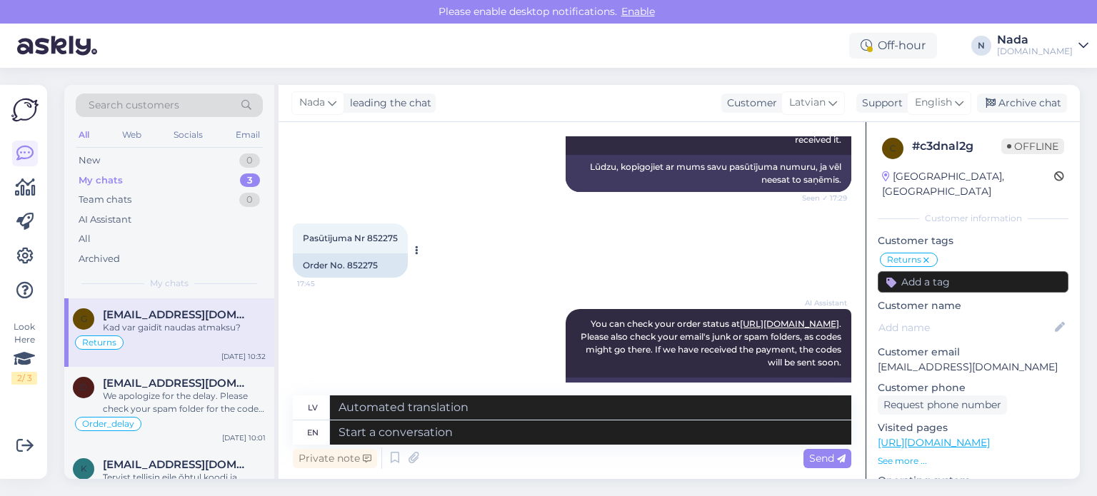
click at [363, 254] on div "Order No. 852275" at bounding box center [350, 266] width 115 height 24
copy div "852275"
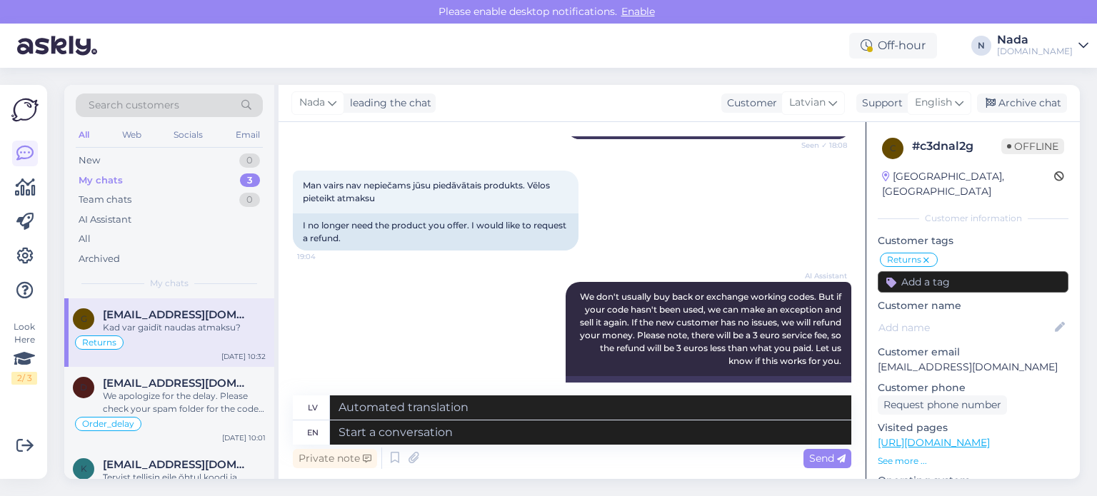
scroll to position [2543, 0]
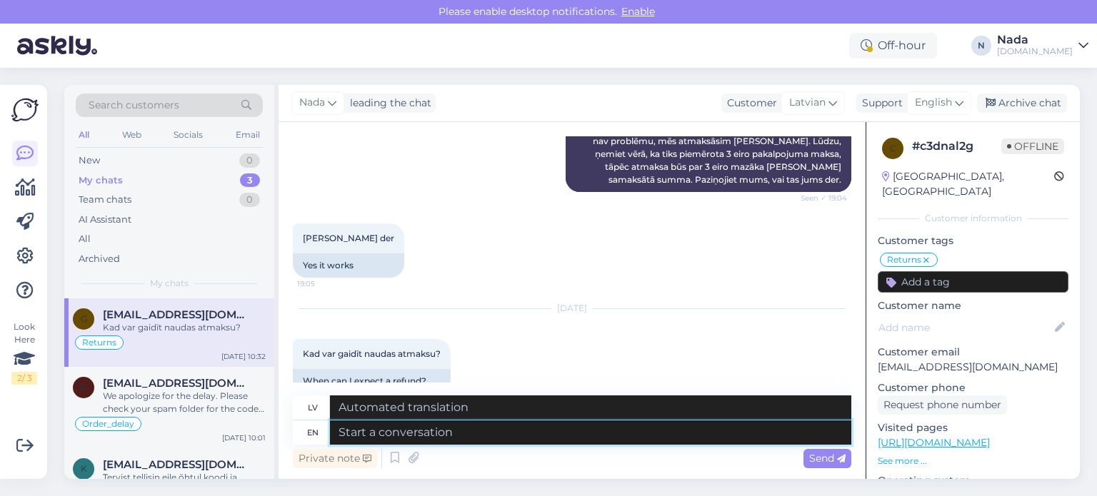
click at [474, 426] on textarea at bounding box center [590, 433] width 521 height 24
type textarea "Hello th"
type textarea "Sveiki"
type textarea "Hello there!"
type textarea "Sveiki!"
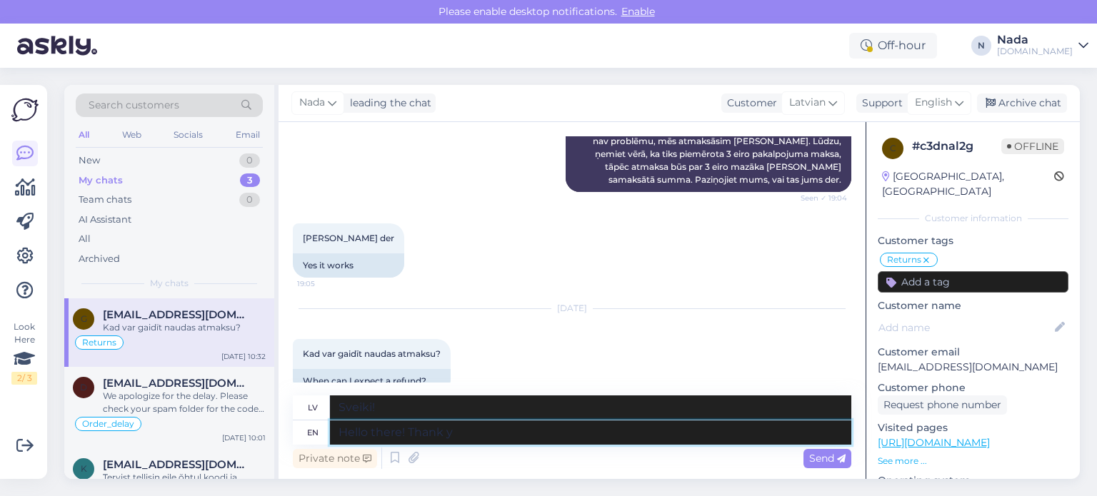
type textarea "Hello there! Thank yo"
type textarea "Sveiki! Paldies!"
type textarea "Hello there! Thank you for you"
type textarea "Sveiki! Paldies par"
type textarea "Hello there! Thank you for your p"
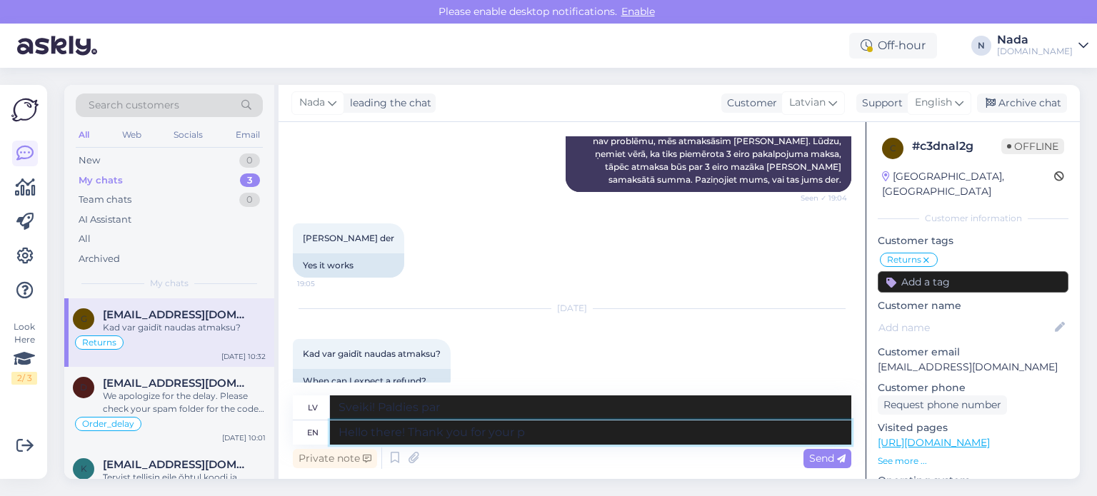
type textarea "Sveiki! Paldies par [PERSON_NAME] atbalstu"
type textarea "Hello there! Thank you for your patience. W"
type textarea "Sveiki! Paldies par jūsu pacietību."
type textarea "Hello there! Thank you for your patience. We ha"
type textarea "Sveiki! Paldies par jūsu pacietību. Mēs"
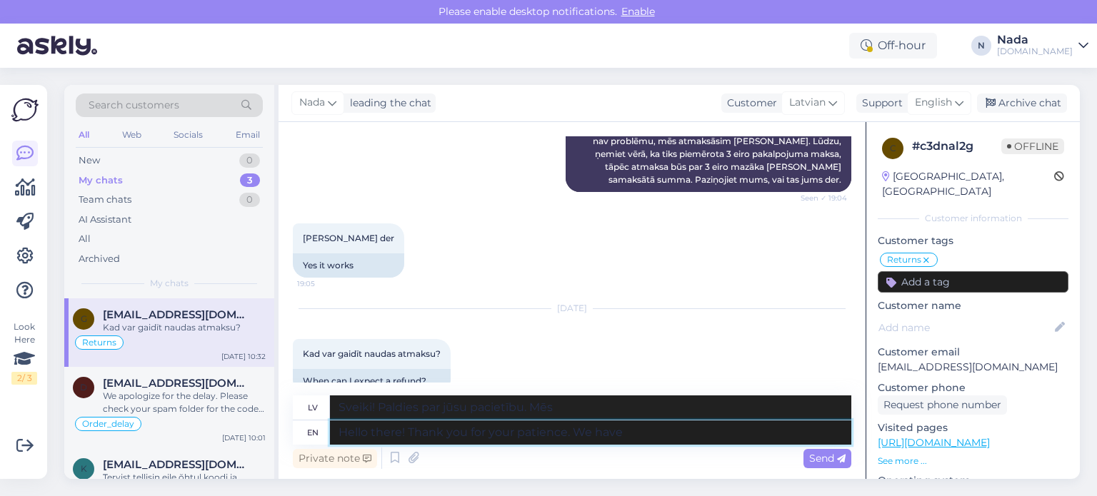
type textarea "Hello there! Thank you for your patience. We have s"
type textarea "Sveiki! Paldies par jūsu pacietību. Mums ir"
type textarea "Hello there! Thank you for your patience. We have submitted y"
type textarea "Sveiki! Paldies par jūsu pacietību. Esam iesnieguši pieteikumu."
type textarea "Hello there! Thank you for your patience. We have submitted your re"
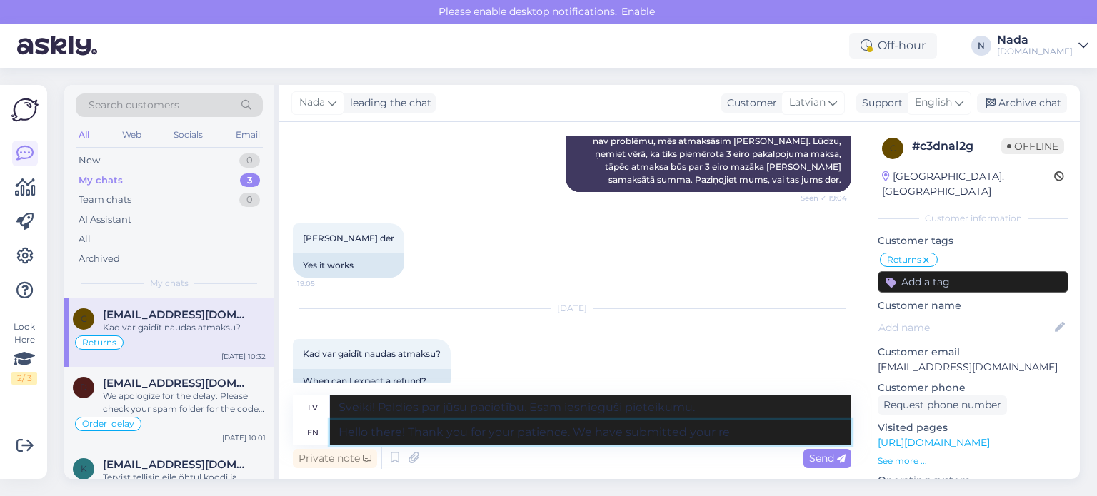
type textarea "Sveiki! Paldies par jūsu pacietību. Esam iesnieguši jūsu pieprasījumu."
type textarea "Hello there! Thank you for your patience. We have submitted your refund req"
type textarea "Sveiki! Paldies par jūsu pacietību. Esam iesnieguši jūsu atmaksu."
type textarea "Hello there! Thank you for your patience. We have submitted your refund request…"
type textarea "Sveiki! Paldies par jūsu pacietību. Esam iesnieguši jūsu atmaksas pieprasījumu."
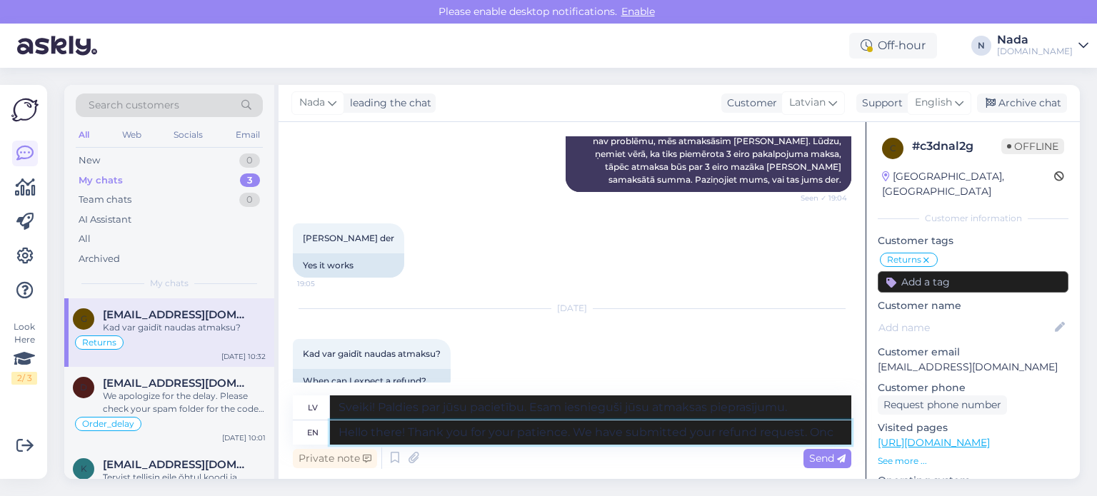
type textarea "Hello there! Thank you for your patience. We have submitted your refund request…"
type textarea "Sveiki! Paldies par jūsu pacietību. Esam iesnieguši jūsu atmaksas pieprasījumu.…"
type textarea "Hello there! Thank you for your patience. We have submitted your refund request…"
type textarea "Sveiki! Paldies par jūsu pacietību. Esam iesnieguši jūsu atmaksas pieprasījumu.…"
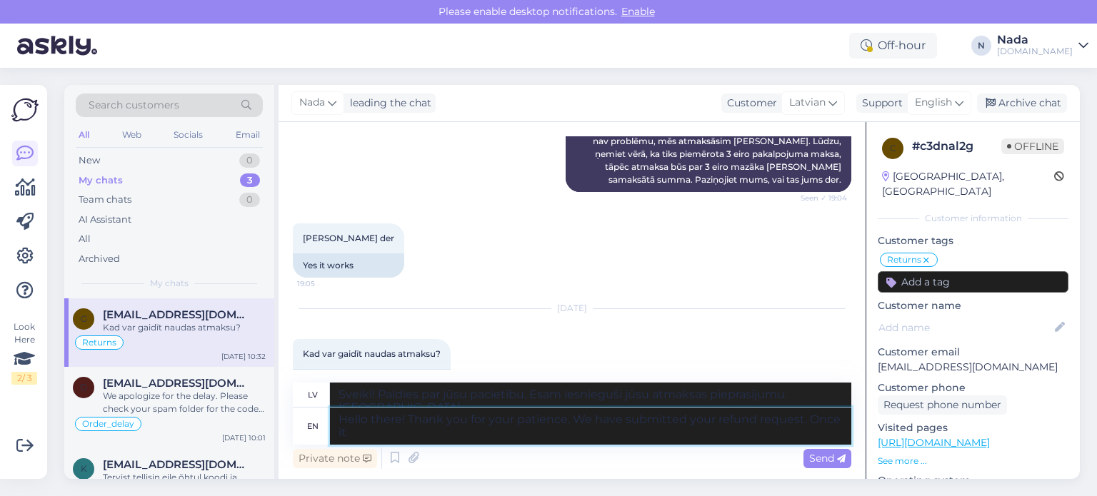
type textarea "Hello there! Thank you for your patience. We have submitted your refund request…"
type textarea "Sveiki! Paldies par jūsu pacietību. Esam iesnieguši jūsu atmaksas pieprasījumu.…"
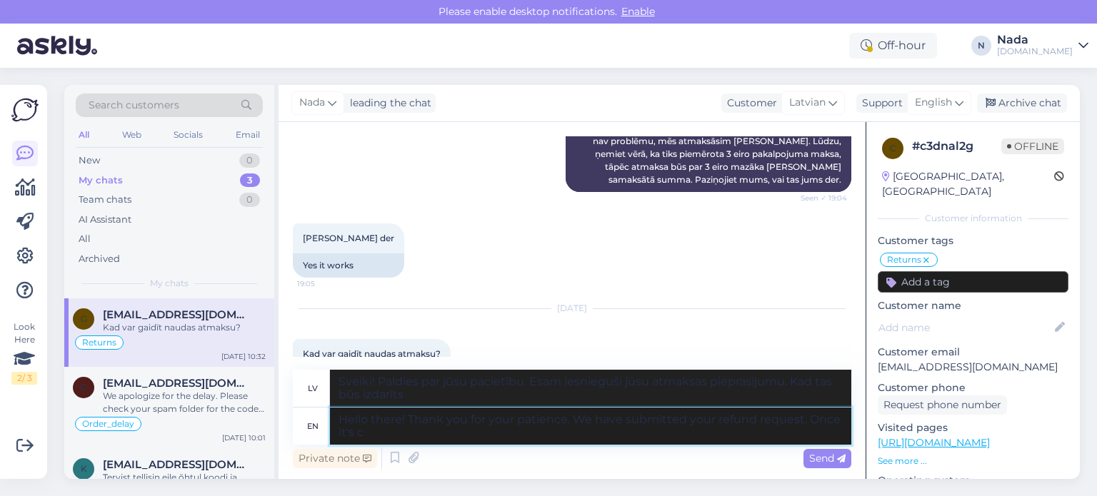
type textarea "Hello there! Thank you for your patience. We have submitted your refund request…"
type textarea "Sveiki! Paldies par jūsu pacietību. Esam iesnieguši jūsu atmaksas pieprasījumu.…"
type textarea "Hello there! Thank you for your patience. We have submitted your refund request…"
type textarea "Sveiki! Paldies par jūsu pacietību. Esam iesnieguši jūsu atmaksas pieprasījumu.…"
type textarea "Hello there! Thank you for your patience. We have submitted your refund request…"
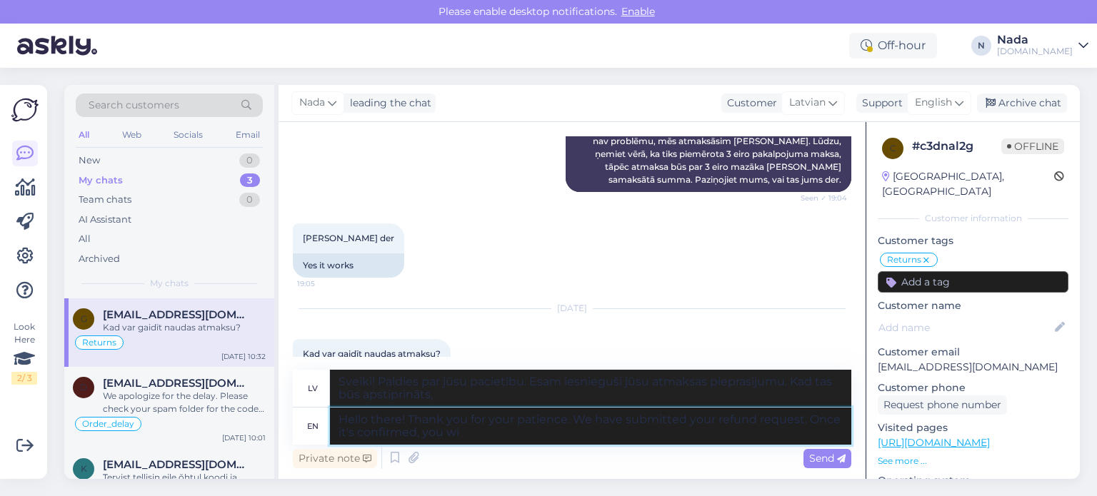
type textarea "Sveiki! Paldies par jūsu pacietību. Esam iesnieguši jūsu atmaksas pieprasījumu.…"
type textarea "Hello there! Thank you for your patience. We have submitted your refund request…"
type textarea "Sveiki! Paldies par jūsu pacietību. Esam iesnieguši jūsu atmaksas pieprasījumu.…"
type textarea "Hello there! Thank you for your patience. We have submitted your refund request…"
type textarea "Sveiki! Paldies par jūsu pacietību. Esam iesnieguši jūsu atmaksas pieprasījumu.…"
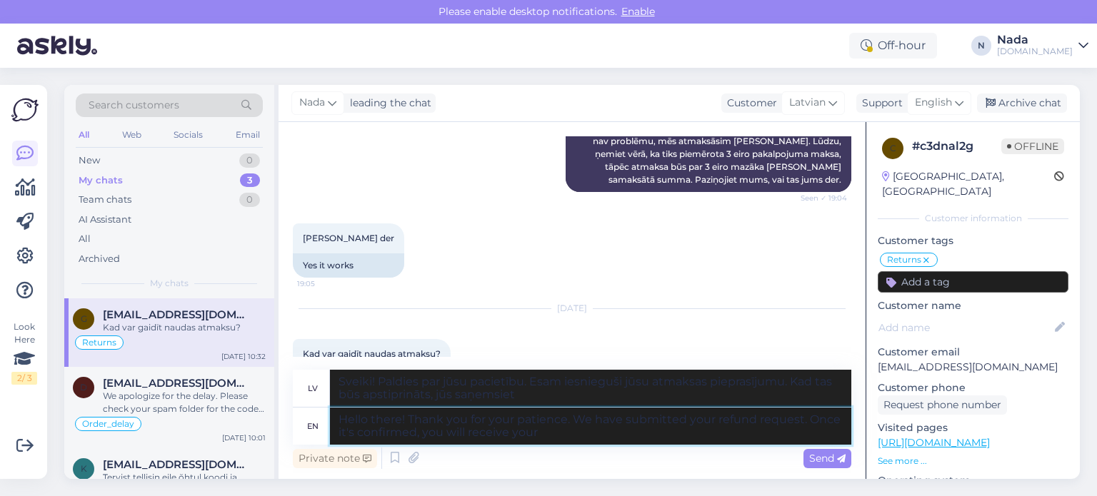
type textarea "Hello there! Thank you for your patience. We have submitted your refund request…"
type textarea "Sveiki! Paldies par jūsu pacietību. Esam iesnieguši jūsu atmaksas pieprasījumu.…"
type textarea "Hello there! Thank you for your patience. We have submitted your refund request…"
type textarea "Sveiki! Paldies par jūsu pacietību. Esam iesnieguši jūsu atmaksas pieprasījumu.…"
type textarea "Hello there! Thank you for your patience. We have submitted your refund request…"
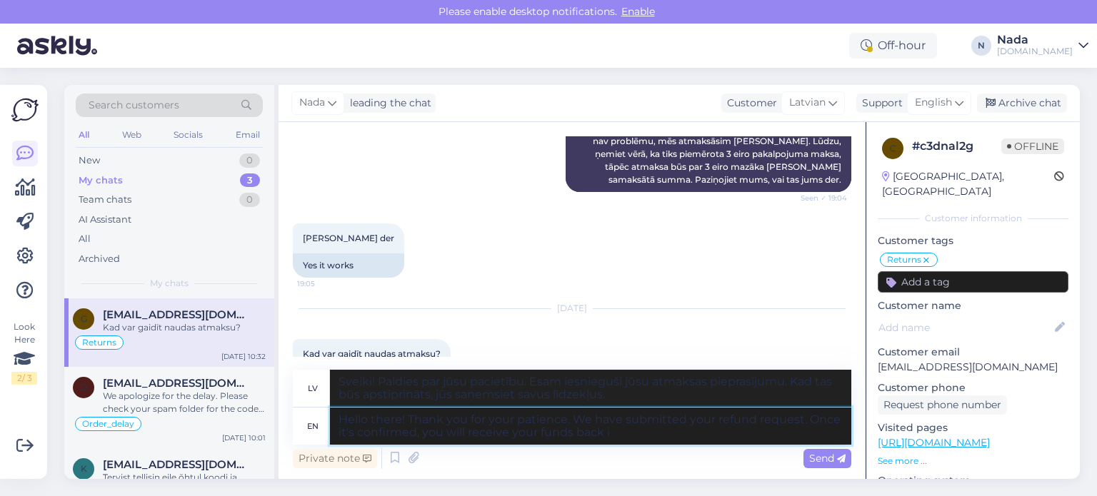
type textarea "Sveiki! Paldies par jūsu pacietību. Esam iesnieguši jūsu atmaksas pieprasījumu.…"
type textarea "Hello there! Thank you for your patience. We have submitted your refund request…"
type textarea "Sveiki! Paldies par jūsu pacietību. Esam iesnieguši jūsu atmaksas pieprasījumu.…"
type textarea "Hello there! Thank you for your patience. We have submitted your refund request…"
type textarea "Sveiki! Paldies par jūsu pacietību. Esam iesnieguši jūsu atmaksas pieprasījumu.…"
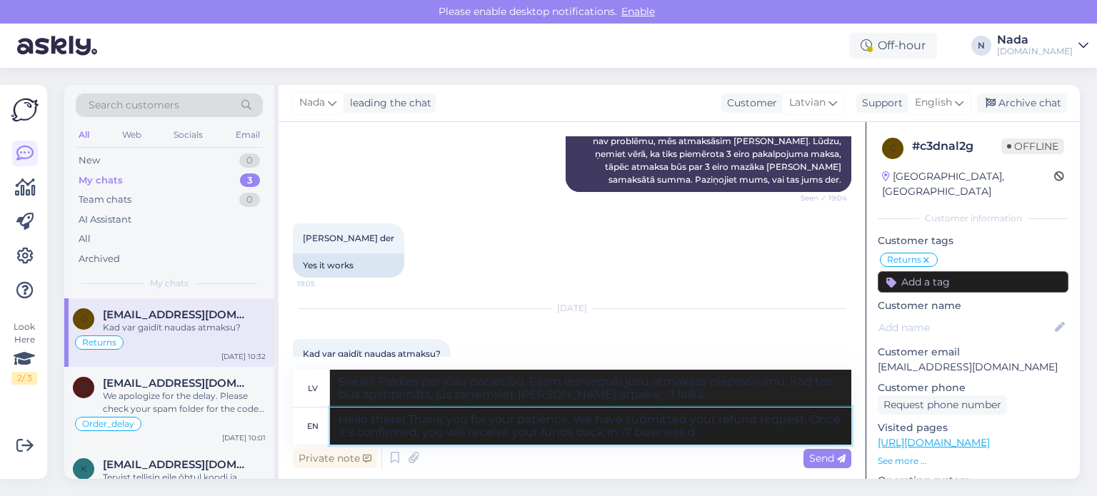
type textarea "Hello there! Thank you for your patience. We have submitted your refund request…"
type textarea "Sveiki! Paldies par jūsu pacietību. Esam iesnieguši jūsu atmaksas pieprasījumu.…"
type textarea "Hello there! Thank you for your patience. We have submitted your refund request…"
type textarea "Sveiki! Paldies par jūsu pacietību. Esam iesnieguši jūsu atmaksas pieprasījumu.…"
type textarea "Hello there! Thank you for your patience. We have submitted your refund request…"
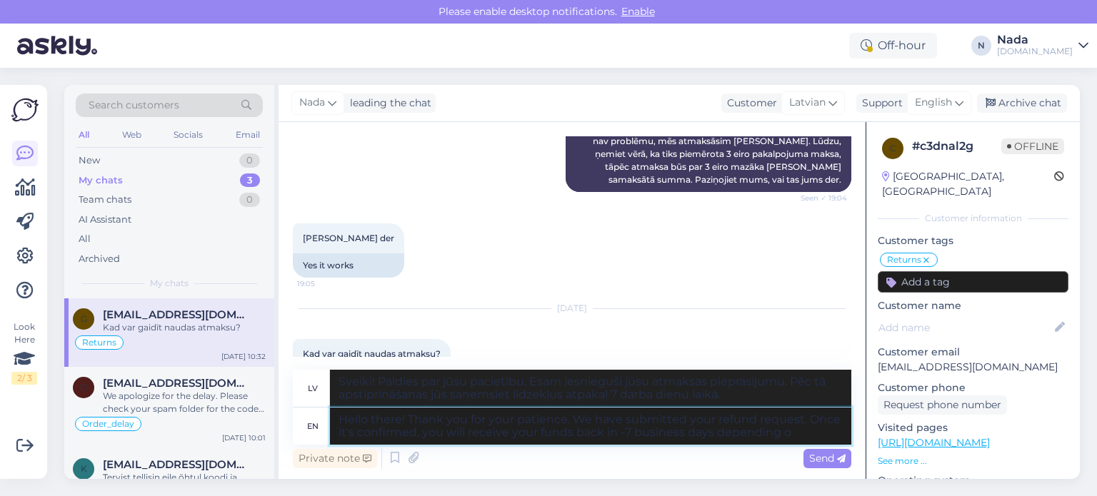
type textarea "Sveiki! Paldies par jūsu pacietību. Esam iesnieguši jūsu atmaksas pieprasījumu.…"
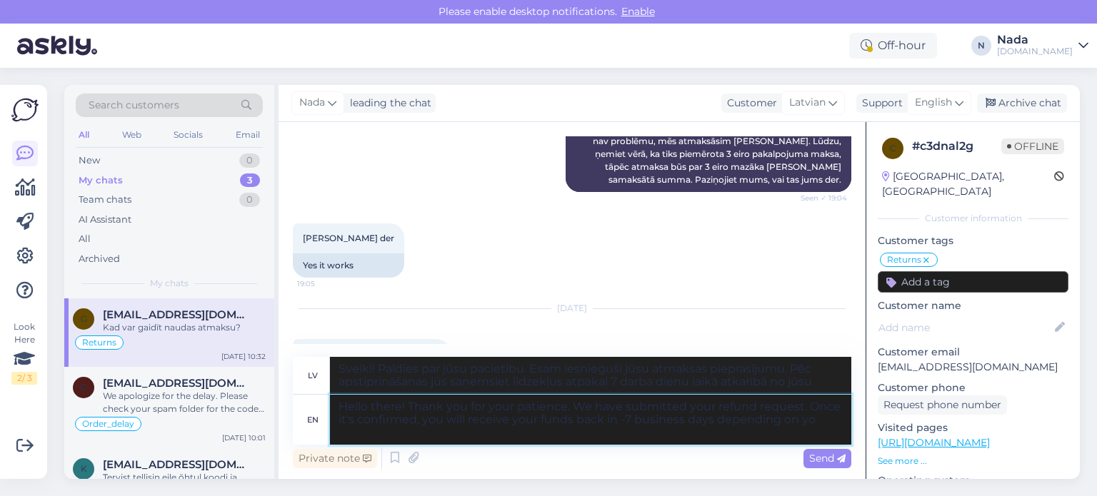
type textarea "Hello there! Thank you for your patience. We have submitted your refund request…"
type textarea "Sveiki! Paldies par jūsu pacietību. Esam iesnieguši jūsu atmaksas pieprasījumu.…"
type textarea "Hello there! Thank you for your patience. We have submitted your refund request…"
type textarea "Sveiki! Paldies par jūsu pacietību. Esam iesnieguši jūsu atmaksas pieprasījumu.…"
type textarea "Hello there! Thank you for your patience. We have submitted your refund request…"
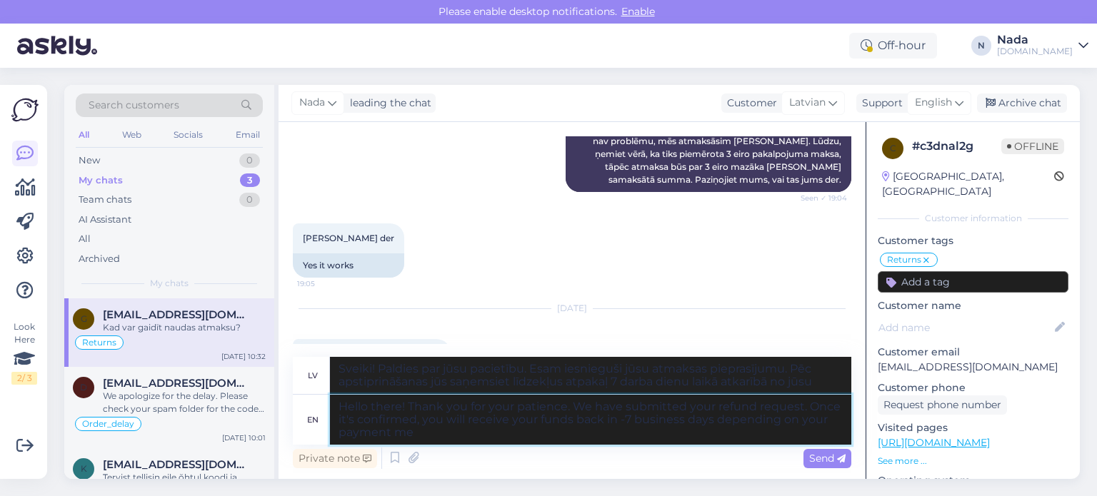
type textarea "Sveiki! Paldies par jūsu pacietību. Esam iesnieguši jūsu atmaksas pieprasījumu.…"
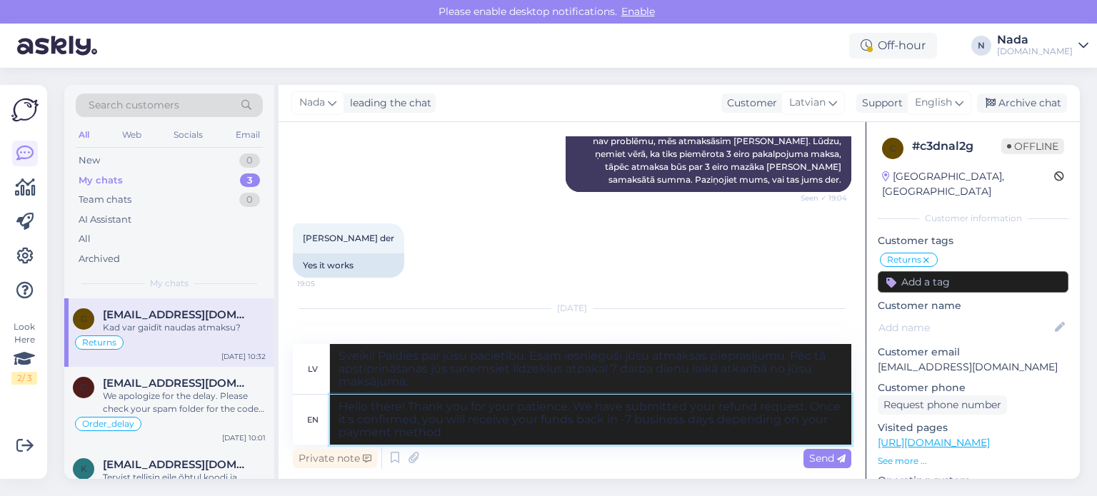
type textarea "Hello there! Thank you for your patience. We have submitted your refund request…"
type textarea "Sveiki! Paldies par jūsu pacietību. Esam iesnieguši jūsu atmaksas pieprasījumu.…"
click at [619, 414] on textarea "Hello there! Thank you for your patience. We have submitted your refund request…" at bounding box center [590, 420] width 521 height 50
type textarea "Hello there! Thank you for your patience. We have submitted your refund request…"
type textarea "Sveiki! Paldies par jūsu pacietību. Esam iesnieguši jūsu atmaksas pieprasījumu.…"
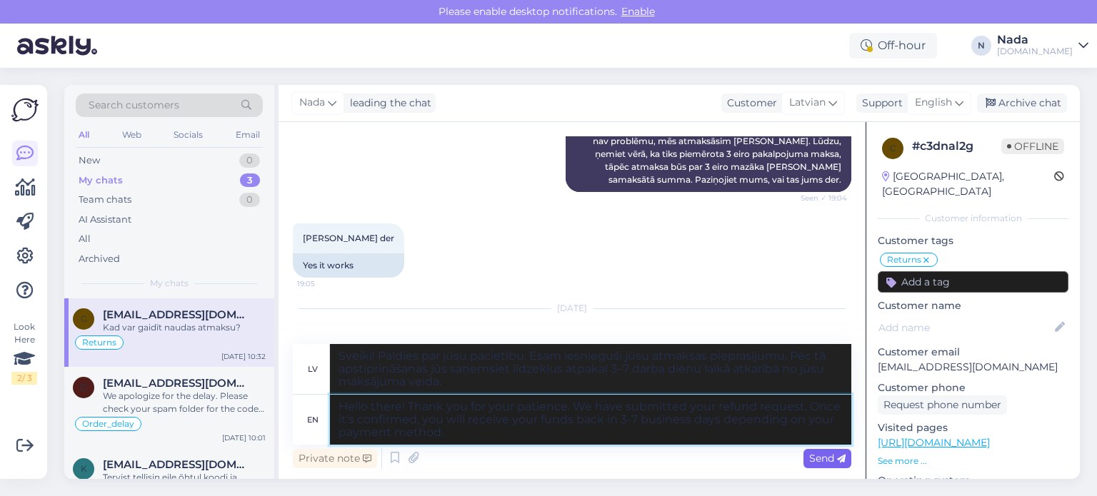
type textarea "Hello there! Thank you for your patience. We have submitted your refund request…"
click at [833, 454] on span "Send" at bounding box center [827, 458] width 36 height 13
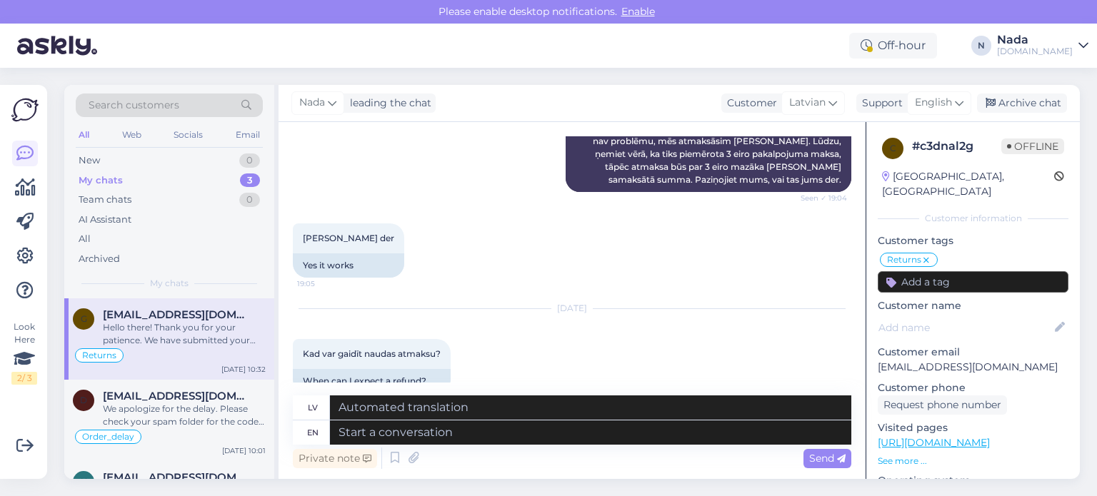
scroll to position [2706, 0]
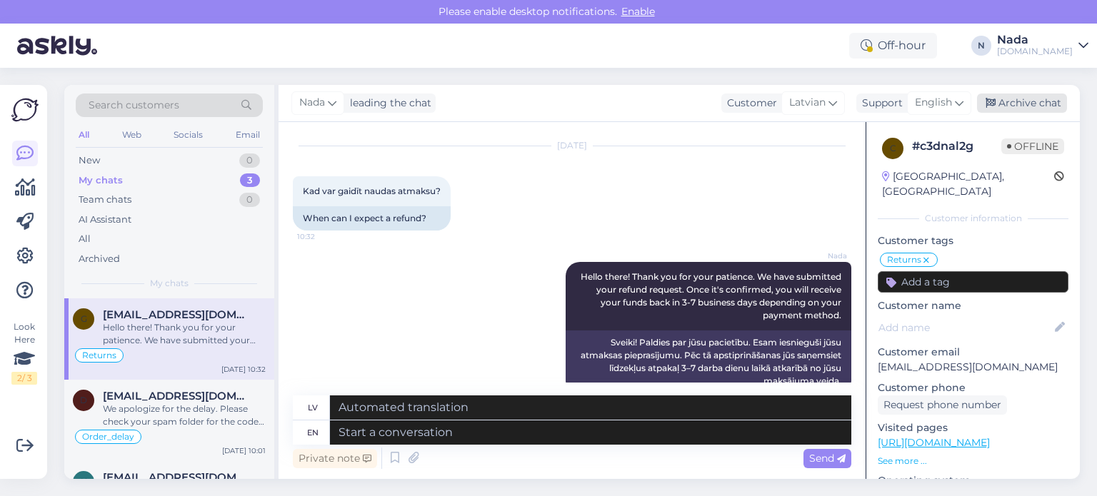
click at [1001, 101] on div "Archive chat" at bounding box center [1022, 103] width 90 height 19
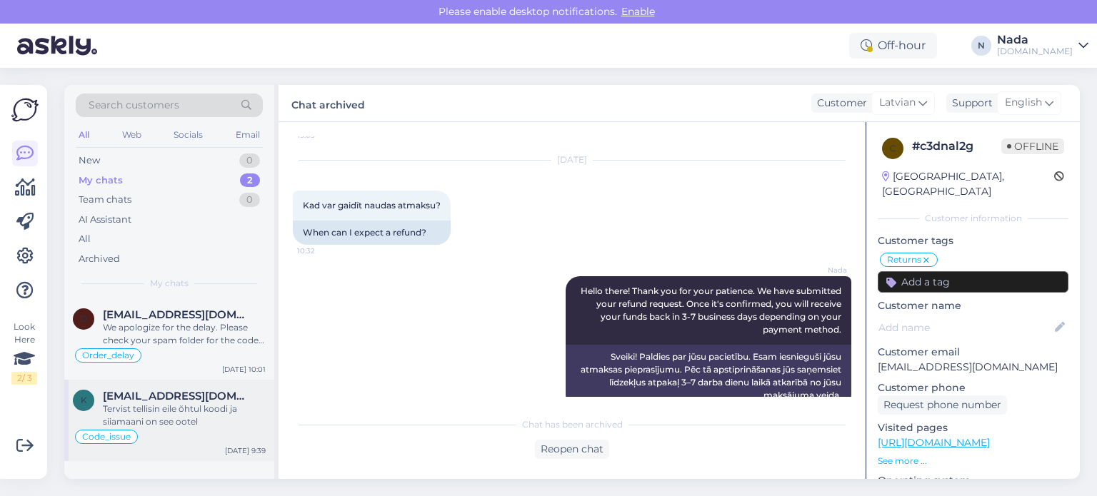
click at [206, 406] on div "Tervist tellisin eile õhtul koodi ja siiamaani on see ootel" at bounding box center [184, 416] width 163 height 26
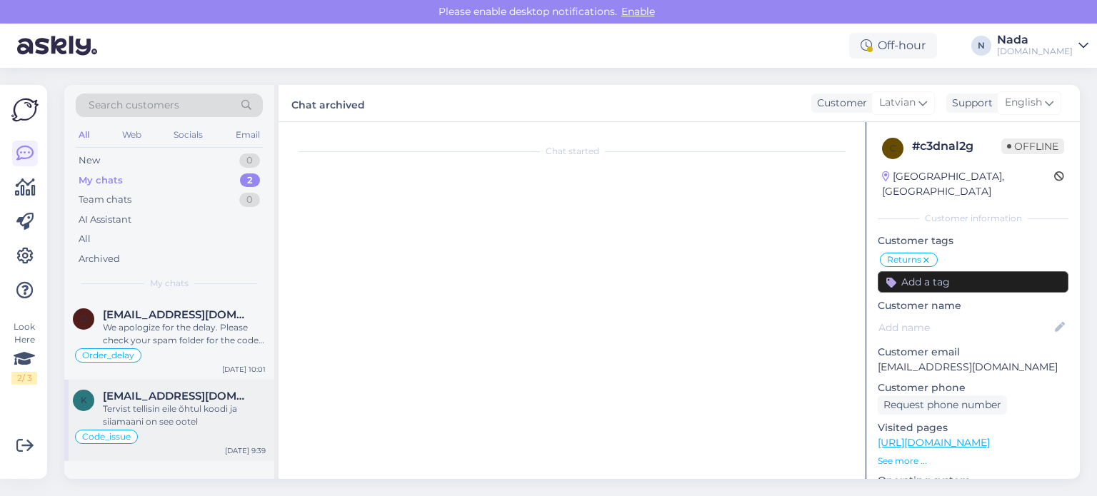
scroll to position [686, 0]
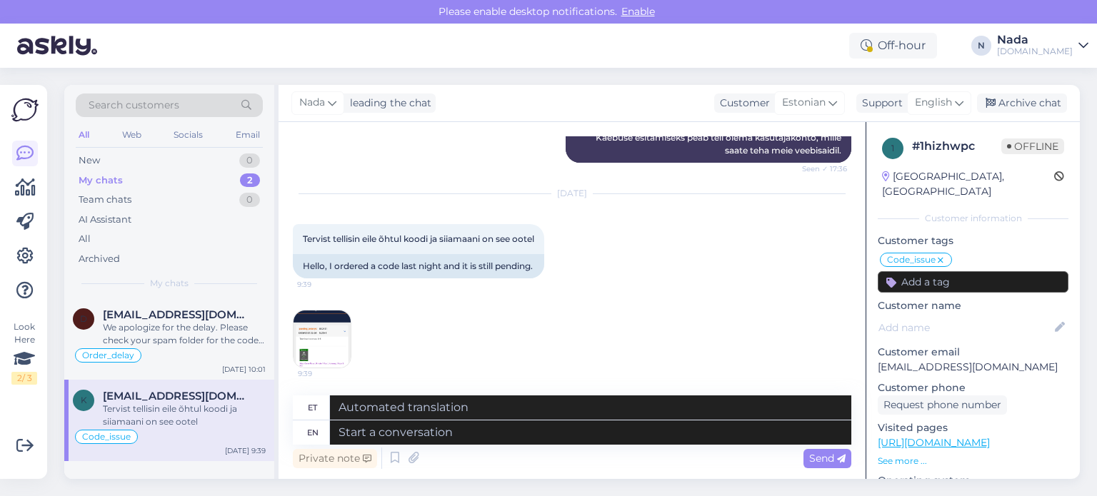
click at [328, 322] on img at bounding box center [322, 339] width 57 height 57
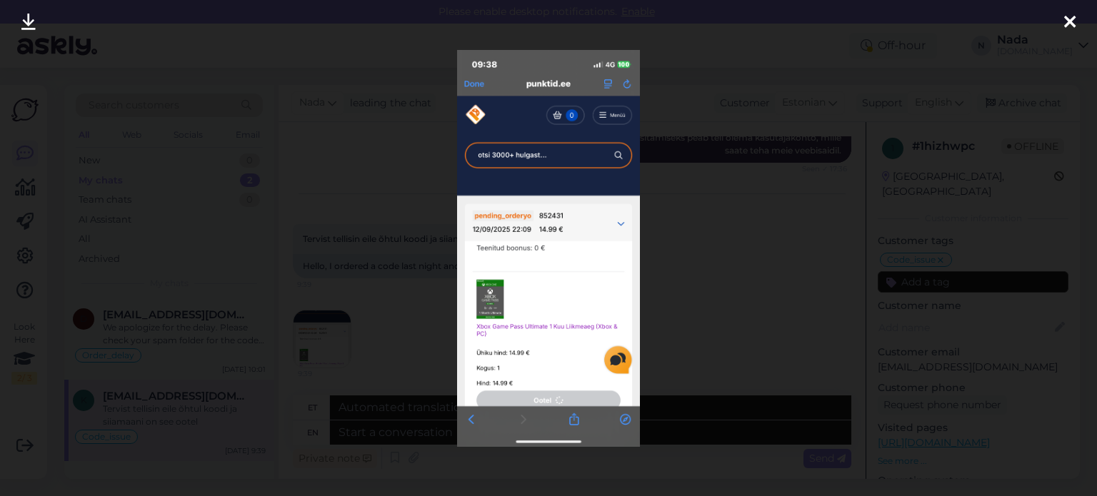
click at [403, 322] on div at bounding box center [548, 248] width 1097 height 496
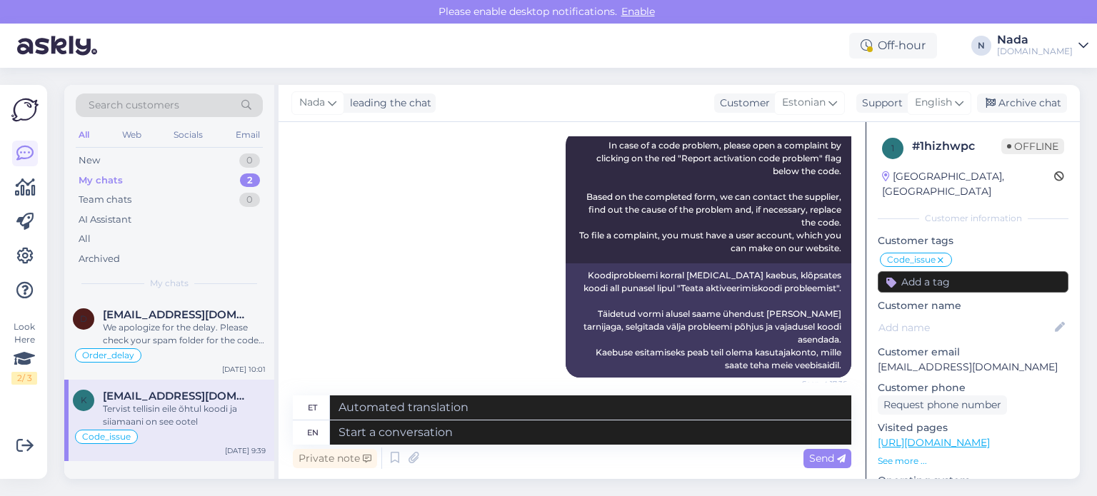
scroll to position [686, 0]
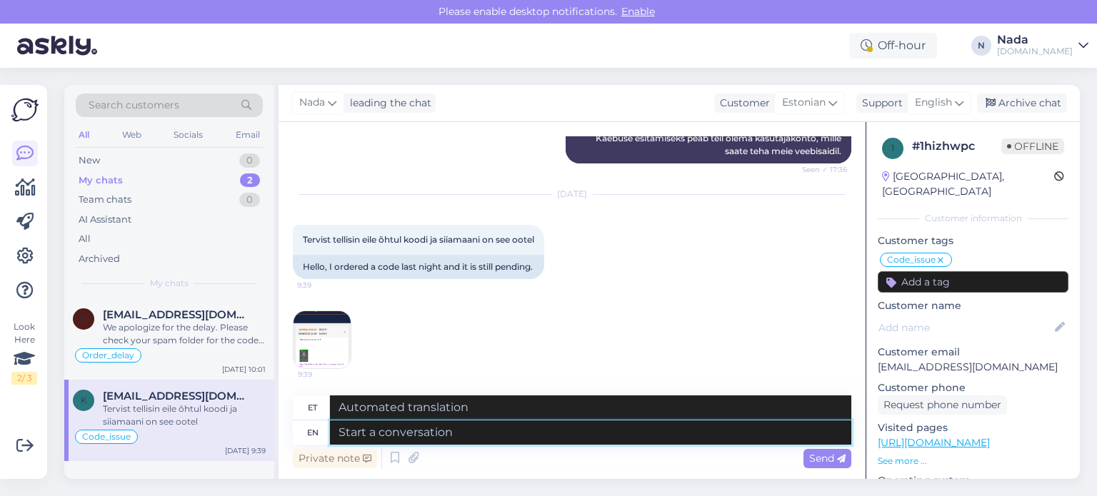
click at [549, 437] on textarea at bounding box center [590, 433] width 521 height 24
paste textarea "Hello there! Your order is currently being reviewed by the higher team and the …"
type textarea "Hello there! Your order is currently being reviewed by the higher team and the …"
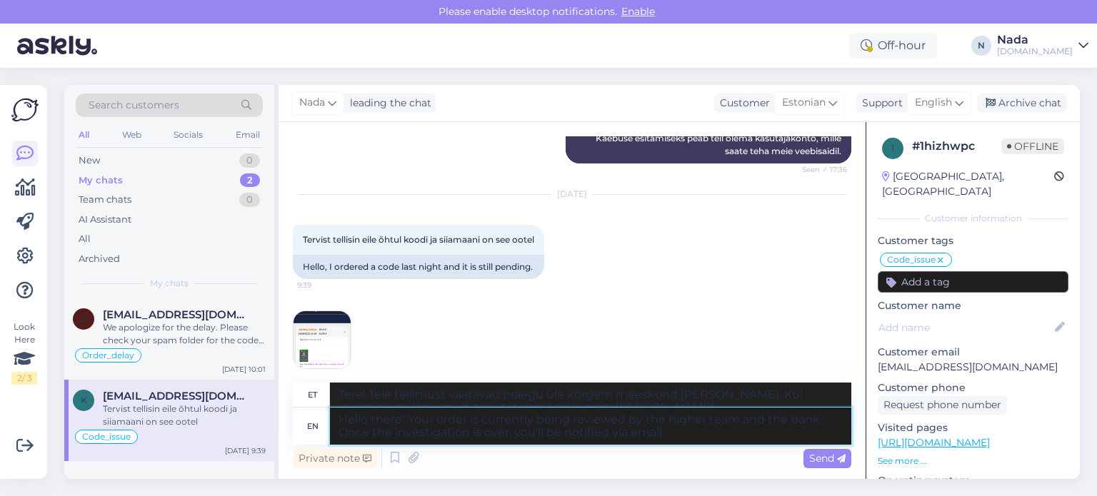
type textarea "Tere! Teie tellimust vaatavad praegu üle kõrgem meeskond [PERSON_NAME]. Kui uur…"
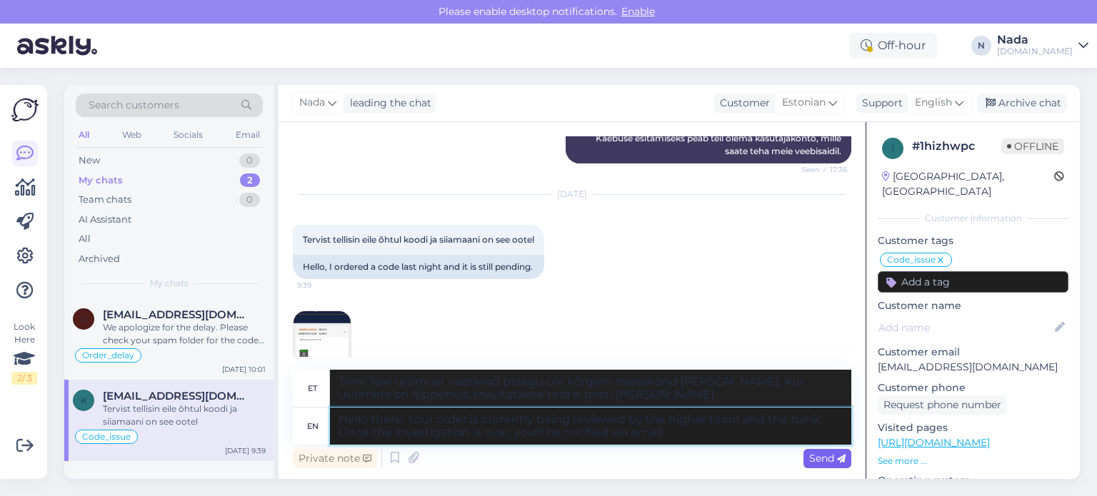
type textarea "Hello there! Your order is currently being reviewed by the higher team and the …"
click at [811, 452] on span "Send" at bounding box center [827, 458] width 36 height 13
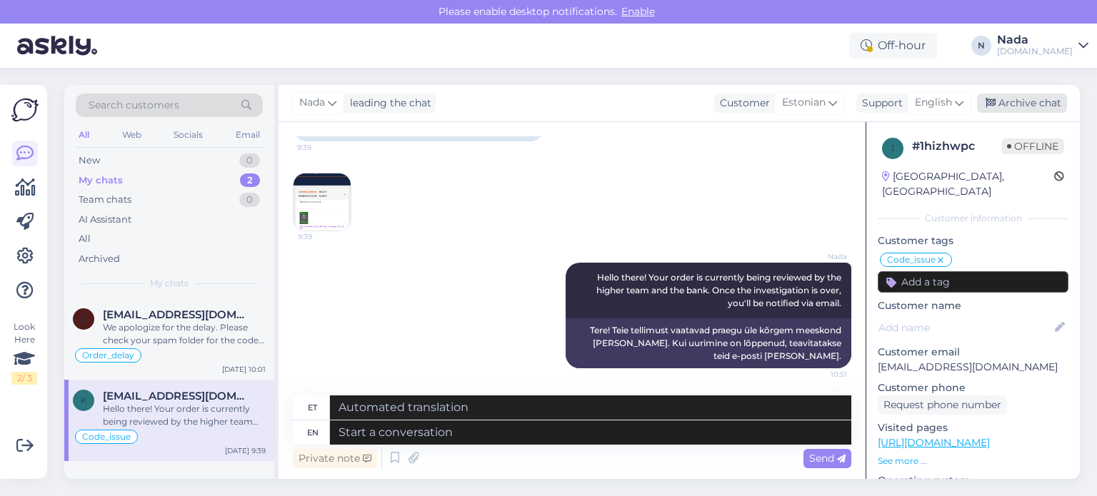
click at [1034, 105] on div "Archive chat" at bounding box center [1022, 103] width 90 height 19
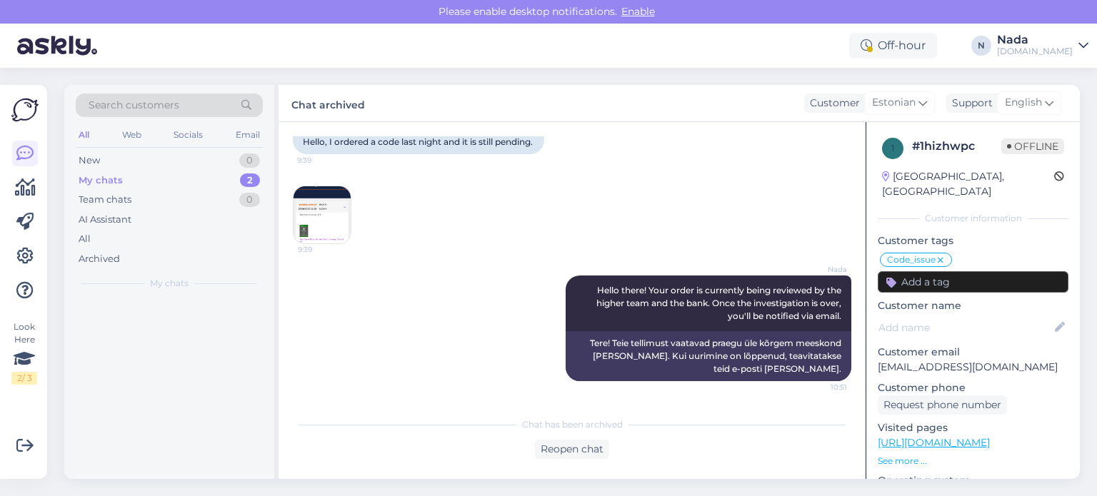
scroll to position [809, 0]
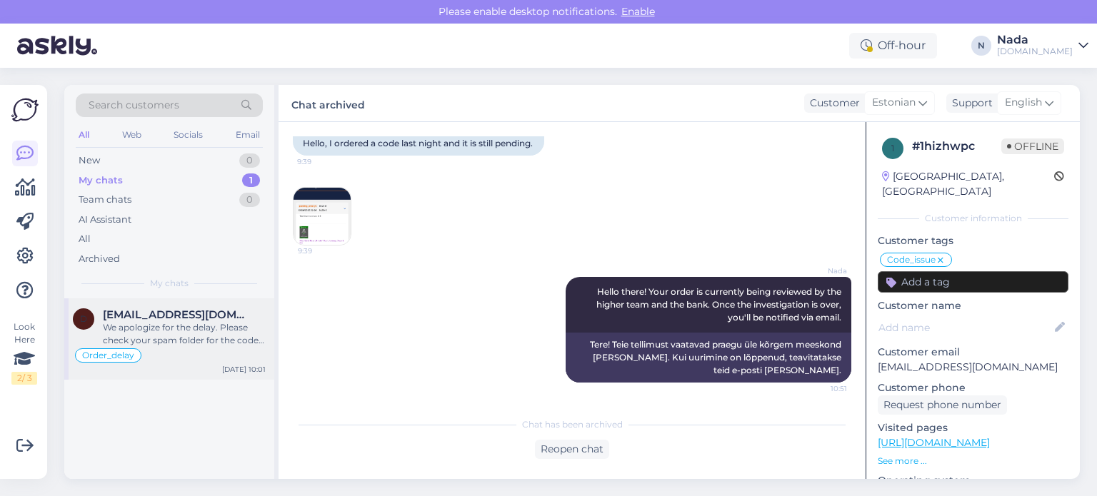
click at [200, 342] on div "We apologize for the delay. Please check your spam folder for the codes. If you…" at bounding box center [184, 334] width 163 height 26
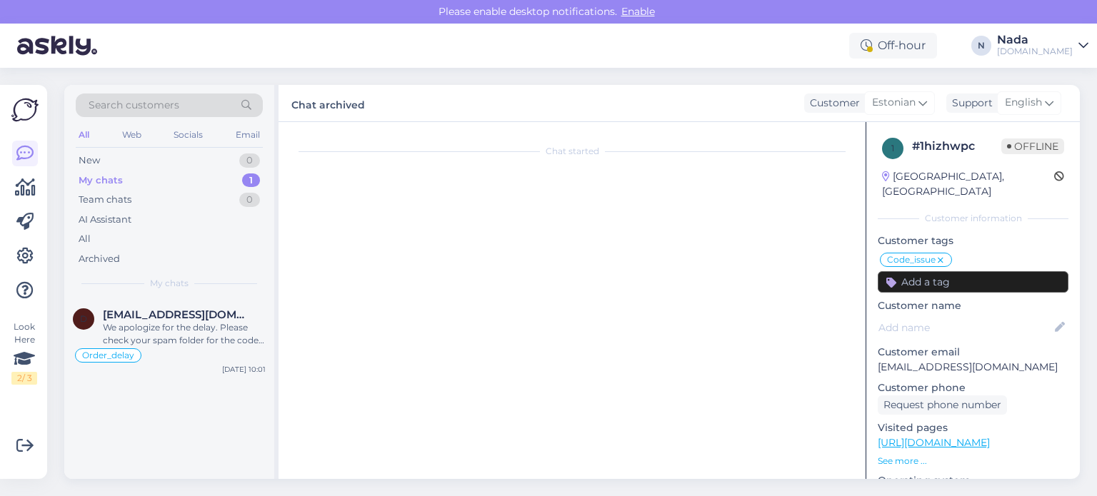
scroll to position [12546, 0]
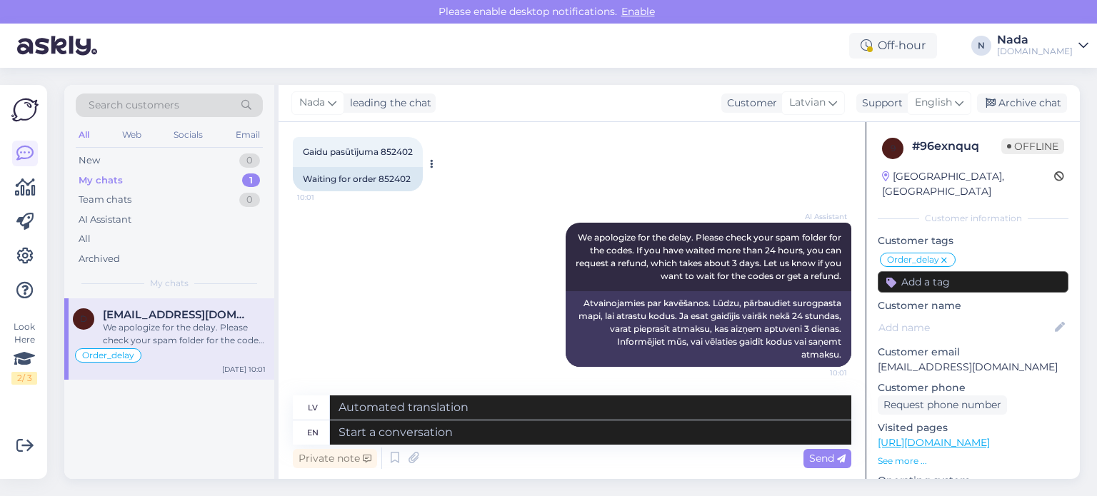
click at [399, 183] on div "Waiting for order 852402" at bounding box center [358, 179] width 130 height 24
click at [401, 185] on div "Waiting for order 852402" at bounding box center [358, 179] width 130 height 24
click at [402, 181] on div "Waiting for order 852402" at bounding box center [358, 179] width 130 height 24
copy div "852402"
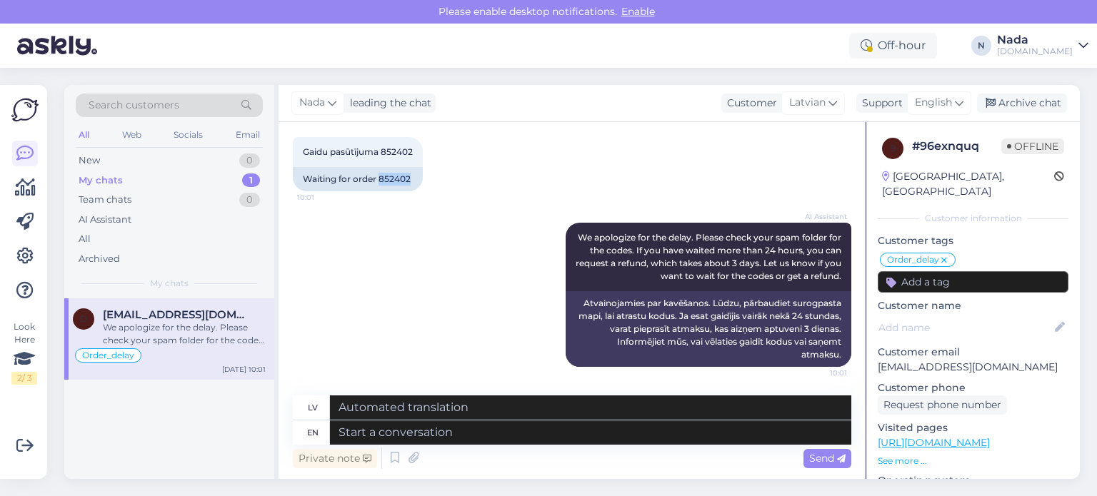
scroll to position [12545, 0]
click at [1023, 103] on div "Archive chat" at bounding box center [1022, 103] width 90 height 19
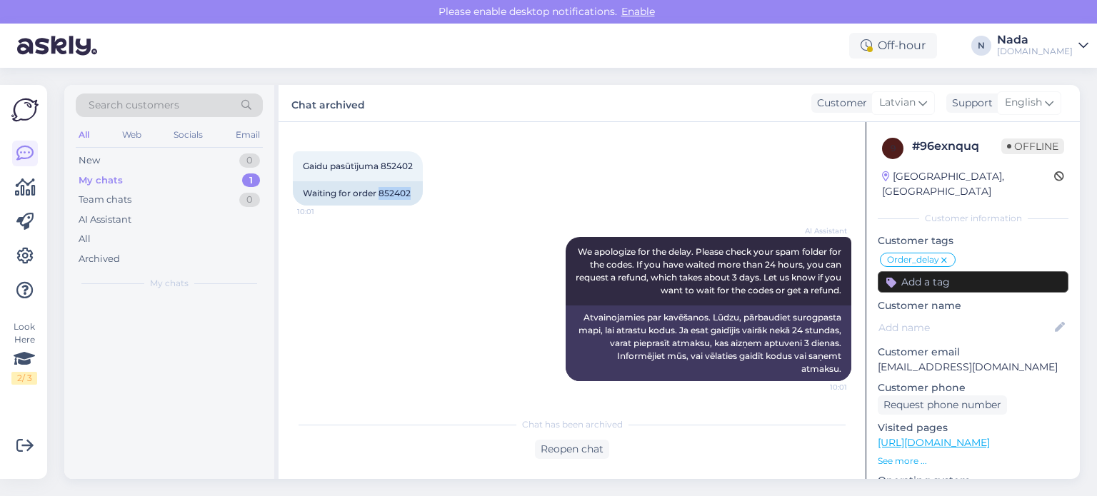
scroll to position [12531, 0]
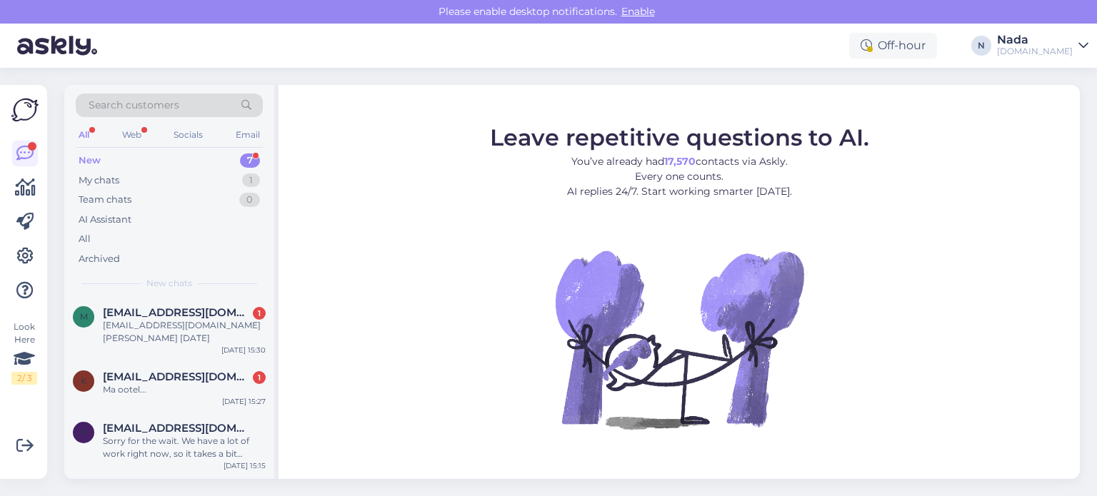
scroll to position [143, 0]
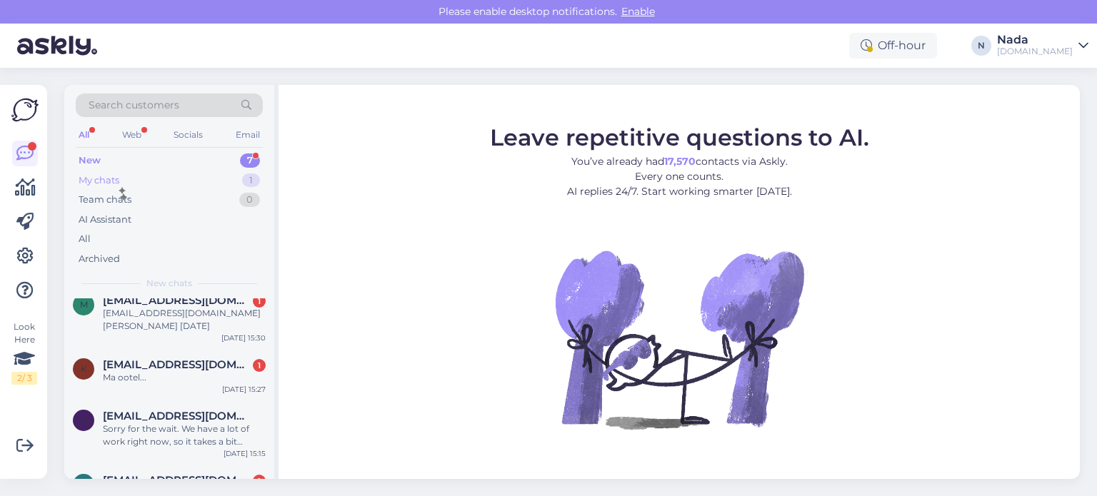
click at [118, 178] on div "My chats" at bounding box center [99, 181] width 41 height 14
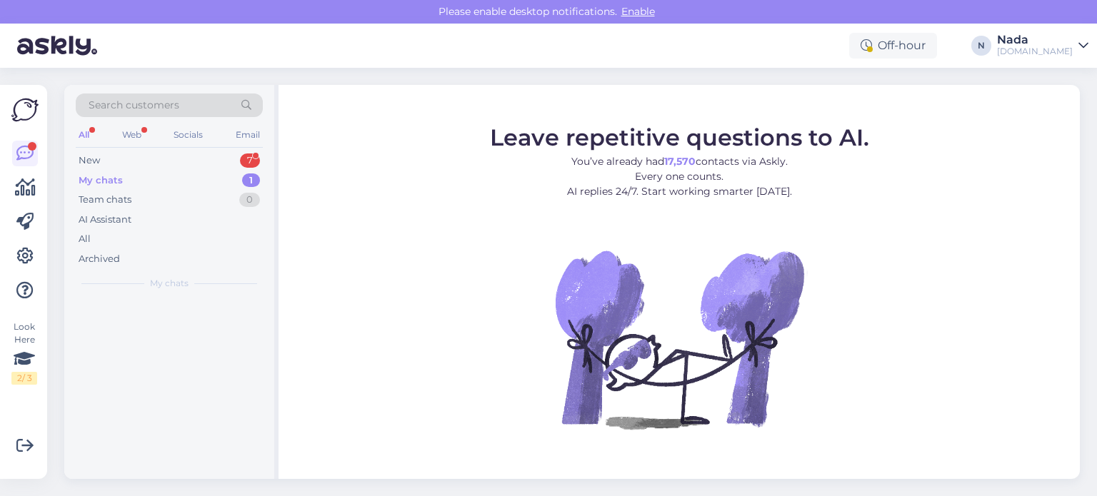
scroll to position [0, 0]
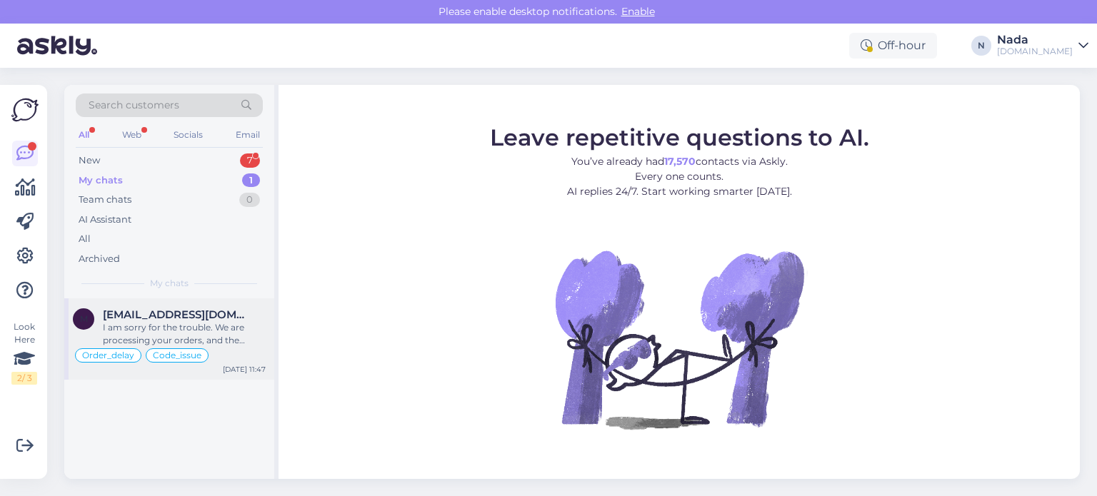
click at [180, 330] on div "I am sorry for the trouble. We are processing your orders, and the codes will b…" at bounding box center [184, 334] width 163 height 26
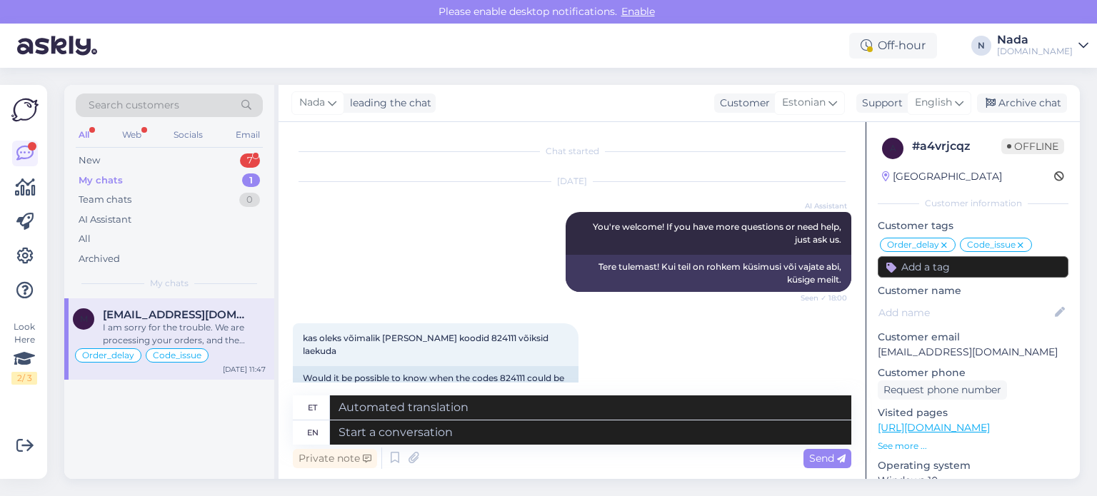
scroll to position [10793, 0]
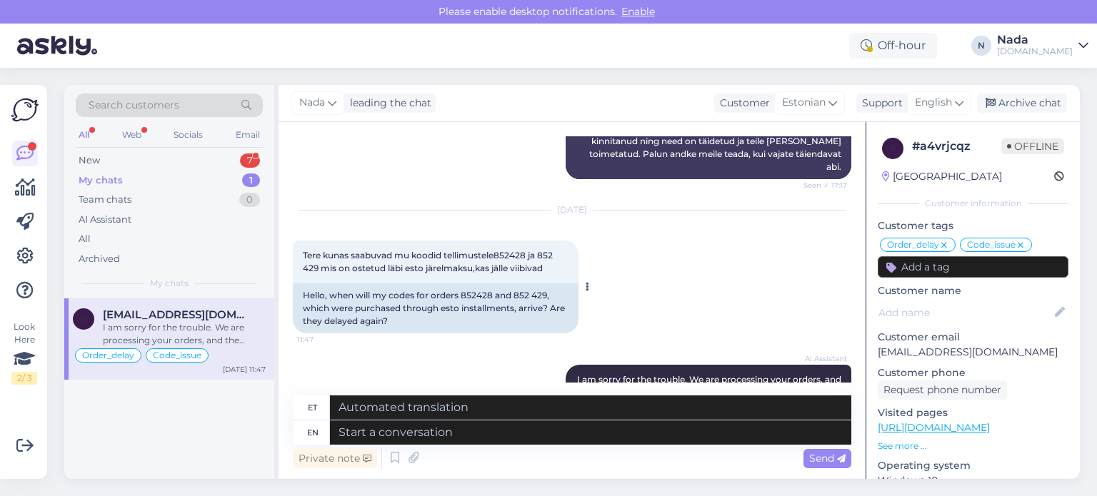
click at [480, 284] on div "Hello, when will my codes for orders 852428 and 852 429, which were purchased t…" at bounding box center [436, 309] width 286 height 50
copy div "852428"
click at [518, 284] on div "Hello, when will my codes for orders 852428 and 852 429, which were purchased t…" at bounding box center [436, 309] width 286 height 50
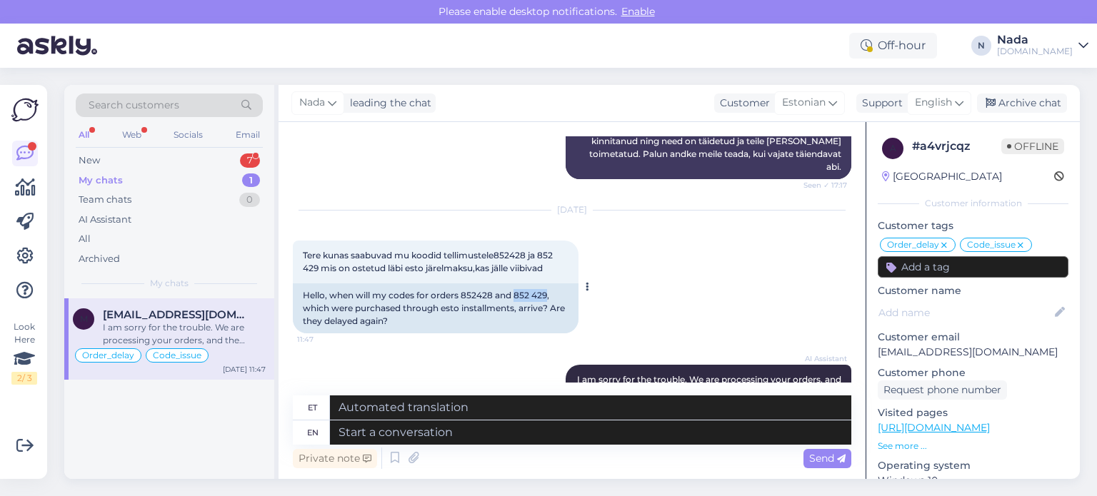
drag, startPoint x: 517, startPoint y: 191, endPoint x: 547, endPoint y: 191, distance: 30.0
click at [547, 284] on div "Hello, when will my codes for orders 852428 and 852 429, which were purchased t…" at bounding box center [436, 309] width 286 height 50
copy div "852 429"
click at [129, 167] on div "New 7" at bounding box center [169, 161] width 187 height 20
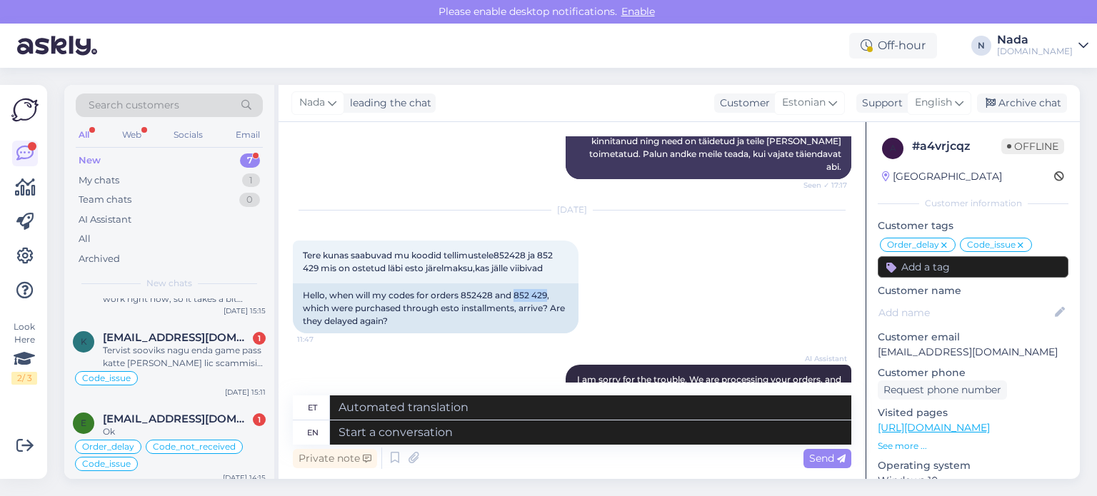
scroll to position [294, 0]
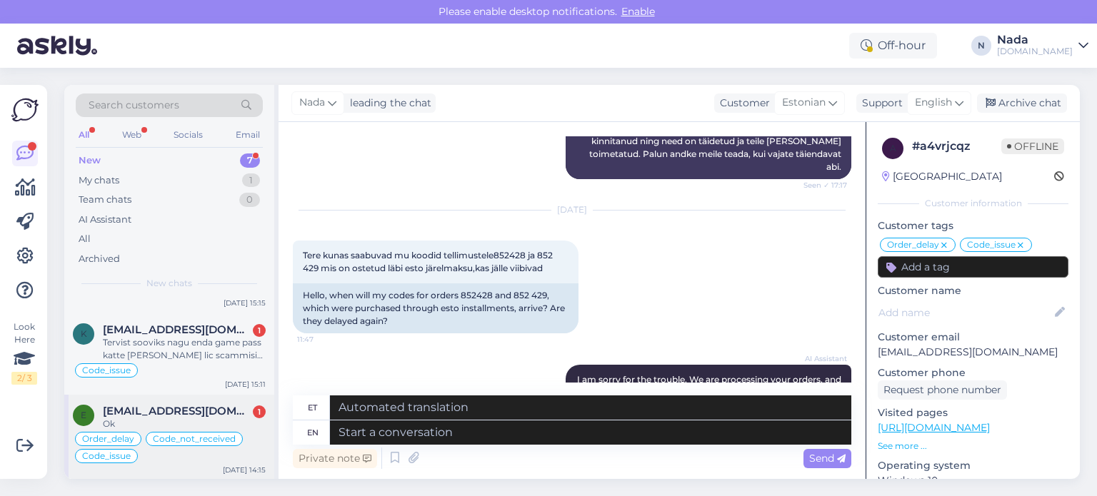
click at [214, 418] on div "Ok" at bounding box center [184, 424] width 163 height 13
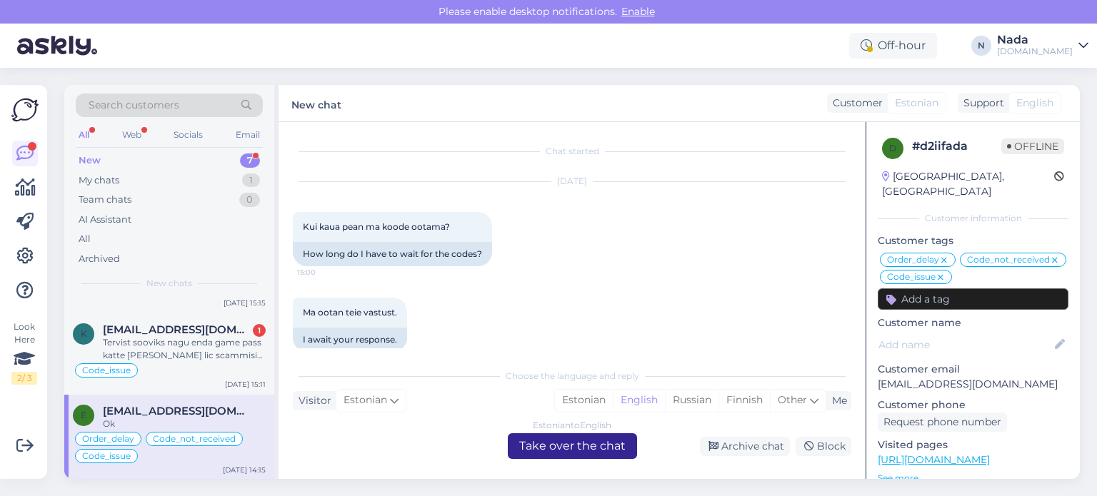
scroll to position [12821, 0]
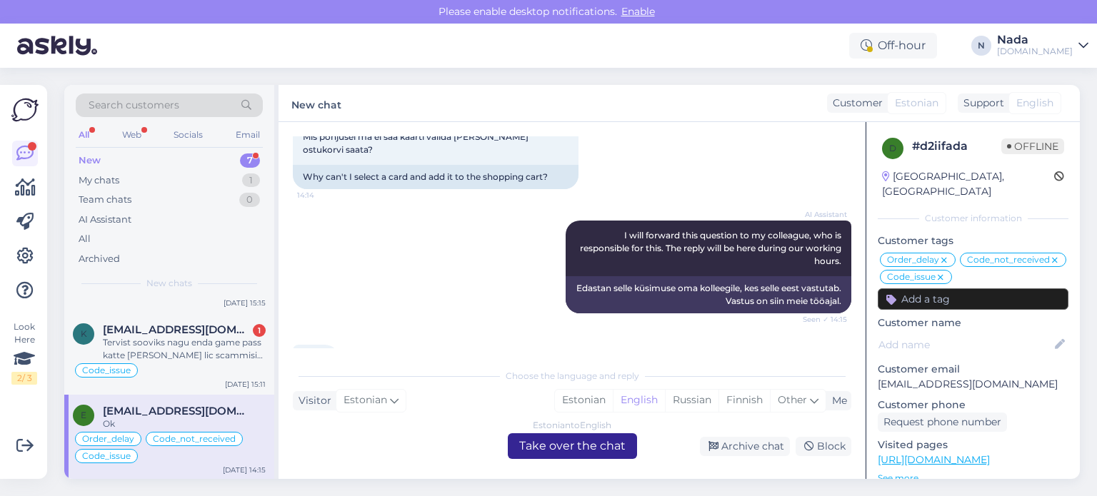
click at [585, 442] on div "Estonian to English Take over the chat" at bounding box center [572, 447] width 129 height 26
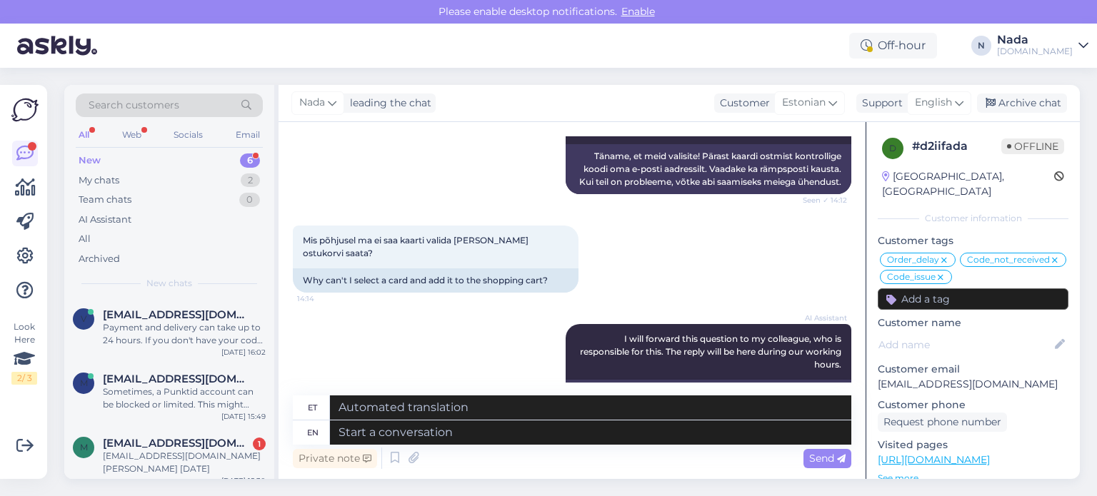
scroll to position [12716, 0]
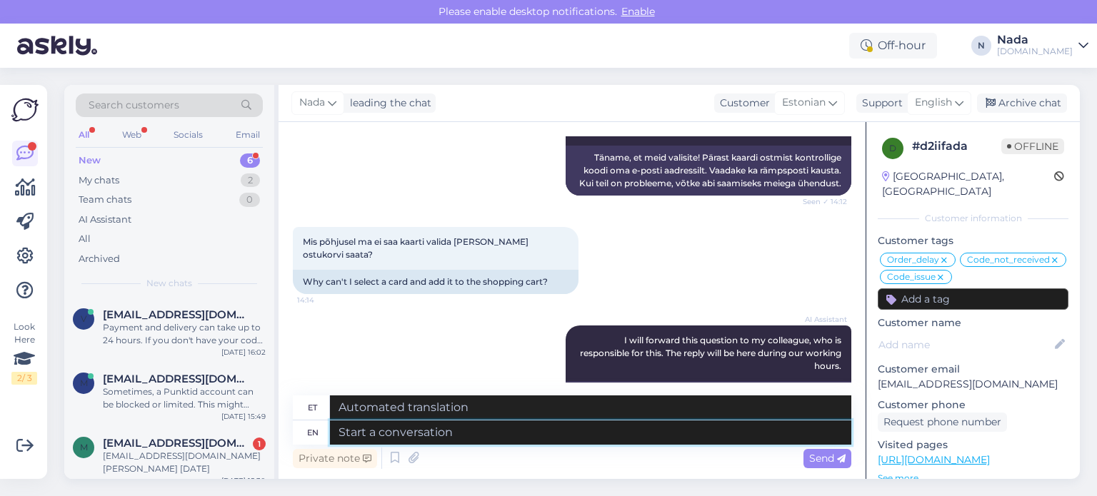
click at [569, 436] on textarea at bounding box center [590, 433] width 521 height 24
type textarea "Hello the"
type textarea "Tere"
type textarea "Hello there!"
type textarea "Tere!"
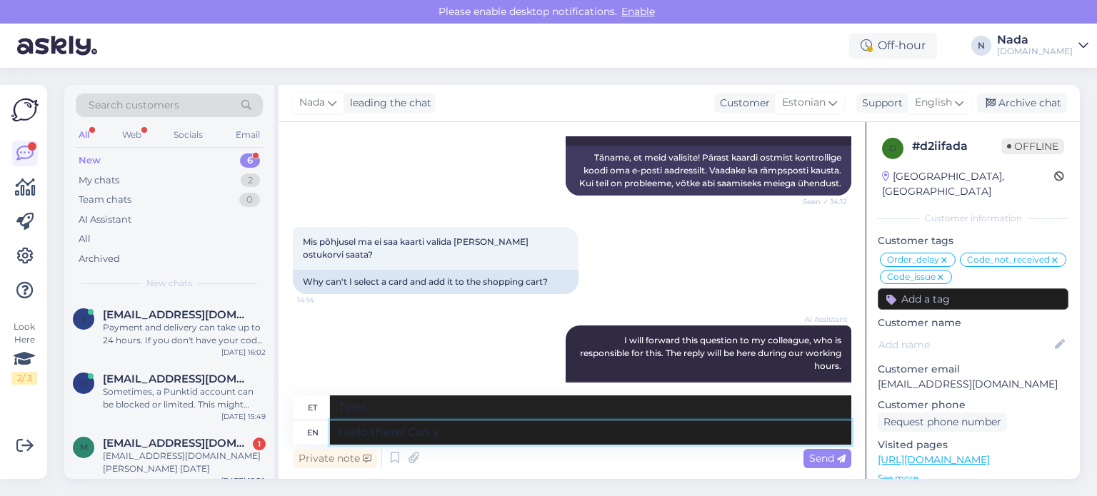
type textarea "Hello there! Can yo"
type textarea "Tere! Saab"
type textarea "Hello there! Can you p"
type textarea "Tere! Kas sa saaksid"
type textarea "Hello there! Can you please e"
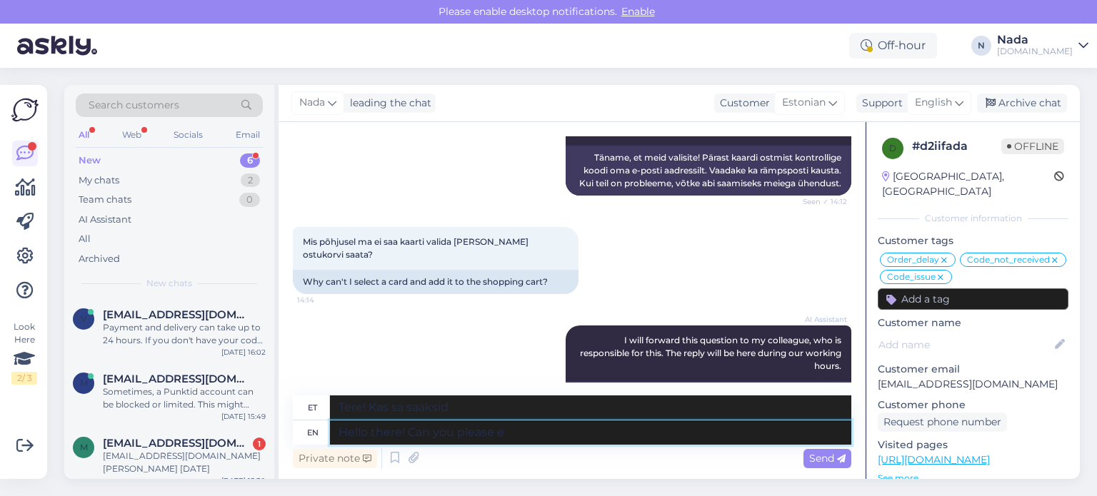
type textarea "Tere! Kas te saaksite palun"
type textarea "Hello there! Can you please explain to"
type textarea "Tere! Kas saaksite palun selgitada?"
type textarea "Hello there! Can you please explain to me wh"
type textarea "Tere! Kas saaksite mulle palun selgitada?"
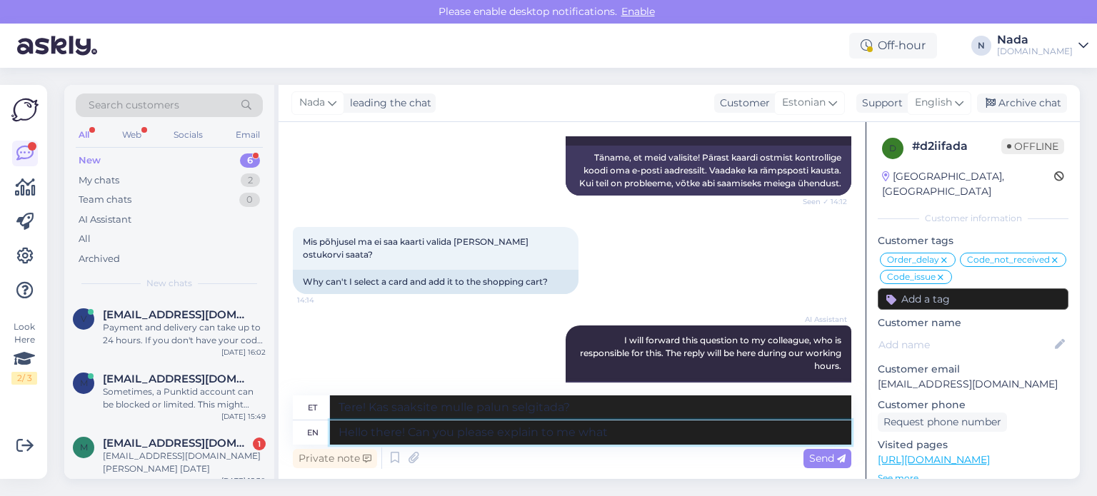
type textarea "Hello there! Can you please explain to me what h"
type textarea "Tere! Kas saaksite mulle palun selgitada, mis"
type textarea "Hello there! Can you please explain to me what happens e"
type textarea "Tere! Kas saaksite [PERSON_NAME] selgitada, mis toimub?"
type textarea "Hello there! Can you please explain to me what happens exactly wh"
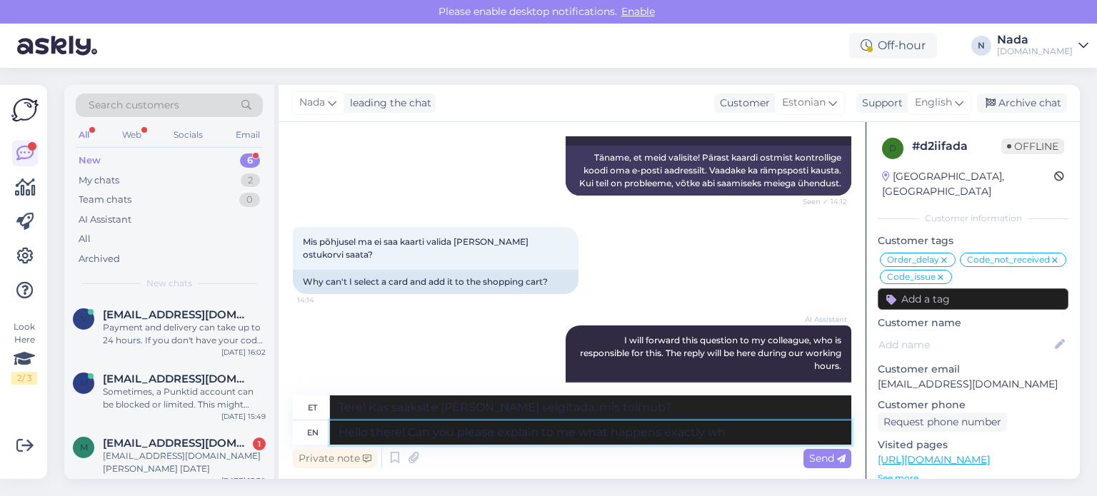
type textarea "Tere! Kas saaksite [PERSON_NAME] täpselt selgitada, mis toimub?"
type textarea "Hello there! Can you please explain to me what happens exactly when yo"
type textarea "Tere! Kas saaksite palun selgitada, mis täpselt juhtub, kui"
type textarea "Hello there! Can you please explain to me what happens exactly when you try"
type textarea "Tere! Kas saaksite [PERSON_NAME] selgitada, mis täpselt juhtub, kui te"
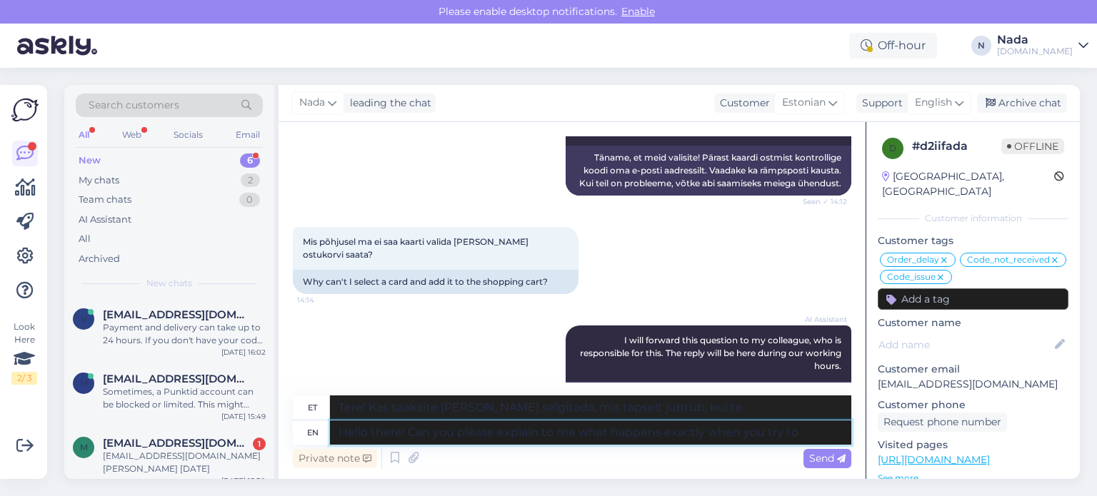
type textarea "Hello there! Can you please explain to me what happens exactly when you try to"
type textarea "Tere! Kas saaksite palun selgitada, mis täpselt juhtub, kui proovite?"
type textarea "Hello there! Can you please explain to me what happens exactly when you try to p"
type textarea "Tere! Kas saaksite palun selgitada, mis täpselt juhtub, kui proovite"
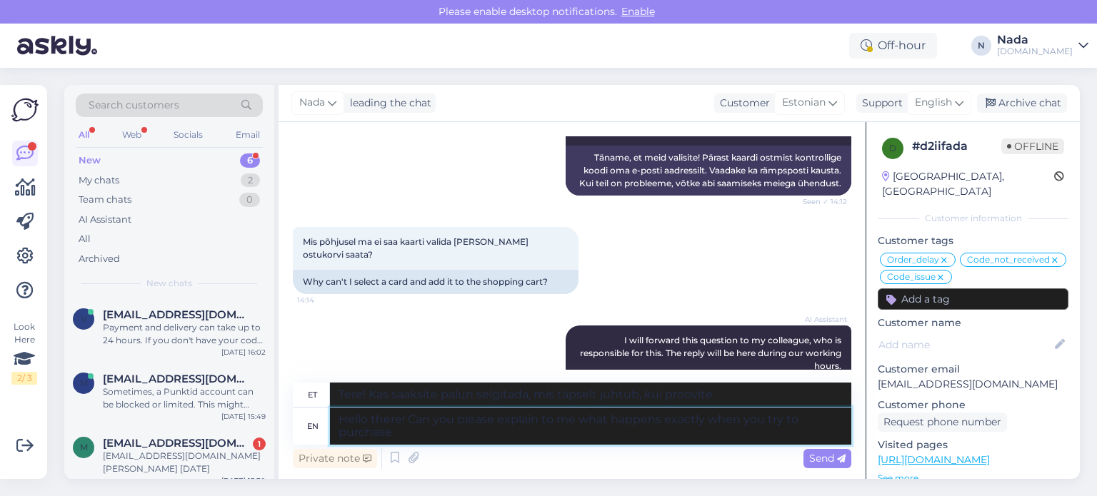
type textarea "Hello there! Can you please explain to me what happens exactly when you try to …"
type textarea "Tere! Kas saaksite palun selgitada, mis täpselt juhtub, kui proovite osta?"
type textarea "Hello there! Can you please explain to me what happens exactly when you try to …"
type textarea "Tere! Kas saaksite palun selgitada, mis täpselt juhtub, kui proovite osta..."
type textarea "Hello there! Can you please explain to me what happens exactly when you try to …"
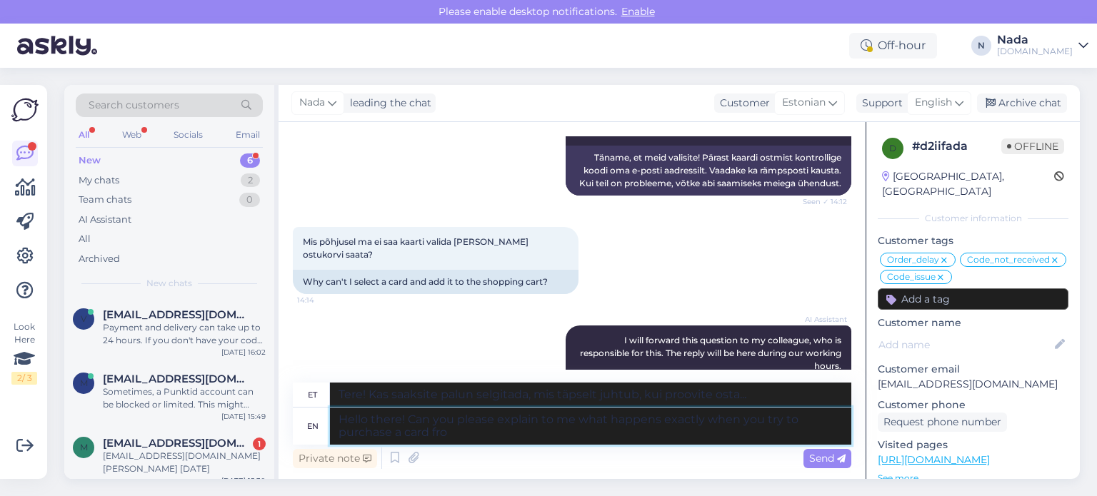
type textarea "Tere! Kas saaksite palun selgitada, mis täpselt juhtub, kui proovite kaarti ost…"
type textarea "Hello there! Can you please explain to me what happens exactly when you try to …"
type textarea "Tere! Kas saaksite palun selgitada, mis täpselt juhtub, kui proovite veebisaidi…"
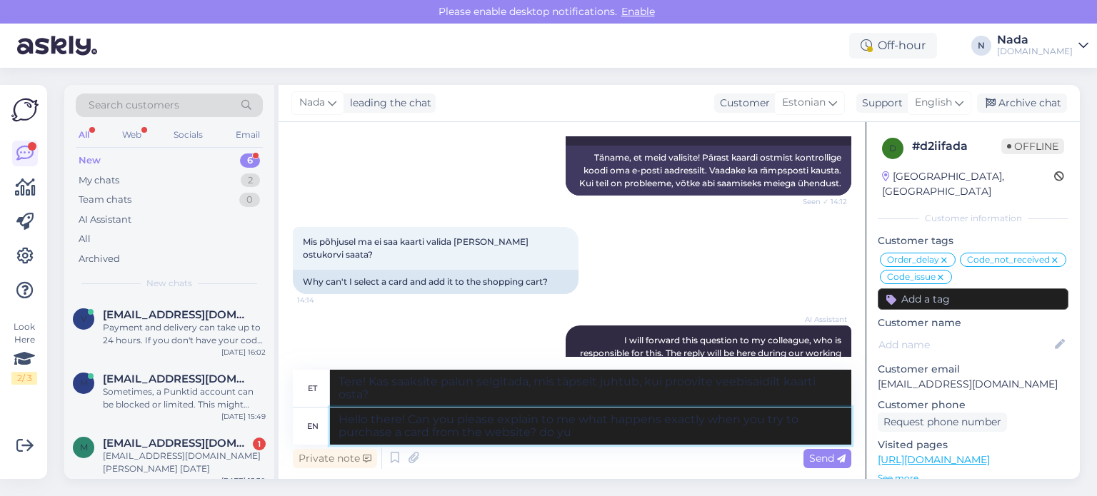
type textarea "Hello there! Can you please explain to me what happens exactly when you try to …"
type textarea "Tere! Kas saaksite palun selgitada, mis täpselt juhtub, kui proovite veebisaidi…"
type textarea "Hello there! Can you please explain to me what happens exactly when you try to …"
type textarea "Tere! Kas saaksite palun selgitada, mis täpselt juhtub, kui proovite veebisaidi…"
type textarea "Hello there! Can you please explain to me what happens exactly when you try to …"
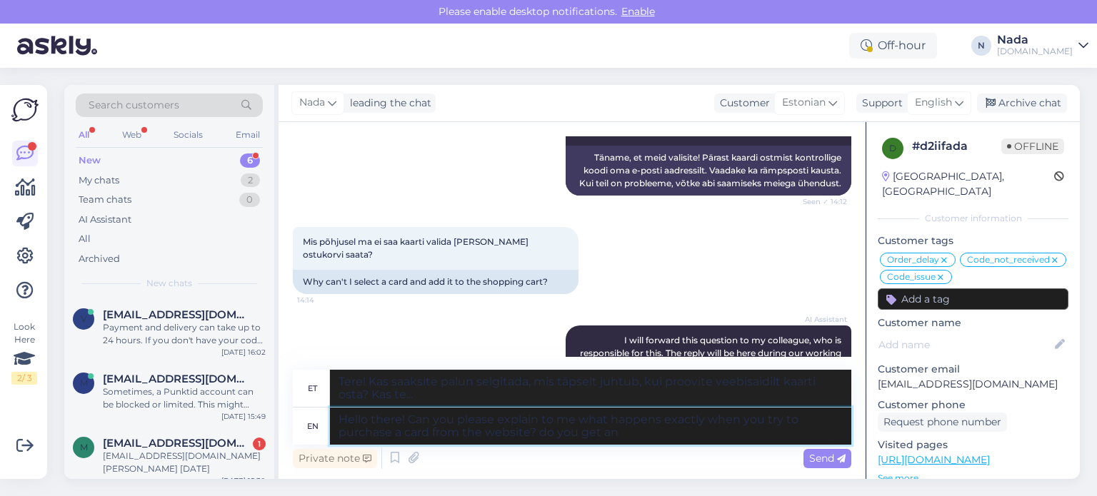
type textarea "Tere! Kas saaksite palun selgitada, mis täpselt juhtub, kui proovite veebisaidi…"
type textarea "Hello there! Can you please explain to me what happens exactly when you try to …"
type textarea "Tere! Kas saaksite palun selgitada, mis täpselt juhtub, kui proovite veebisaidi…"
type textarea "Hello there! Can you please explain to me what happens exactly when you try to …"
type textarea "Tere! Kas saaksite palun selgitada, mis täpselt juhtub, kui proovite veebisaidi…"
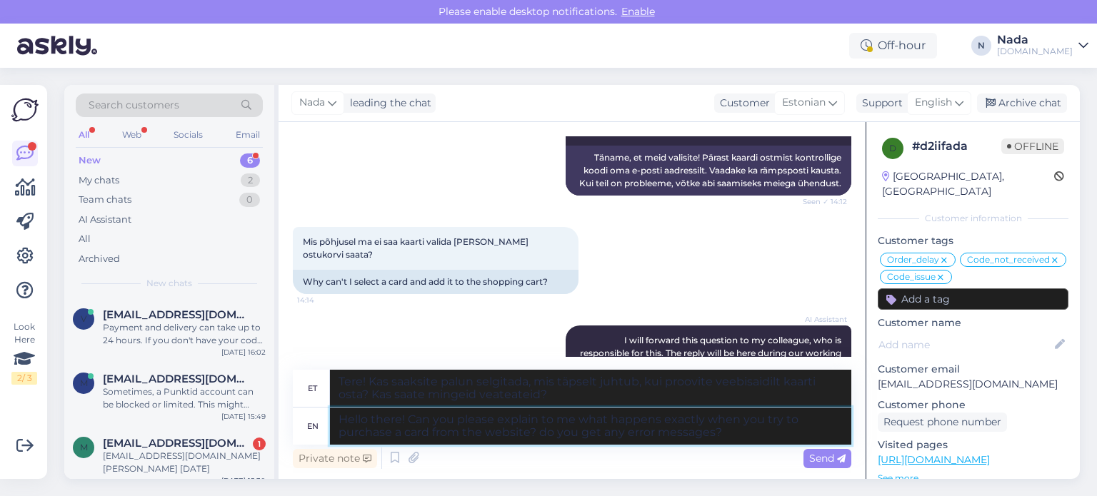
type textarea "Hello there! Can you please explain to me what happens exactly when you try to …"
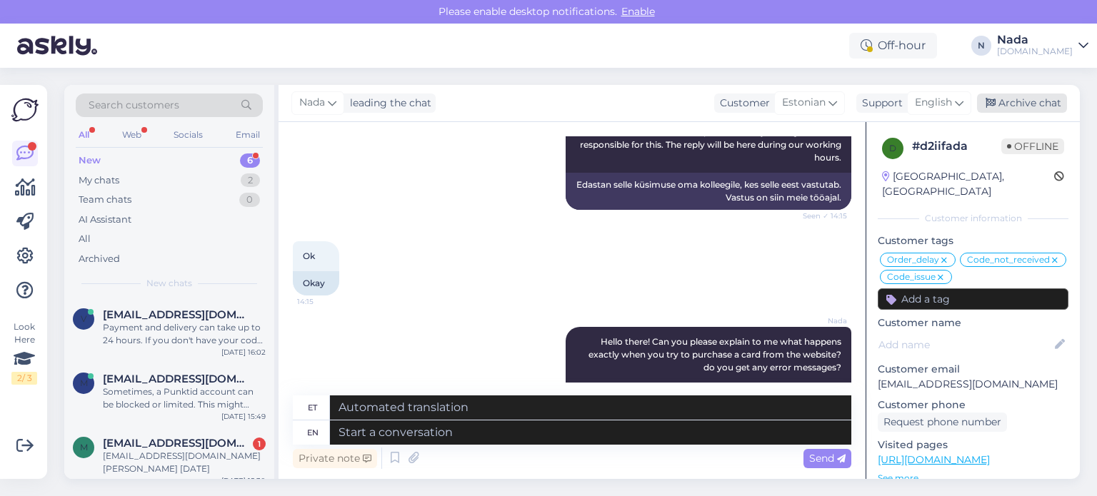
click at [1020, 105] on div "Archive chat" at bounding box center [1022, 103] width 90 height 19
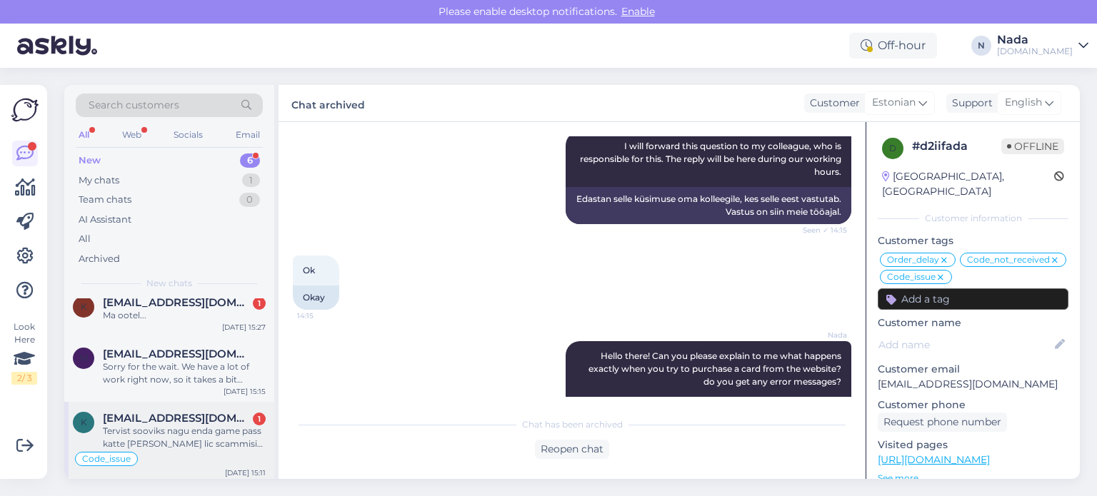
scroll to position [209, 0]
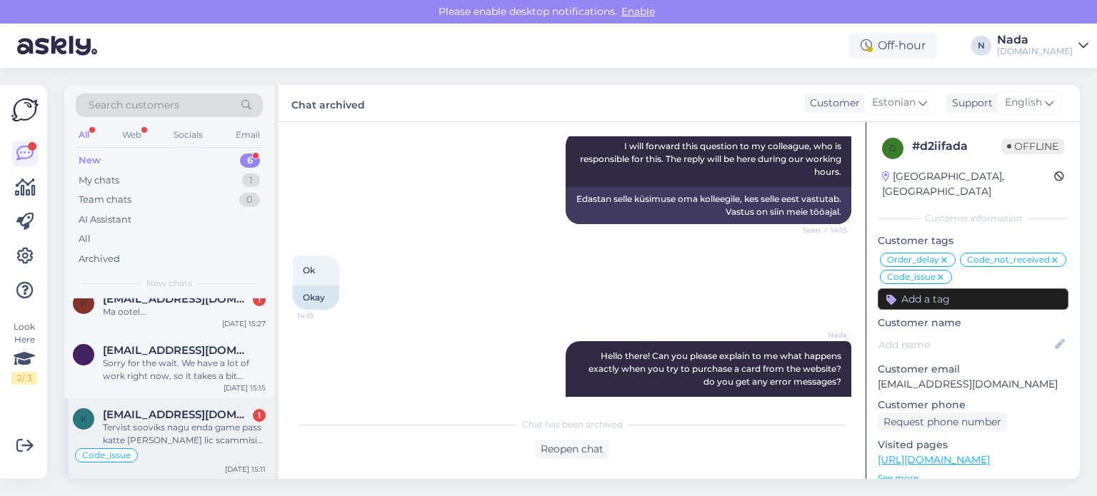
click at [161, 429] on div "Tervist sooviks nagu enda game pass katte [PERSON_NAME] lic scammisite mind v" at bounding box center [184, 434] width 163 height 26
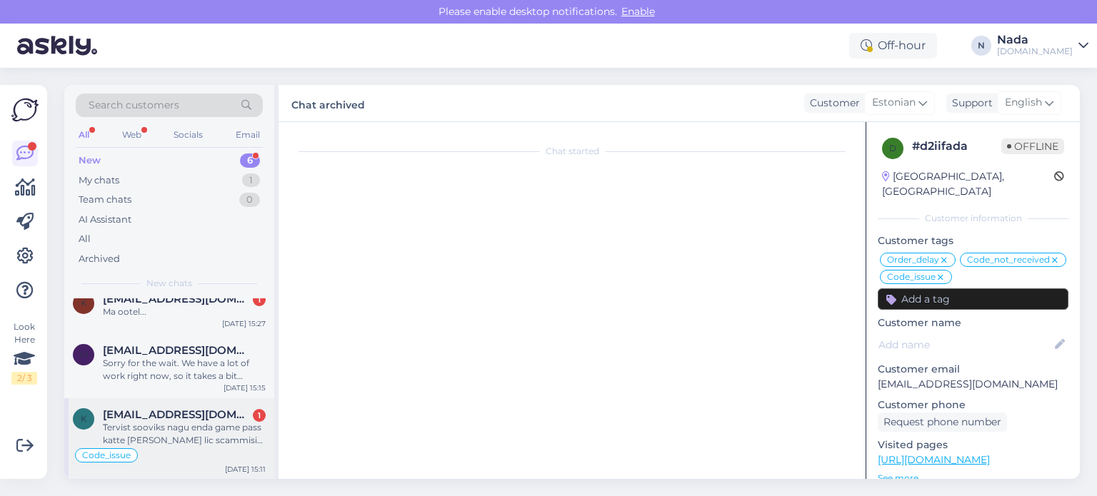
scroll to position [1179, 0]
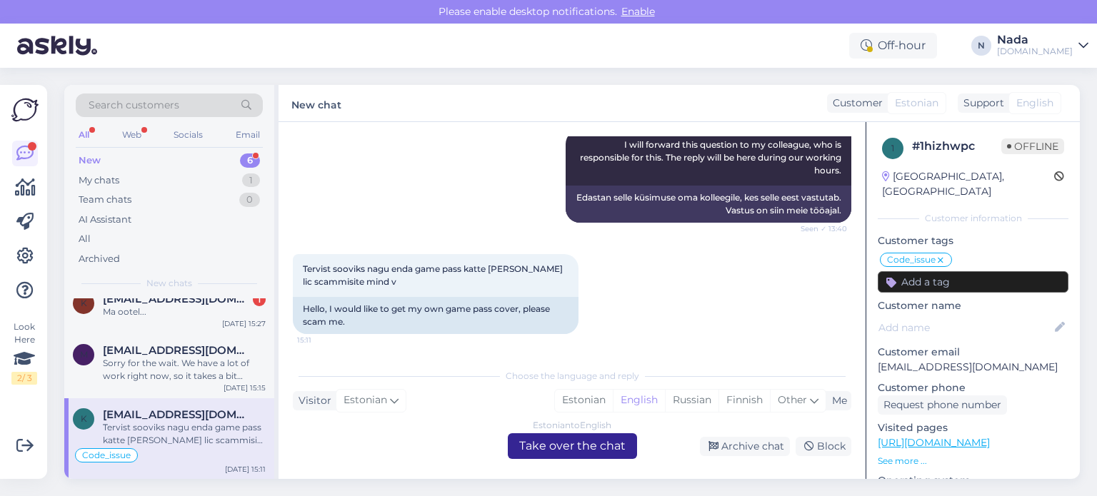
click at [588, 446] on div "Estonian to English Take over the chat" at bounding box center [572, 447] width 129 height 26
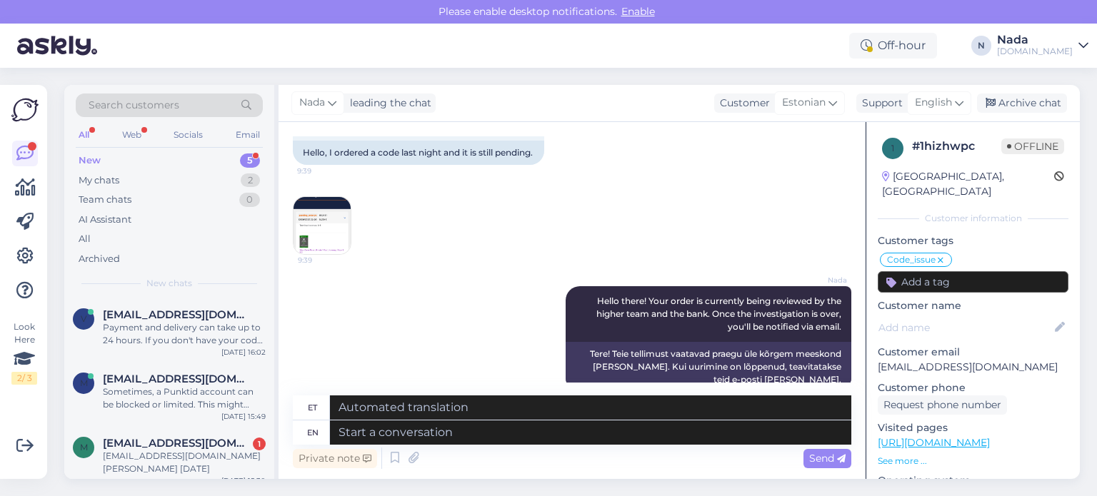
scroll to position [788, 0]
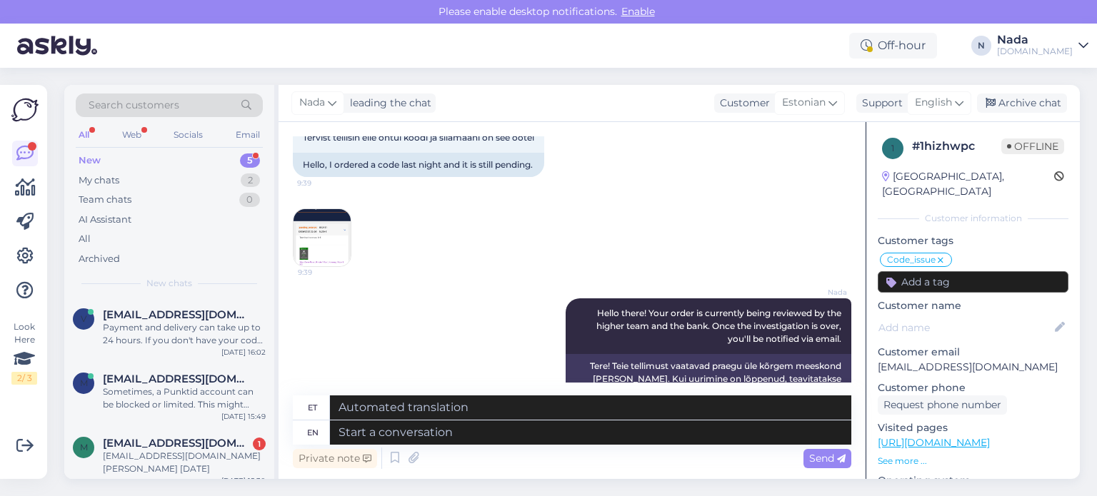
click at [309, 234] on img at bounding box center [322, 237] width 57 height 57
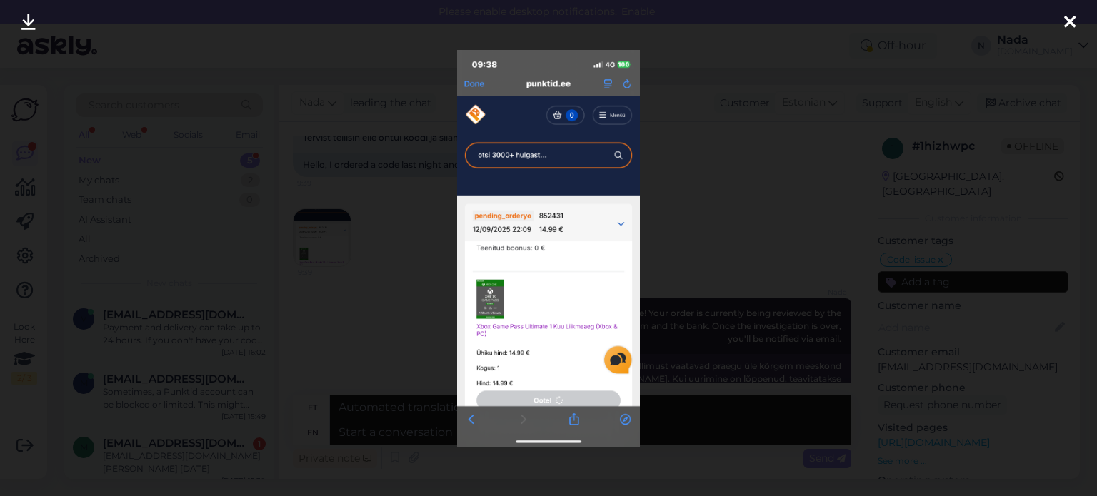
click at [763, 246] on div at bounding box center [548, 248] width 1097 height 496
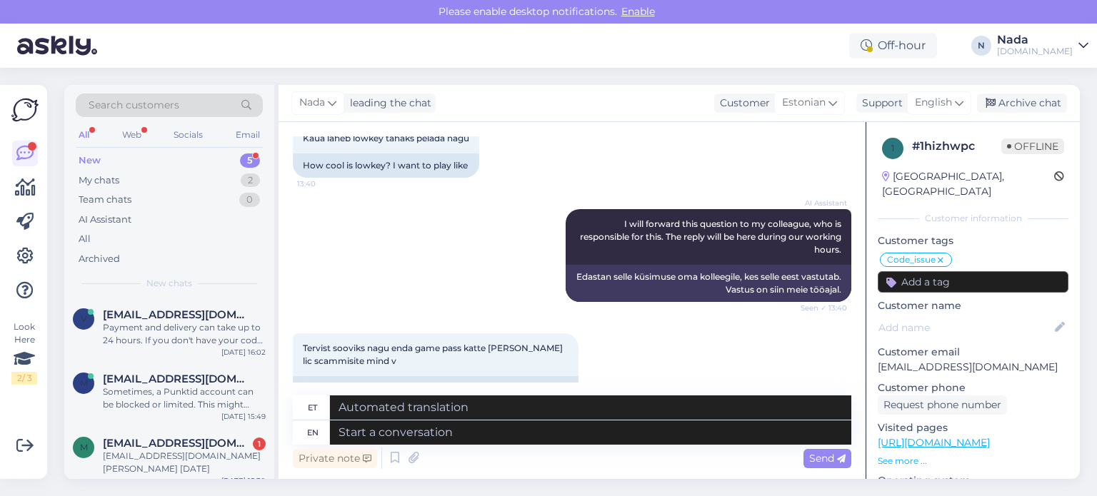
scroll to position [1145, 0]
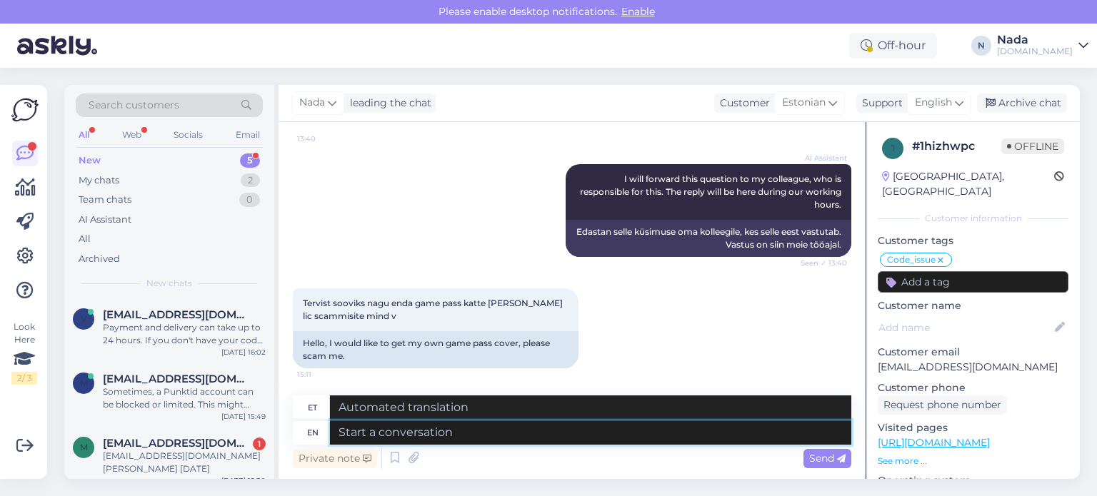
click at [589, 440] on textarea at bounding box center [590, 433] width 521 height 24
type textarea "We ca"
type textarea "Meie"
type textarea "We can t"
type textarea "Me saame"
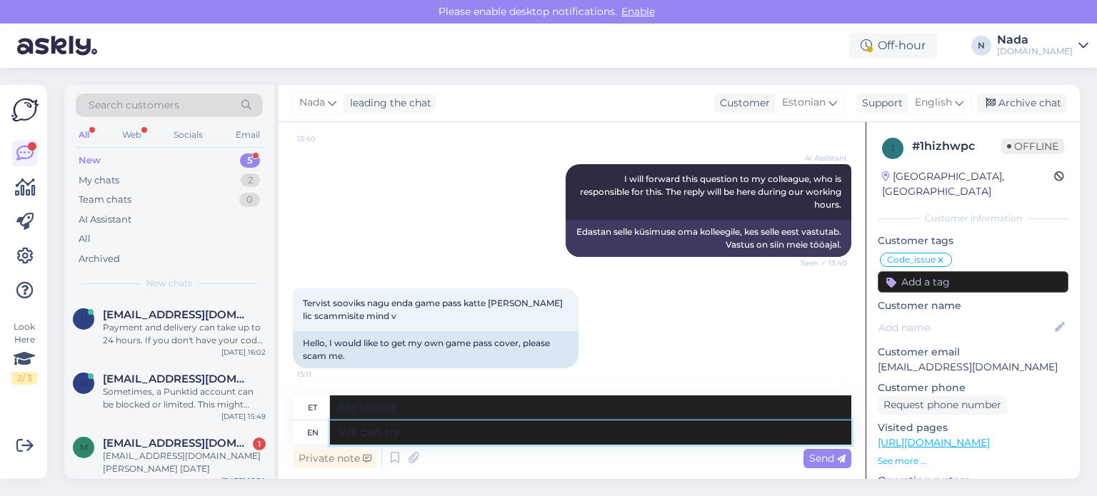
type textarea "We can try a"
type textarea "Me võime proovida"
type textarea "We can try and co"
type textarea "Me võime proovida ja"
type textarea "We can try and confirm y"
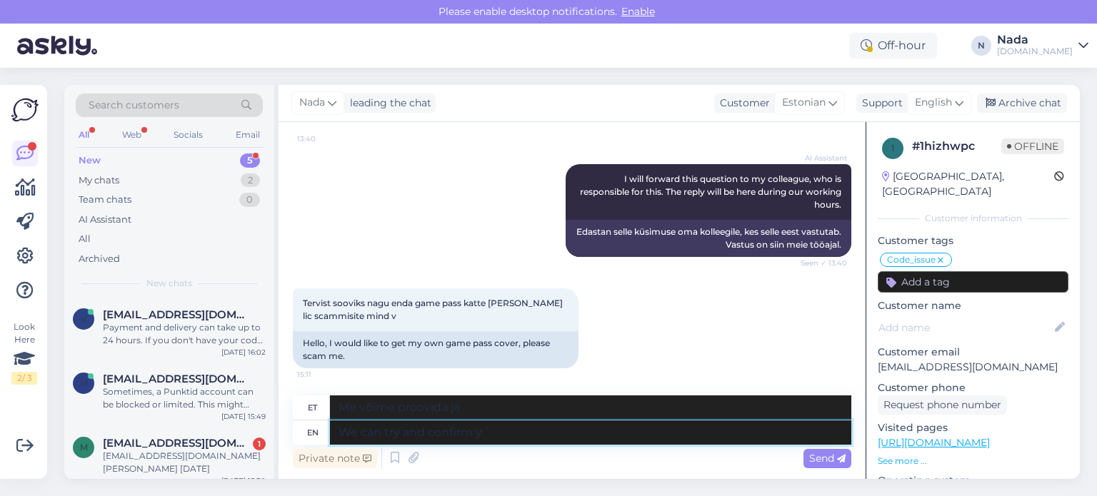
type textarea "Me saame proovida ja kinnitada"
type textarea "We can try and confirm your or"
type textarea "Me saame proovida [PERSON_NAME]"
type textarea "We can try and confirm your order ma"
type textarea "Me saame proovida teie tellimust kinnitada"
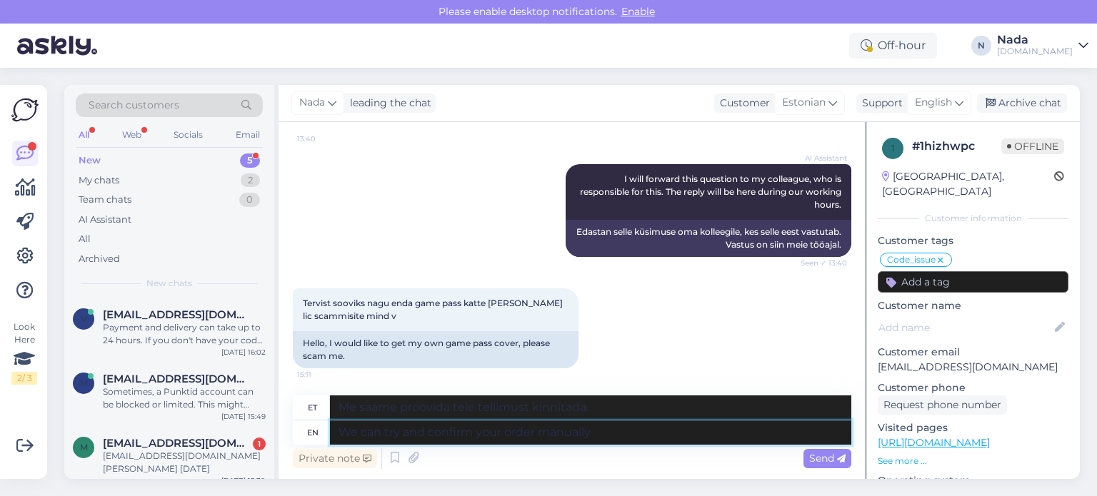
type textarea "We can try and confirm your order manually"
type textarea "Me saame proovida teie tellimust käsitsi kinnitada"
type textarea "We can try and confirm your order manually if y"
type textarea "Saame proovida teie tellimust käsitsi kinnitada, kui"
type textarea "We can try and confirm your order manually if you"
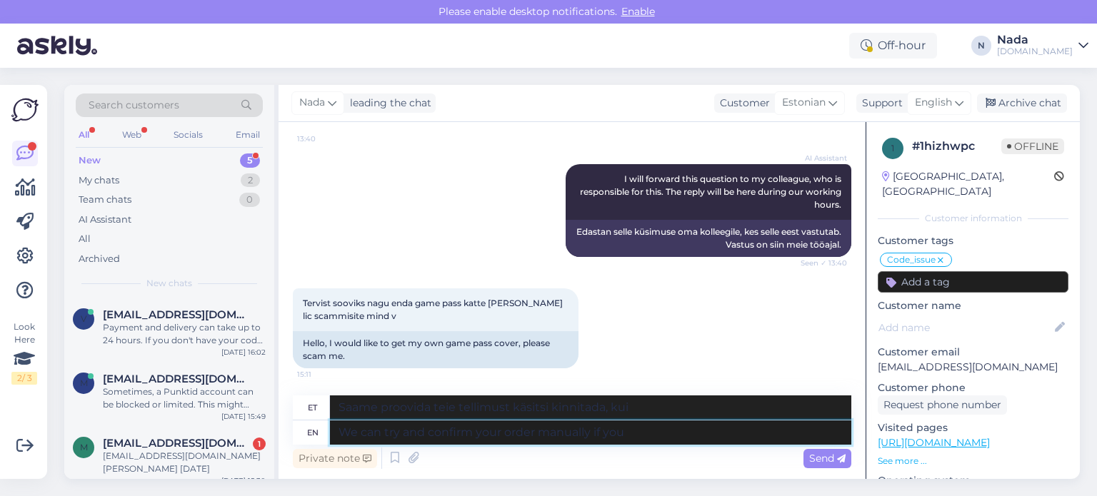
type textarea "Saame proovida teie tellimust käsitsi kinnitada, kui te"
type textarea "We can try and confirm your order manually if you share wit"
type textarea "Saame proovida teie tellimust käsitsi kinnitada, kui jagate seda"
type textarea "We can try and confirm your order manually if you share with"
type textarea "Saame proovida teie tellimust käsitsi kinnitada, kui [PERSON_NAME] meiega jagat…"
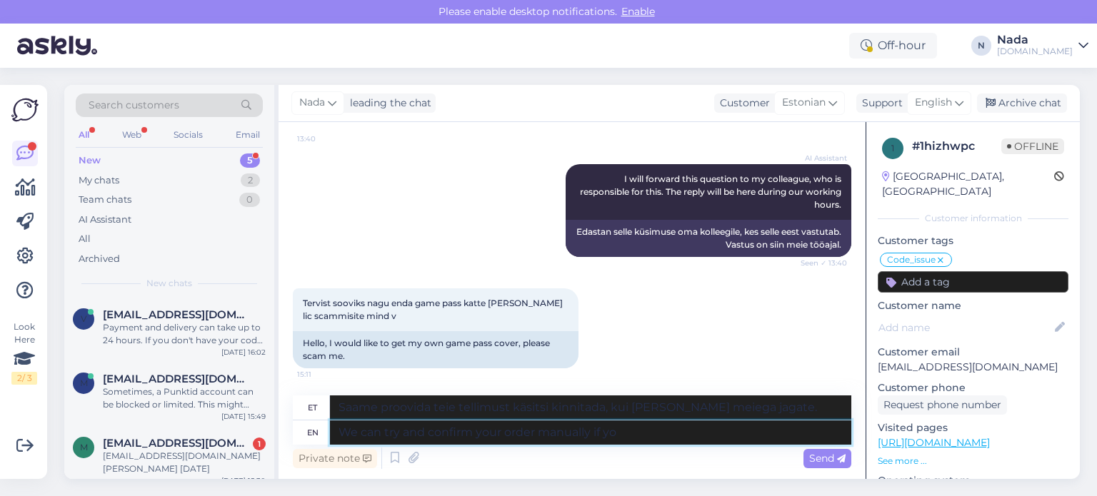
type textarea "We can try and confirm your order manually if y"
type textarea "Saame proovida teie tellimust käsitsi kinnitada, kui te"
type textarea "We can try and confirm your order manually i"
type textarea "Saame proovida teie tellimust käsitsi kinnitada, kui"
type textarea "We can try and confirm your order manually"
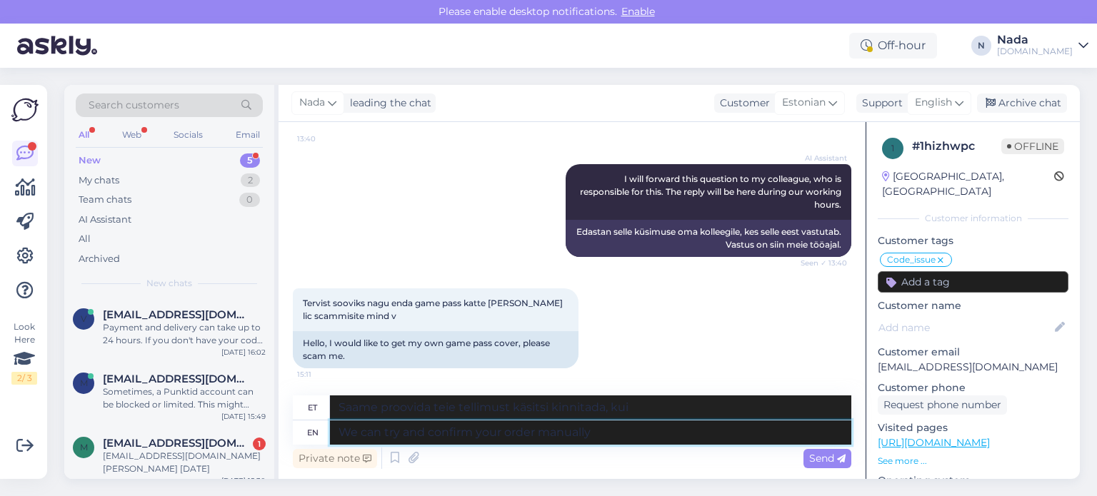
type textarea "Me saame proovida teie tellimust käsitsi kinnitada"
type textarea "We can try and confirm your order manually, bu"
type textarea "Me saame proovida teie tellimust käsitsi kinnitada,"
type textarea "We can try and confirm your order manually, but we w"
type textarea "Me saame proovida teie tellimust käsitsi kinnitada, aga"
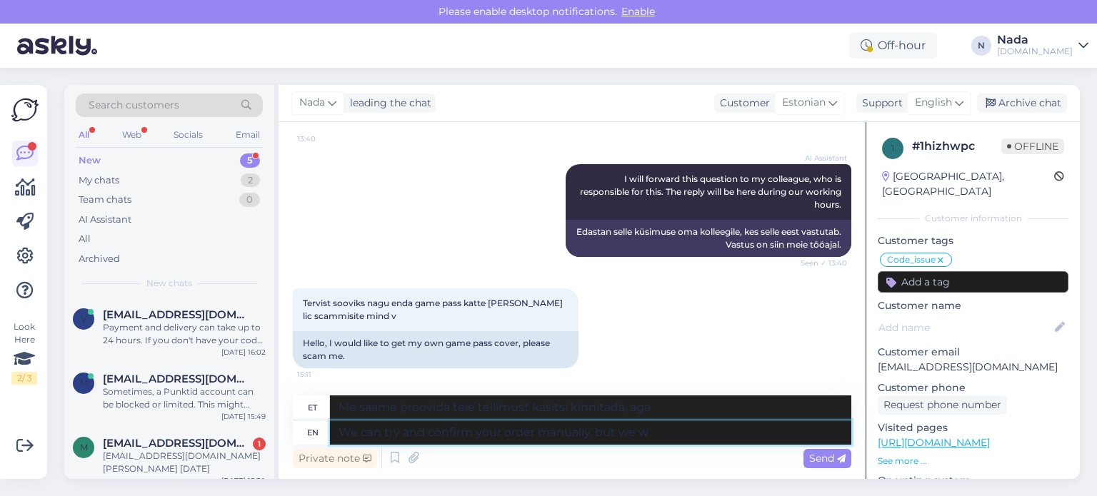
type textarea "We can try and confirm your order manually, but we wi"
type textarea "Me saame proovida teie tellimust käsitsi kinnitada, aga me"
type textarea "We can try and confirm your order manually, but we will need yo"
type textarea "Me saame proovida teie tellimust käsitsi kinnitada, aga meil on vaja"
type textarea "We can try and confirm your order manually, but we will need you"
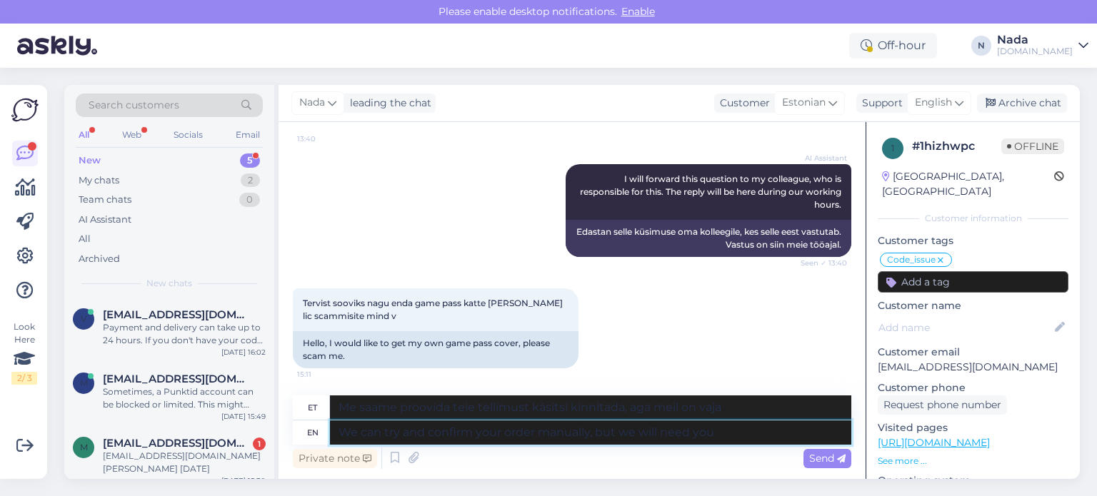
type textarea "Me võime proovida teie tellimust käsitsi kinnitada, aga me teeme seda"
type textarea "We can try and confirm your order manually, but we will need you to"
type textarea "Me saame proovida teie tellimust käsitsi kinnitada, aga me vajame teid"
type textarea "We can try and confirm your order manually, but we will need you to"
type textarea "Me saame proovida teie tellimust käsitsi kinnitada, aga me vajame teid selleks"
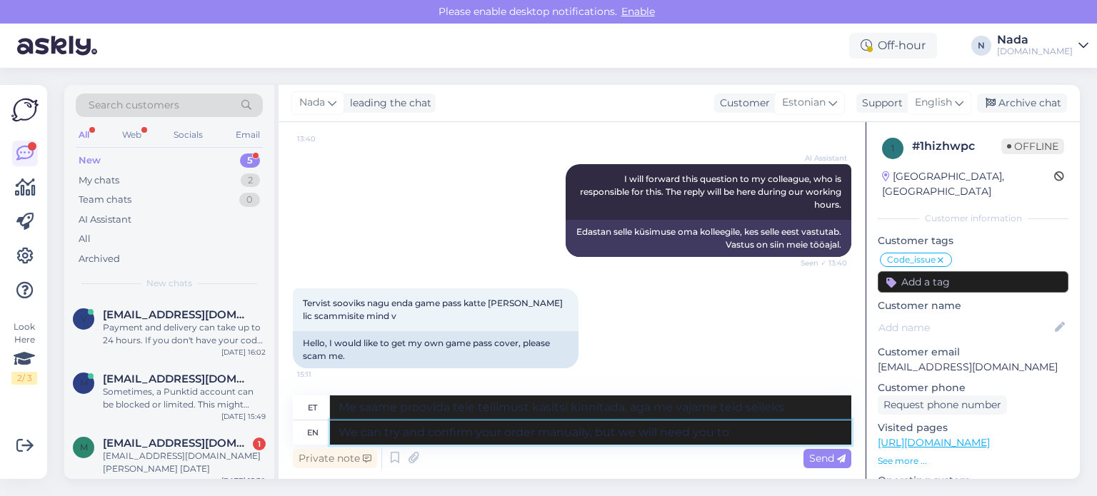
type textarea "We can try and confirm your order manually, but we will need you to p"
type textarea "Me saame proovida teie tellimust käsitsi kinnitada, aga selleks vajame teiepool…"
type textarea "We can try and confirm your order manually, but we will need you to provide us"
type textarea "Me saame proovida teie tellimust käsitsi kinnitada, aga me vajame teiepoolset e…"
type textarea "We can try and confirm your order manually, but we will need you to provide us …"
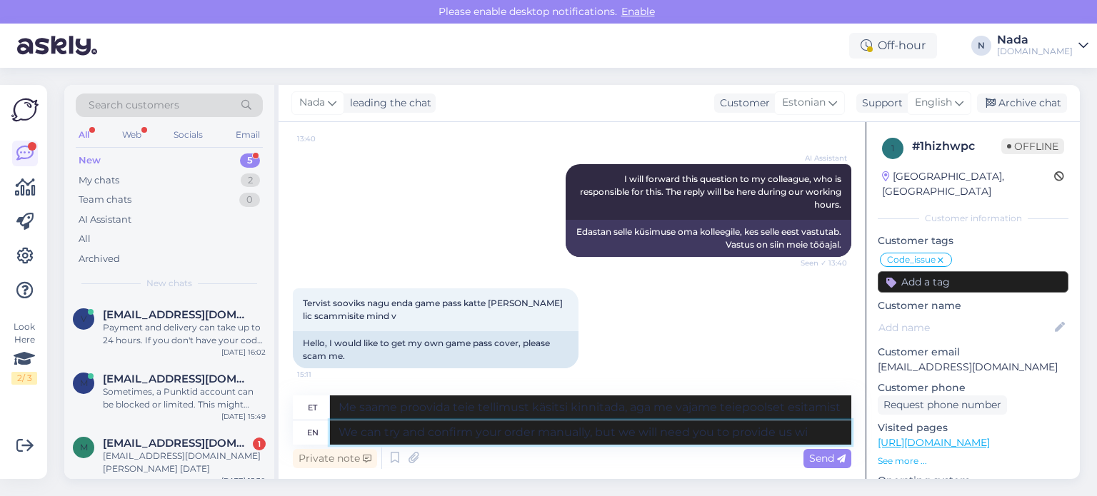
type textarea "Me saame proovida teie tellimust käsitsi kinnitada, aga me vajame, et [PERSON_N…"
type textarea "We can try and confirm your order manually, but we will need you to provide us …"
type textarea "Me saame proovida teie tellimust käsitsi kinnitada, aga meil on vaja, et te ann…"
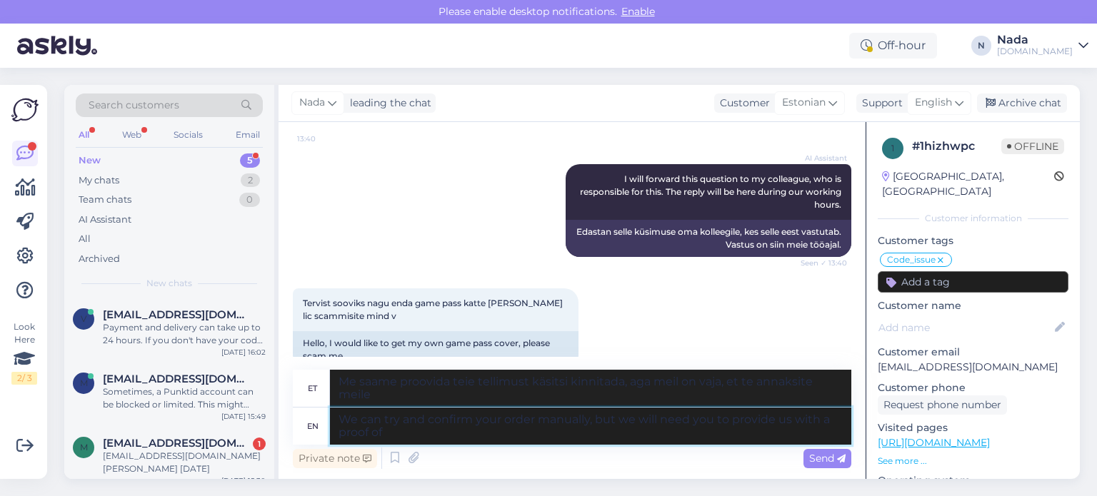
type textarea "We can try and confirm your order manually, but we will need you to provide us …"
type textarea "Me saame proovida teie tellimust käsitsi kinnitada, aga vajame teilt tõendit."
type textarea "We can try and confirm your order manually, but we will need you to provide us …"
type textarea "Me võime proovida teie tellimust käsitsi kinnitada, aga selleks on vaja, et esi…"
type textarea "We can try and confirm your order manually, but we will need you to provide us …"
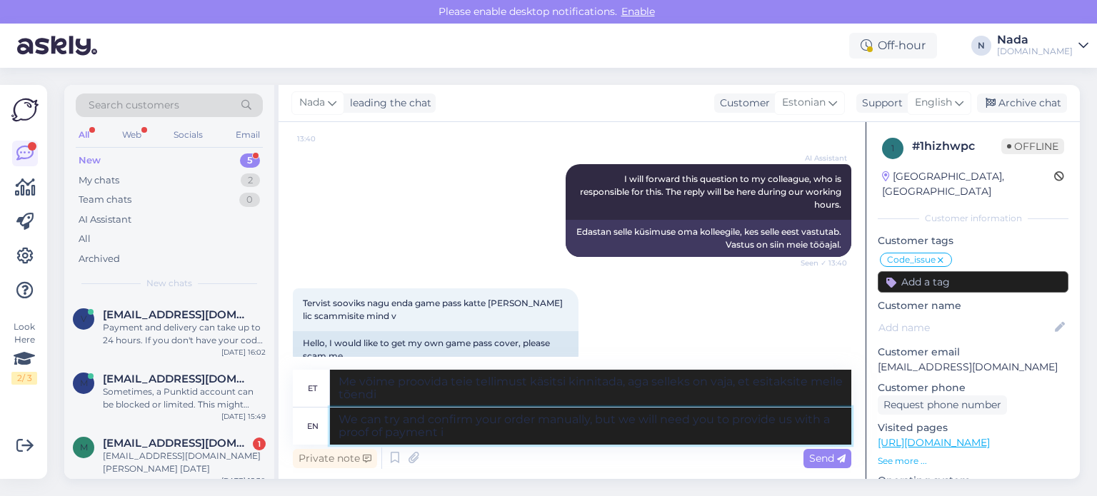
type textarea "Me saame proovida teie tellimust käsitsi kinnitada, aga sellisel juhul on vaja …"
type textarea "We can try and confirm your order manually, but we will need you to provide us …"
type textarea "Me saame proovida teie tellimust käsitsi kinnitada, aga sellisel juhul on vaja,…"
type textarea "We can try and confirm your order manually, but we will need you to provide us …"
type textarea "Me saame proovida teie tellimust käsitsi kinnitada, aga meil on vaja, et esitak…"
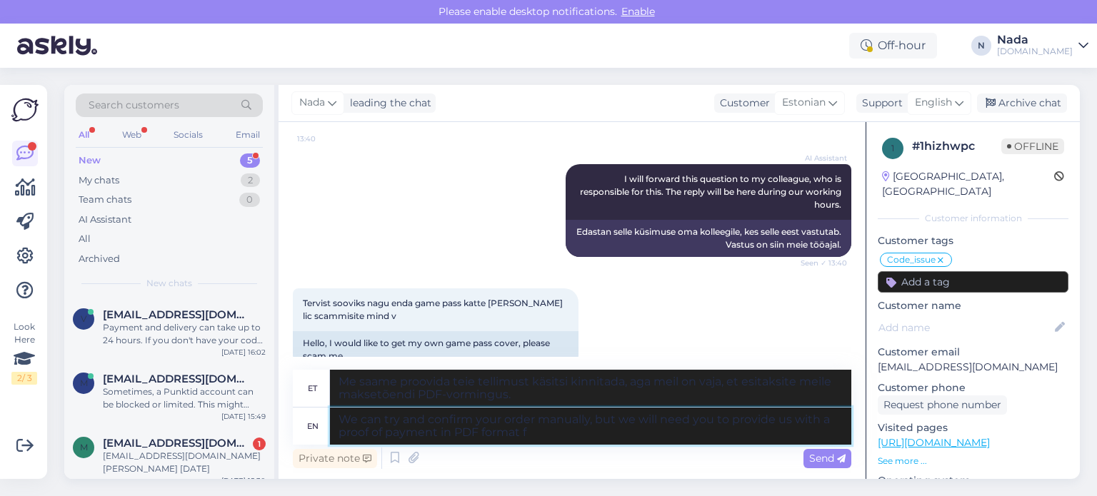
type textarea "We can try and confirm your order manually, but we will need you to provide us …"
type textarea "Me saame proovida teie tellimust käsitsi kinnitada, aga sellisel juhul on vaja,…"
type textarea "We can try and confirm your order manually, but we will need you to provide us …"
type textarea "Me võime proovida teie tellimust käsitsi kinnitada, aga selleks on vaja, et esi…"
type textarea "We can try and confirm your order manually, but we will need you to provide us …"
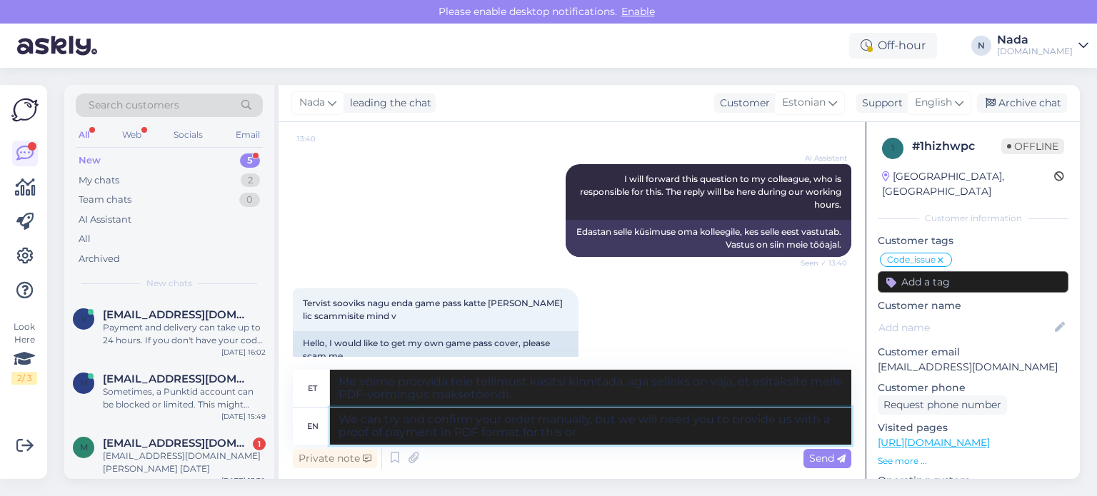
type textarea "Me saame proovida teie tellimust käsitsi kinnitada, aga selleks on vaja, et esi…"
type textarea "We can try and confirm your order manually, but we will need you to provide us …"
type textarea "Me saame proovida teie tellimust käsitsi kinnitada, aga sellisel juhul on vaja,…"
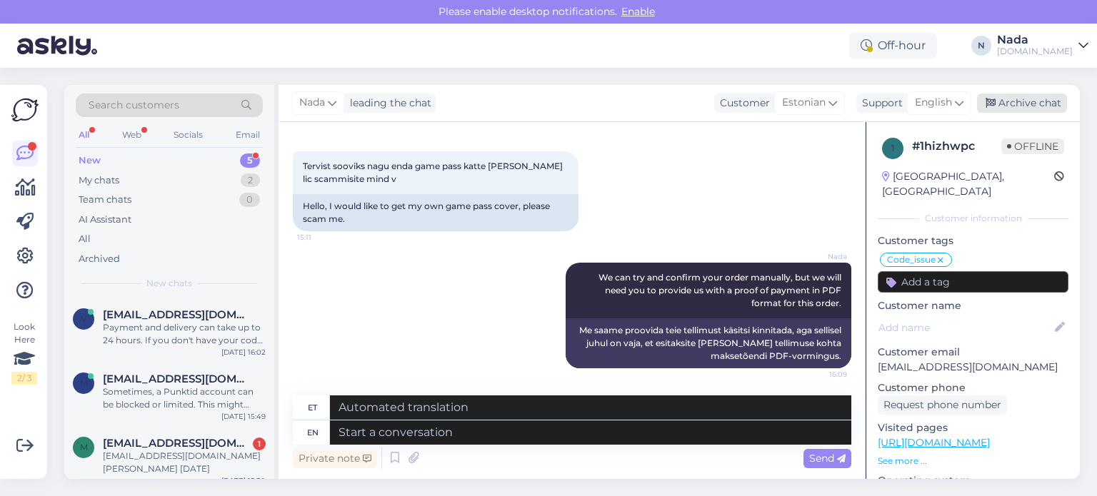
click at [1031, 98] on div "Archive chat" at bounding box center [1022, 103] width 90 height 19
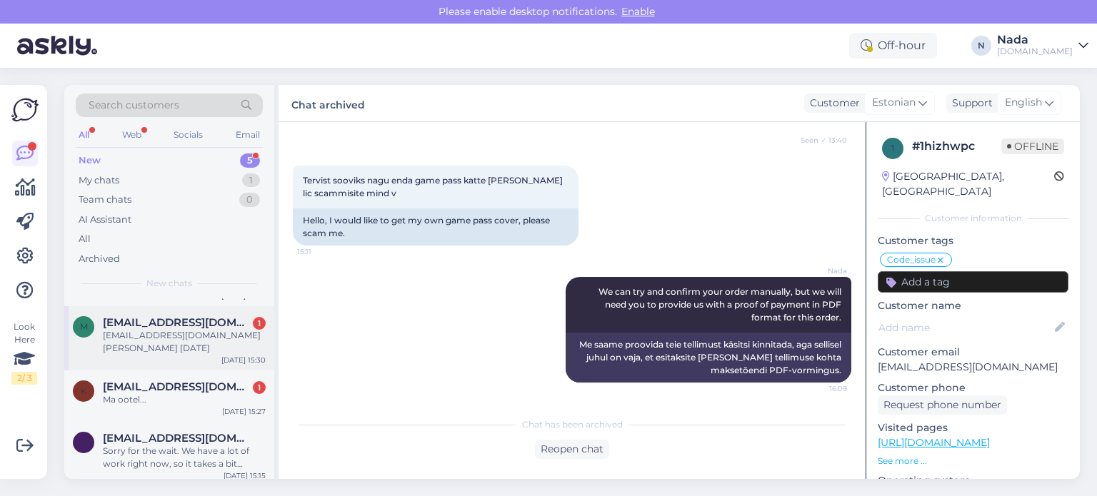
scroll to position [127, 0]
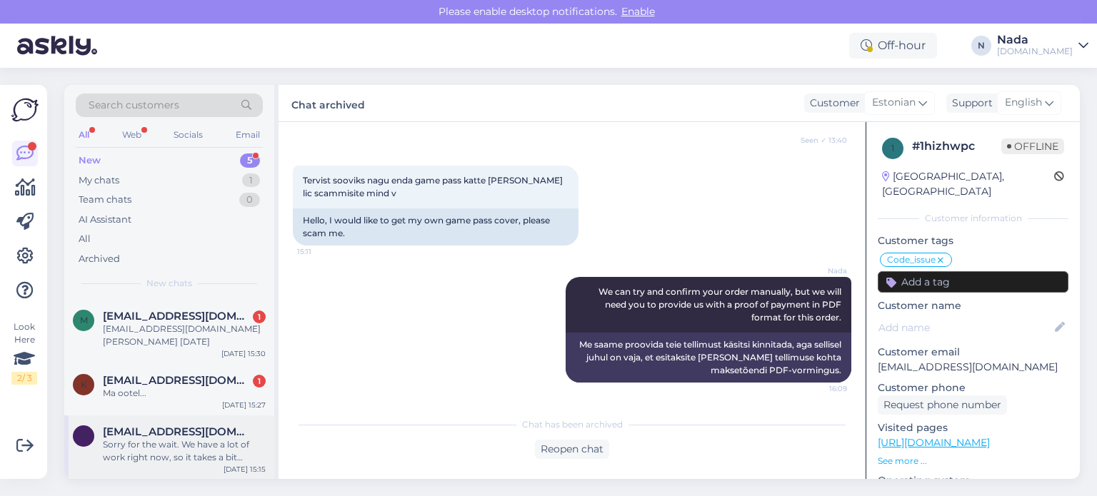
click at [210, 445] on div "Sorry for the wait. We have a lot of work right now, so it takes a bit longer t…" at bounding box center [184, 452] width 163 height 26
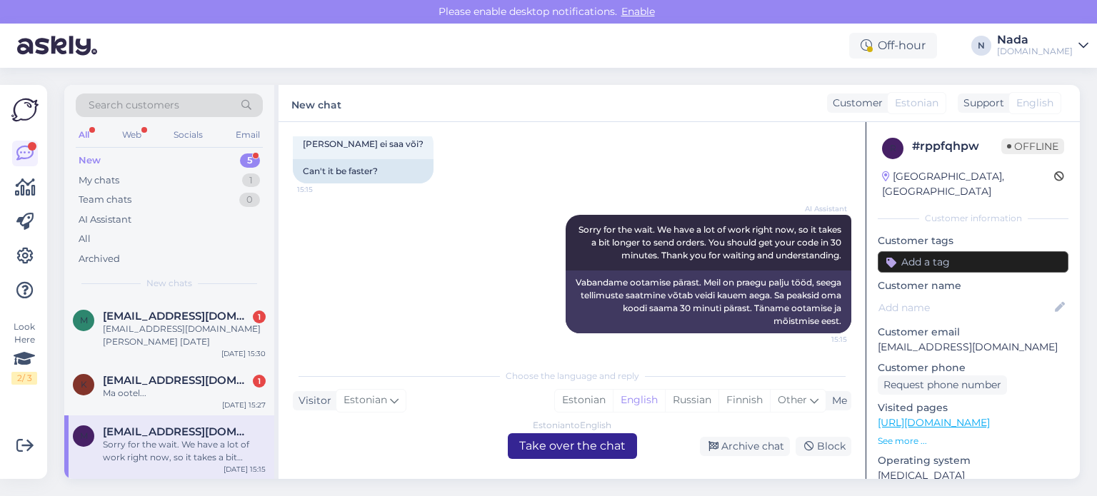
click at [571, 441] on div "Estonian to English Take over the chat" at bounding box center [572, 447] width 129 height 26
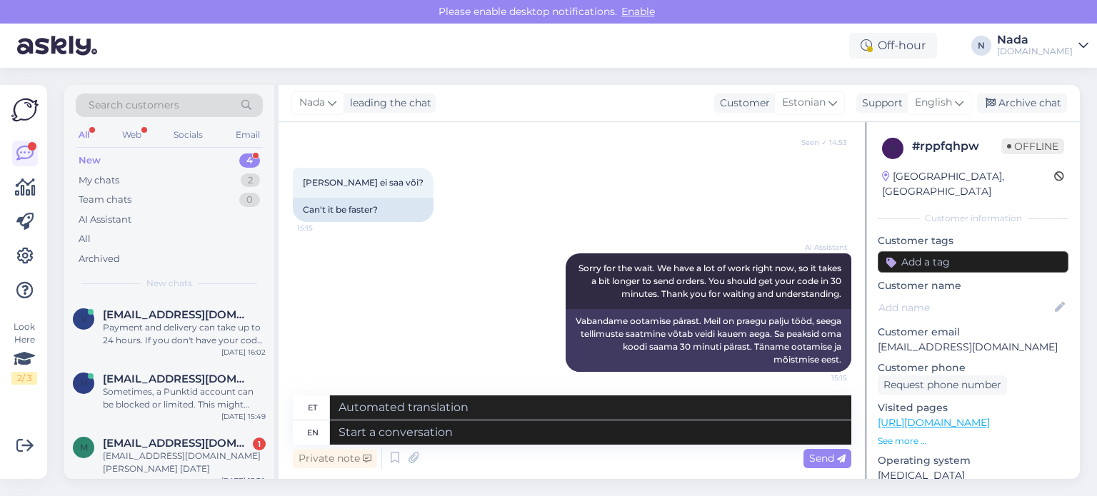
scroll to position [336, 0]
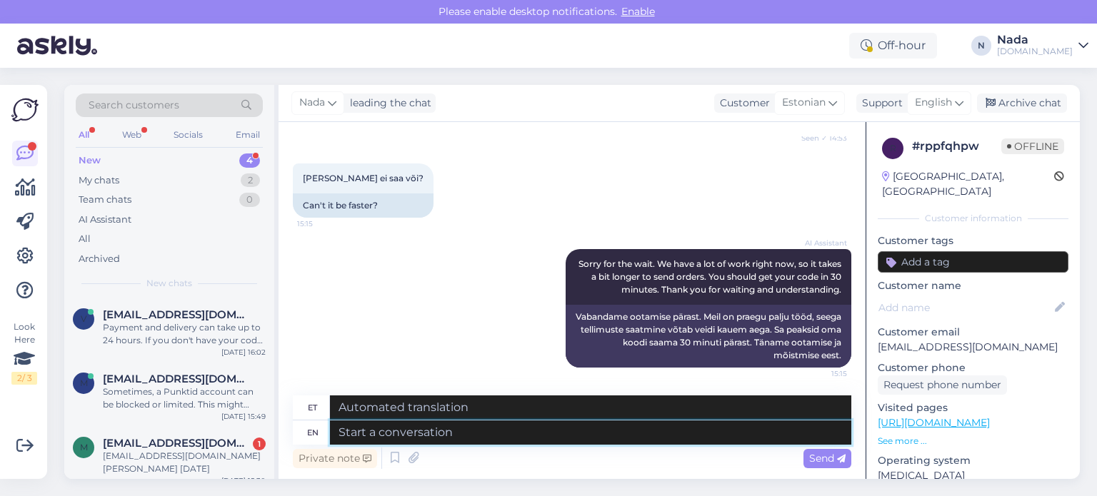
click at [464, 429] on textarea at bounding box center [590, 433] width 521 height 24
paste textarea "Please share with us your order number if you still haven't received it."
type textarea "Please share with us your order number if you still haven't received it."
type textarea "Palun jagage meiega oma tellimuse numbrit, kui te pole seda ikka veel kätte saa…"
type textarea "Please share with us your order number if you still haven't received it."
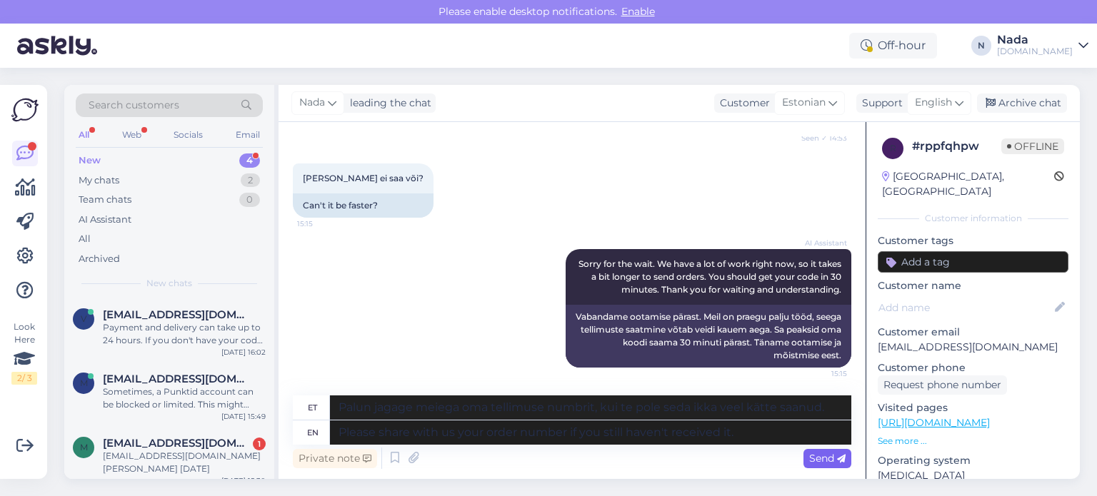
click at [843, 461] on icon at bounding box center [841, 459] width 9 height 9
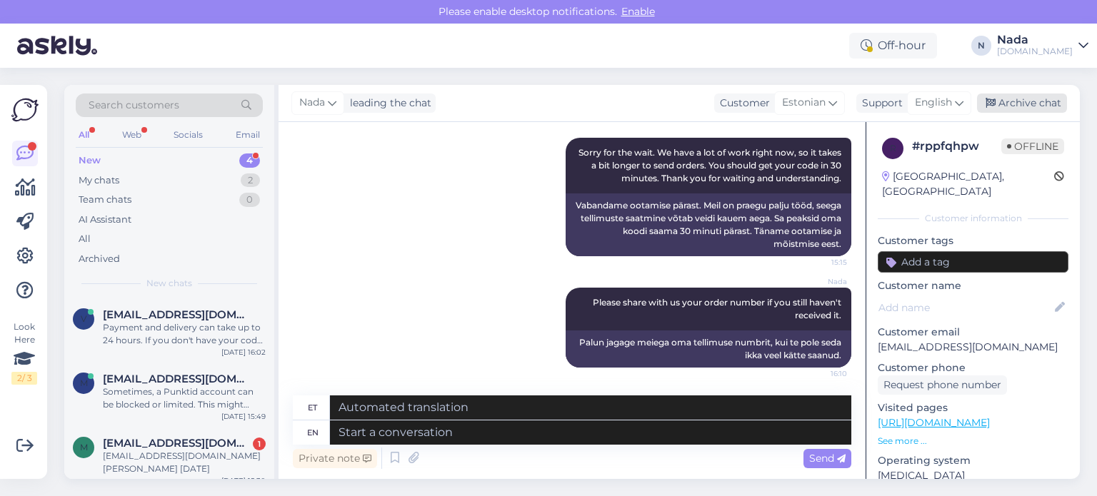
click at [1009, 105] on div "Archive chat" at bounding box center [1022, 103] width 90 height 19
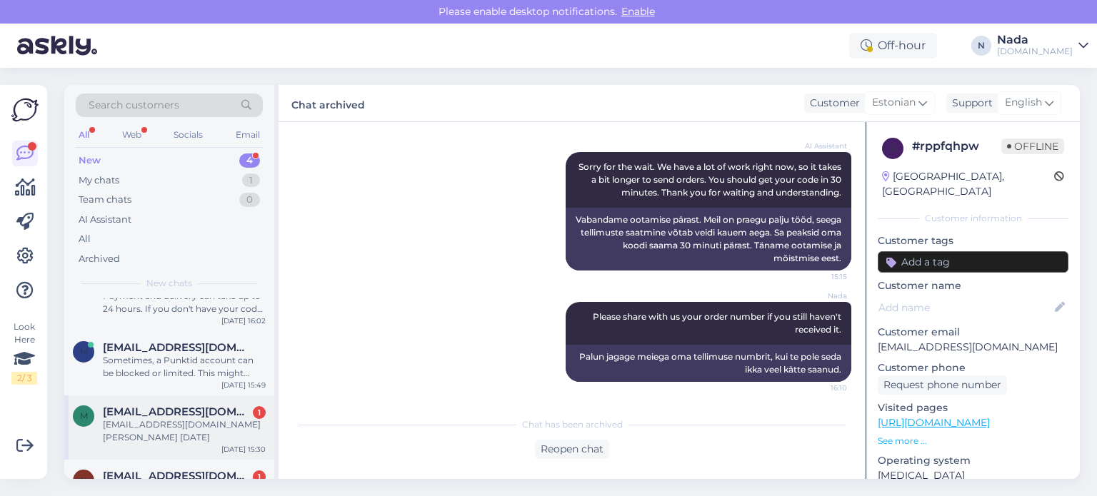
scroll to position [63, 0]
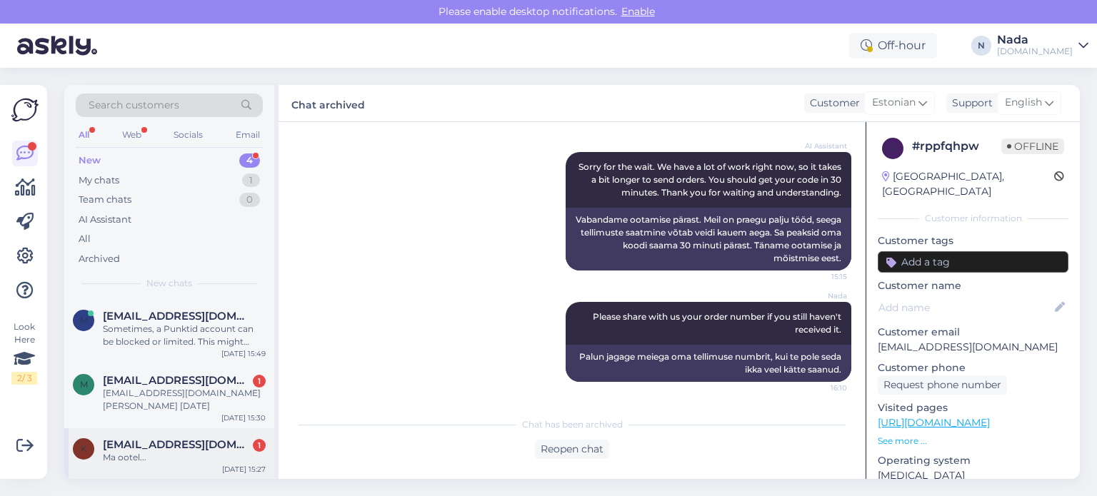
click at [181, 436] on div "k [EMAIL_ADDRESS][DOMAIN_NAME] 1 Ma ootel... [DATE] 15:27" at bounding box center [169, 454] width 210 height 51
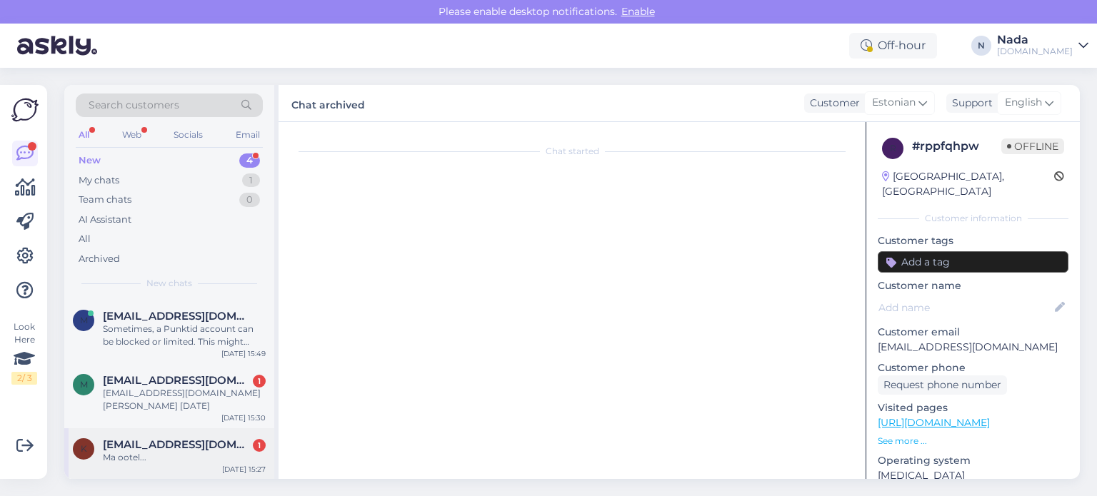
scroll to position [833, 0]
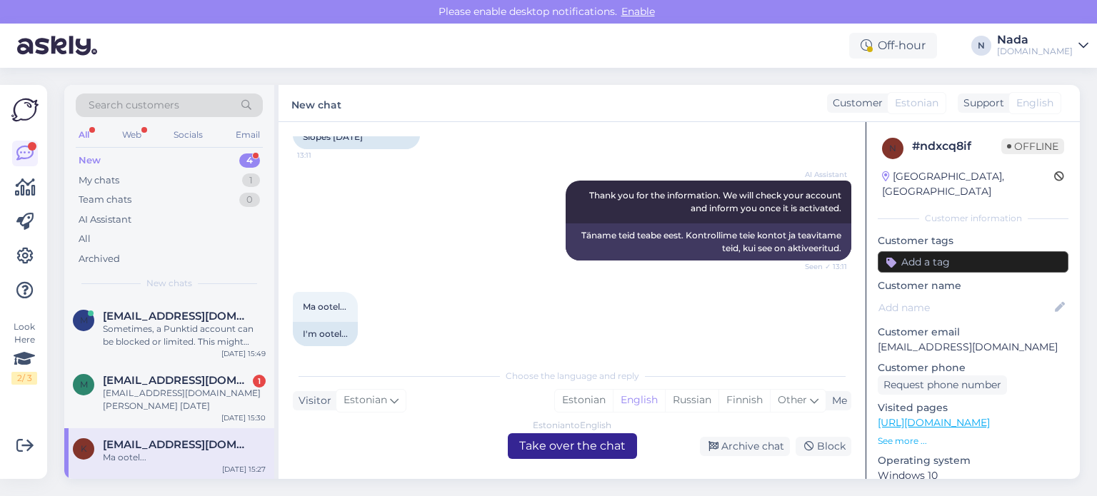
click at [561, 445] on div "Estonian to English Take over the chat" at bounding box center [572, 447] width 129 height 26
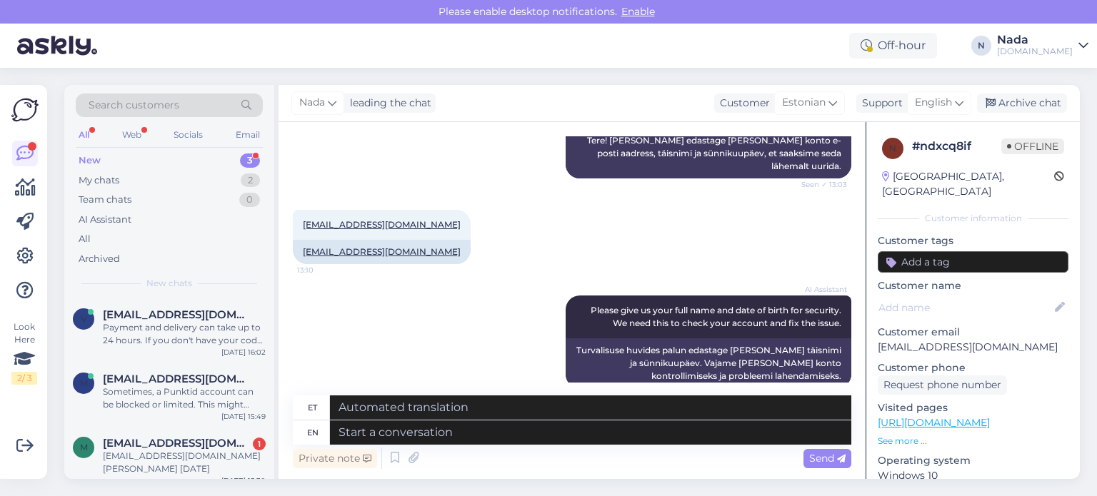
scroll to position [441, 0]
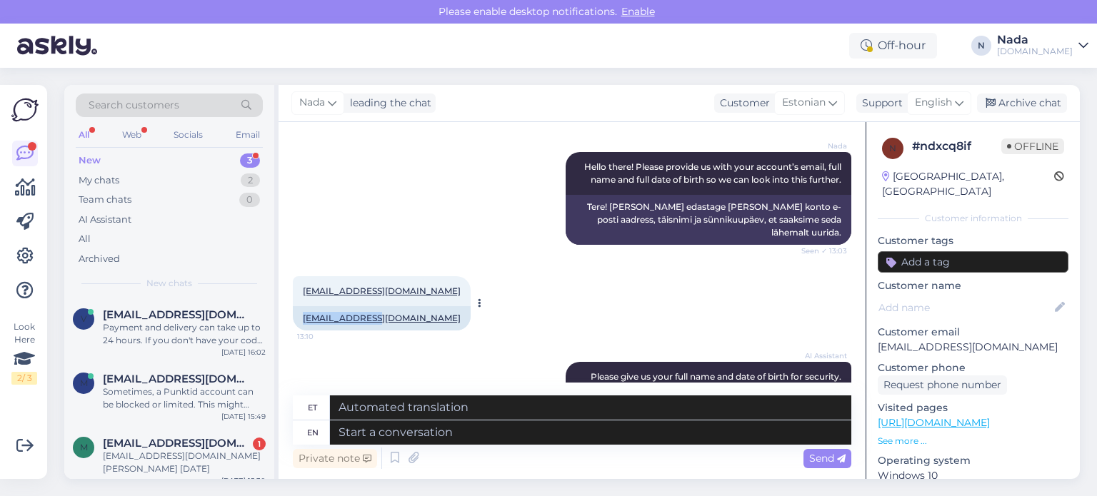
drag, startPoint x: 371, startPoint y: 304, endPoint x: 303, endPoint y: 305, distance: 68.6
click at [303, 306] on div "[EMAIL_ADDRESS][DOMAIN_NAME]" at bounding box center [382, 318] width 178 height 24
copy link "[EMAIL_ADDRESS][DOMAIN_NAME]"
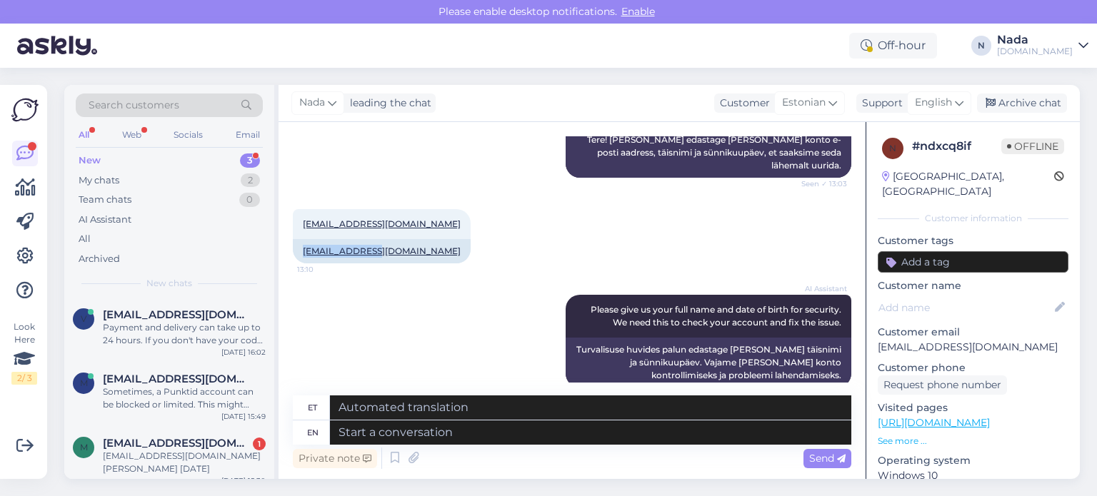
scroll to position [727, 0]
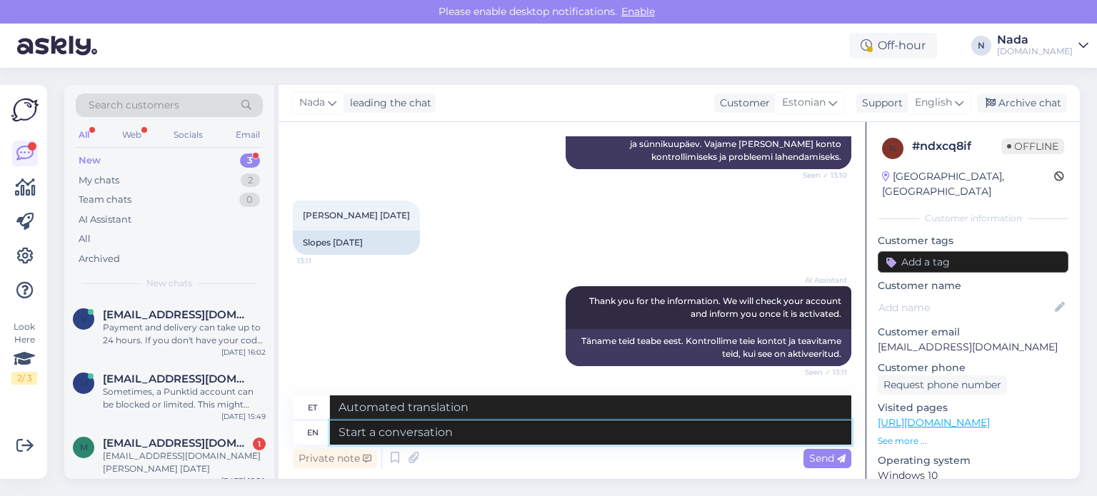
click at [432, 432] on textarea at bounding box center [590, 433] width 521 height 24
paste textarea "Thank you for your patience. It looks like your order is completed and emailed …"
type textarea "Thank you for your patience. It looks like your order is completed and emailed …"
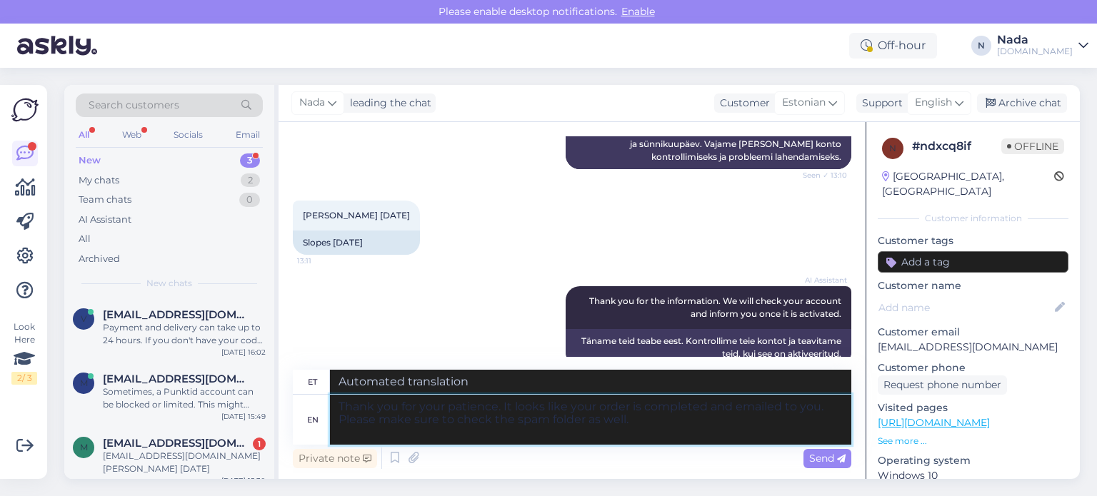
type textarea "Täname kannatlikkuse eest. Paistab, et teie tellimus on esitatud ja teile e-pos…"
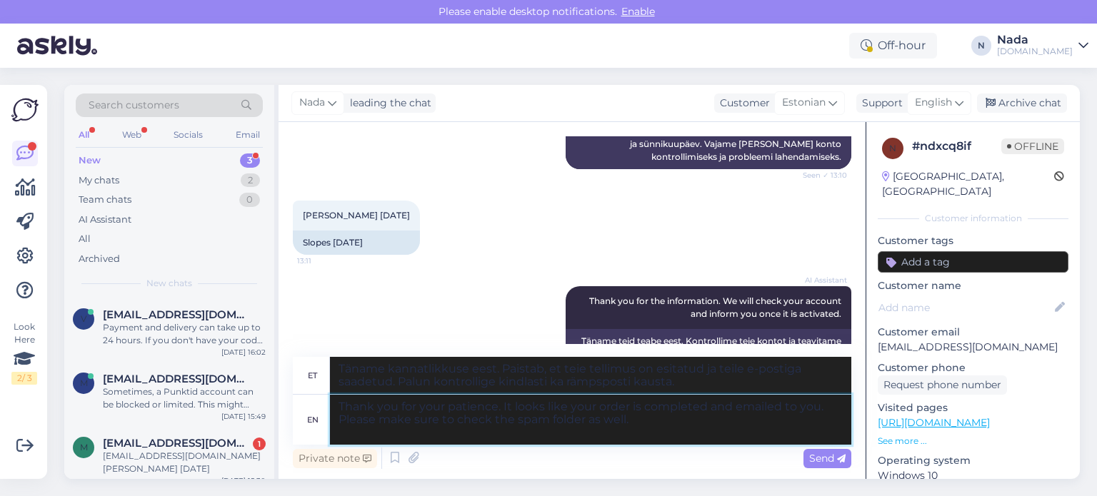
click at [423, 412] on textarea "Thank you for your patience. It looks like your order is completed and emailed …" at bounding box center [590, 420] width 521 height 50
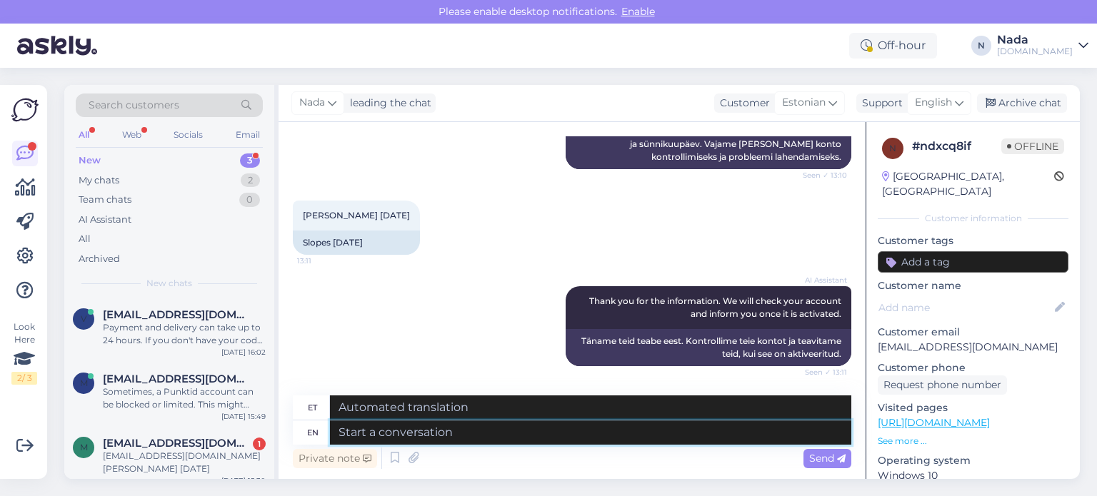
paste textarea "Thank you for your patience. We've reactivated your account, please try to logi…"
type textarea "Thank you for your patience. We've reactivated your account, please try to logi…"
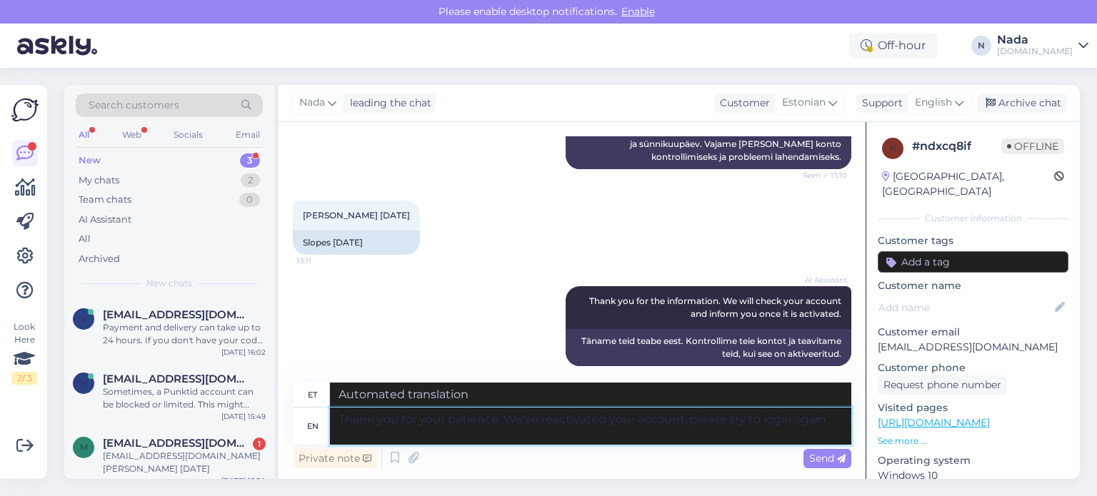
type textarea "Täname teid kannatlikkuse eest. Oleme teie konto taasaktiveerinud, palun proovi…"
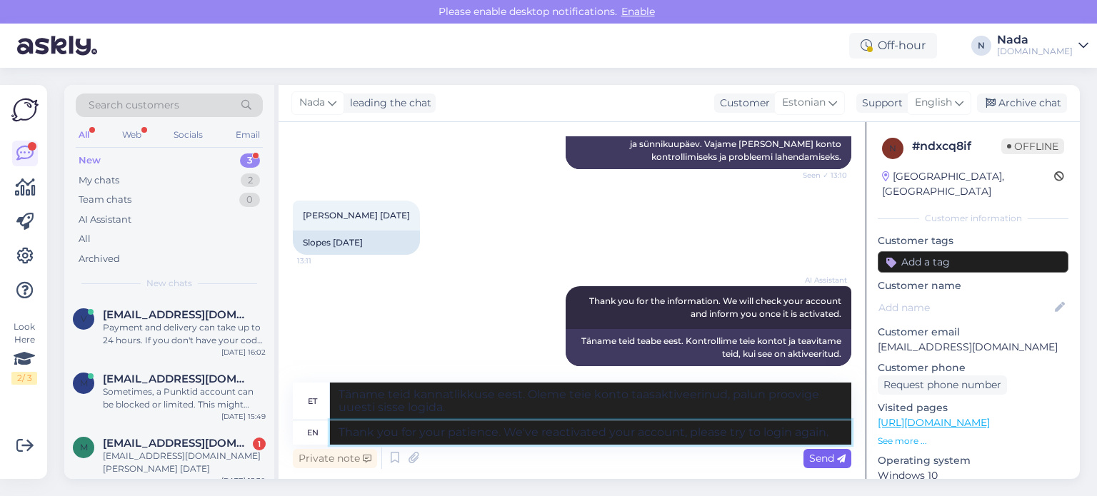
type textarea "Thank you for your patience. We've reactivated your account, please try to logi…"
click at [833, 456] on span "Send" at bounding box center [827, 458] width 36 height 13
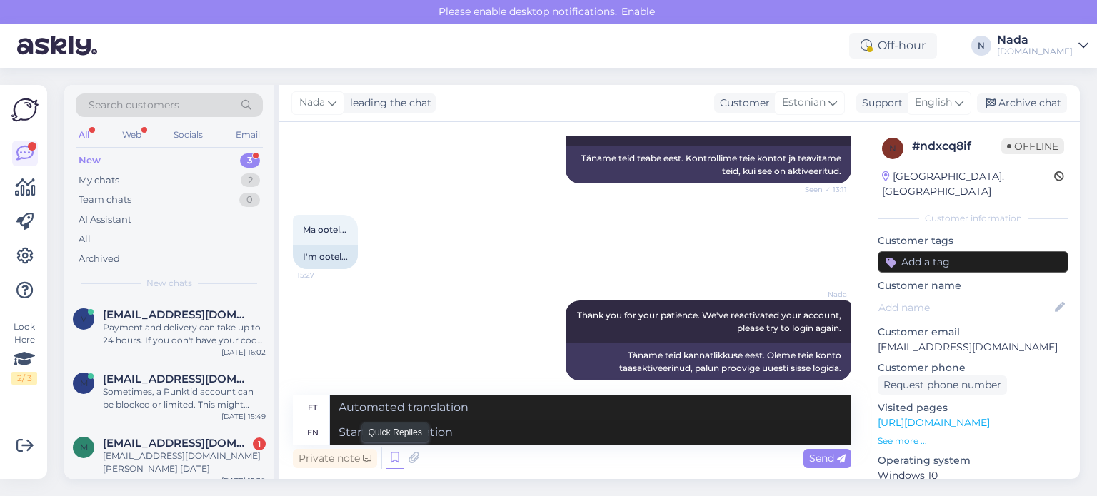
click at [389, 456] on icon at bounding box center [394, 458] width 17 height 21
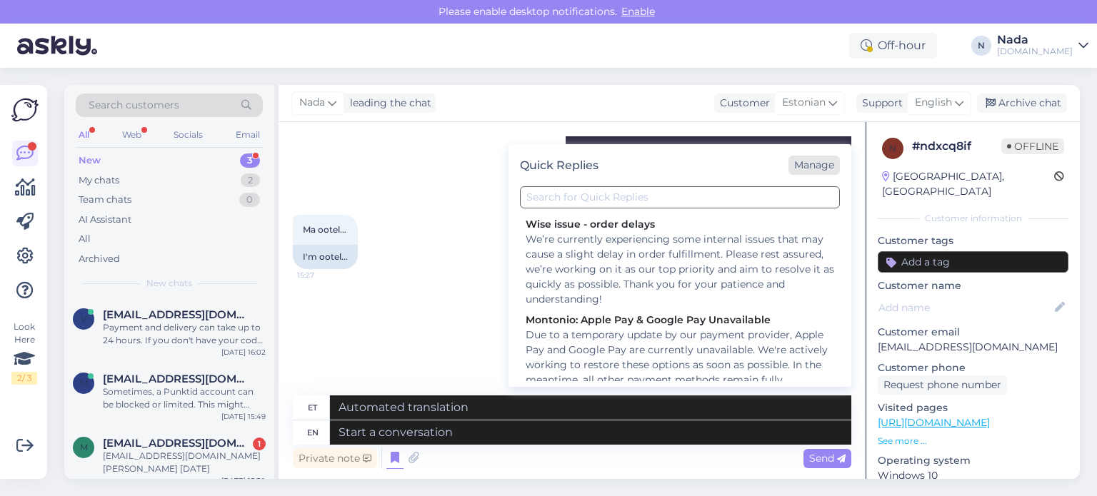
click at [833, 173] on div "Manage" at bounding box center [814, 165] width 51 height 19
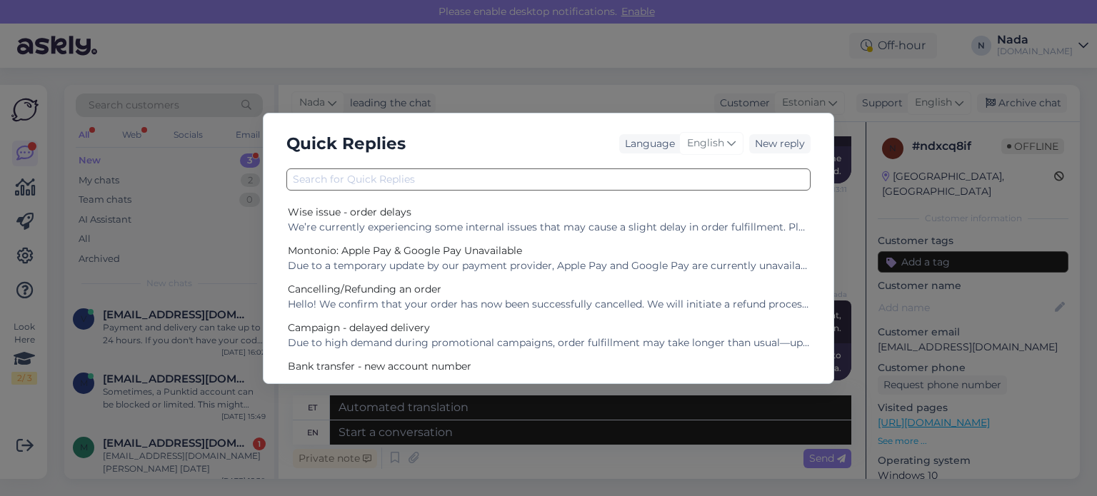
click at [601, 92] on div "Quick Replies Language English New reply Wise issue - order delays We’re curren…" at bounding box center [548, 248] width 1097 height 496
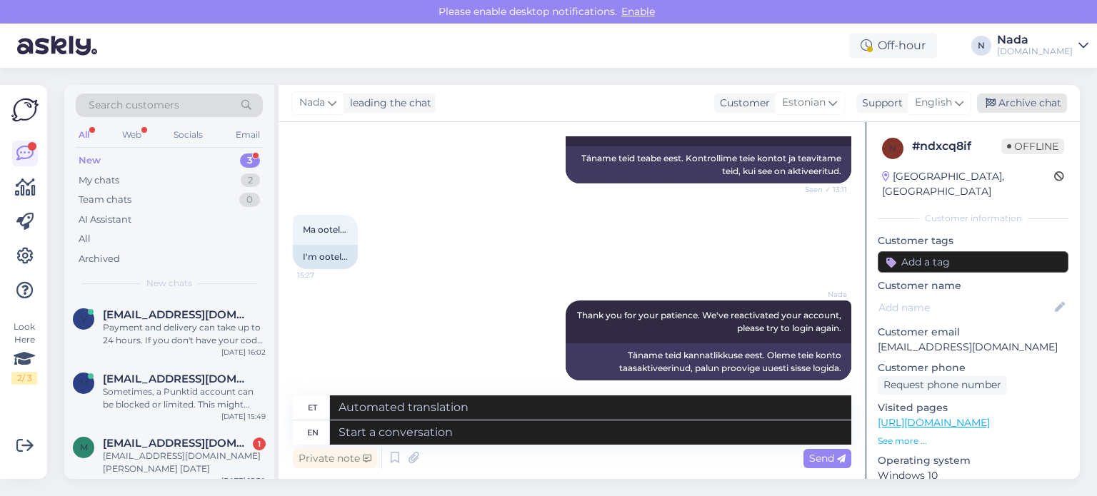
click at [994, 105] on icon at bounding box center [991, 104] width 10 height 10
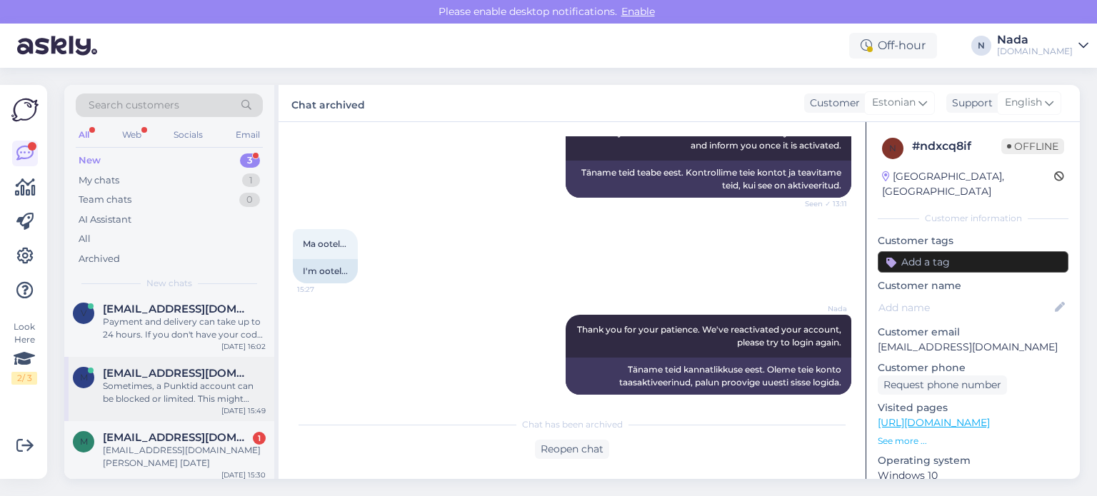
scroll to position [0, 0]
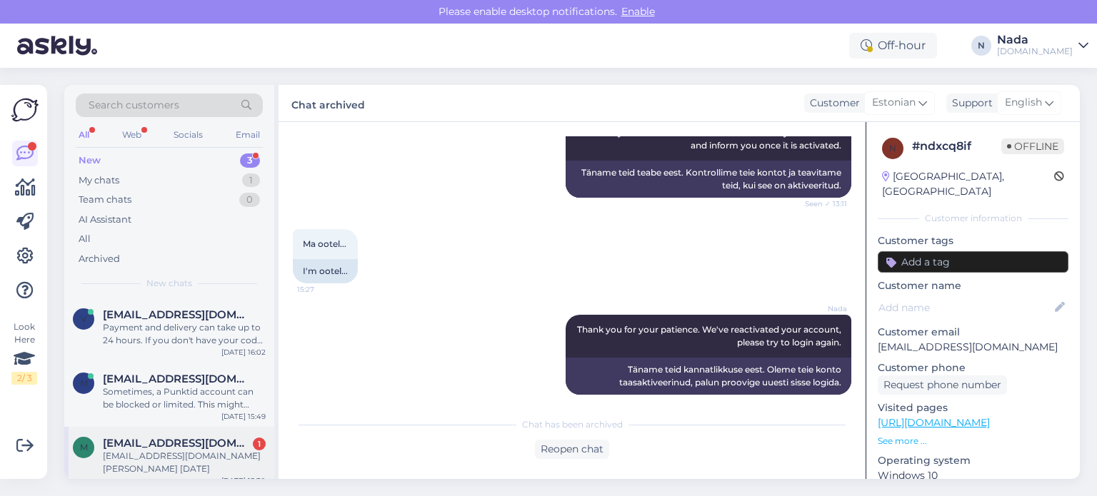
click at [166, 450] on div "[EMAIL_ADDRESS][DOMAIN_NAME] [PERSON_NAME] [DATE]" at bounding box center [184, 463] width 163 height 26
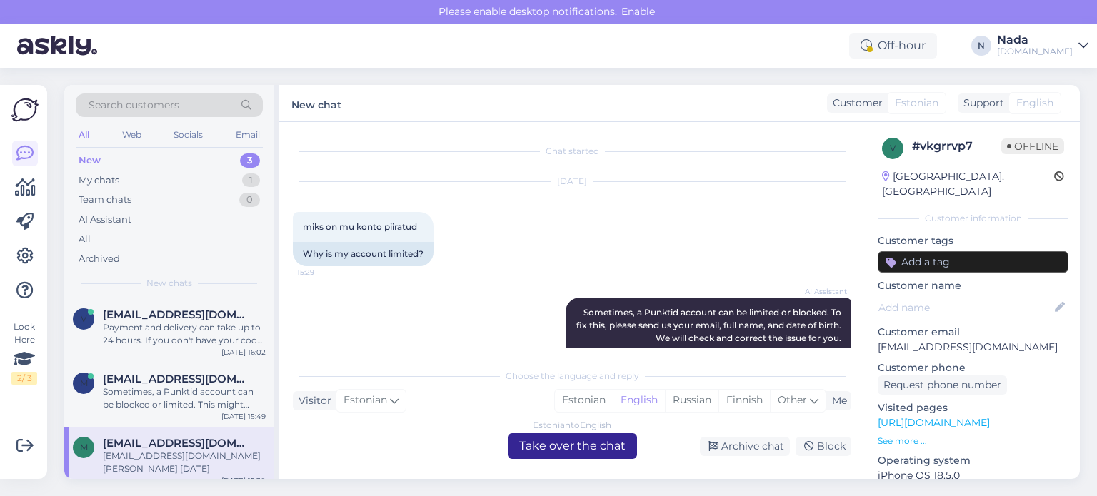
scroll to position [169, 0]
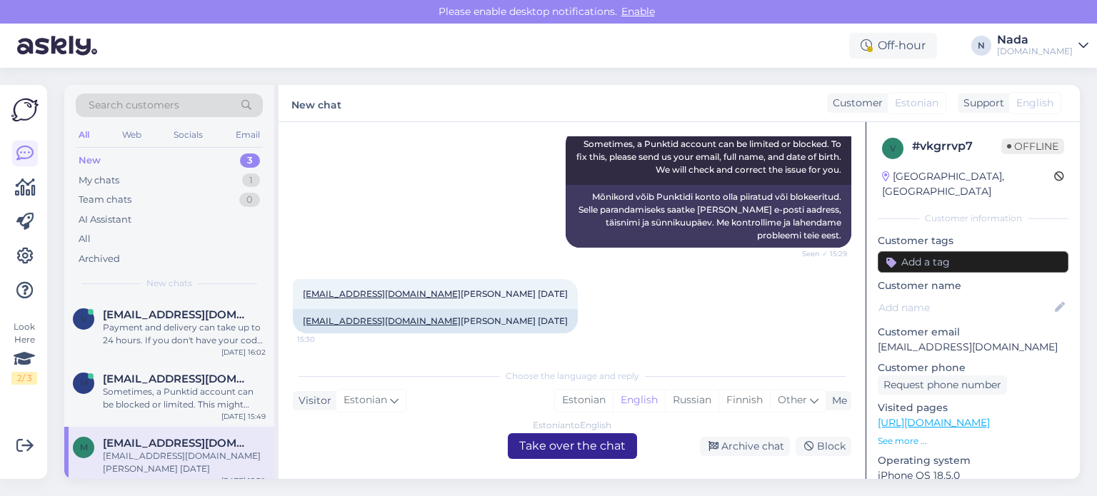
click at [546, 445] on div "Estonian to English Take over the chat" at bounding box center [572, 447] width 129 height 26
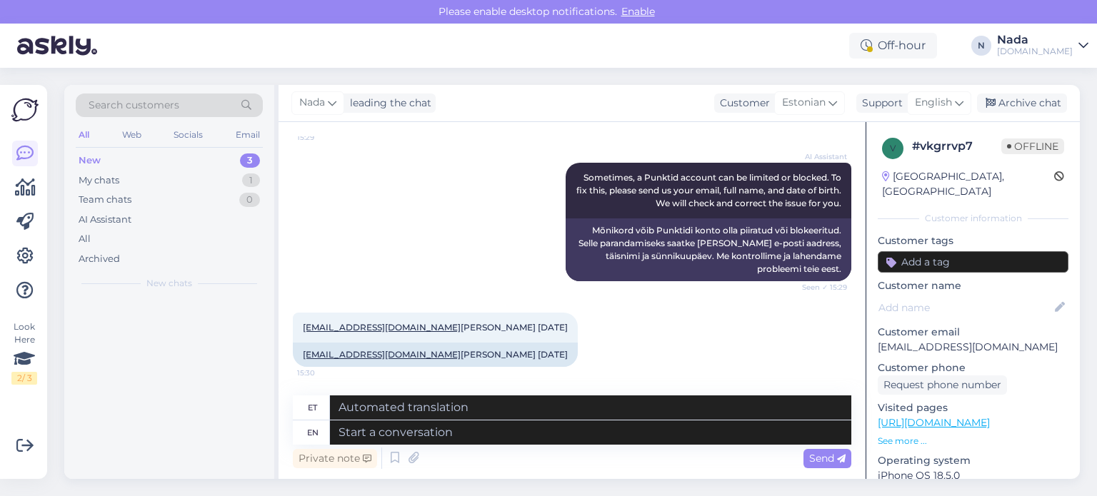
scroll to position [134, 0]
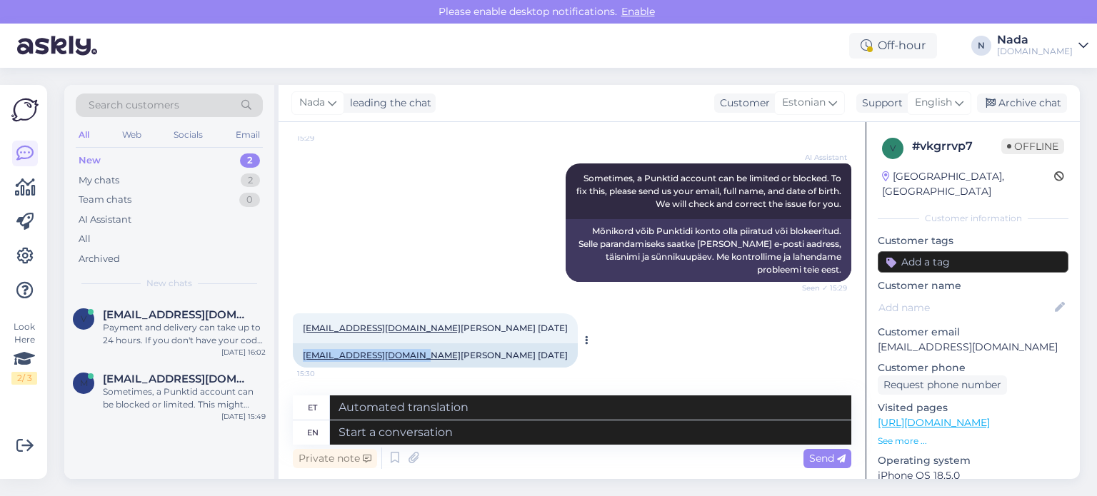
drag, startPoint x: 298, startPoint y: 352, endPoint x: 417, endPoint y: 356, distance: 119.3
click at [417, 356] on div "[EMAIL_ADDRESS][DOMAIN_NAME] [PERSON_NAME] [DATE]" at bounding box center [435, 356] width 285 height 24
copy link "[EMAIL_ADDRESS][DOMAIN_NAME]"
click at [456, 384] on div "Chat started [DATE] miks on mu konto piiratud 15:29 Why is my account limited? …" at bounding box center [572, 300] width 587 height 357
drag, startPoint x: 423, startPoint y: 354, endPoint x: 492, endPoint y: 351, distance: 69.4
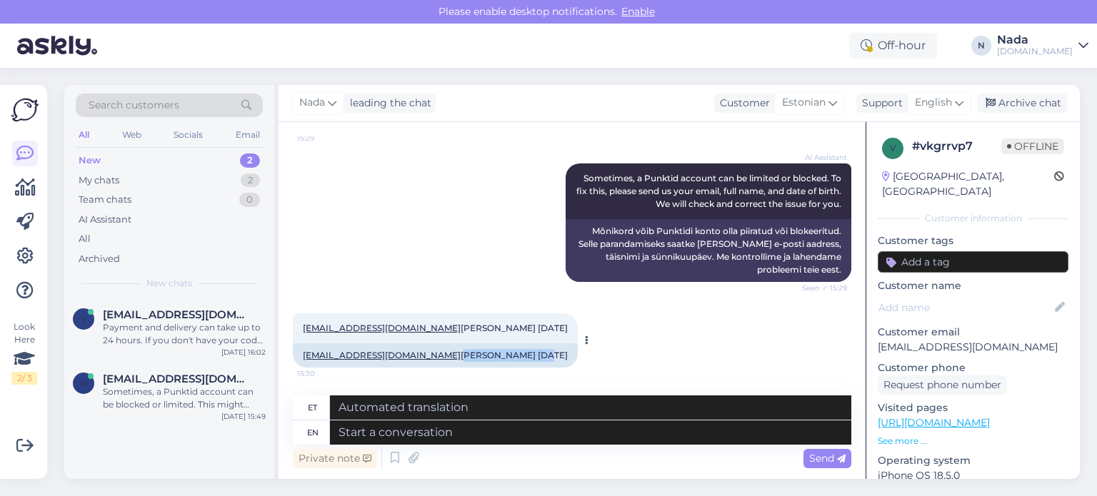
click at [492, 351] on div "[EMAIL_ADDRESS][DOMAIN_NAME] [PERSON_NAME] [DATE]" at bounding box center [435, 356] width 285 height 24
copy div "[PERSON_NAME]"
click at [691, 319] on div "[EMAIL_ADDRESS][DOMAIN_NAME] [PERSON_NAME] [DATE] 15:30 [EMAIL_ADDRESS][DOMAIN_…" at bounding box center [572, 341] width 559 height 86
drag, startPoint x: 434, startPoint y: 327, endPoint x: 496, endPoint y: 326, distance: 61.4
click at [496, 326] on span "[EMAIL_ADDRESS][DOMAIN_NAME] [PERSON_NAME] [DATE]" at bounding box center [435, 328] width 265 height 11
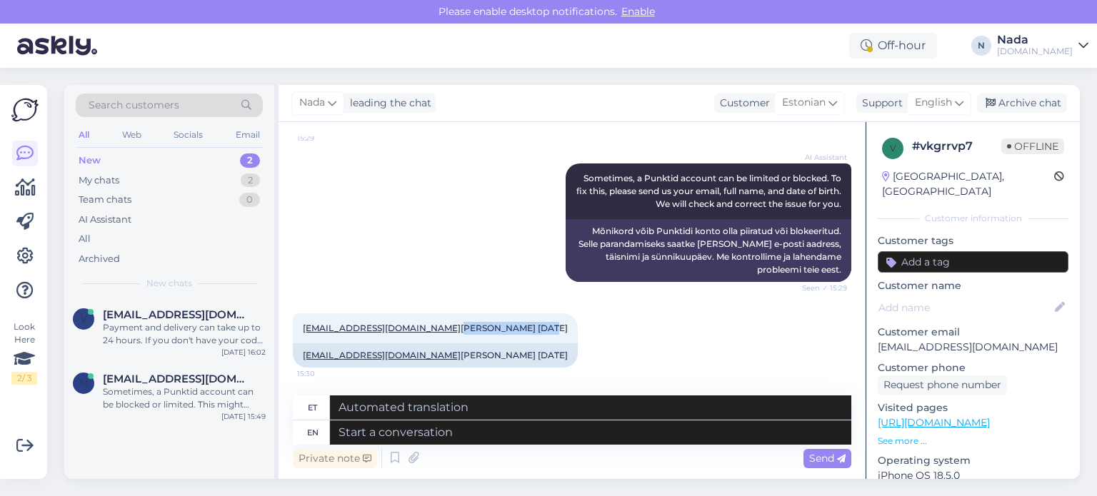
copy span "[PERSON_NAME]"
click at [476, 433] on textarea at bounding box center [590, 433] width 521 height 24
paste textarea "Thank you for waiting. We've received feedback from the higher team that all de…"
type textarea "Thank you for waiting. We've received feedback from the higher team that all de…"
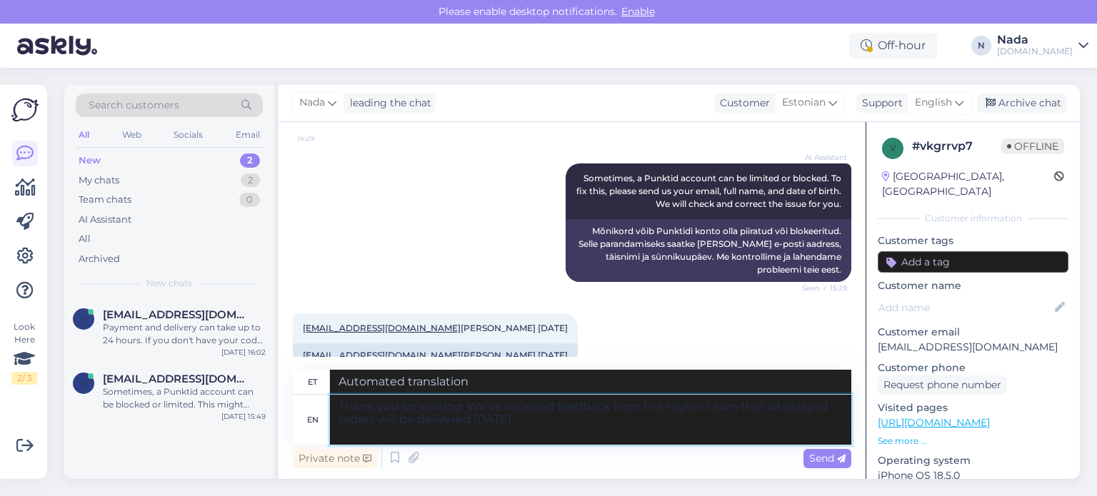
click at [472, 411] on textarea "Thank you for waiting. We've received feedback from the higher team that all de…" at bounding box center [590, 420] width 521 height 50
type textarea "Täname ootamast. Oleme saanud kõrgemalt meeskonnalt tagasisidet, et kõik hiline…"
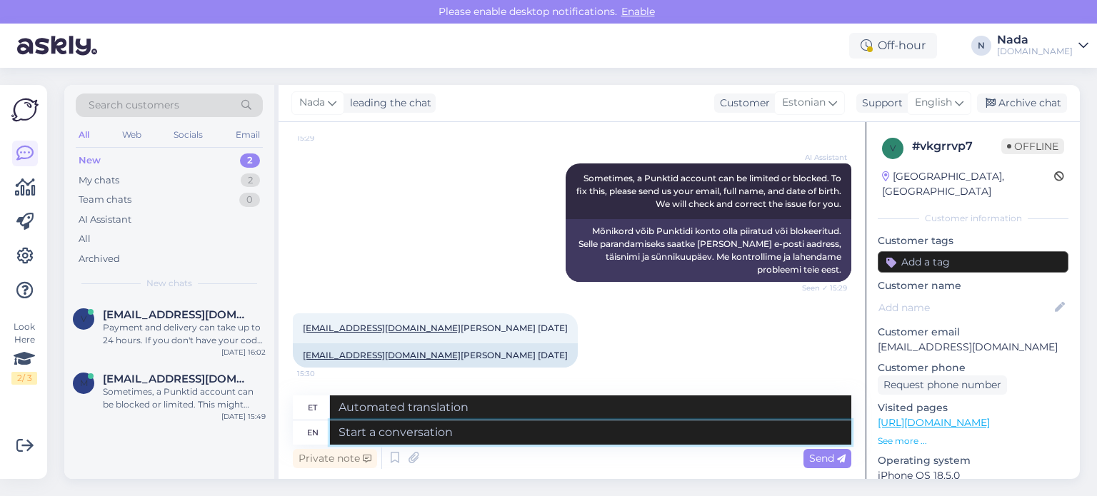
paste textarea "Thank you for your patience. We've reactivated your account, please try to logi…"
type textarea "Thank you for your patience. We've reactivated your account, please try to logi…"
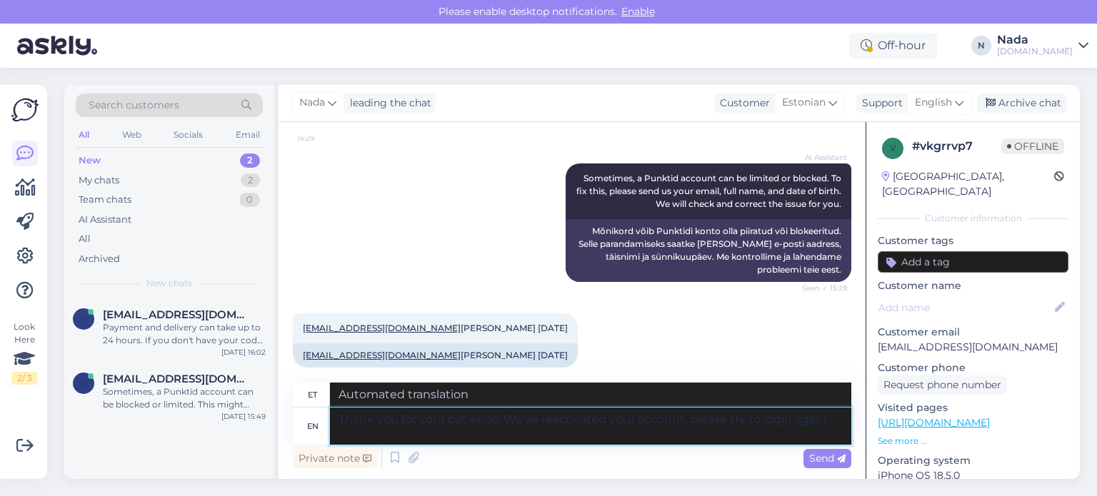
type textarea "Täname teid kannatlikkuse eest. Oleme teie konto taasaktiveerinud, palun proovi…"
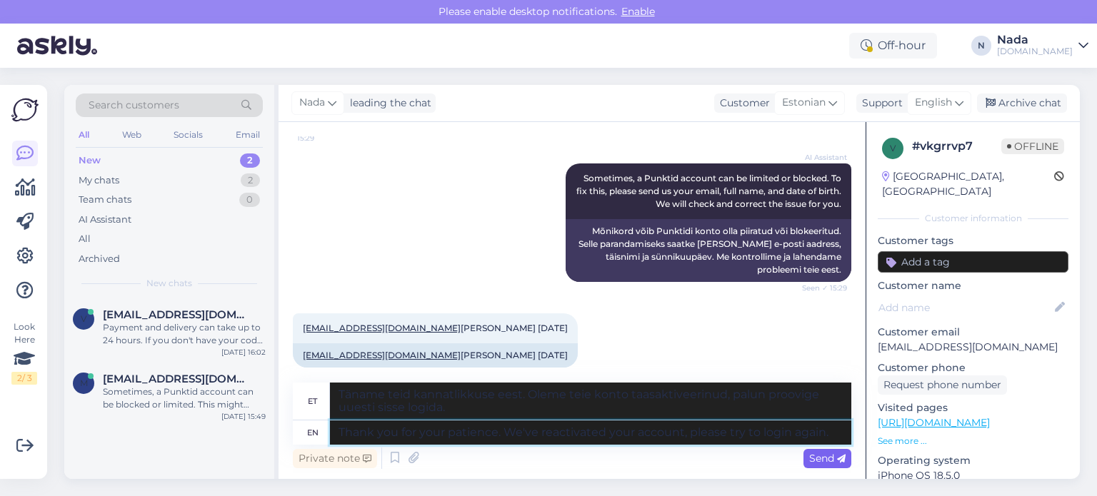
type textarea "Thank you for your patience. We've reactivated your account, please try to logi…"
click at [818, 453] on span "Send" at bounding box center [827, 458] width 36 height 13
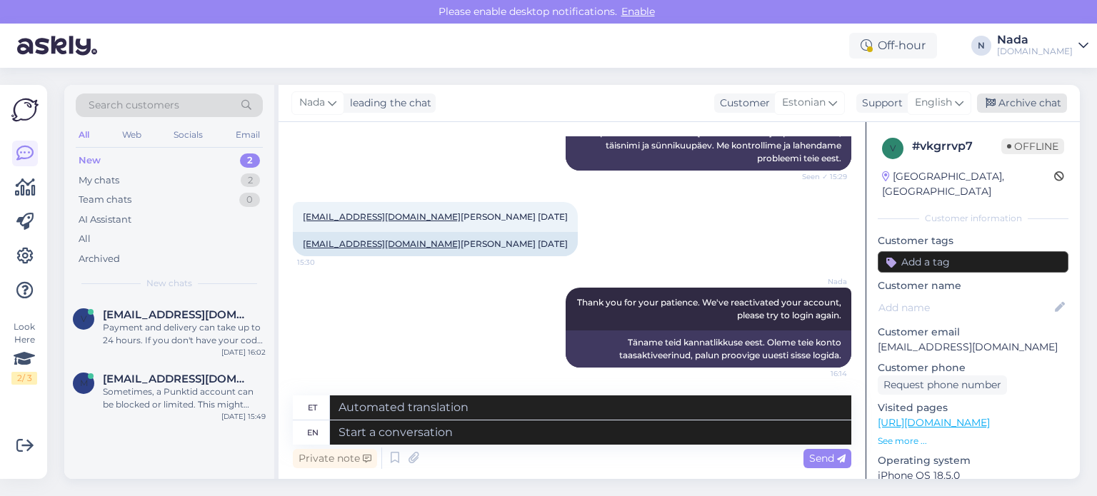
click at [1027, 112] on div "Archive chat" at bounding box center [1022, 103] width 90 height 19
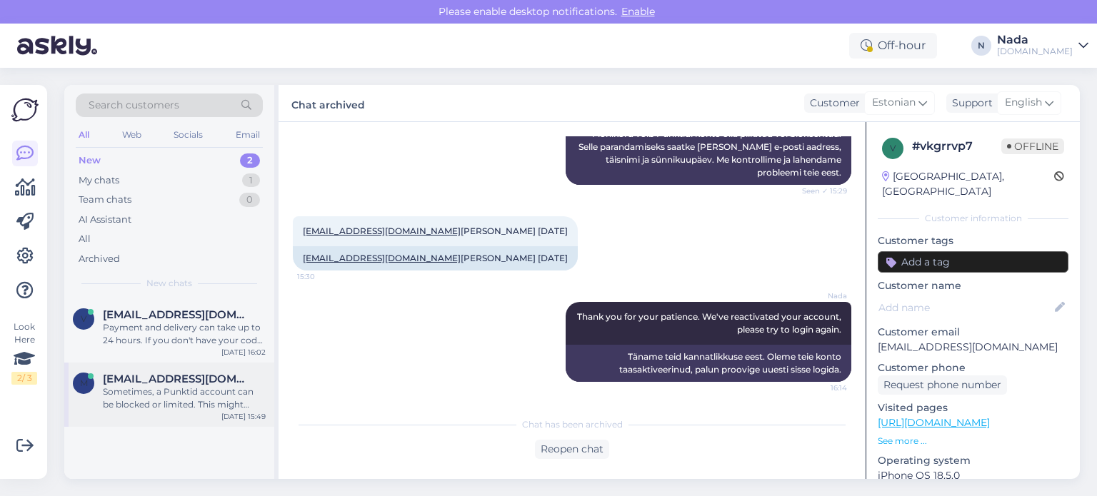
click at [208, 391] on div "Sometimes, a Punktid account can be blocked or limited. This might happen for s…" at bounding box center [184, 399] width 163 height 26
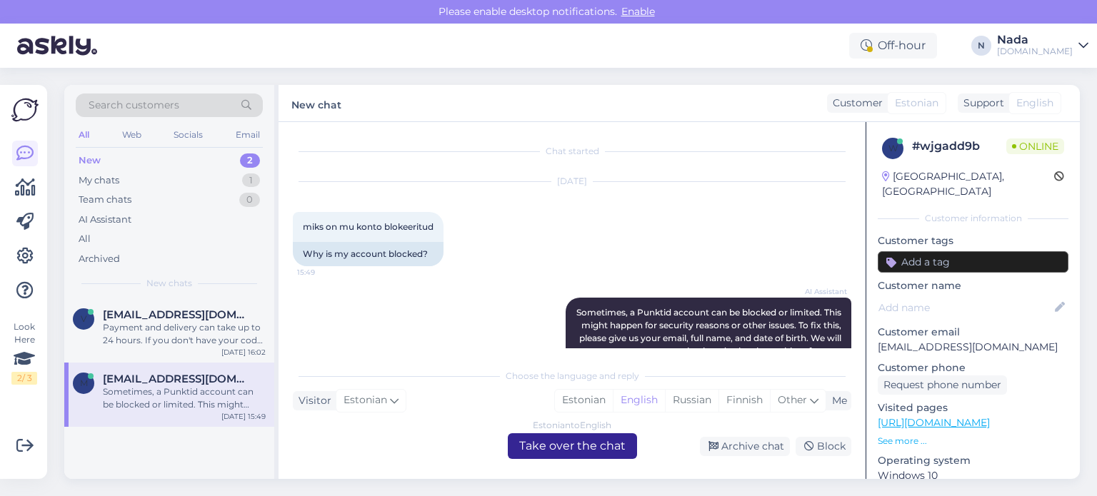
scroll to position [109, 0]
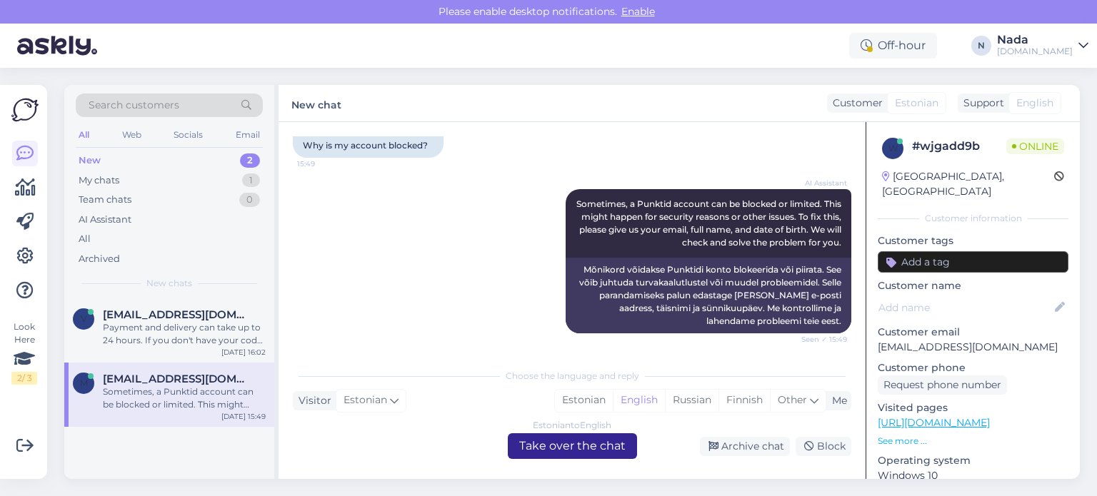
click at [599, 446] on div "Estonian to English Take over the chat" at bounding box center [572, 447] width 129 height 26
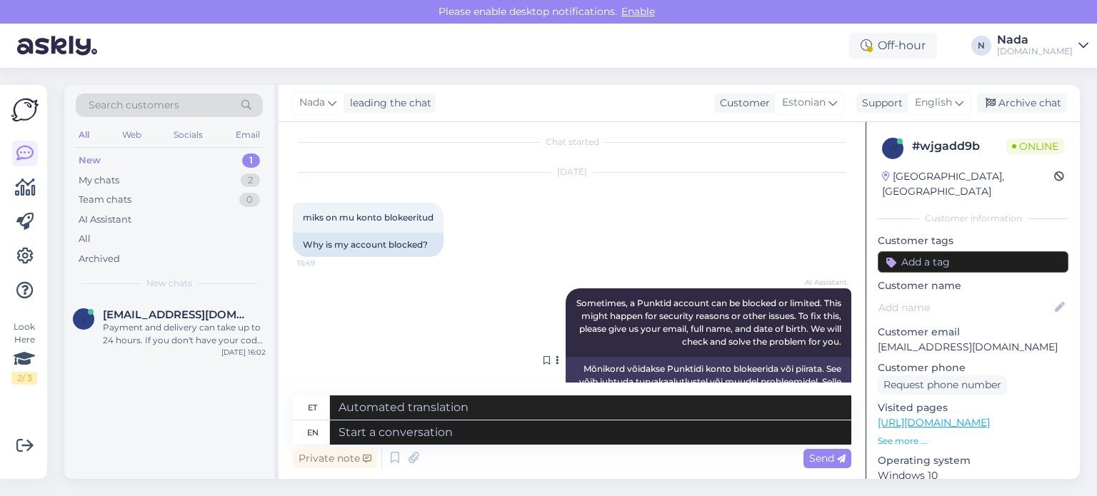
scroll to position [0, 0]
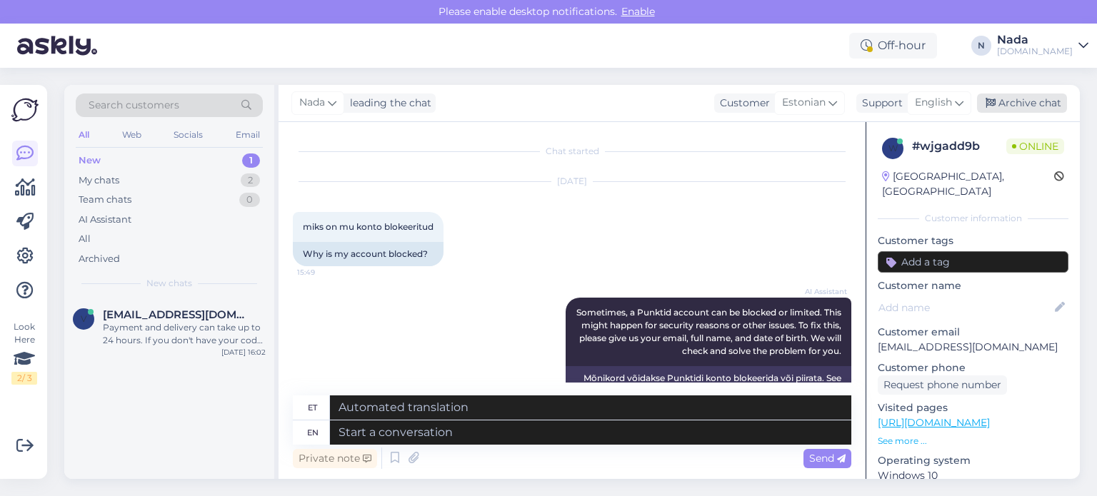
click at [1031, 108] on div "Archive chat" at bounding box center [1022, 103] width 90 height 19
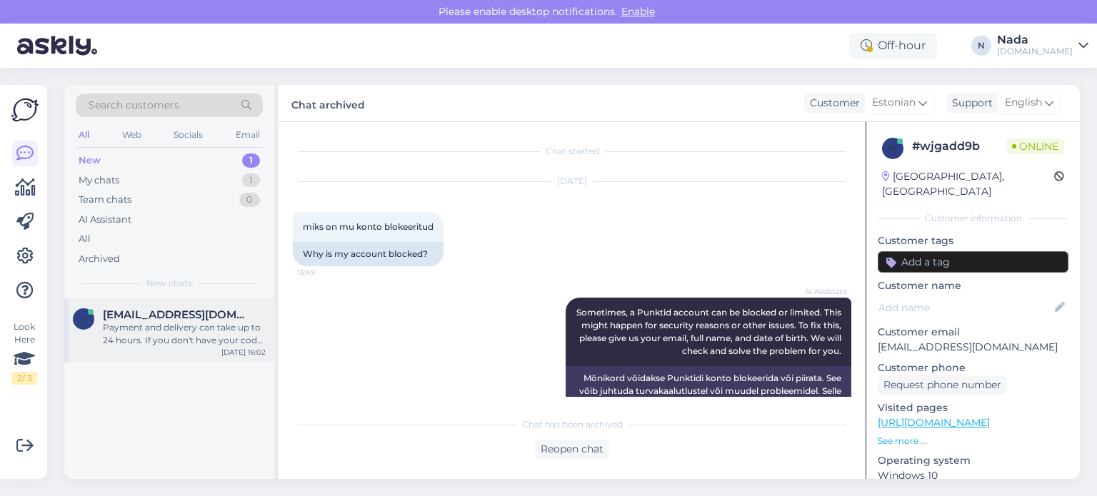
click at [191, 339] on div "Payment and delivery can take up to 24 hours. If you don't have your code yet, …" at bounding box center [184, 334] width 163 height 26
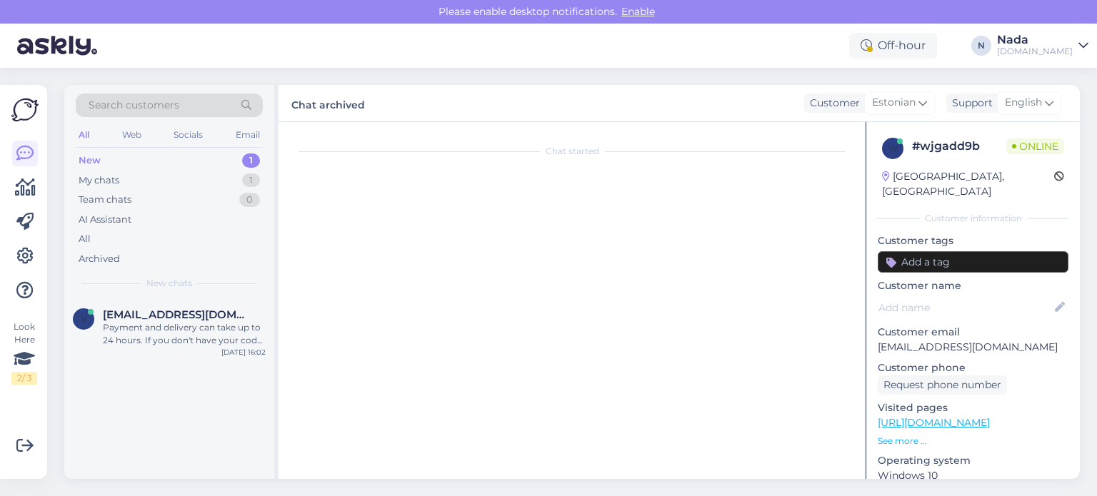
scroll to position [299, 0]
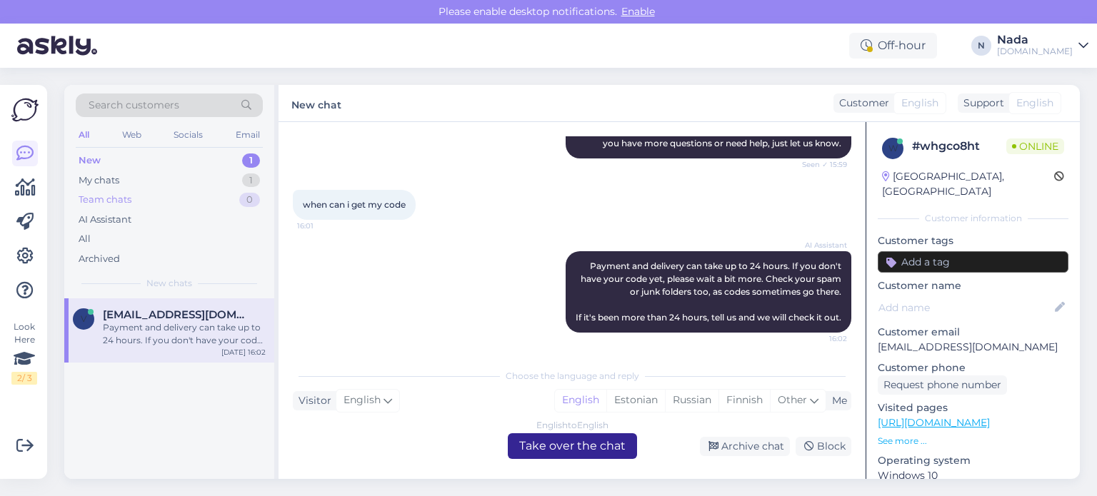
click at [115, 201] on div "Team chats" at bounding box center [105, 200] width 53 height 14
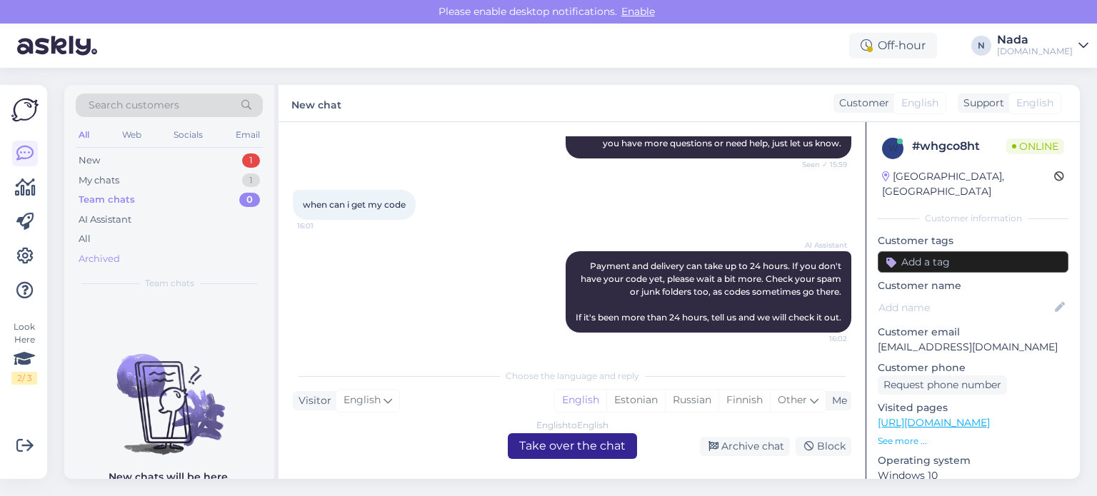
click at [97, 257] on div "Archived" at bounding box center [99, 259] width 41 height 14
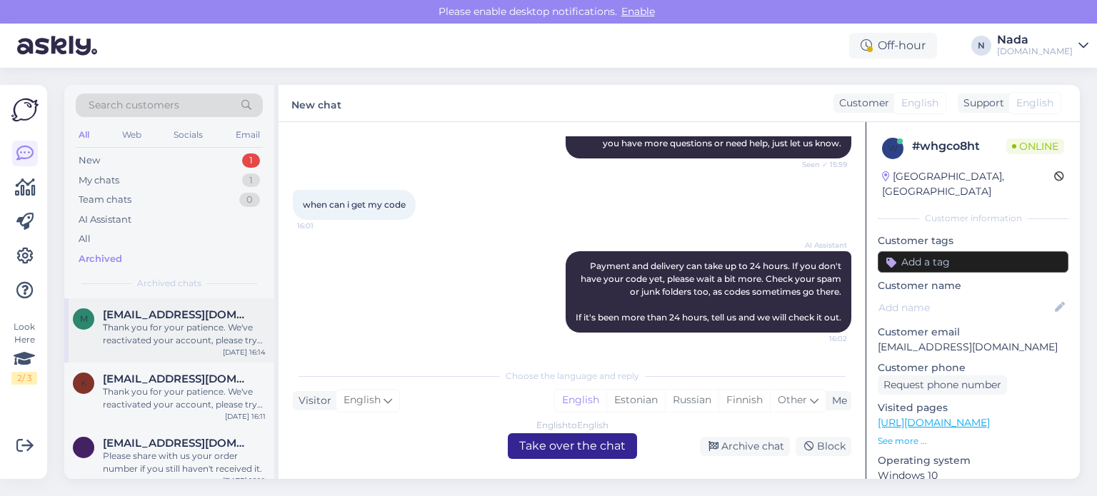
click at [137, 316] on span "[EMAIL_ADDRESS][DOMAIN_NAME]" at bounding box center [177, 315] width 149 height 13
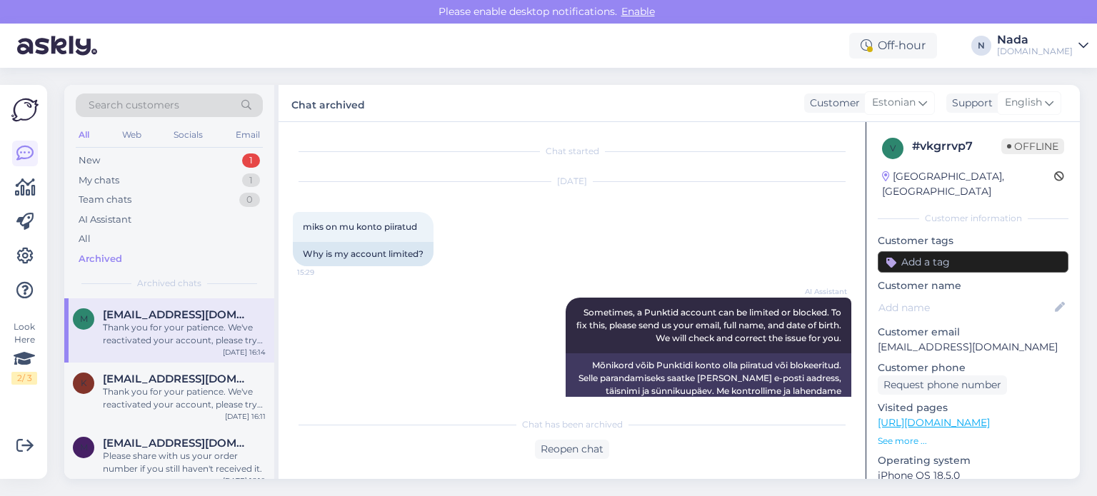
scroll to position [231, 0]
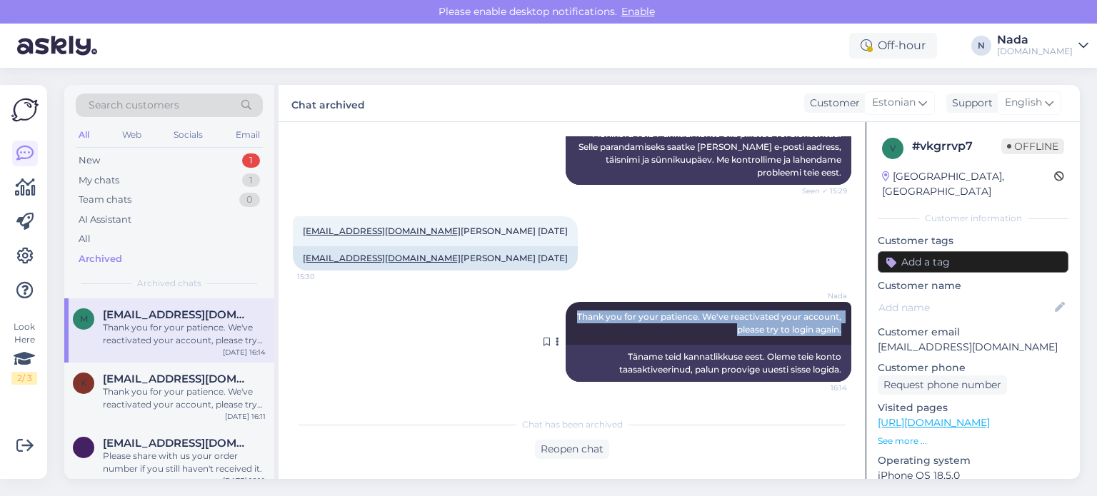
drag, startPoint x: 797, startPoint y: 330, endPoint x: 566, endPoint y: 315, distance: 231.9
click at [566, 315] on div "Nada Thank you for your patience. We've reactivated your account, please try to…" at bounding box center [709, 323] width 286 height 43
copy span "Thank you for your patience. We've reactivated your account, please try to logi…"
click at [102, 236] on div "All" at bounding box center [169, 239] width 187 height 20
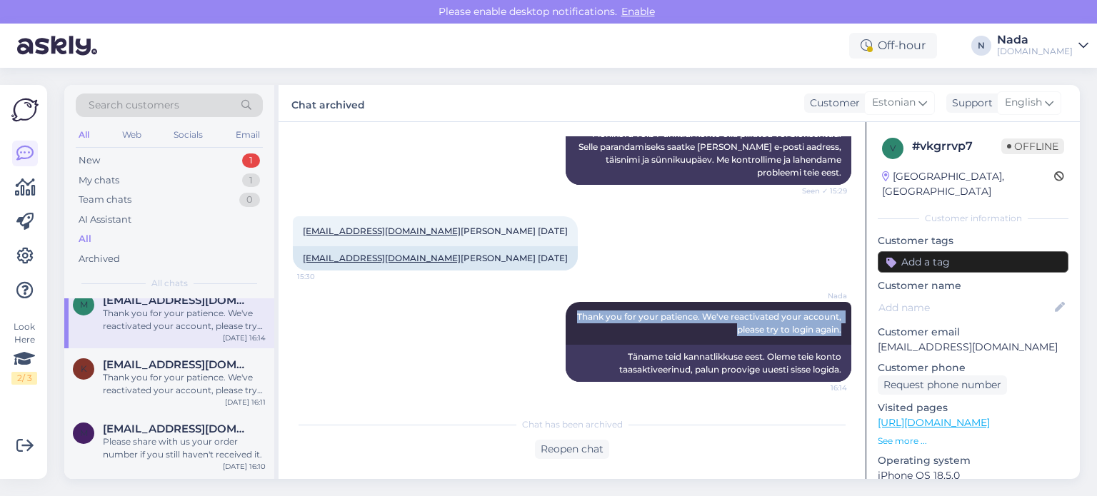
scroll to position [0, 0]
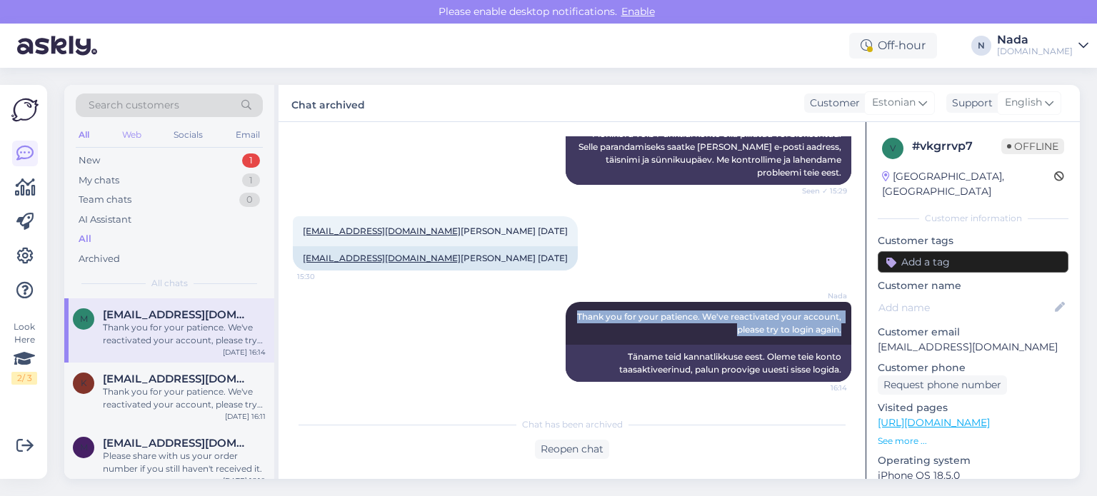
click at [131, 136] on div "Web" at bounding box center [131, 135] width 25 height 19
click at [182, 146] on div "All Web Socials Email" at bounding box center [169, 137] width 187 height 22
click at [189, 139] on div "Socials" at bounding box center [188, 135] width 35 height 19
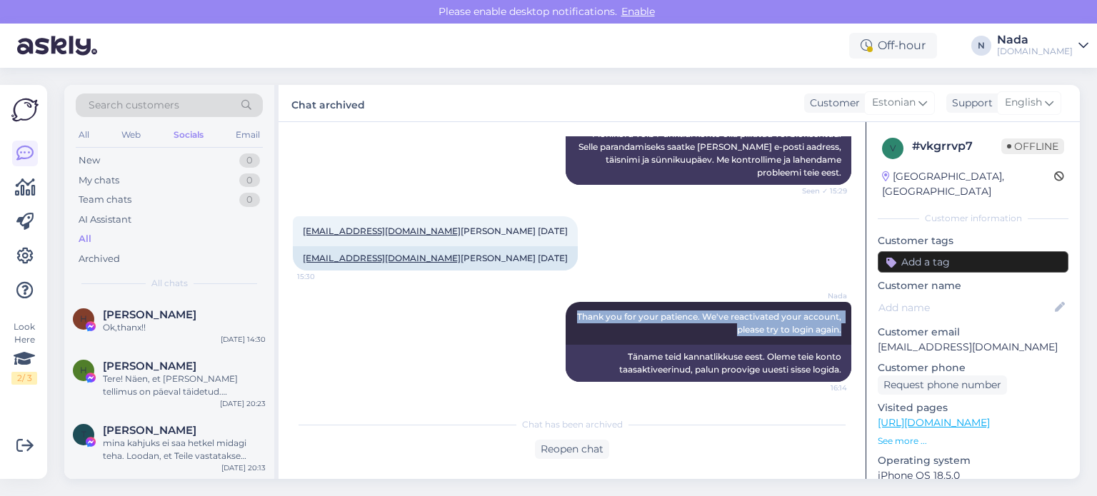
click at [150, 134] on div "All Web Socials Email" at bounding box center [169, 137] width 187 height 22
click at [126, 136] on div "Web" at bounding box center [131, 135] width 25 height 19
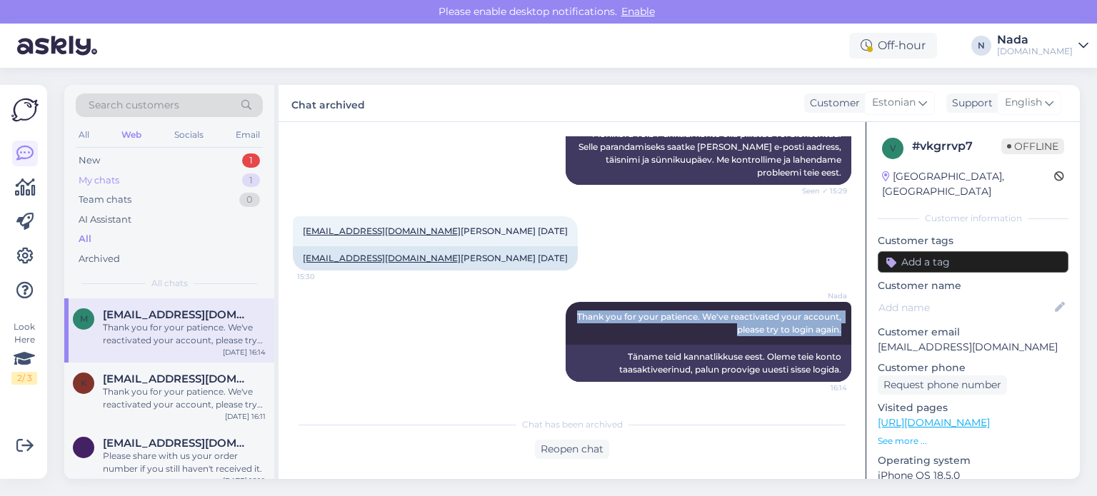
click at [103, 180] on div "My chats" at bounding box center [99, 181] width 41 height 14
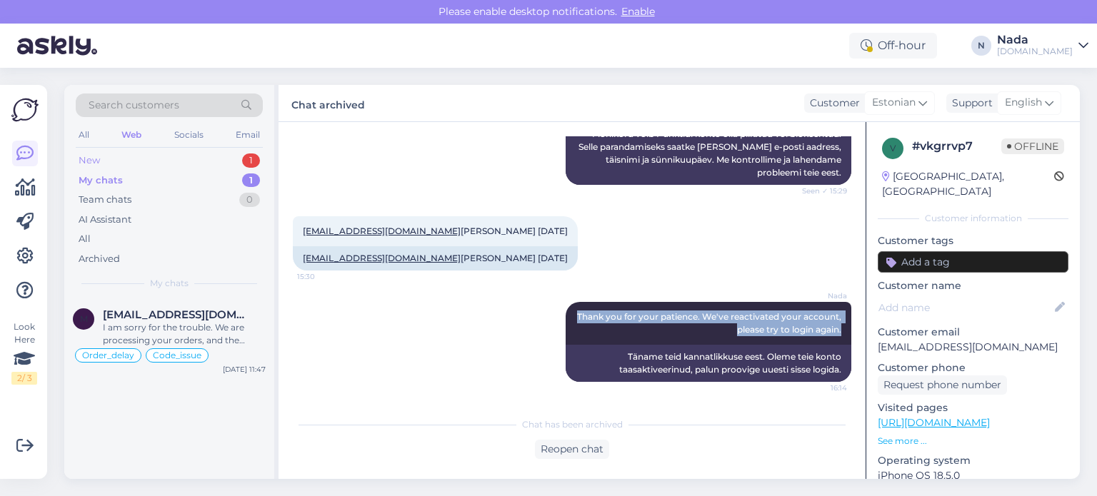
click at [101, 166] on div "New 1" at bounding box center [169, 161] width 187 height 20
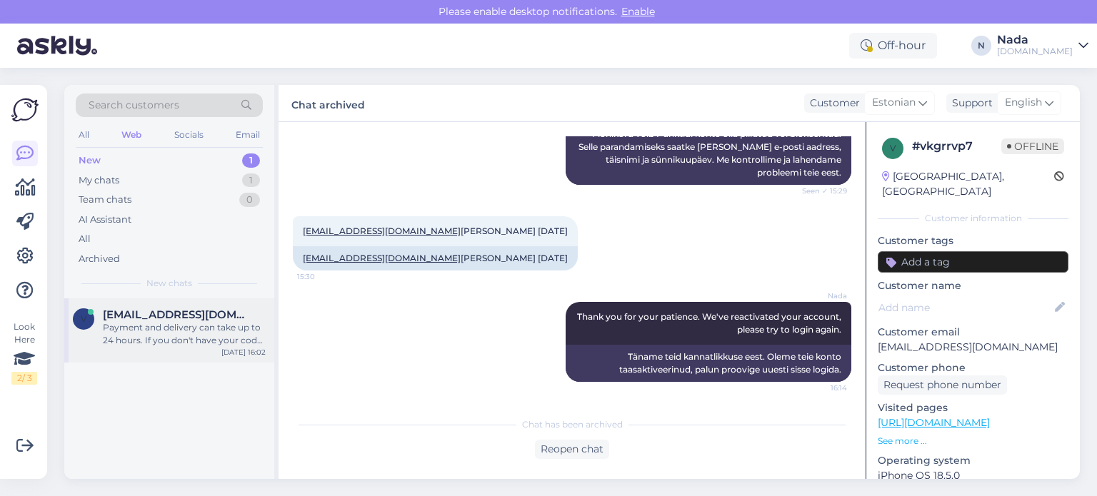
click at [178, 348] on div "v [EMAIL_ADDRESS][DOMAIN_NAME] Payment and delivery can take up to 24 hours. If…" at bounding box center [169, 331] width 210 height 64
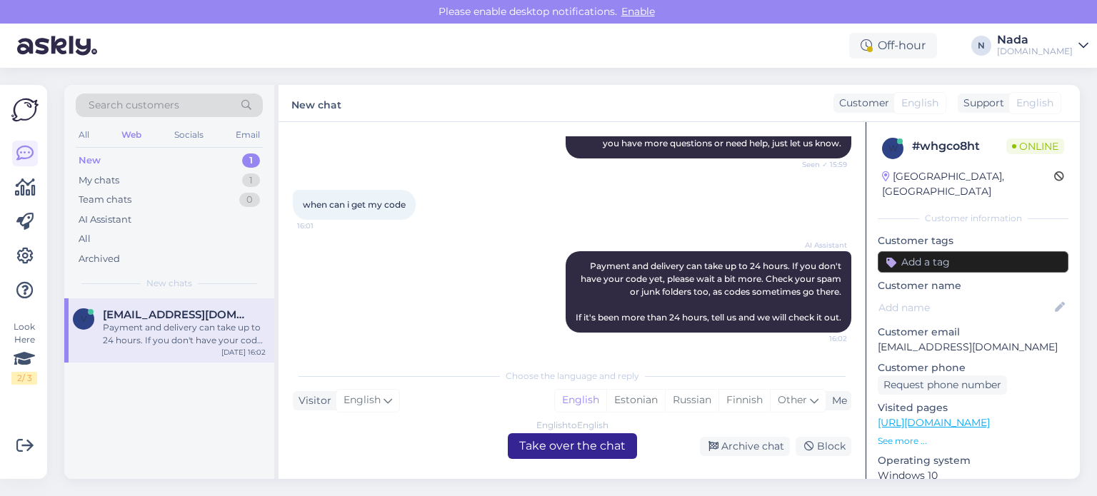
click at [541, 451] on div "English to English Take over the chat" at bounding box center [572, 447] width 129 height 26
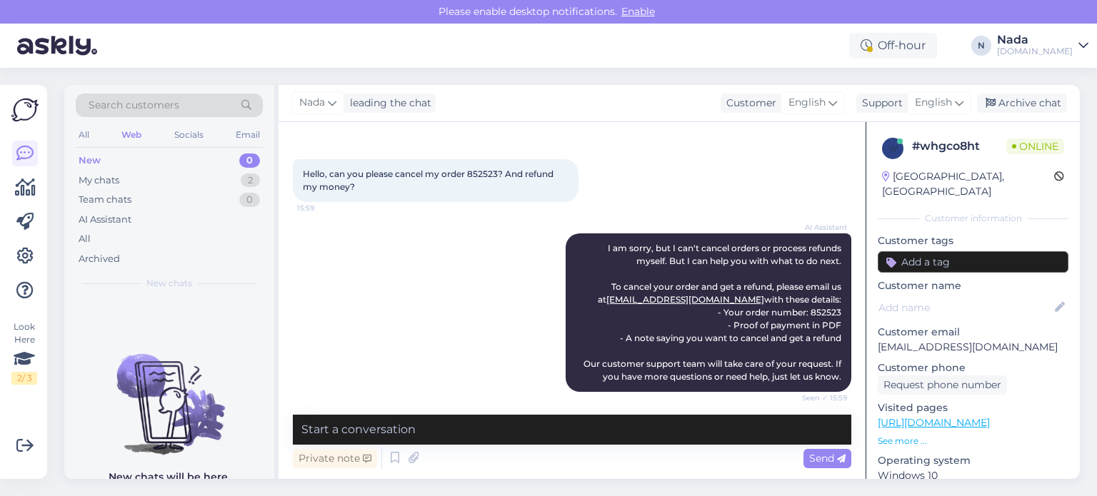
scroll to position [31, 0]
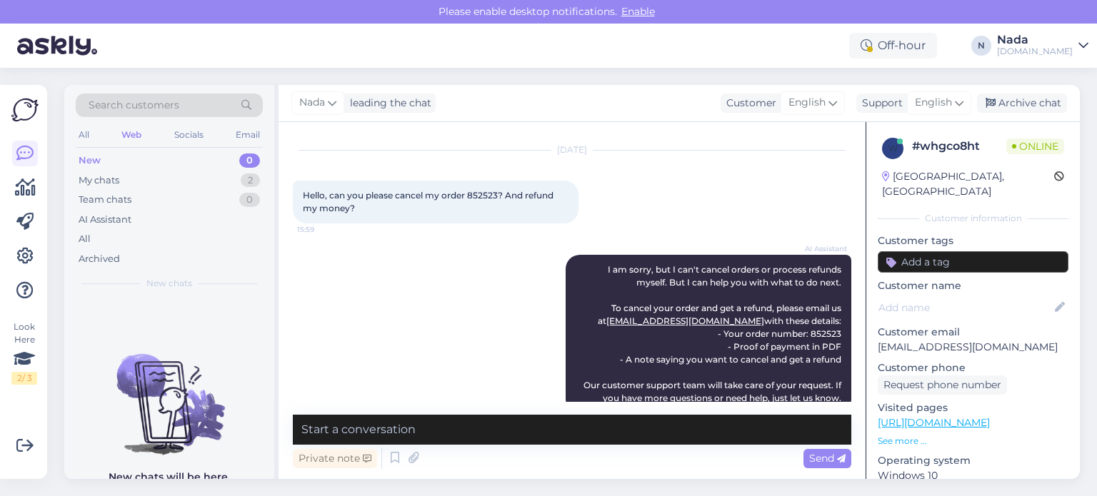
click at [479, 196] on span "Hello, can you please cancel my order 852523? And refund my money?" at bounding box center [429, 202] width 253 height 24
copy span "852523"
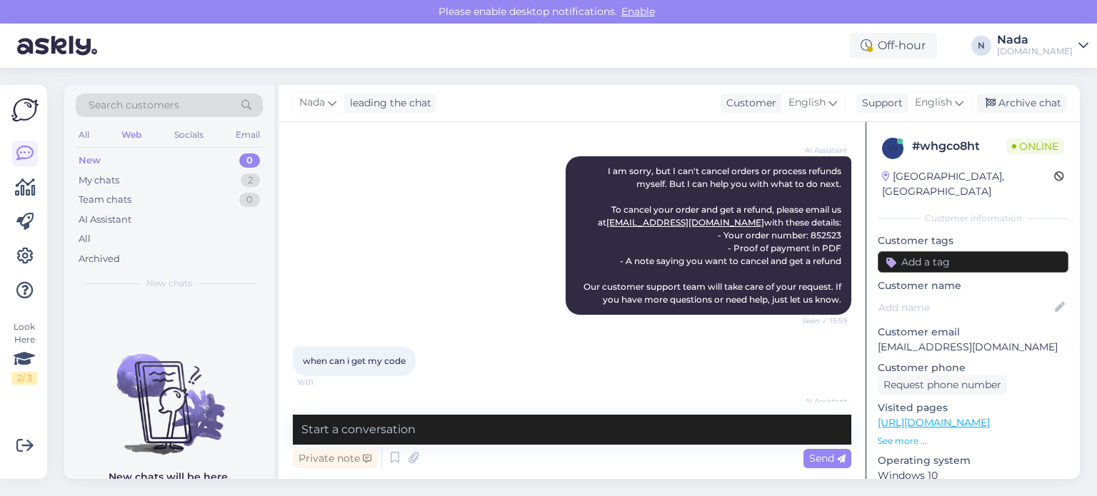
scroll to position [246, 0]
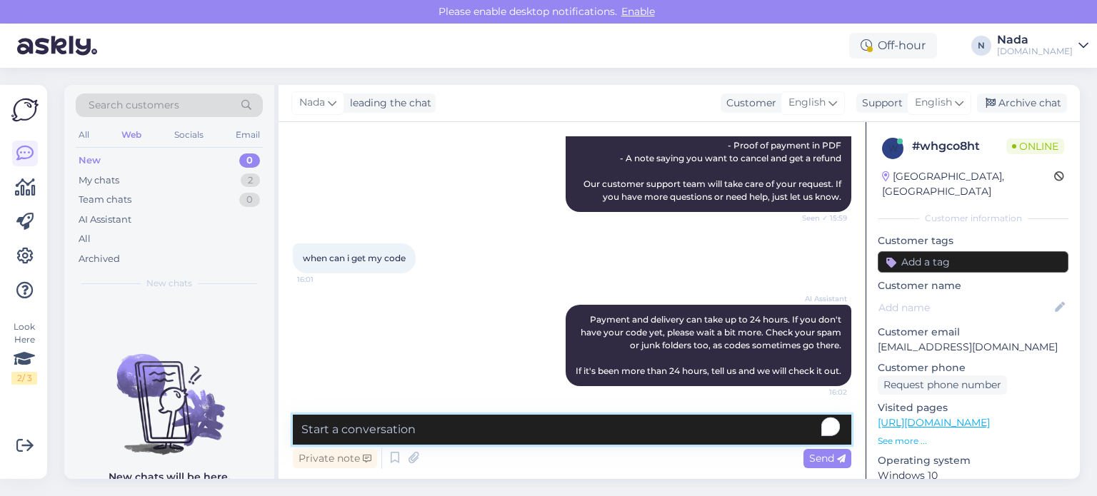
click at [534, 440] on textarea "To enrich screen reader interactions, please activate Accessibility in Grammarl…" at bounding box center [572, 430] width 559 height 30
paste textarea "Hello there! Thank you for your patience. Your order is currently being fulfill…"
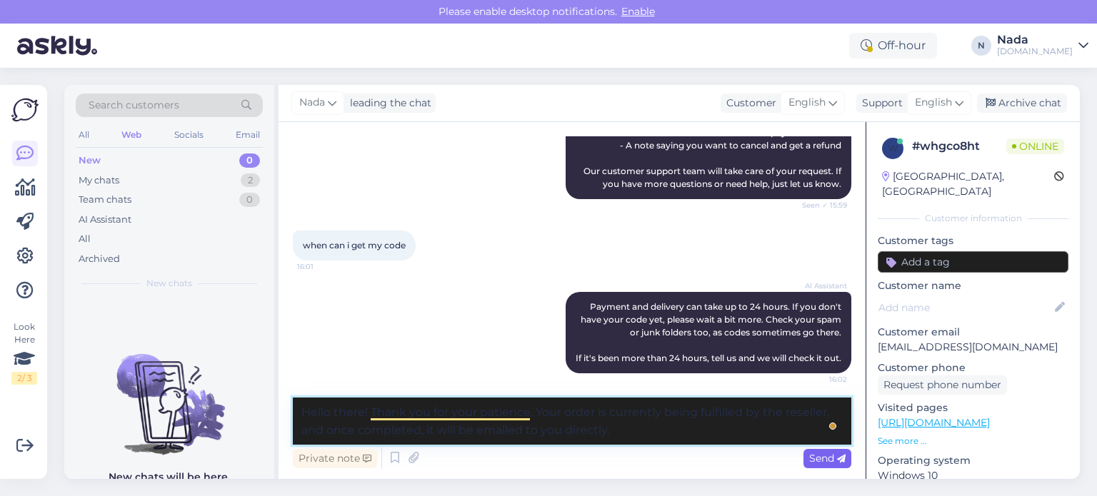
type textarea "Hello there! Thank you for your patience. Your order is currently being fulfill…"
click at [829, 457] on span "Send" at bounding box center [827, 458] width 36 height 13
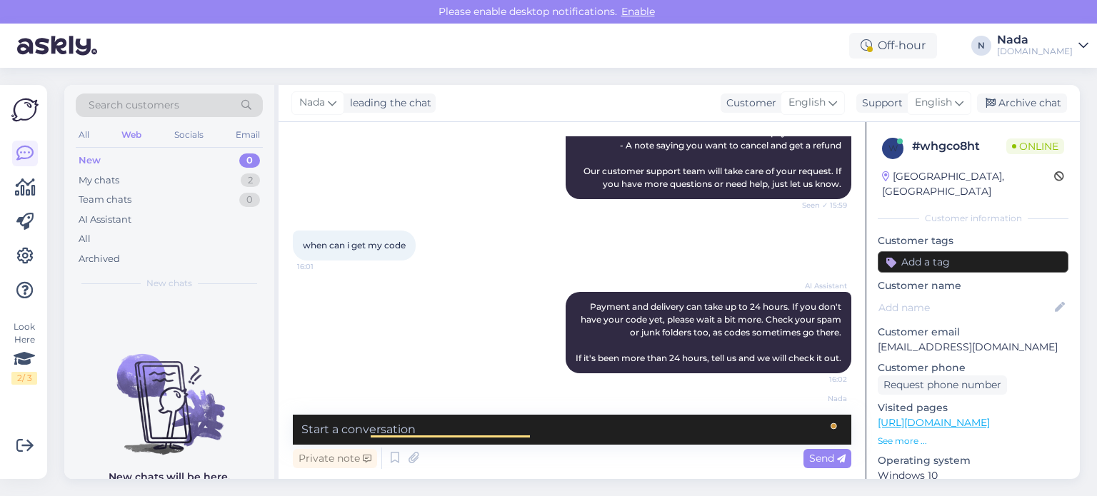
scroll to position [333, 0]
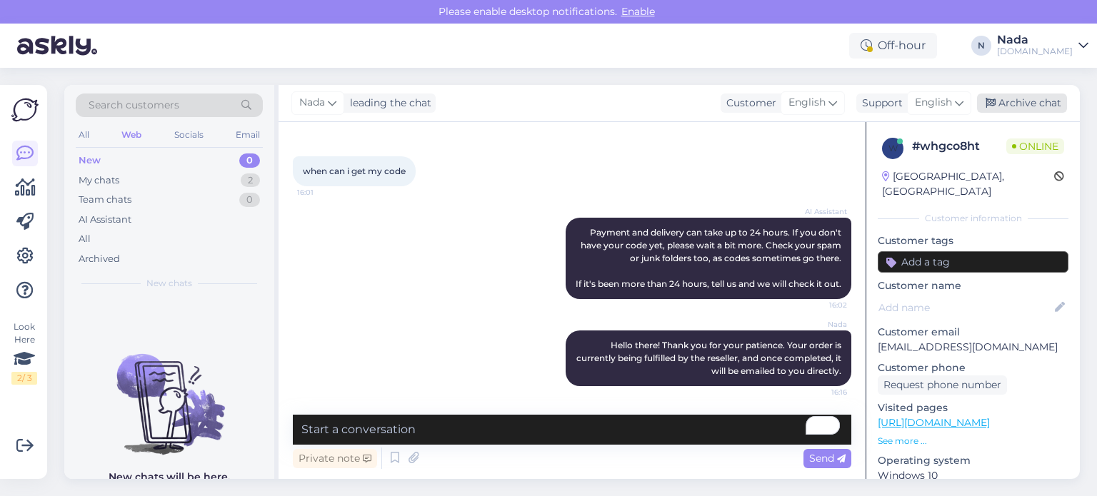
click at [1019, 108] on div "Archive chat" at bounding box center [1022, 103] width 90 height 19
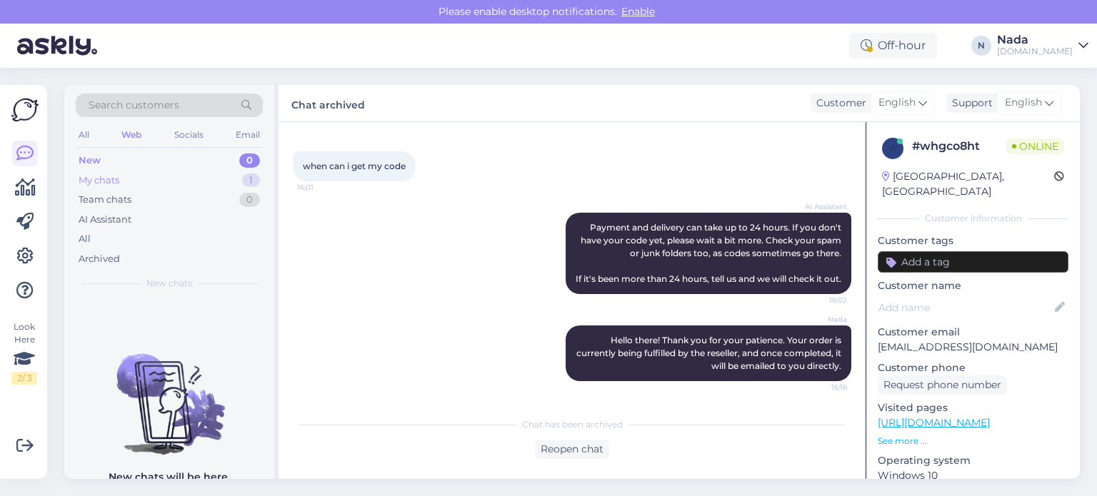
click at [151, 180] on div "My chats 1" at bounding box center [169, 181] width 187 height 20
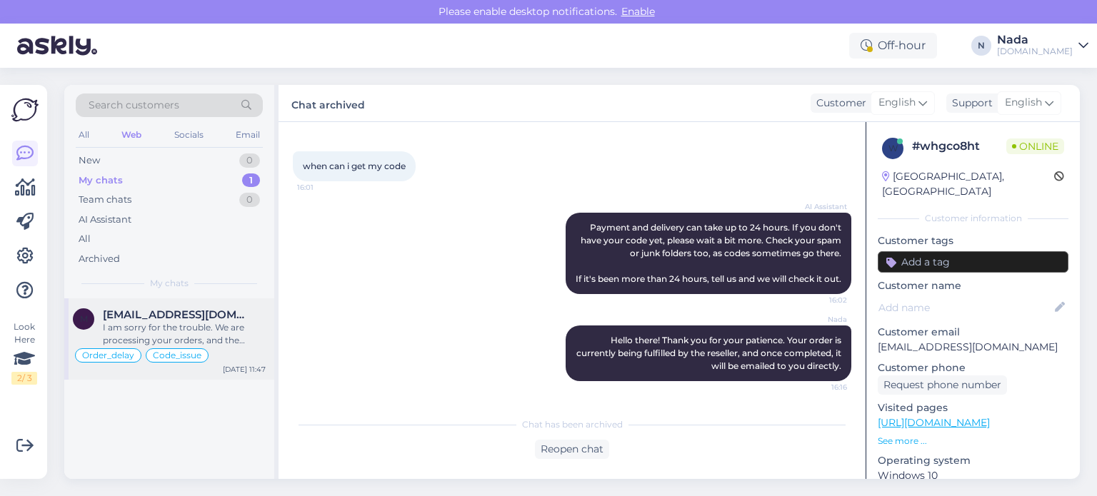
click at [229, 338] on div "I am sorry for the trouble. We are processing your orders, and the codes will b…" at bounding box center [184, 334] width 163 height 26
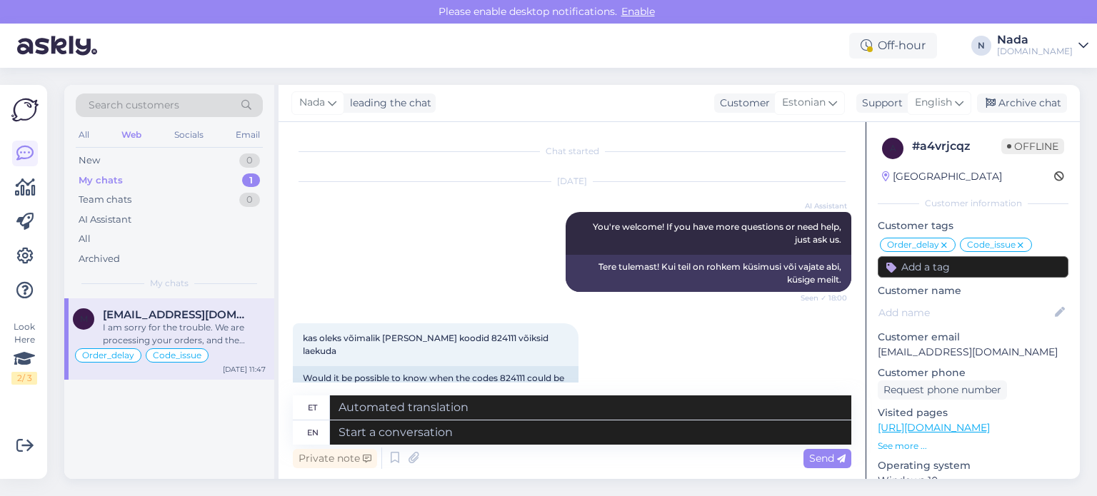
scroll to position [10793, 0]
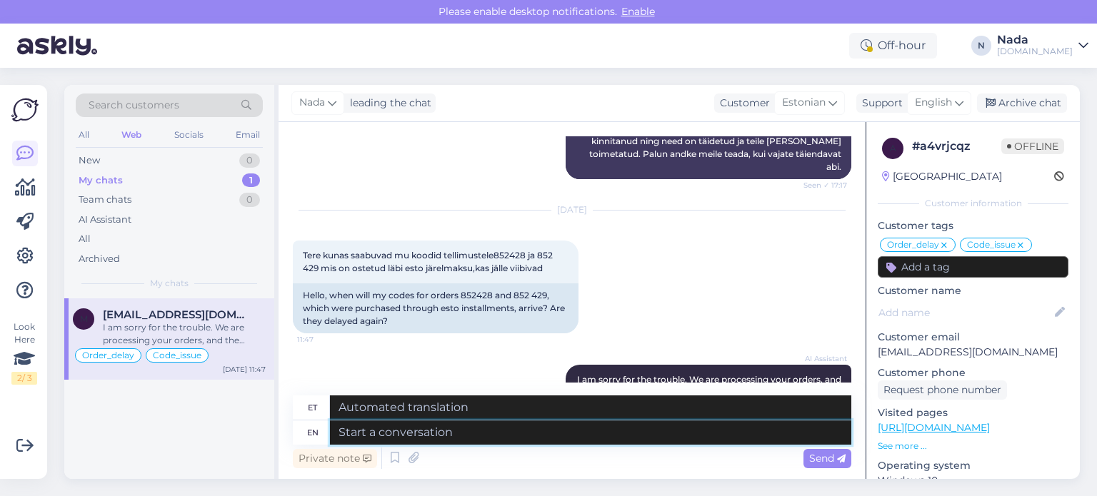
click at [514, 429] on textarea at bounding box center [590, 433] width 521 height 24
paste textarea "Hello there! Your order is currently being reviewed by the higher team and the …"
type textarea "Hello there! Your order is currently being reviewed by the higher team and the …"
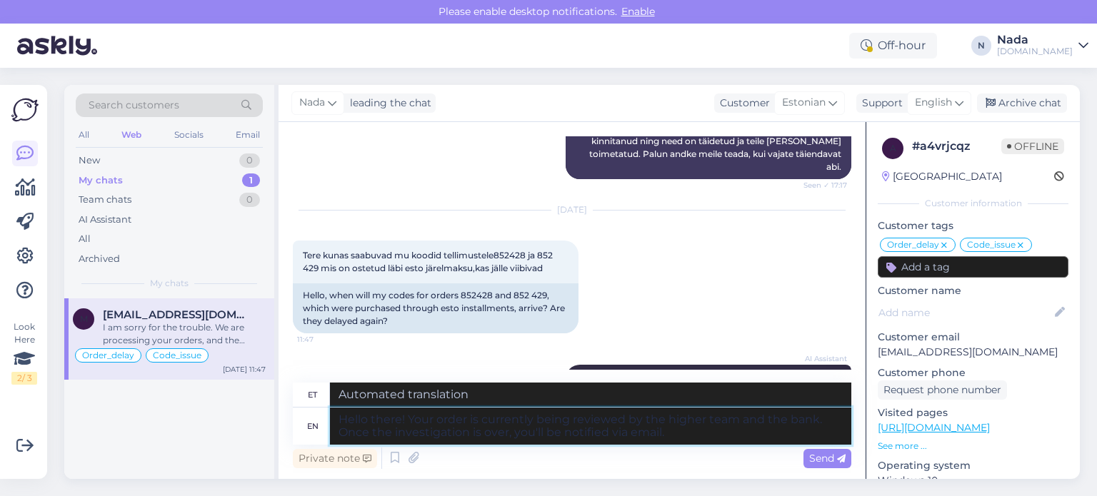
type textarea "Tere! Teie tellimust vaatavad praegu üle kõrgem meeskond [PERSON_NAME]. Kui uur…"
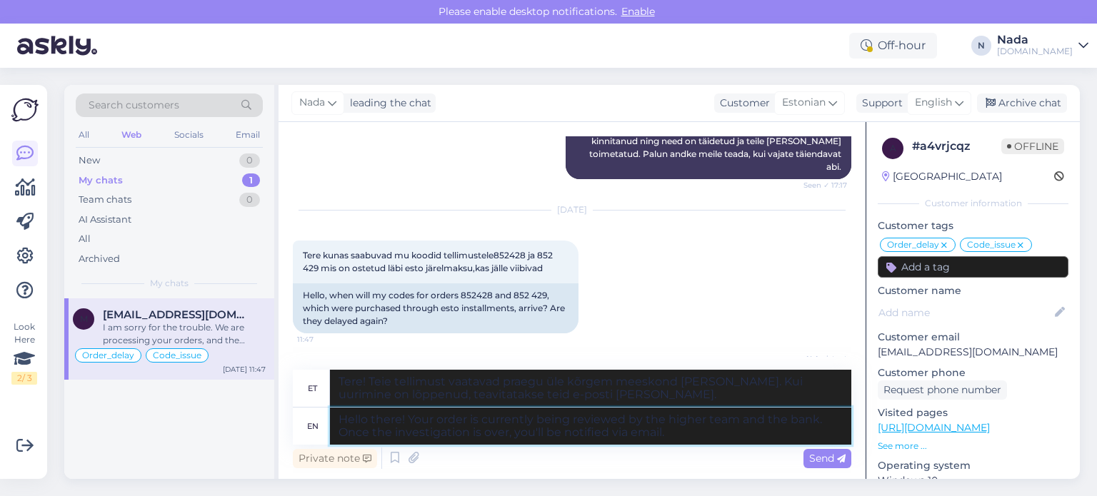
click at [468, 419] on textarea "Hello there! Your order is currently being reviewed by the higher team and the …" at bounding box center [590, 426] width 521 height 37
type textarea "Hello there! Your orders is currently being reviewed by the higher team and the…"
type textarea "Tere! Teie korraldusi vaatavad praegu üle kõrgem meeskond [PERSON_NAME]. Kui uu…"
type textarea "Hello there! Your orders currently being reviewed by the higher team and the ba…"
type textarea "Tere! Teie korraldusi vaatavad praegu üle kõrgem meeskond [PERSON_NAME]. Kui uu…"
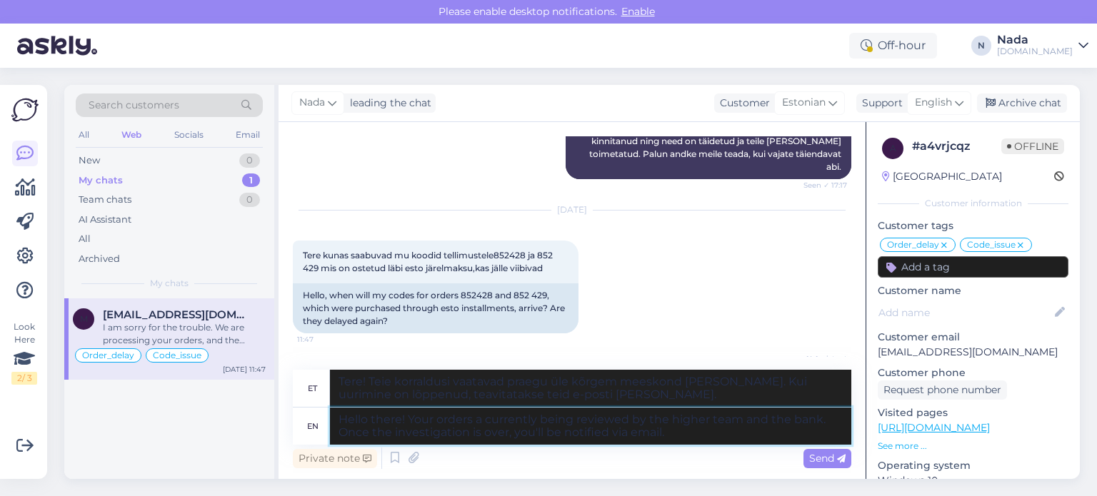
type textarea "Hello there! Your orders ar currently being reviewed by the higher team and the…"
type textarea "Tere! Teie tellimusi vaatavad praegu üle kõrgem meeskond [PERSON_NAME]. Kui uur…"
type textarea "Hello there! Your orders are currently being reviewed by the higher team and th…"
type textarea "Tere! Teie korraldusi vaatavad praegu üle kõrgem meeskond [PERSON_NAME]. Kui uu…"
type textarea "Hello there! Your orders are currently being reviewed by the higher team and th…"
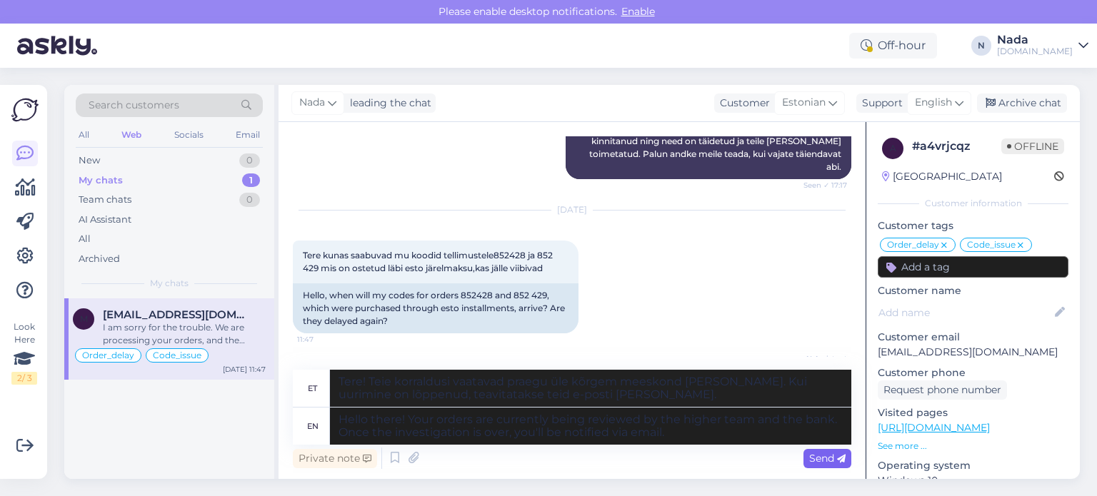
click at [826, 456] on span "Send" at bounding box center [827, 458] width 36 height 13
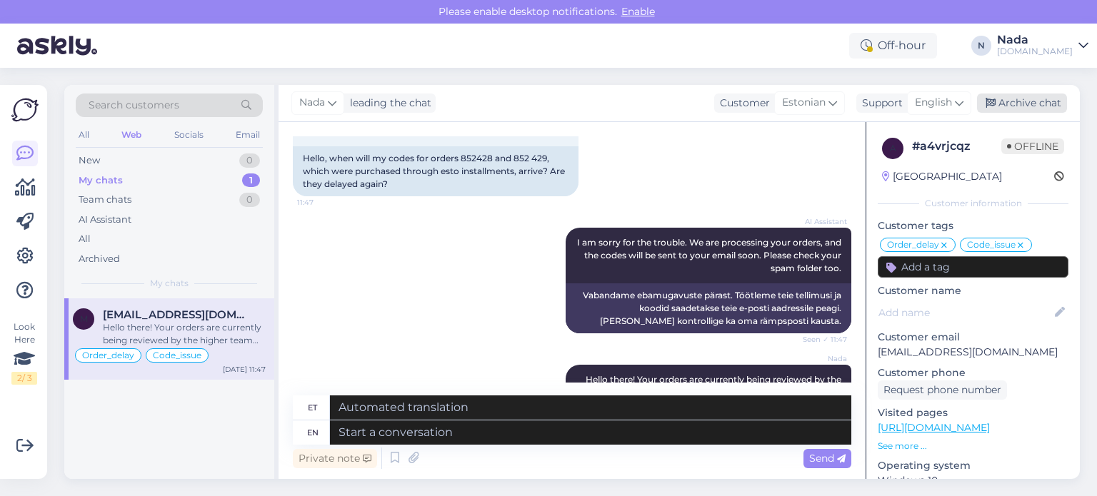
click at [1039, 103] on div "Archive chat" at bounding box center [1022, 103] width 90 height 19
